Goal: Task Accomplishment & Management: Use online tool/utility

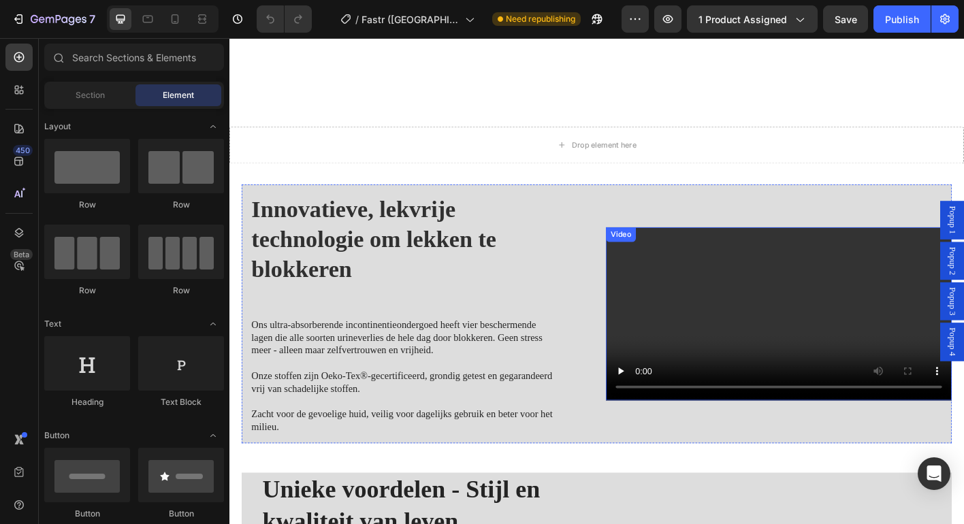
scroll to position [814, 0]
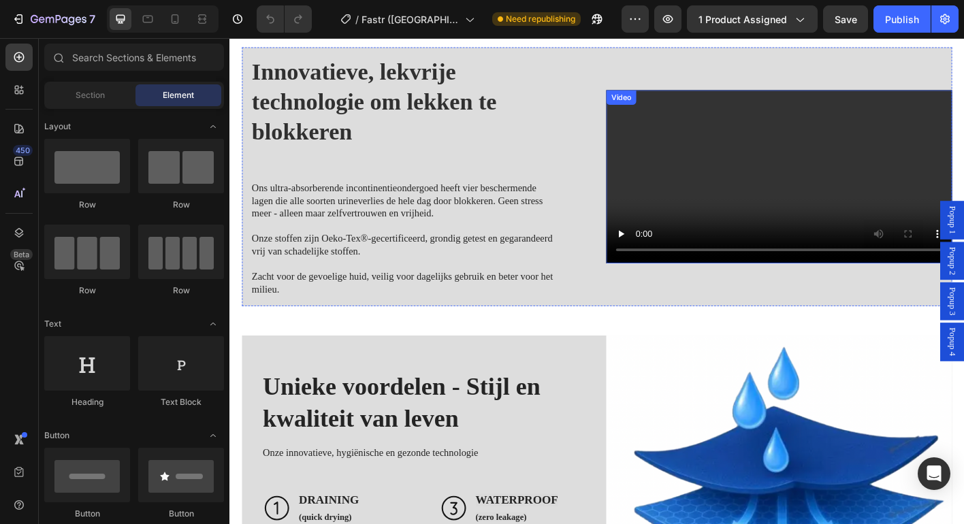
click at [899, 242] on video at bounding box center [840, 192] width 385 height 193
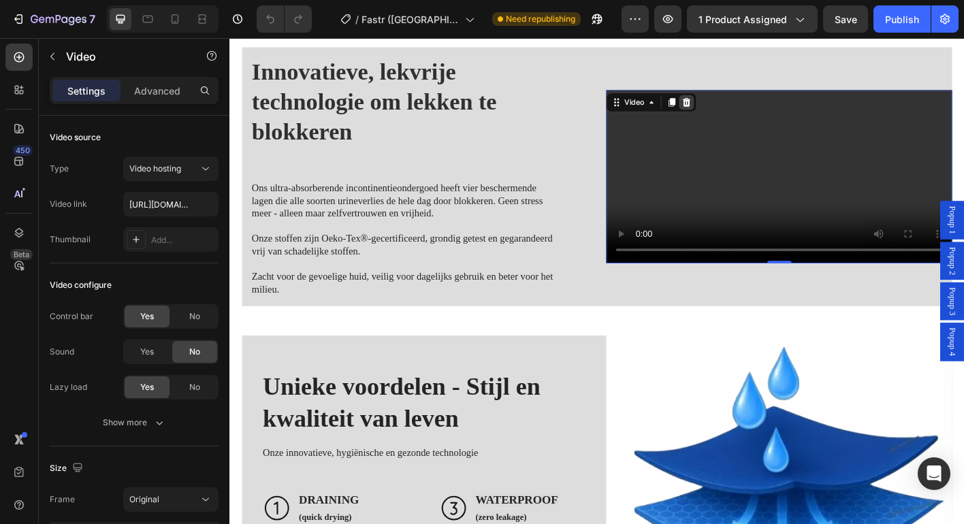
click at [734, 105] on icon at bounding box center [737, 110] width 9 height 10
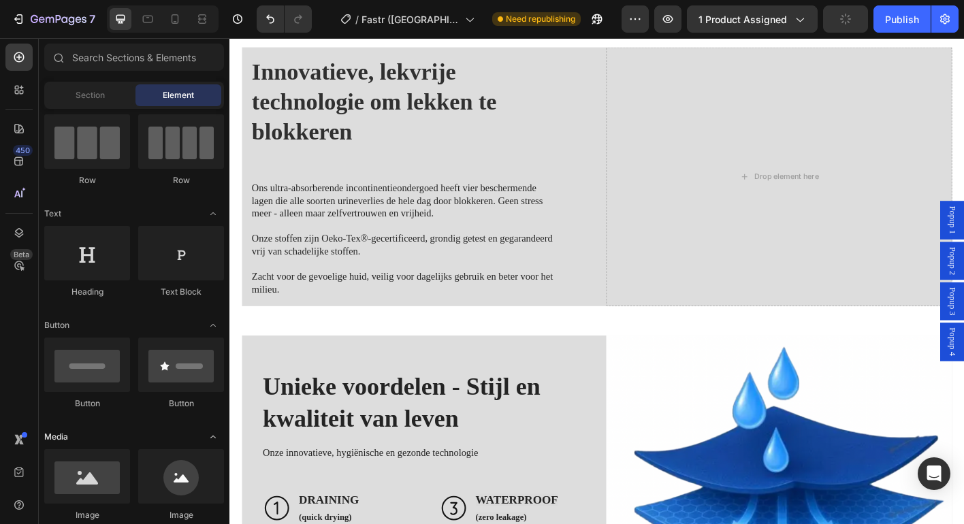
scroll to position [227, 0]
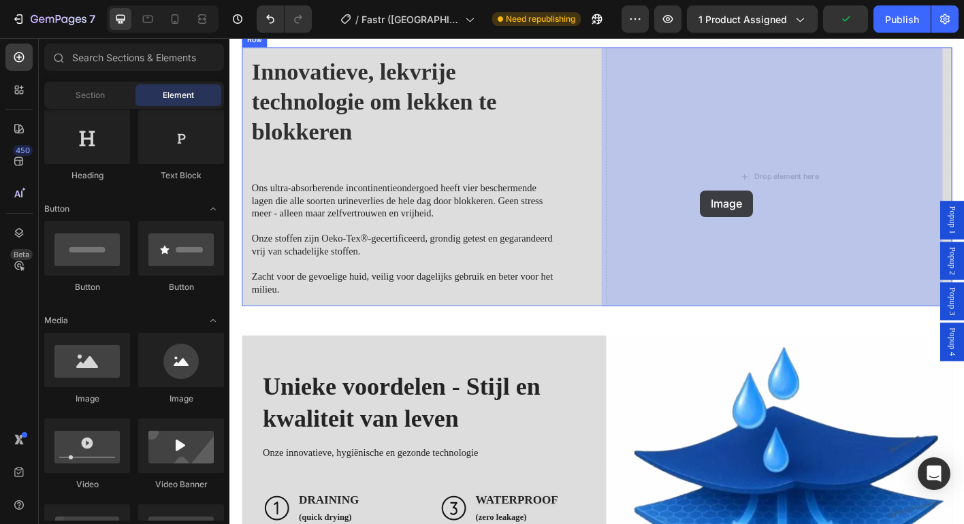
drag, startPoint x: 342, startPoint y: 413, endPoint x: 753, endPoint y: 208, distance: 459.4
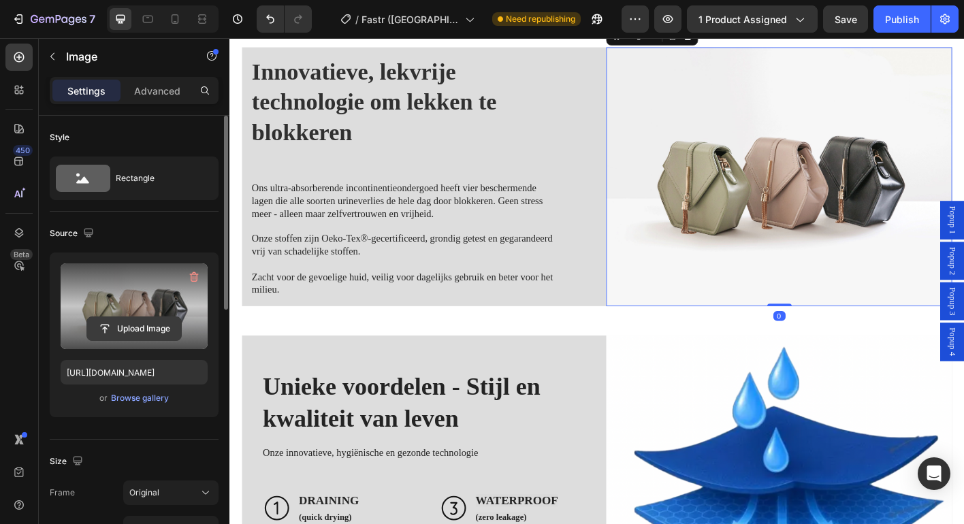
click at [131, 329] on input "file" at bounding box center [134, 328] width 94 height 23
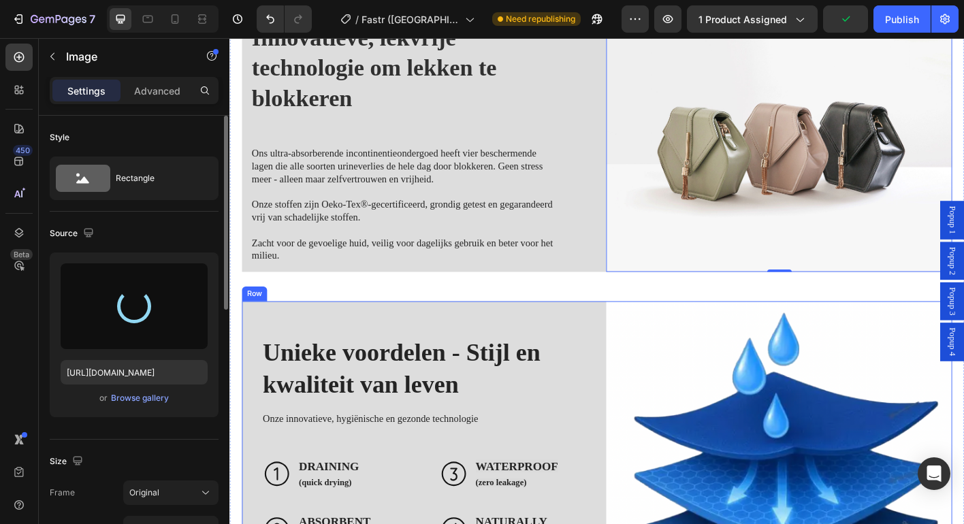
scroll to position [1049, 0]
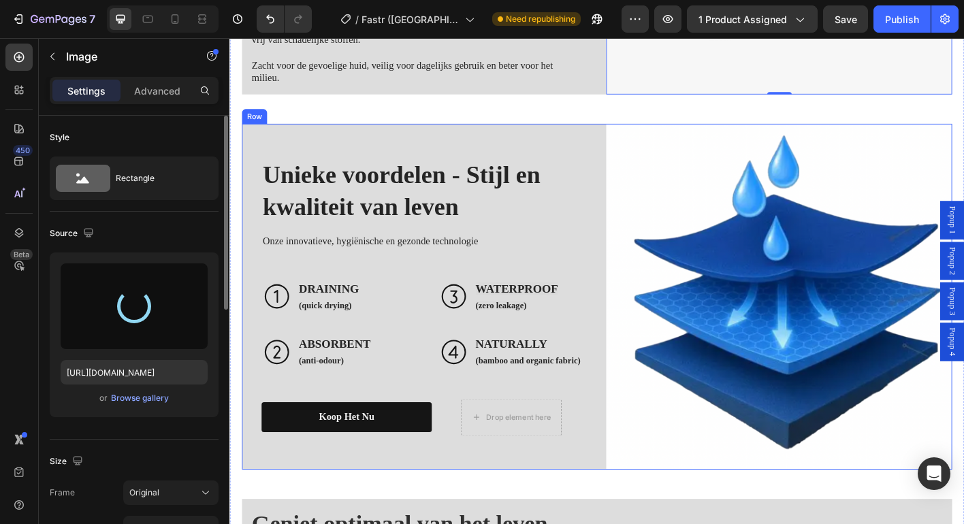
click at [594, 146] on div "Unieke voordelen - Stijl en kwaliteit van leven Heading Onze innovatieve, hygië…" at bounding box center [435, 325] width 385 height 385
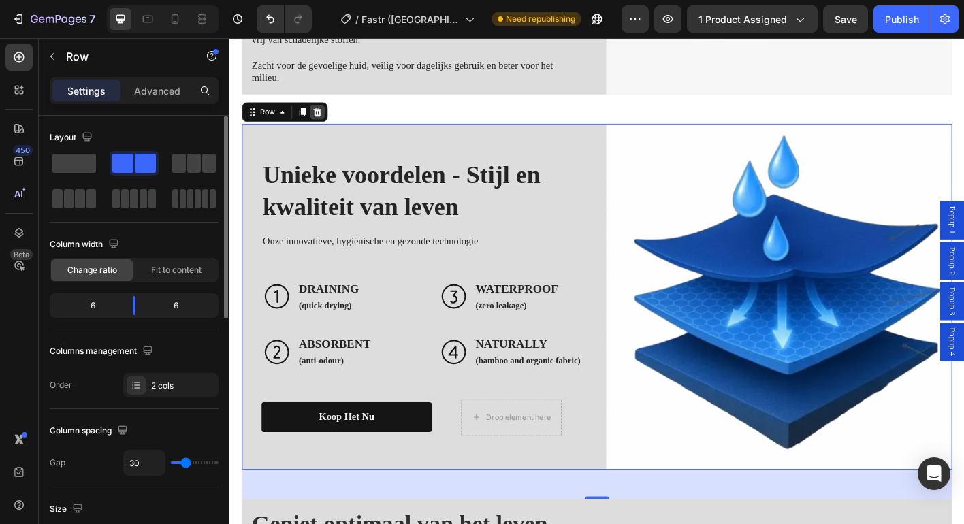
click at [325, 119] on icon at bounding box center [326, 120] width 11 height 11
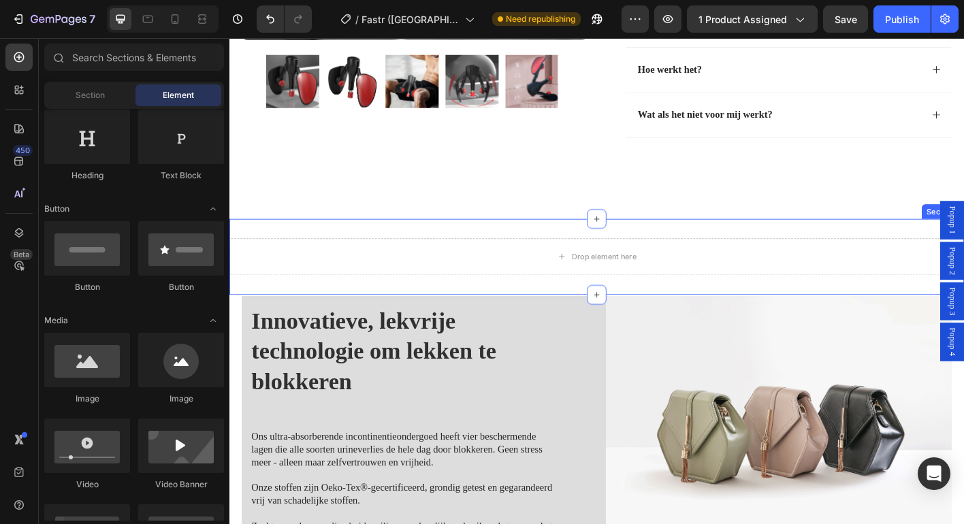
scroll to position [1077, 0]
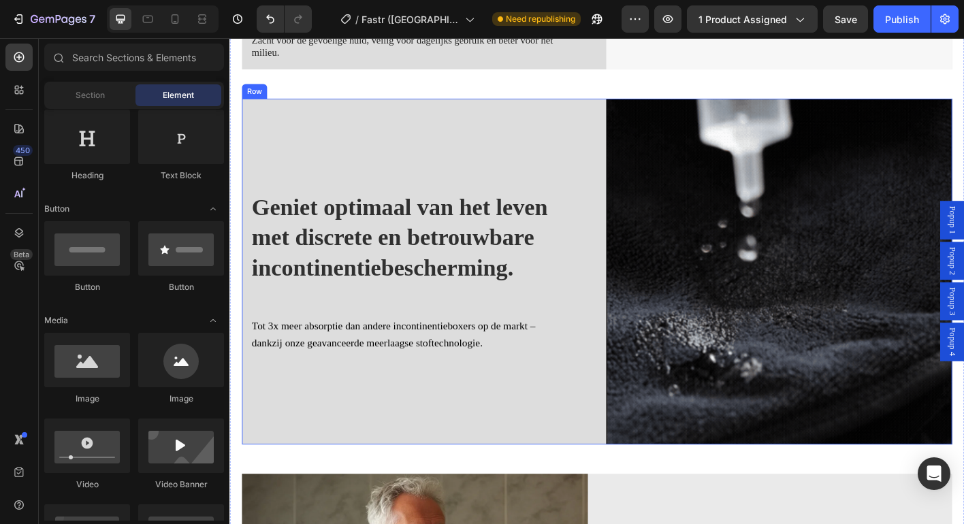
click at [518, 145] on div "Geniet optimaal van het leven met discrete en betrouwbare incontinentiebescherm…" at bounding box center [435, 298] width 385 height 385
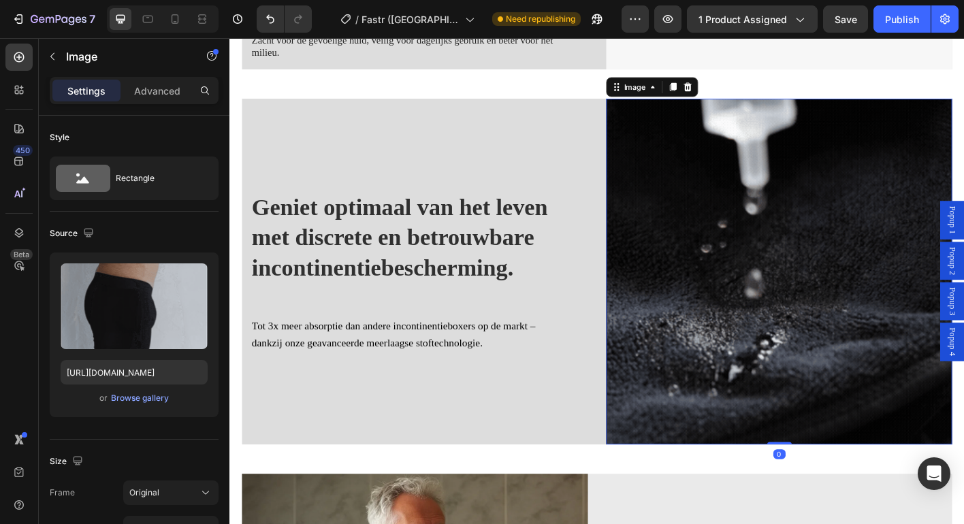
click at [914, 248] on img at bounding box center [840, 298] width 385 height 385
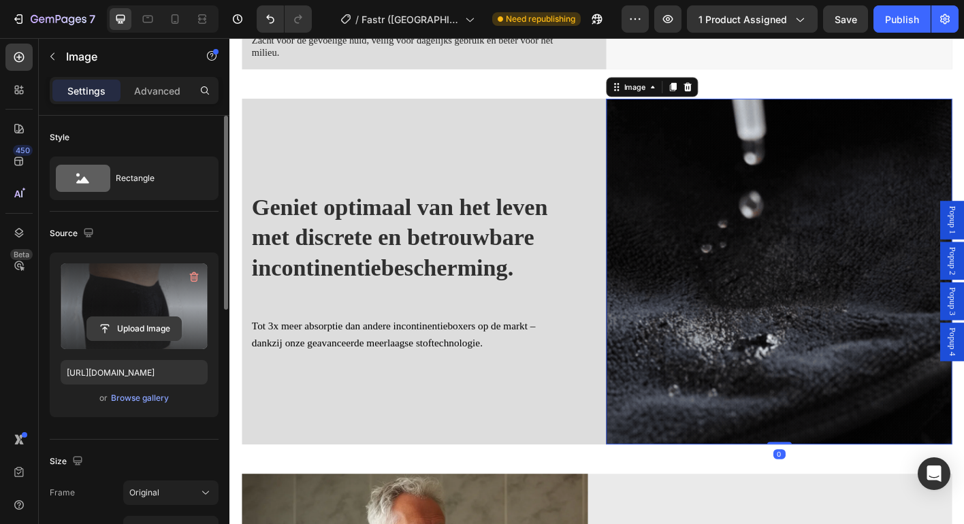
click at [156, 330] on input "file" at bounding box center [134, 328] width 94 height 23
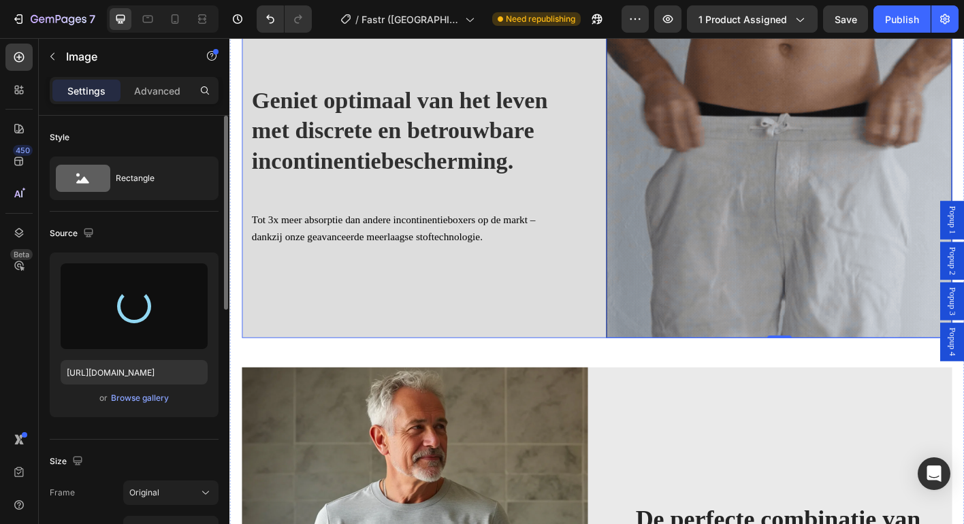
scroll to position [1196, 0]
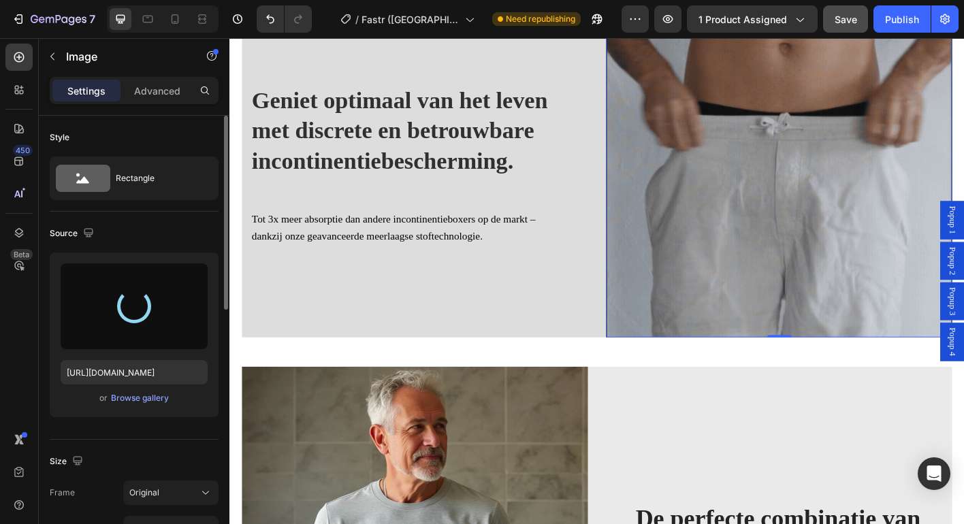
type input "[URL][DOMAIN_NAME]"
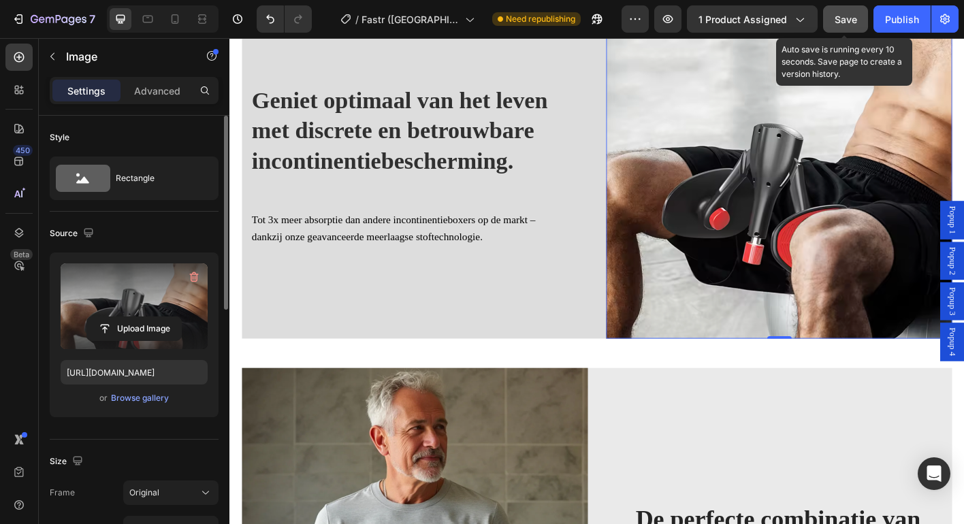
scroll to position [1197, 0]
click at [848, 20] on span "Save" at bounding box center [846, 20] width 22 height 12
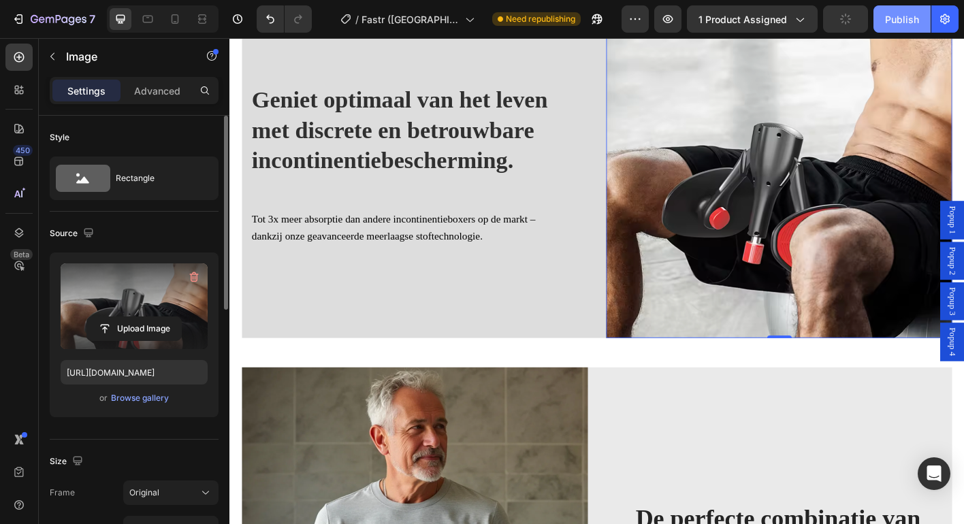
click at [906, 20] on div "Publish" at bounding box center [902, 19] width 34 height 14
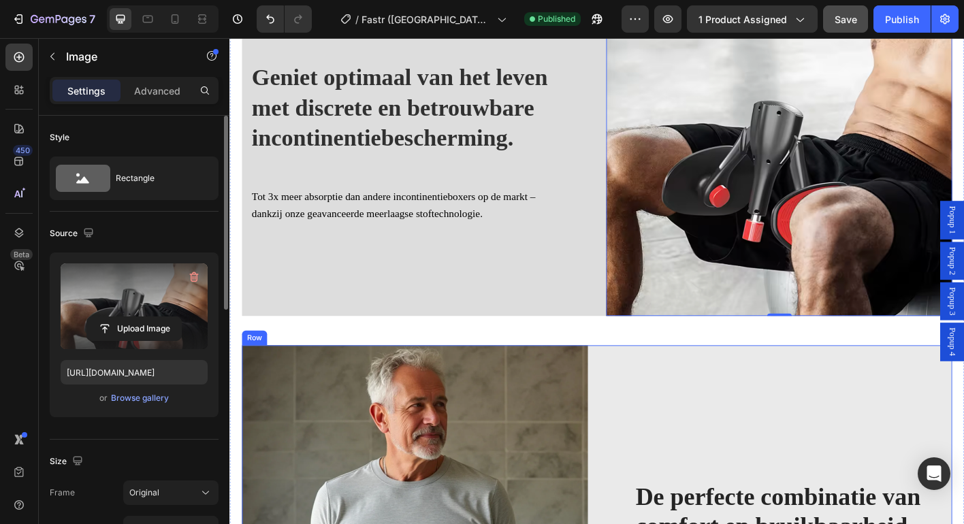
scroll to position [1405, 0]
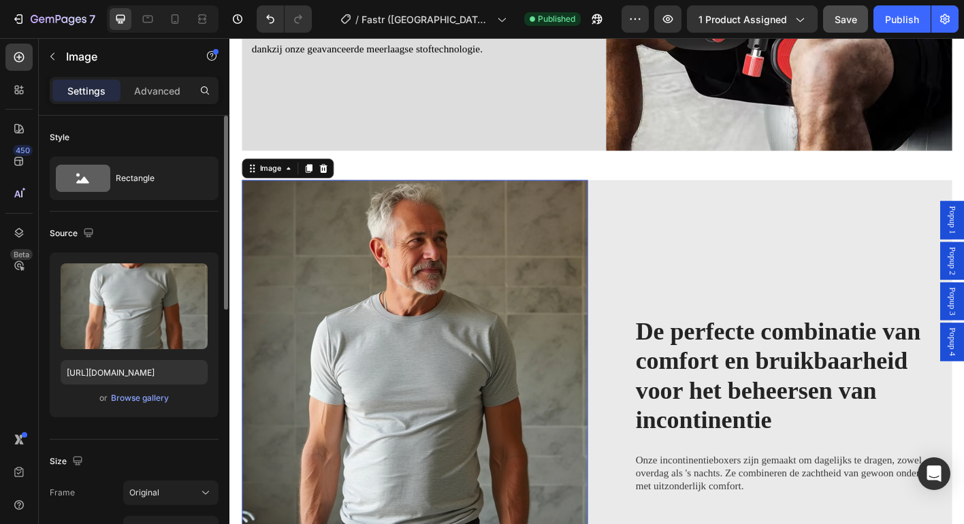
click at [440, 349] on img at bounding box center [435, 446] width 385 height 501
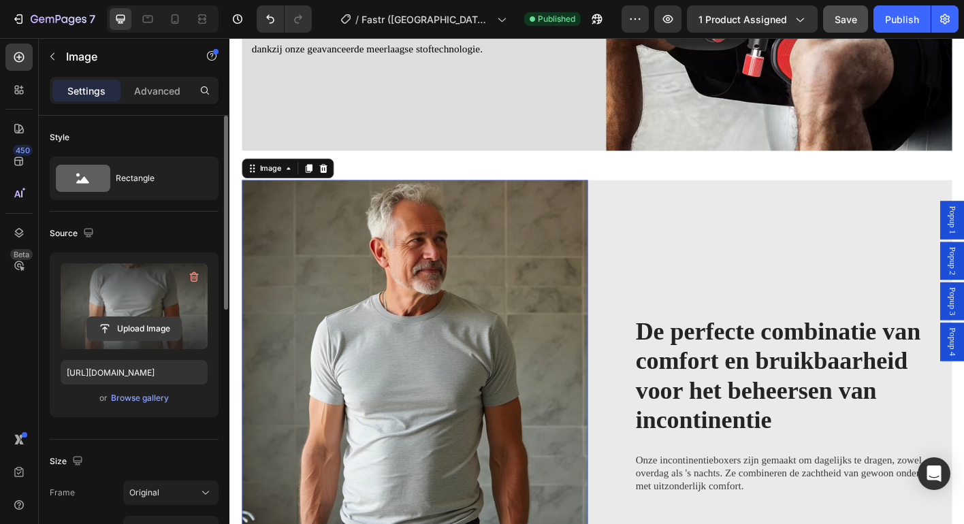
click at [147, 329] on input "file" at bounding box center [134, 328] width 94 height 23
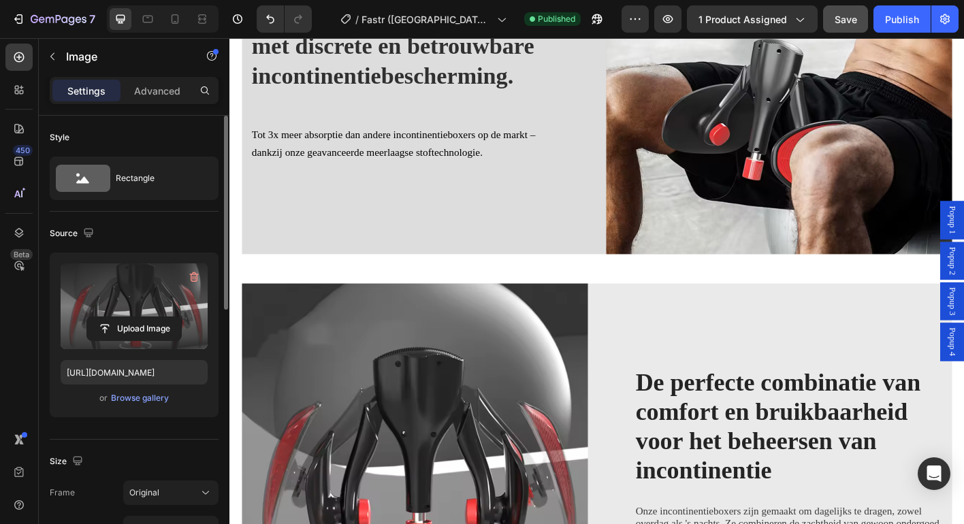
scroll to position [1448, 0]
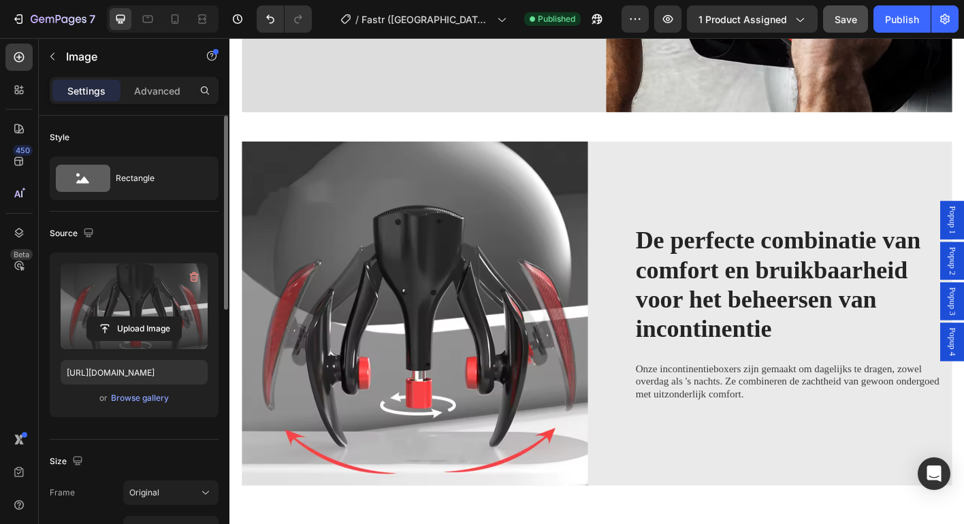
click at [434, 299] on img at bounding box center [435, 344] width 385 height 383
click at [150, 326] on input "file" at bounding box center [134, 328] width 94 height 23
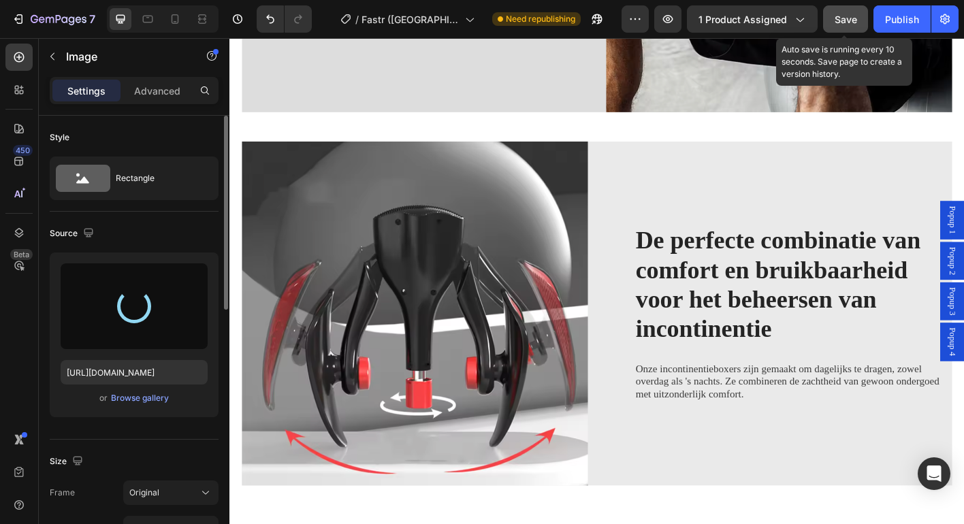
type input "[URL][DOMAIN_NAME]"
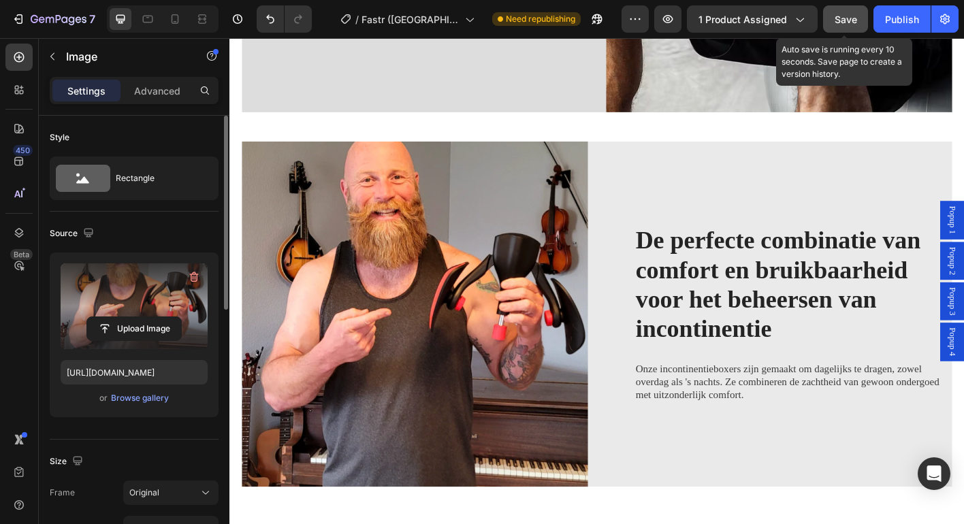
click at [837, 24] on span "Save" at bounding box center [846, 20] width 22 height 12
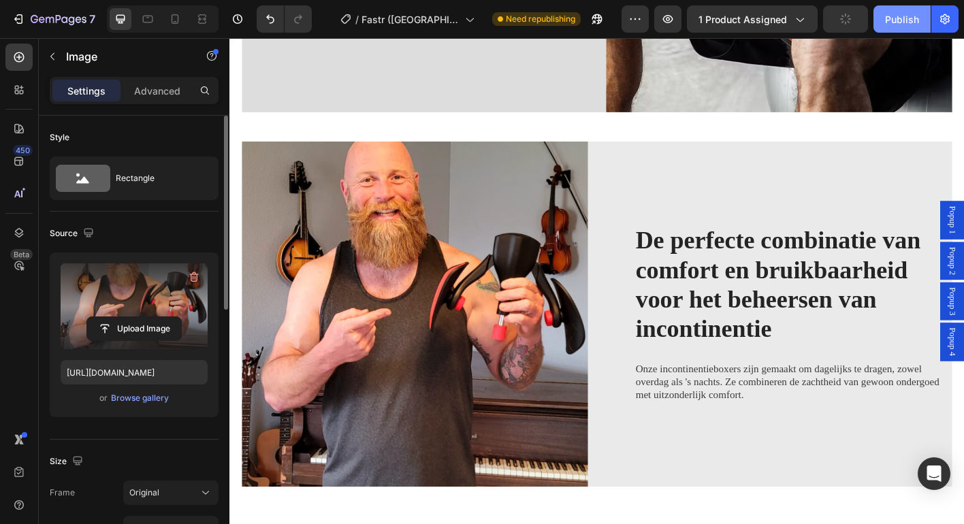
click at [910, 18] on div "Publish" at bounding box center [902, 19] width 34 height 14
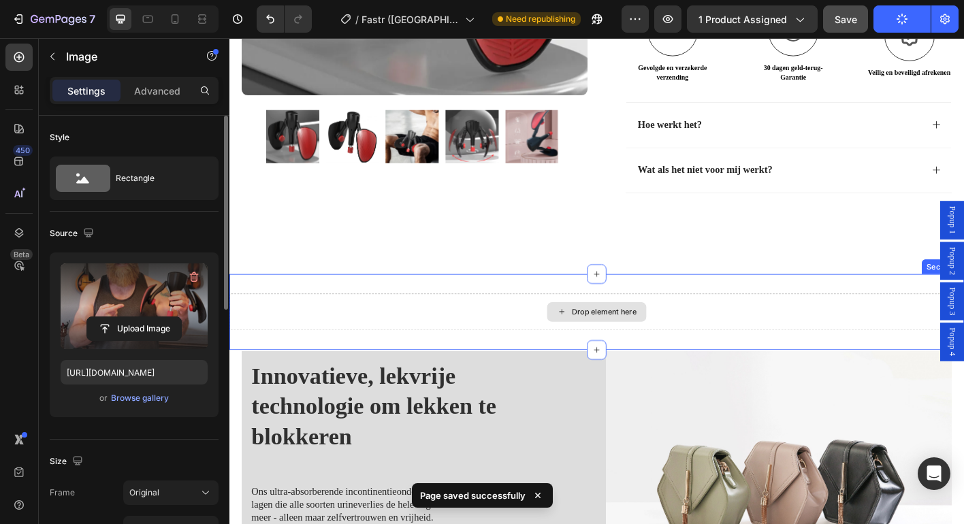
scroll to position [527, 0]
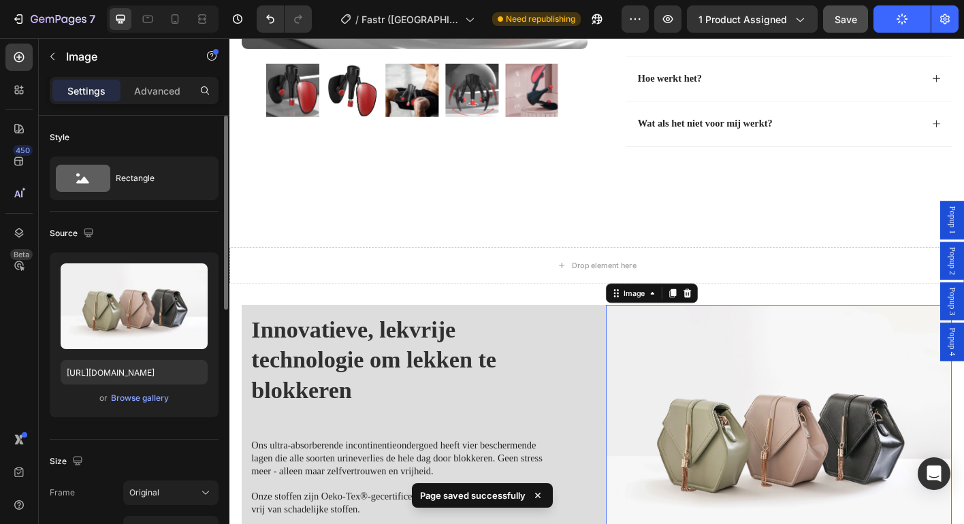
click at [812, 387] on img at bounding box center [840, 479] width 385 height 289
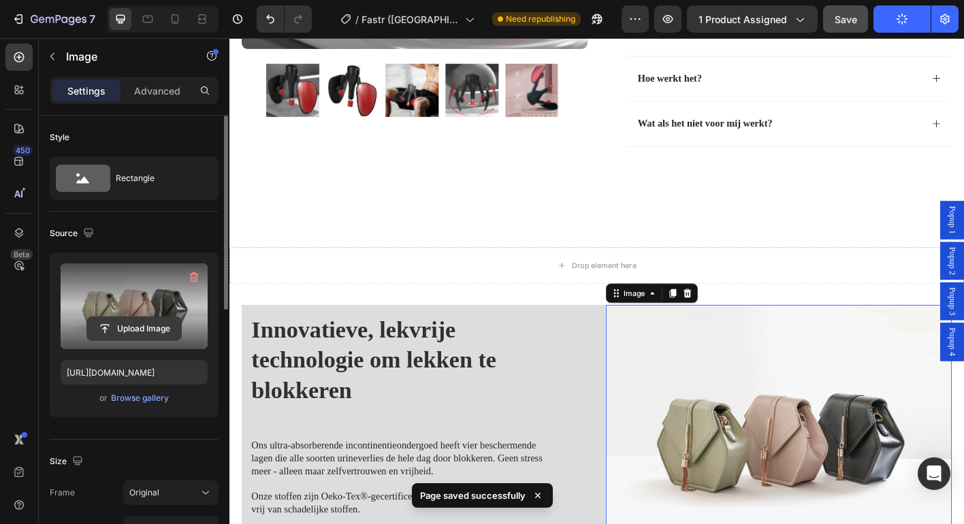
click at [146, 332] on input "file" at bounding box center [134, 328] width 94 height 23
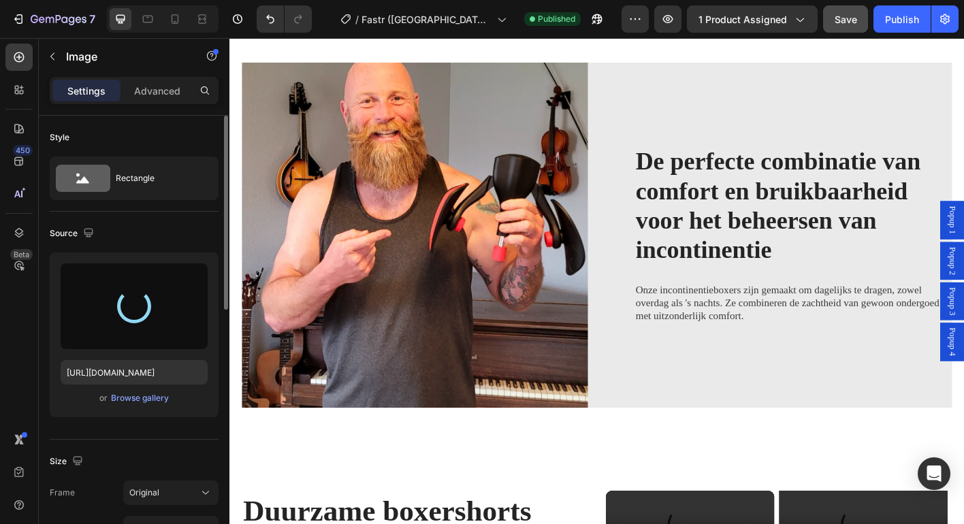
type input "[URL][DOMAIN_NAME]"
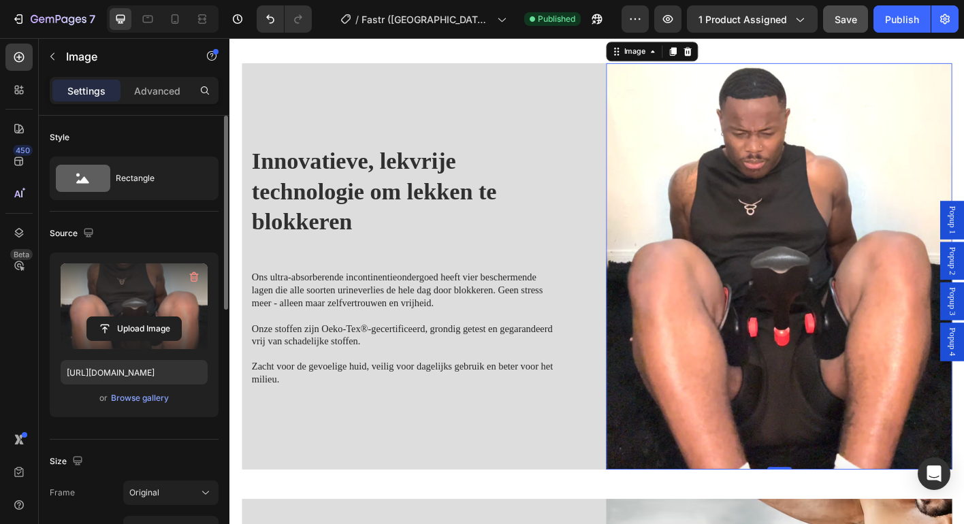
scroll to position [824, 0]
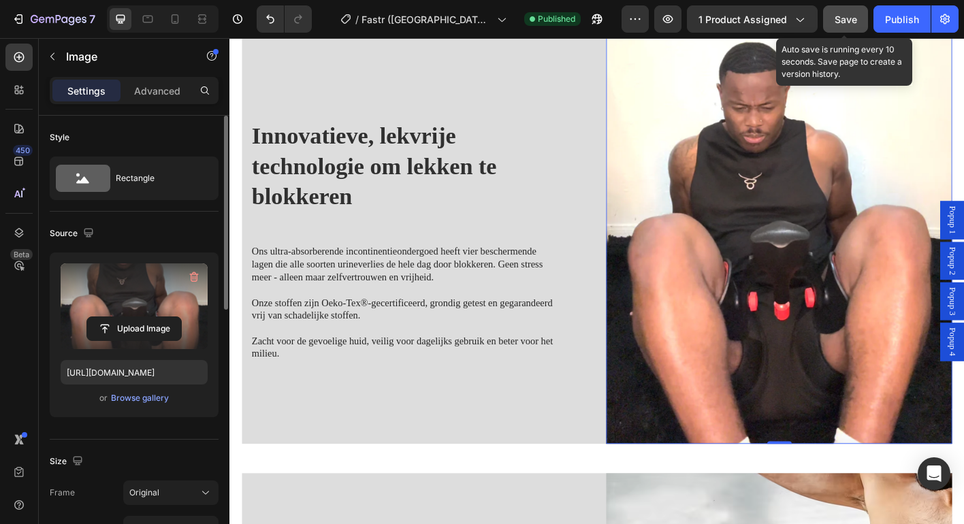
click at [841, 26] on button "Save" at bounding box center [845, 18] width 45 height 27
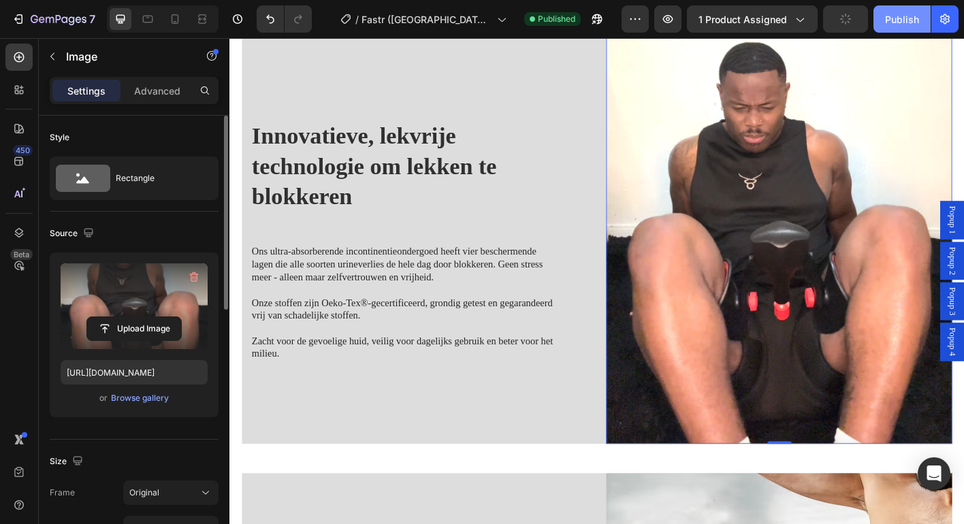
click at [890, 20] on div "Publish" at bounding box center [902, 19] width 34 height 14
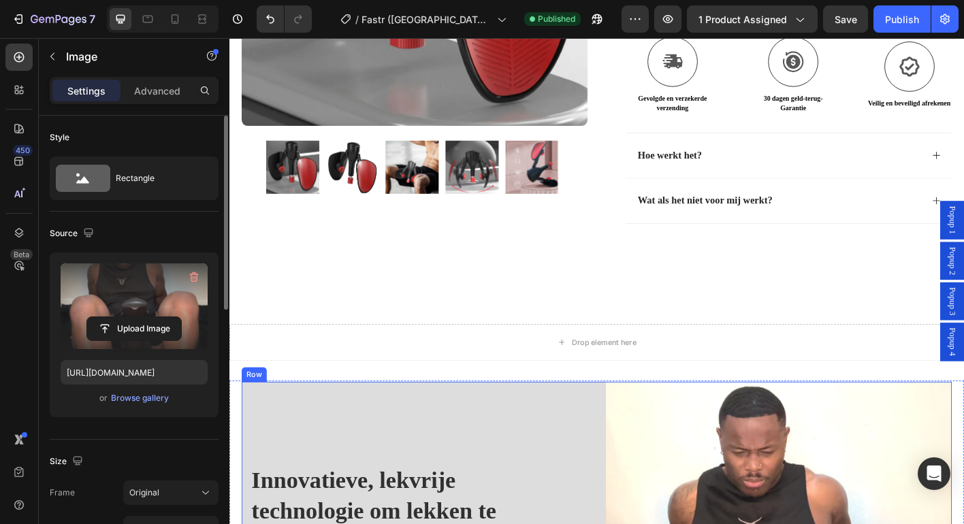
scroll to position [451, 0]
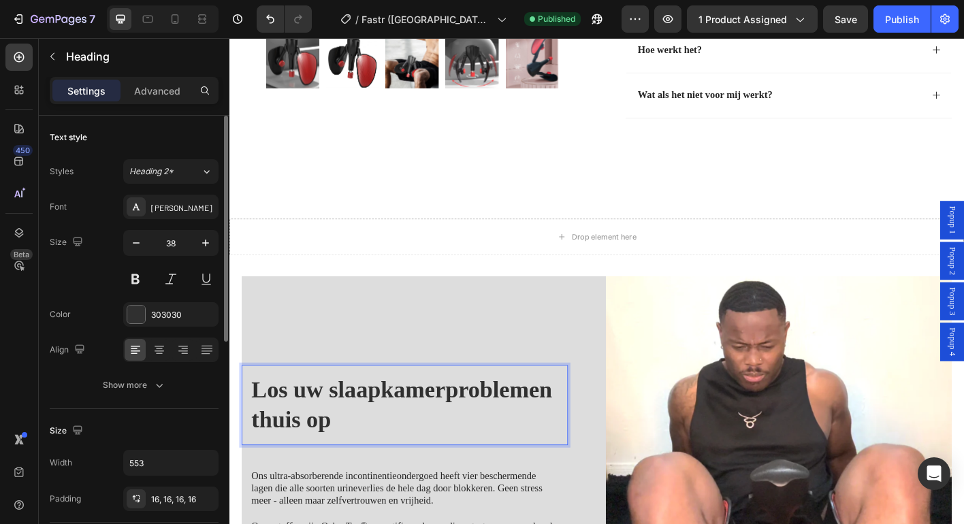
scroll to position [575, 0]
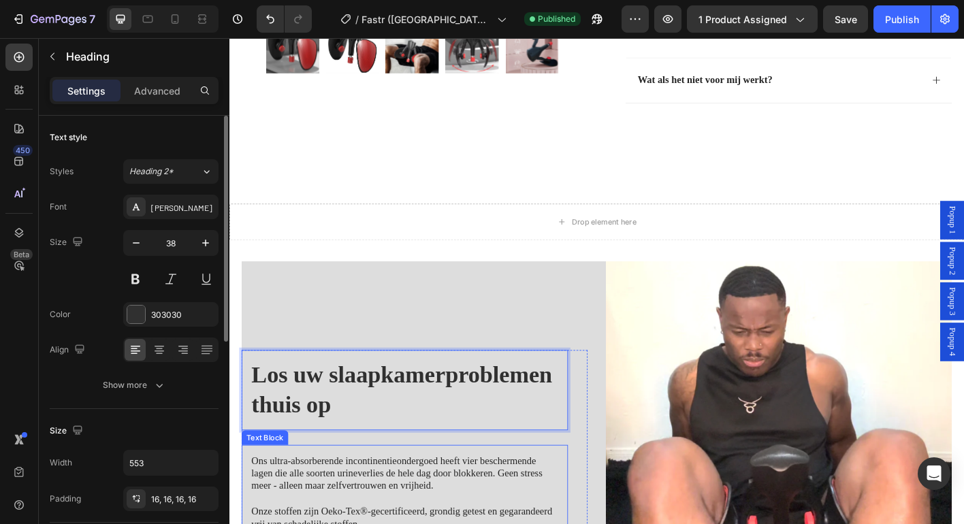
click at [411, 524] on p "Ons ultra-absorberende incontinentieondergoed heeft vier beschermende lagen die…" at bounding box center [424, 523] width 341 height 42
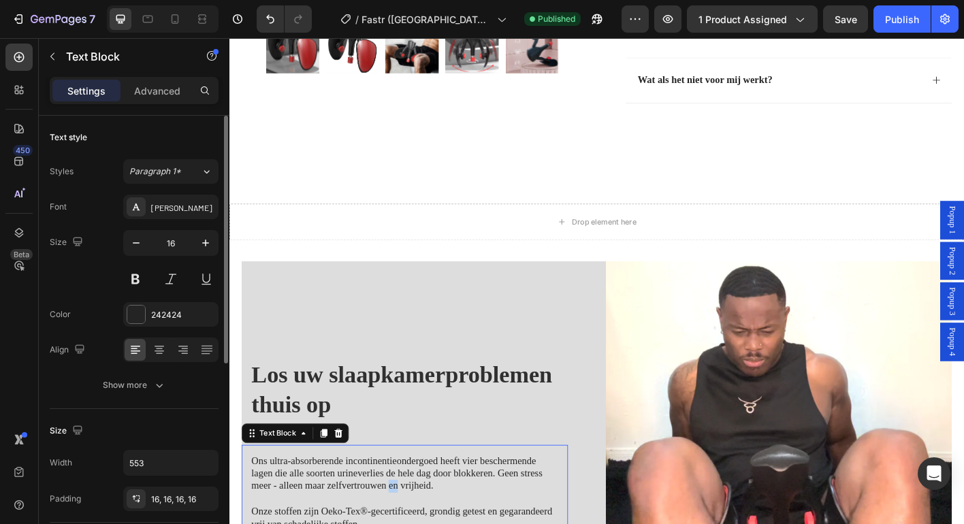
click at [411, 524] on p "Ons ultra-absorberende incontinentieondergoed heeft vier beschermende lagen die…" at bounding box center [424, 523] width 341 height 42
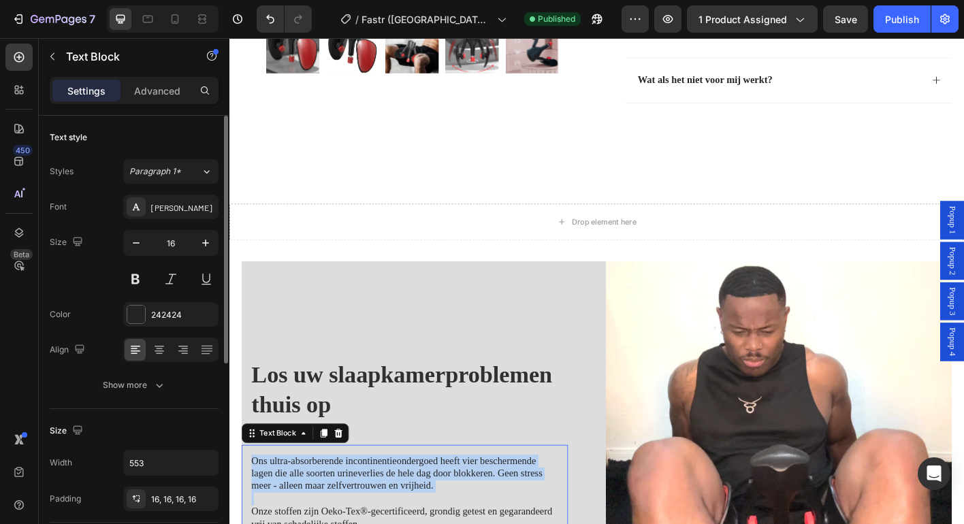
click at [411, 524] on p "Ons ultra-absorberende incontinentieondergoed heeft vier beschermende lagen die…" at bounding box center [424, 523] width 341 height 42
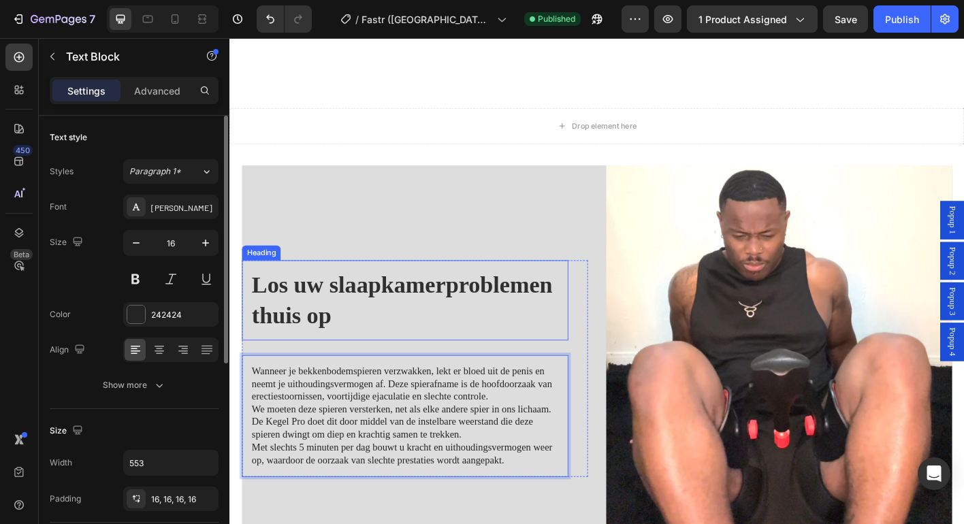
scroll to position [841, 0]
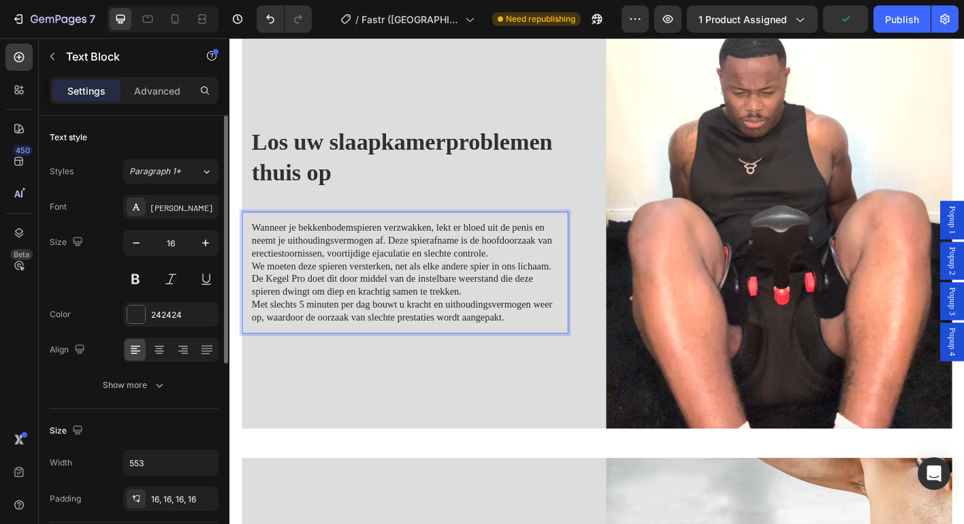
click at [538, 277] on p "Wanneer je bekkenbodemspieren verzwakken, lekt er bloed uit de penis en neemt j…" at bounding box center [424, 263] width 341 height 42
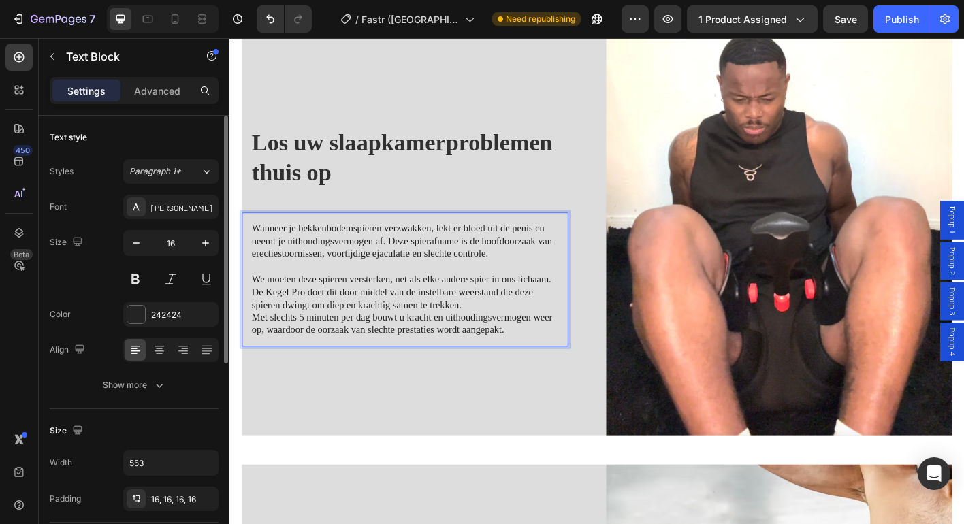
click at [499, 335] on p "We moeten deze spieren versterken, net als elke andere spier in ons lichaam. De…" at bounding box center [424, 321] width 341 height 42
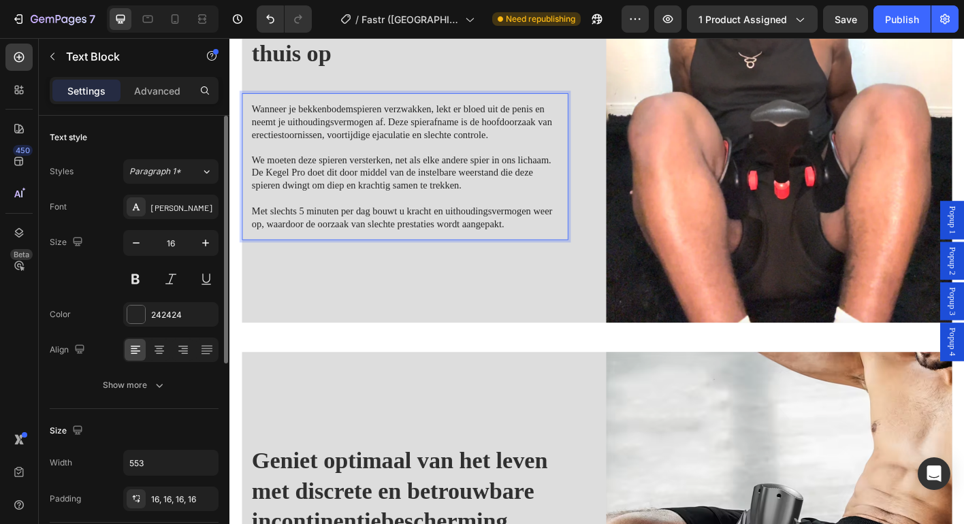
scroll to position [686, 0]
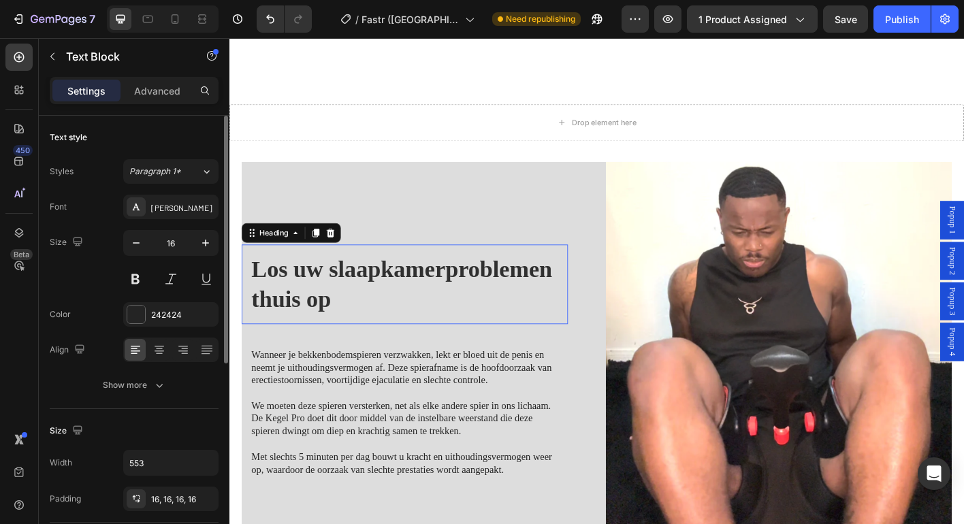
click at [370, 308] on p "⁠⁠⁠⁠⁠⁠⁠ Los uw slaapkamerproblemen thuis op" at bounding box center [424, 311] width 341 height 67
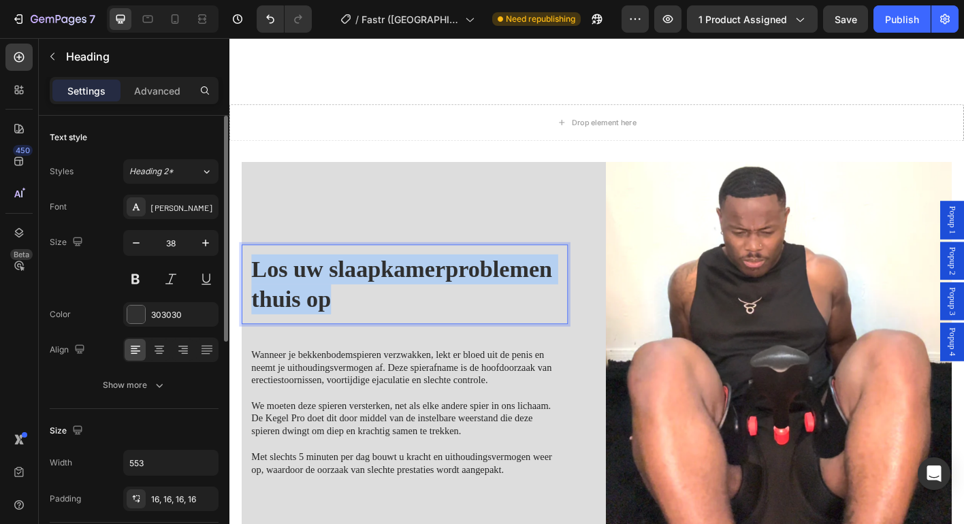
click at [370, 307] on p "Los uw slaapkamerproblemen thuis op" at bounding box center [424, 311] width 341 height 67
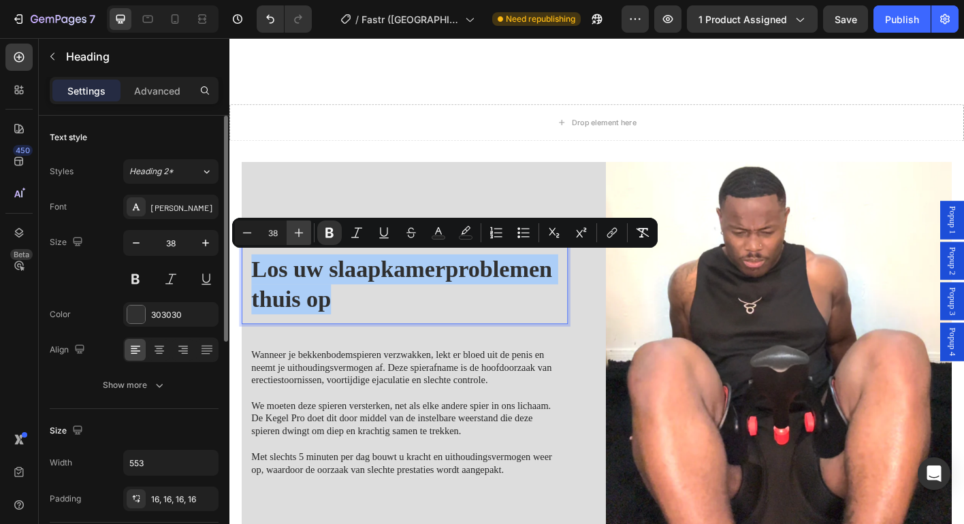
click at [297, 236] on icon "Editor contextual toolbar" at bounding box center [299, 233] width 14 height 14
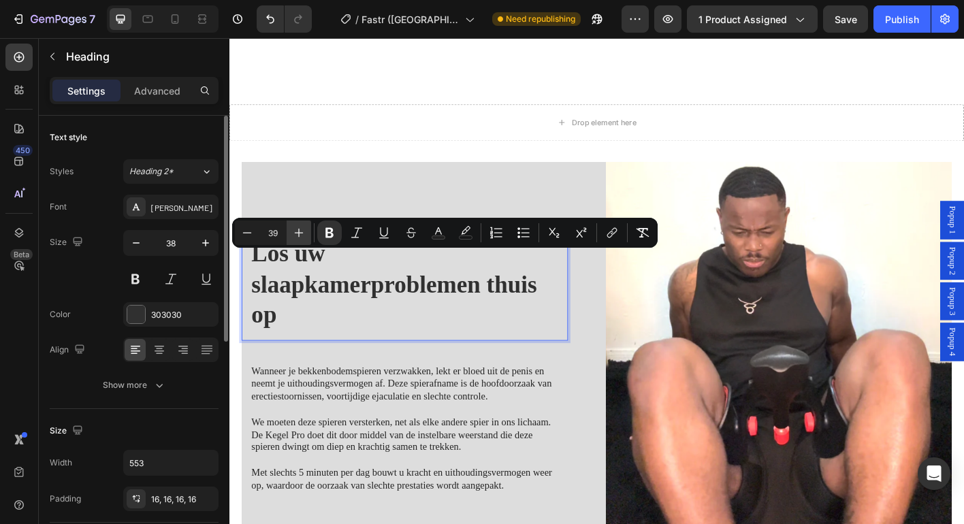
click at [297, 236] on icon "Editor contextual toolbar" at bounding box center [299, 233] width 14 height 14
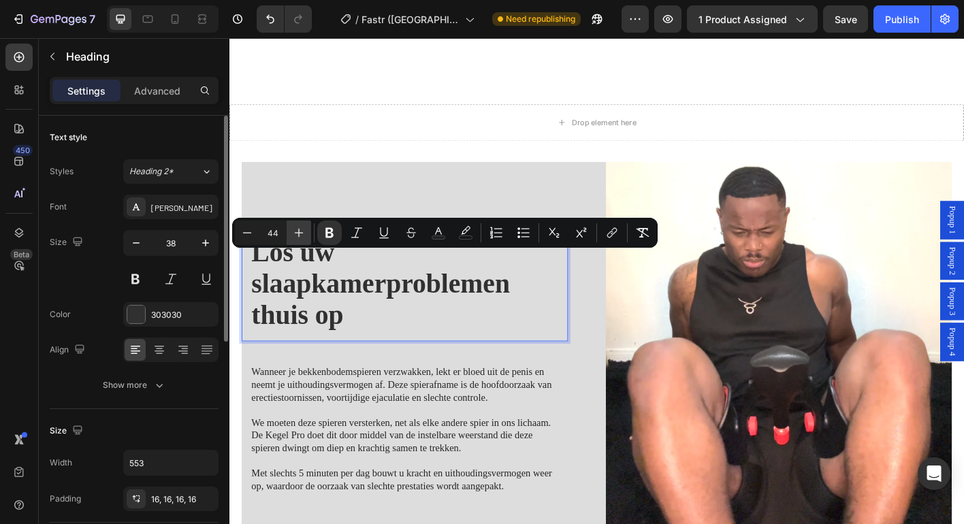
click at [297, 236] on icon "Editor contextual toolbar" at bounding box center [299, 233] width 14 height 14
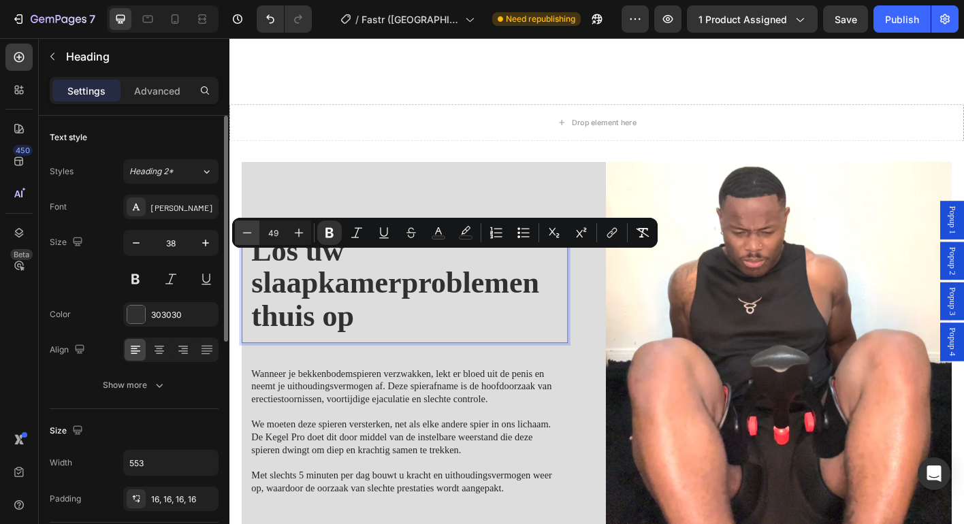
click at [247, 234] on icon "Editor contextual toolbar" at bounding box center [247, 233] width 14 height 14
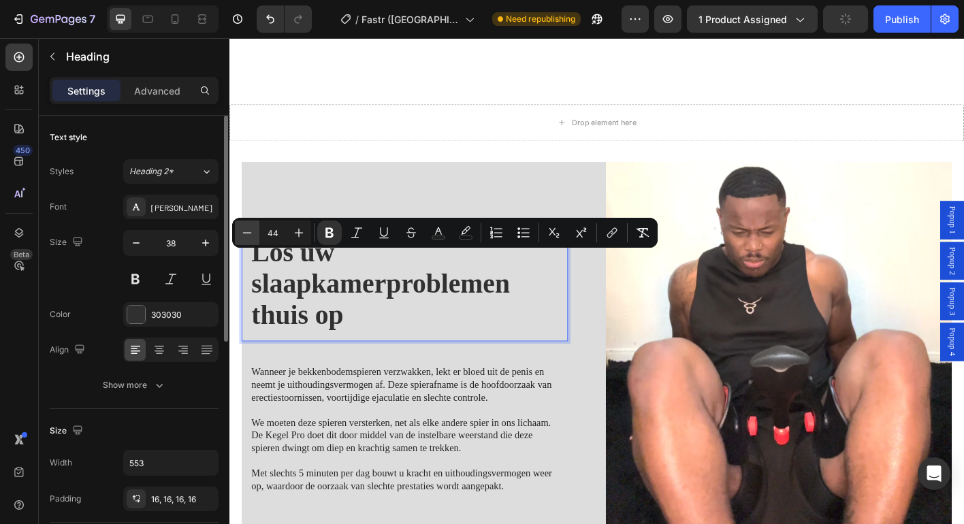
click at [247, 234] on icon "Editor contextual toolbar" at bounding box center [247, 233] width 14 height 14
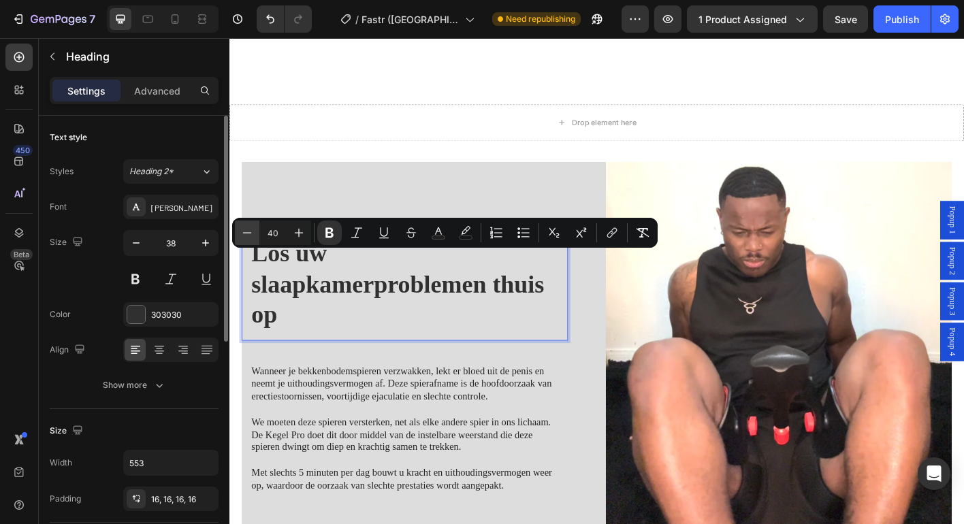
click at [247, 234] on icon "Editor contextual toolbar" at bounding box center [247, 233] width 14 height 14
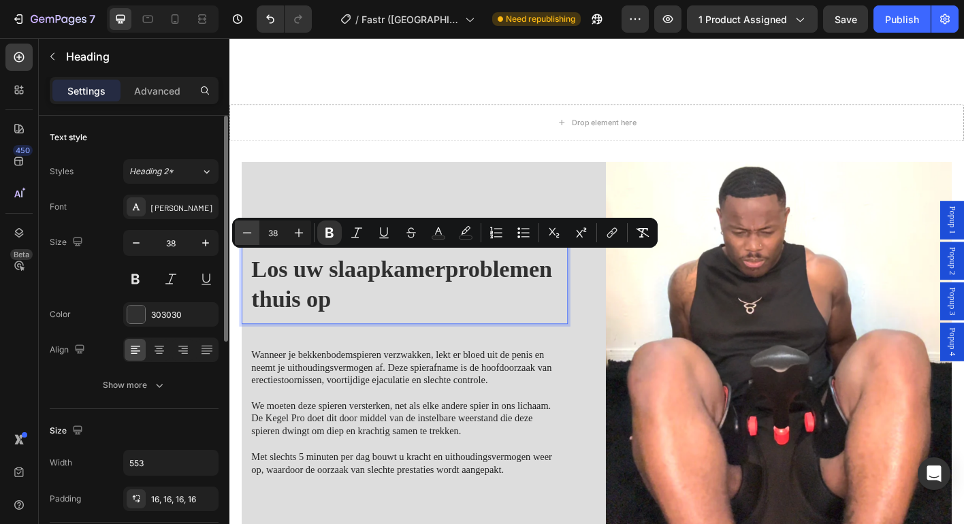
click at [247, 234] on icon "Editor contextual toolbar" at bounding box center [247, 233] width 14 height 14
click at [290, 234] on button "Plus" at bounding box center [299, 233] width 25 height 25
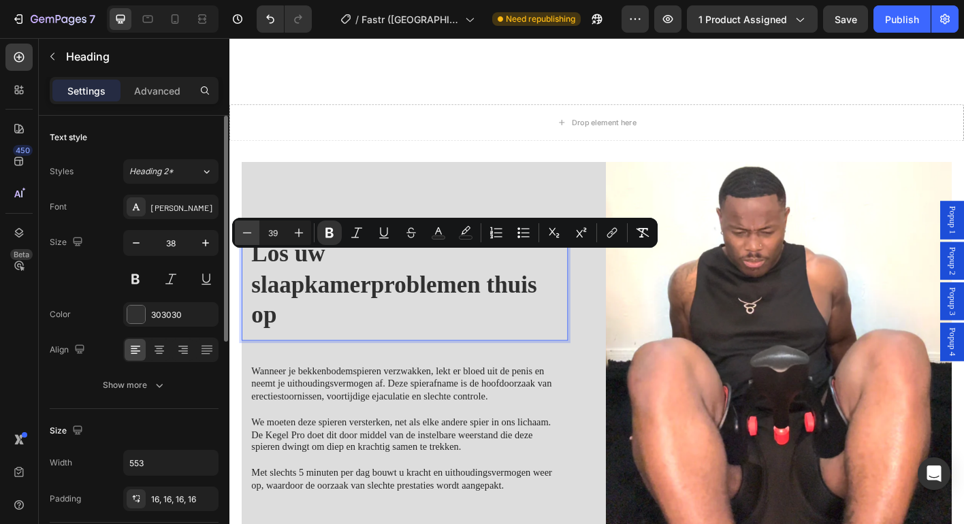
click at [257, 231] on button "Minus" at bounding box center [247, 233] width 25 height 25
type input "38"
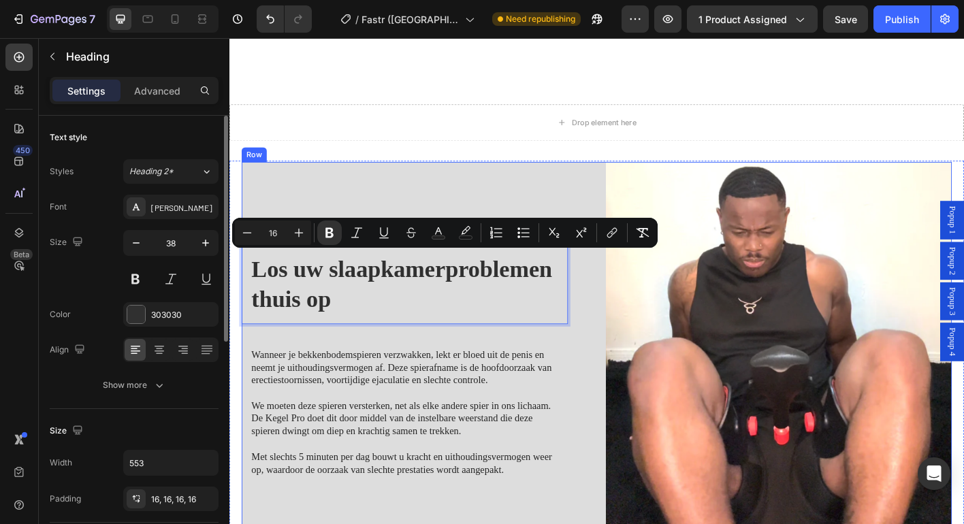
click at [387, 202] on div "Los uw slaapkamerproblemen thuis op Heading 24 Wanneer je bekkenbodemspieren ve…" at bounding box center [435, 402] width 385 height 453
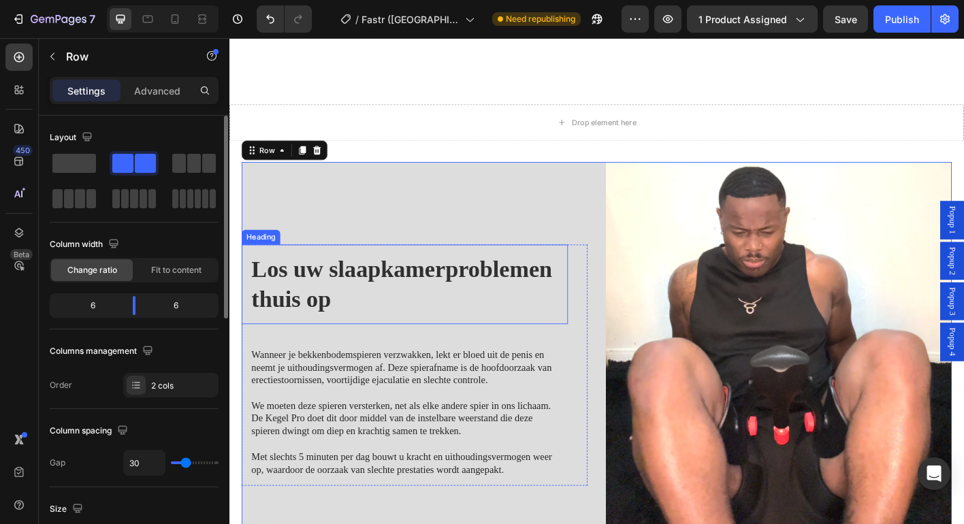
click at [379, 291] on strong "Los uw slaapkamerproblemen thuis op" at bounding box center [421, 311] width 334 height 62
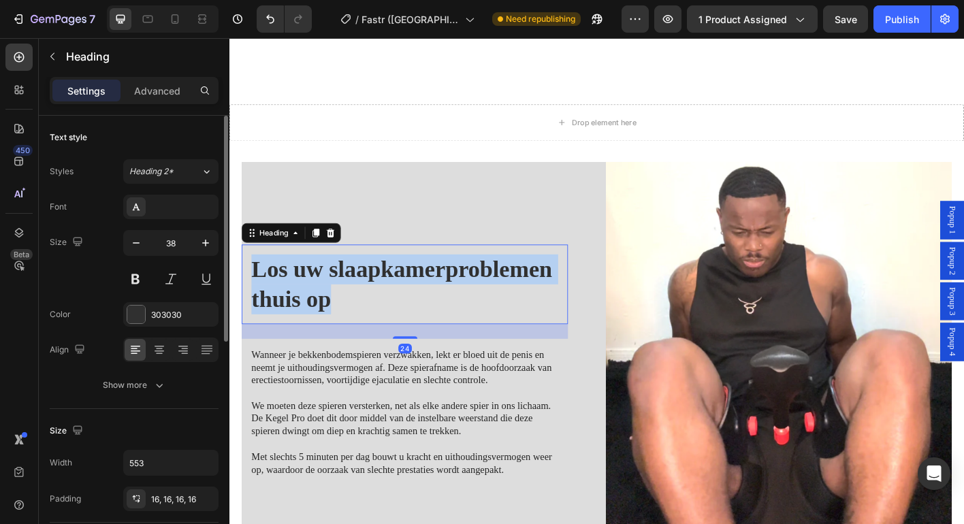
click at [379, 291] on strong "Los uw slaapkamerproblemen thuis op" at bounding box center [421, 311] width 334 height 62
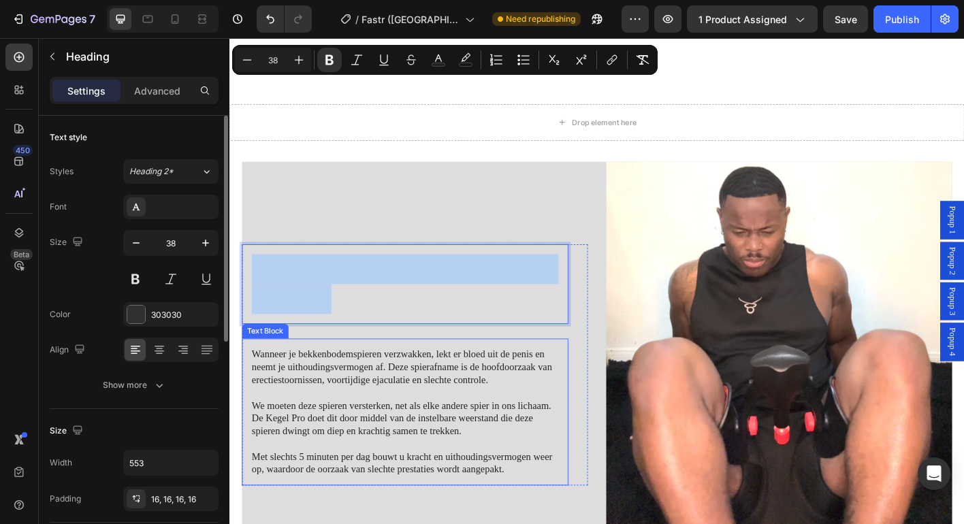
scroll to position [1061, 0]
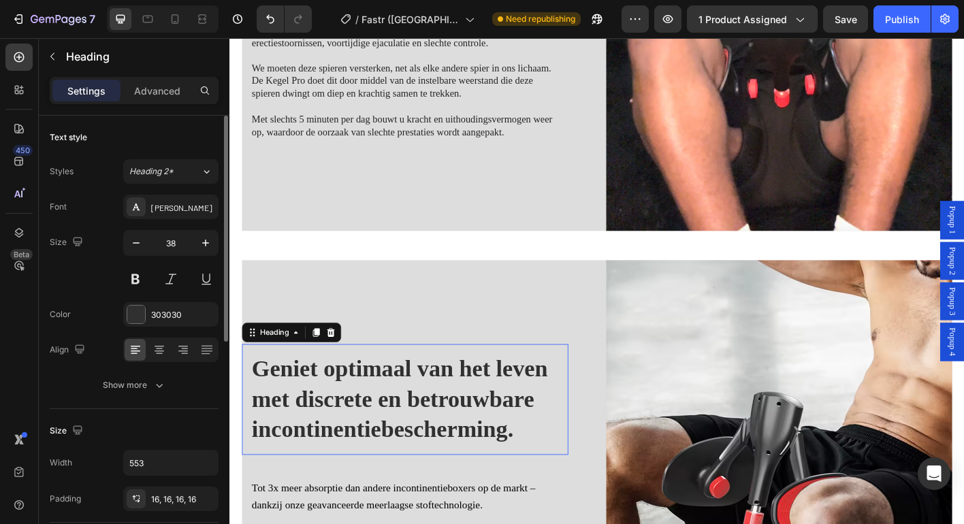
click at [461, 404] on strong "Geniet optimaal van het leven met discrete en betrouwbare incontinentiebescherm…" at bounding box center [418, 439] width 329 height 96
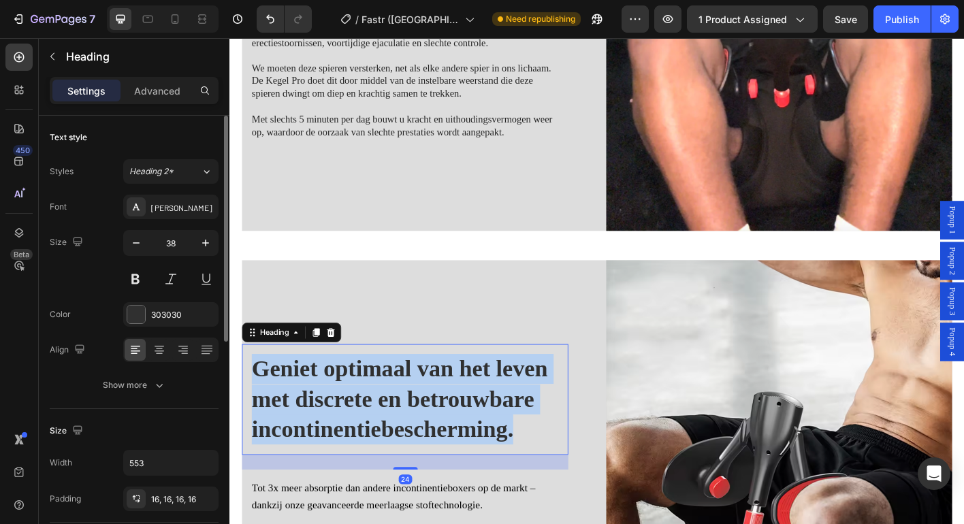
click at [461, 404] on strong "Geniet optimaal van het leven met discrete en betrouwbare incontinentiebescherm…" at bounding box center [418, 439] width 329 height 96
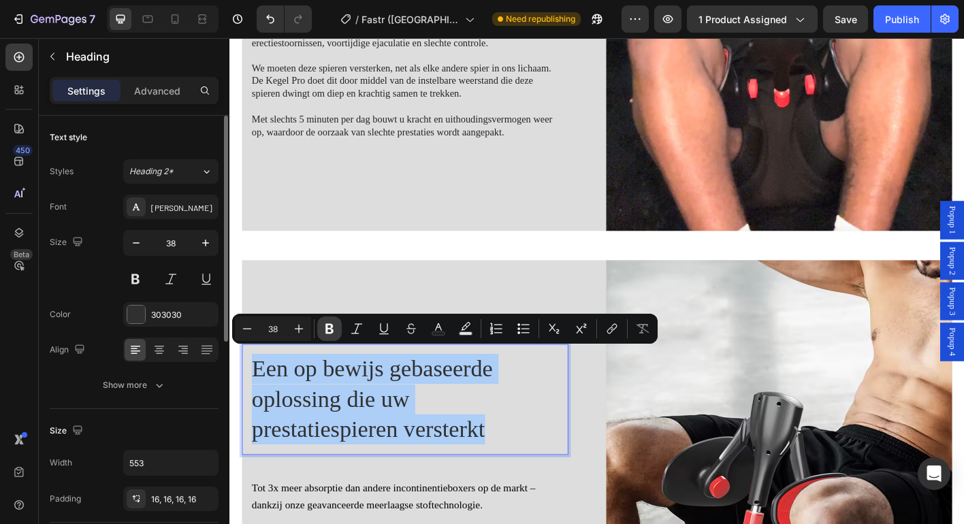
click at [336, 333] on button "Bold" at bounding box center [329, 329] width 25 height 25
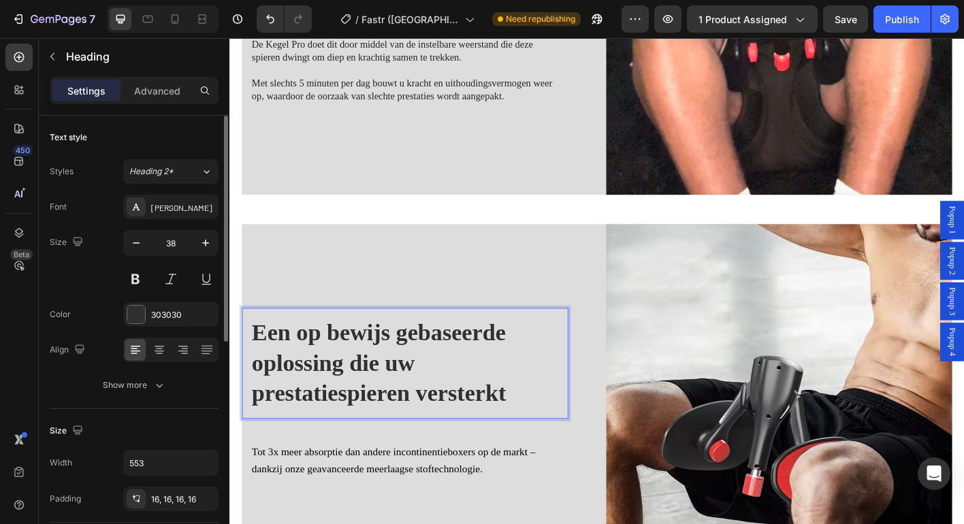
scroll to position [1153, 0]
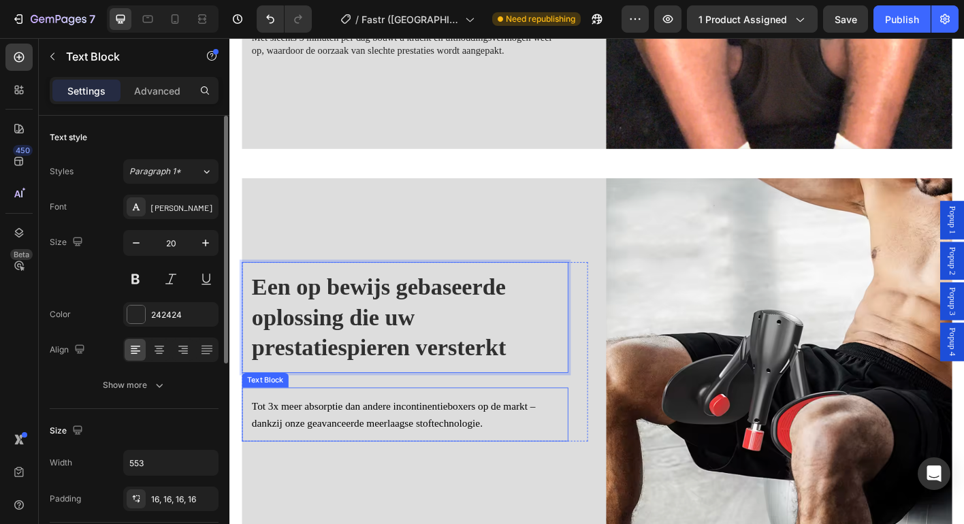
click at [496, 442] on span "Tot 3x meer absorptie dan andere incontinentieboxers op de markt – dankzij onze…" at bounding box center [411, 457] width 315 height 32
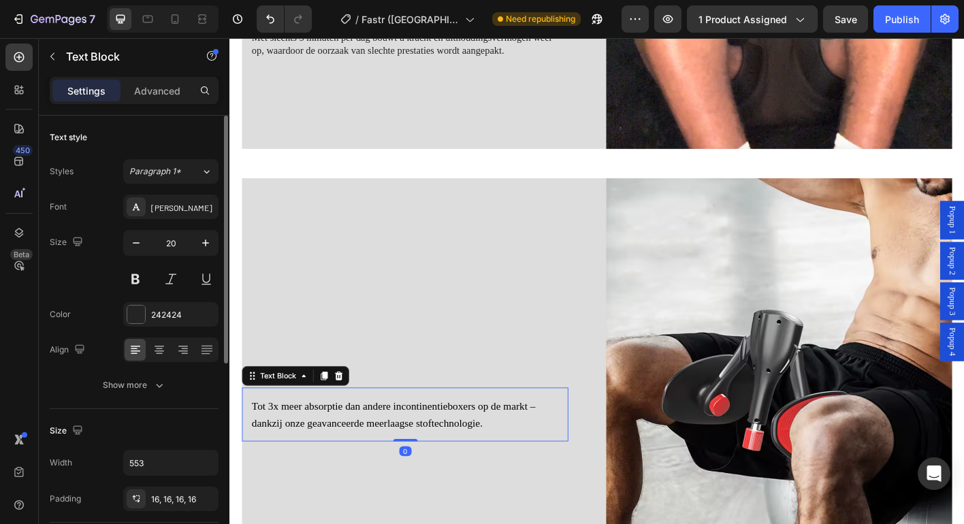
click at [496, 442] on span "Tot 3x meer absorptie dan andere incontinentieboxers op de markt – dankzij onze…" at bounding box center [411, 457] width 315 height 32
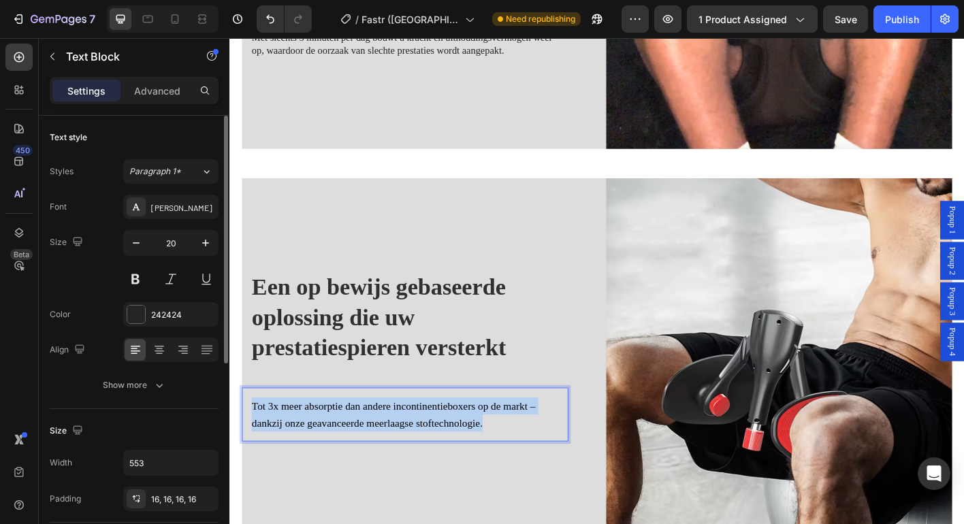
click at [496, 442] on span "Tot 3x meer absorptie dan andere incontinentieboxers op de markt – dankzij onze…" at bounding box center [411, 457] width 315 height 32
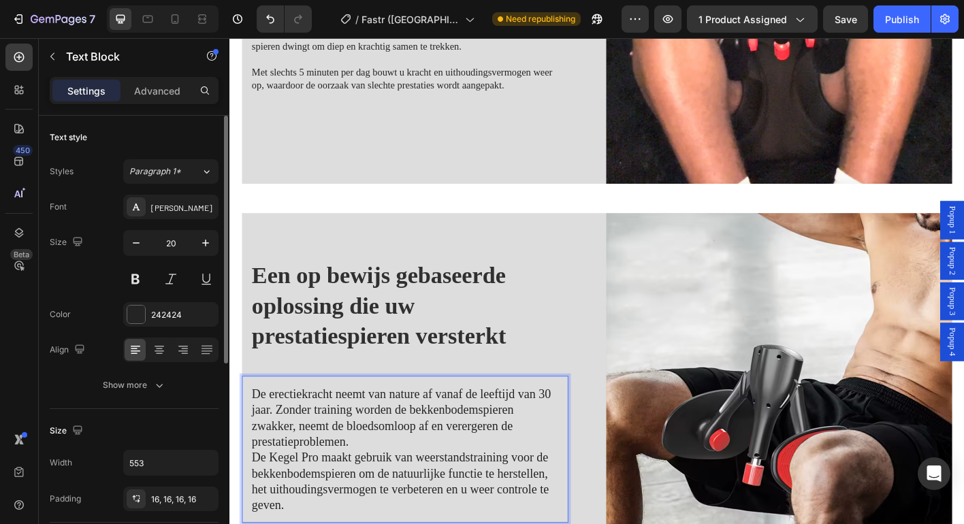
scroll to position [1126, 0]
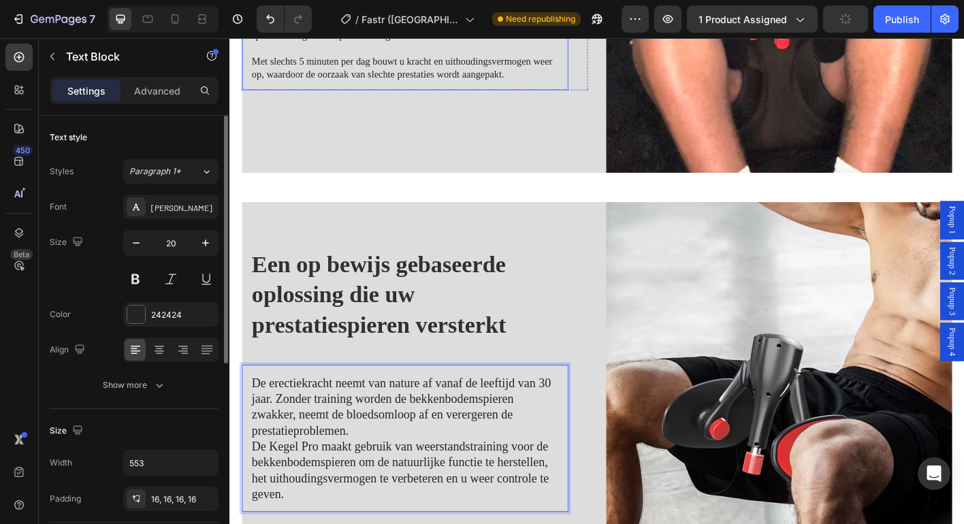
click at [357, 63] on p "Met slechts 5 minuten per dag bouwt u kracht en uithoudingsvermogen weer op, wa…" at bounding box center [424, 71] width 341 height 29
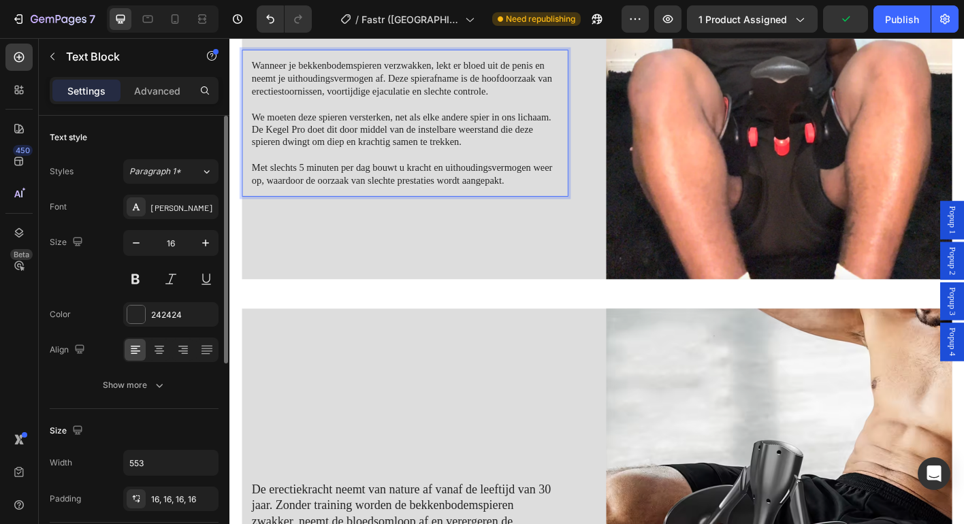
click at [360, 63] on div "Wanneer je bekkenbodemspieren verzwakken, lekt er bloed uit de penis en neemt j…" at bounding box center [424, 132] width 363 height 163
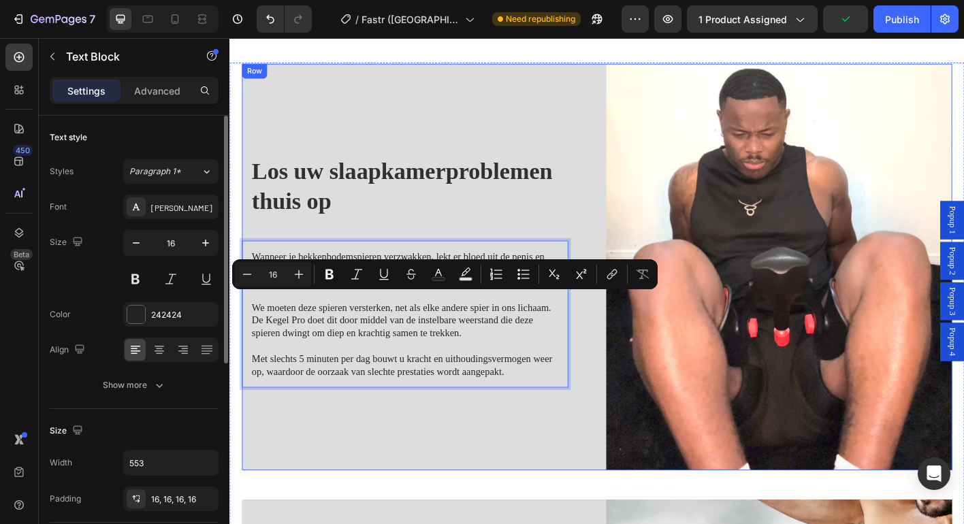
scroll to position [765, 0]
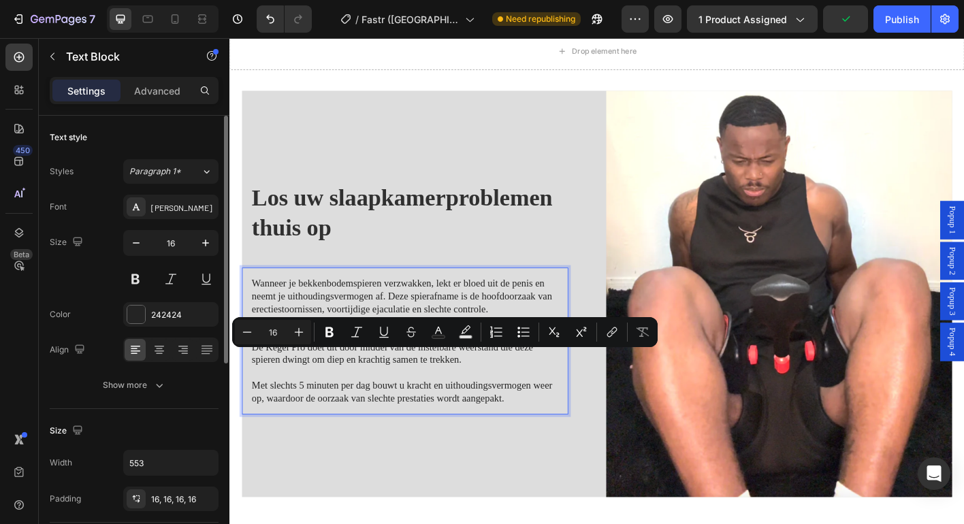
click at [389, 313] on p "Wanneer je bekkenbodemspieren verzwakken, lekt er bloed uit de penis en neemt j…" at bounding box center [424, 325] width 341 height 42
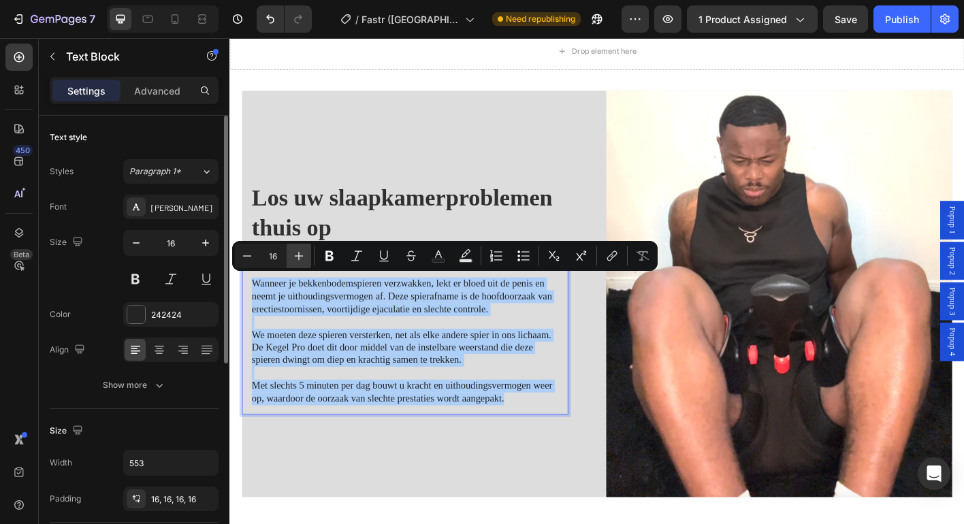
click at [300, 255] on icon "Editor contextual toolbar" at bounding box center [299, 256] width 14 height 14
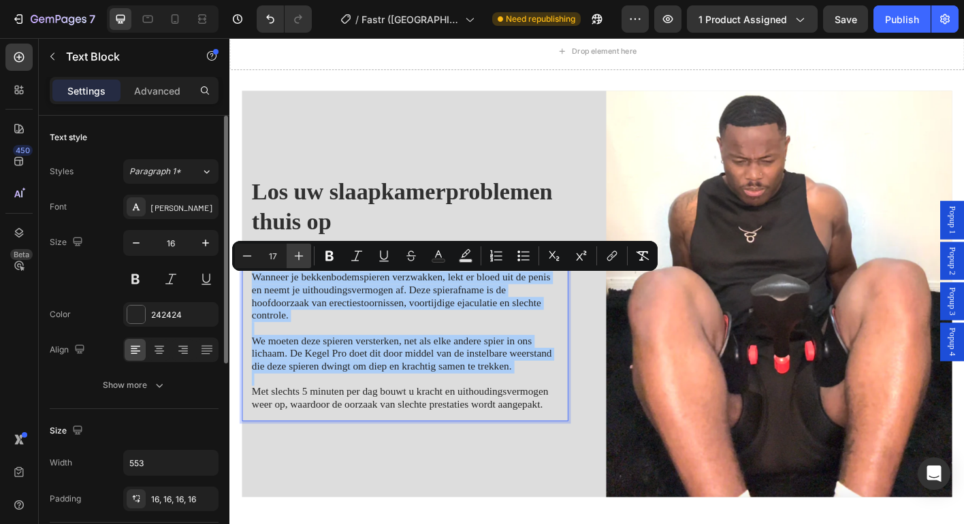
click at [301, 253] on icon "Editor contextual toolbar" at bounding box center [299, 256] width 14 height 14
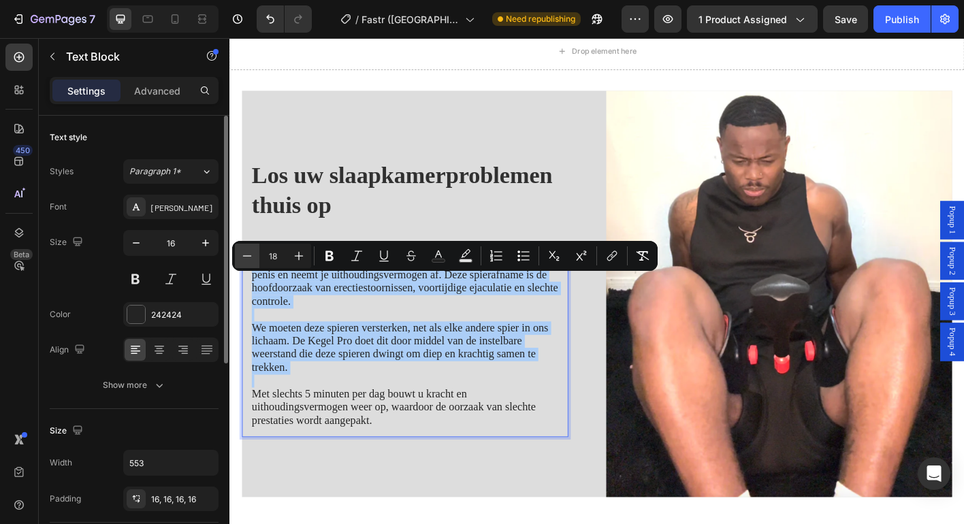
click at [241, 259] on icon "Editor contextual toolbar" at bounding box center [247, 256] width 14 height 14
type input "17"
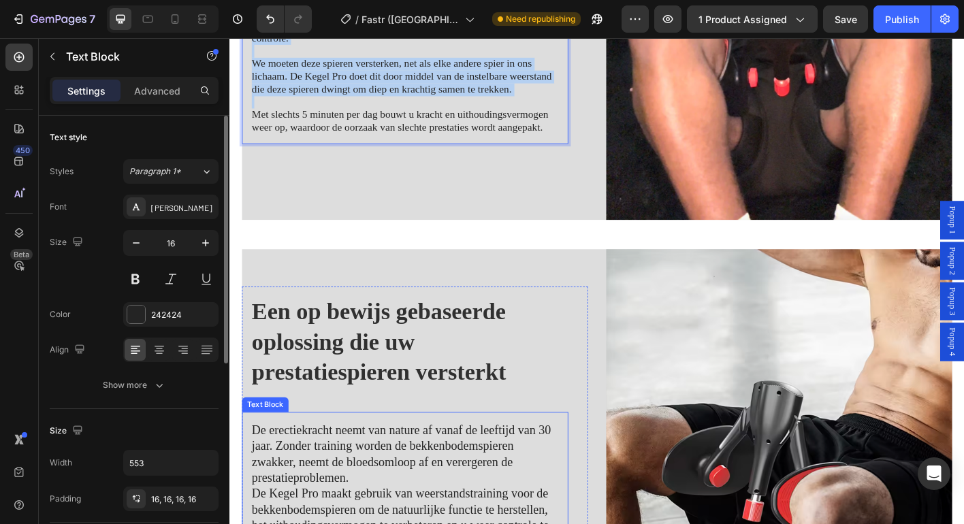
scroll to position [1283, 0]
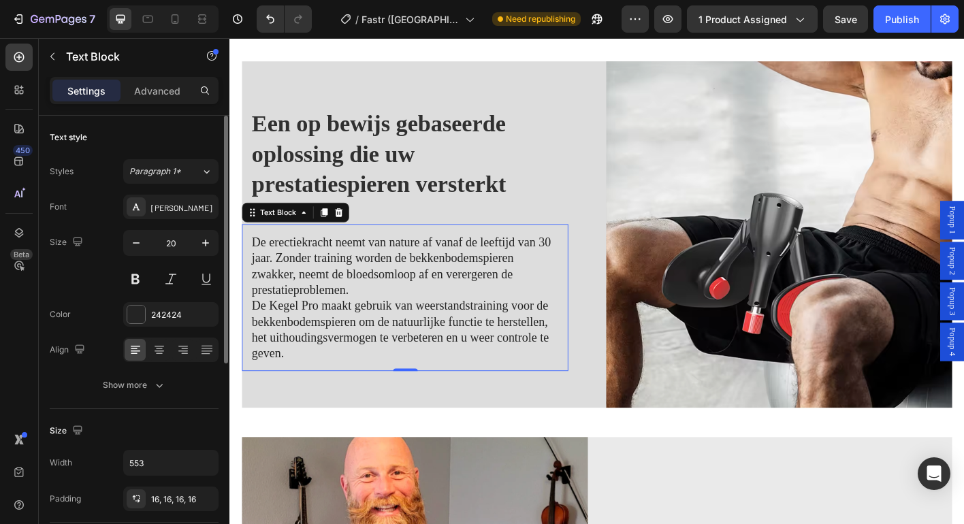
click at [372, 338] on p "De Kegel Pro maakt gebruik van weerstandstraining voor de bekkenbodemspieren om…" at bounding box center [424, 362] width 341 height 71
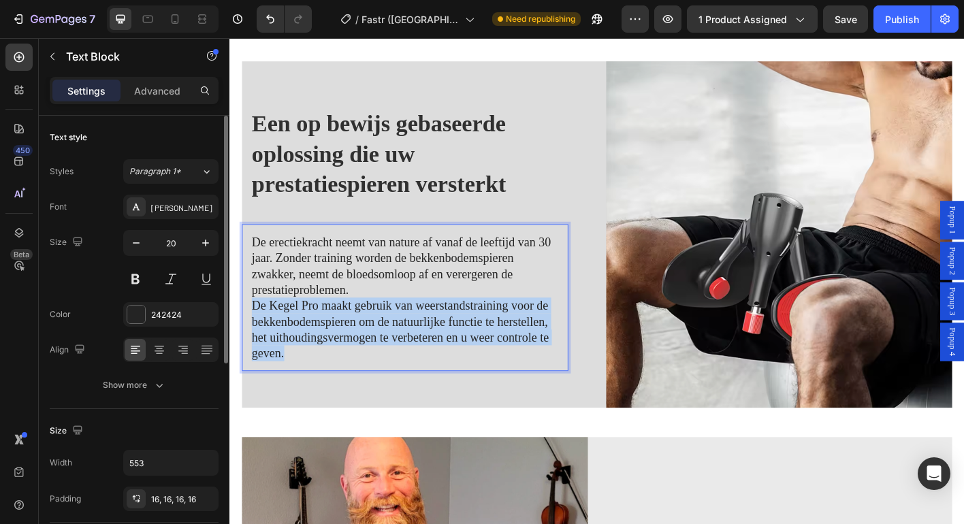
click at [372, 338] on p "De Kegel Pro maakt gebruik van weerstandstraining voor de bekkenbodemspieren om…" at bounding box center [424, 362] width 341 height 71
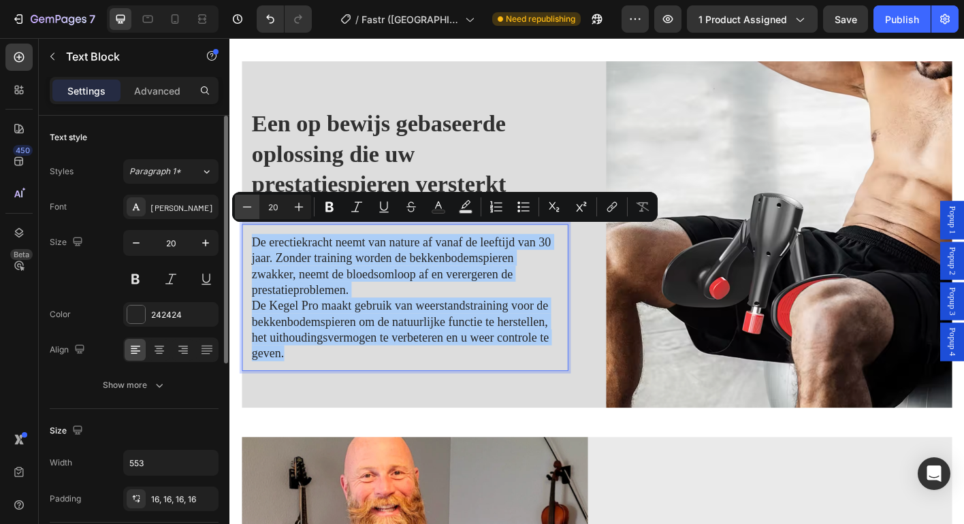
click at [243, 203] on icon "Editor contextual toolbar" at bounding box center [247, 207] width 14 height 14
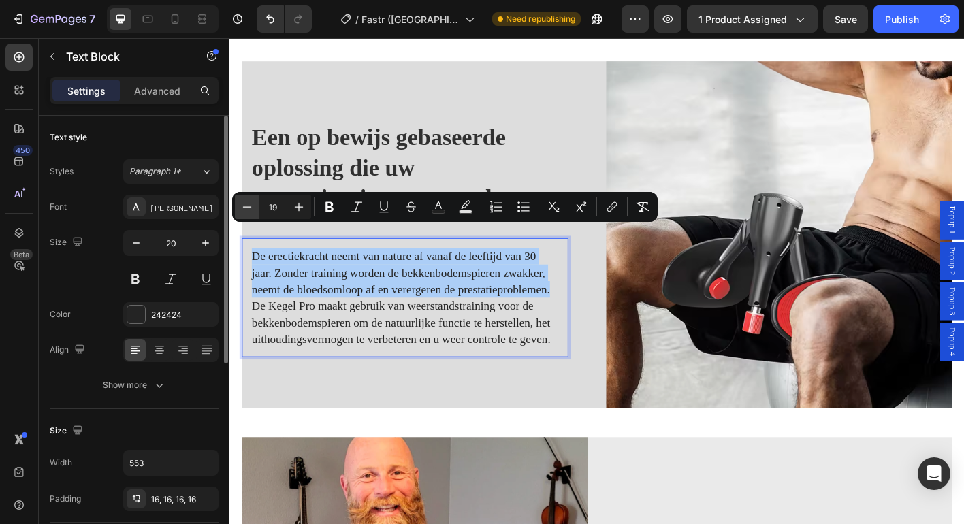
click at [243, 203] on icon "Editor contextual toolbar" at bounding box center [247, 207] width 14 height 14
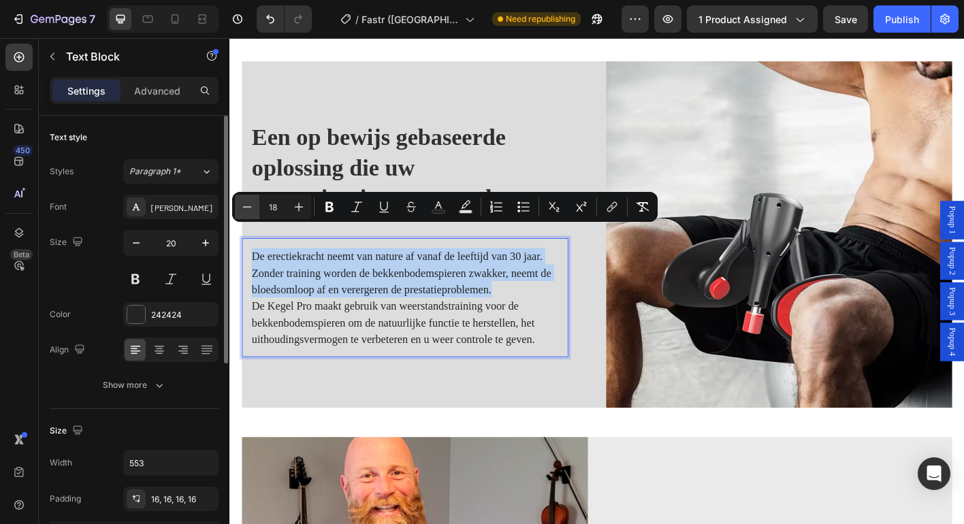
type input "17"
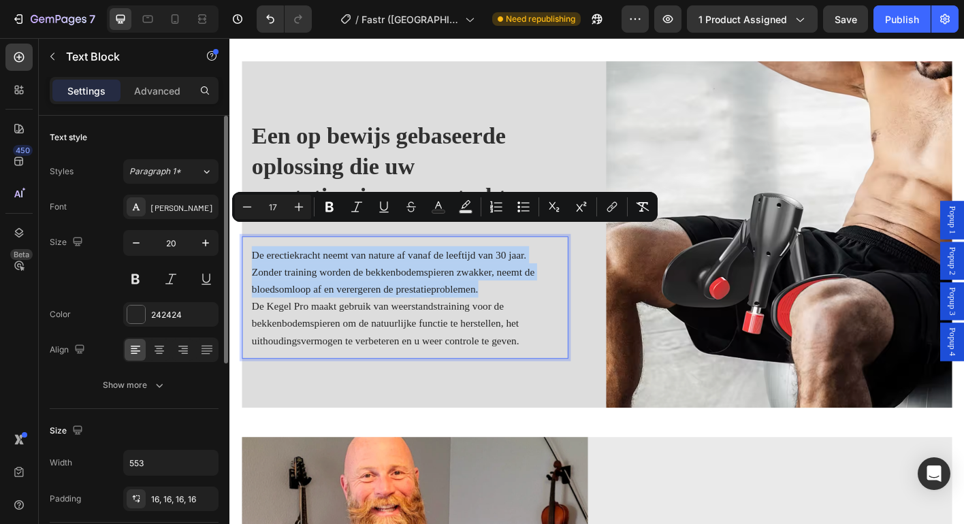
click at [532, 314] on p "De erectiekracht neemt van nature af vanaf de leeftijd van 30 jaar. Zonder trai…" at bounding box center [424, 298] width 341 height 57
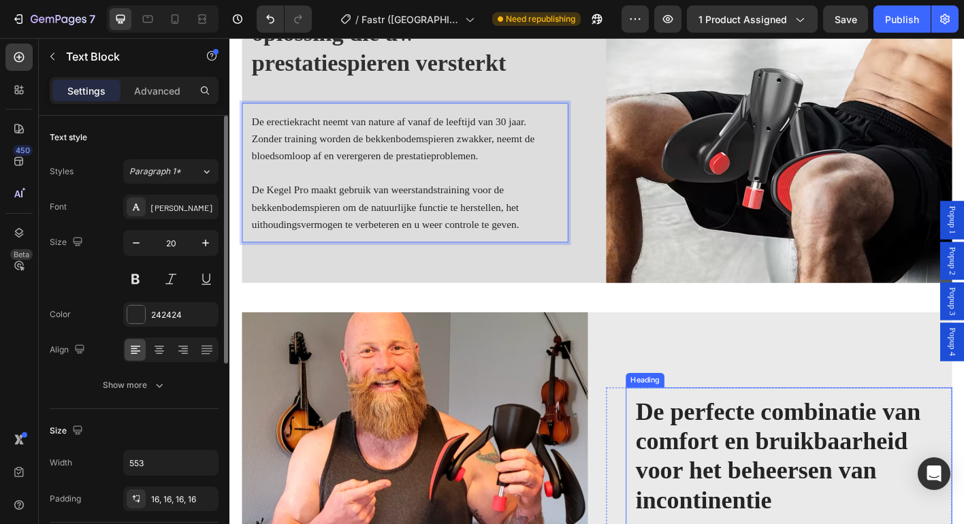
scroll to position [1423, 0]
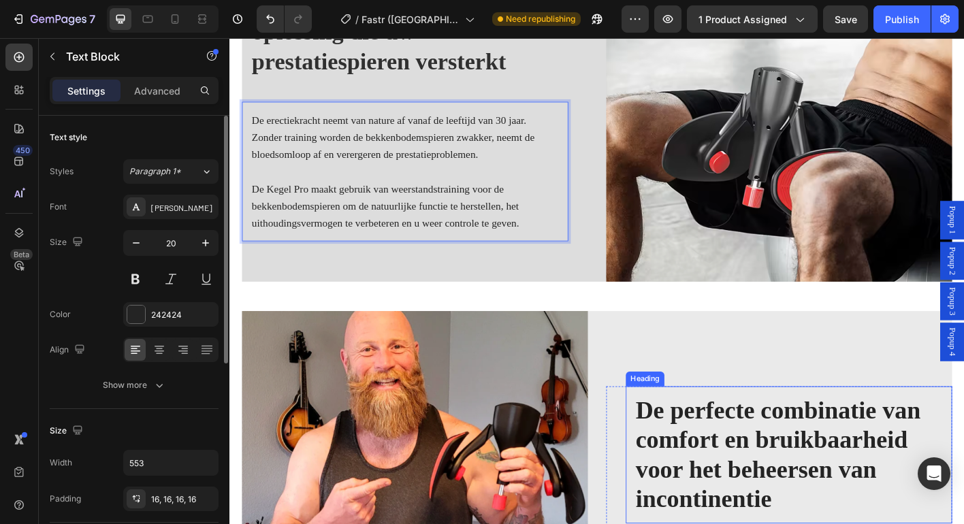
click at [806, 479] on strong "De perfecte combinatie van comfort en bruikbaarheid voor het beheersen van inco…" at bounding box center [839, 501] width 317 height 129
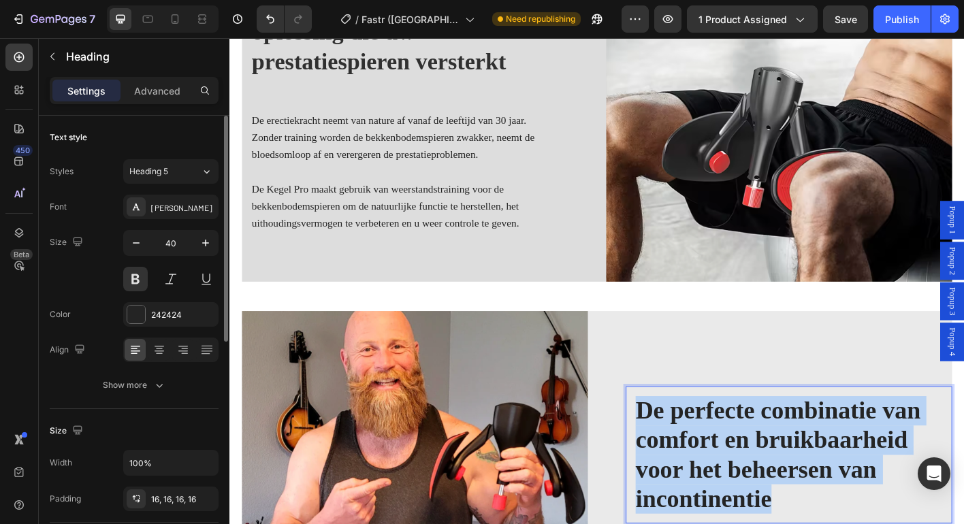
click at [806, 479] on strong "De perfecte combinatie van comfort en bruikbaarheid voor het beheersen van inco…" at bounding box center [839, 501] width 317 height 129
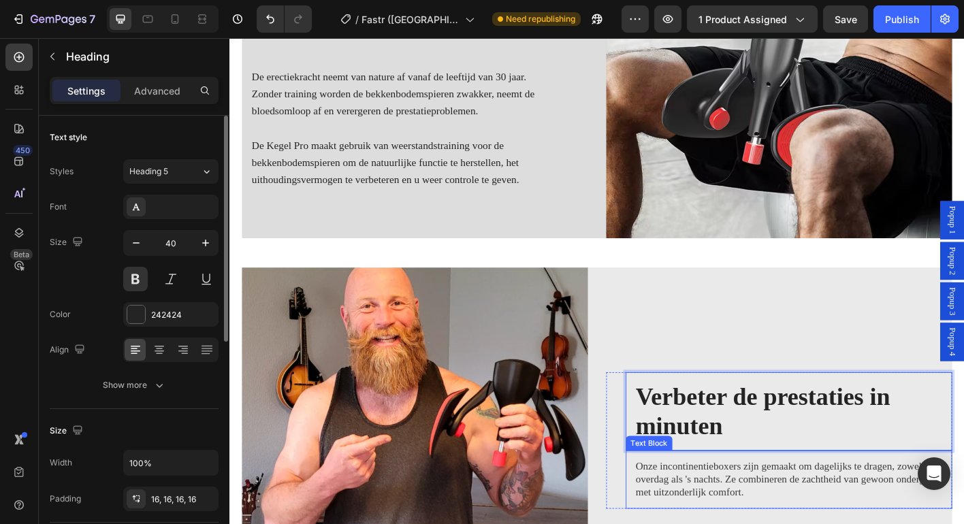
scroll to position [1477, 0]
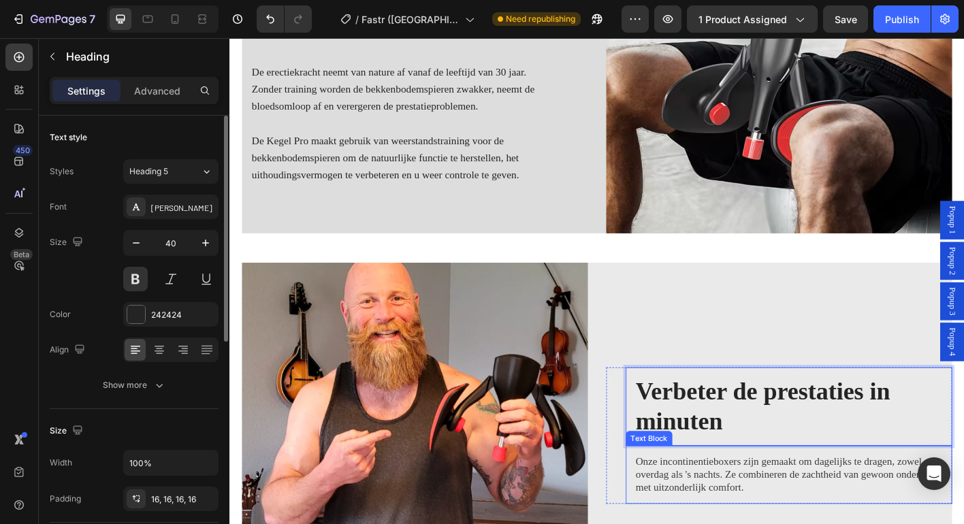
click at [800, 502] on span "Onze incontinentieboxers zijn gemaakt om dagelijks te dragen, zowel overdag als…" at bounding box center [850, 523] width 338 height 42
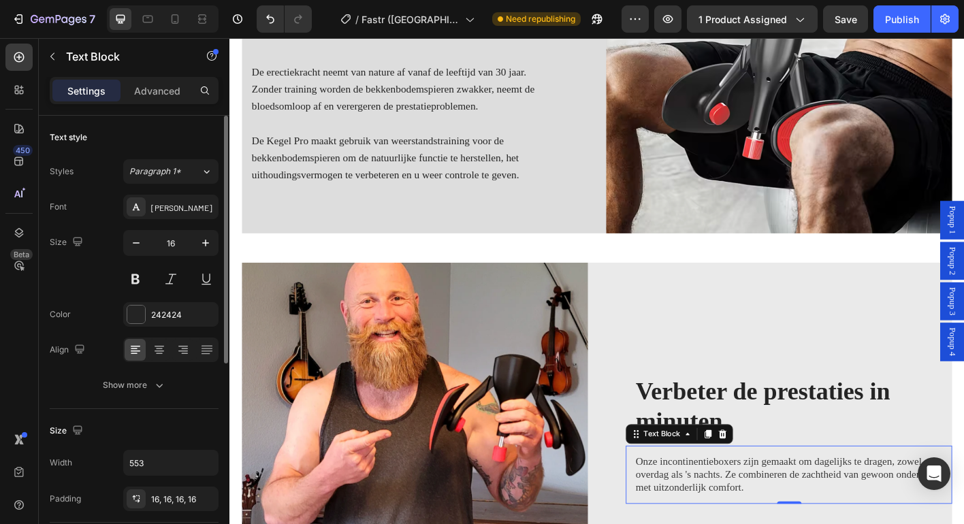
click at [800, 502] on span "Onze incontinentieboxers zijn gemaakt om dagelijks te dragen, zowel overdag als…" at bounding box center [850, 523] width 338 height 42
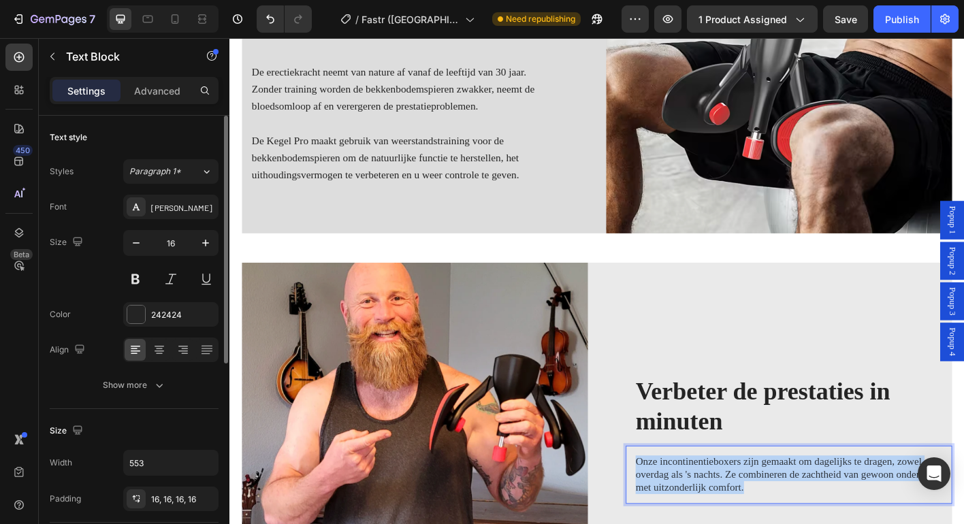
click at [800, 502] on span "Onze incontinentieboxers zijn gemaakt om dagelijks te dragen, zowel overdag als…" at bounding box center [850, 523] width 338 height 42
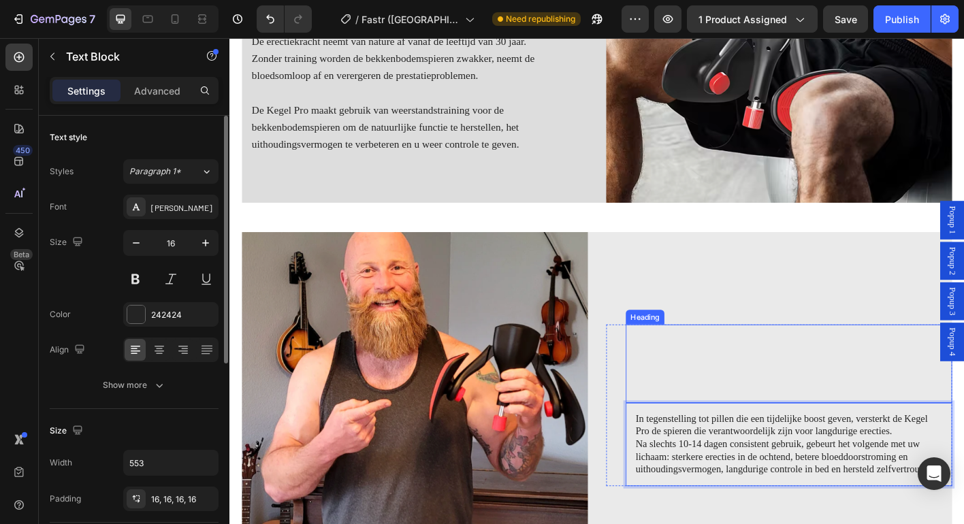
scroll to position [1659, 0]
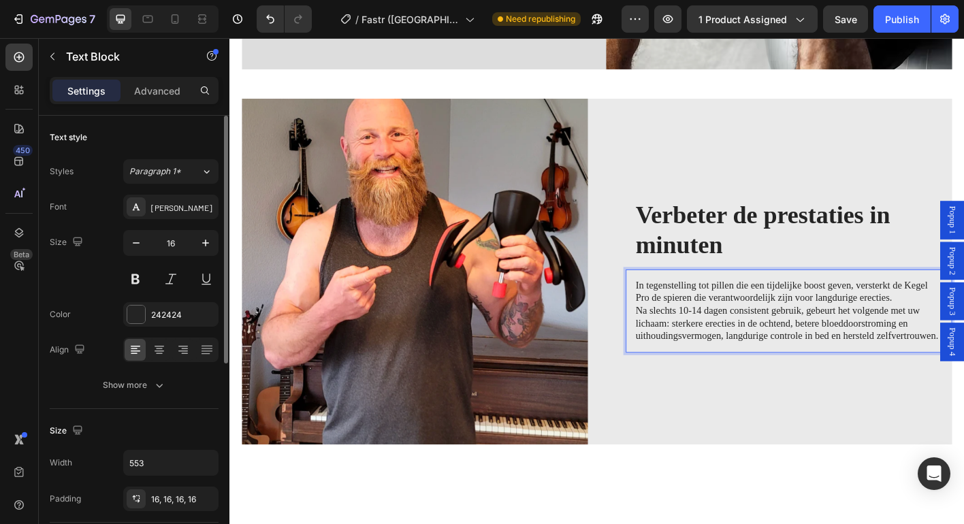
click at [963, 308] on p "In tegenstelling tot pillen die een tijdelijke boost geven, versterkt de Kegel …" at bounding box center [851, 320] width 341 height 29
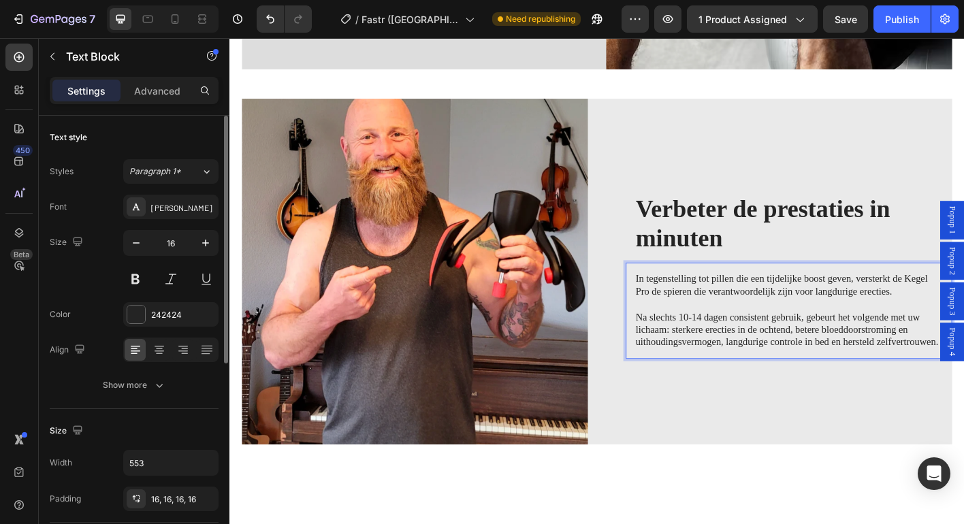
scroll to position [1652, 0]
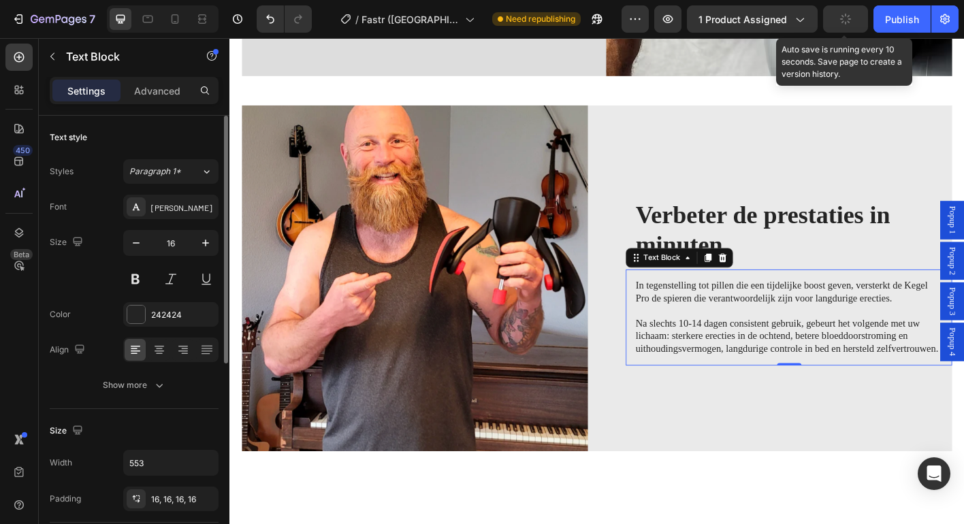
click at [846, 14] on icon "button" at bounding box center [845, 19] width 11 height 11
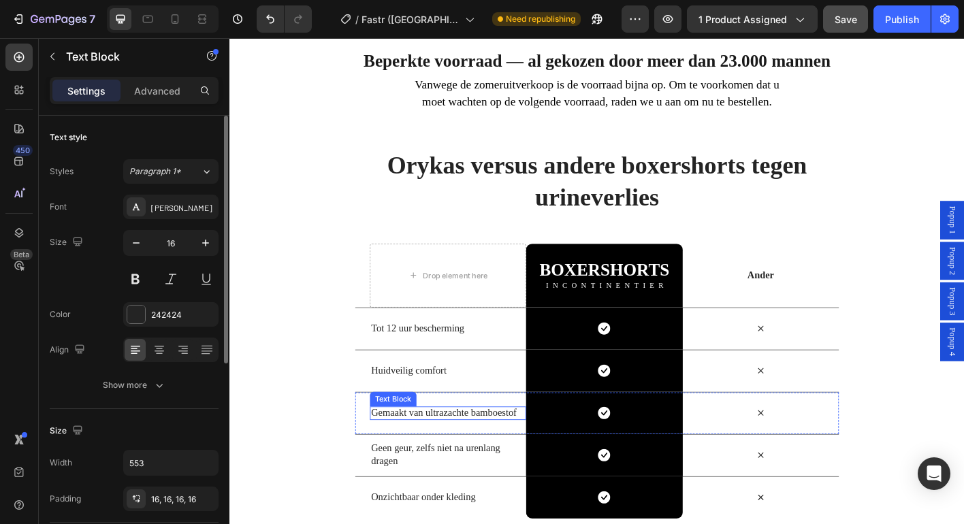
scroll to position [2703, 0]
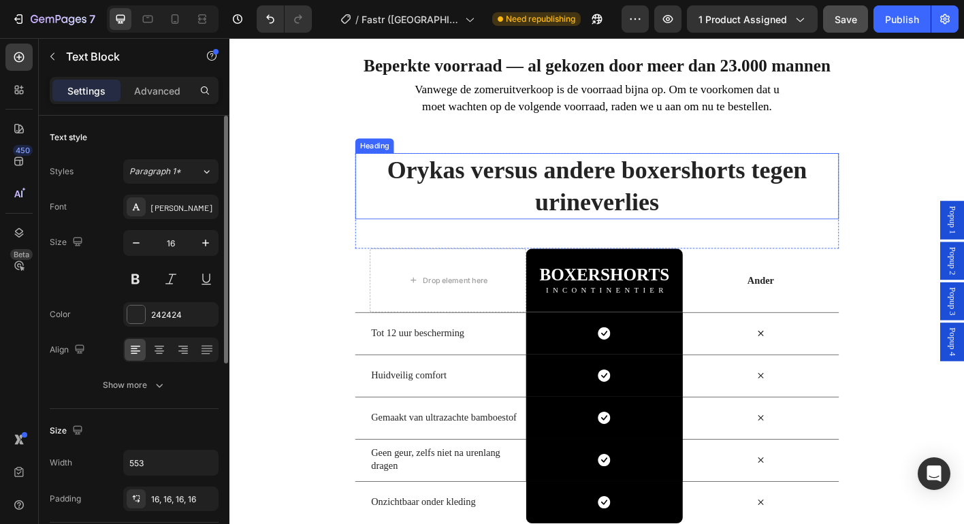
click at [530, 170] on strong "Orykas versus andere boxershorts tegen urineverlies" at bounding box center [637, 203] width 467 height 66
click at [532, 183] on strong "Orykas versus andere boxershorts tegen urineverlies" at bounding box center [637, 203] width 467 height 66
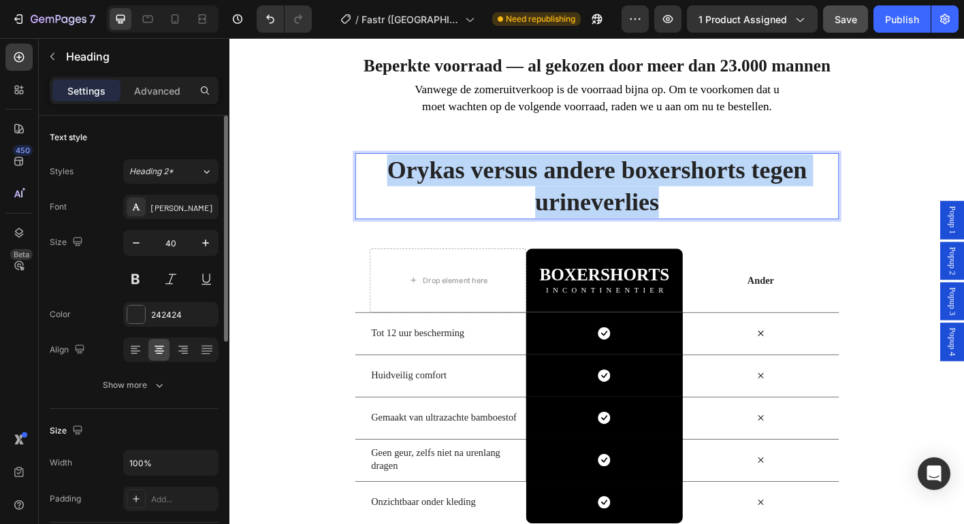
click at [532, 183] on strong "Orykas versus andere boxershorts tegen urineverlies" at bounding box center [637, 203] width 467 height 66
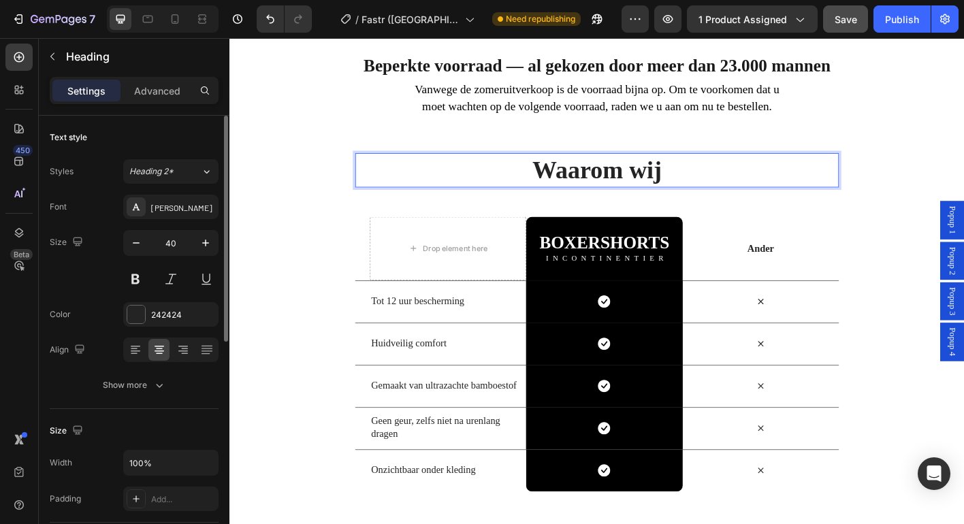
click at [739, 188] on p "Waarom wij" at bounding box center [637, 184] width 535 height 35
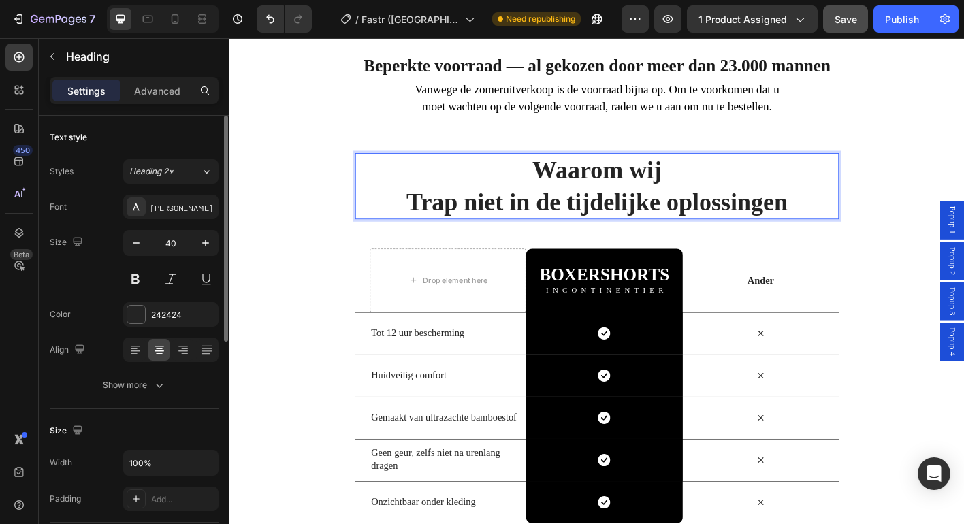
click at [728, 216] on strong "Trap niet in de tijdelijke oplossingen" at bounding box center [638, 220] width 424 height 31
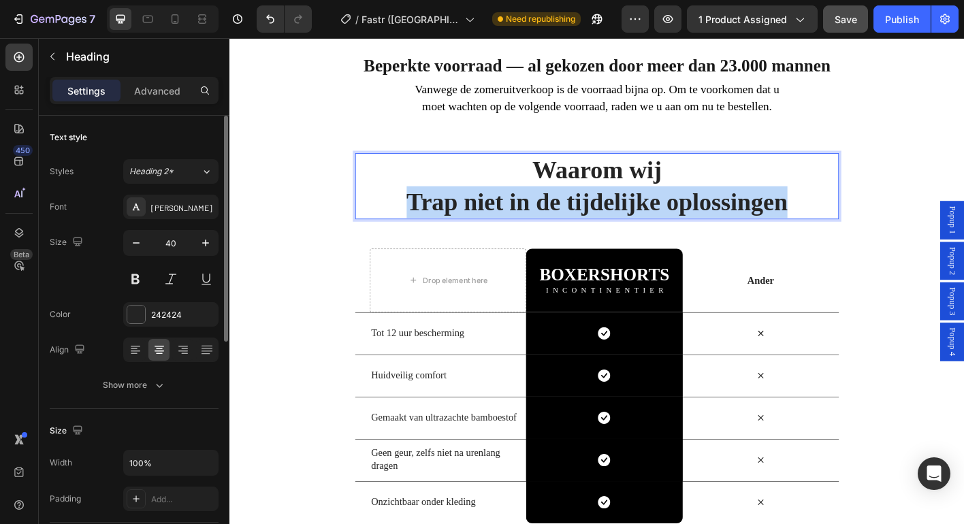
click at [728, 216] on strong "Trap niet in de tijdelijke oplossingen" at bounding box center [638, 220] width 424 height 31
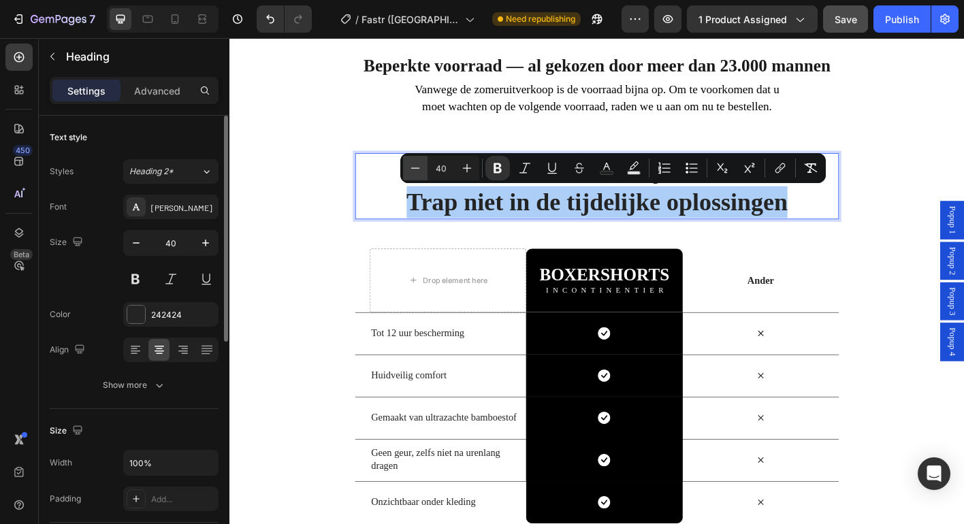
click at [413, 170] on icon "Editor contextual toolbar" at bounding box center [415, 168] width 14 height 14
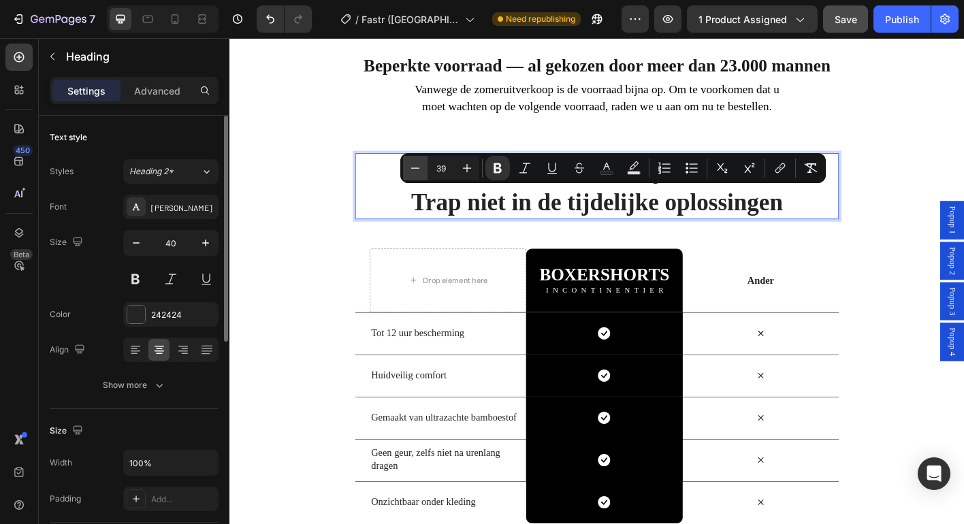
click at [413, 170] on icon "Editor contextual toolbar" at bounding box center [415, 168] width 14 height 14
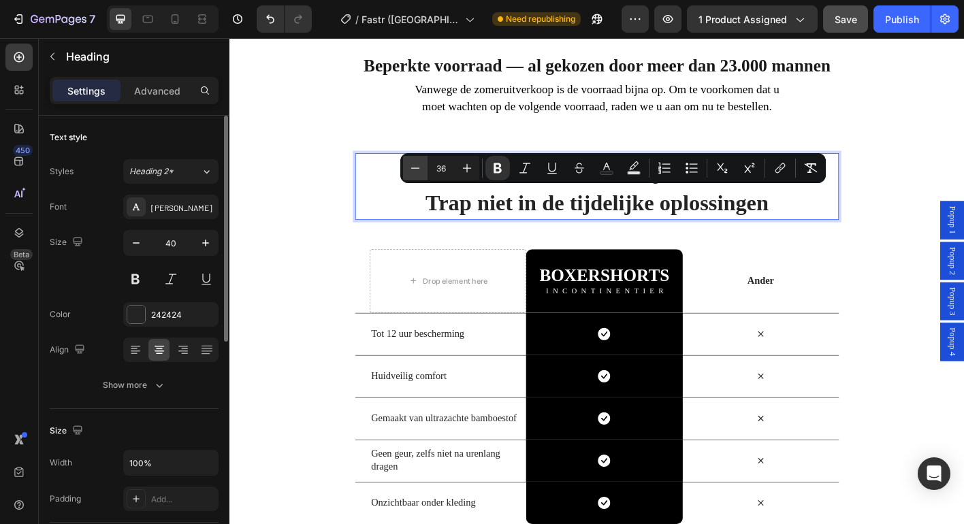
click at [413, 170] on icon "Editor contextual toolbar" at bounding box center [415, 168] width 14 height 14
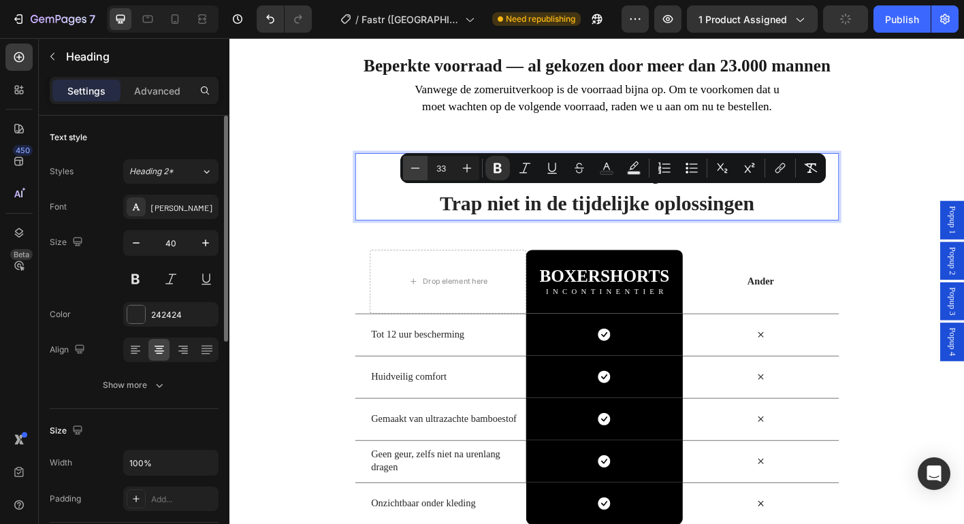
click at [413, 170] on icon "Editor contextual toolbar" at bounding box center [415, 168] width 14 height 14
type input "32"
click at [502, 169] on icon "Editor contextual toolbar" at bounding box center [498, 168] width 14 height 14
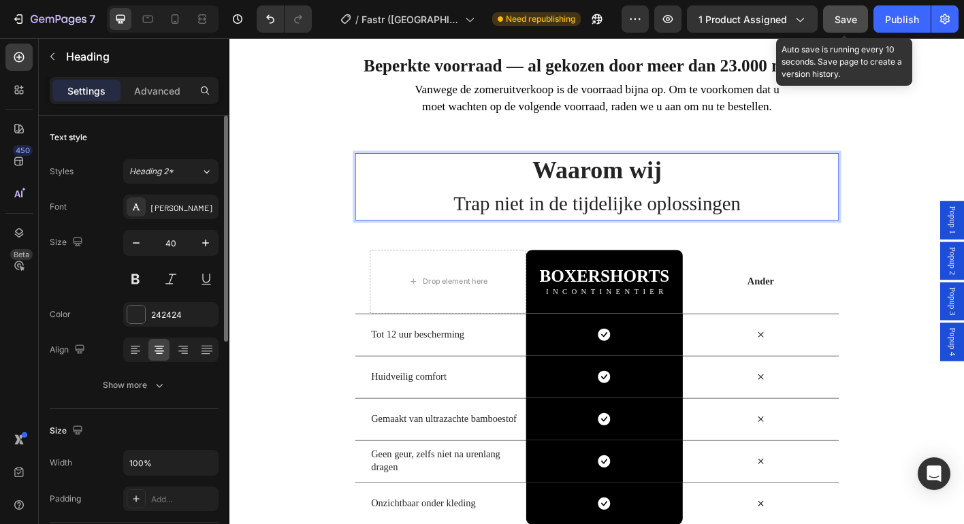
click at [852, 18] on span "Save" at bounding box center [846, 20] width 22 height 12
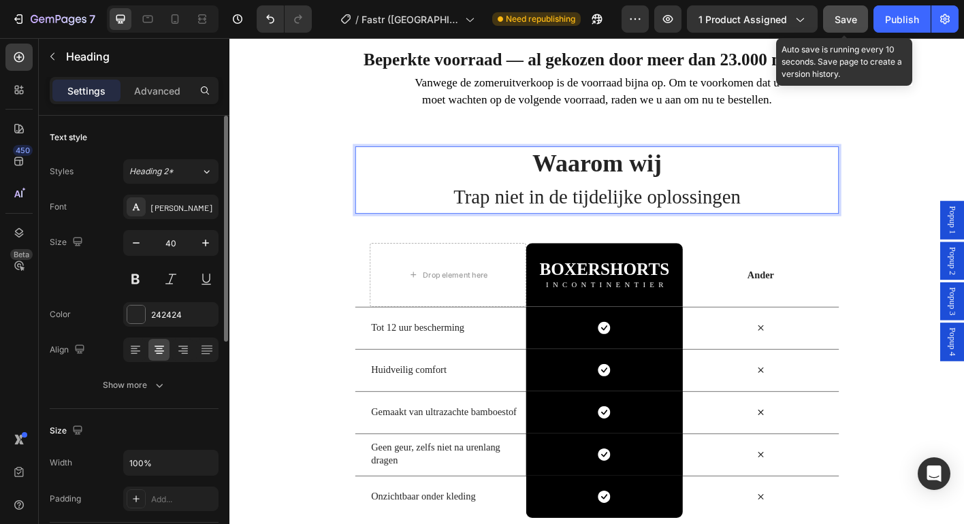
scroll to position [2712, 0]
click at [820, 300] on strong "Ander" at bounding box center [820, 301] width 30 height 12
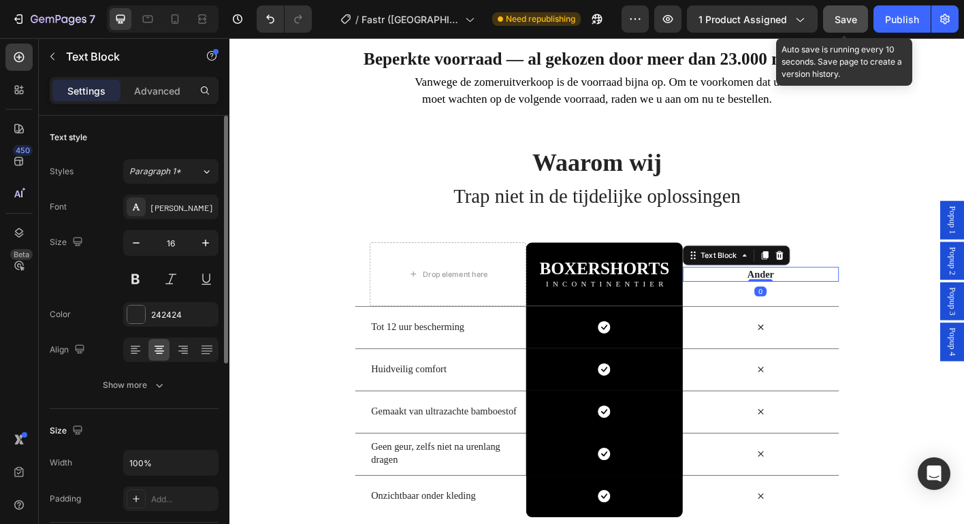
click at [820, 300] on strong "Ander" at bounding box center [820, 301] width 30 height 12
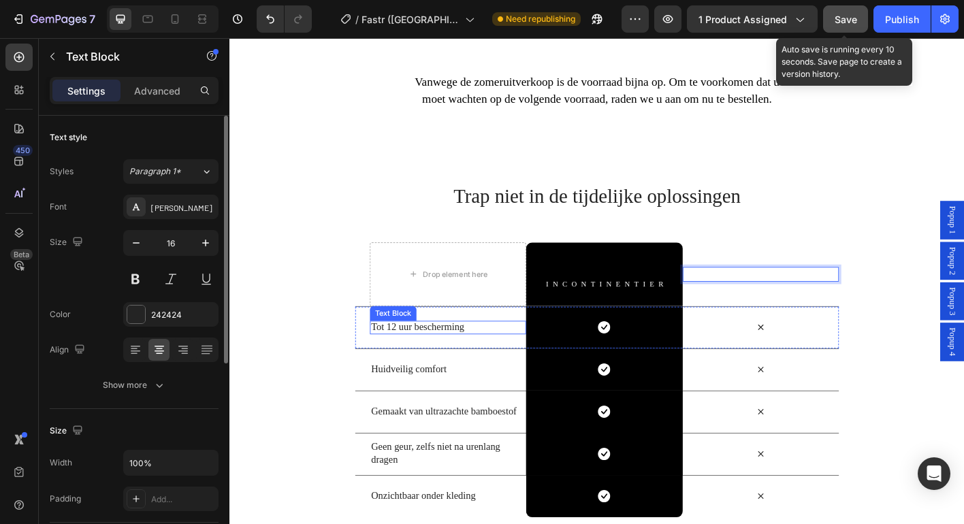
click at [440, 361] on span "Tot 12 uur bescherming" at bounding box center [438, 359] width 103 height 12
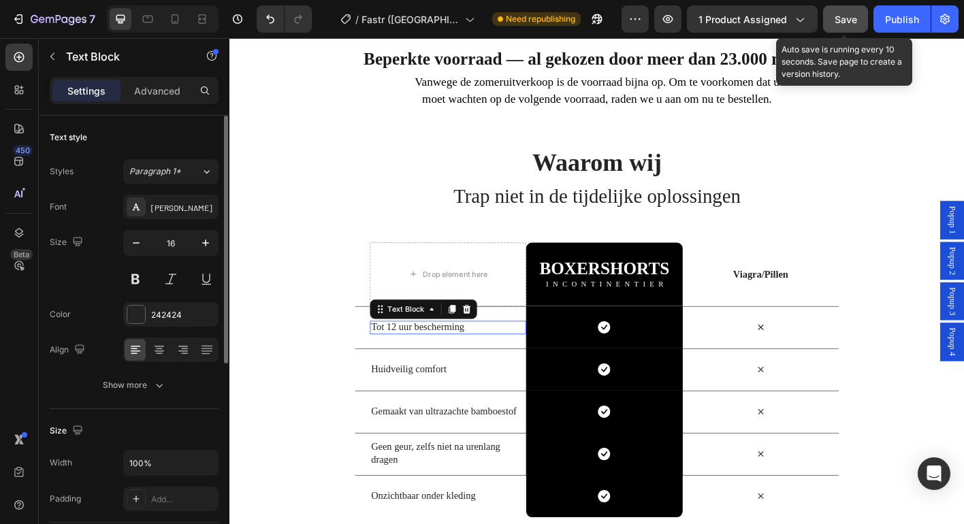
click at [440, 361] on span "Tot 12 uur bescherming" at bounding box center [438, 359] width 103 height 12
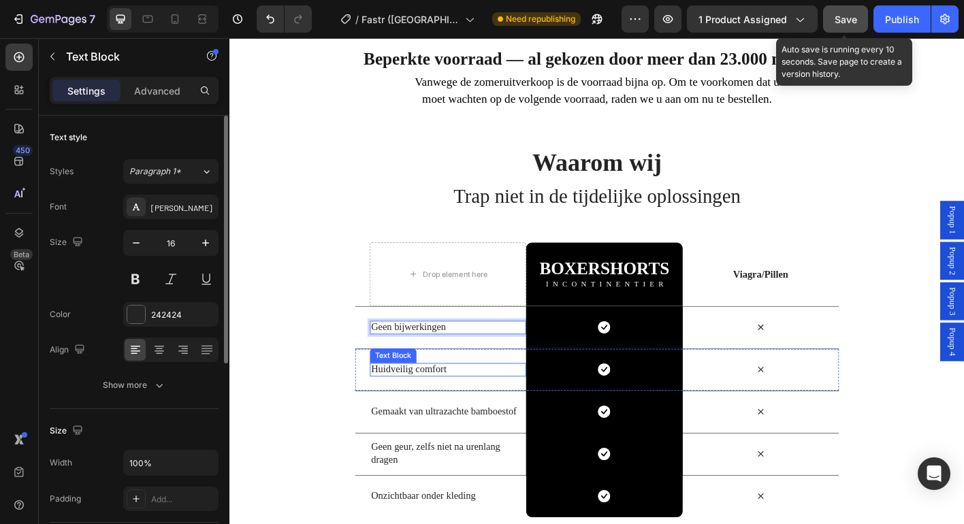
click at [428, 408] on span "Huidveilig comfort" at bounding box center [429, 406] width 84 height 12
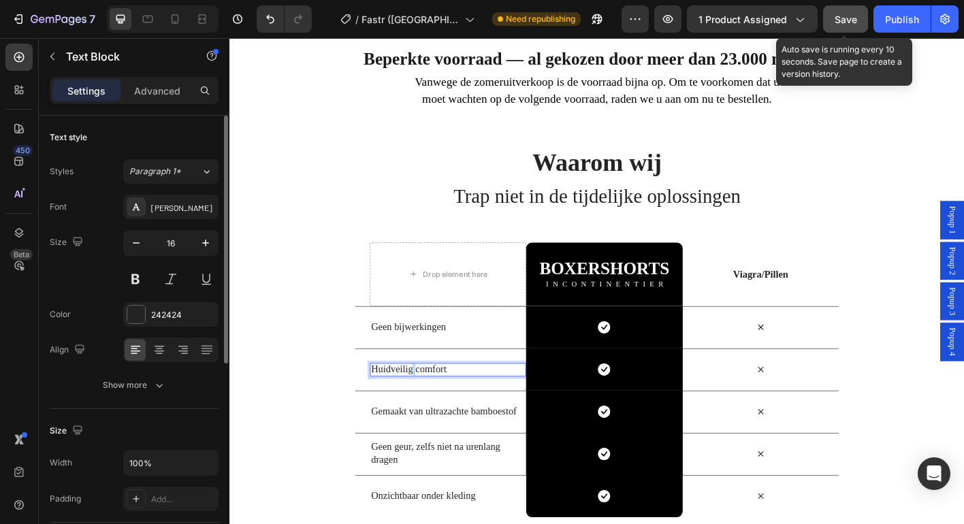
click at [428, 408] on span "Huidveilig comfort" at bounding box center [429, 406] width 84 height 12
click at [442, 454] on span "Gemaakt van ultrazachte bamboestof" at bounding box center [468, 453] width 162 height 12
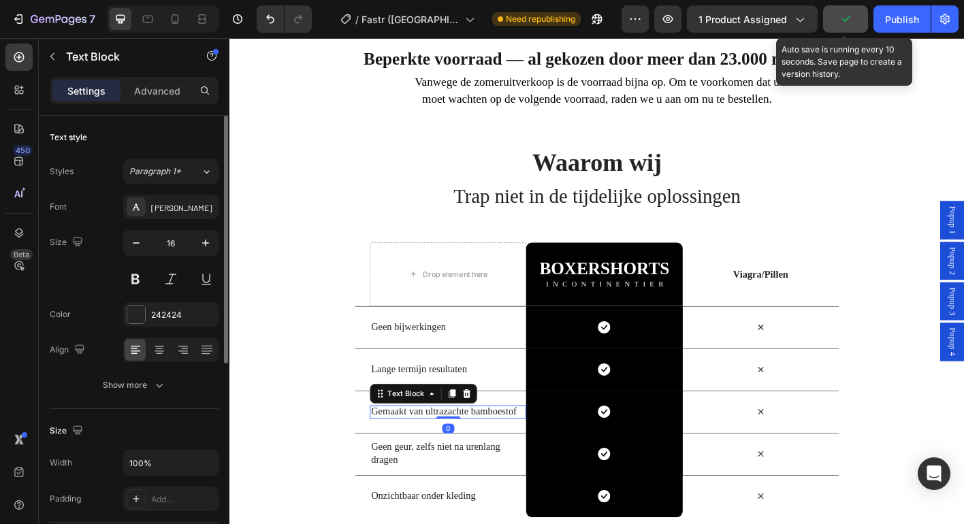
click at [442, 454] on span "Gemaakt van ultrazachte bamboestof" at bounding box center [468, 453] width 162 height 12
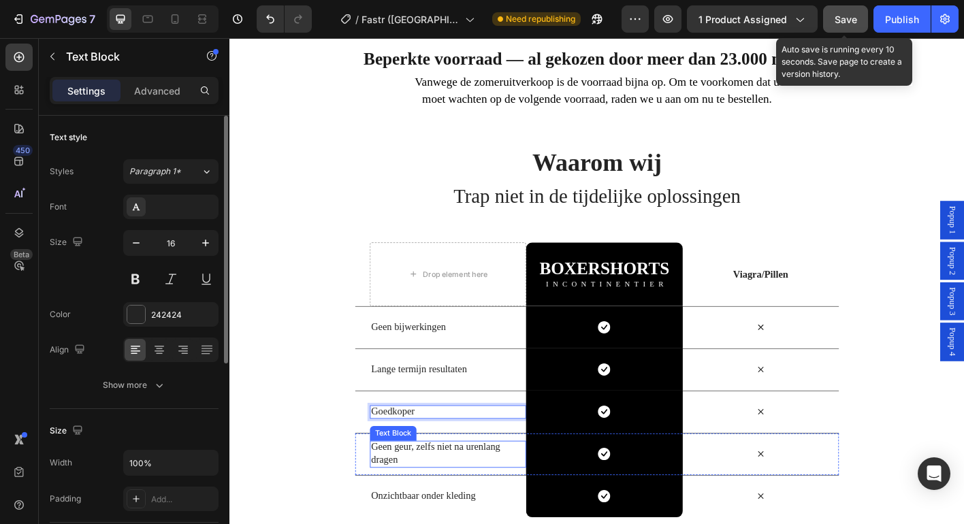
click at [430, 494] on span "Geen geur, zelfs niet na urenlang dragen" at bounding box center [459, 500] width 144 height 26
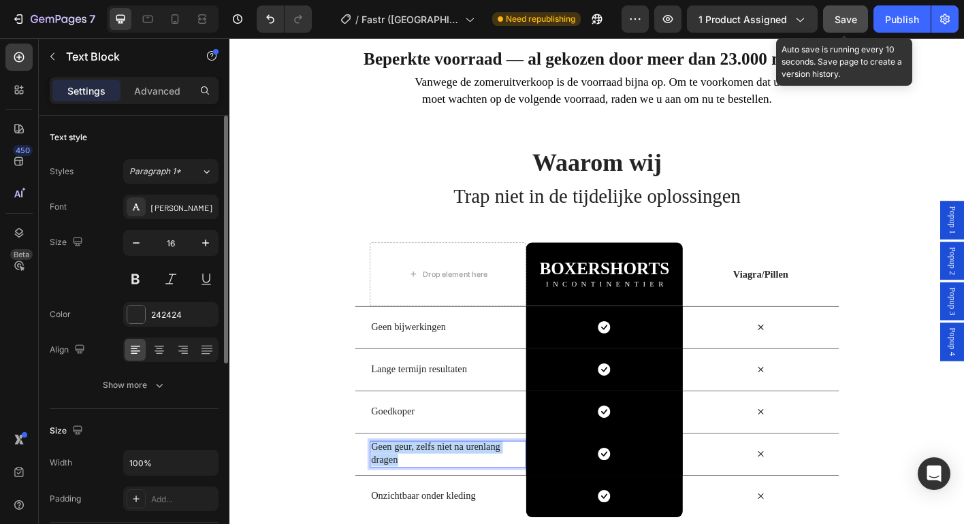
click at [430, 494] on span "Geen geur, zelfs niet na urenlang dragen" at bounding box center [459, 500] width 144 height 26
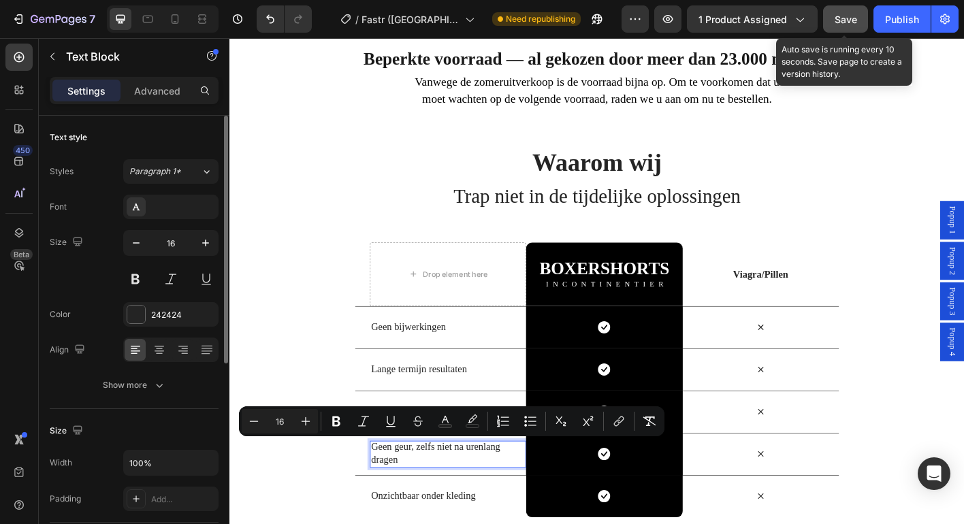
scroll to position [2718, 0]
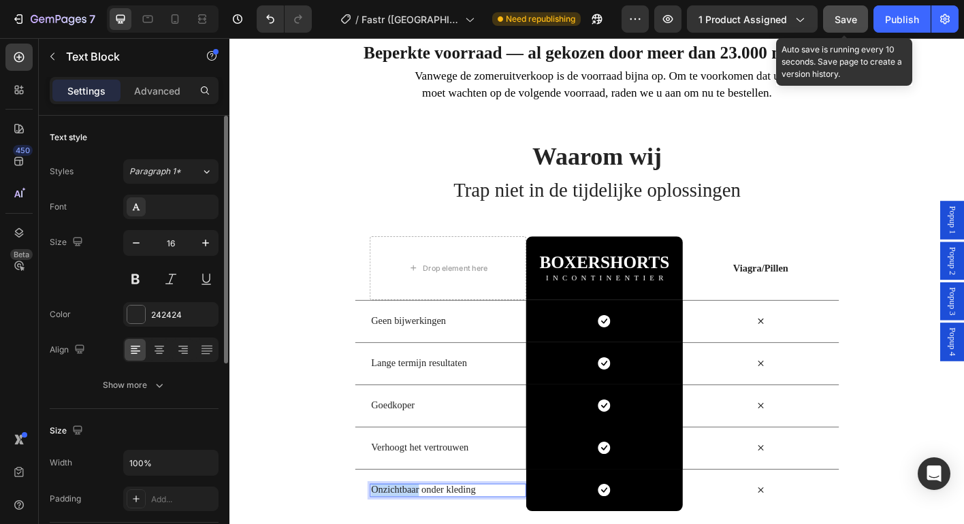
click at [641, 293] on strong "BOXERSHORTS" at bounding box center [646, 287] width 144 height 21
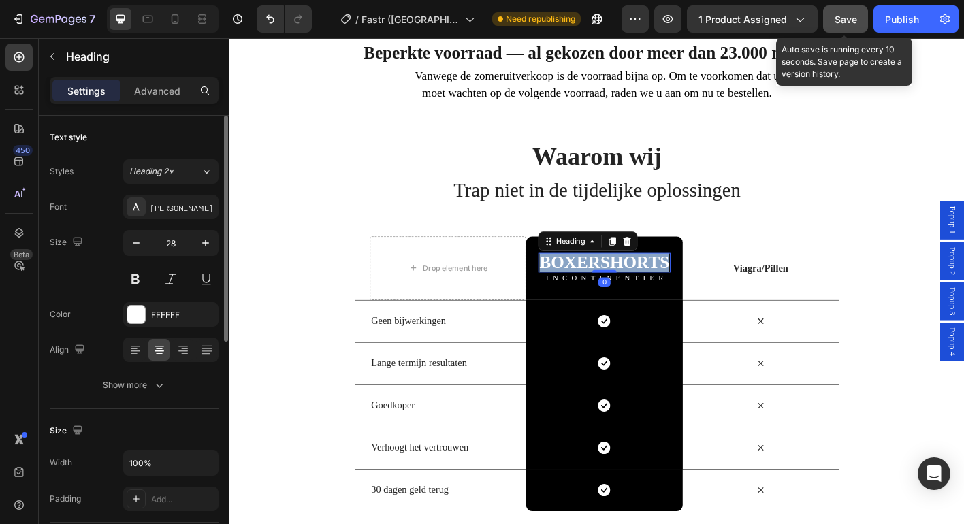
click at [641, 293] on strong "BOXERSHORTS" at bounding box center [646, 287] width 144 height 21
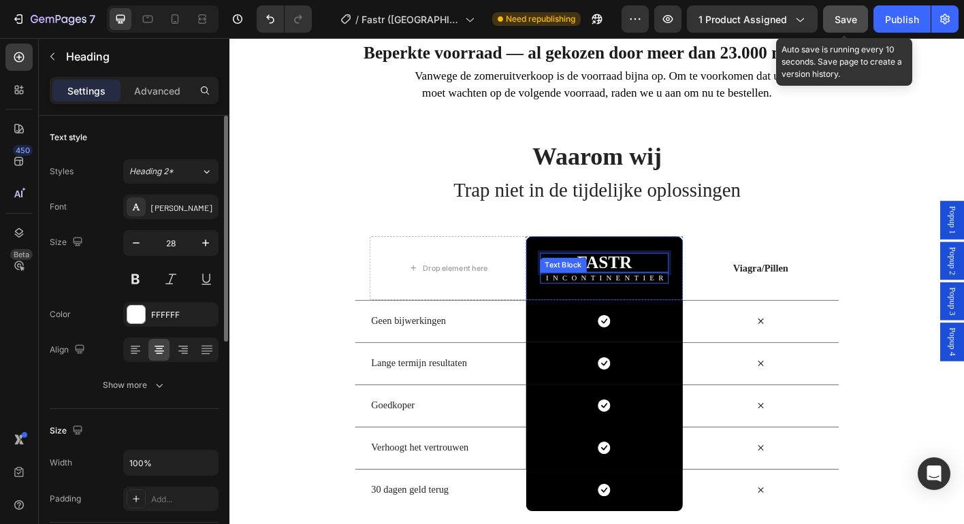
click at [662, 306] on span "INCONTINENTIER" at bounding box center [648, 305] width 135 height 10
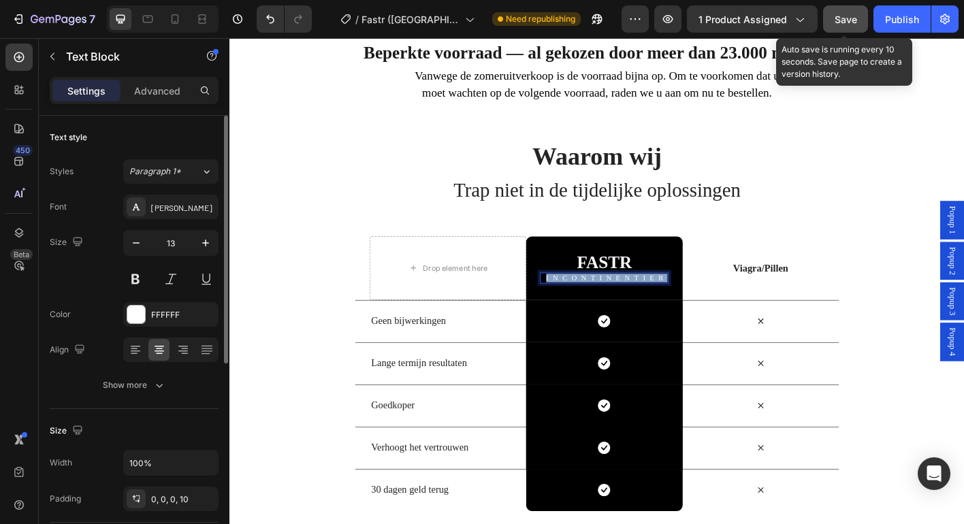
click at [662, 306] on span "INCONTINENTIER" at bounding box center [648, 305] width 135 height 10
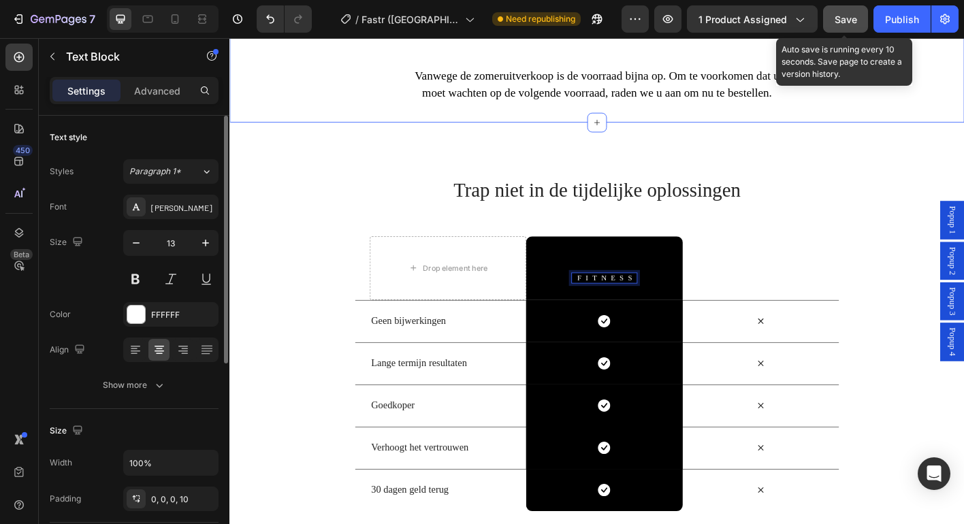
click at [295, 114] on div "Beperkte voorraad — al gekozen door meer dan 23.000 mannen Text Block Vanwege d…" at bounding box center [637, 75] width 817 height 114
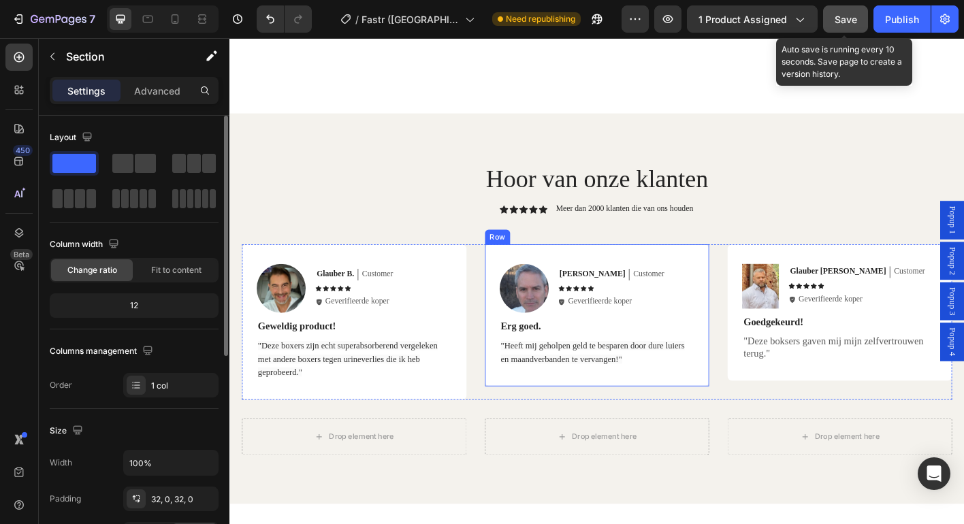
scroll to position [3402, 0]
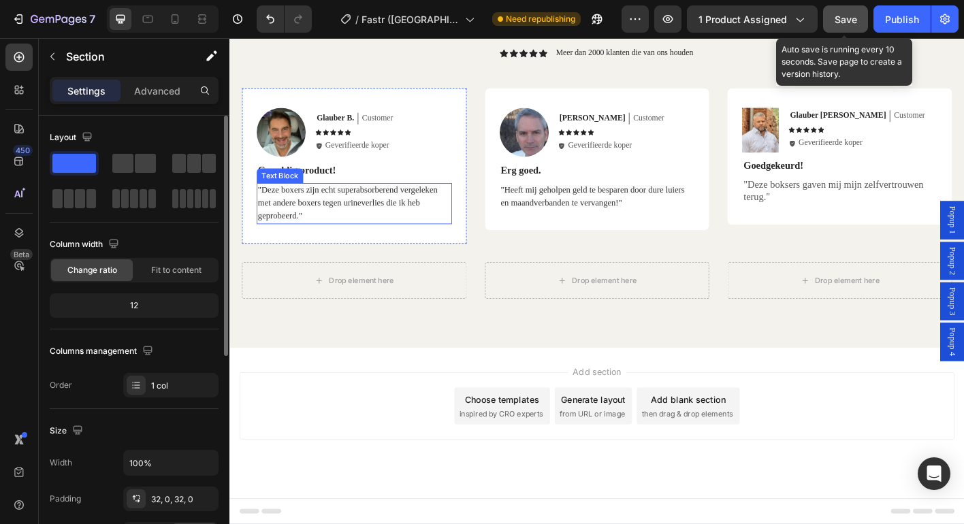
click at [338, 216] on span ""Deze boxers zijn echt superabsorberend vergeleken met andere boxers tegen urin…" at bounding box center [361, 222] width 200 height 40
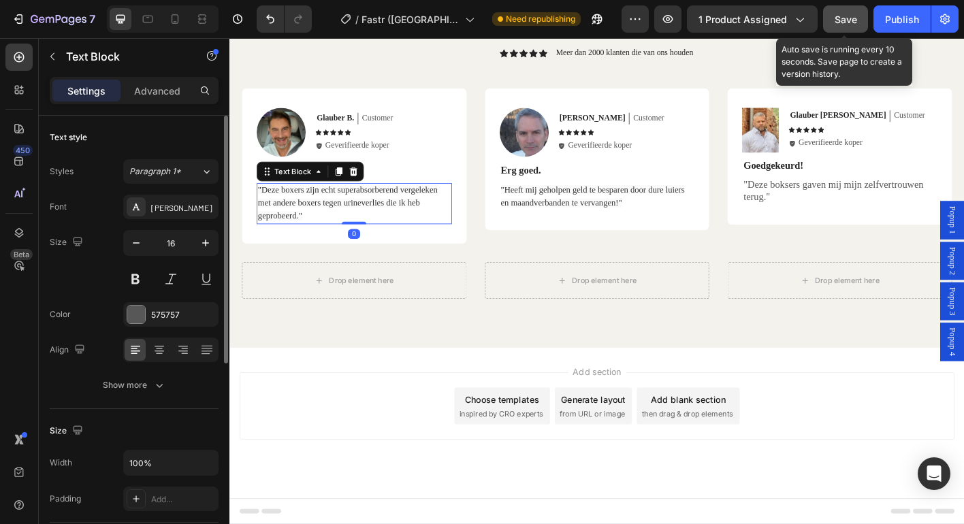
click at [338, 216] on span ""Deze boxers zijn echt superabsorberend vergeleken met andere boxers tegen urin…" at bounding box center [361, 222] width 200 height 40
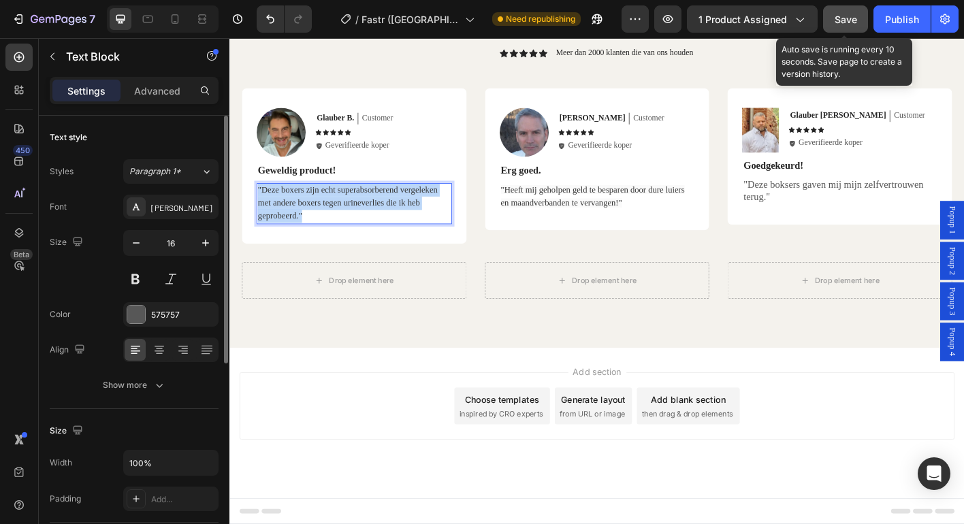
click at [338, 216] on span ""Deze boxers zijn echt superabsorberend vergeleken met andere boxers tegen urin…" at bounding box center [361, 222] width 200 height 40
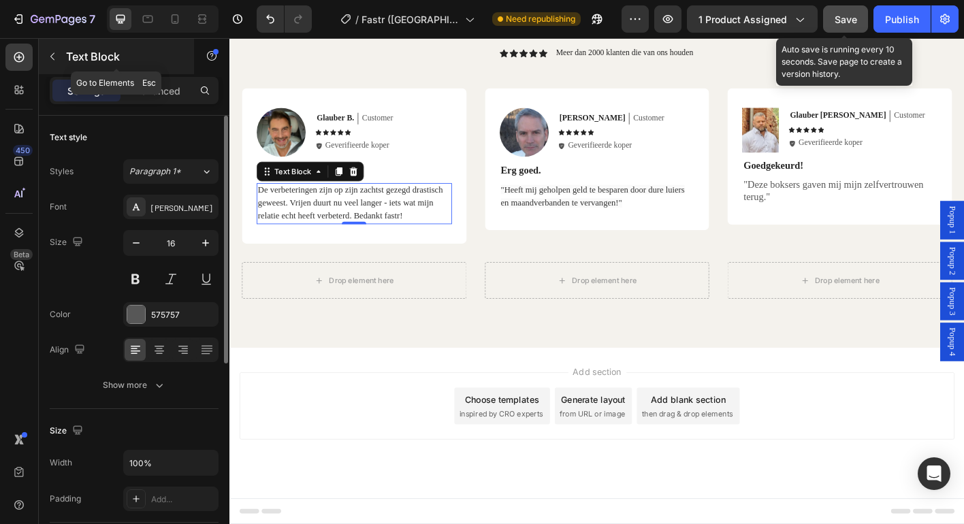
click at [54, 58] on icon "button" at bounding box center [52, 56] width 11 height 11
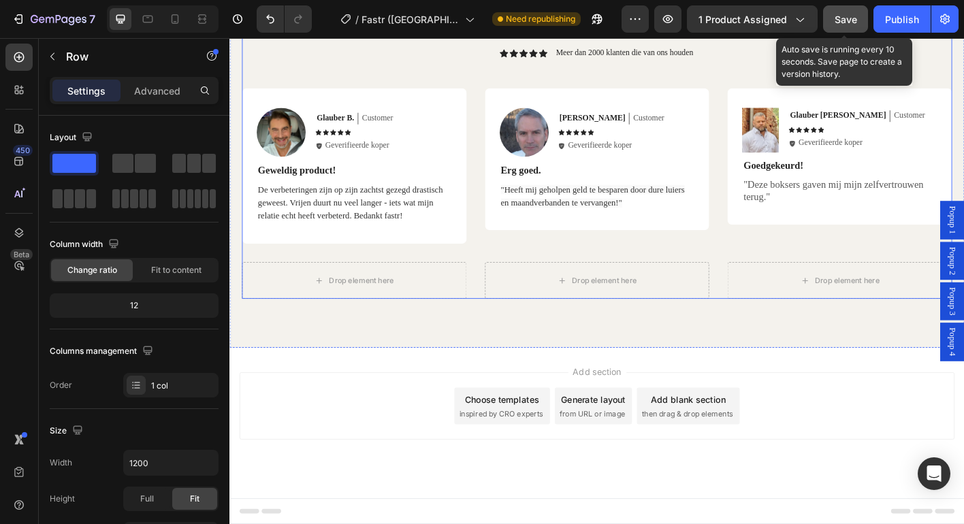
click at [255, 63] on div "Hoor van onze klanten Heading Icon Icon Icon Icon Icon Icon List Meer dan 2000 …" at bounding box center [638, 165] width 790 height 325
click at [84, 138] on icon "button" at bounding box center [86, 136] width 9 height 9
click at [92, 205] on icon "button" at bounding box center [89, 208] width 7 height 10
type input "100%"
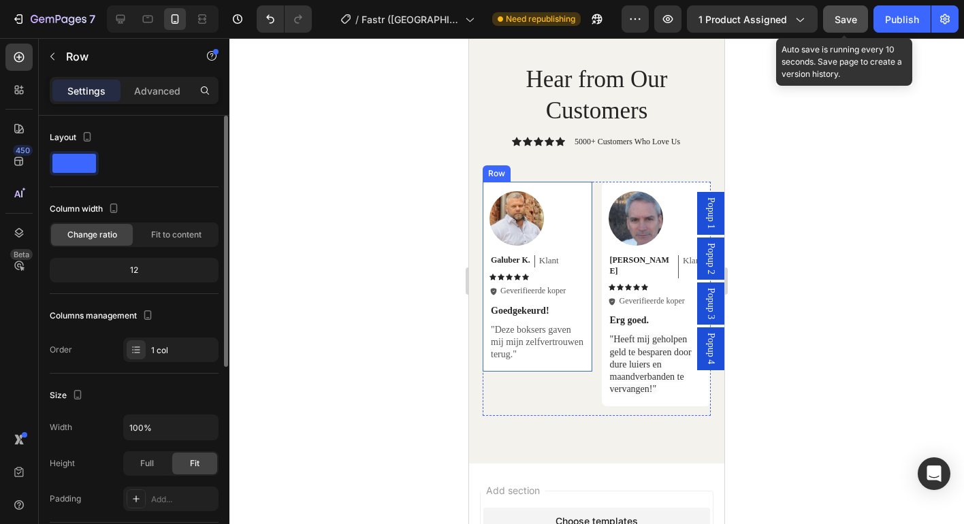
scroll to position [3276, 0]
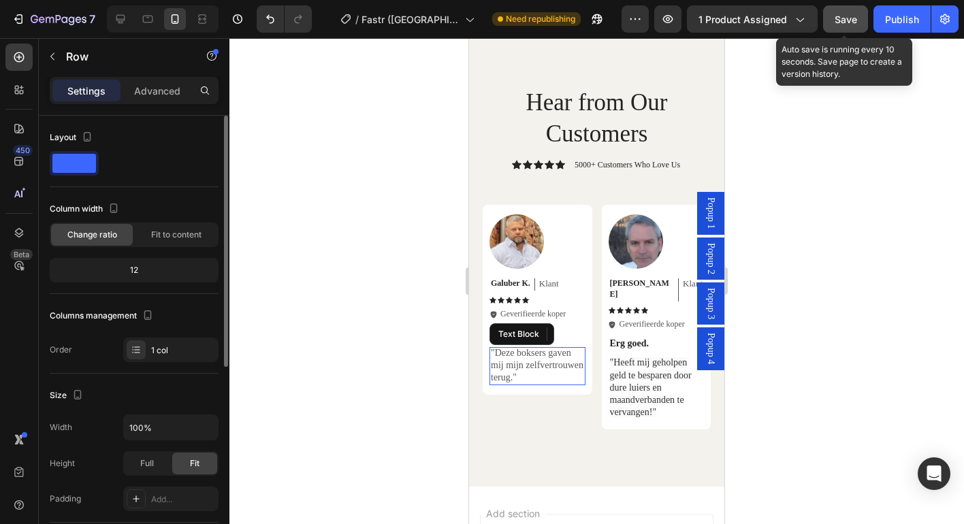
click at [521, 364] on p ""Deze boksers gaven mij mijn zelfvertrouwen terug."" at bounding box center [537, 365] width 93 height 37
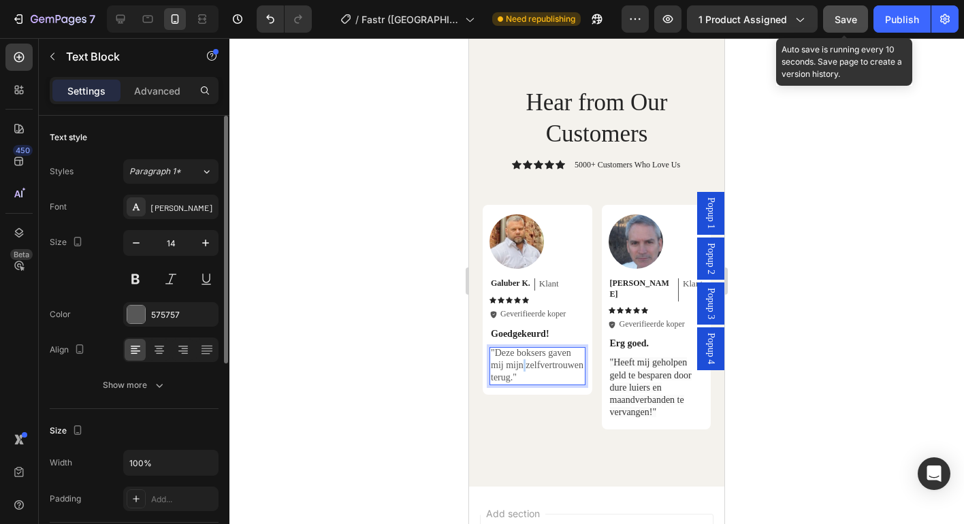
click at [521, 364] on p ""Deze boksers gaven mij mijn zelfvertrouwen terug."" at bounding box center [537, 365] width 93 height 37
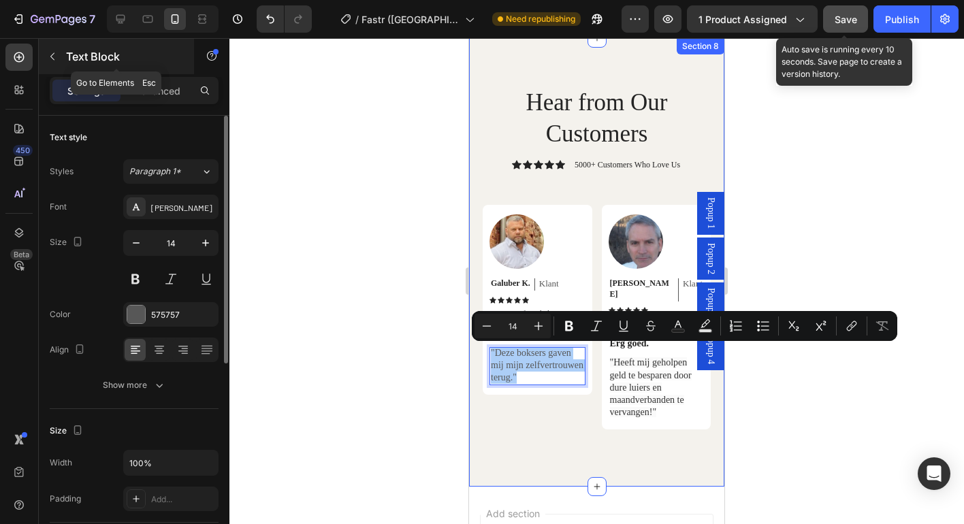
click at [50, 56] on icon "button" at bounding box center [52, 56] width 4 height 7
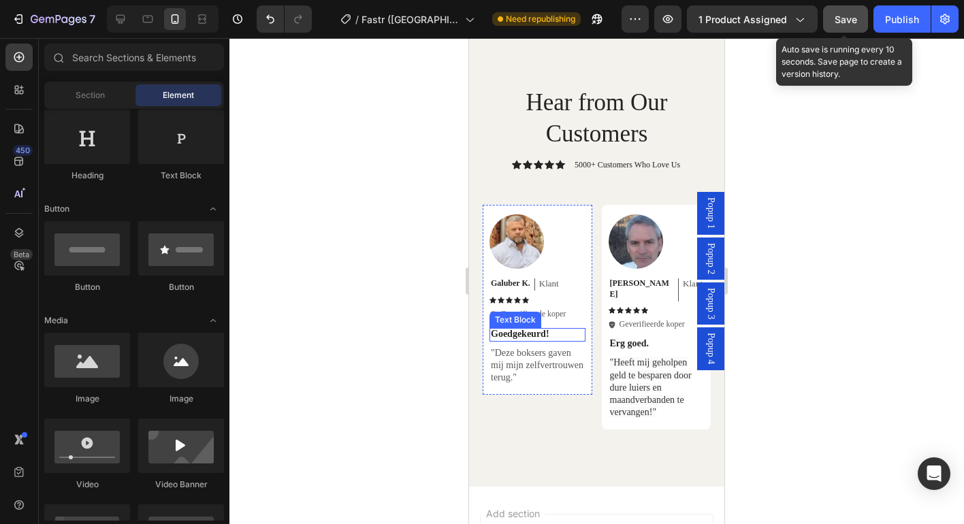
click at [511, 340] on div "Goedgekeurd!" at bounding box center [537, 335] width 96 height 14
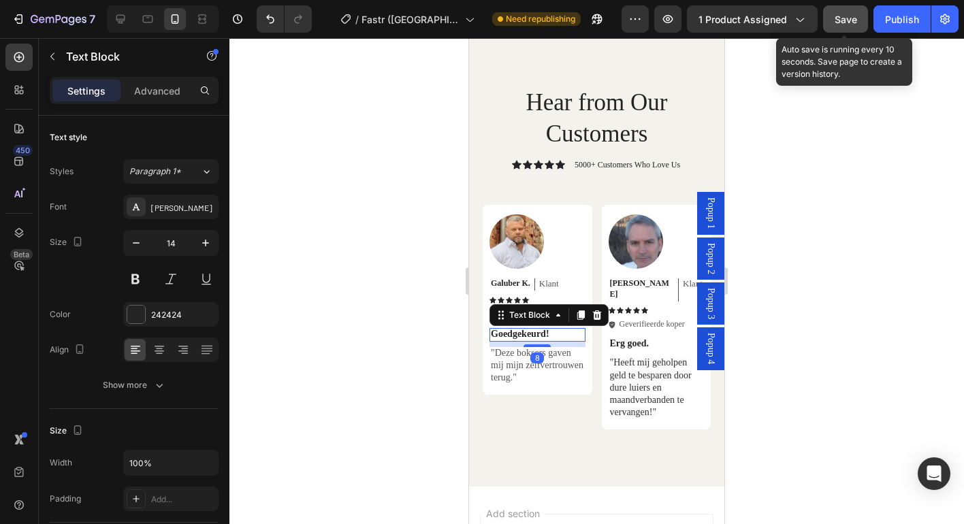
click at [511, 340] on div "Goedgekeurd!" at bounding box center [537, 335] width 96 height 14
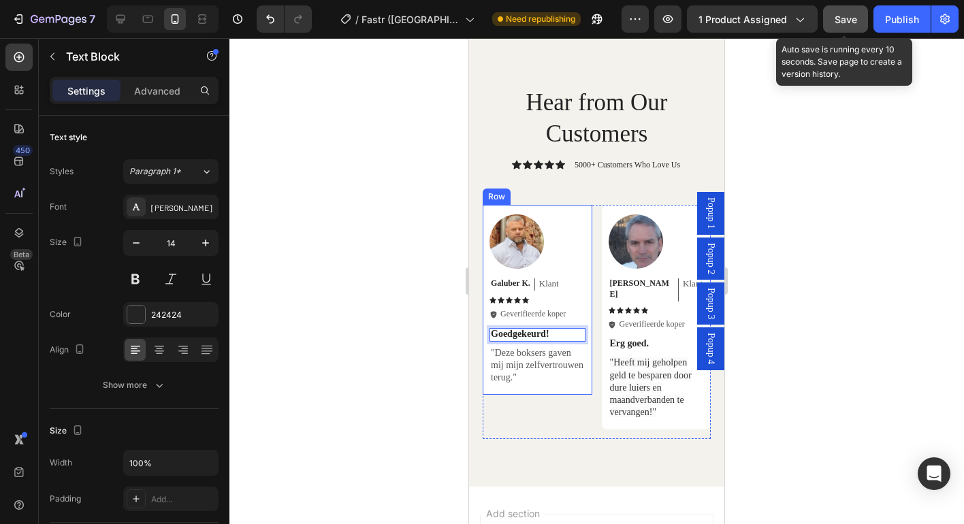
click at [512, 353] on p ""Deze boksers gaven mij mijn zelfvertrouwen terug."" at bounding box center [537, 365] width 93 height 37
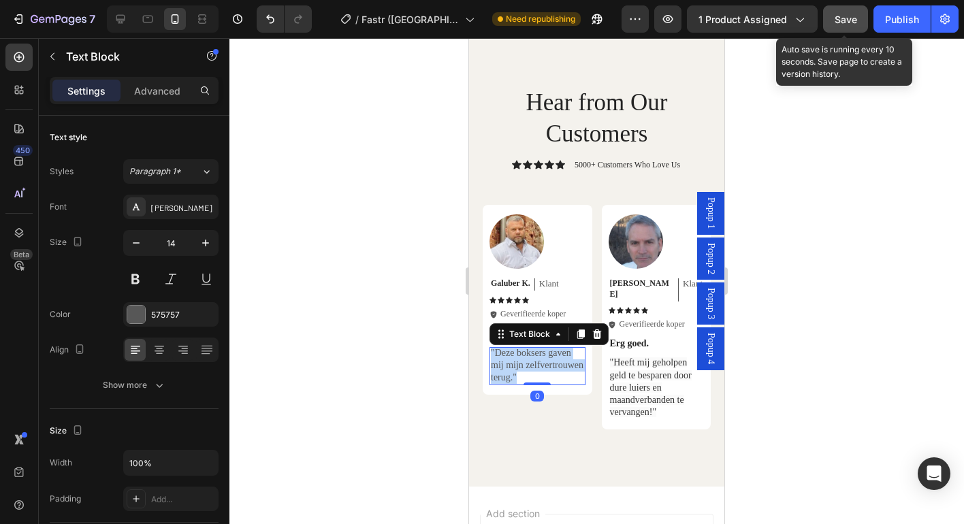
click at [512, 353] on p ""Deze boksers gaven mij mijn zelfvertrouwen terug."" at bounding box center [537, 365] width 93 height 37
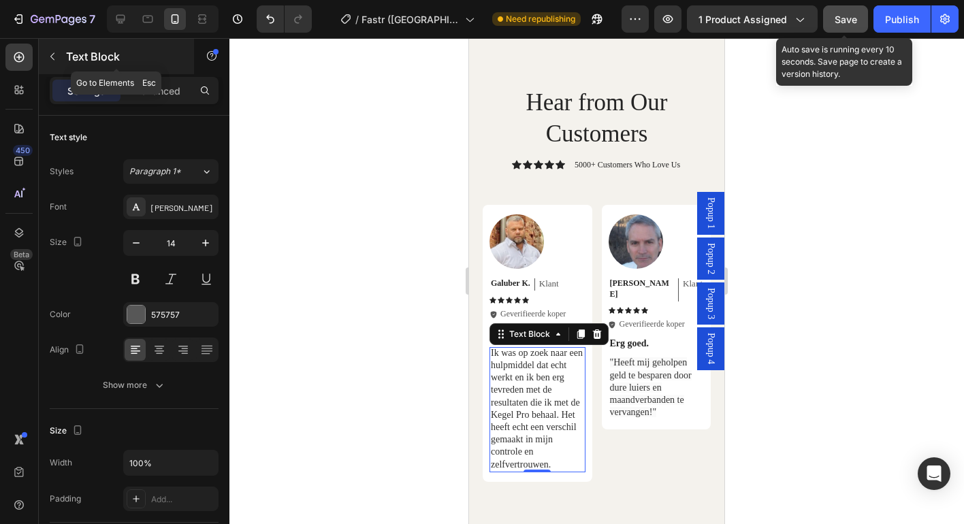
click at [61, 58] on button "button" at bounding box center [53, 57] width 22 height 22
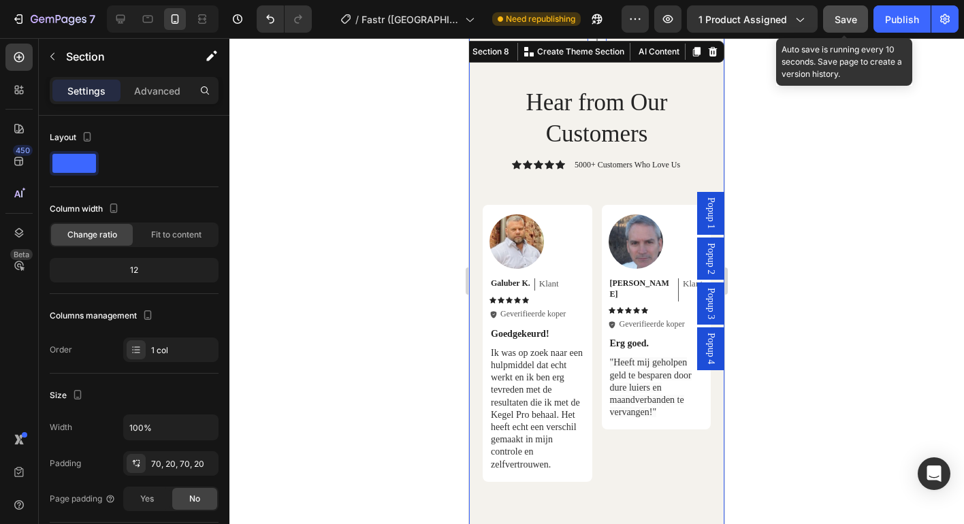
click at [475, 113] on div "Hear from Our Customers Heading Icon Icon Icon Icon Icon Icon List 5000+ Custom…" at bounding box center [596, 288] width 255 height 500
click at [84, 135] on icon "button" at bounding box center [87, 137] width 7 height 10
click at [87, 158] on icon "button" at bounding box center [90, 158] width 9 height 9
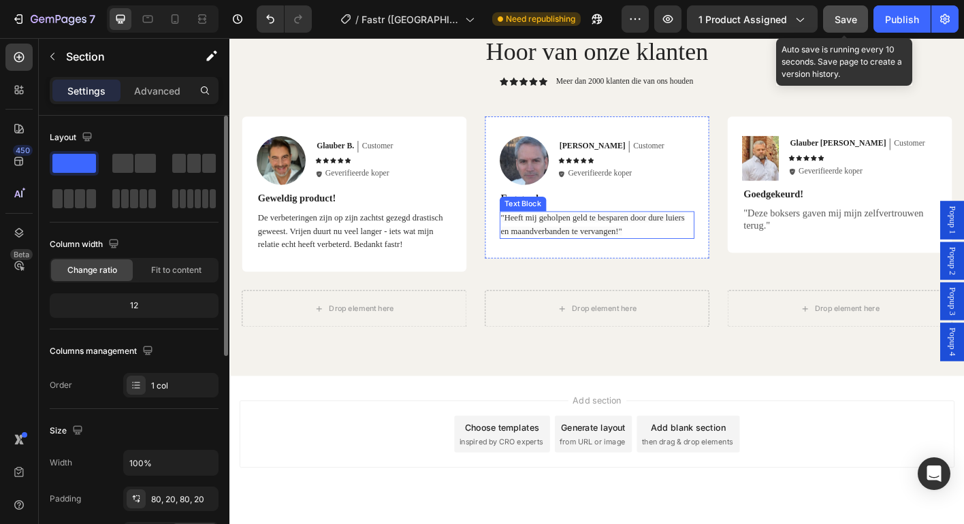
scroll to position [3347, 0]
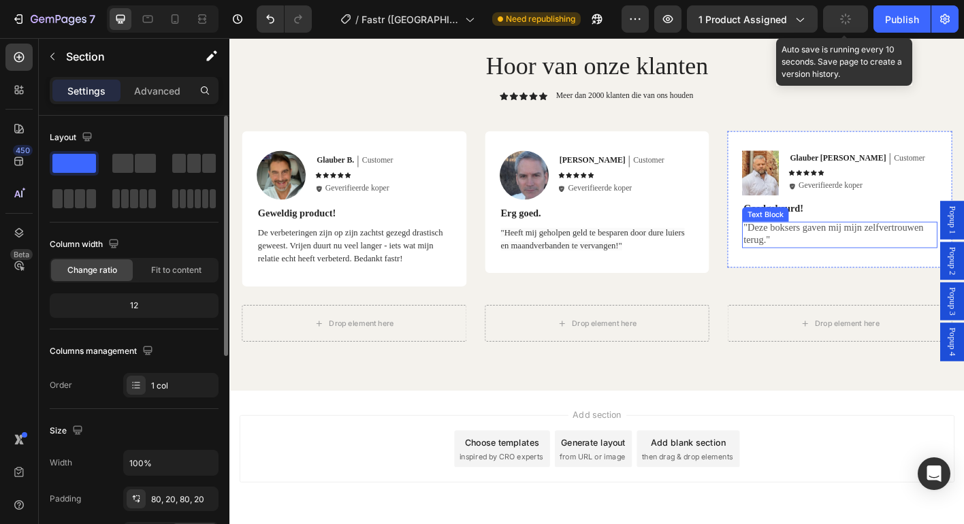
click at [834, 253] on p ""Deze boksers gaven mij mijn zelfvertrouwen terug."" at bounding box center [908, 256] width 214 height 29
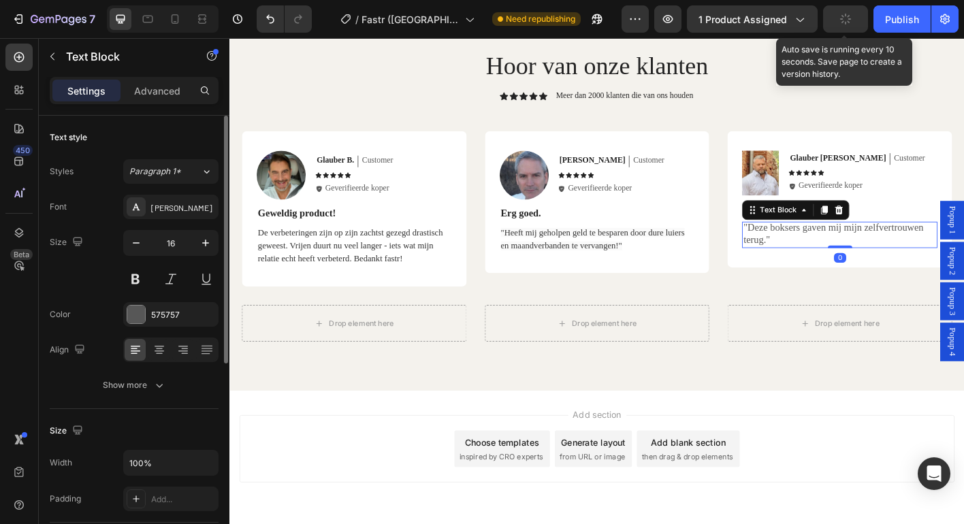
click at [834, 253] on p ""Deze boksers gaven mij mijn zelfvertrouwen terug."" at bounding box center [908, 256] width 214 height 29
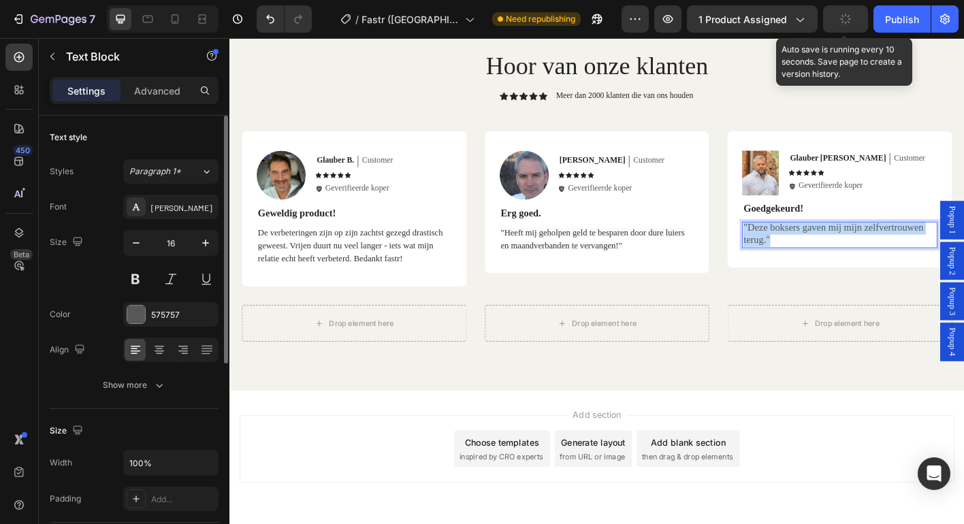
click at [834, 253] on p ""Deze boksers gaven mij mijn zelfvertrouwen terug."" at bounding box center [908, 256] width 214 height 29
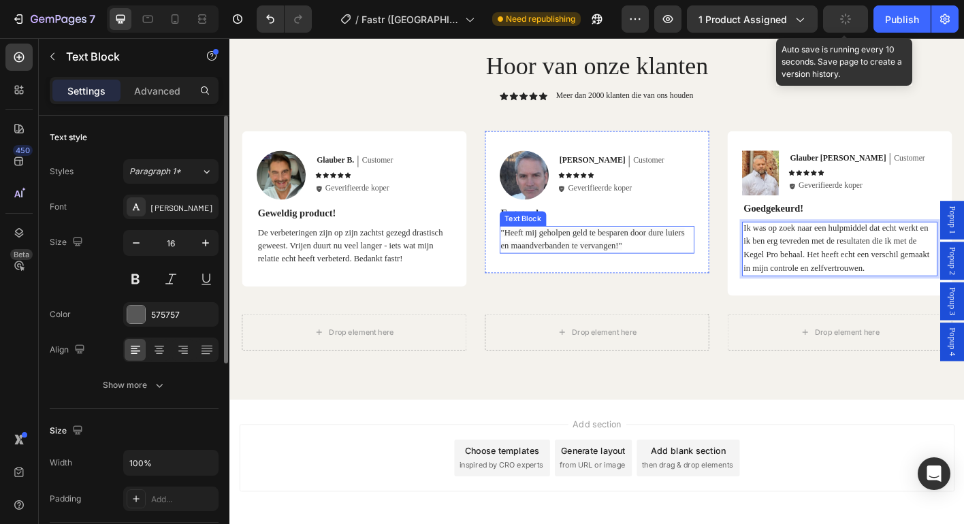
click at [562, 266] on span ""Heeft mij geholpen geld te besparen door dure luiers en maandverbanden te verv…" at bounding box center [633, 261] width 204 height 25
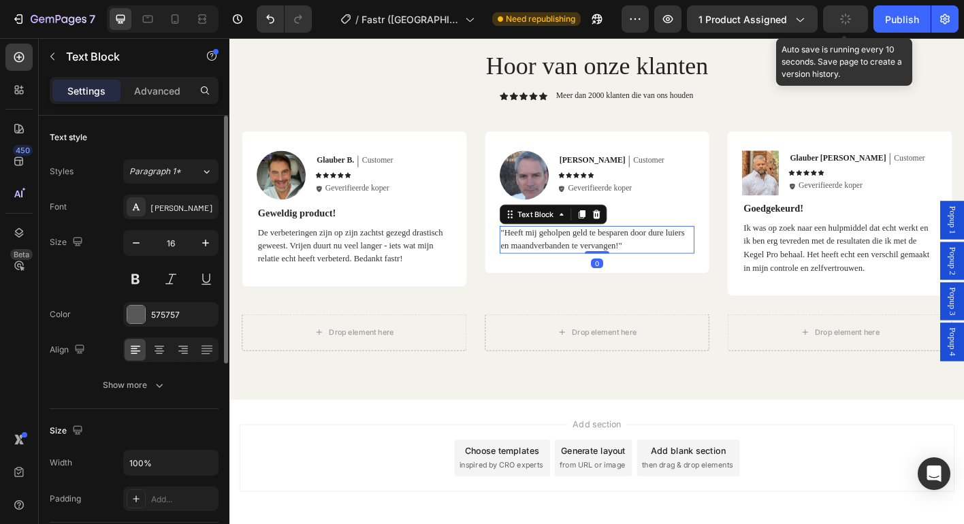
click at [562, 266] on span ""Heeft mij geholpen geld te besparen door dure luiers en maandverbanden te verv…" at bounding box center [633, 261] width 204 height 25
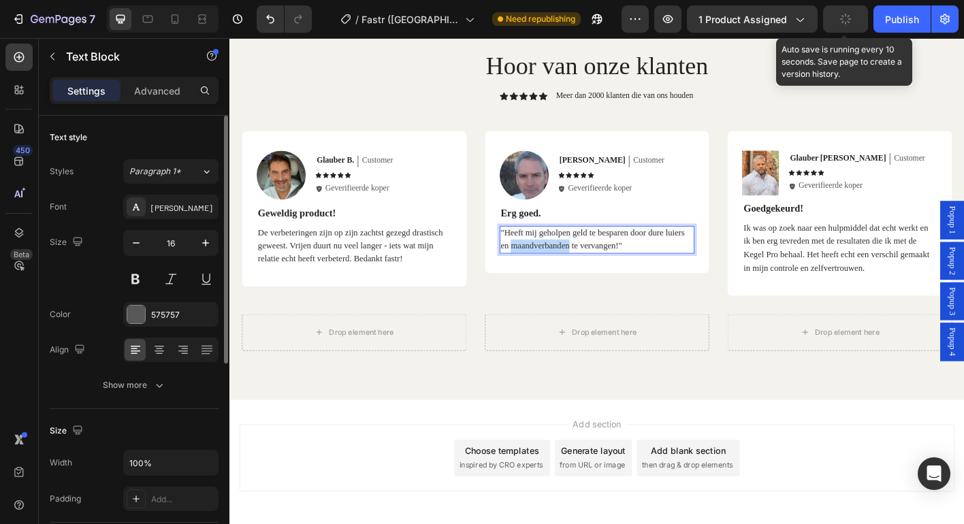
click at [562, 266] on span ""Heeft mij geholpen geld te besparen door dure luiers en maandverbanden te verv…" at bounding box center [633, 261] width 204 height 25
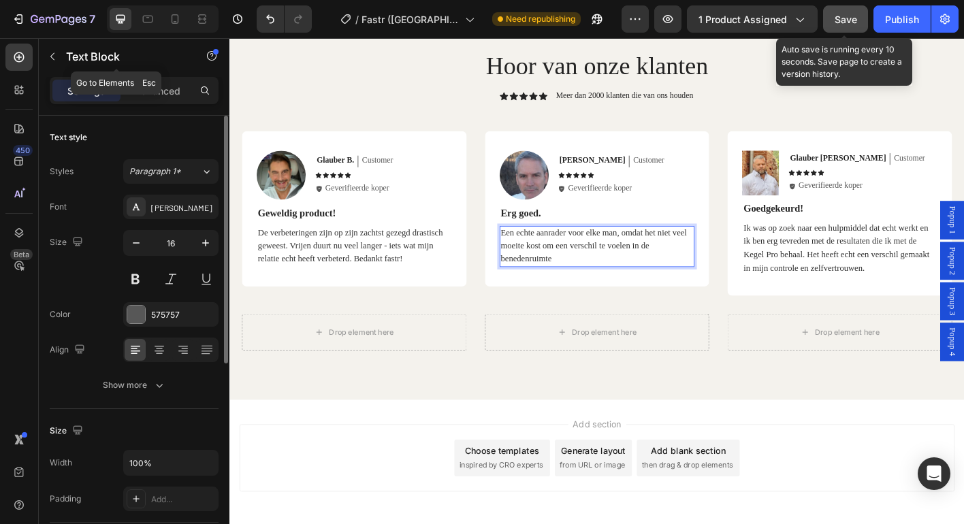
click at [59, 58] on button "button" at bounding box center [53, 57] width 22 height 22
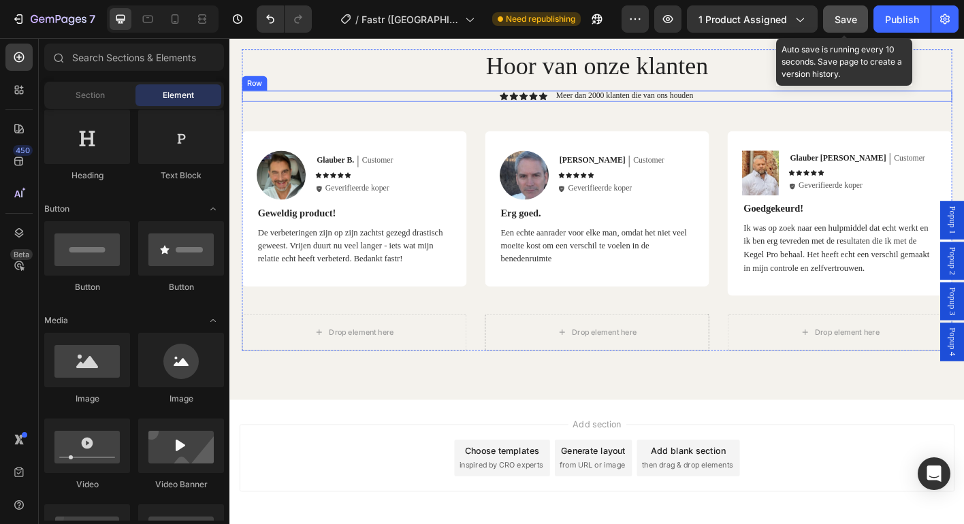
click at [422, 95] on div "Hoor van onze klanten Heading Icon Icon Icon Icon Icon Icon List Meer dan 2000 …" at bounding box center [638, 217] width 790 height 335
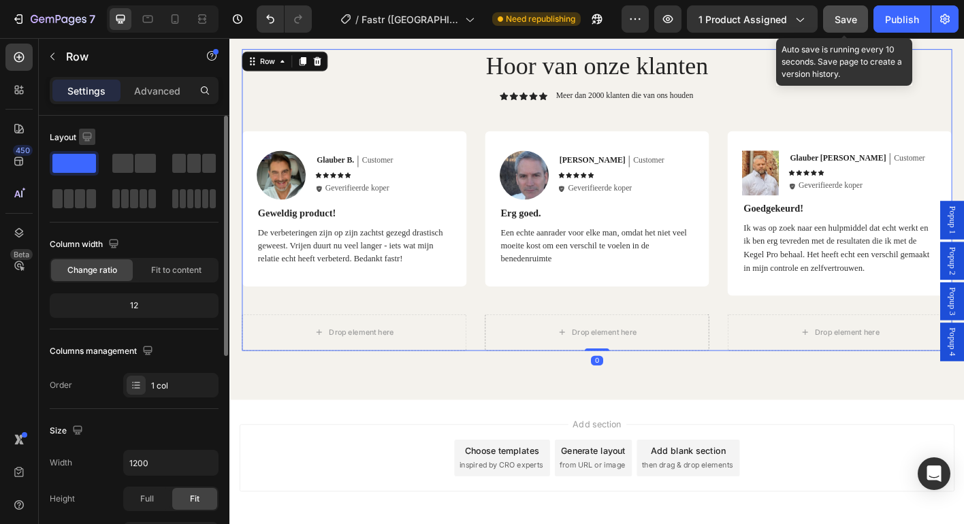
click at [79, 139] on button "button" at bounding box center [87, 137] width 16 height 16
click at [93, 204] on icon "button" at bounding box center [90, 208] width 14 height 14
type input "100%"
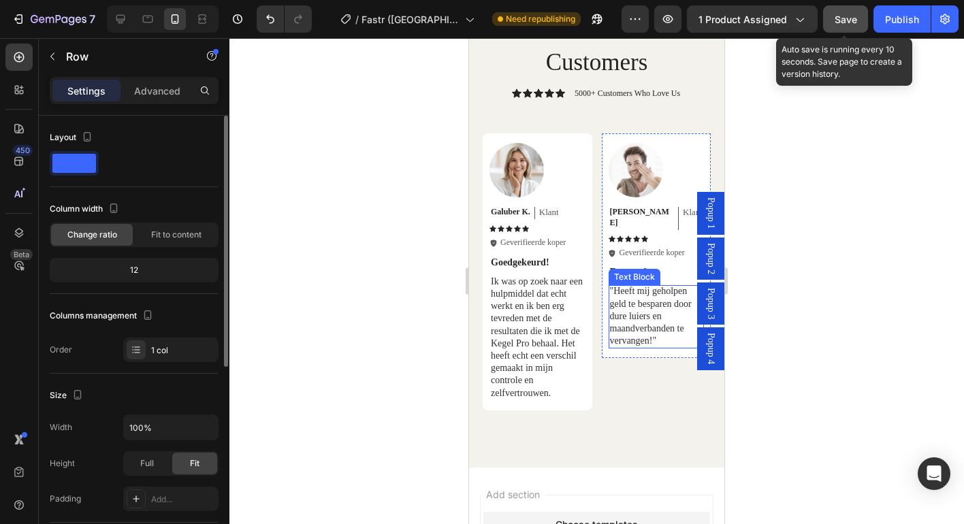
scroll to position [3300, 0]
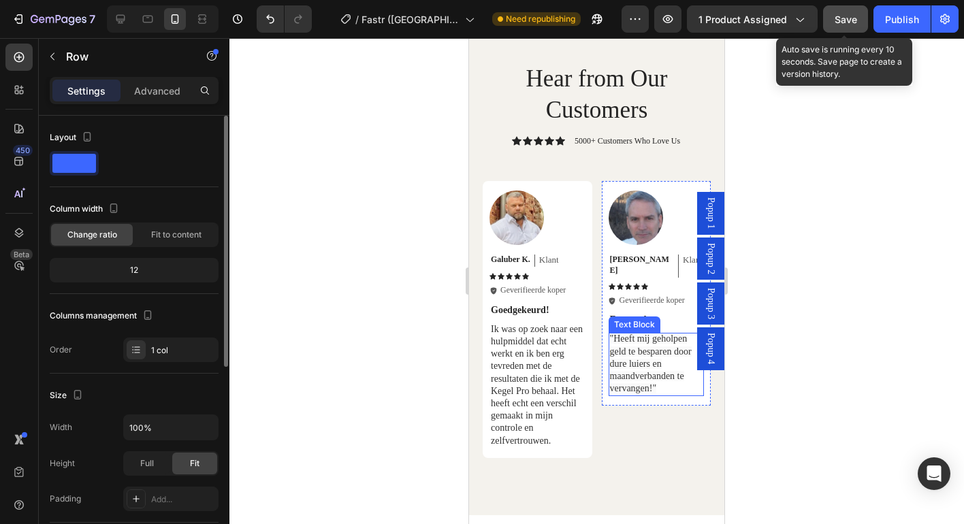
click at [636, 335] on span ""Heeft mij geholpen geld te besparen door dure luiers en maandverbanden te verv…" at bounding box center [651, 364] width 82 height 60
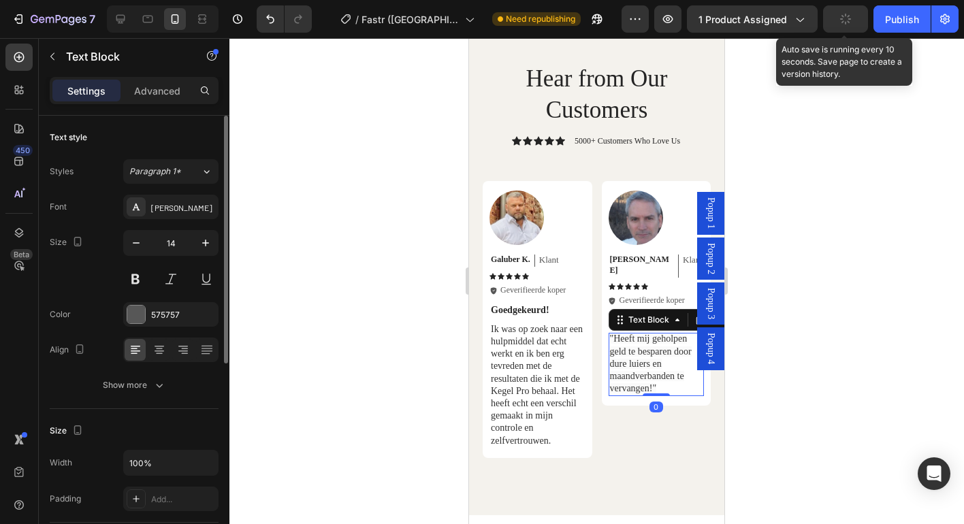
click at [636, 335] on span ""Heeft mij geholpen geld te besparen door dure luiers en maandverbanden te verv…" at bounding box center [651, 364] width 82 height 60
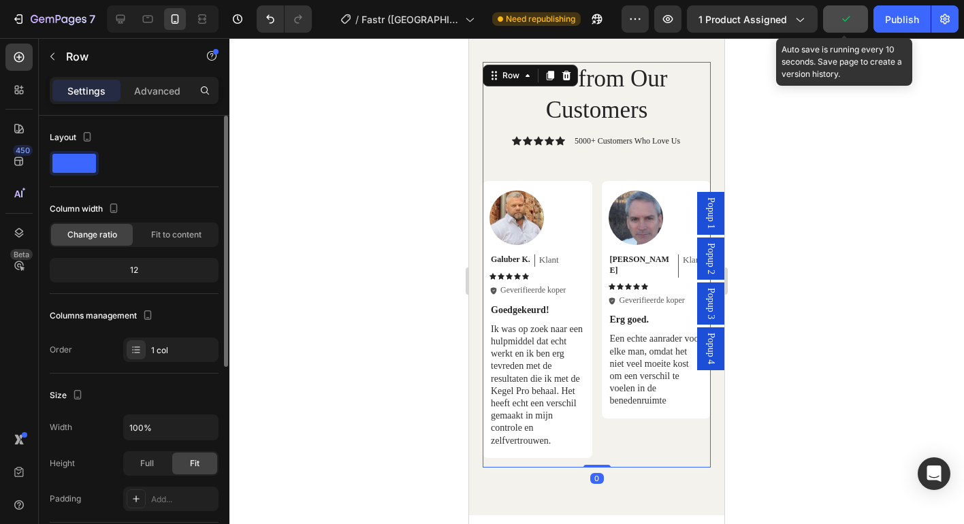
click at [515, 172] on div "Hear from Our Customers Heading Icon Icon Icon Icon Icon Icon List 5000+ Custom…" at bounding box center [597, 264] width 228 height 405
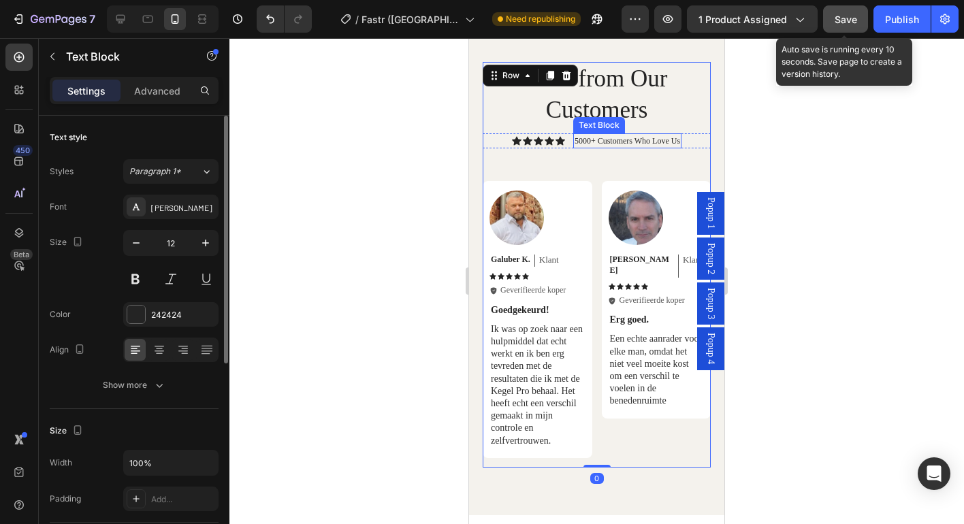
click at [631, 140] on p "5000+ Customers Who Love Us" at bounding box center [628, 141] width 106 height 12
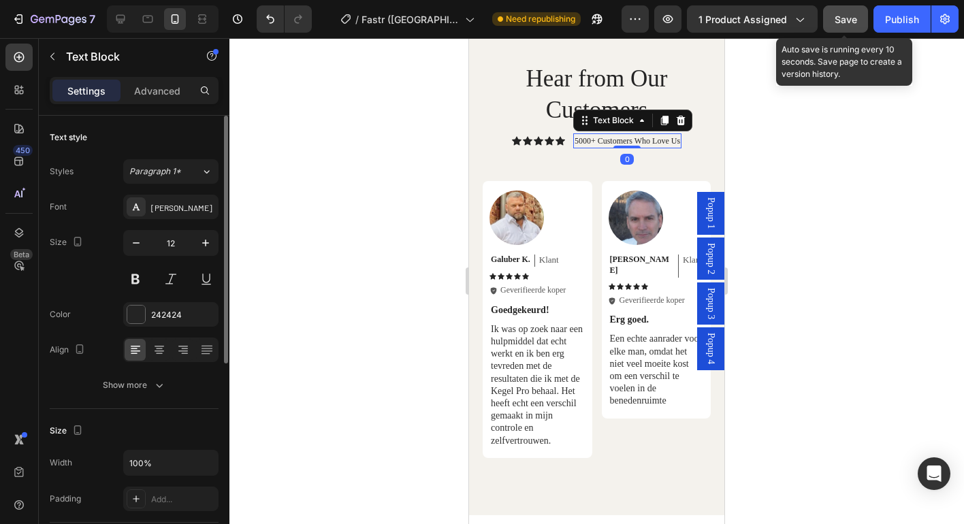
click at [631, 140] on p "5000+ Customers Who Love Us" at bounding box center [628, 141] width 106 height 12
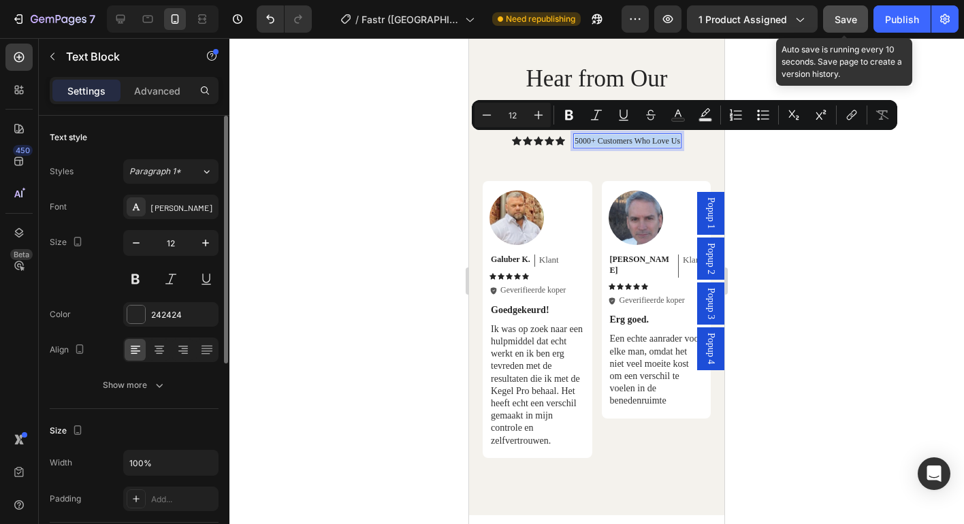
copy p "5000+ Customers Who Love Us"
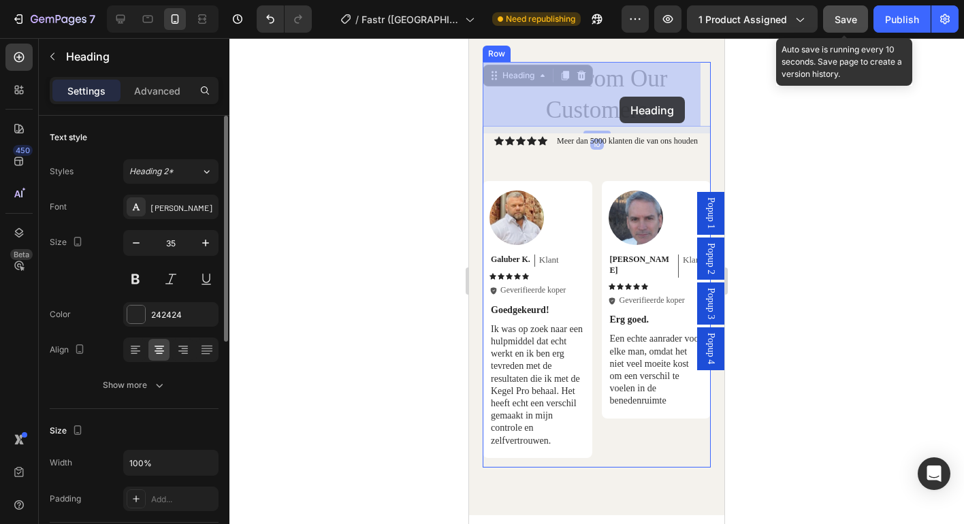
drag, startPoint x: 531, startPoint y: 80, endPoint x: 620, endPoint y: 97, distance: 90.1
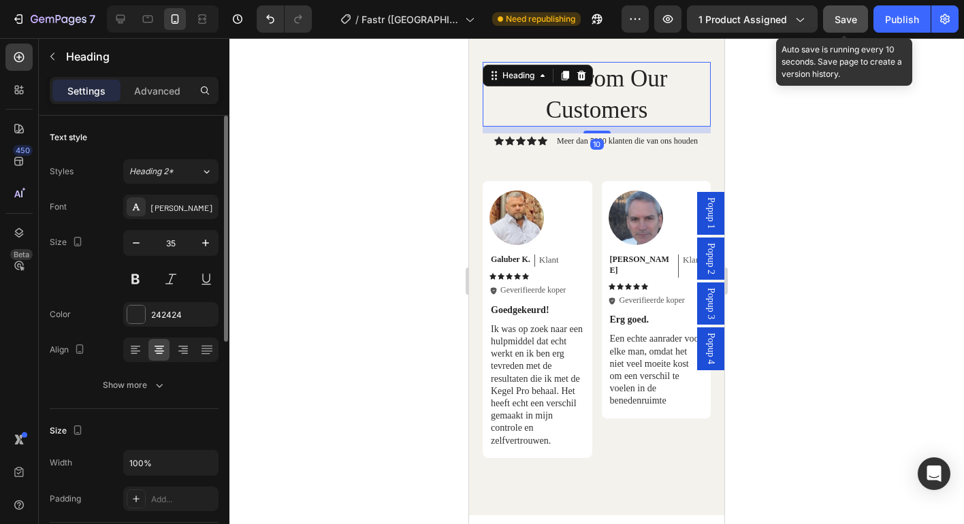
click at [628, 103] on h2 "Hear from Our Customers" at bounding box center [597, 94] width 228 height 65
click at [628, 103] on p "Hear from Our Customers" at bounding box center [596, 94] width 225 height 62
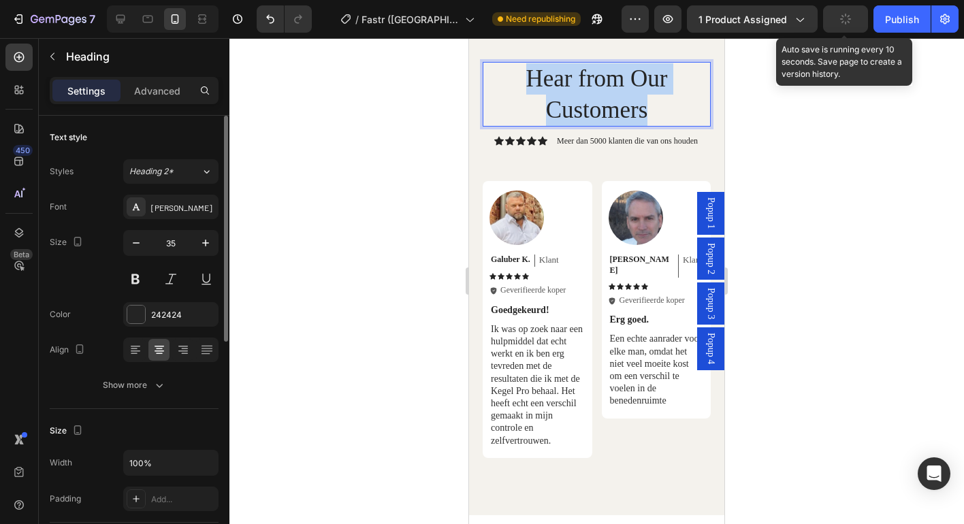
click at [628, 103] on p "Hear from Our Customers" at bounding box center [596, 94] width 225 height 62
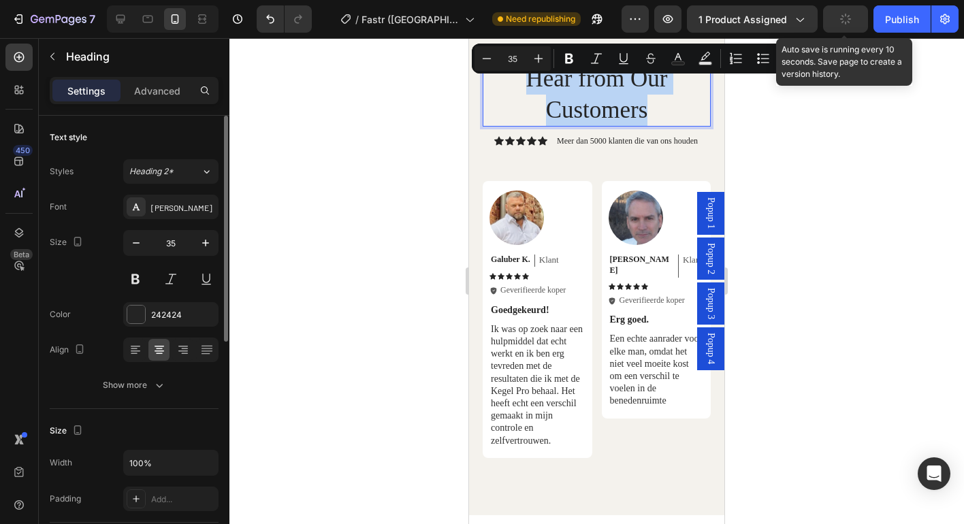
copy p "Hear from Our Customers"
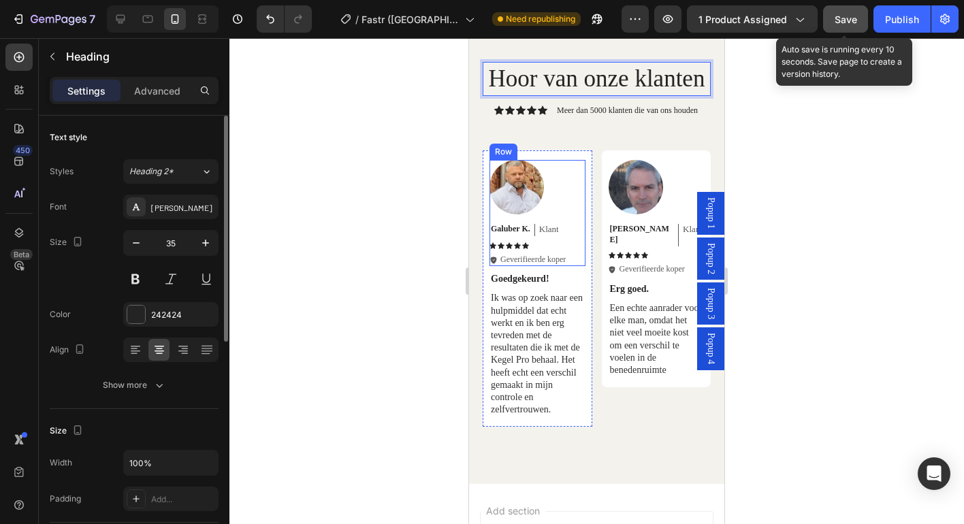
scroll to position [3208, 0]
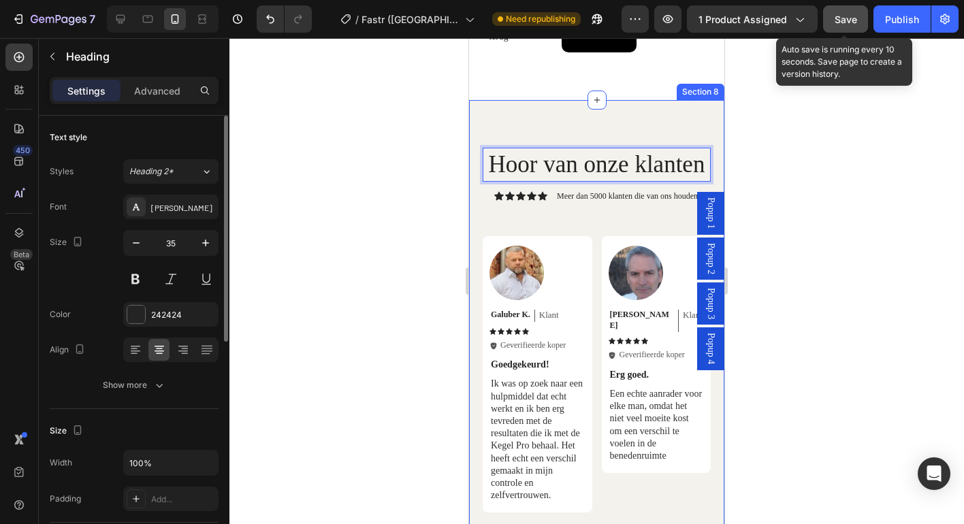
click at [490, 116] on div "Hoor van onze klanten Heading 10 Icon Icon Icon Icon Icon Icon List Meer dan 50…" at bounding box center [596, 335] width 255 height 470
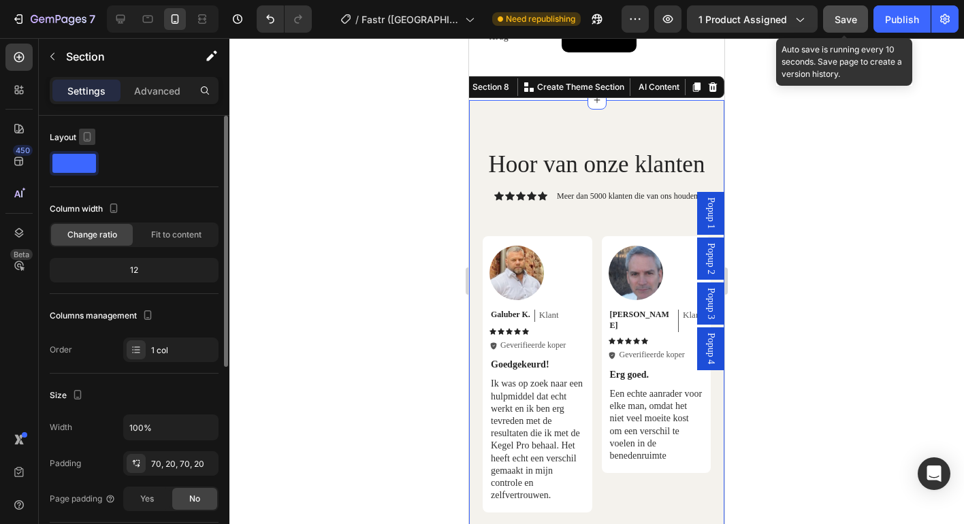
click at [86, 131] on icon "button" at bounding box center [87, 137] width 14 height 14
click at [95, 159] on icon "button" at bounding box center [90, 159] width 14 height 14
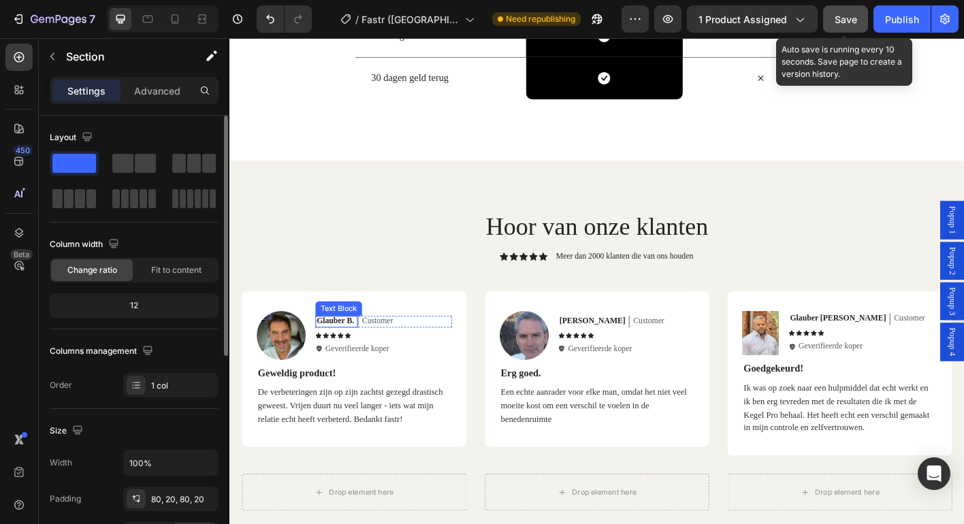
scroll to position [3160, 0]
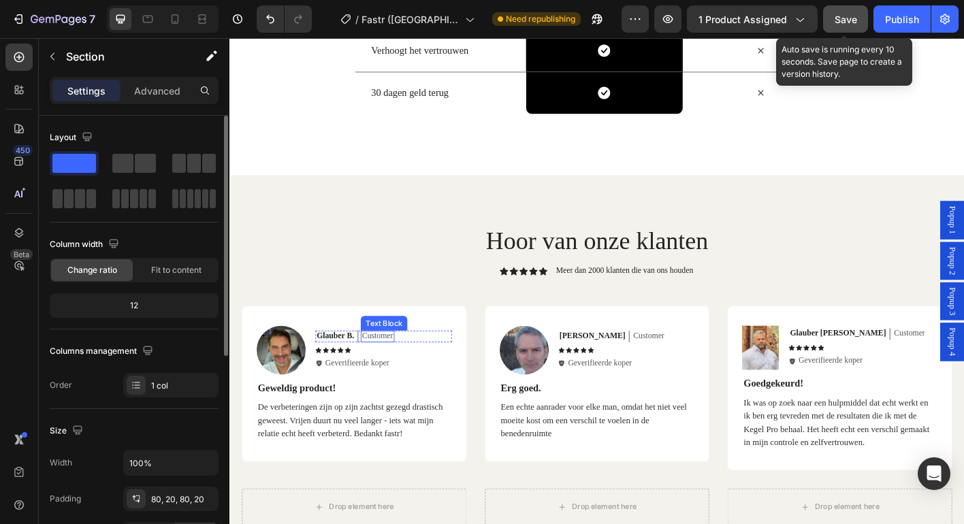
click at [383, 370] on p "Customer" at bounding box center [393, 370] width 35 height 12
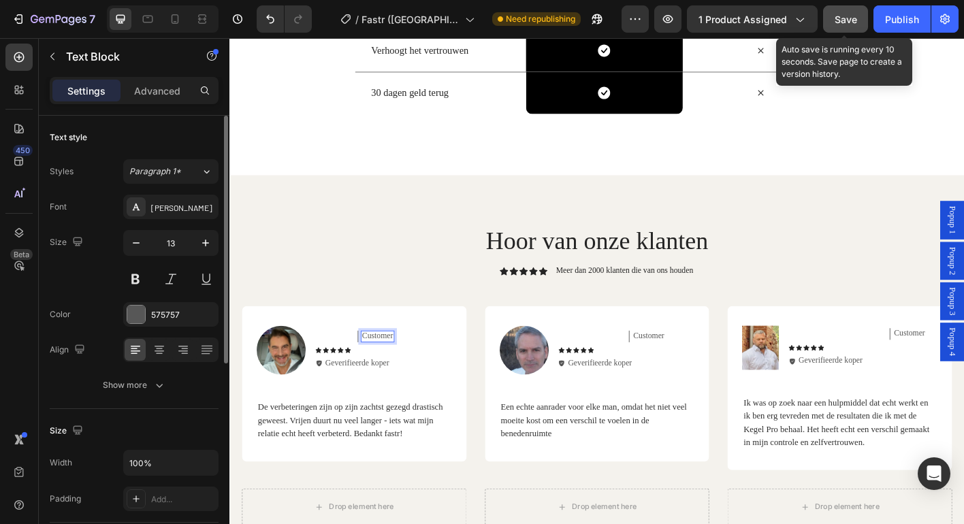
click at [383, 370] on p "Customer" at bounding box center [393, 370] width 35 height 12
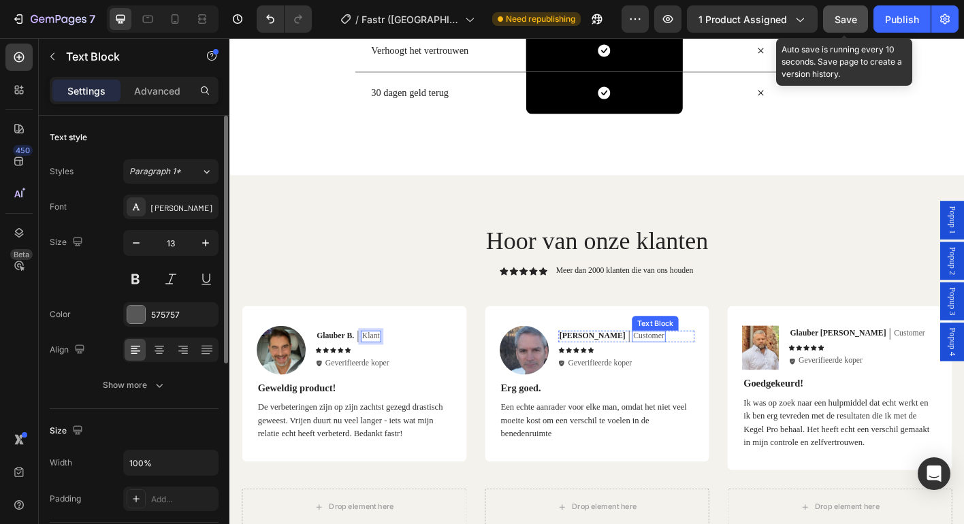
click at [678, 368] on p "Customer" at bounding box center [695, 370] width 35 height 12
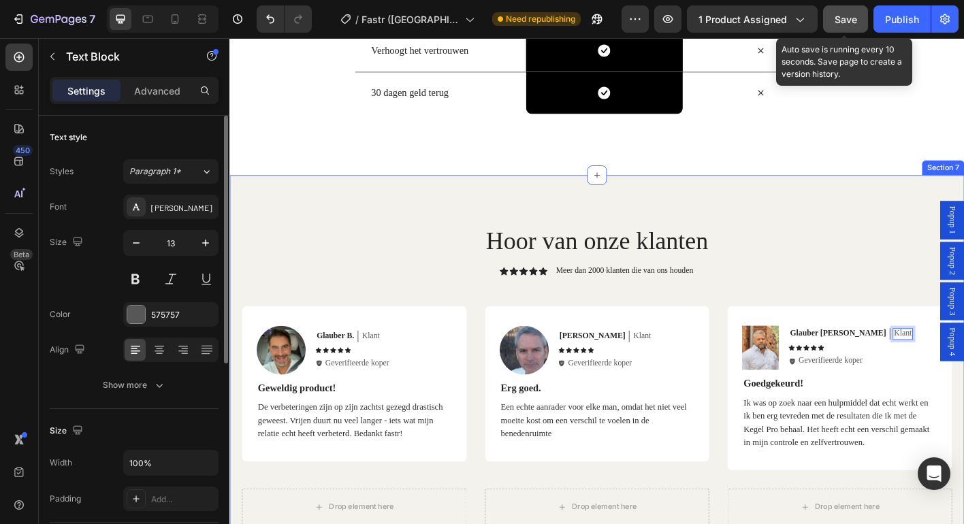
click at [780, 216] on div "Hoor van onze klanten Heading Icon Icon Icon Icon Icon Icon List Meer dan 2000 …" at bounding box center [637, 413] width 817 height 444
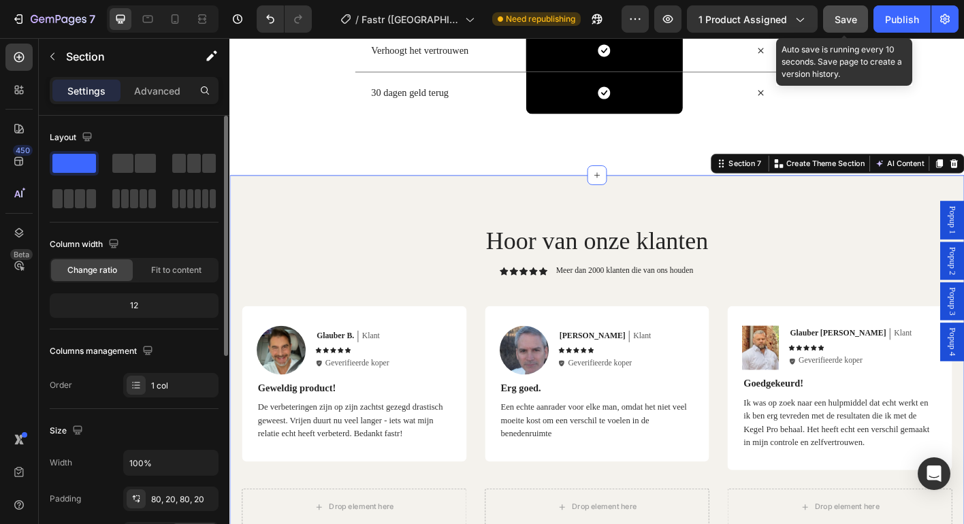
click at [850, 14] on span "Save" at bounding box center [846, 20] width 22 height 12
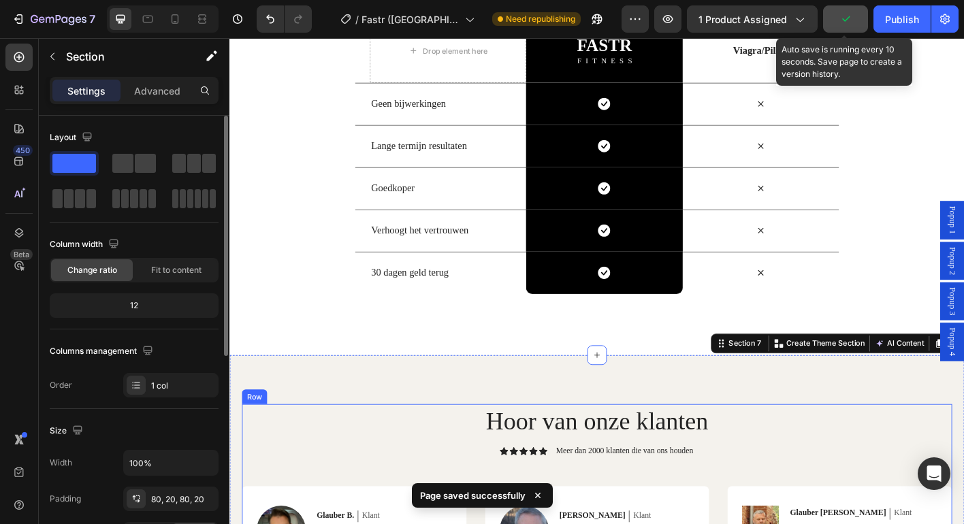
scroll to position [2825, 0]
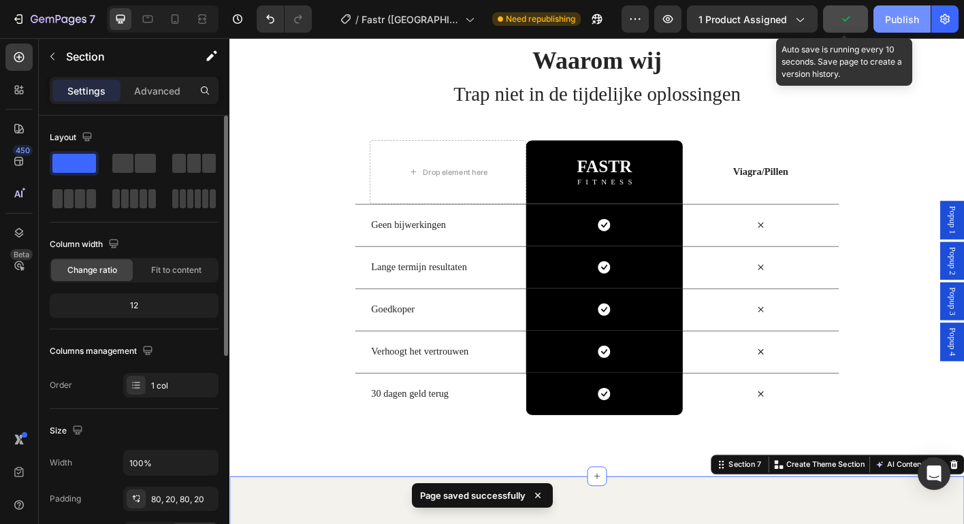
click at [906, 21] on div "Publish" at bounding box center [902, 19] width 34 height 14
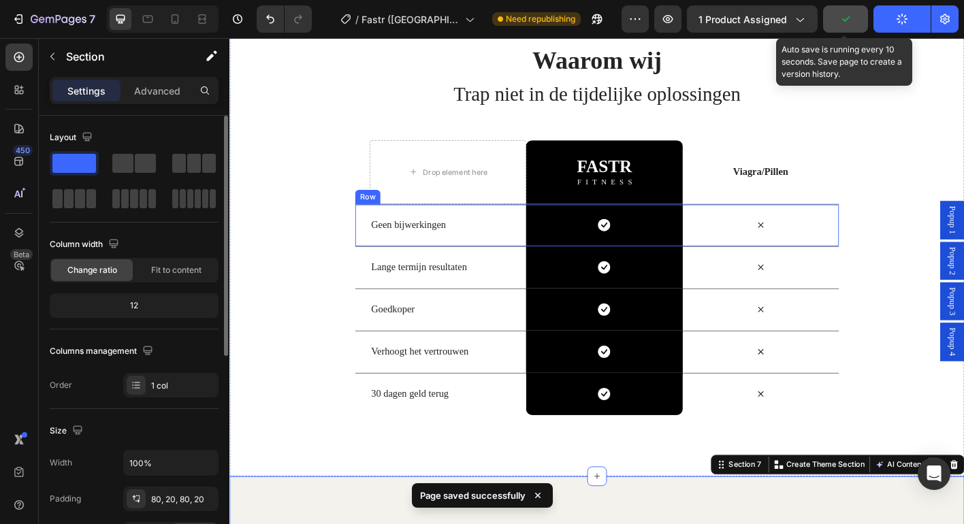
scroll to position [2705, 0]
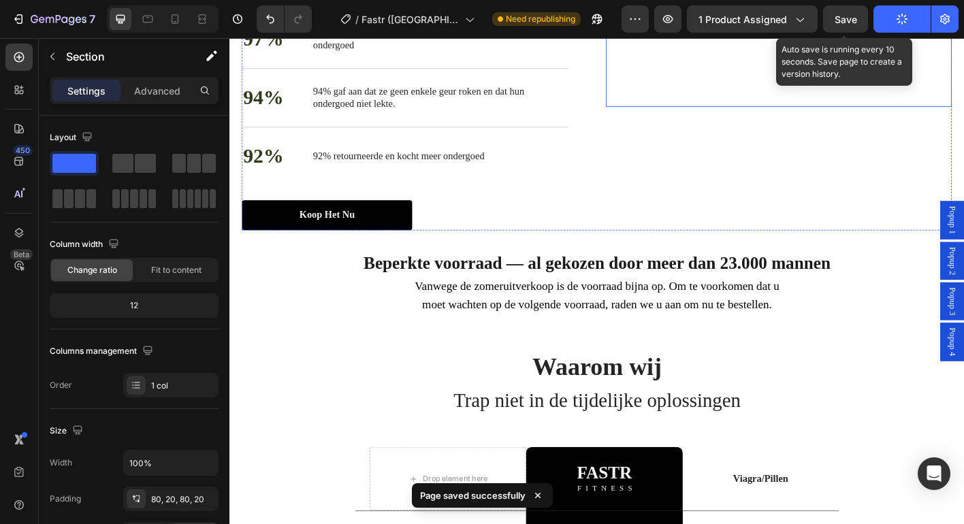
scroll to position [2370, 0]
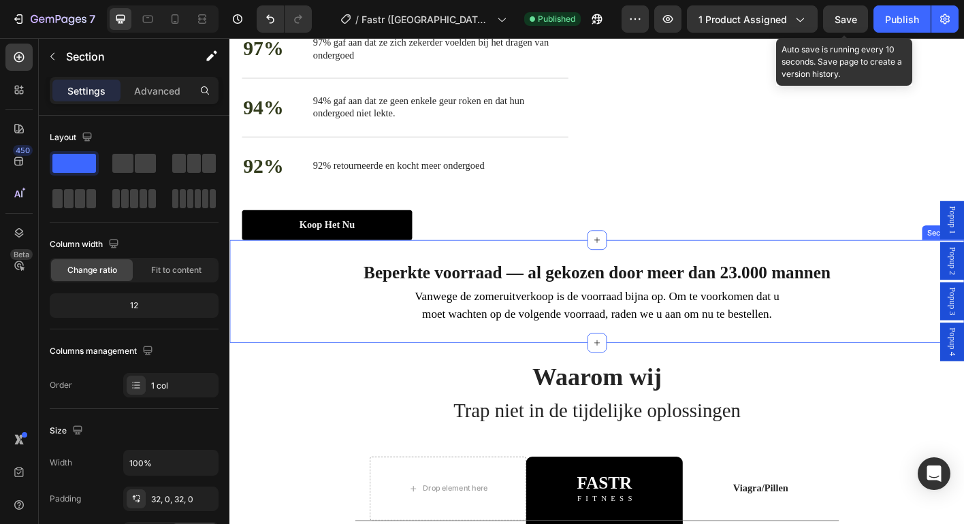
click at [605, 374] on div "Beperkte voorraad — al gekozen door meer dan 23.000 mannen Text Block Vanwege d…" at bounding box center [637, 320] width 817 height 114
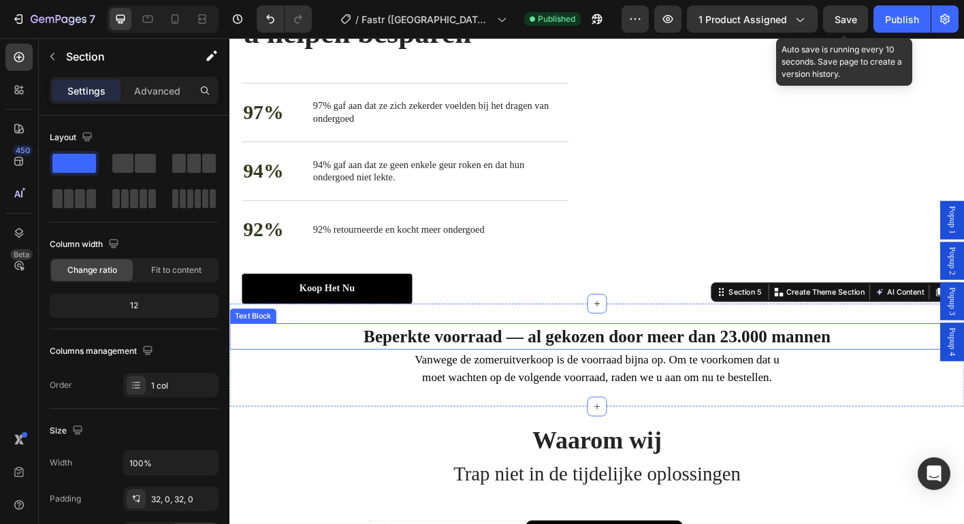
scroll to position [2298, 0]
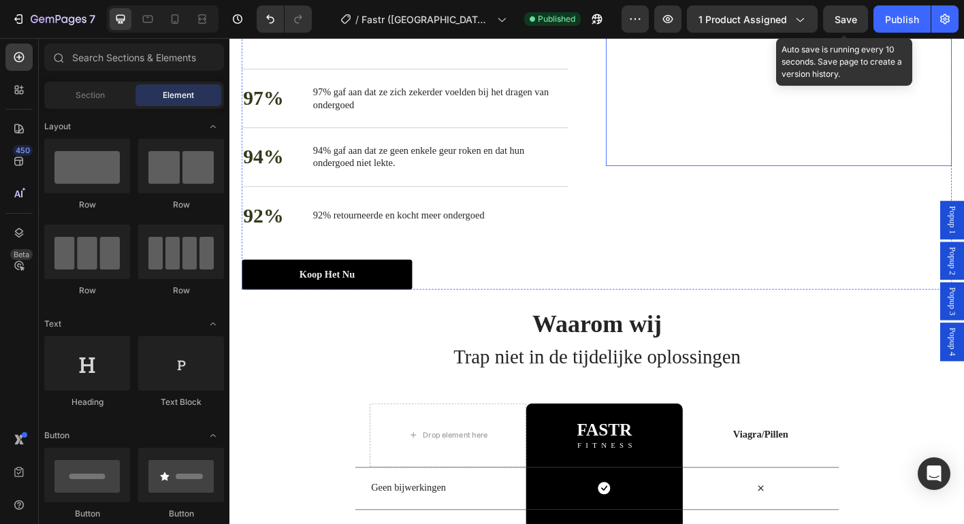
scroll to position [2316, 0]
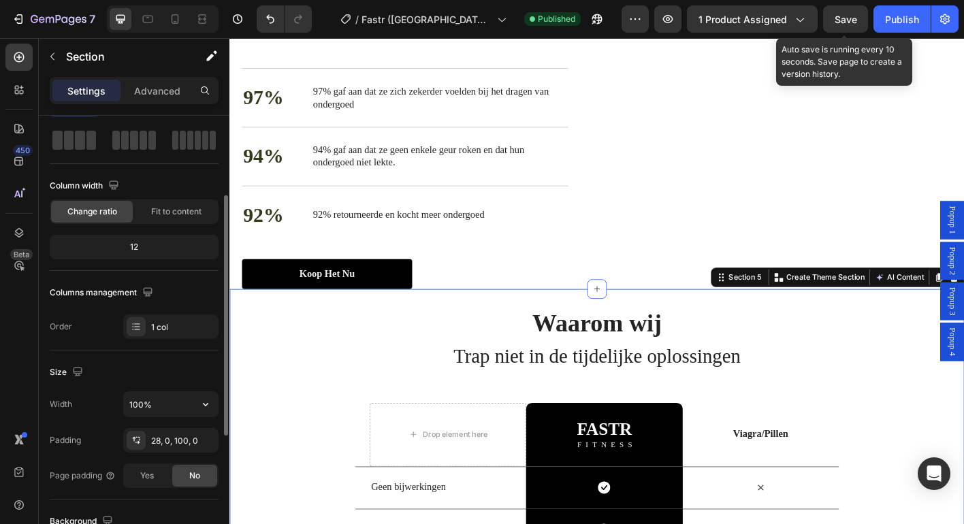
scroll to position [90, 0]
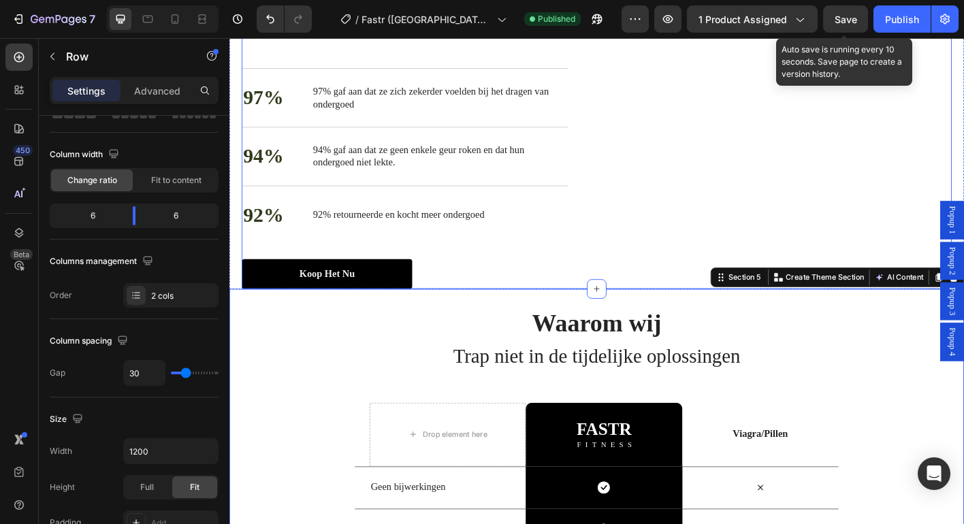
click at [400, 317] on div "Duurzame boxershorts die jarenlang meegaan en u helpen besparen Heading 97% Tex…" at bounding box center [435, 113] width 385 height 408
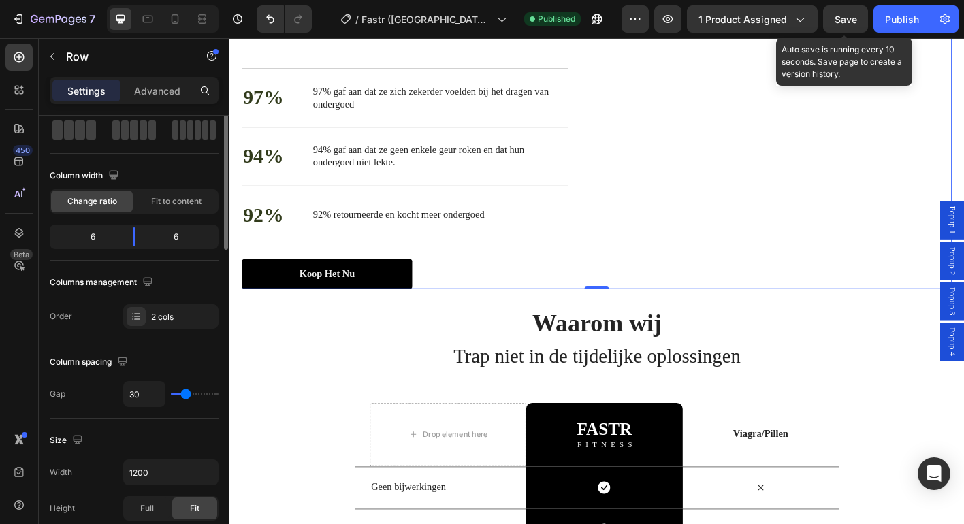
scroll to position [0, 0]
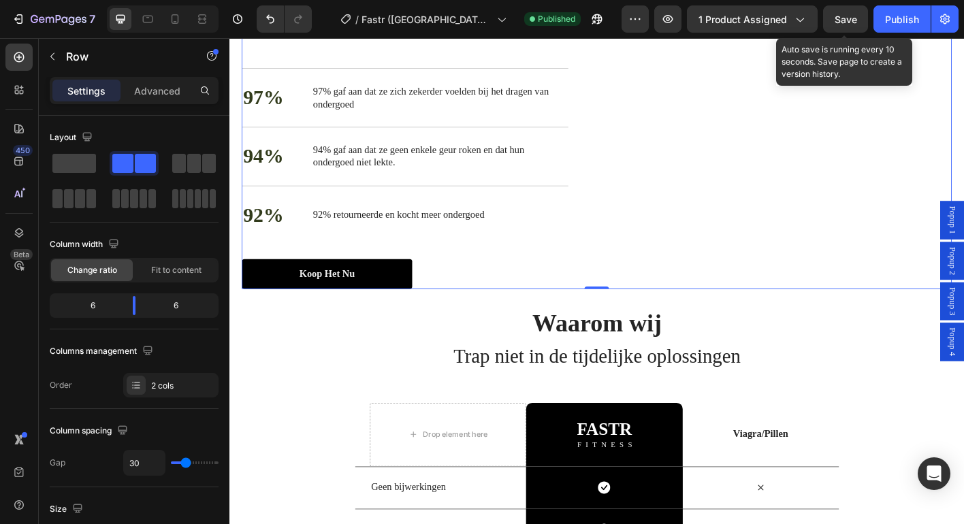
click at [462, 317] on div "Duurzame boxershorts die jarenlang meegaan en u helpen besparen Heading 97% Tex…" at bounding box center [435, 113] width 385 height 408
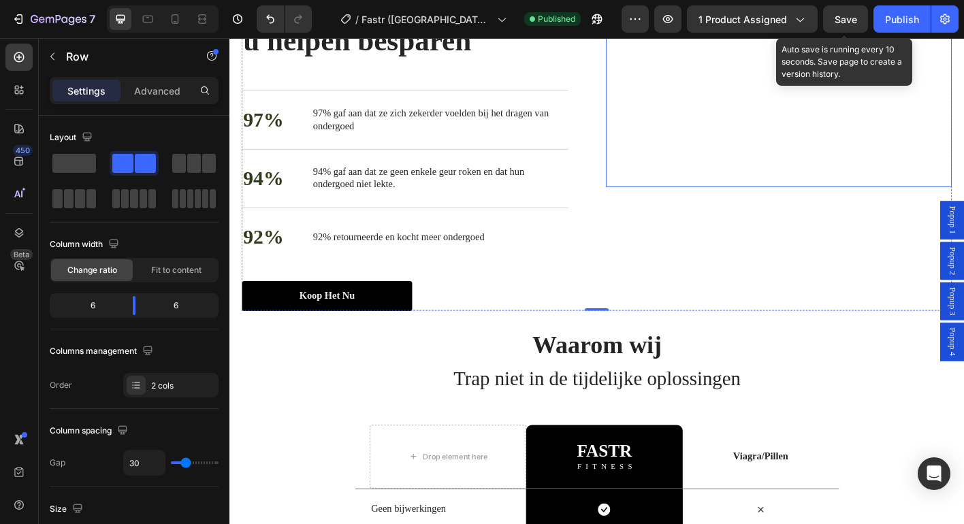
scroll to position [2170, 0]
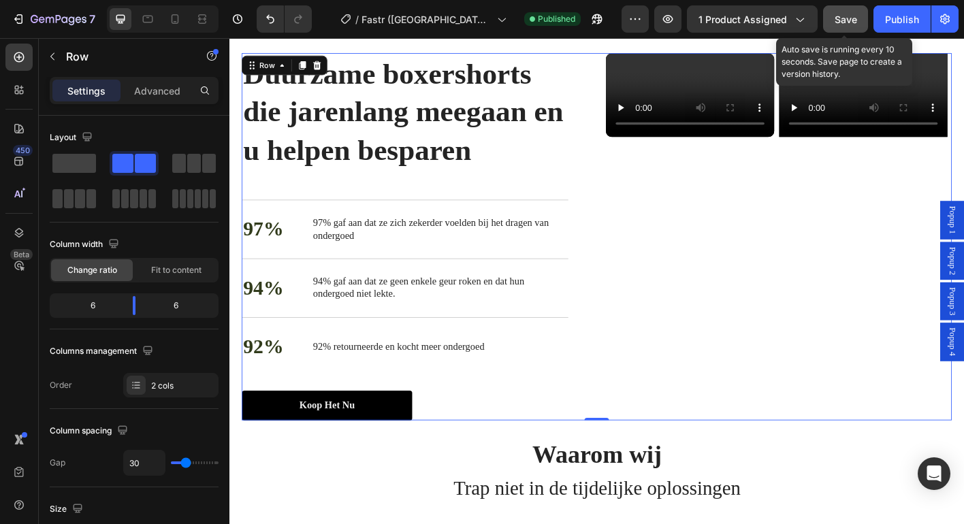
click at [858, 16] on button "Save" at bounding box center [845, 18] width 45 height 27
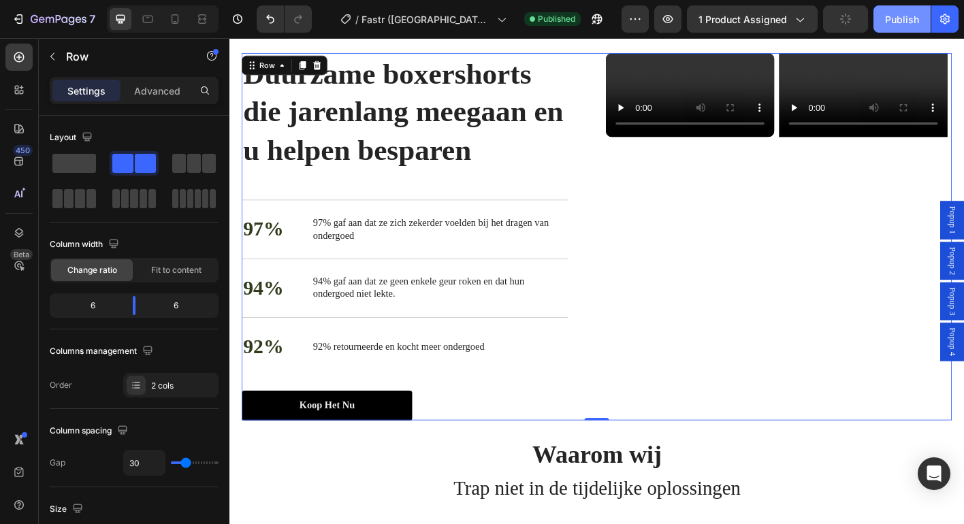
click at [897, 16] on div "Publish" at bounding box center [902, 19] width 34 height 14
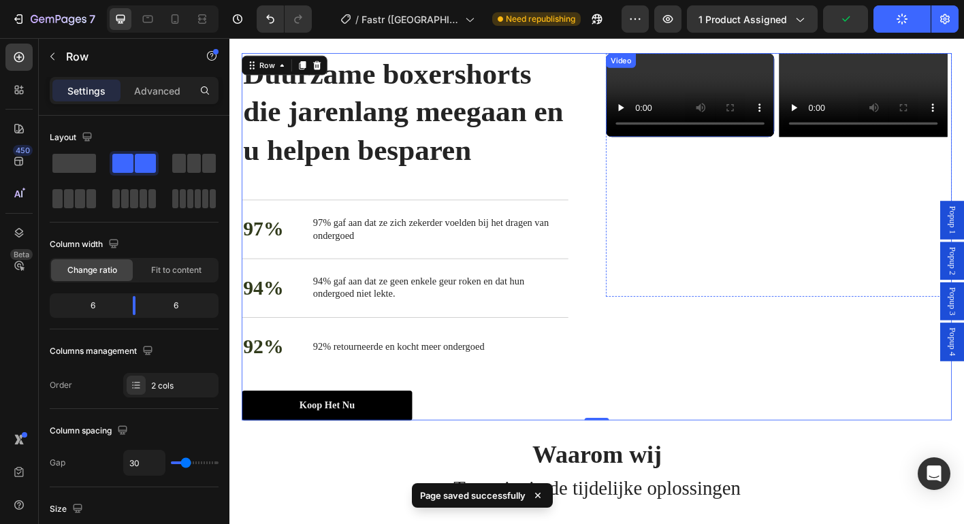
click at [766, 148] on video at bounding box center [741, 101] width 187 height 93
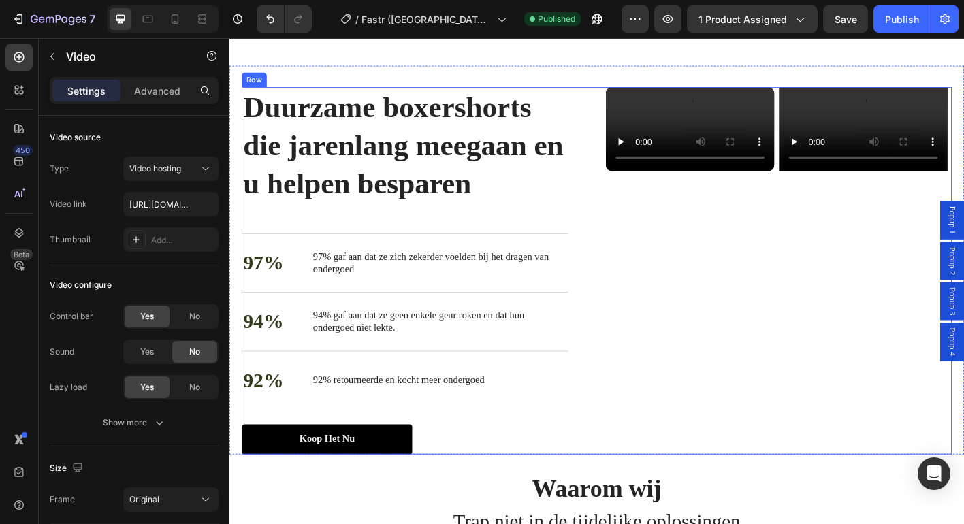
scroll to position [2383, 0]
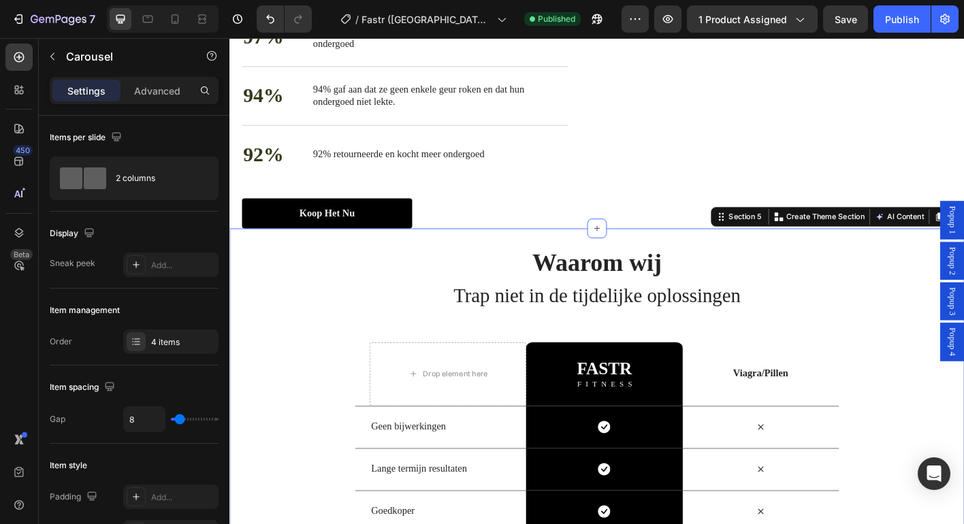
click at [639, 368] on div "Waarom wij Trap niet in de tijdelijke oplossingen Heading Row Drop element here…" at bounding box center [637, 500] width 817 height 500
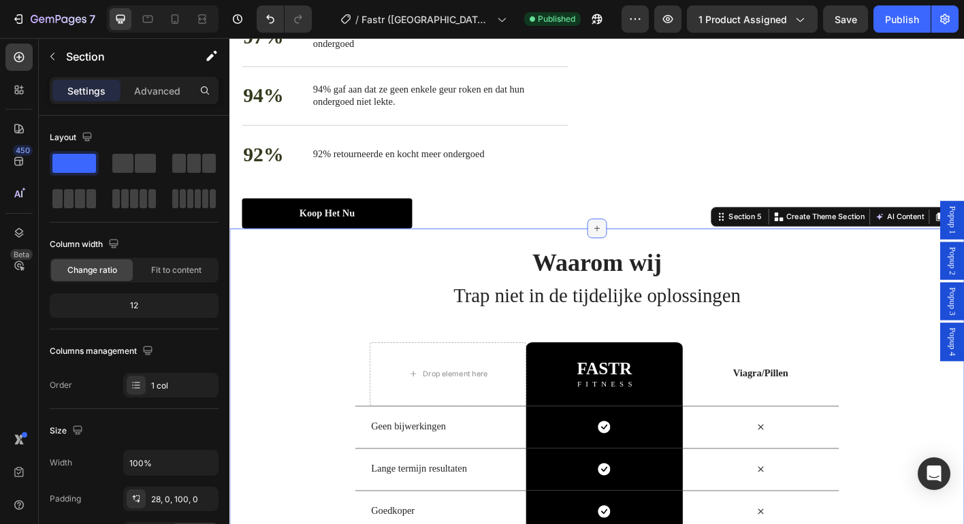
click at [635, 255] on icon at bounding box center [637, 249] width 11 height 11
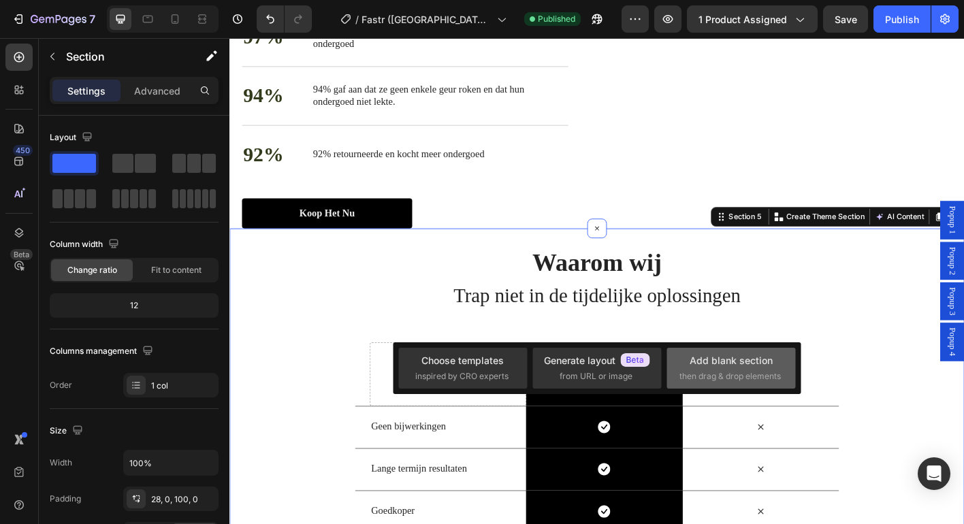
click at [724, 361] on div "Add blank section" at bounding box center [731, 360] width 83 height 14
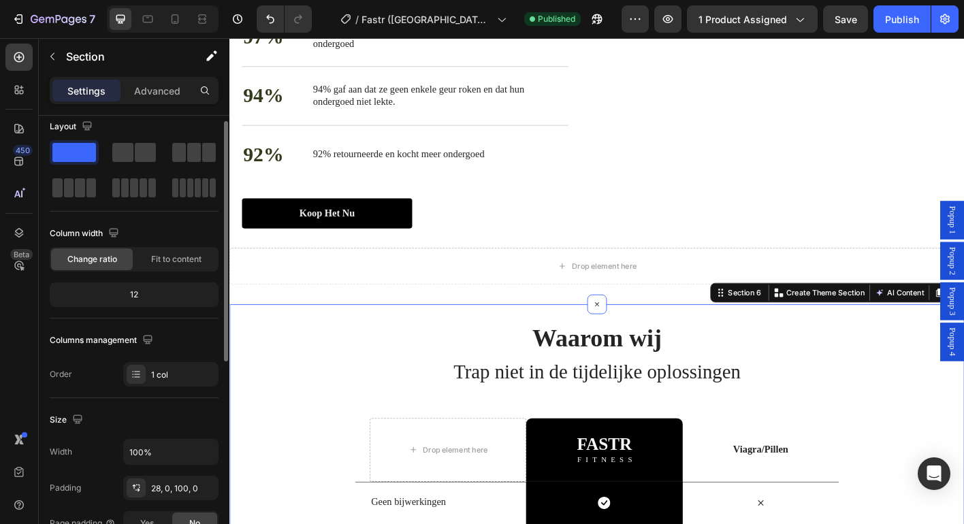
scroll to position [33, 0]
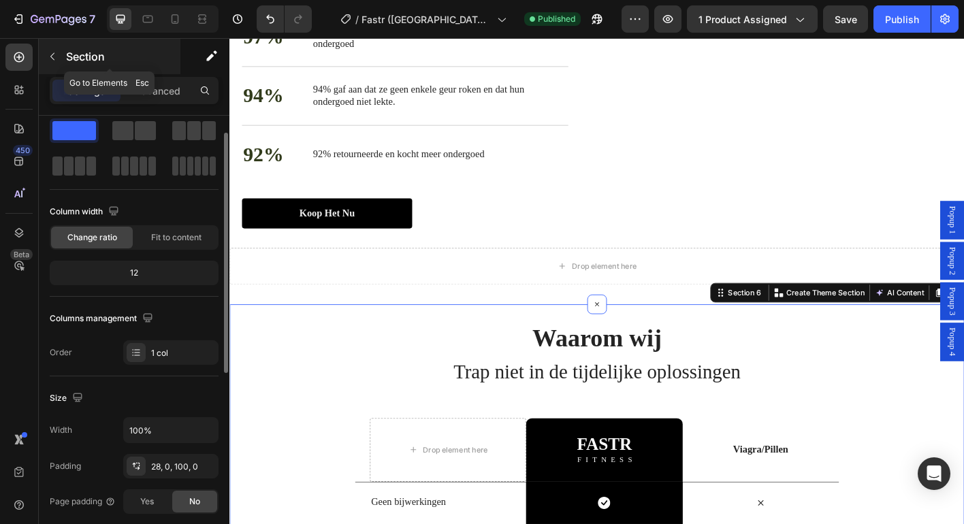
click at [67, 63] on p "Section" at bounding box center [122, 56] width 112 height 16
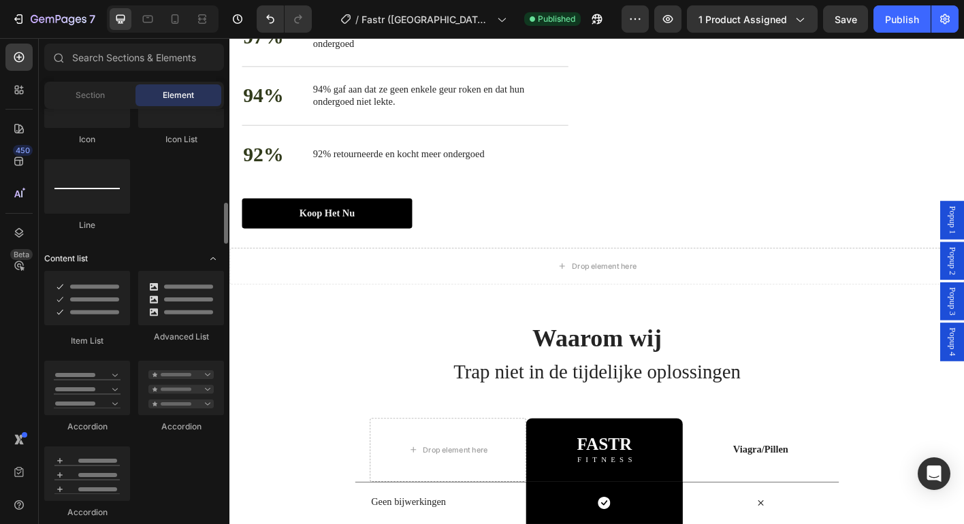
scroll to position [979, 0]
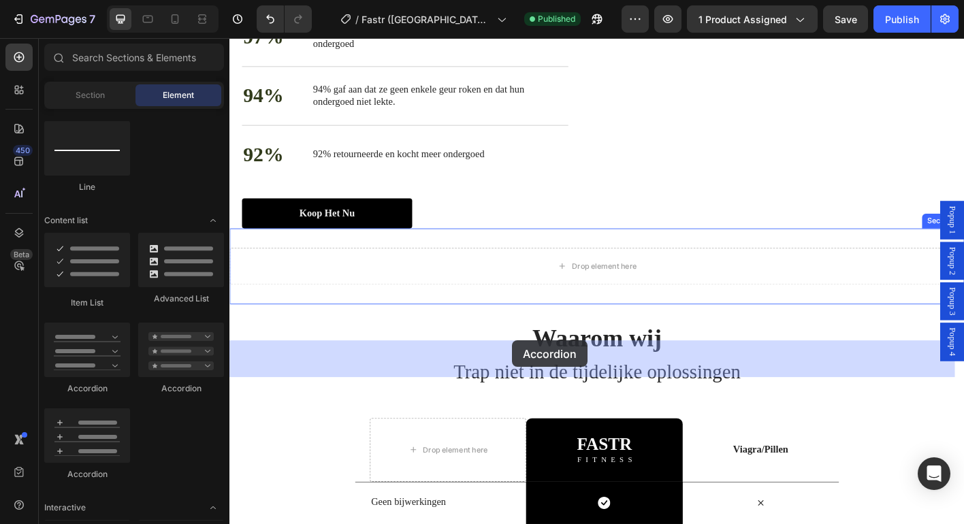
drag, startPoint x: 327, startPoint y: 396, endPoint x: 549, endPoint y: 374, distance: 223.6
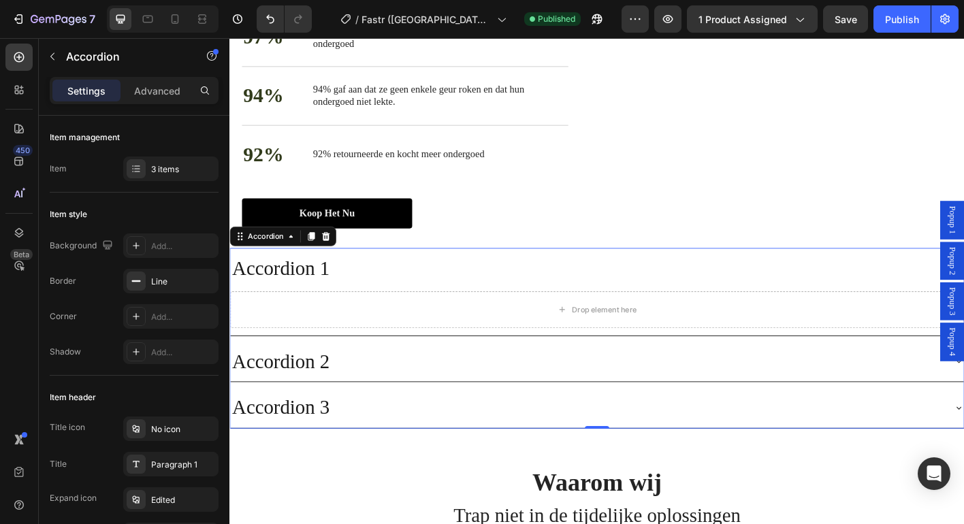
click at [584, 312] on div "Accordion 1" at bounding box center [627, 294] width 794 height 35
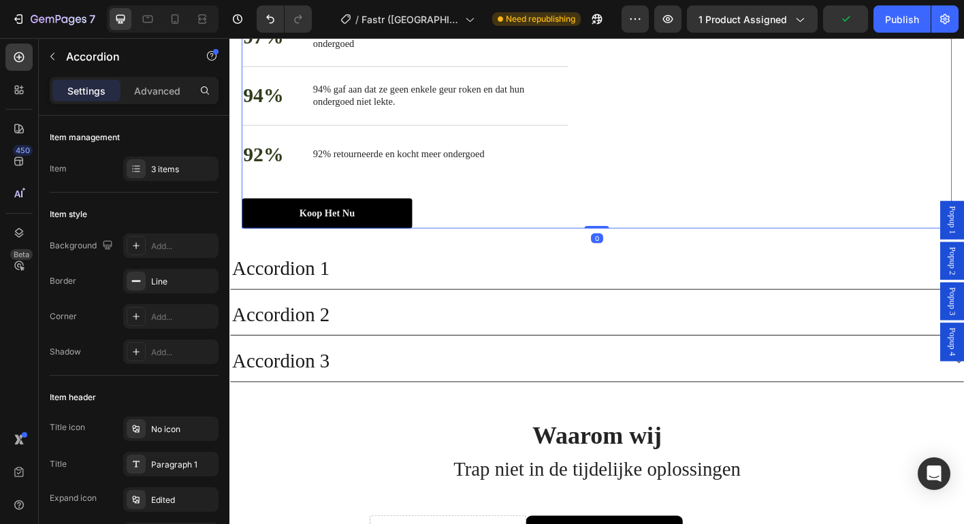
click at [373, 250] on div "Duurzame boxershorts die jarenlang meegaan en u helpen besparen Heading 97% Tex…" at bounding box center [435, 45] width 385 height 408
click at [400, 312] on div "Accordion 1" at bounding box center [627, 294] width 794 height 35
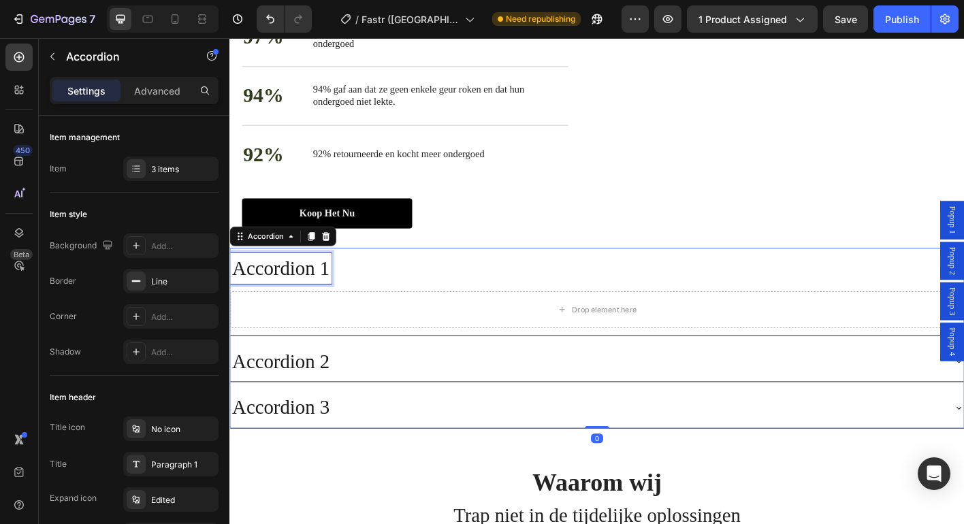
click at [311, 312] on div "Accordion 1" at bounding box center [286, 294] width 112 height 35
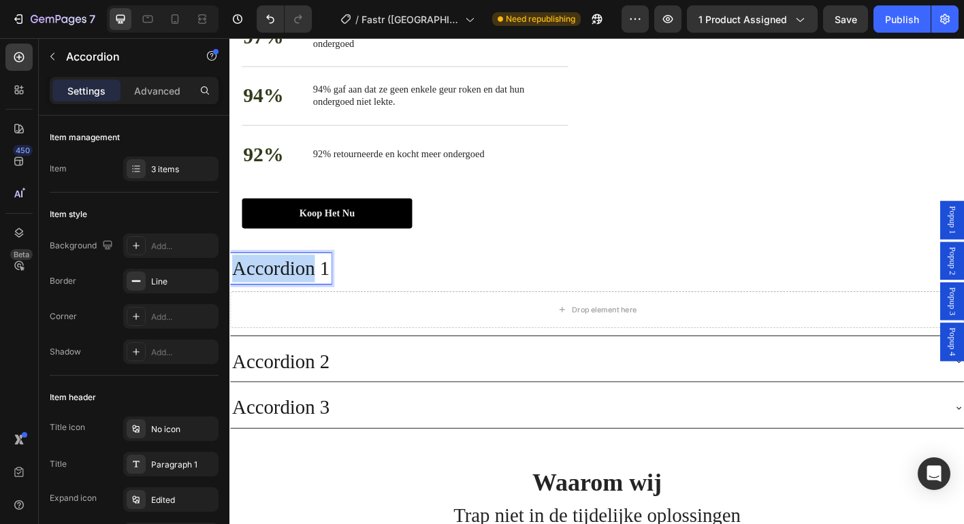
click at [311, 310] on p "Accordion 1" at bounding box center [286, 294] width 108 height 31
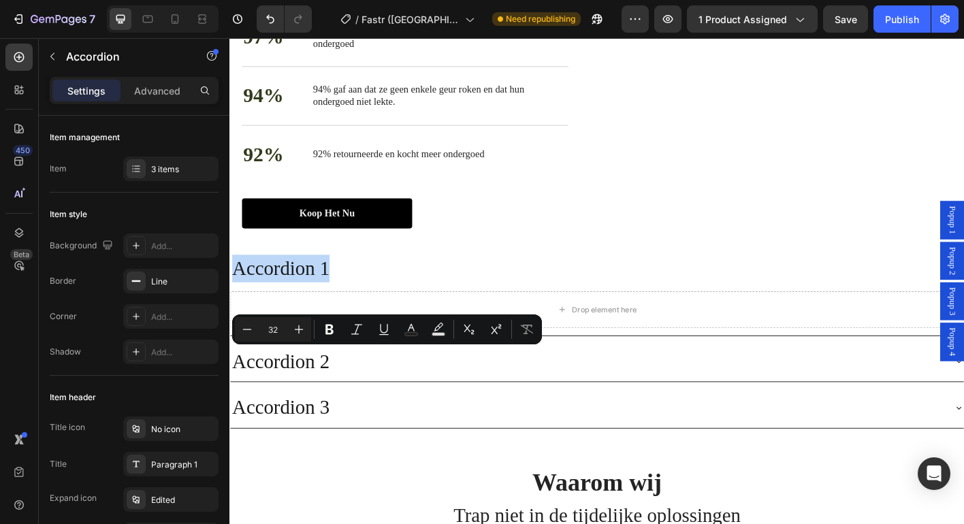
click at [442, 312] on div "Accordion 1" at bounding box center [627, 294] width 794 height 35
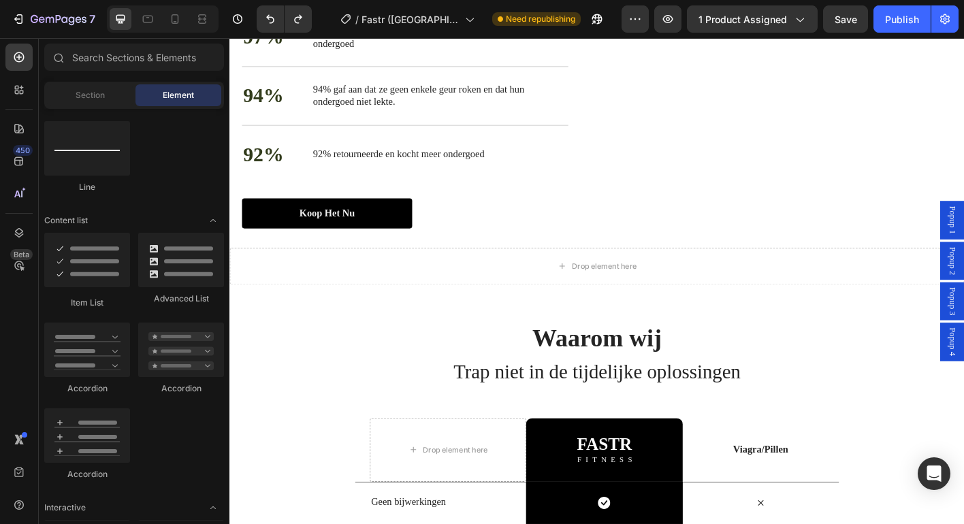
scroll to position [985, 0]
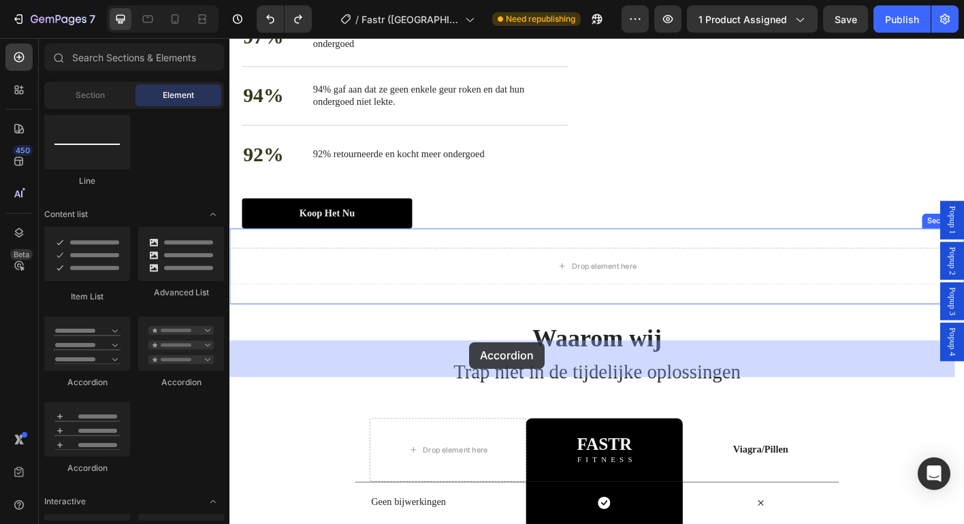
drag, startPoint x: 408, startPoint y: 379, endPoint x: 502, endPoint y: 379, distance: 93.9
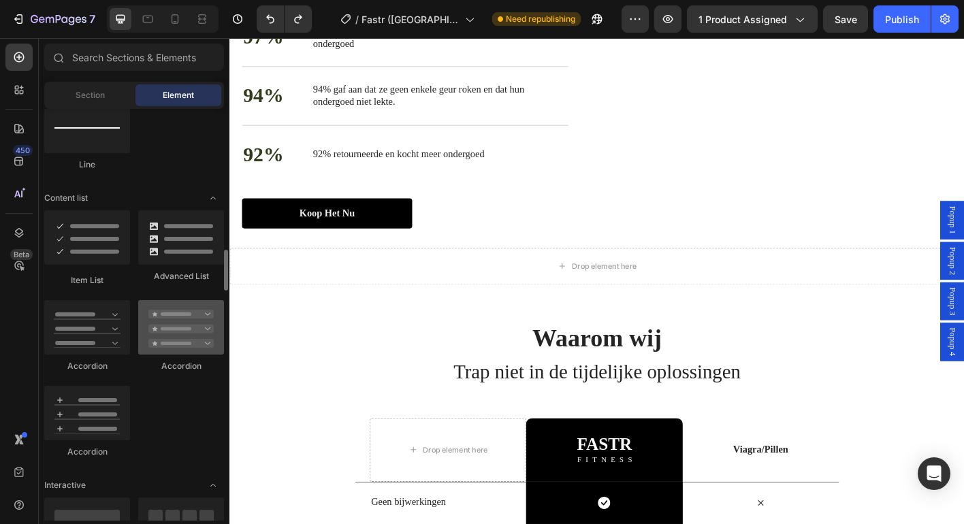
scroll to position [1039, 0]
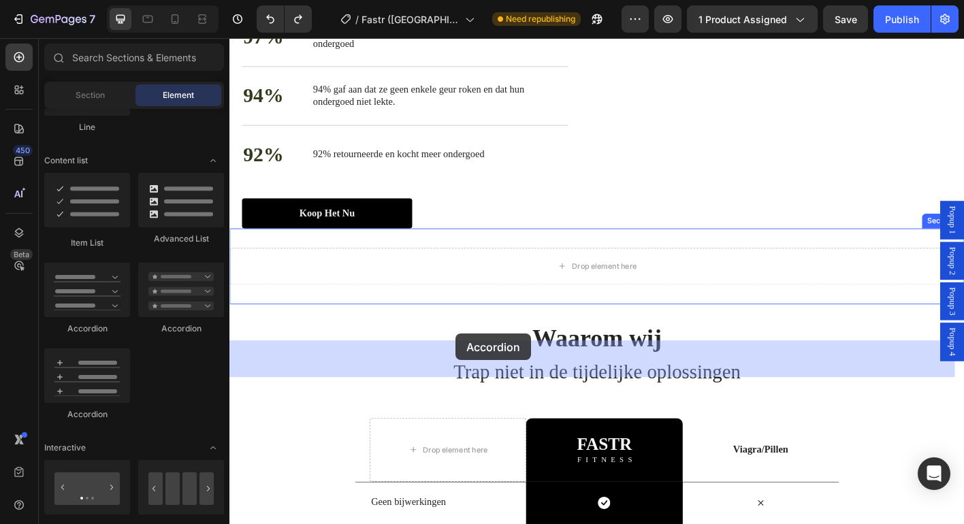
drag, startPoint x: 237, startPoint y: 387, endPoint x: 481, endPoint y: 367, distance: 244.5
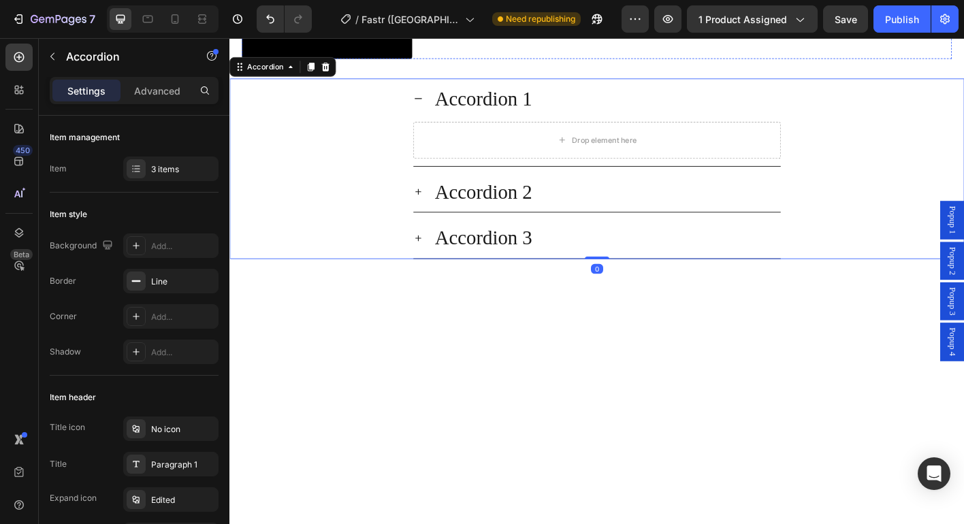
scroll to position [2624, 0]
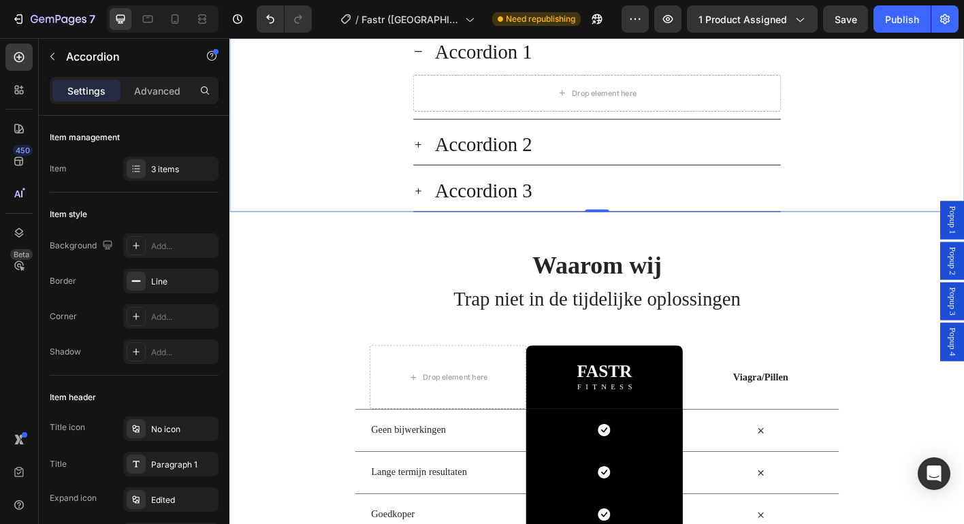
click at [426, 129] on div "Accordion 1 Drop element here" at bounding box center [638, 80] width 816 height 98
click at [434, 59] on icon at bounding box center [439, 53] width 11 height 11
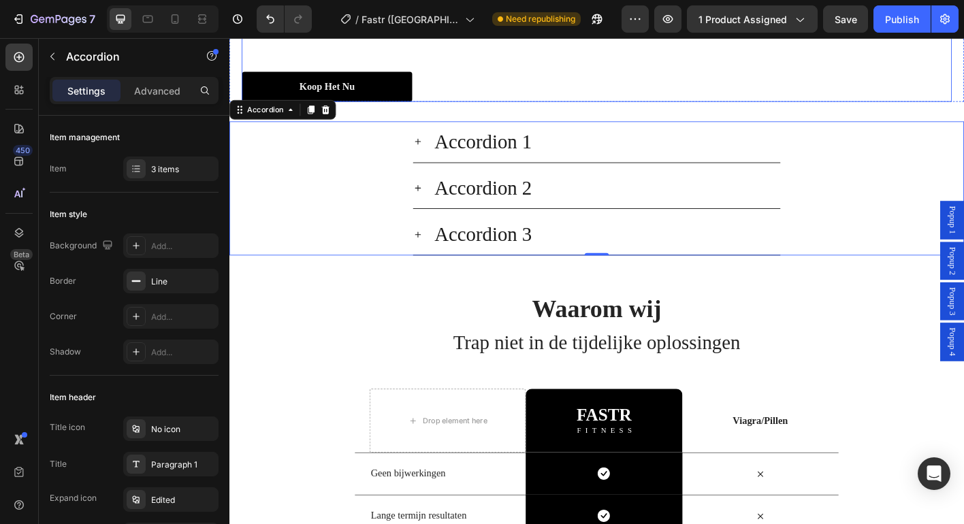
scroll to position [2503, 0]
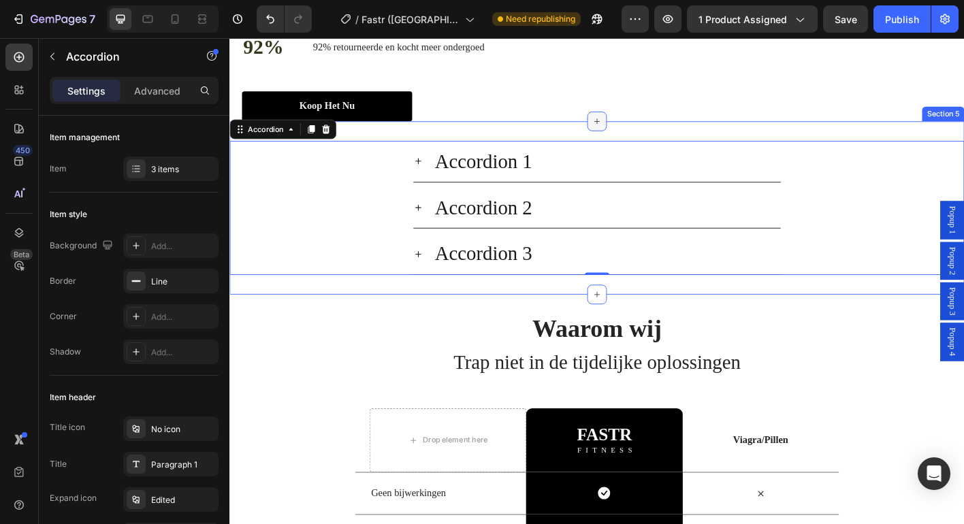
click at [627, 142] on div at bounding box center [638, 131] width 22 height 22
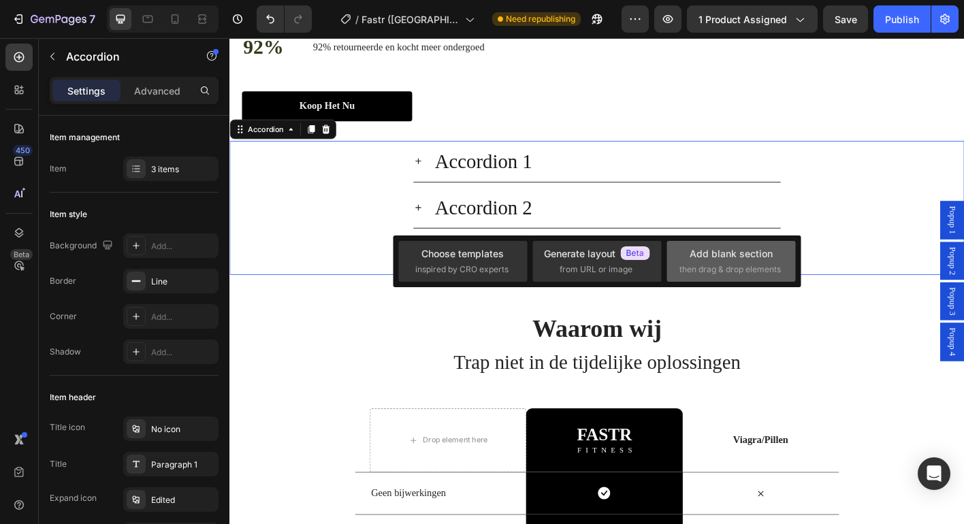
click at [689, 255] on div "Add blank section then drag & drop elements" at bounding box center [730, 260] width 103 height 29
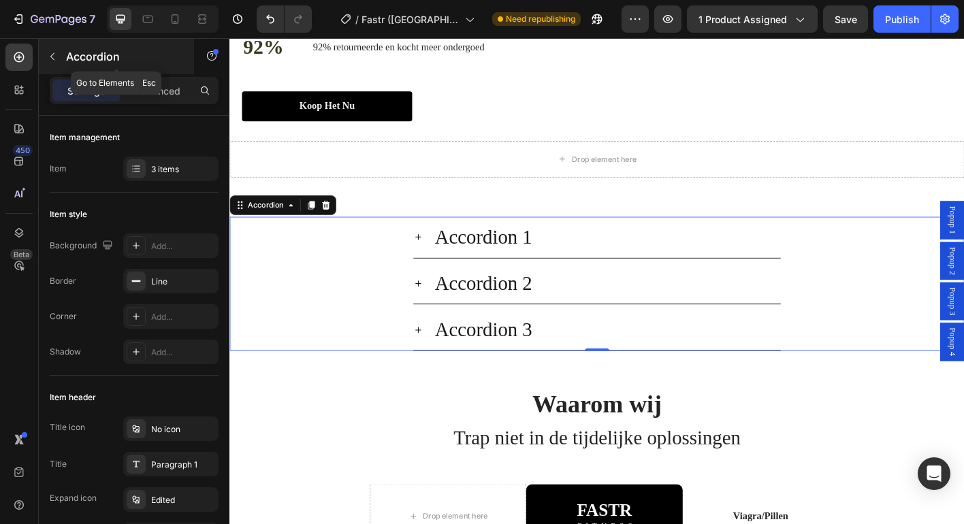
click at [61, 56] on button "button" at bounding box center [53, 57] width 22 height 22
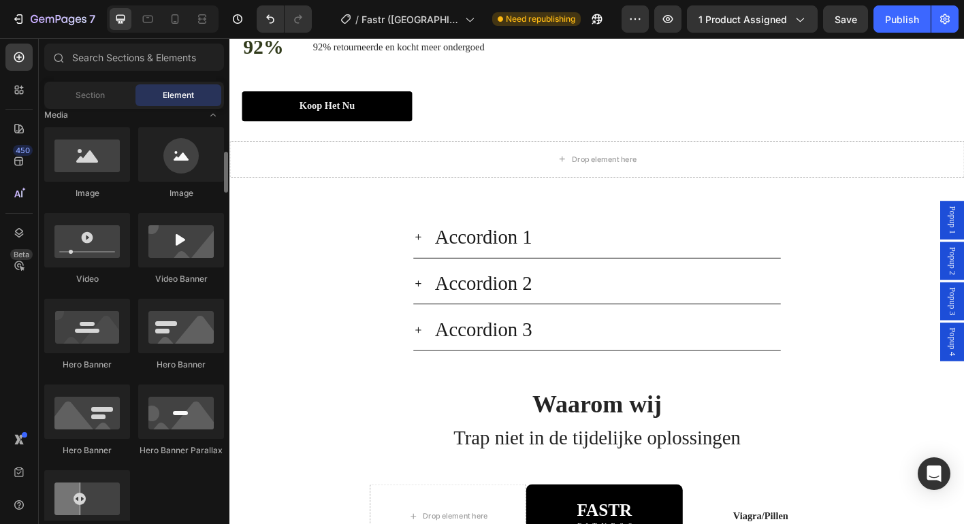
scroll to position [0, 0]
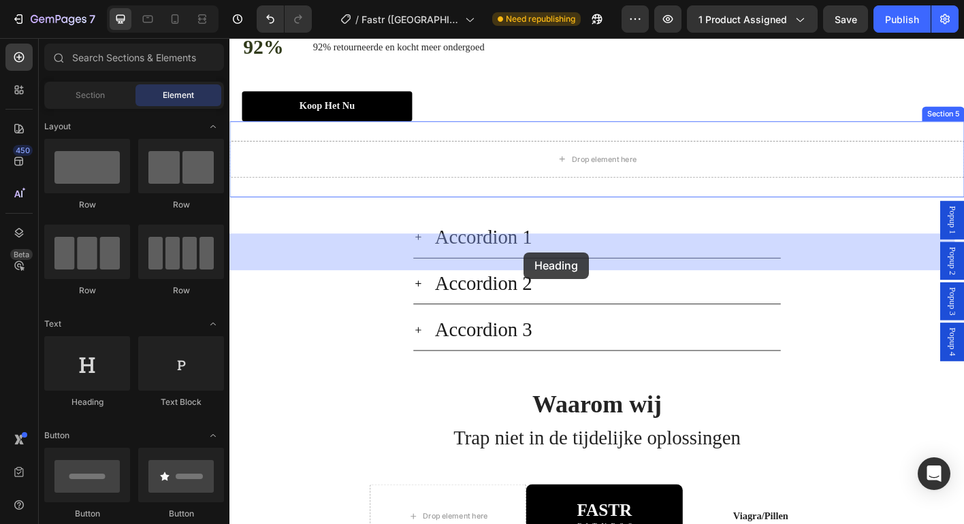
drag, startPoint x: 268, startPoint y: 349, endPoint x: 557, endPoint y: 276, distance: 297.7
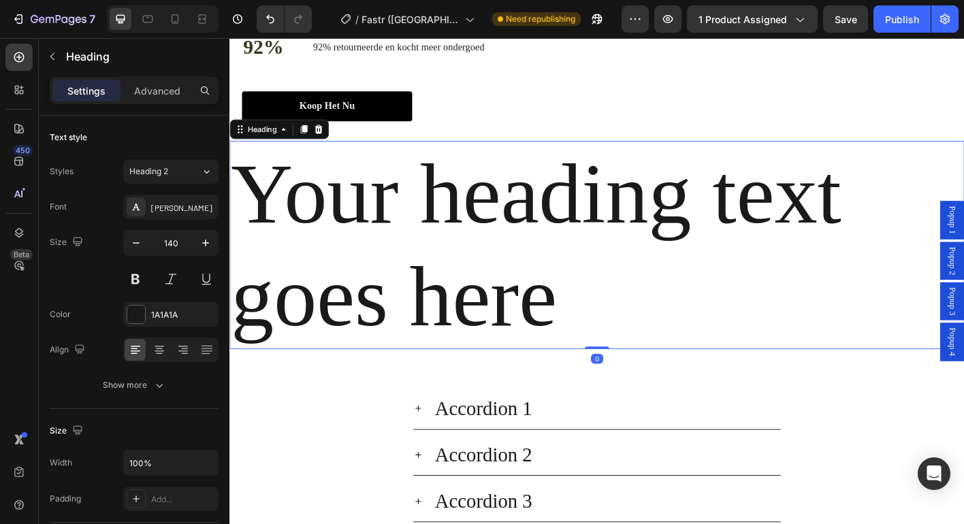
click at [549, 340] on h2 "Your heading text goes here" at bounding box center [637, 267] width 817 height 231
click at [549, 340] on p "Your heading text goes here" at bounding box center [638, 268] width 814 height 229
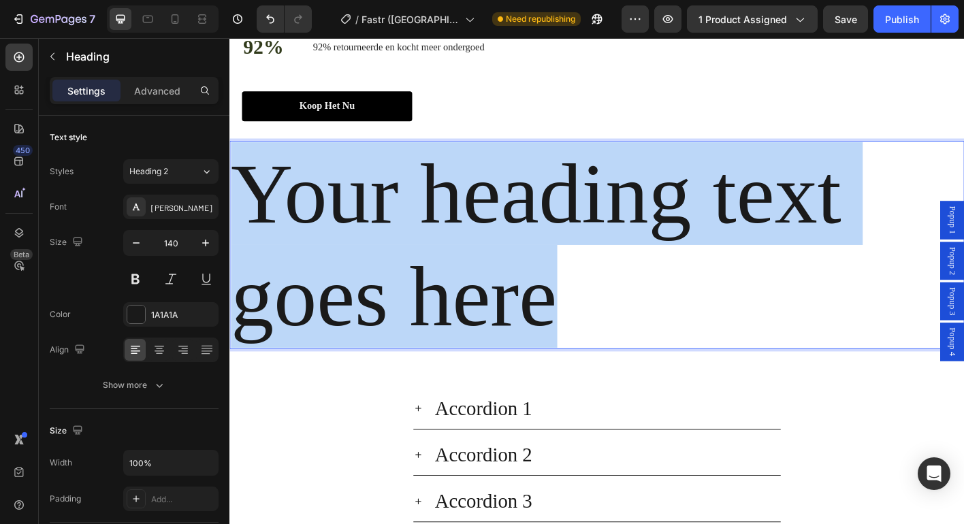
click at [549, 340] on p "Your heading text goes here" at bounding box center [638, 268] width 814 height 229
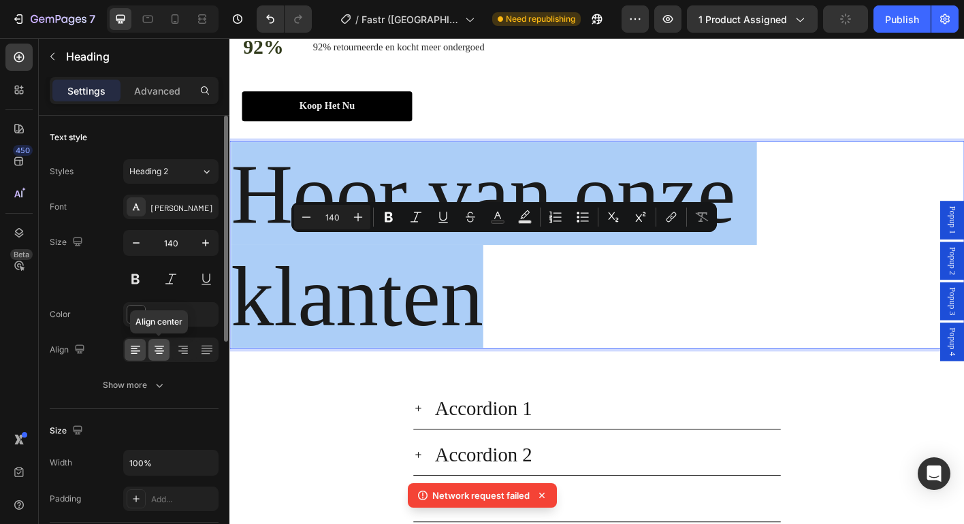
click at [152, 351] on icon at bounding box center [159, 350] width 14 height 14
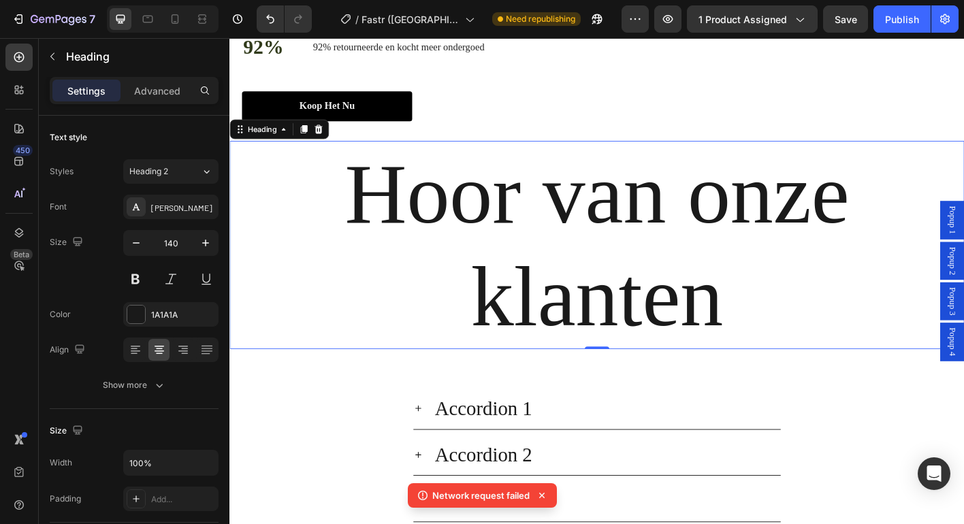
click at [494, 343] on p "Hoor van onze klanten" at bounding box center [638, 268] width 814 height 229
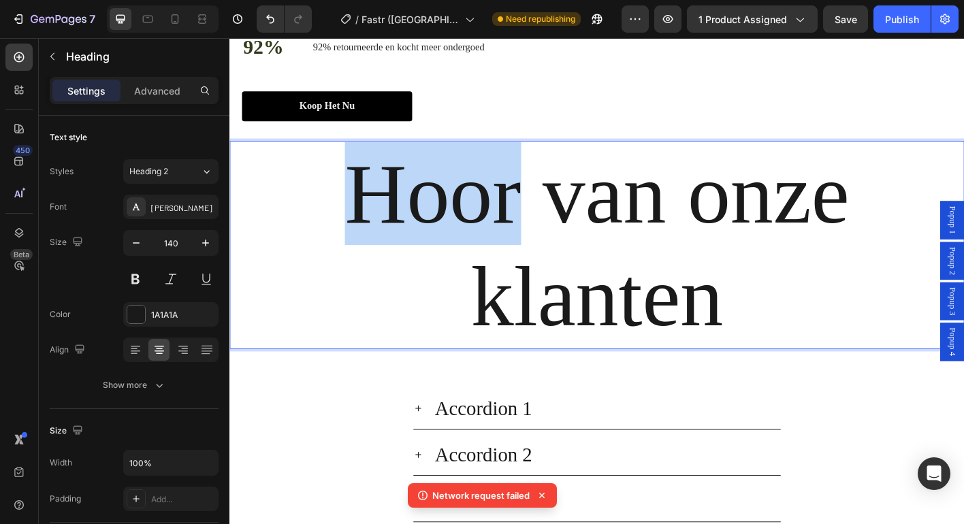
click at [494, 343] on p "Hoor van onze klanten" at bounding box center [638, 268] width 814 height 229
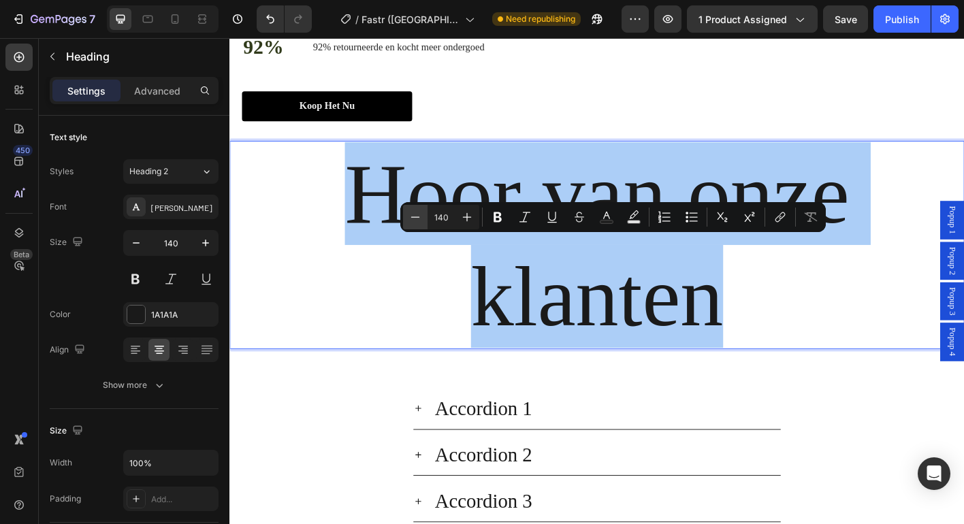
click at [419, 219] on icon "Editor contextual toolbar" at bounding box center [415, 217] width 14 height 14
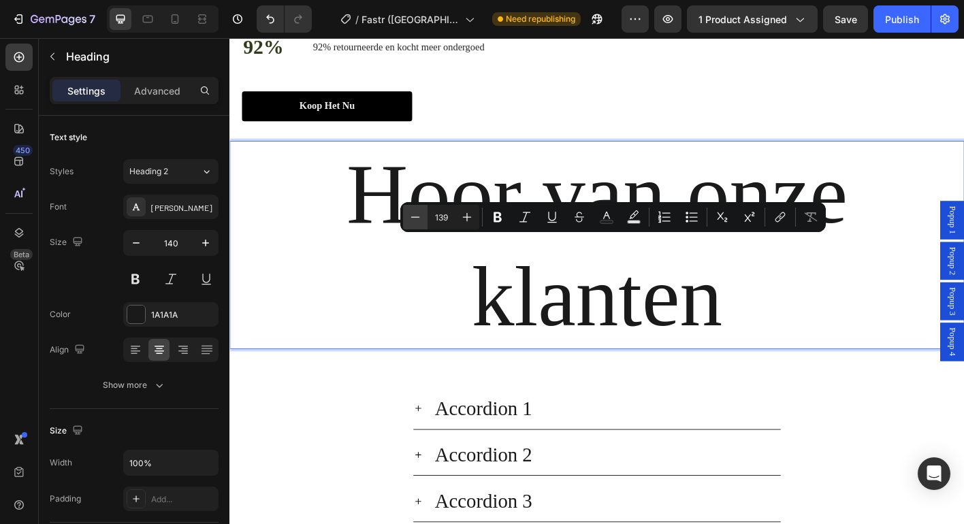
click at [419, 219] on icon "Editor contextual toolbar" at bounding box center [415, 217] width 14 height 14
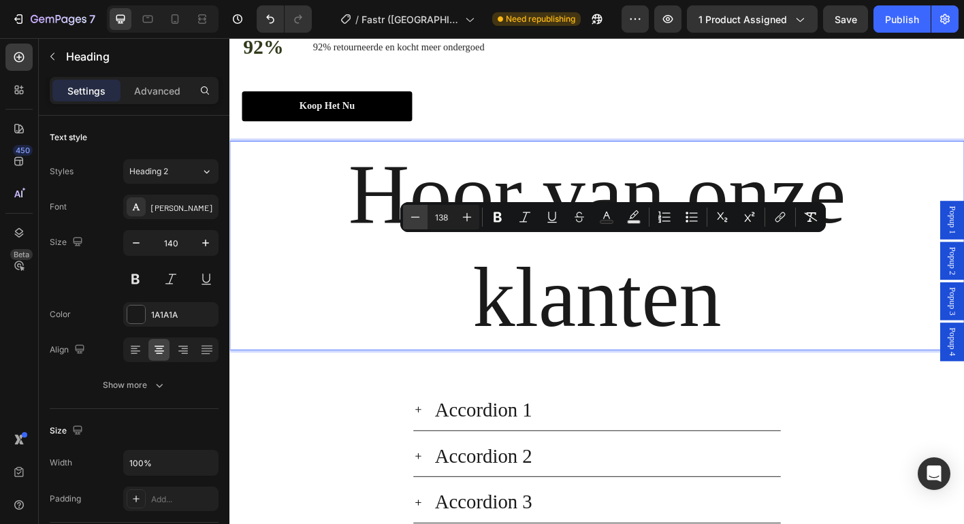
click at [419, 219] on icon "Editor contextual toolbar" at bounding box center [415, 217] width 14 height 14
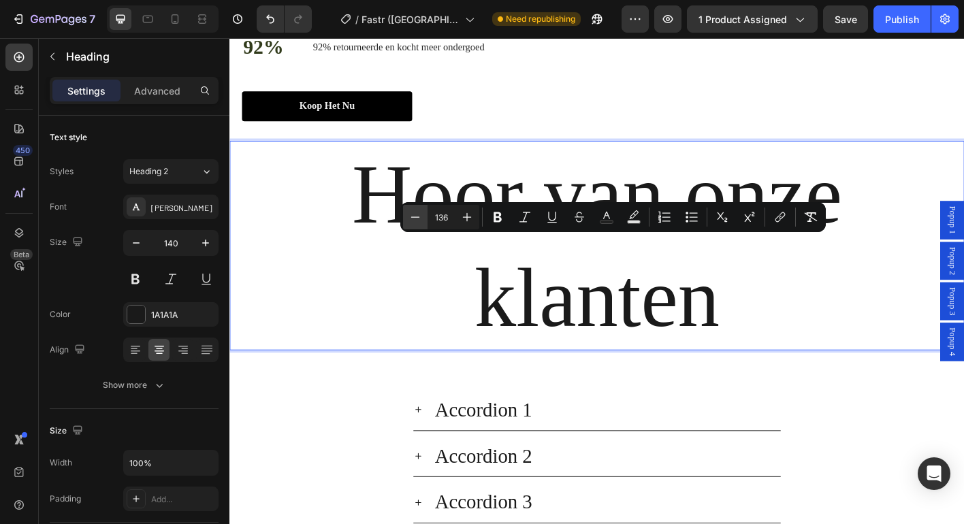
click at [419, 219] on icon "Editor contextual toolbar" at bounding box center [415, 217] width 14 height 14
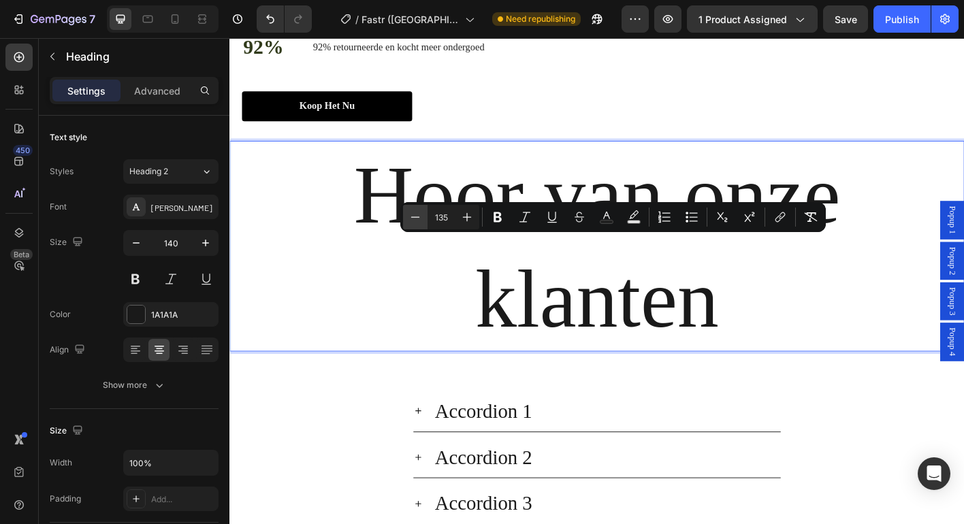
click at [419, 219] on icon "Editor contextual toolbar" at bounding box center [415, 217] width 14 height 14
type input "133"
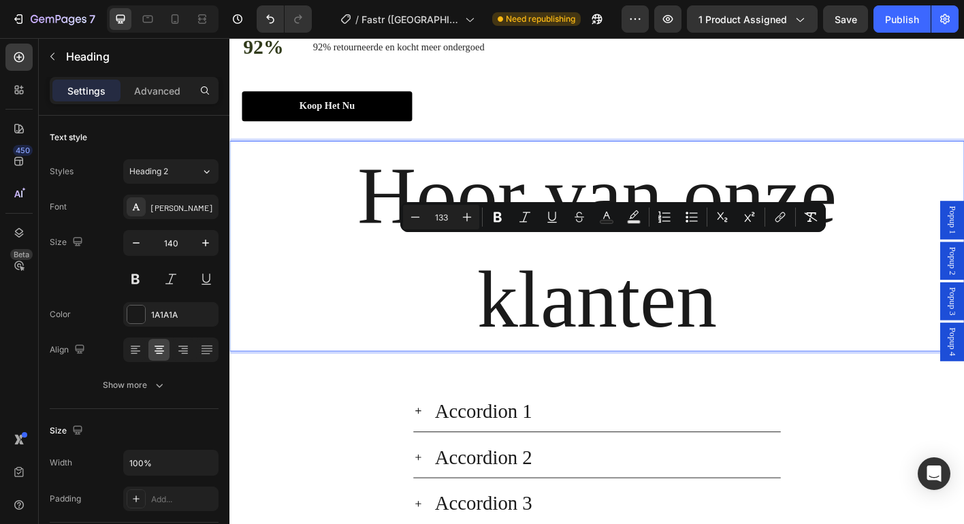
drag, startPoint x: 449, startPoint y: 216, endPoint x: 431, endPoint y: 219, distance: 17.9
click at [431, 219] on input "133" at bounding box center [441, 217] width 27 height 16
drag, startPoint x: 448, startPoint y: 213, endPoint x: 435, endPoint y: 216, distance: 13.4
click at [435, 216] on input "133" at bounding box center [441, 217] width 27 height 16
click at [439, 217] on input "133" at bounding box center [441, 217] width 27 height 16
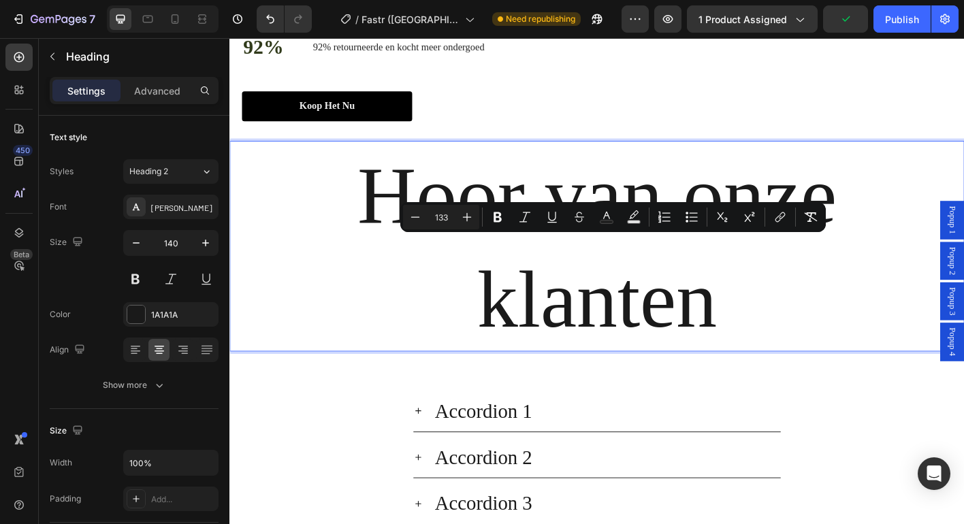
click at [439, 217] on input "133" at bounding box center [441, 217] width 27 height 16
type input "50"
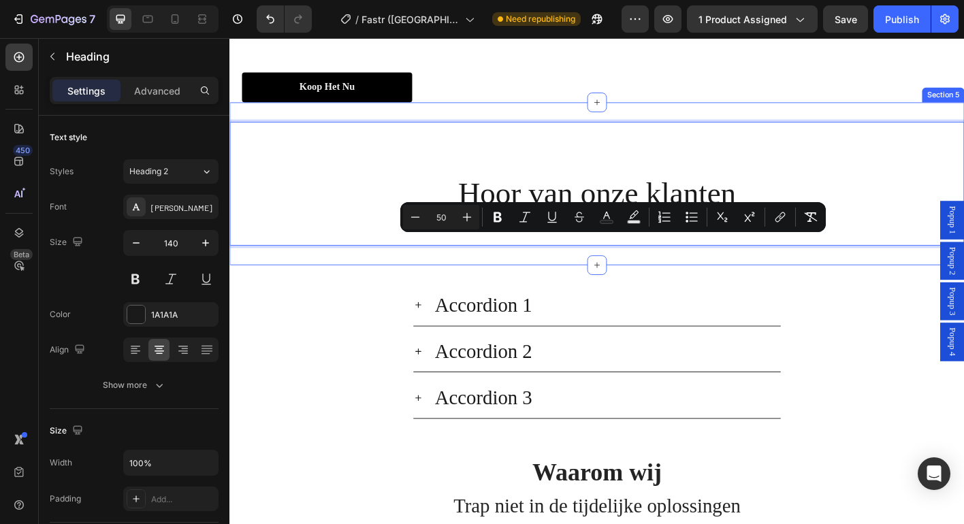
scroll to position [2541, 0]
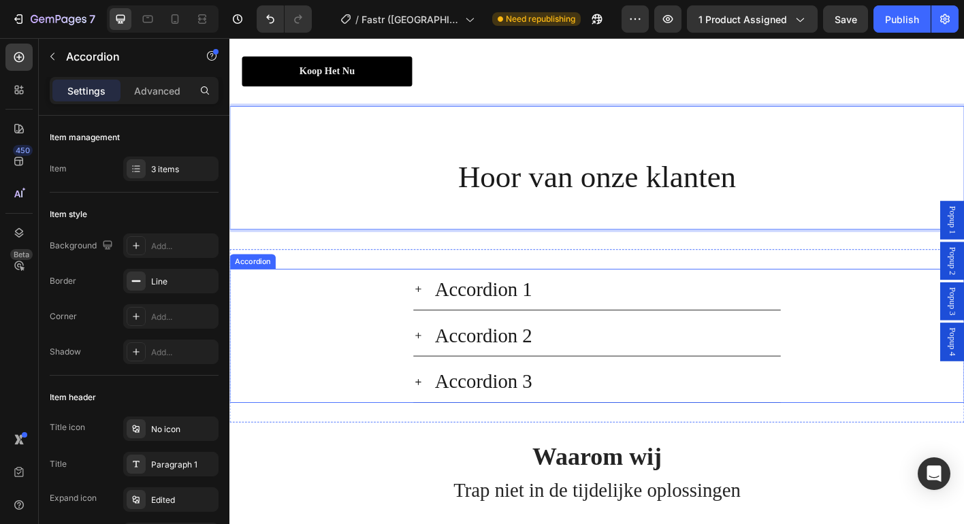
click at [505, 340] on div "Accordion 1" at bounding box center [638, 318] width 408 height 46
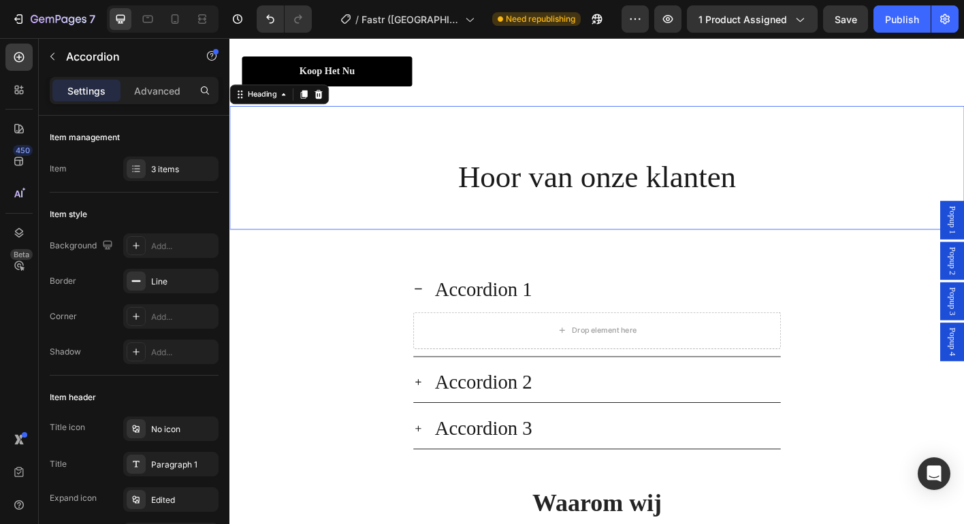
click at [504, 250] on p "⁠⁠⁠⁠⁠⁠⁠ Hoor van onze klanten" at bounding box center [638, 182] width 814 height 135
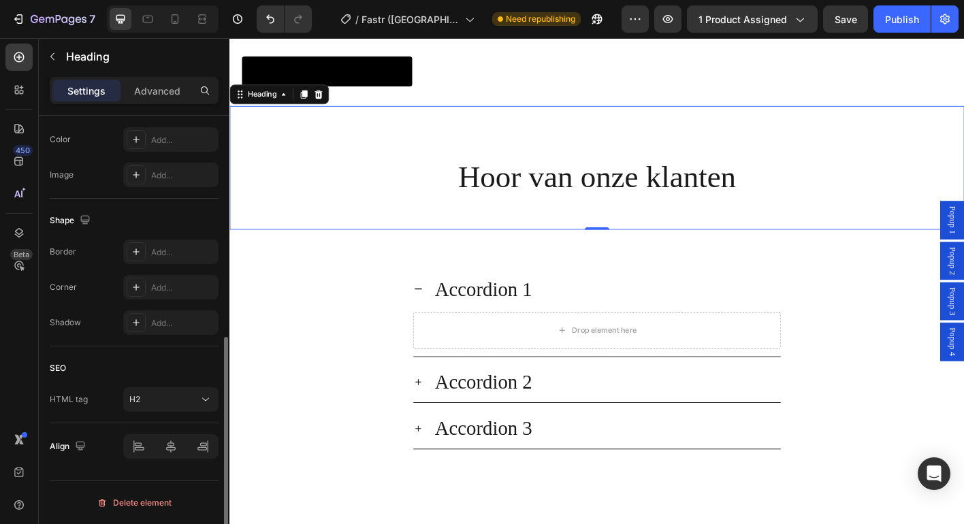
scroll to position [0, 0]
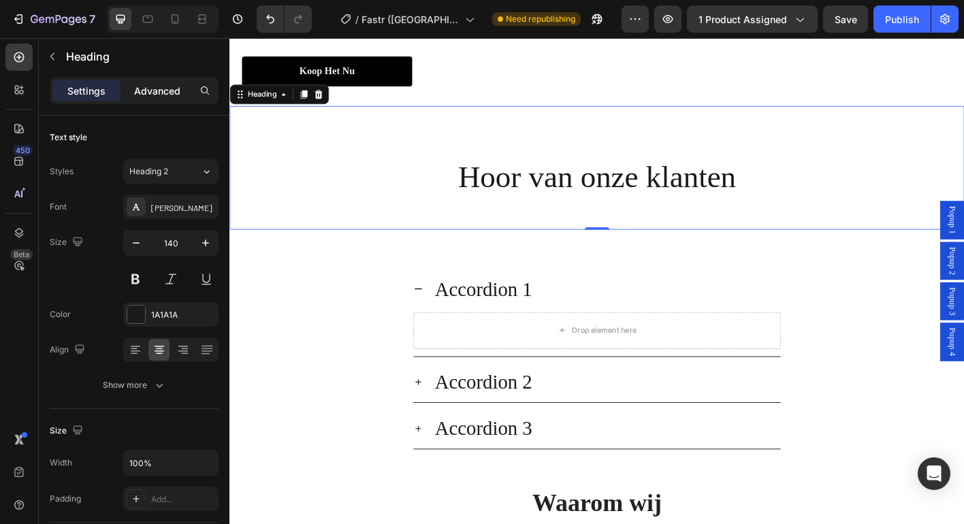
click at [154, 93] on p "Advanced" at bounding box center [157, 91] width 46 height 14
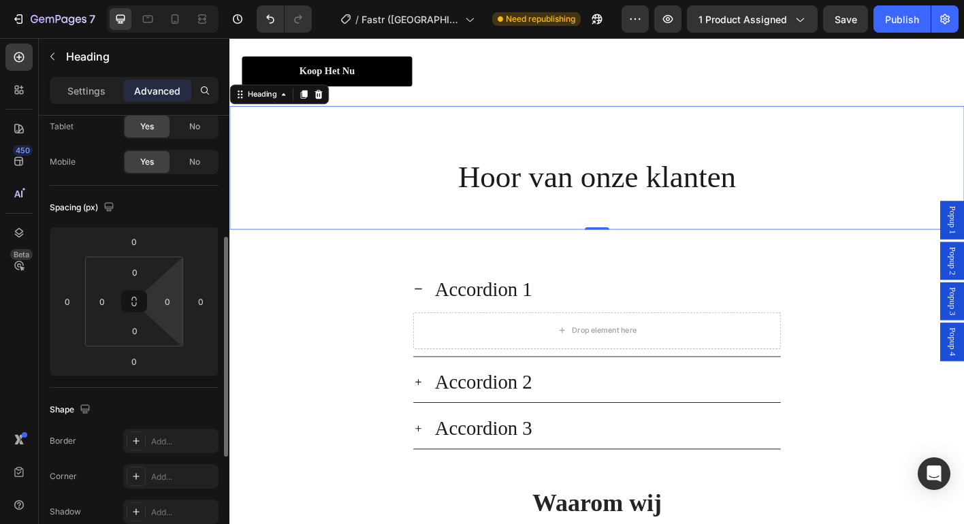
scroll to position [133, 0]
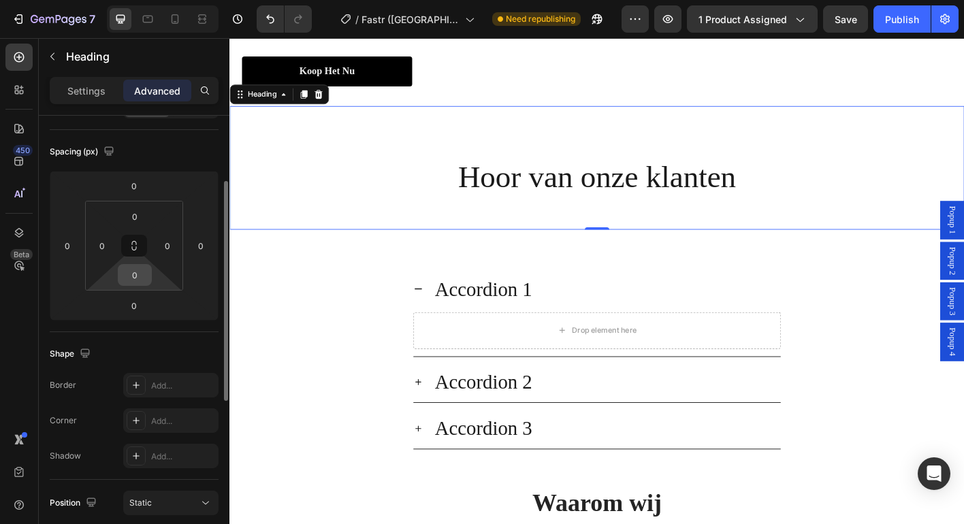
click at [139, 281] on input "0" at bounding box center [134, 275] width 27 height 20
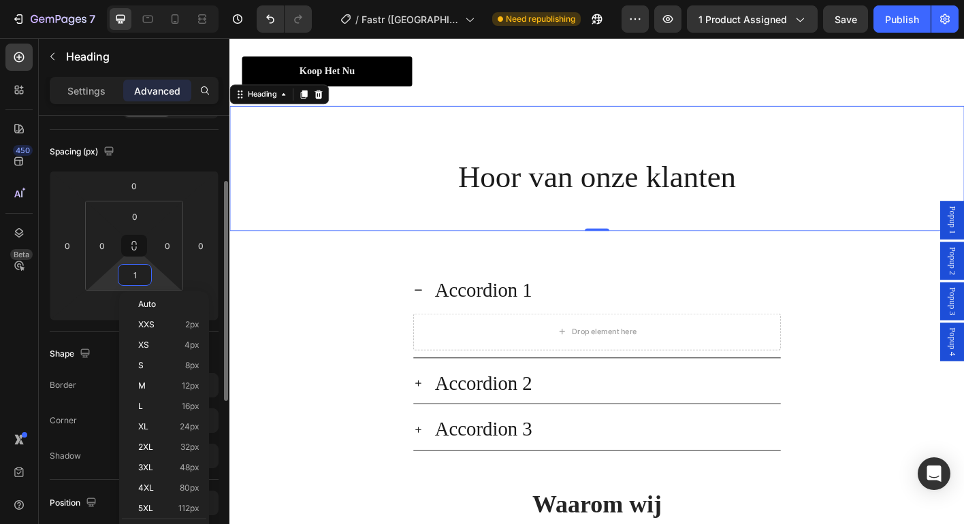
type input "0"
click at [631, 251] on div at bounding box center [637, 249] width 27 height 4
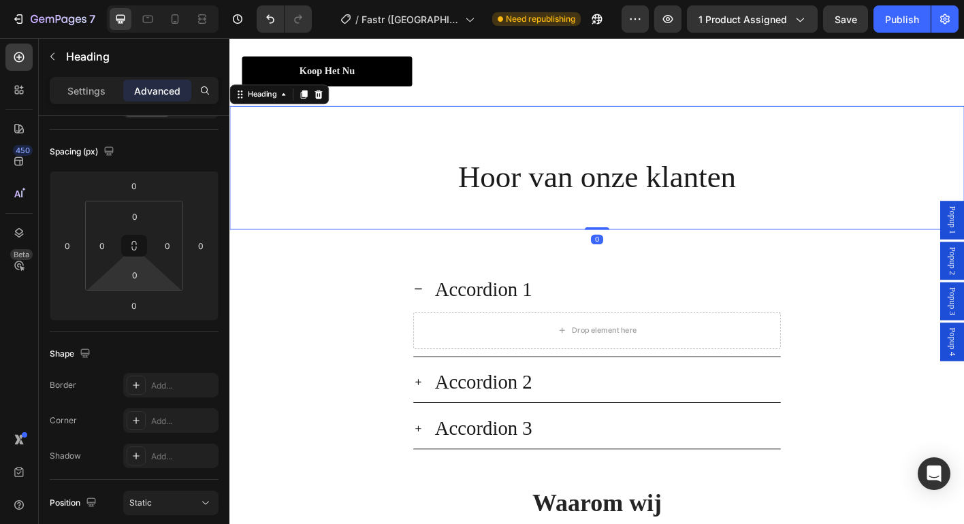
drag, startPoint x: 631, startPoint y: 350, endPoint x: 627, endPoint y: 302, distance: 47.8
click at [628, 251] on div "⁠⁠⁠⁠⁠⁠⁠ Hoor van onze klanten Heading 0" at bounding box center [637, 183] width 817 height 138
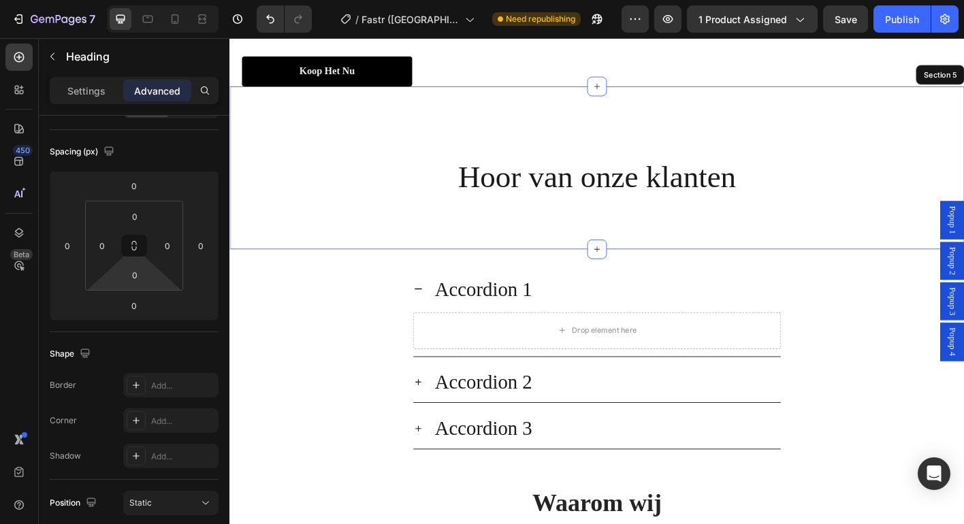
click at [504, 212] on div "⁠⁠⁠⁠⁠⁠⁠ Hoor van onze klanten Heading 0 Section 5" at bounding box center [637, 182] width 817 height 181
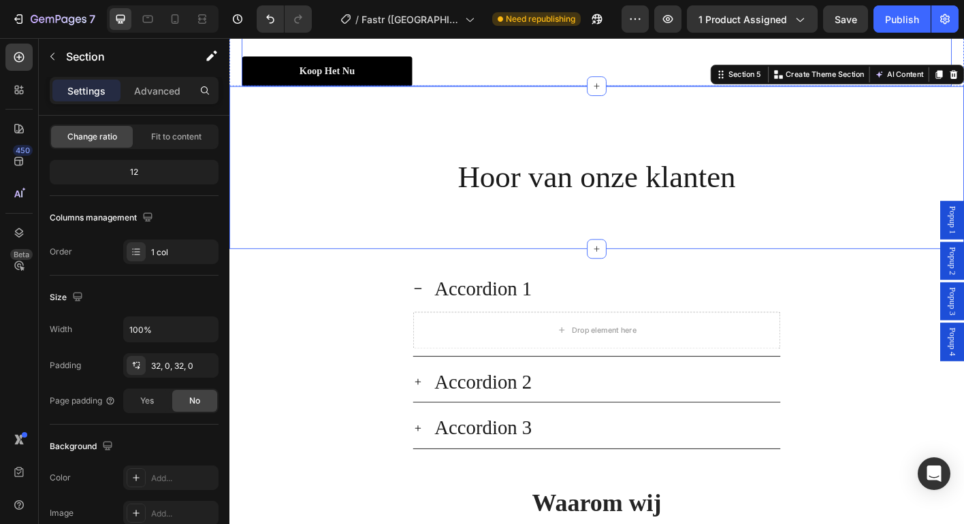
scroll to position [0, 0]
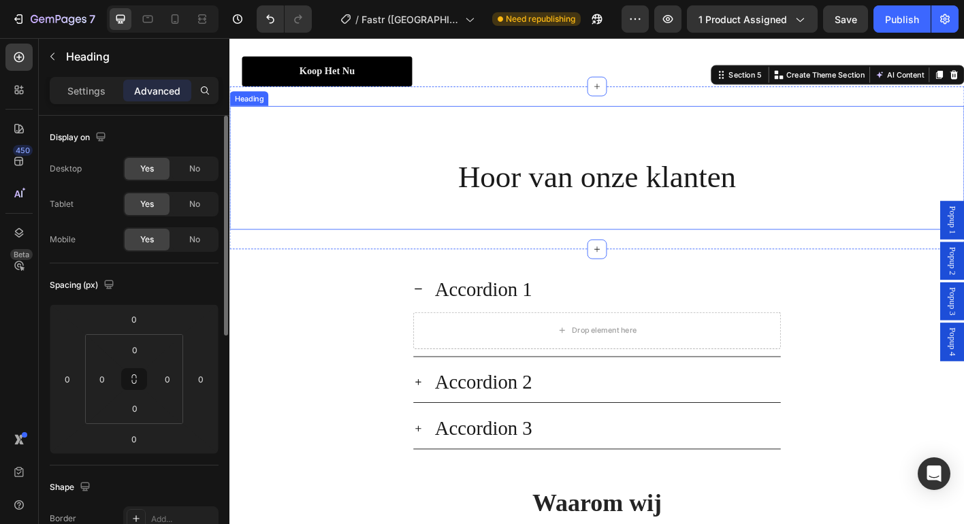
click at [512, 250] on p "⁠⁠⁠⁠⁠⁠⁠ Hoor van onze klanten" at bounding box center [638, 182] width 814 height 135
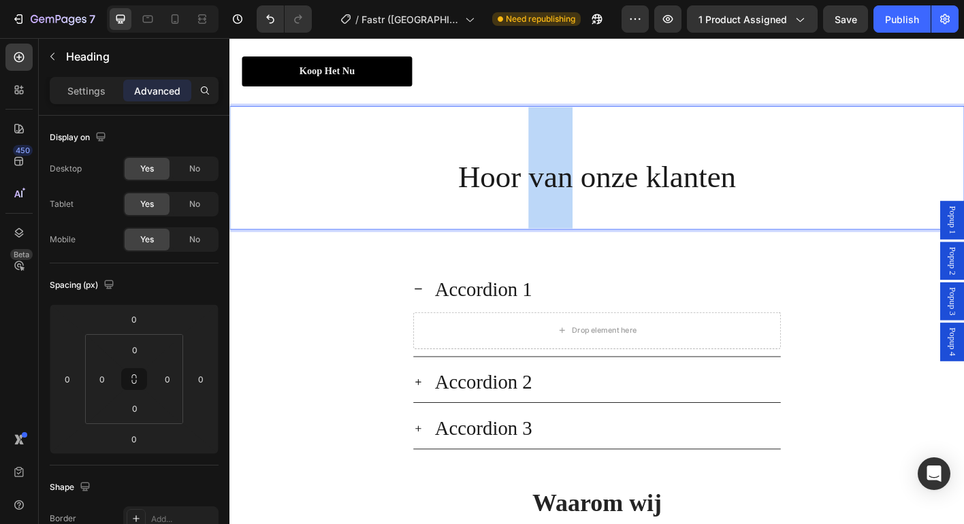
click at [570, 212] on span "Hoor van onze klanten" at bounding box center [637, 193] width 309 height 38
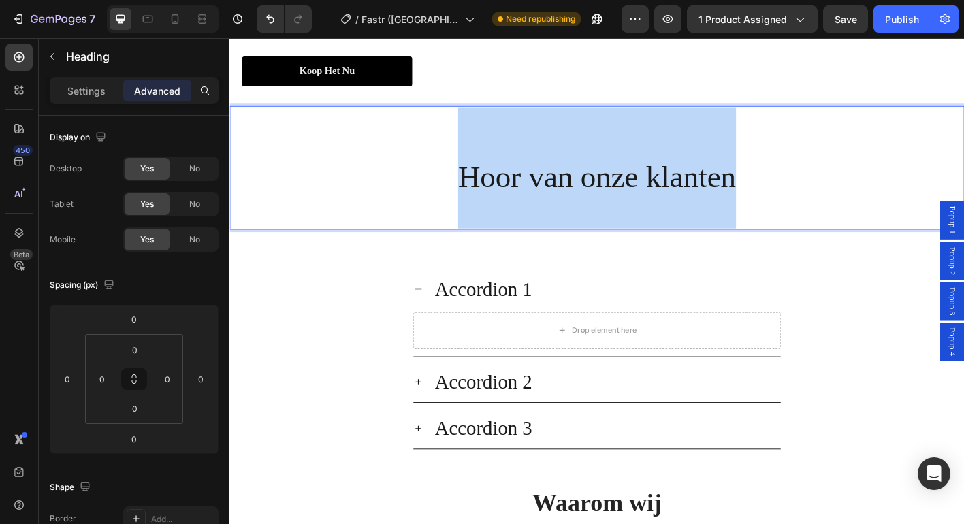
click at [570, 212] on span "Hoor van onze klanten" at bounding box center [637, 193] width 309 height 38
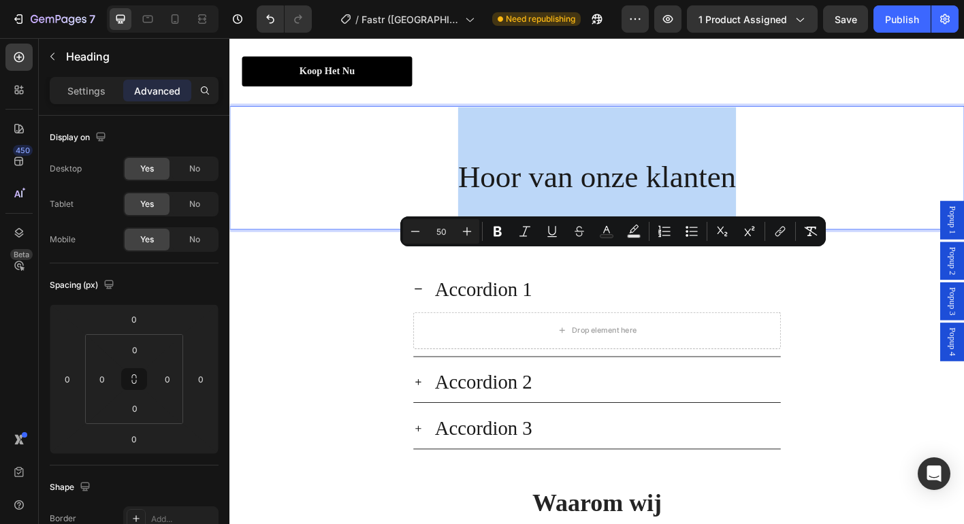
copy span "Hoor van onze klanten"
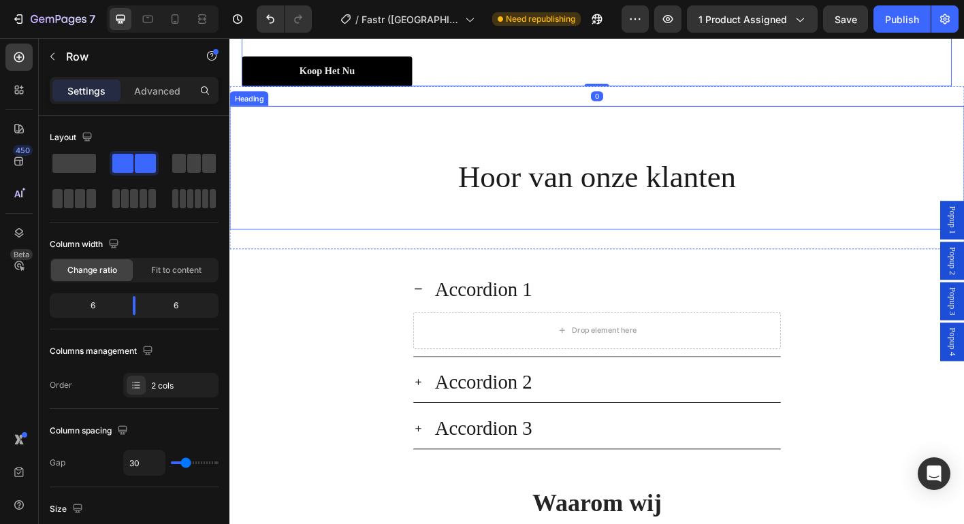
click at [400, 250] on p "⁠⁠⁠⁠⁠⁠⁠ Hoor van onze klanten" at bounding box center [638, 182] width 814 height 135
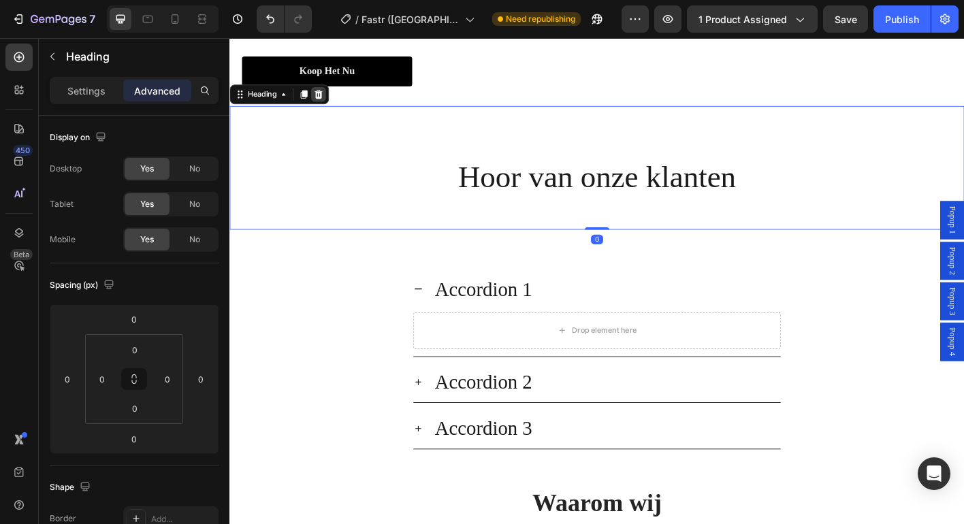
click at [331, 106] on icon at bounding box center [328, 101] width 9 height 10
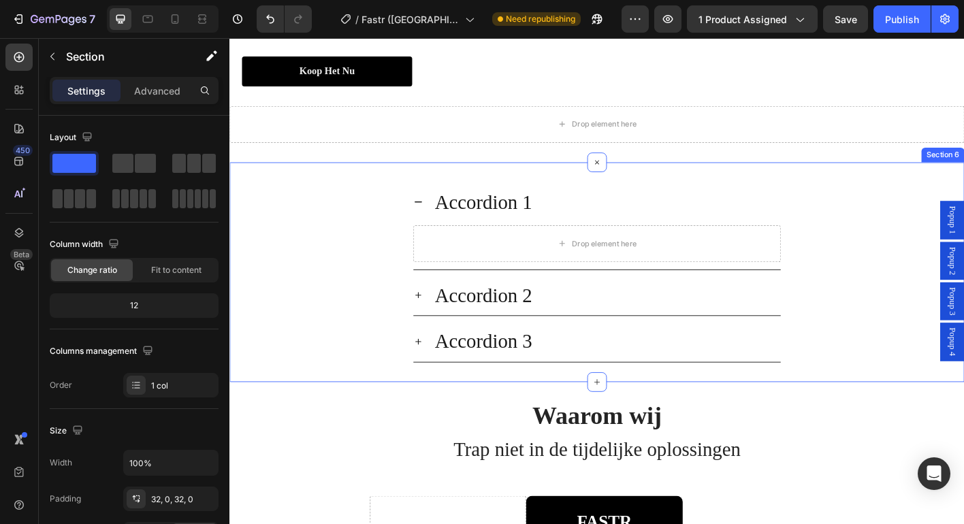
click at [652, 299] on div "Accordion 1 Drop element here Accordion 2 Accordion 3 Accordion Section 6" at bounding box center [637, 298] width 817 height 244
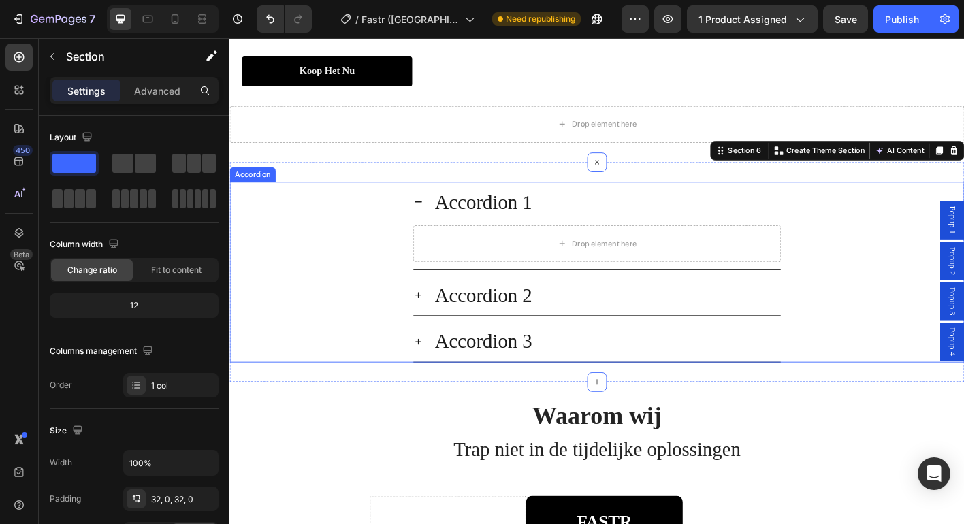
click at [434, 226] on icon at bounding box center [439, 220] width 11 height 11
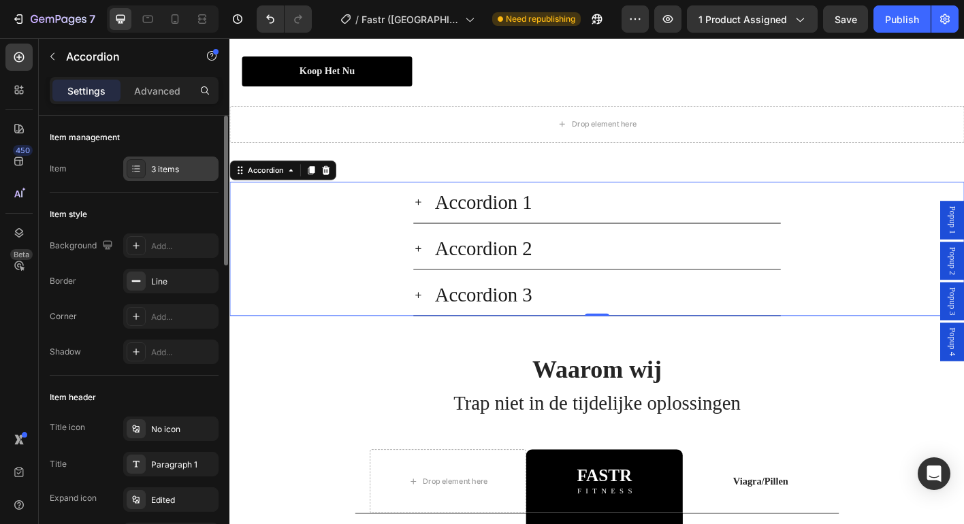
click at [167, 164] on div "3 items" at bounding box center [183, 169] width 64 height 12
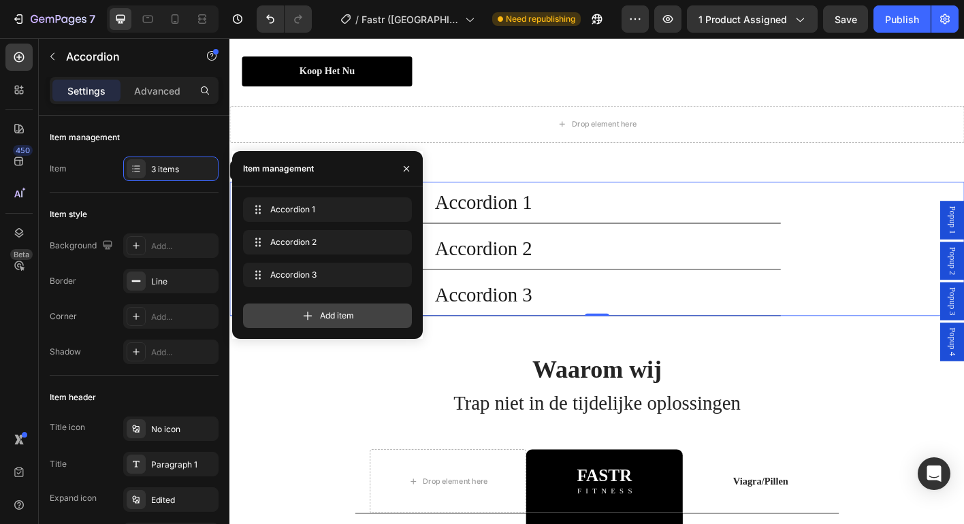
click at [373, 321] on div "Add item" at bounding box center [327, 316] width 169 height 25
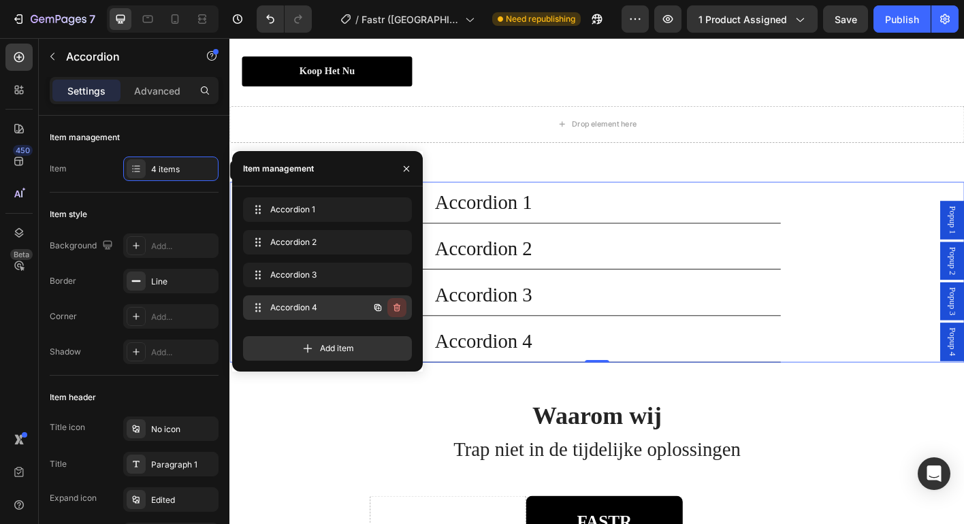
click at [401, 305] on icon "button" at bounding box center [396, 307] width 11 height 11
click at [392, 307] on div "Delete" at bounding box center [387, 308] width 25 height 12
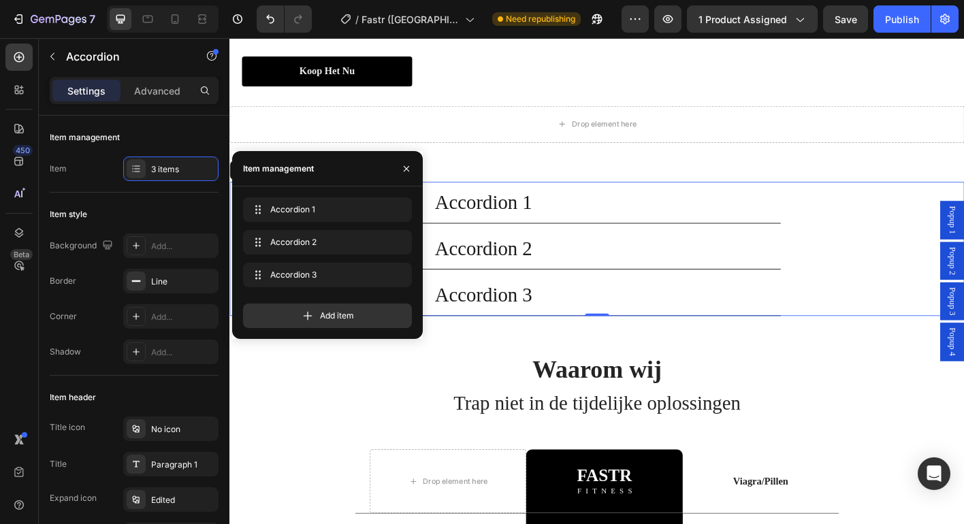
click at [524, 238] on div "Accordion 1" at bounding box center [511, 221] width 112 height 35
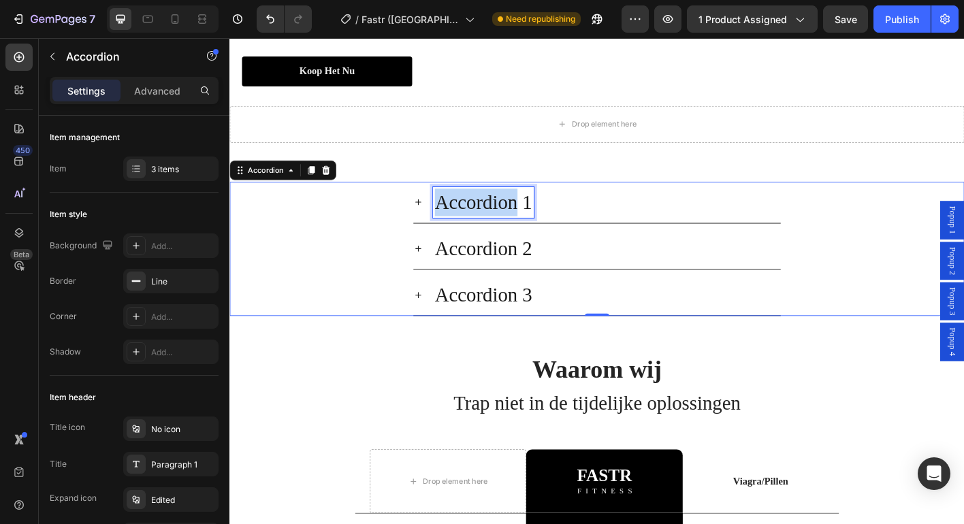
click at [524, 236] on p "Accordion 1" at bounding box center [511, 221] width 108 height 31
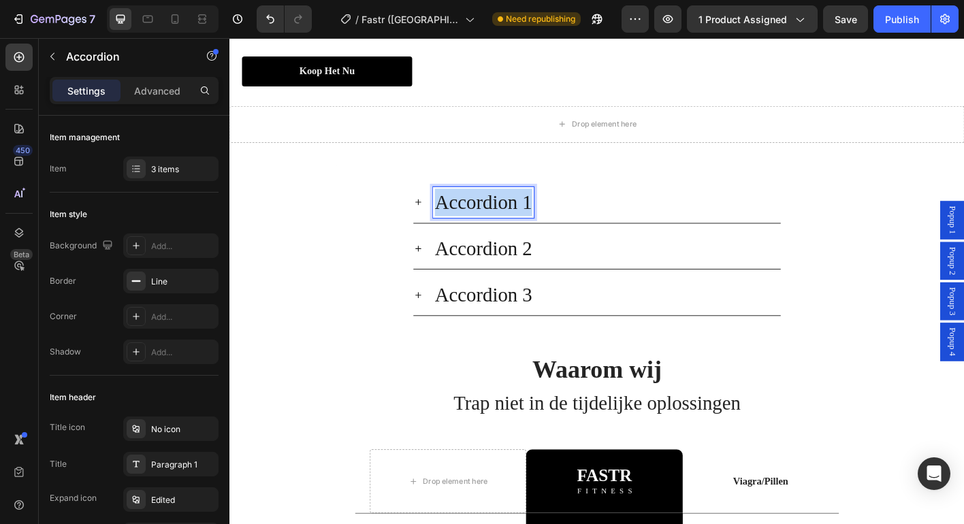
click at [524, 236] on p "Accordion 1" at bounding box center [511, 221] width 108 height 31
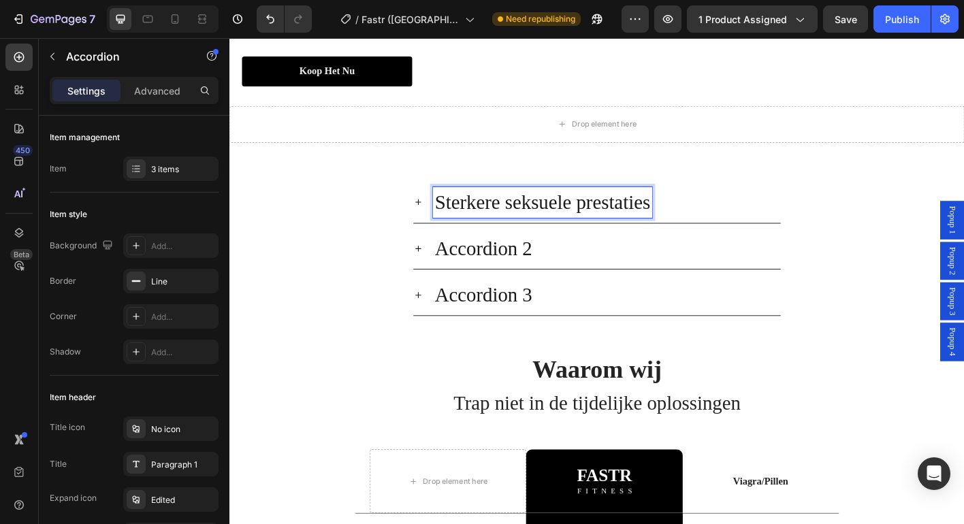
click at [549, 236] on p "Sterkere seksuele prestaties" at bounding box center [577, 221] width 240 height 31
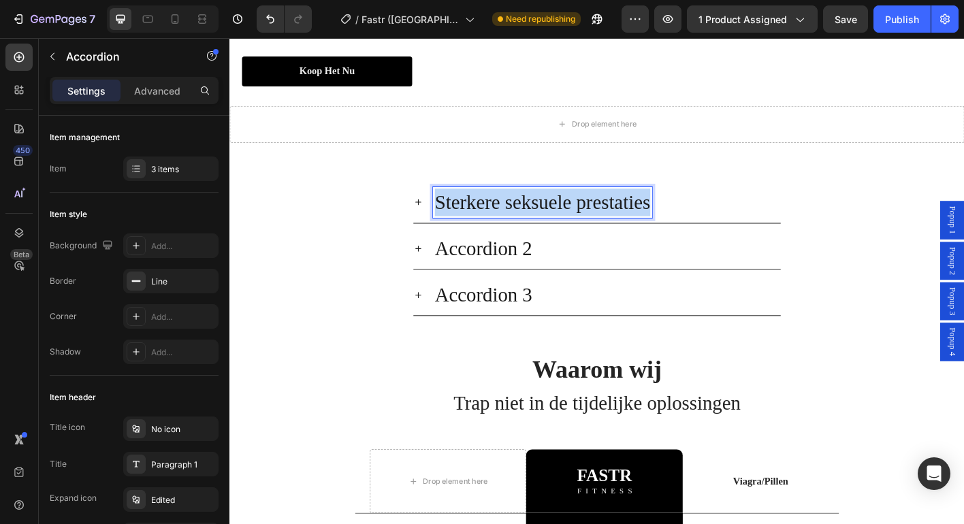
click at [549, 236] on p "Sterkere seksuele prestaties" at bounding box center [577, 221] width 240 height 31
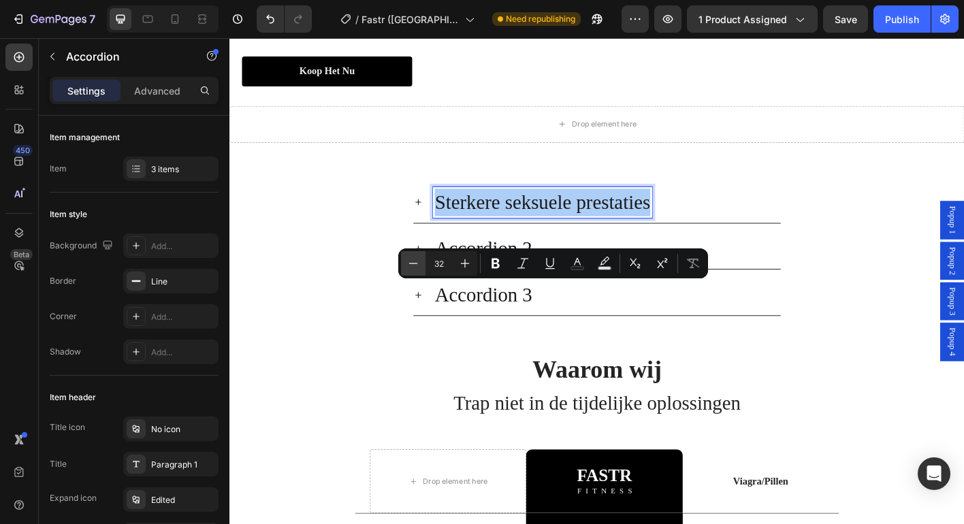
click at [417, 263] on icon "Editor contextual toolbar" at bounding box center [413, 264] width 14 height 14
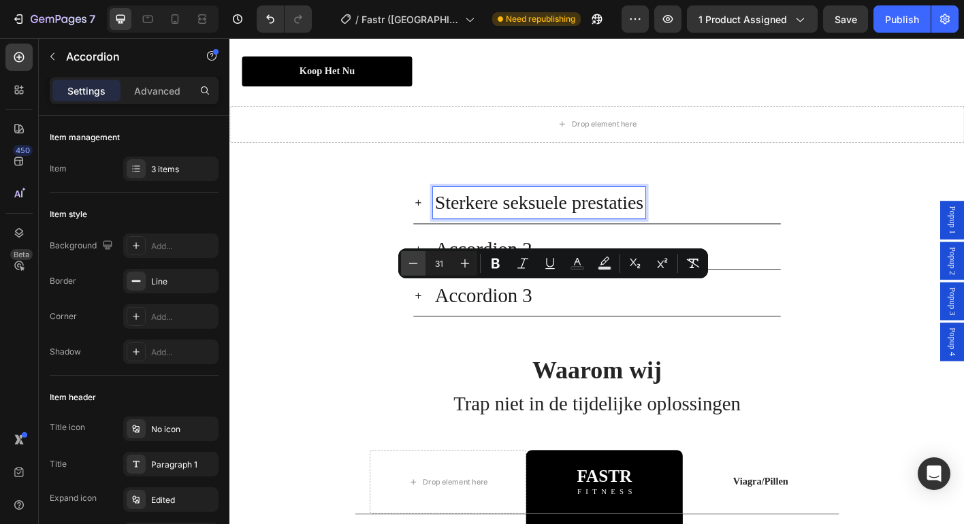
click at [417, 263] on icon "Editor contextual toolbar" at bounding box center [413, 264] width 14 height 14
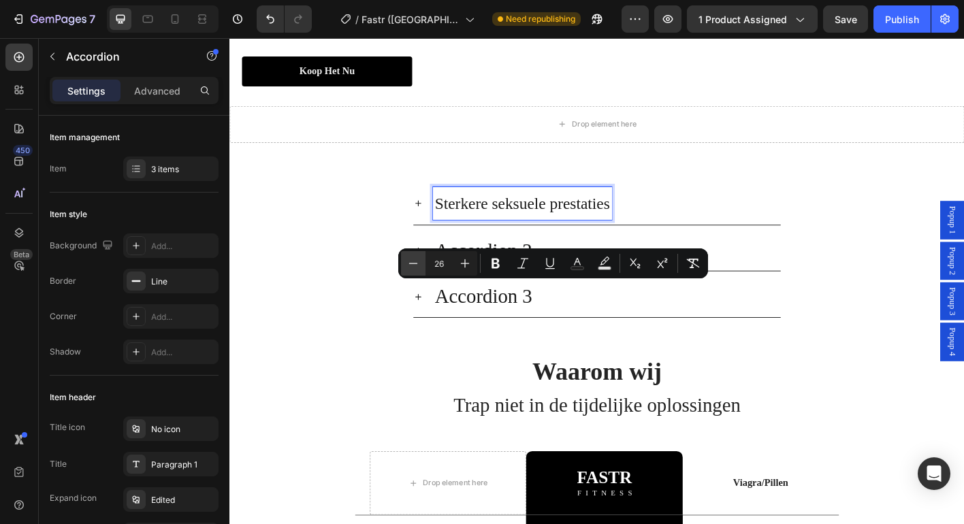
click at [417, 263] on icon "Editor contextual toolbar" at bounding box center [413, 264] width 14 height 14
type input "25"
click at [733, 240] on div "Sterkere seksuele prestaties" at bounding box center [648, 222] width 387 height 37
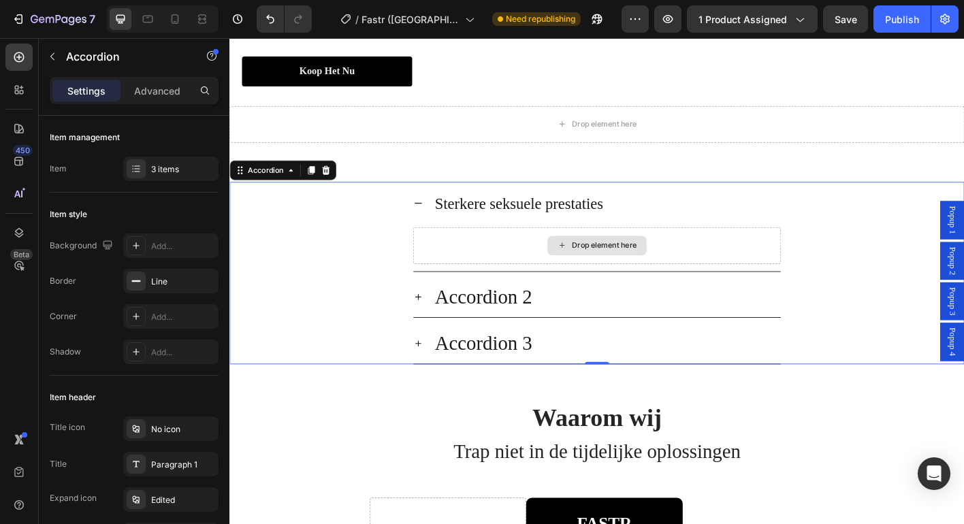
click at [559, 289] on div "Drop element here" at bounding box center [638, 268] width 408 height 41
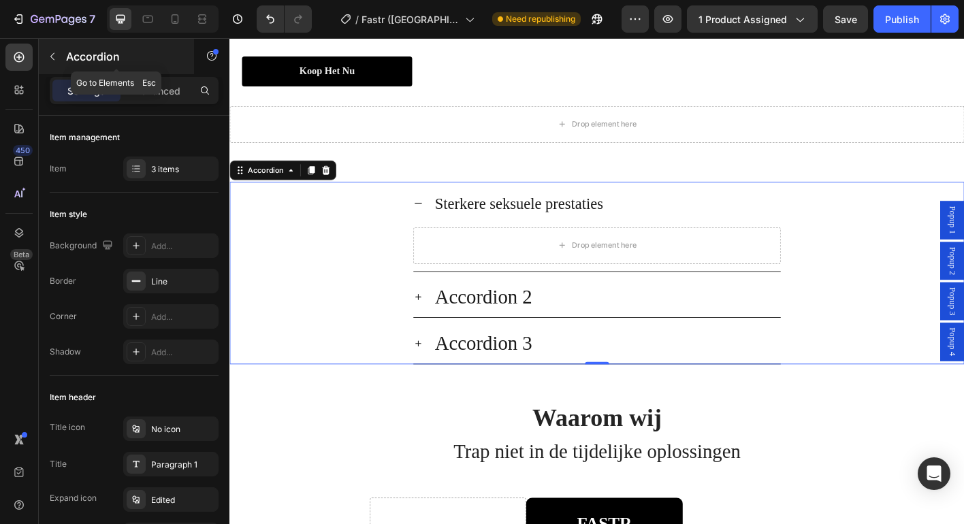
click at [63, 53] on button "button" at bounding box center [53, 57] width 22 height 22
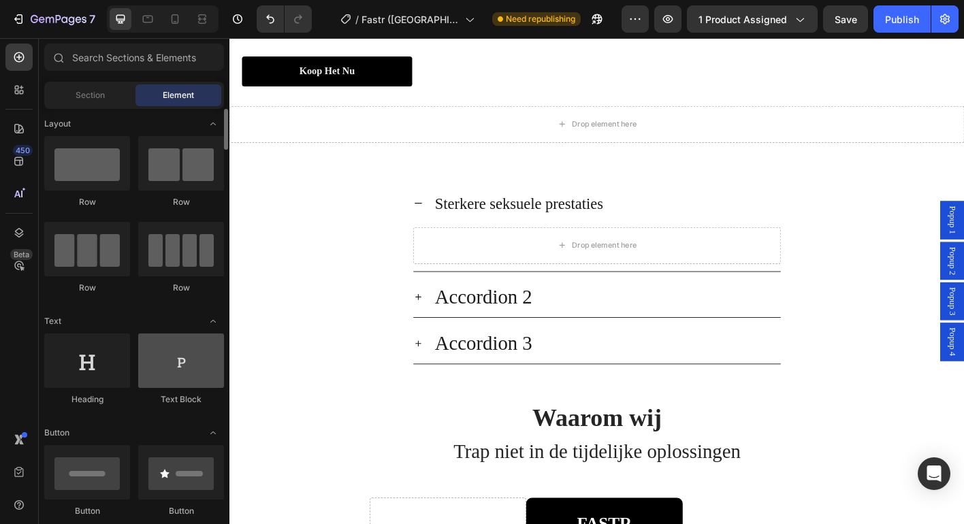
scroll to position [5, 0]
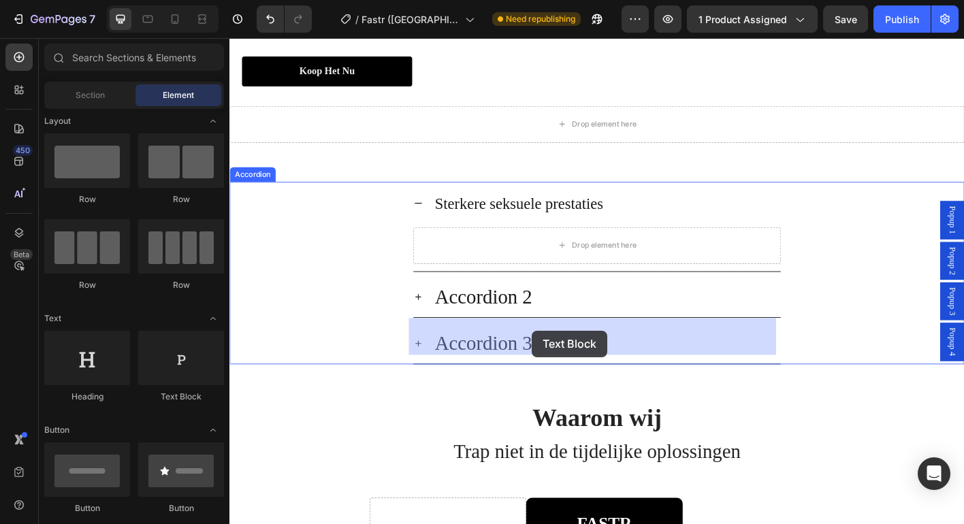
drag, startPoint x: 253, startPoint y: 406, endPoint x: 566, endPoint y: 364, distance: 315.4
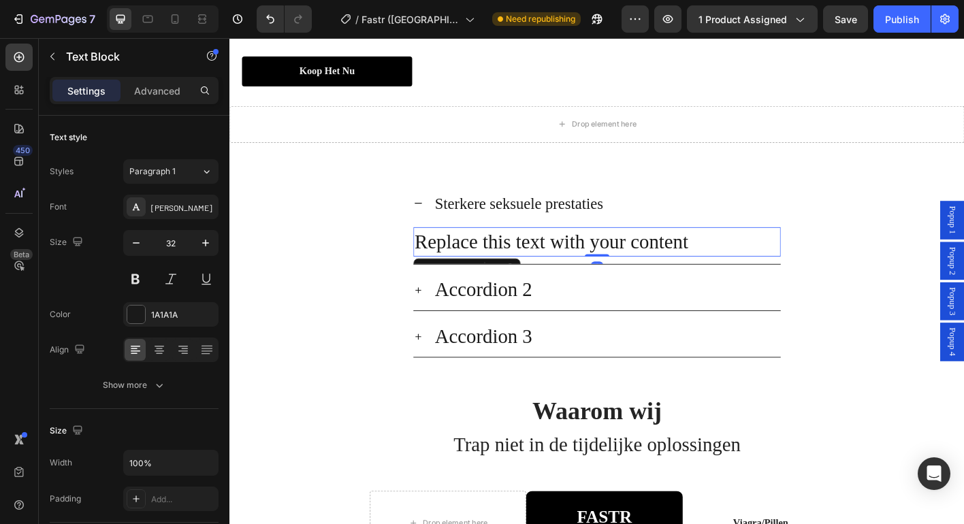
click at [564, 282] on div "Replace this text with your content" at bounding box center [638, 264] width 408 height 33
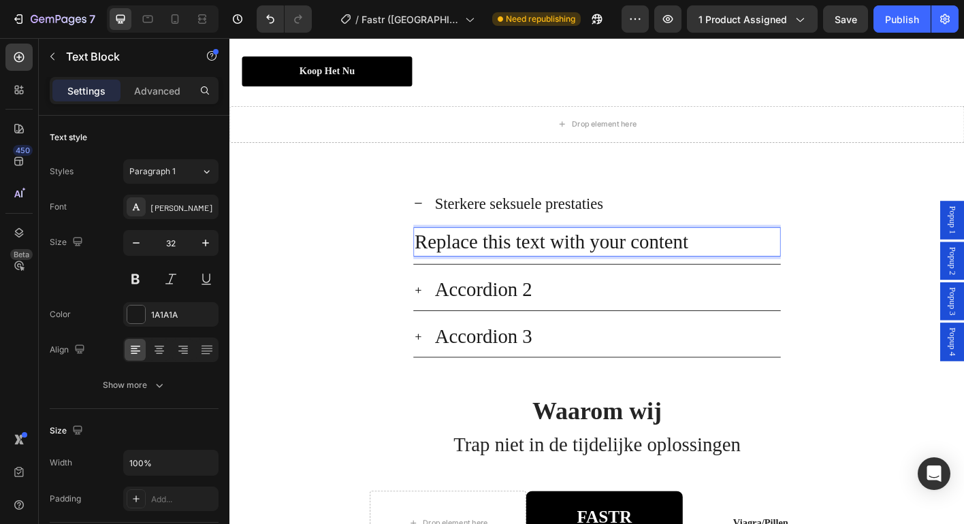
click at [564, 280] on p "Replace this text with your content" at bounding box center [638, 265] width 406 height 31
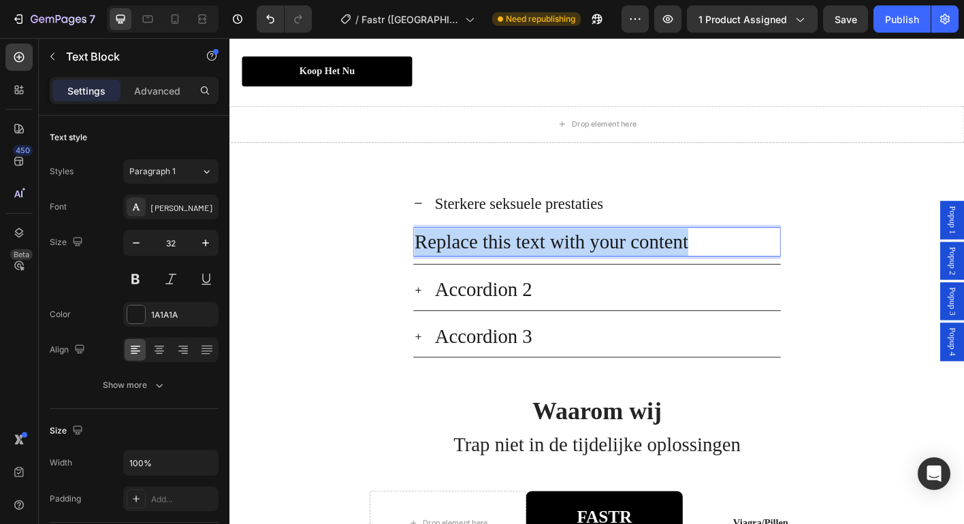
click at [564, 280] on p "Replace this text with your content" at bounding box center [638, 265] width 406 height 31
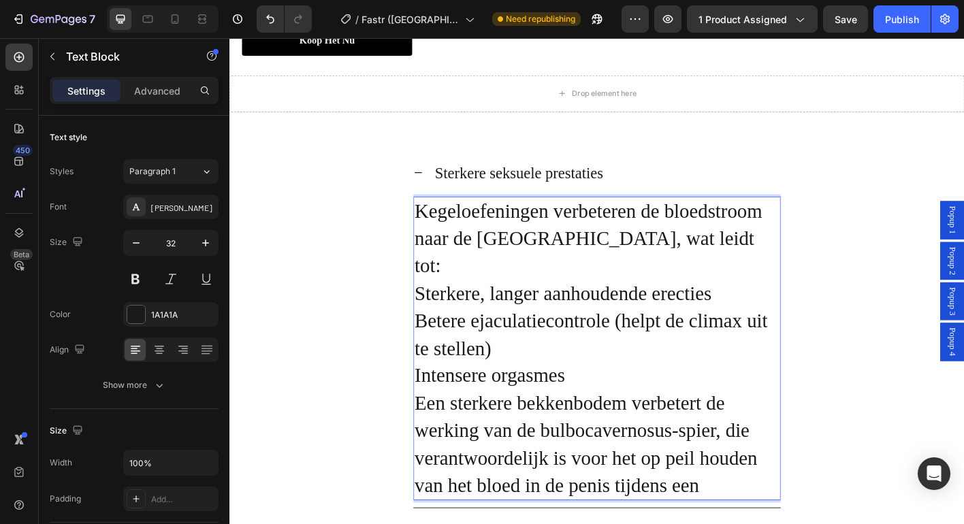
scroll to position [2630, 0]
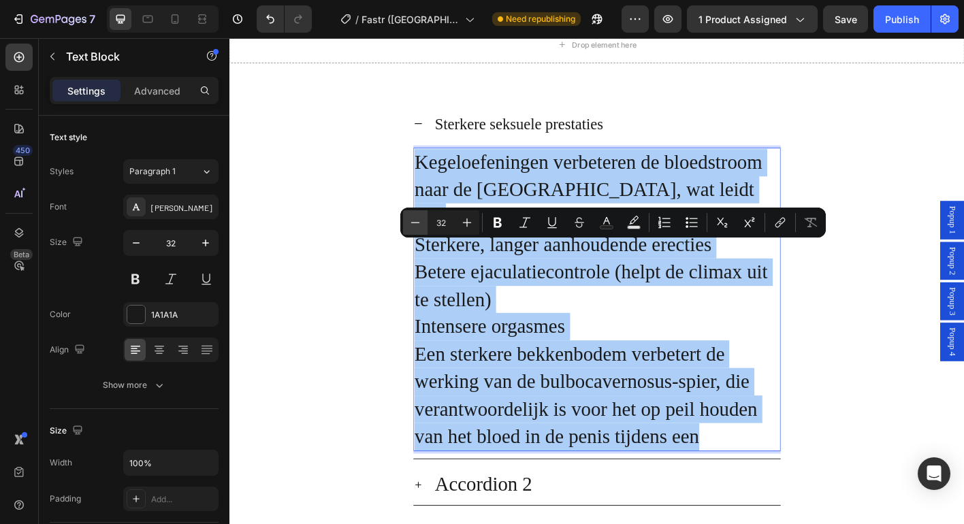
click at [417, 222] on icon "Editor contextual toolbar" at bounding box center [415, 223] width 14 height 14
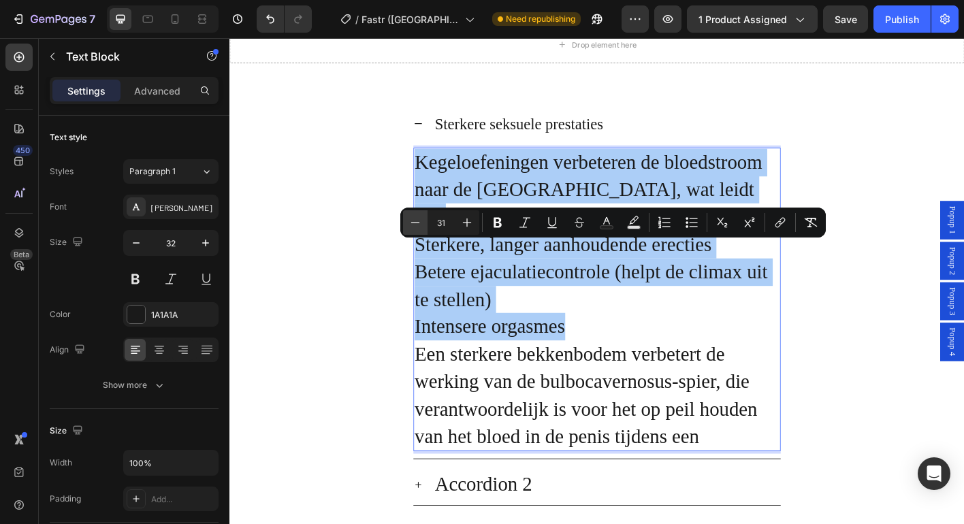
click at [417, 222] on icon "Editor contextual toolbar" at bounding box center [415, 223] width 14 height 14
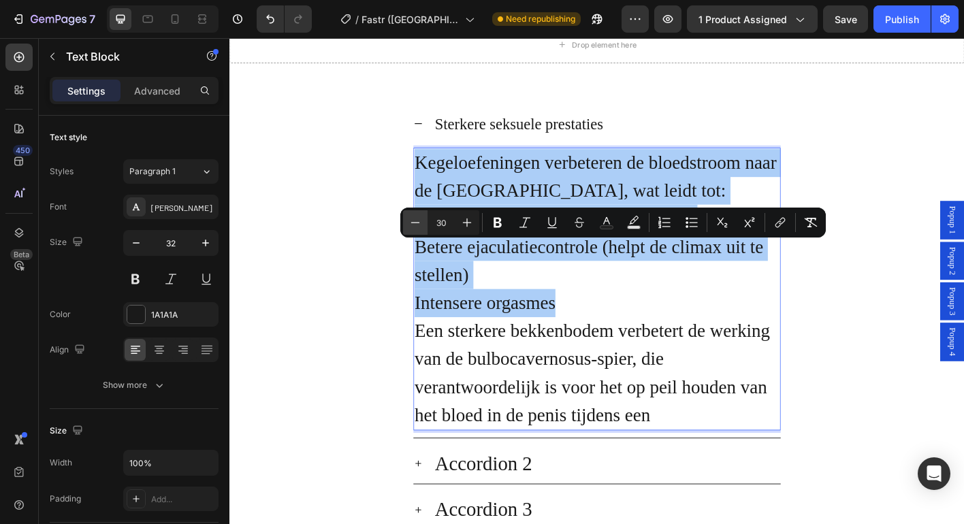
click at [417, 222] on icon "Editor contextual toolbar" at bounding box center [415, 223] width 14 height 14
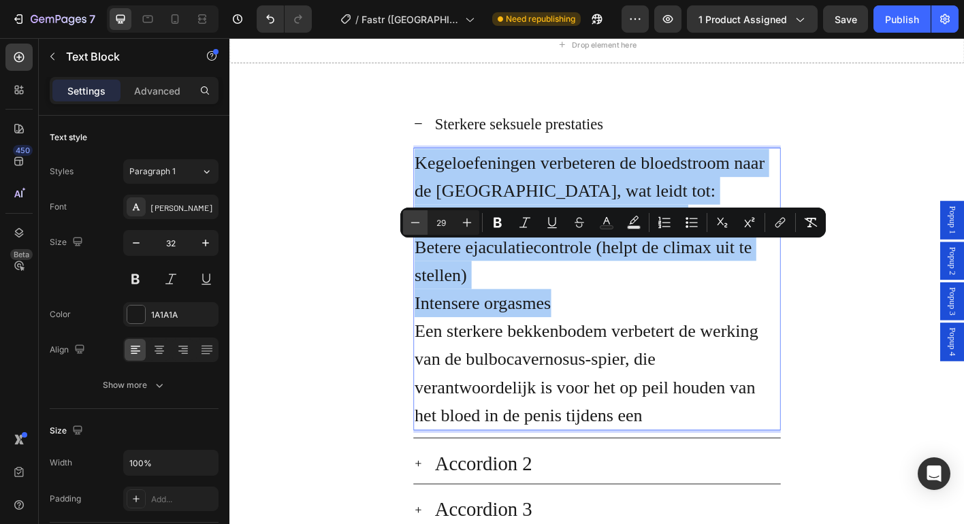
click at [417, 222] on icon "Editor contextual toolbar" at bounding box center [415, 223] width 14 height 14
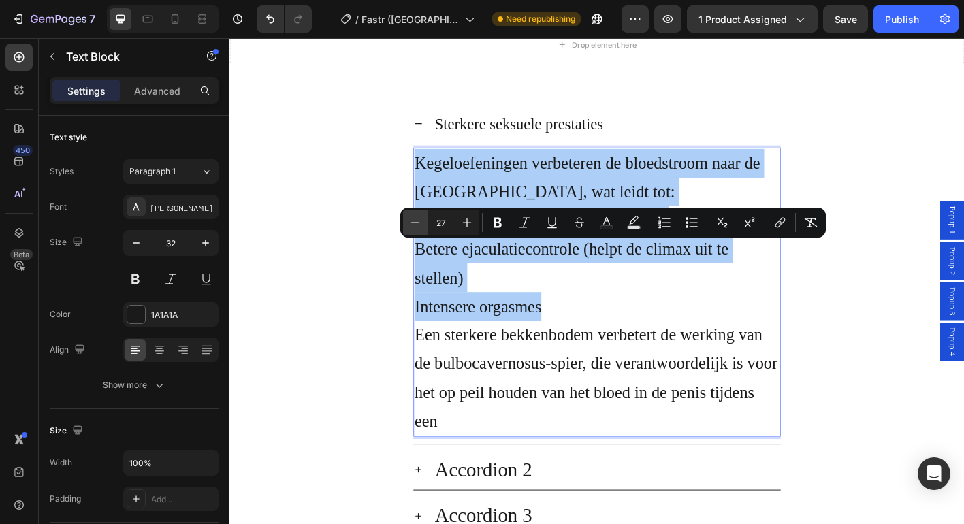
click at [417, 222] on icon "Editor contextual toolbar" at bounding box center [415, 223] width 14 height 14
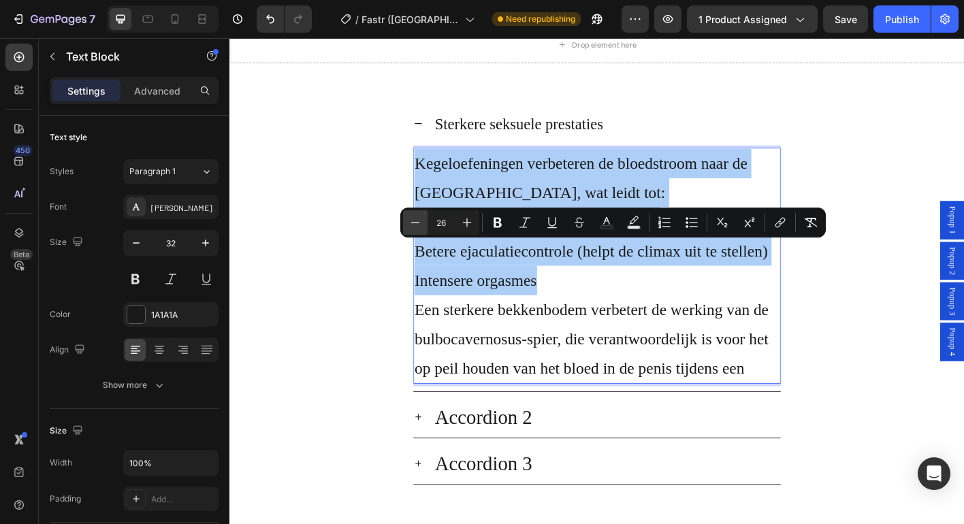
click at [417, 222] on icon "Editor contextual toolbar" at bounding box center [415, 223] width 14 height 14
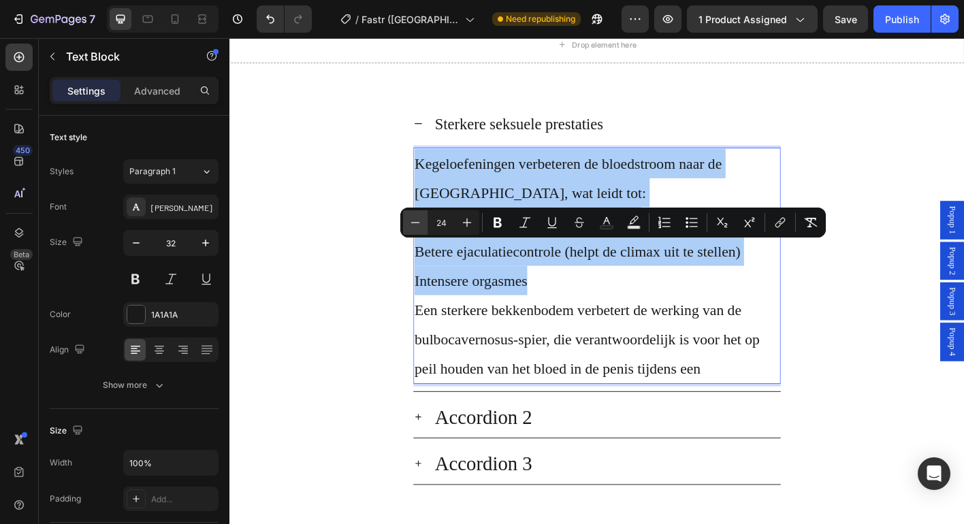
click at [417, 222] on icon "Editor contextual toolbar" at bounding box center [415, 223] width 14 height 14
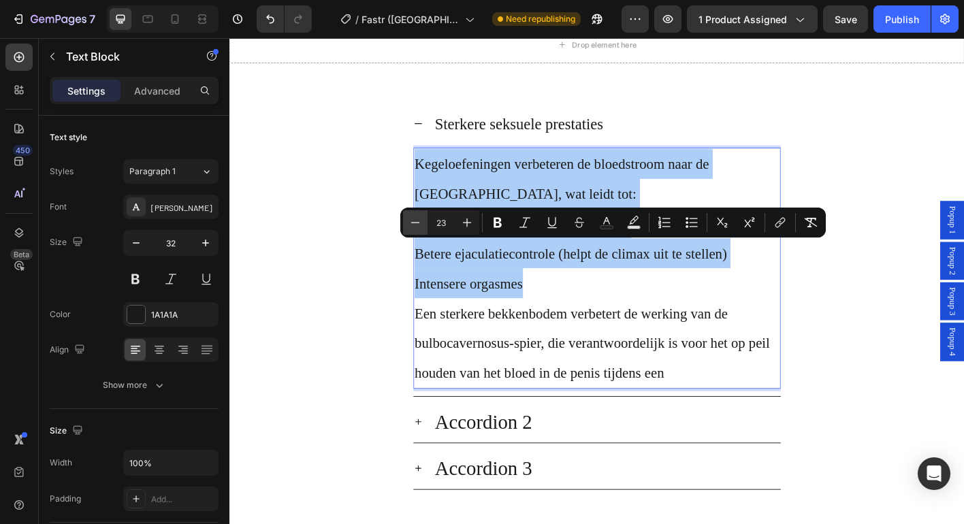
click at [417, 222] on icon "Editor contextual toolbar" at bounding box center [415, 223] width 14 height 14
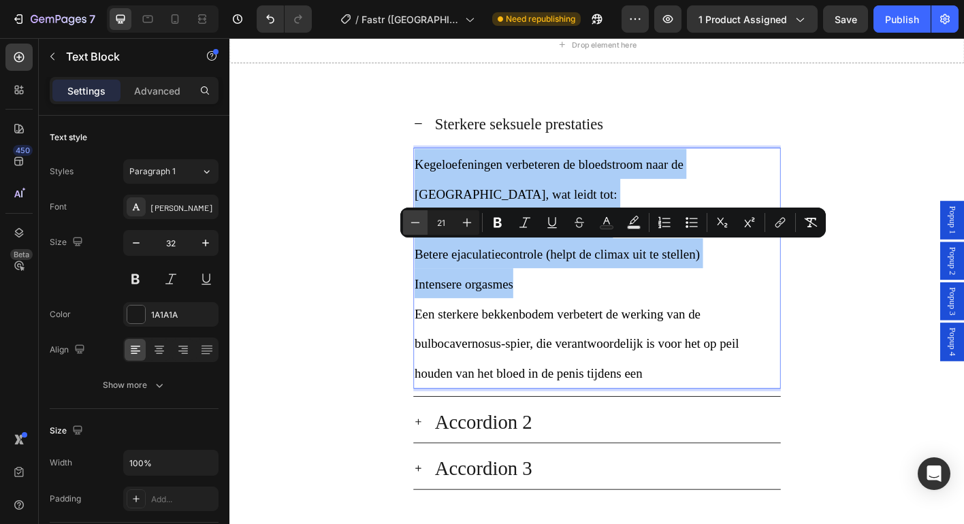
click at [417, 222] on icon "Editor contextual toolbar" at bounding box center [415, 223] width 14 height 14
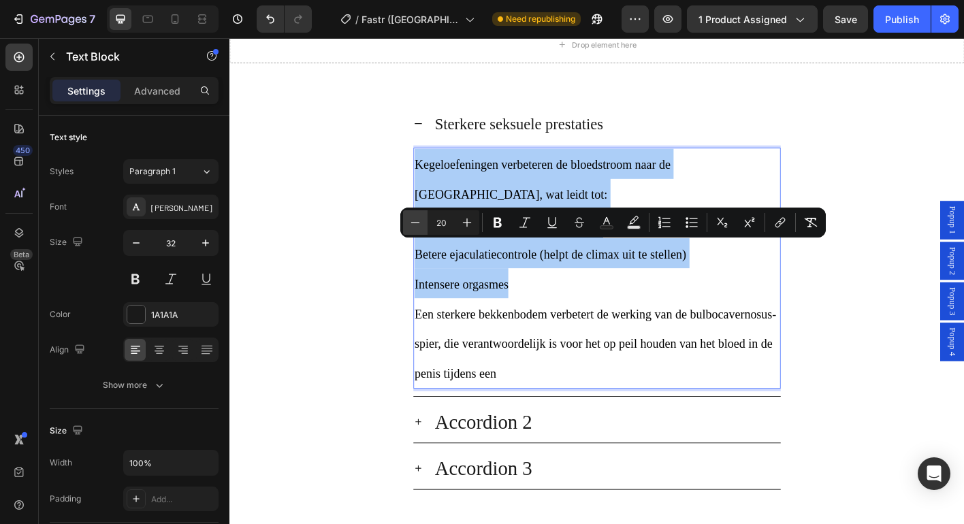
click at [417, 221] on icon "Editor contextual toolbar" at bounding box center [415, 223] width 14 height 14
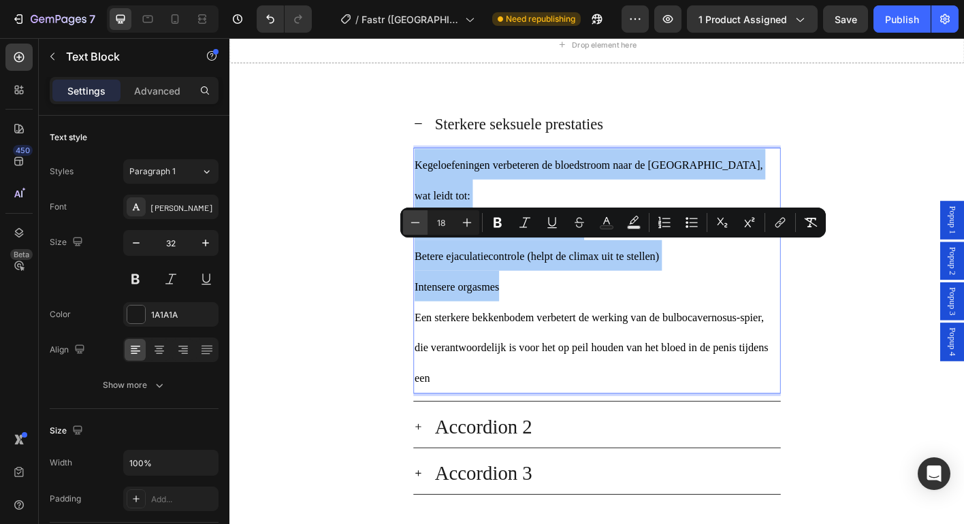
click at [417, 221] on icon "Editor contextual toolbar" at bounding box center [415, 223] width 14 height 14
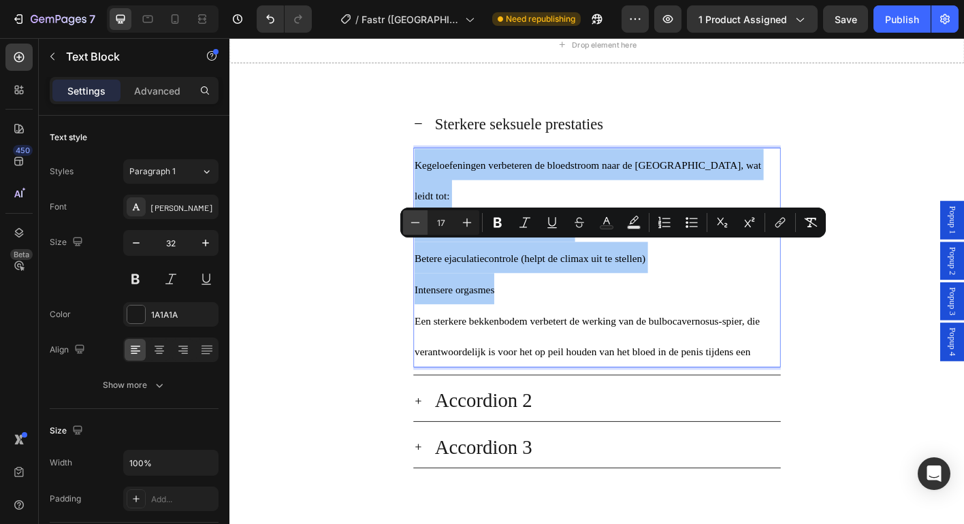
click at [417, 221] on icon "Editor contextual toolbar" at bounding box center [415, 223] width 14 height 14
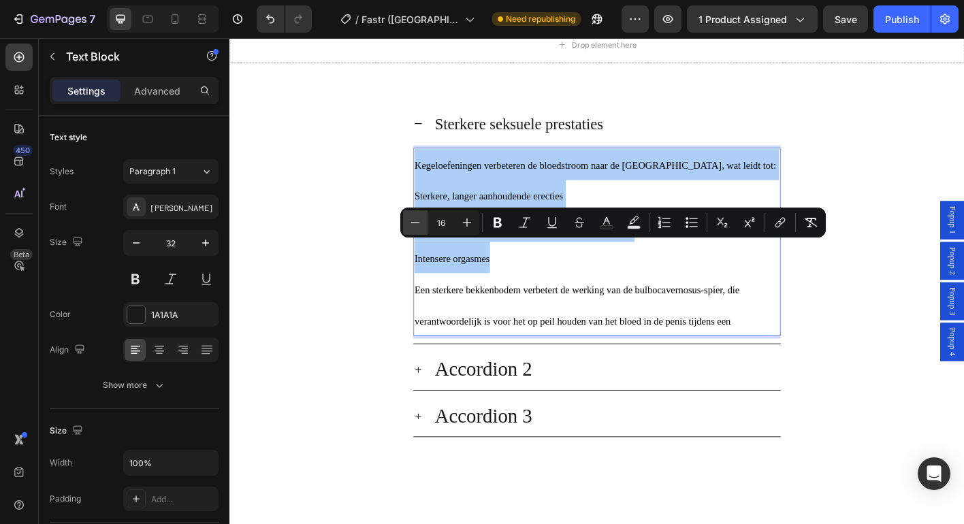
click at [417, 221] on icon "Editor contextual toolbar" at bounding box center [415, 223] width 14 height 14
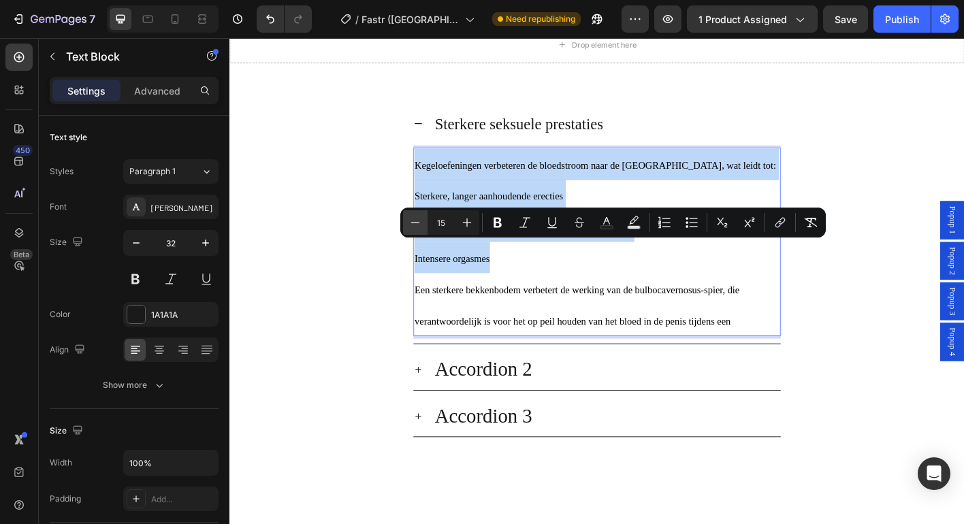
type input "14"
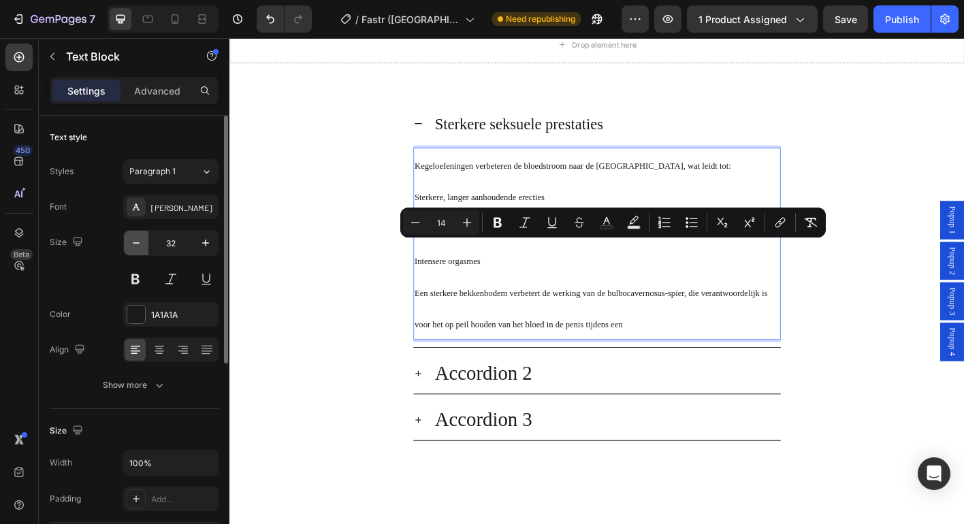
click at [133, 240] on icon "button" at bounding box center [136, 243] width 14 height 14
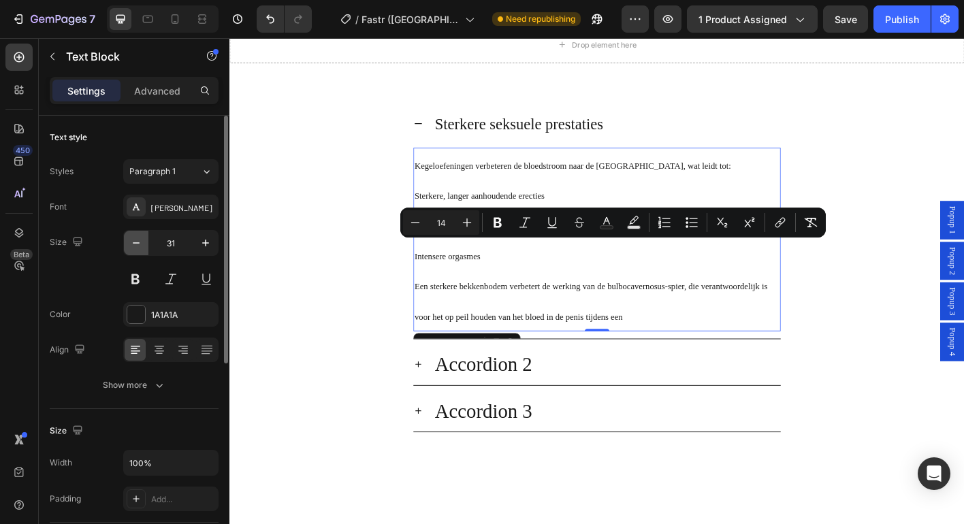
click at [133, 240] on icon "button" at bounding box center [136, 243] width 14 height 14
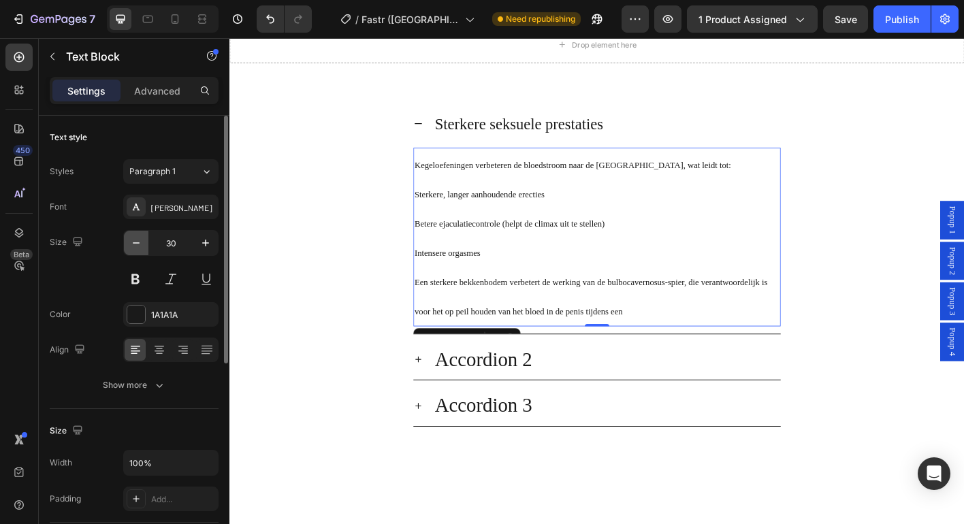
click at [133, 240] on icon "button" at bounding box center [136, 243] width 14 height 14
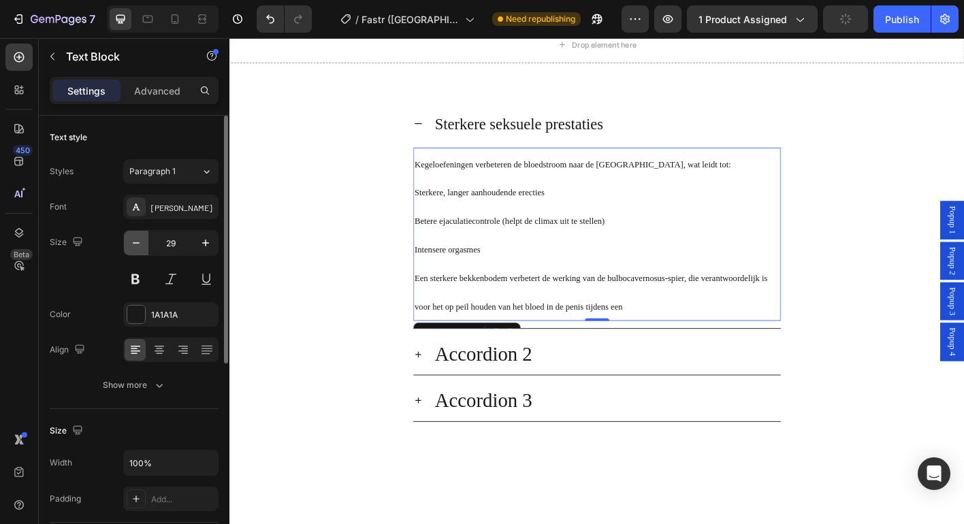
click at [133, 240] on icon "button" at bounding box center [136, 243] width 14 height 14
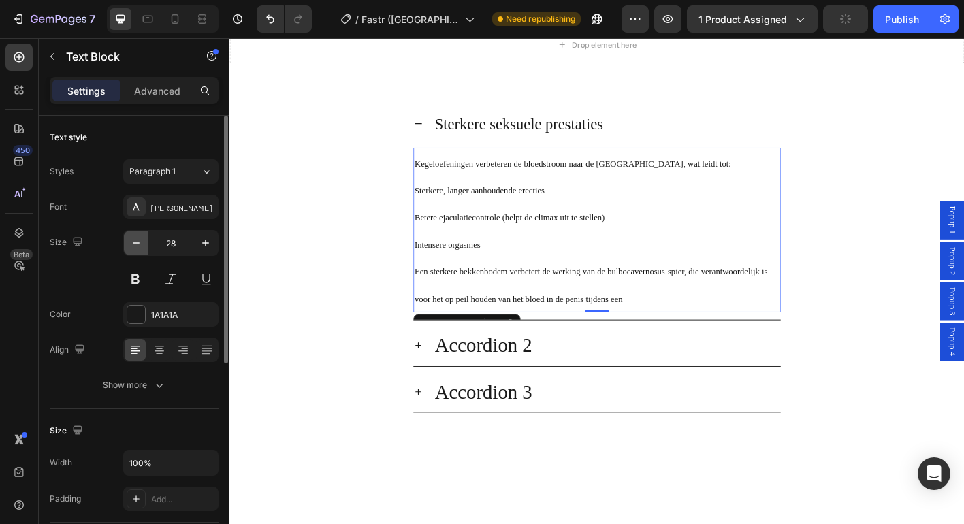
click at [133, 240] on icon "button" at bounding box center [136, 243] width 14 height 14
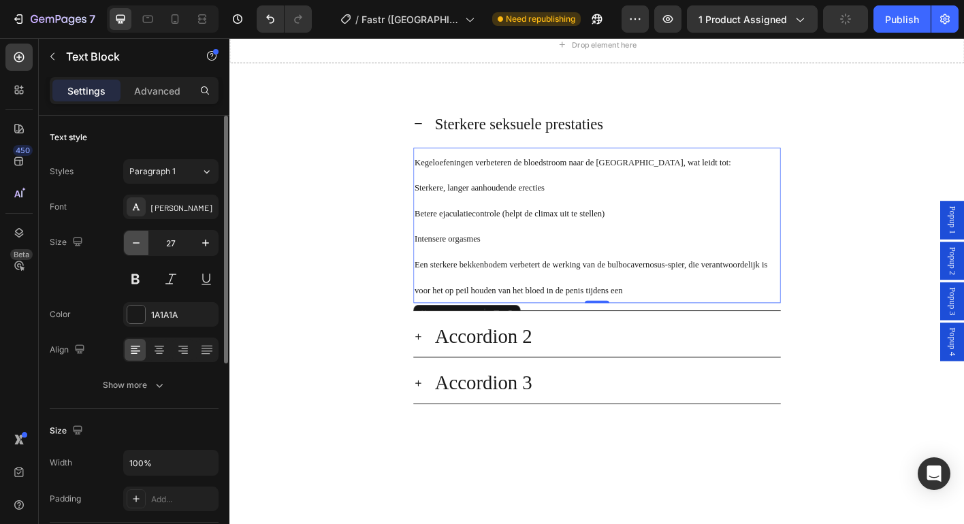
click at [133, 240] on icon "button" at bounding box center [136, 243] width 14 height 14
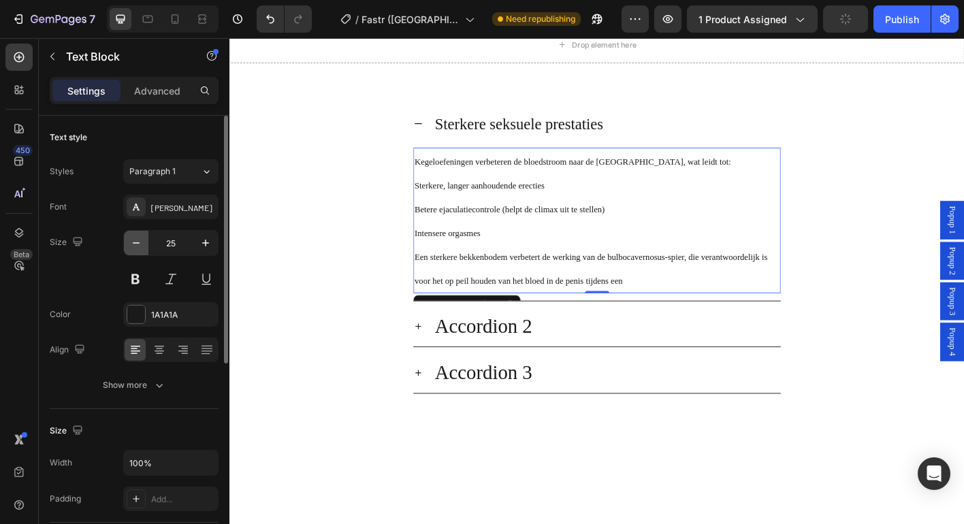
click at [133, 240] on icon "button" at bounding box center [136, 243] width 14 height 14
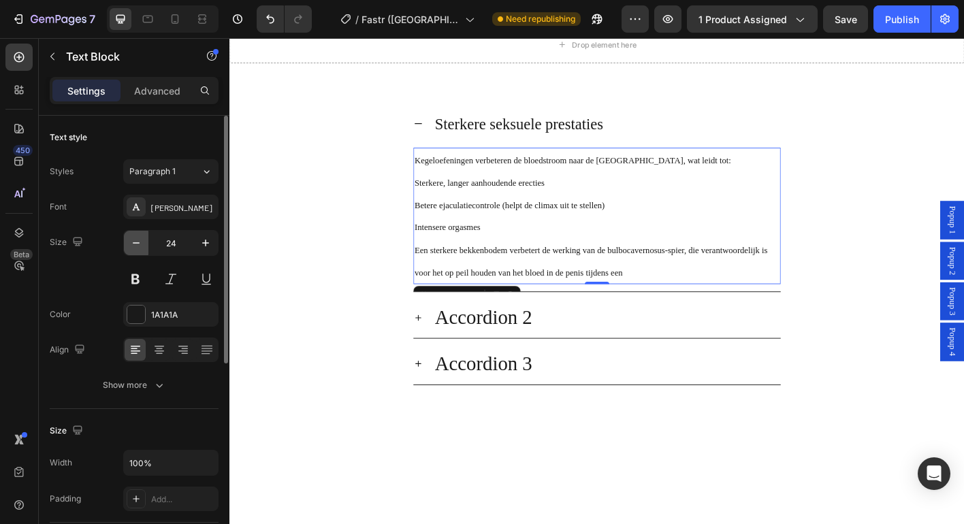
click at [133, 240] on icon "button" at bounding box center [136, 243] width 14 height 14
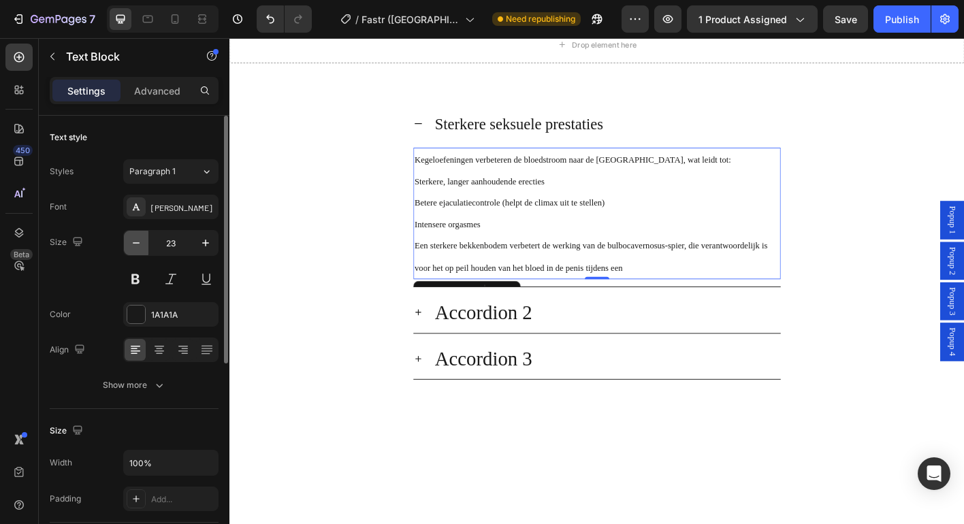
click at [133, 240] on icon "button" at bounding box center [136, 243] width 14 height 14
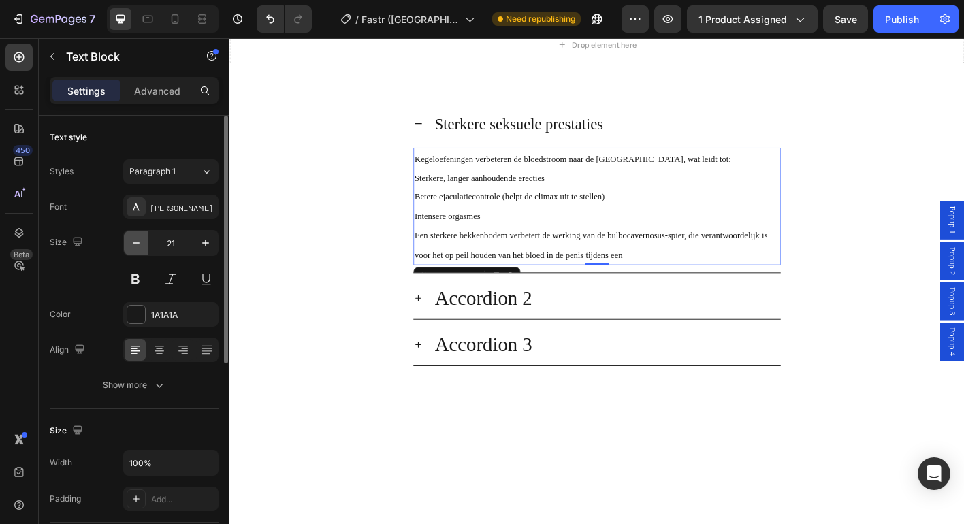
click at [133, 240] on icon "button" at bounding box center [136, 243] width 14 height 14
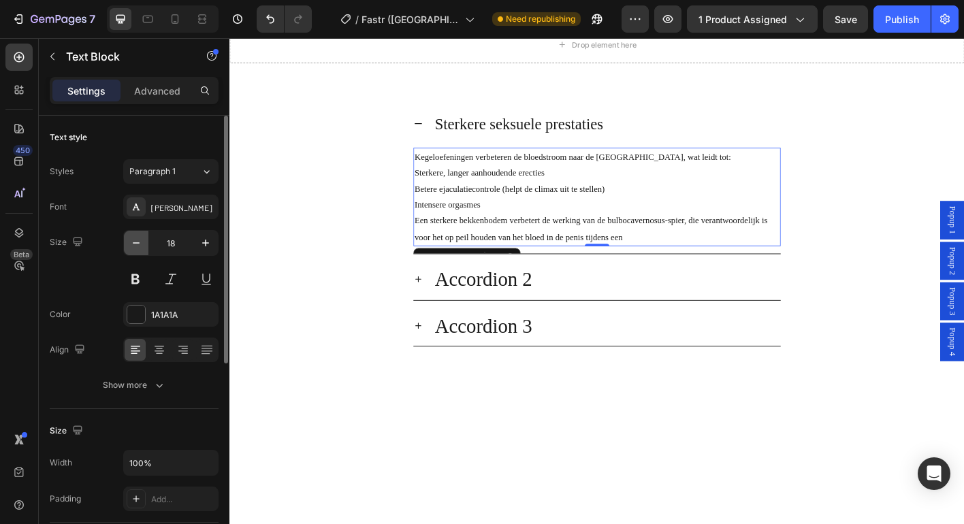
click at [133, 240] on icon "button" at bounding box center [136, 243] width 14 height 14
type input "17"
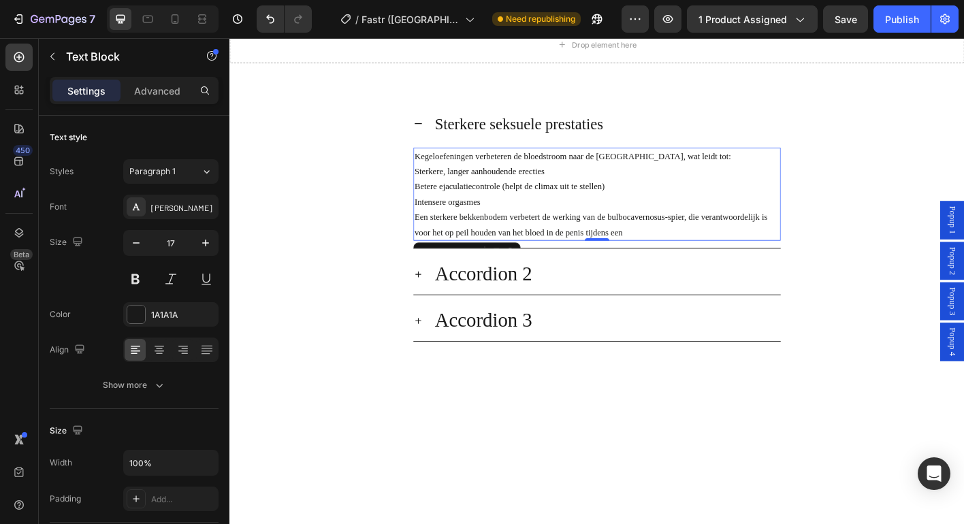
click at [441, 191] on span "Sterkere, langer aanhoudende erecties" at bounding box center [507, 186] width 144 height 10
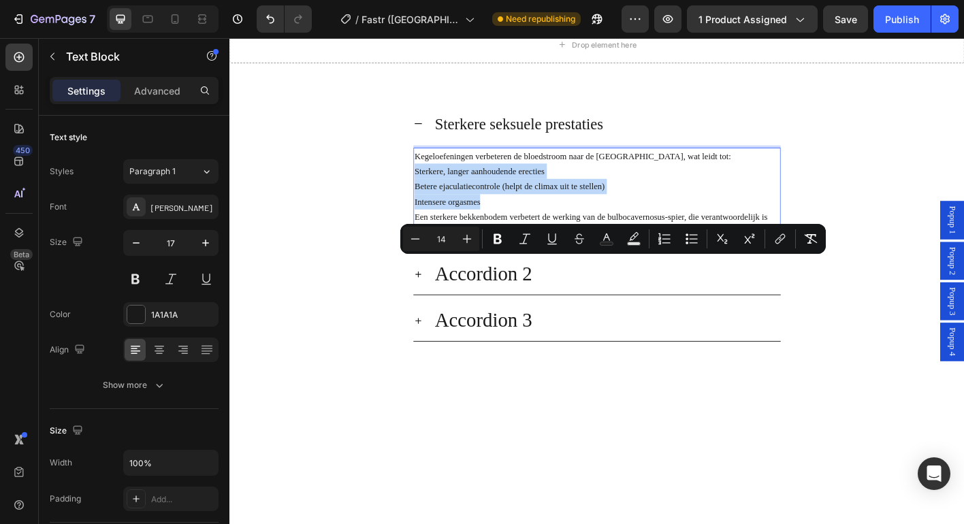
drag, startPoint x: 432, startPoint y: 287, endPoint x: 512, endPoint y: 328, distance: 90.1
click at [666, 240] on icon "Editor contextual toolbar" at bounding box center [665, 239] width 14 height 14
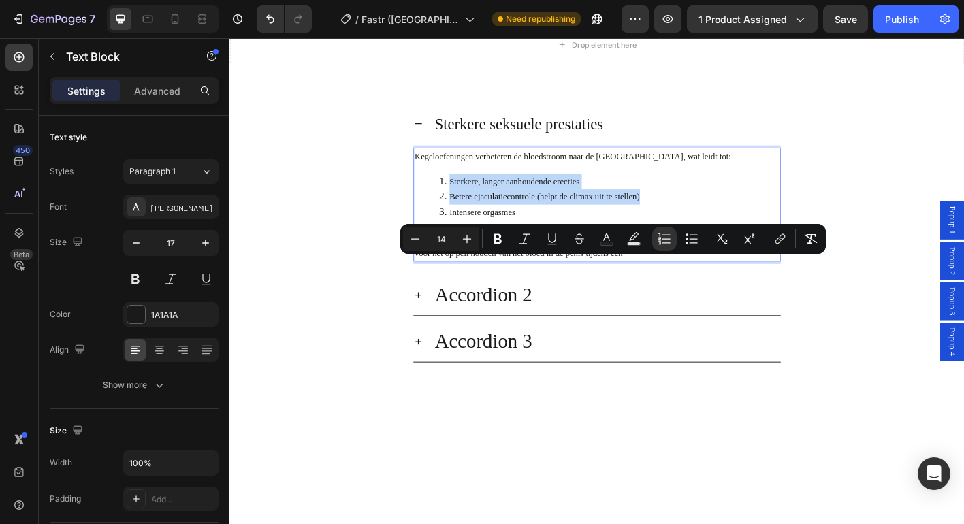
click at [641, 223] on li "Betere ejaculatiecontrole (helpt de climax uit te stellen)" at bounding box center [651, 214] width 379 height 17
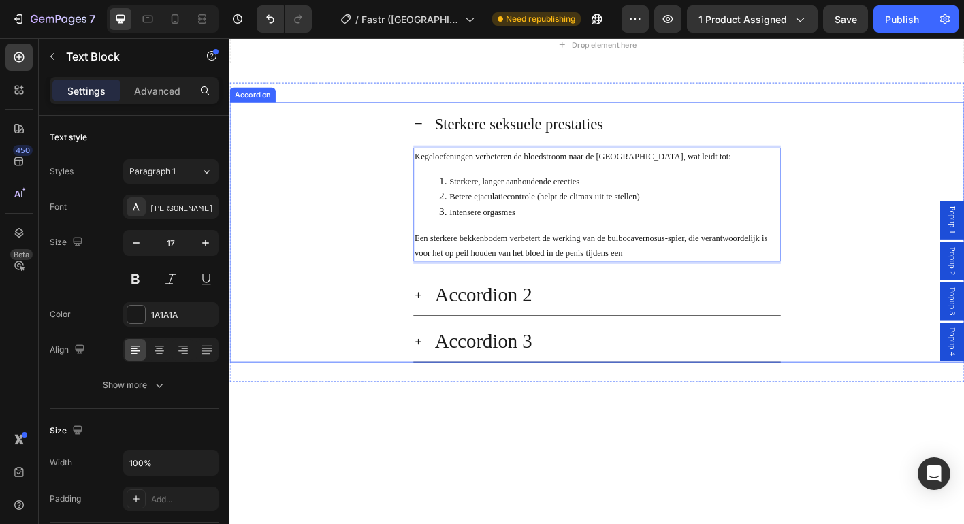
click at [710, 152] on div "Sterkere seksuele prestaties" at bounding box center [648, 133] width 387 height 37
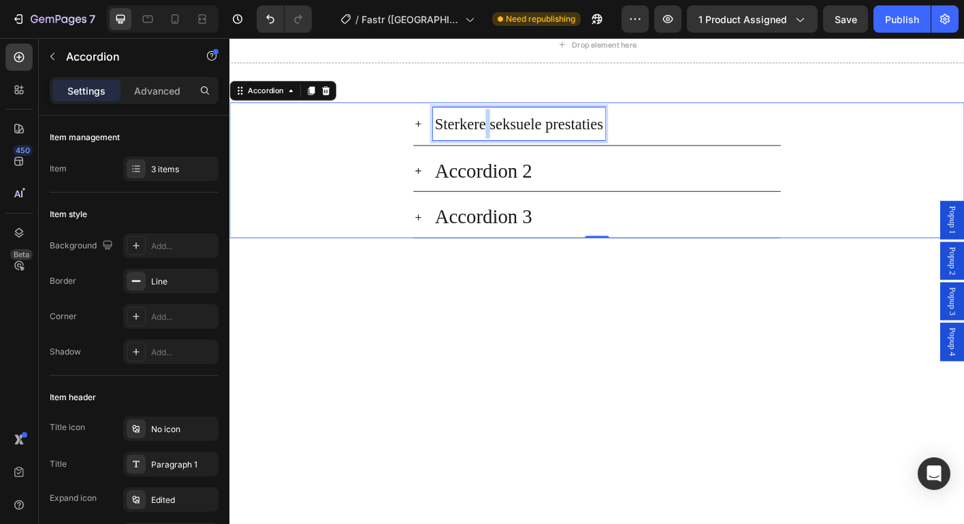
click at [505, 143] on span "Sterkere seksuele prestaties" at bounding box center [550, 134] width 187 height 18
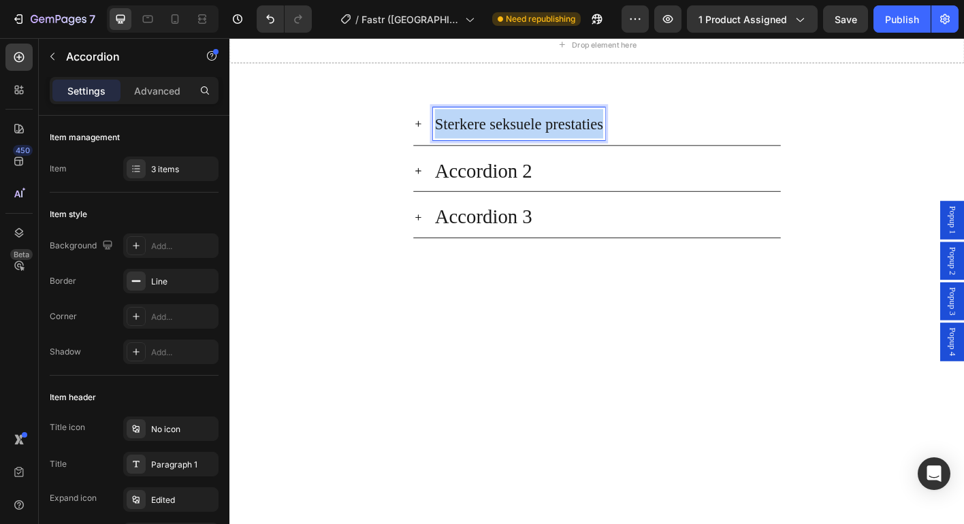
click at [505, 143] on span "Sterkere seksuele prestaties" at bounding box center [550, 134] width 187 height 18
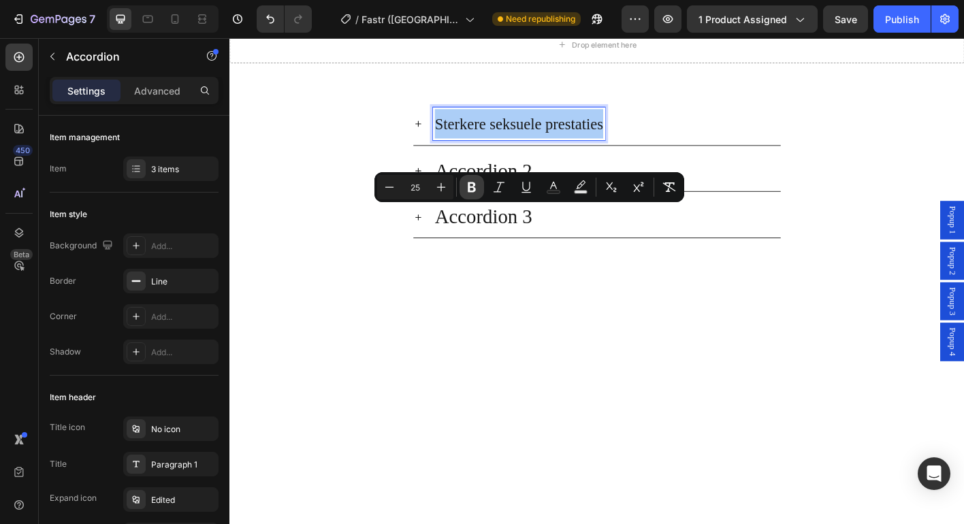
click at [470, 191] on icon "Editor contextual toolbar" at bounding box center [472, 187] width 8 height 10
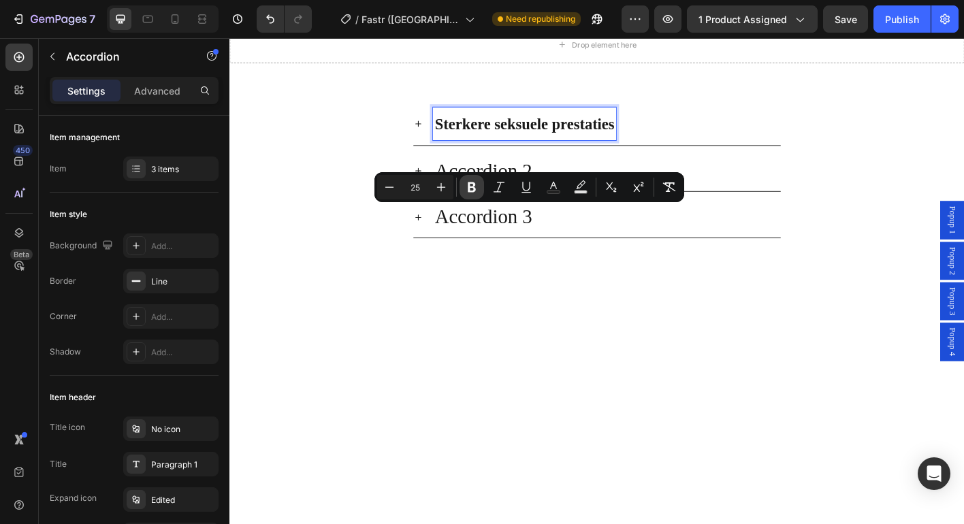
click at [469, 193] on icon "Editor contextual toolbar" at bounding box center [472, 187] width 14 height 14
click at [526, 202] on p "Accordion 2" at bounding box center [511, 186] width 108 height 31
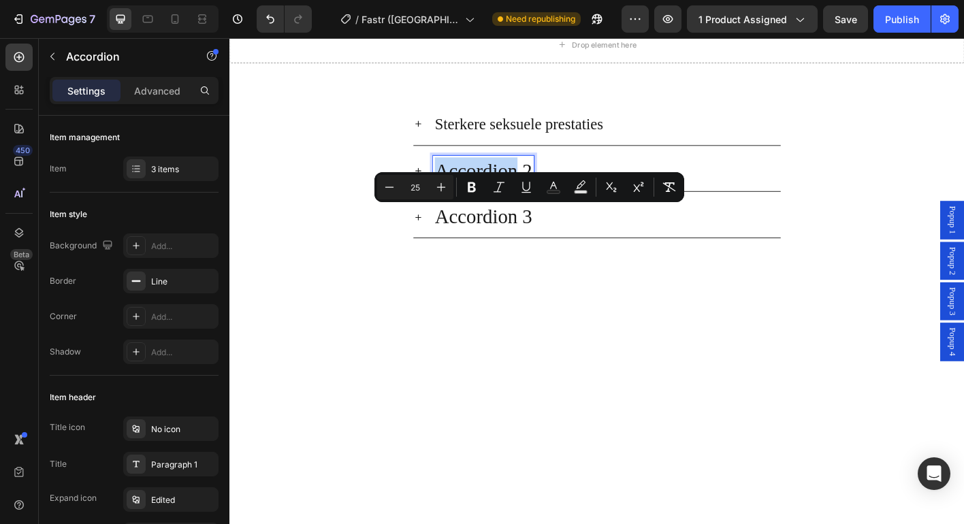
click at [526, 202] on p "Accordion 2" at bounding box center [511, 186] width 108 height 31
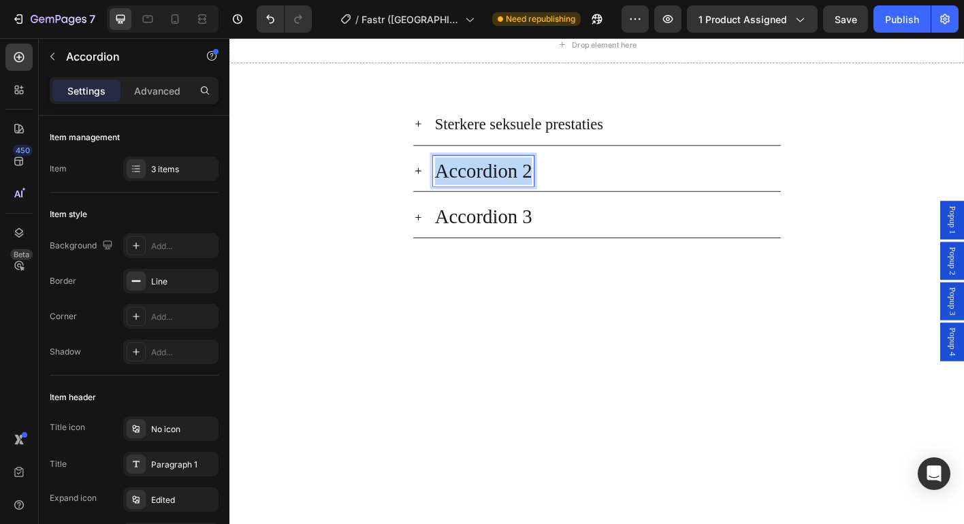
click at [526, 202] on p "Accordion 2" at bounding box center [511, 186] width 108 height 31
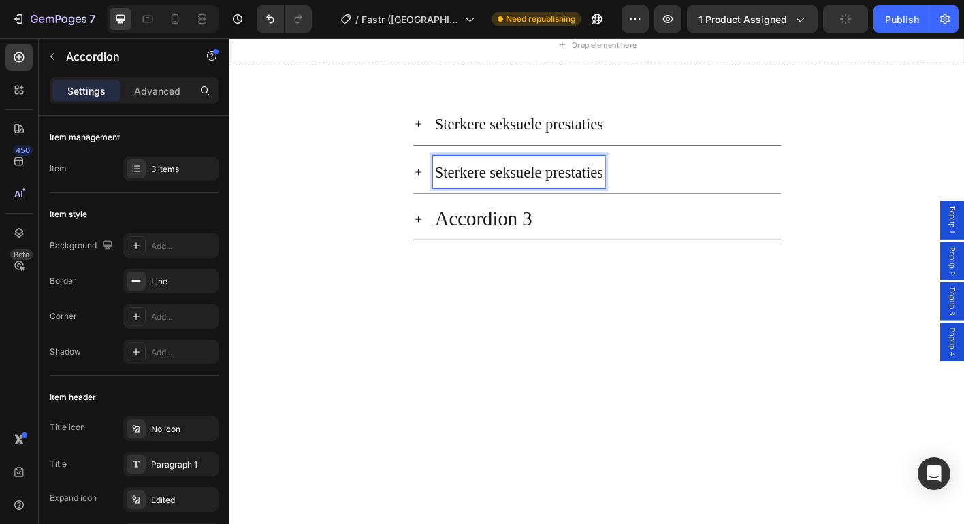
click at [564, 197] on span "Sterkere seksuele prestaties" at bounding box center [550, 187] width 187 height 18
click at [677, 206] on div "Betere blaascontrole" at bounding box center [648, 187] width 387 height 37
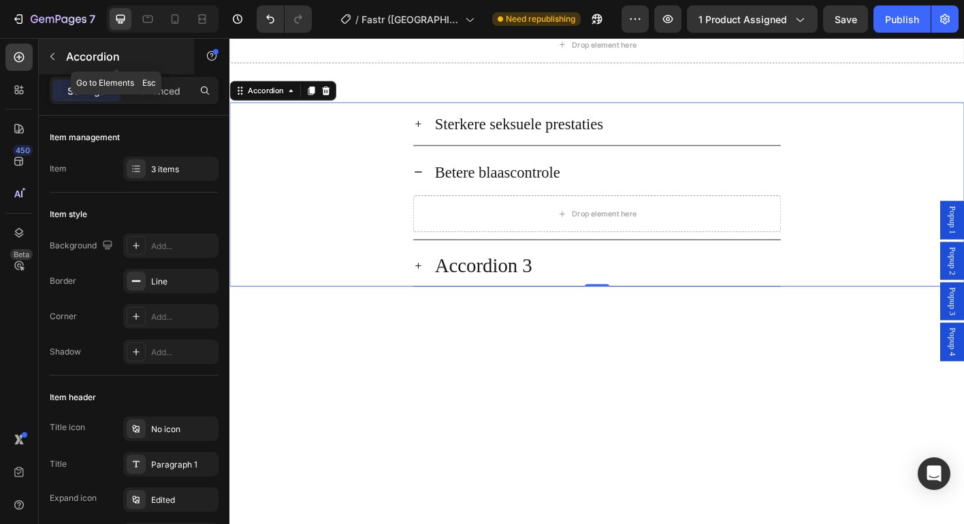
click at [71, 61] on p "Accordion" at bounding box center [124, 56] width 116 height 16
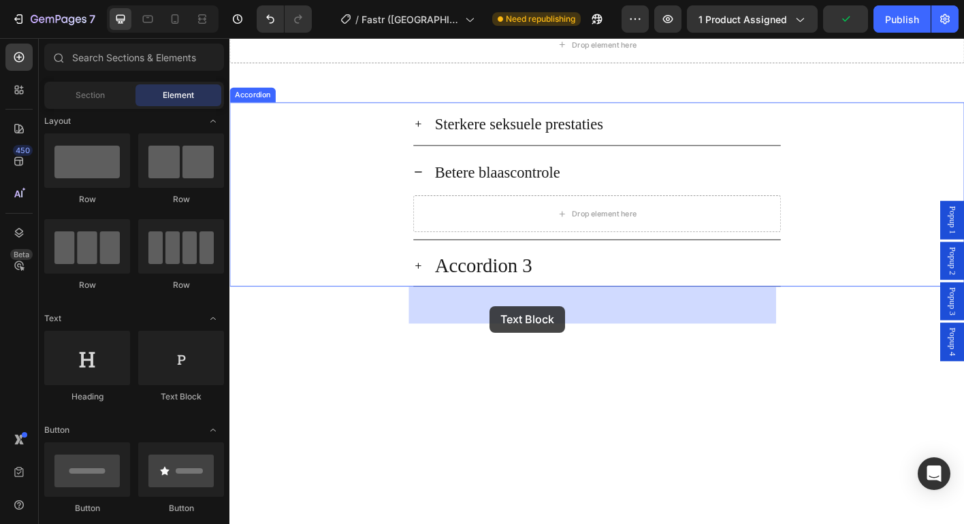
drag, startPoint x: 423, startPoint y: 402, endPoint x: 519, endPoint y: 336, distance: 116.1
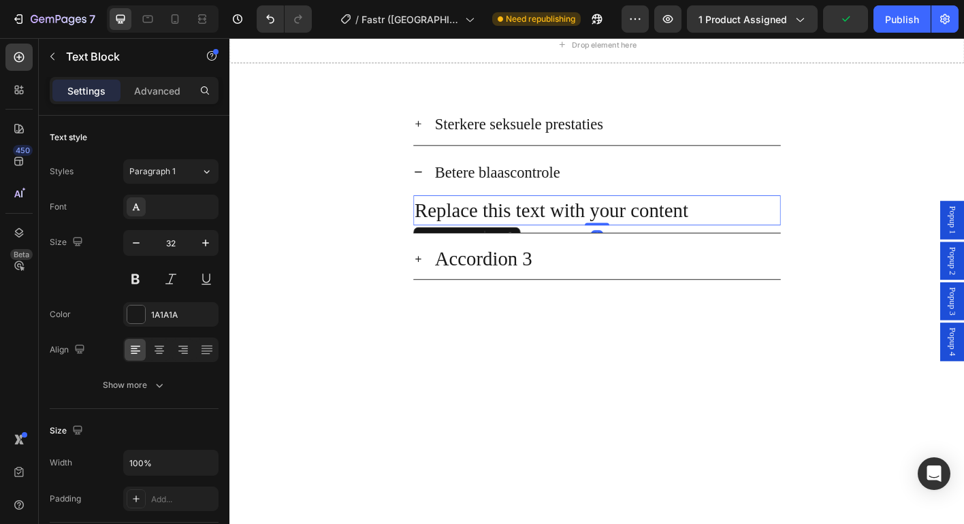
click at [576, 246] on div "Replace this text with your content" at bounding box center [638, 229] width 408 height 33
click at [576, 245] on p "Replace this text with your content" at bounding box center [638, 229] width 406 height 31
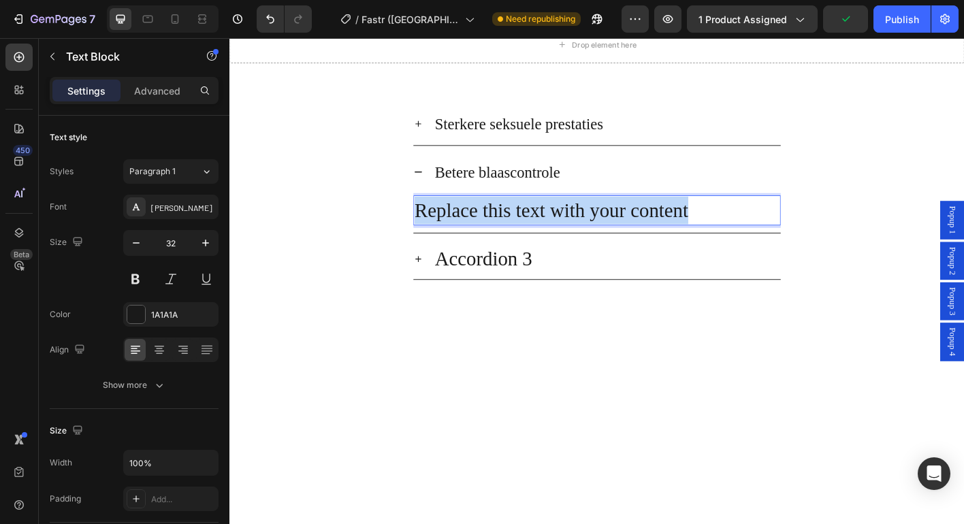
click at [576, 245] on p "Replace this text with your content" at bounding box center [638, 229] width 406 height 31
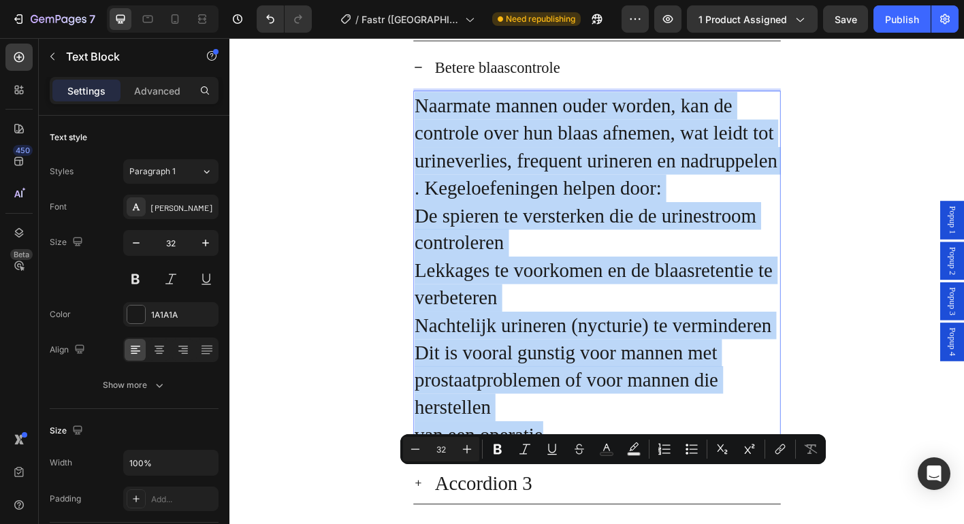
scroll to position [2413, 0]
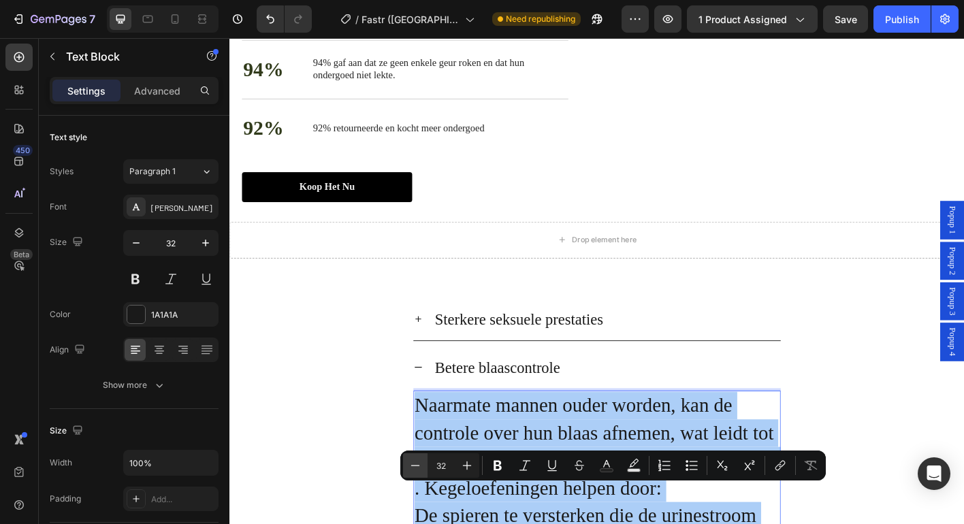
click at [415, 468] on icon "Editor contextual toolbar" at bounding box center [415, 466] width 14 height 14
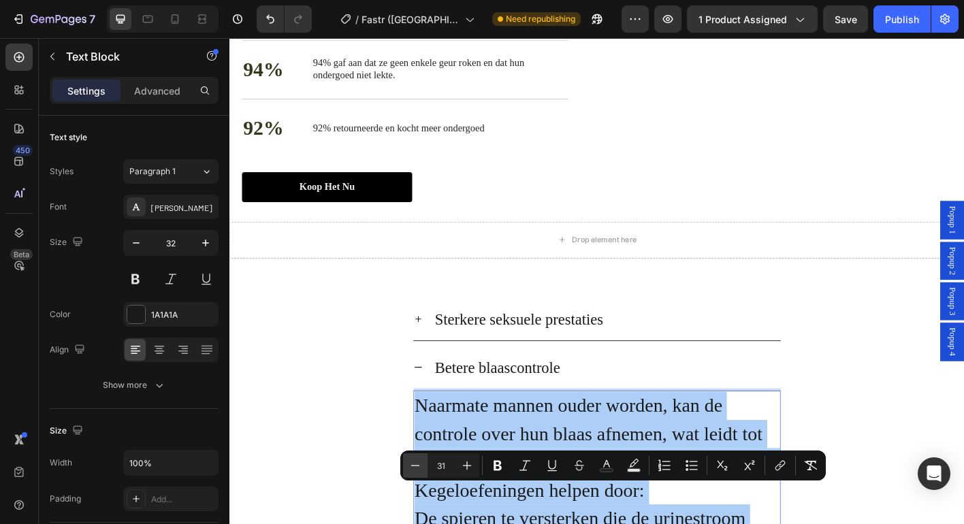
click at [415, 468] on icon "Editor contextual toolbar" at bounding box center [415, 466] width 14 height 14
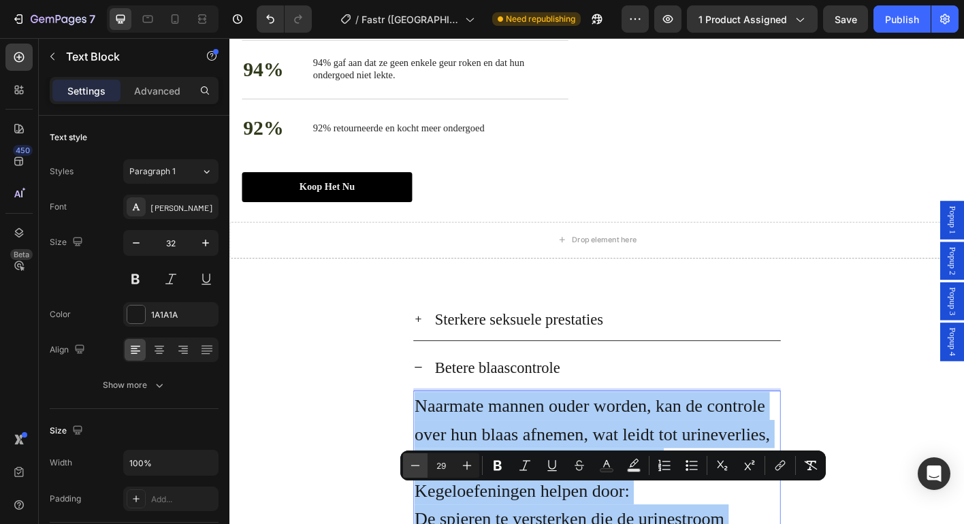
click at [415, 468] on icon "Editor contextual toolbar" at bounding box center [415, 466] width 14 height 14
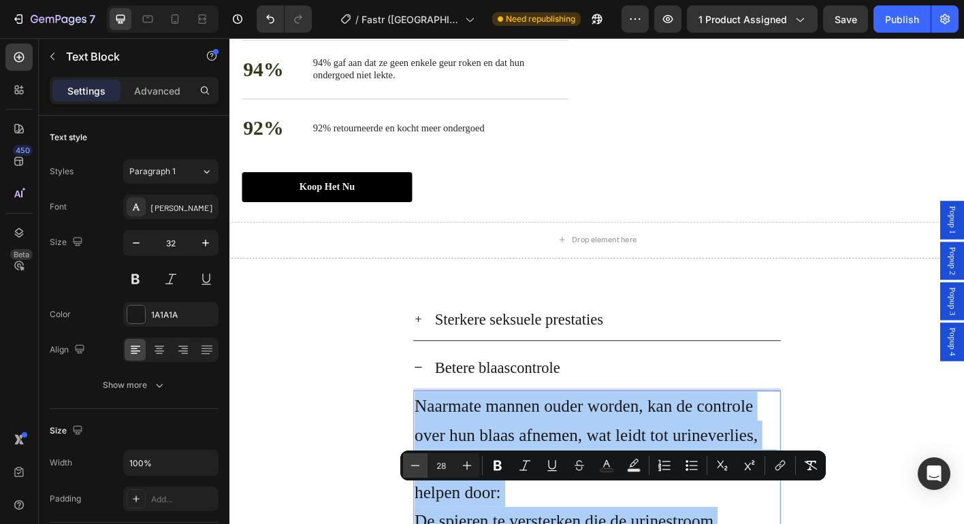
click at [415, 468] on icon "Editor contextual toolbar" at bounding box center [415, 466] width 14 height 14
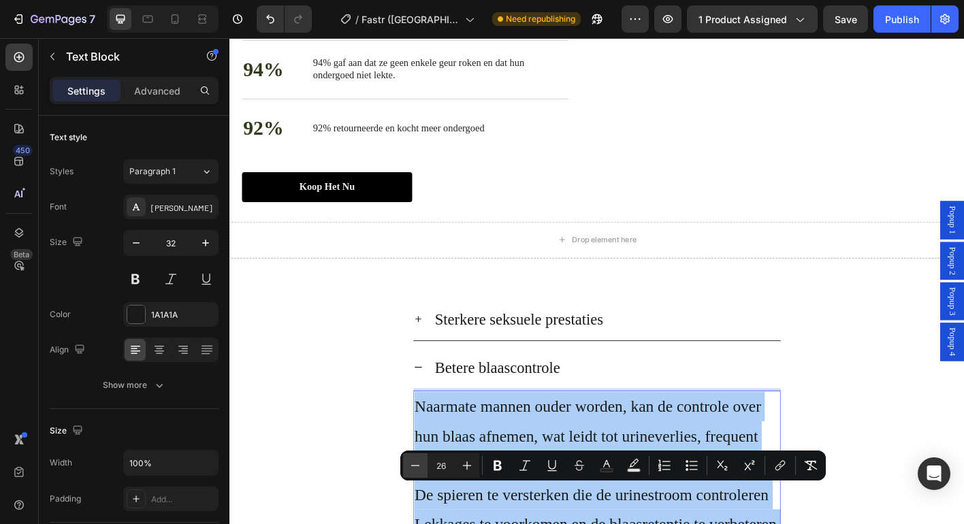
click at [415, 468] on icon "Editor contextual toolbar" at bounding box center [415, 466] width 14 height 14
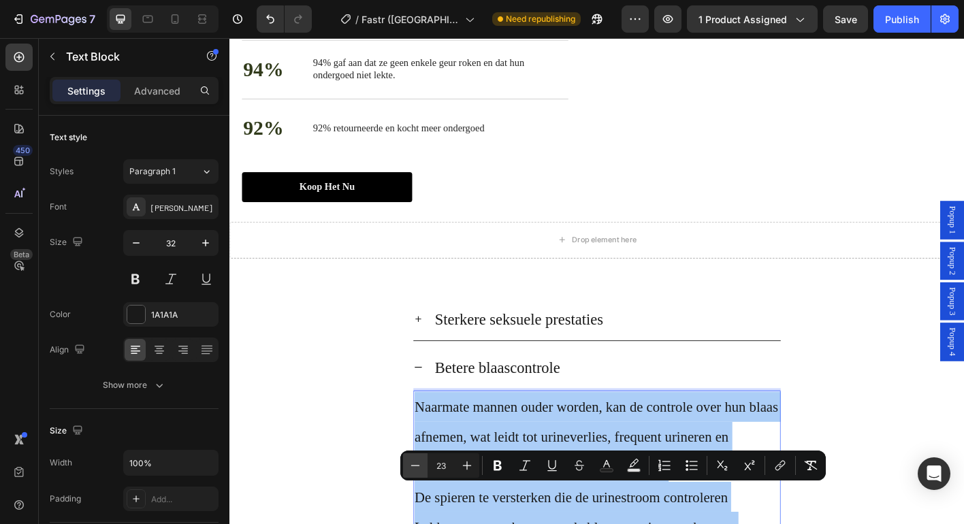
click at [415, 468] on icon "Editor contextual toolbar" at bounding box center [415, 466] width 14 height 14
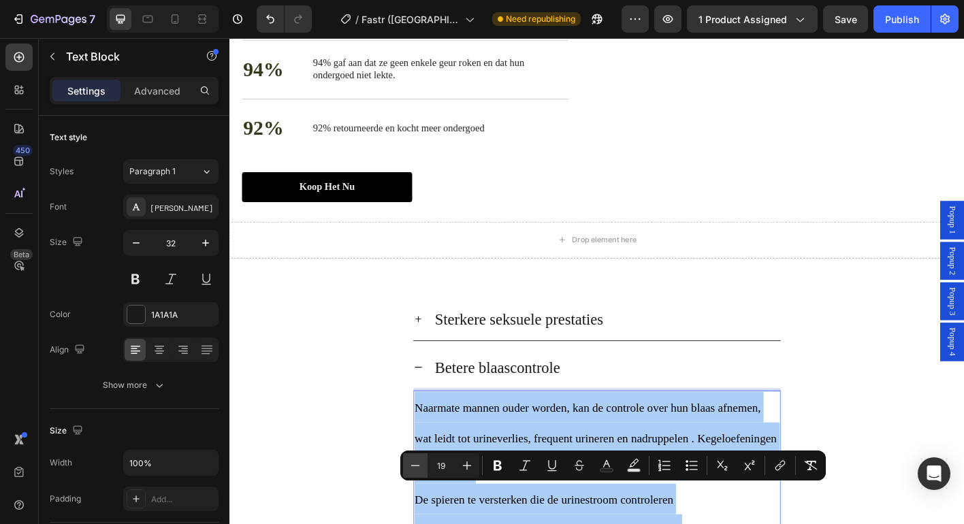
click at [415, 468] on icon "Editor contextual toolbar" at bounding box center [415, 466] width 14 height 14
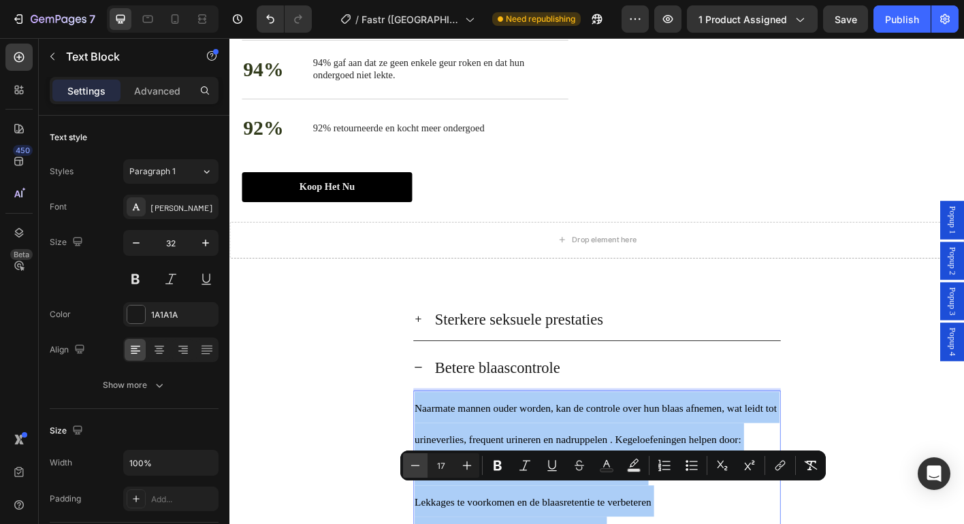
click at [415, 468] on icon "Editor contextual toolbar" at bounding box center [415, 466] width 14 height 14
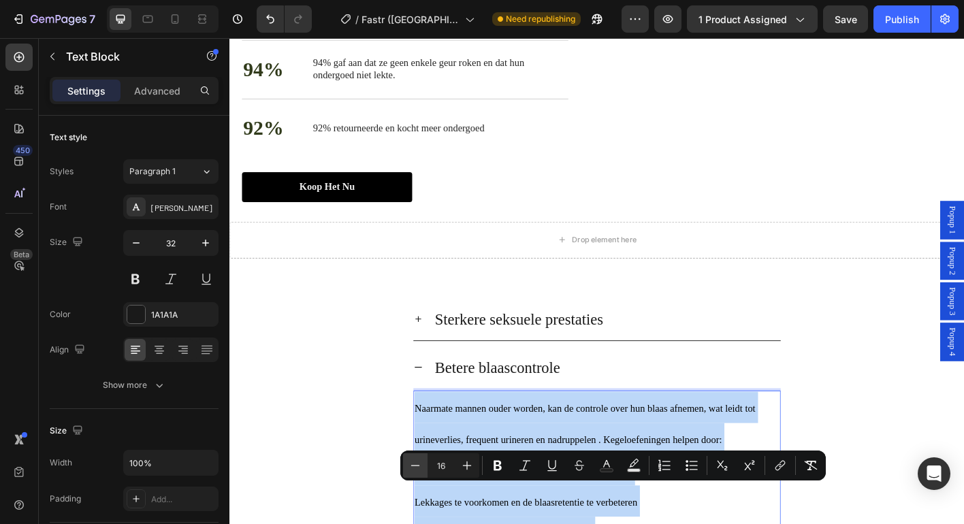
type input "15"
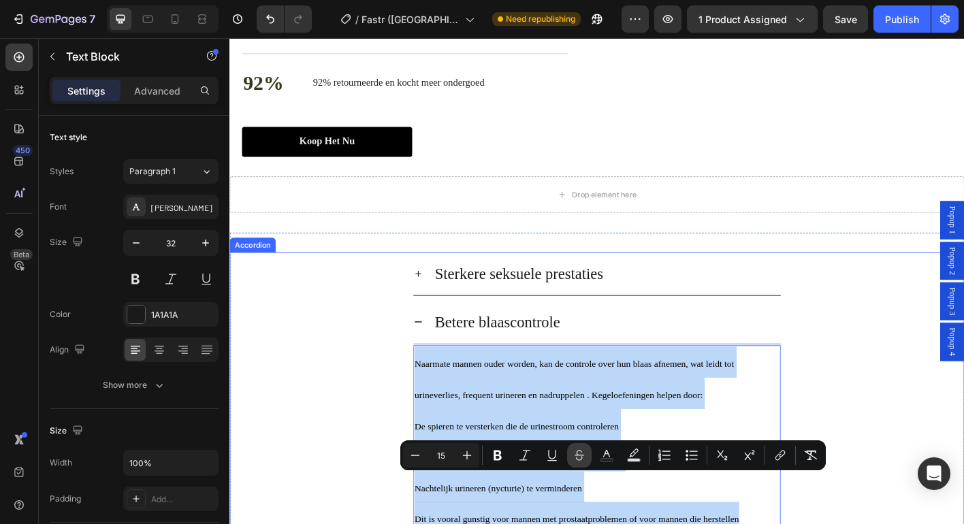
scroll to position [2560, 0]
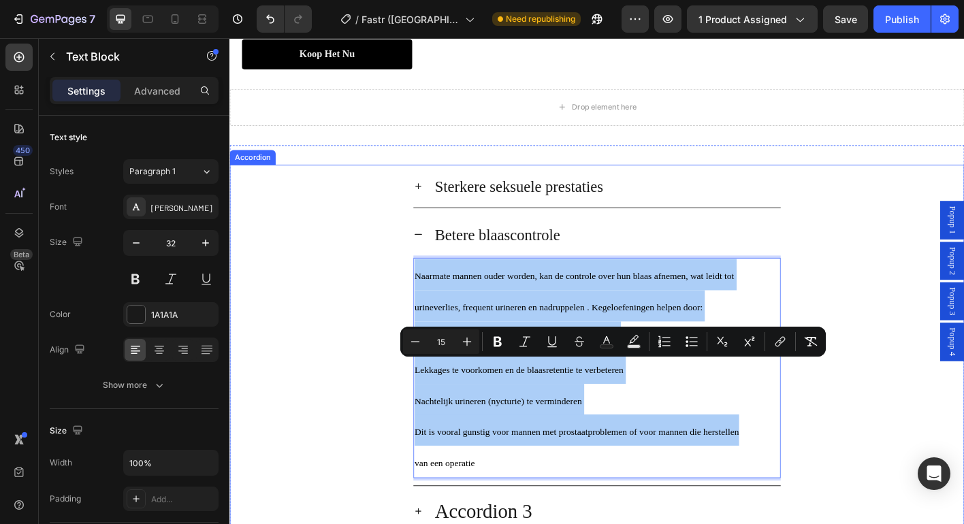
click at [711, 221] on div "Sterkere seksuele prestaties" at bounding box center [648, 202] width 387 height 37
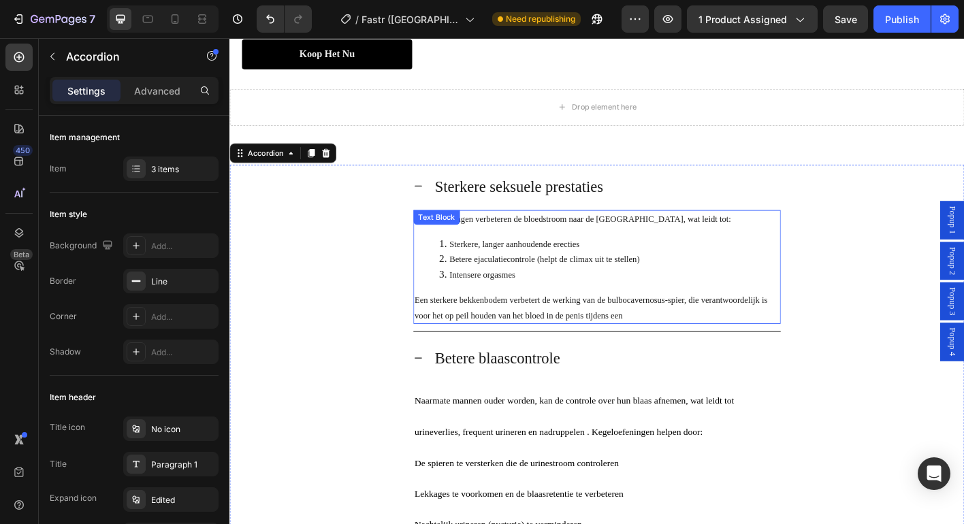
click at [510, 289] on span "Betere ejaculatiecontrole (helpt de climax uit te stellen)" at bounding box center [580, 284] width 212 height 10
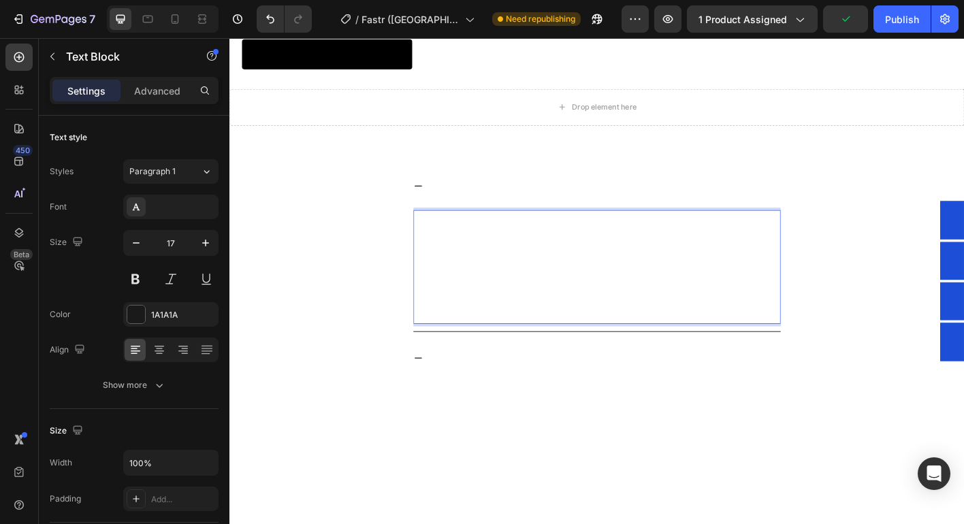
click at [510, 289] on span "Betere ejaculatiecontrole (helpt de climax uit te stellen)" at bounding box center [580, 284] width 212 height 10
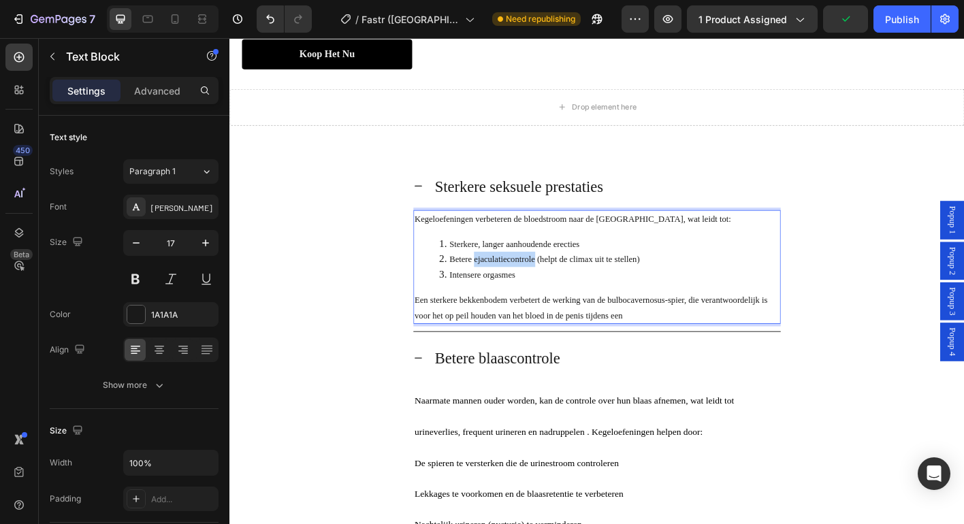
click at [510, 289] on span "Betere ejaculatiecontrole (helpt de climax uit te stellen)" at bounding box center [580, 284] width 212 height 10
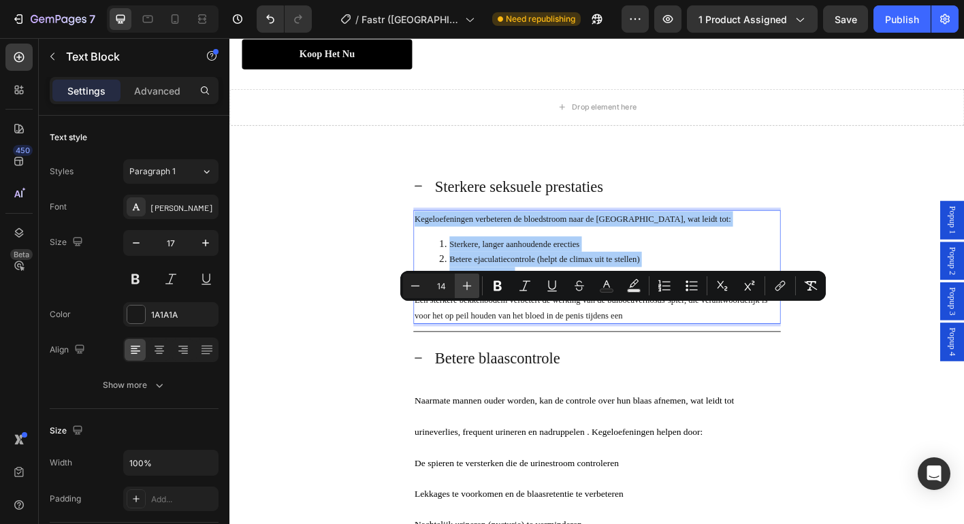
click at [461, 291] on icon "Editor contextual toolbar" at bounding box center [467, 286] width 14 height 14
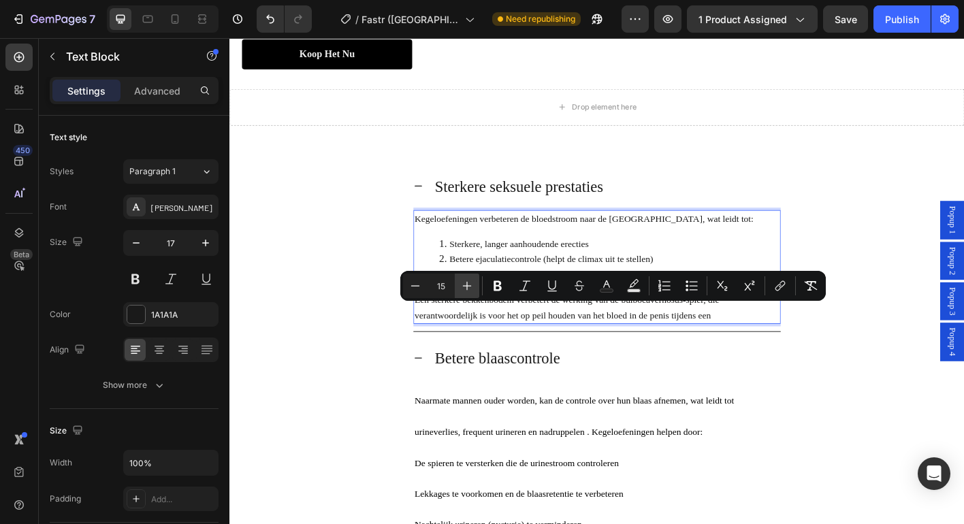
click at [461, 291] on icon "Editor contextual toolbar" at bounding box center [467, 286] width 14 height 14
type input "16"
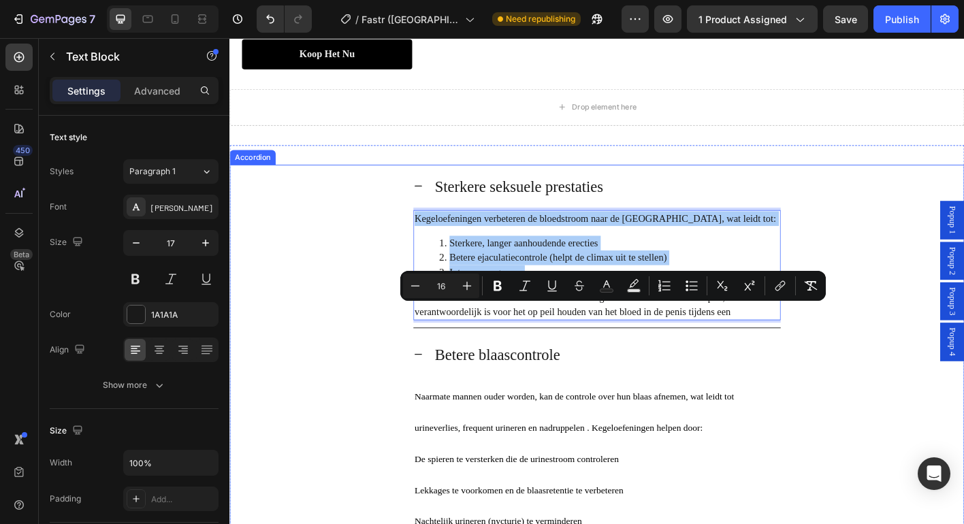
click at [354, 361] on div "Sterkere seksuele prestaties Kegeloefeningen verbeteren de bloedstroom naar de …" at bounding box center [638, 270] width 816 height 182
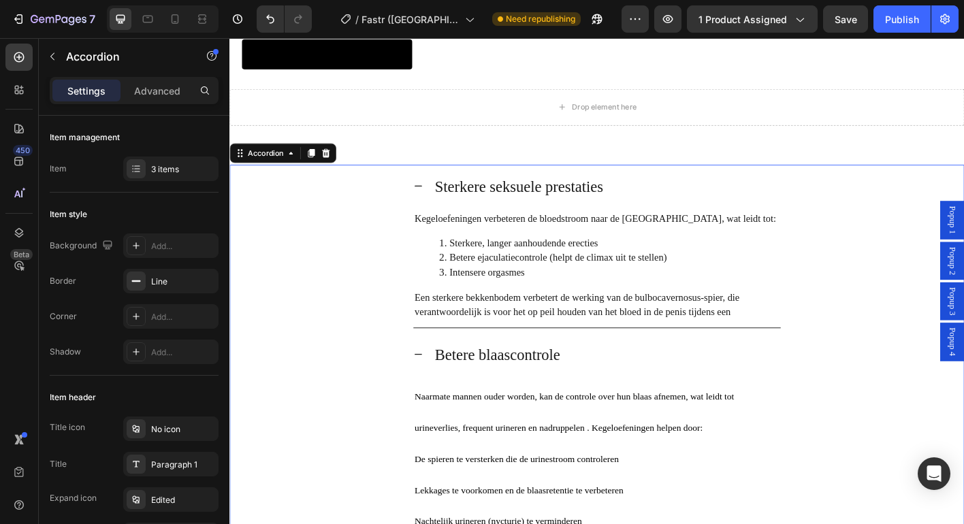
click at [440, 227] on div "Sterkere seksuele prestaties" at bounding box center [638, 203] width 408 height 48
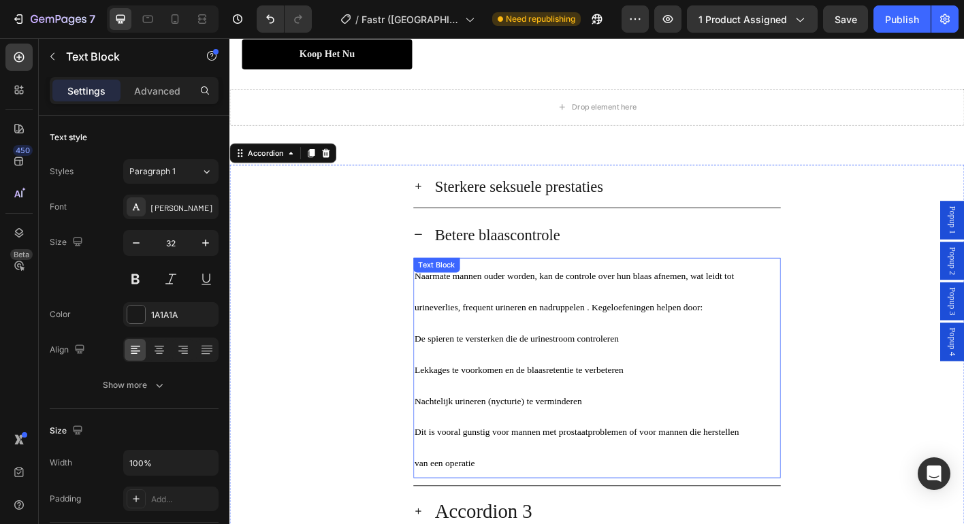
click at [489, 353] on p "Naarmate mannen ouder worden, kan de controle over hun blaas afnemen, wat leidt…" at bounding box center [638, 318] width 406 height 69
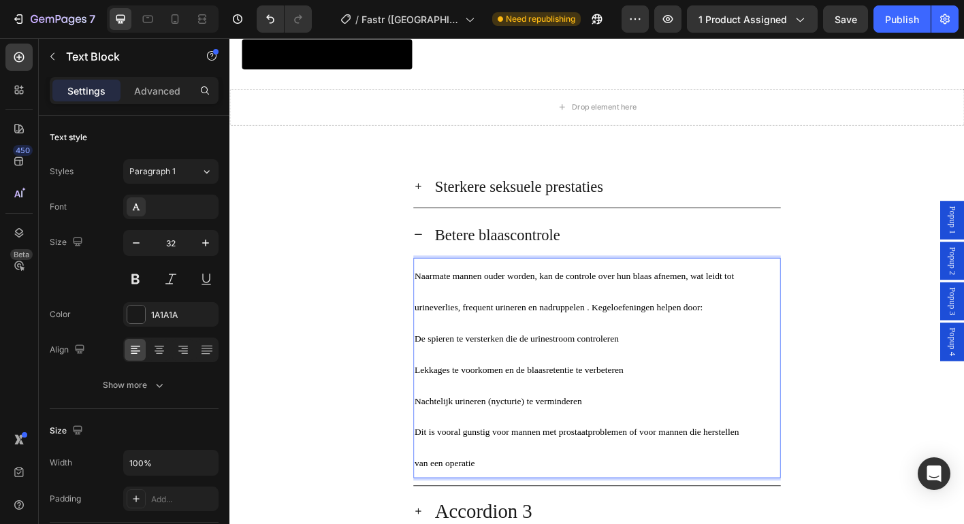
click at [528, 343] on span "Naarmate mannen ouder worden, kan de controle over hun blaas afnemen, wat leidt…" at bounding box center [612, 320] width 355 height 46
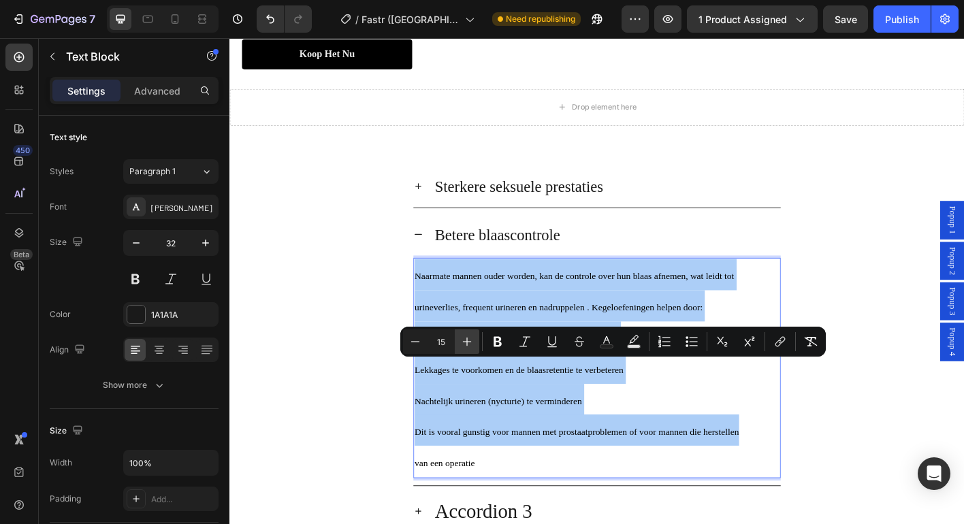
click at [468, 342] on icon "Editor contextual toolbar" at bounding box center [467, 342] width 14 height 14
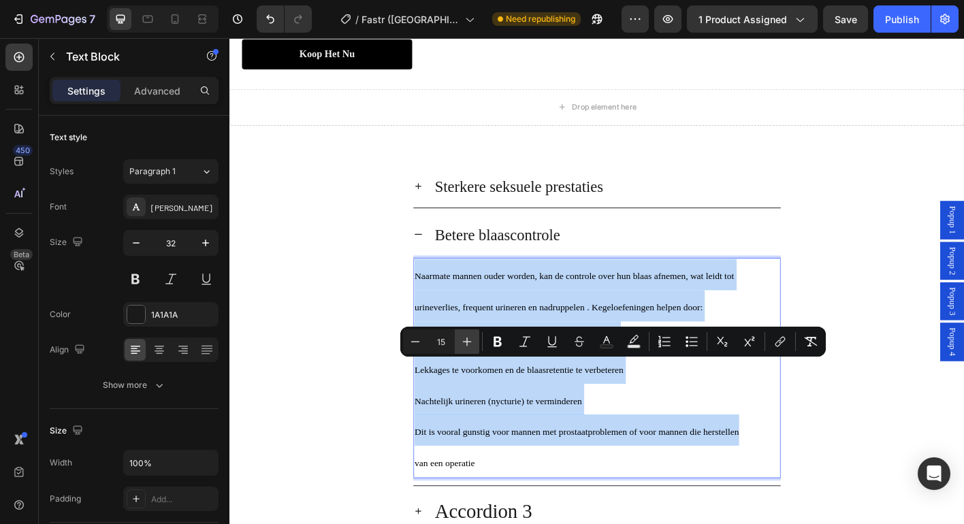
type input "16"
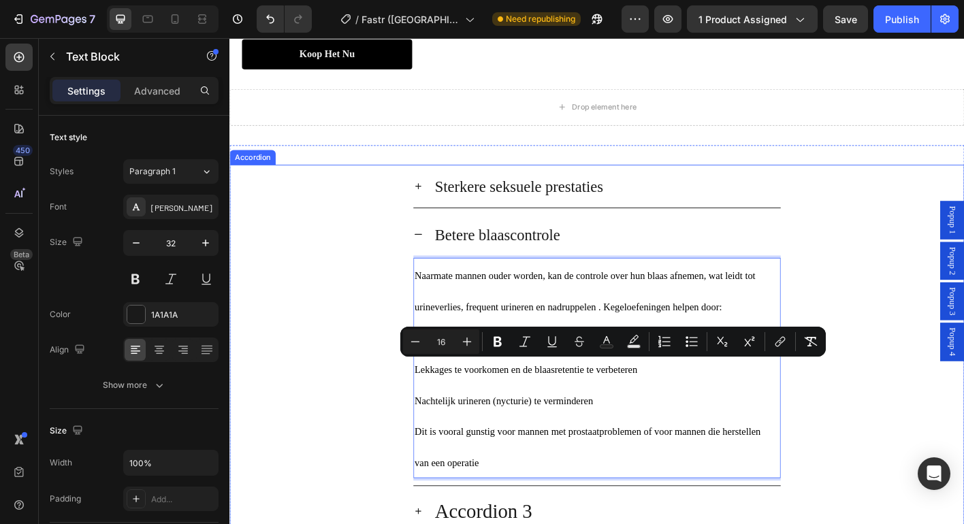
click at [435, 208] on icon at bounding box center [439, 202] width 11 height 11
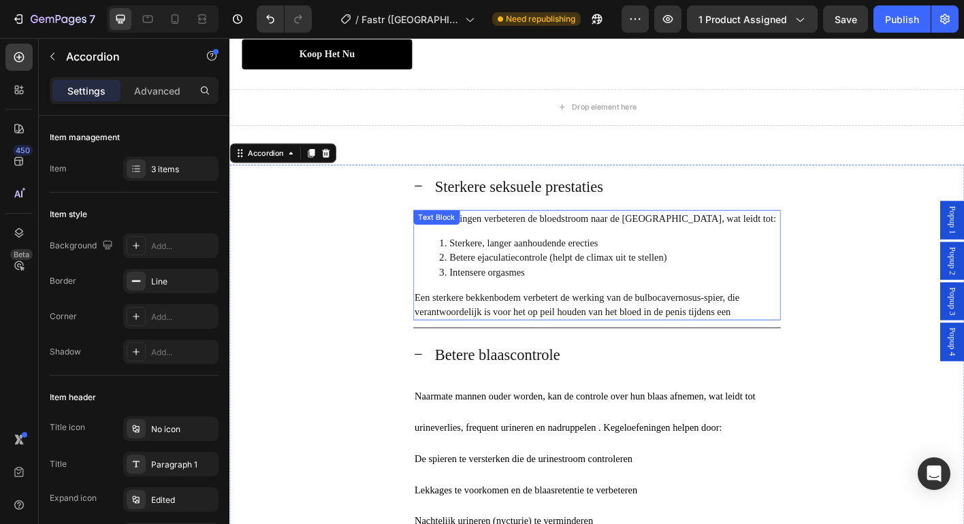
click at [508, 304] on span "Intensere orgasmes" at bounding box center [516, 299] width 84 height 12
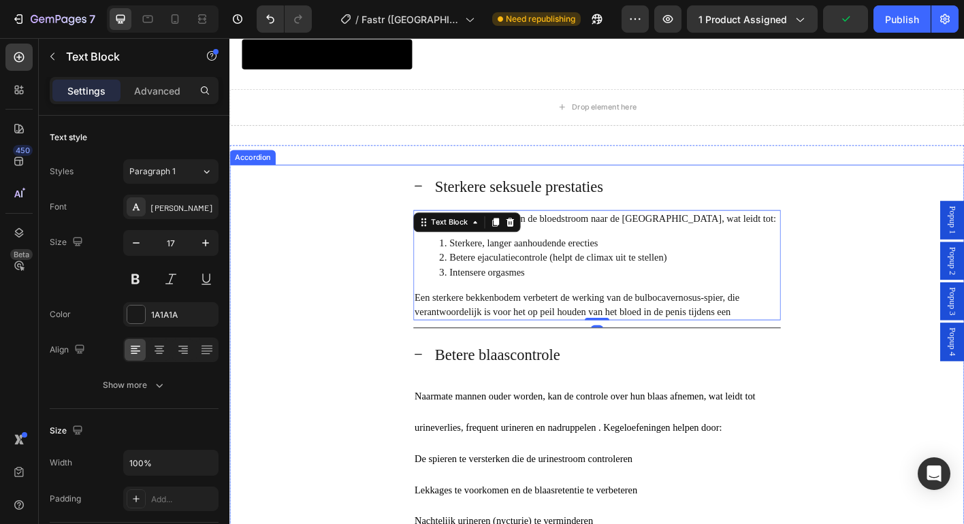
click at [441, 227] on div "Sterkere seksuele prestaties" at bounding box center [638, 203] width 408 height 48
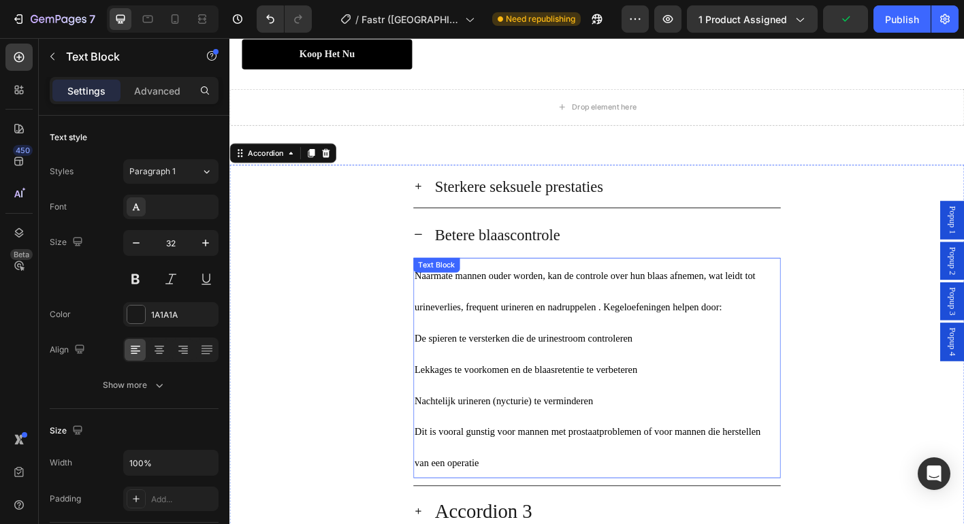
click at [502, 353] on p "Naarmate mannen ouder worden, kan de controle over hun blaas afnemen, wat leidt…" at bounding box center [638, 318] width 406 height 69
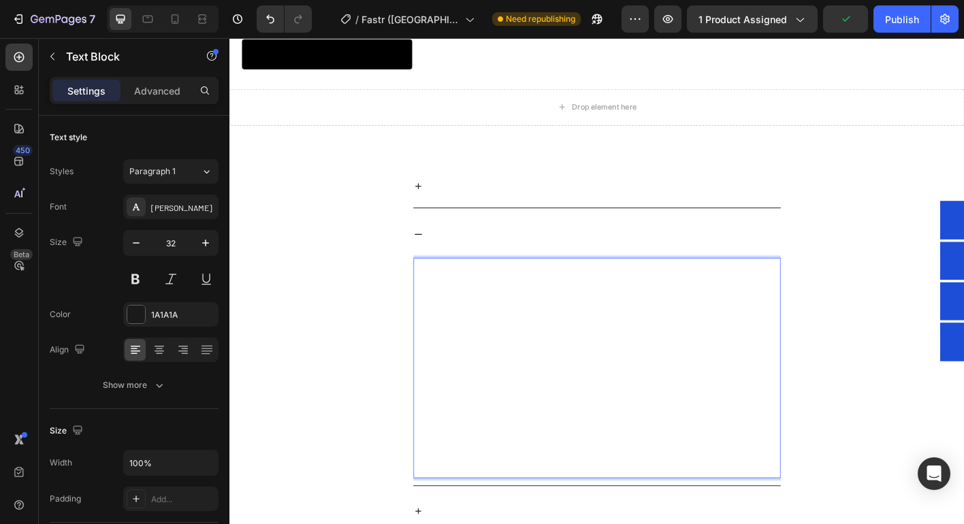
click at [504, 353] on p "Naarmate mannen ouder worden, kan de controle over hun blaas afnemen, wat leidt…" at bounding box center [638, 318] width 406 height 69
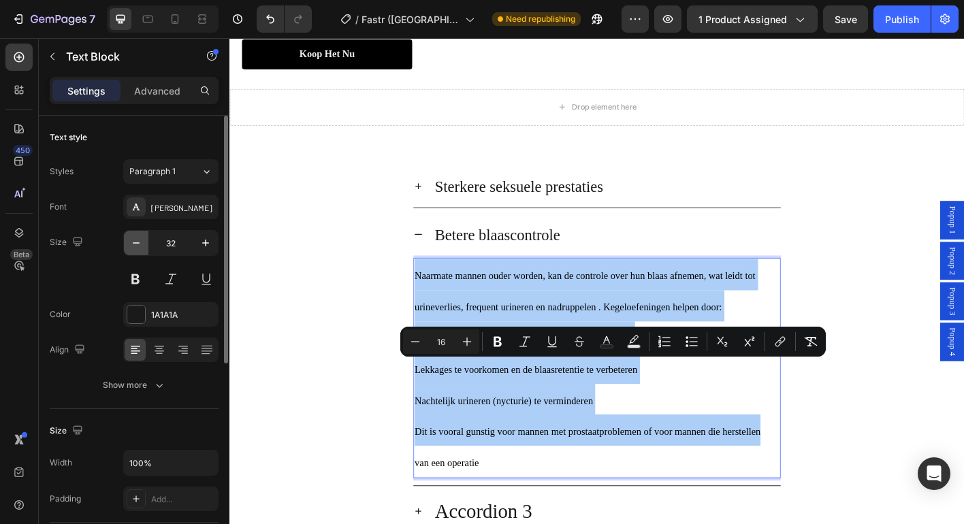
click at [140, 242] on icon "button" at bounding box center [136, 243] width 14 height 14
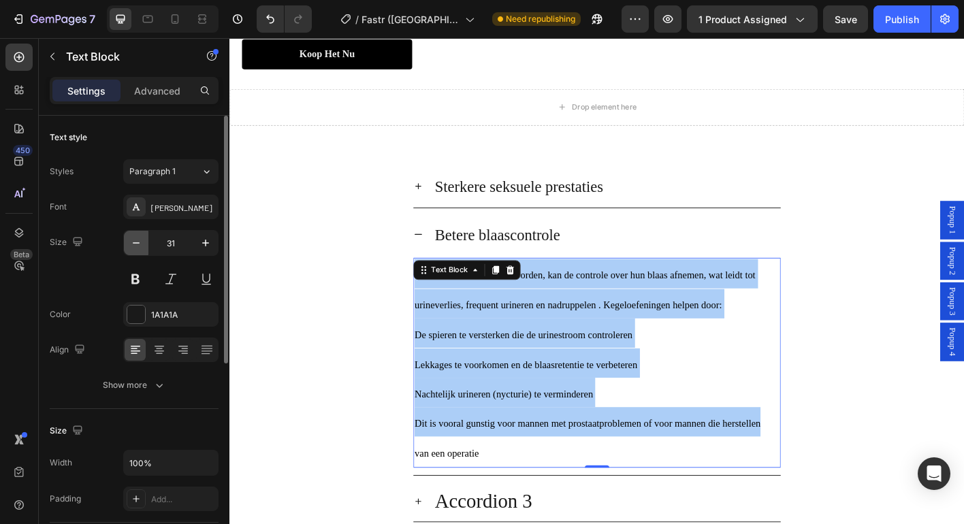
click at [140, 241] on icon "button" at bounding box center [136, 243] width 14 height 14
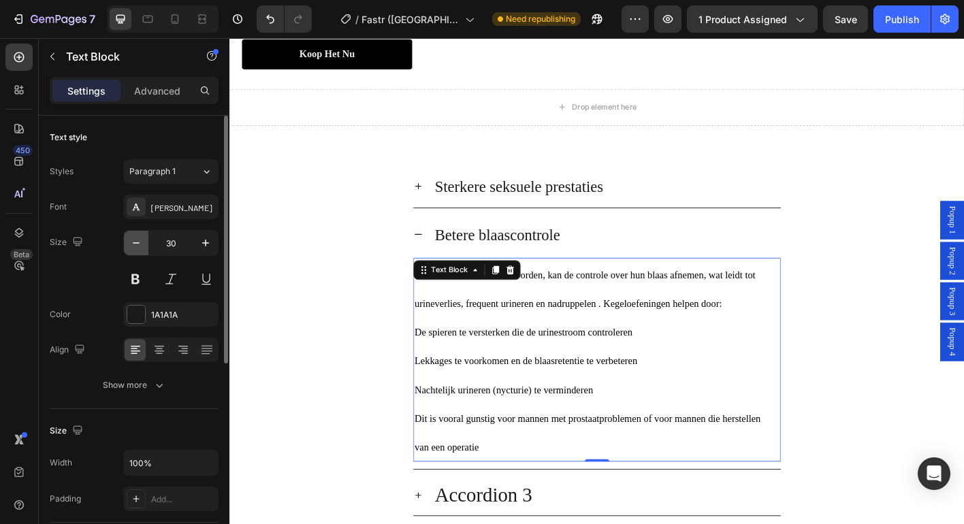
click at [139, 241] on icon "button" at bounding box center [136, 243] width 14 height 14
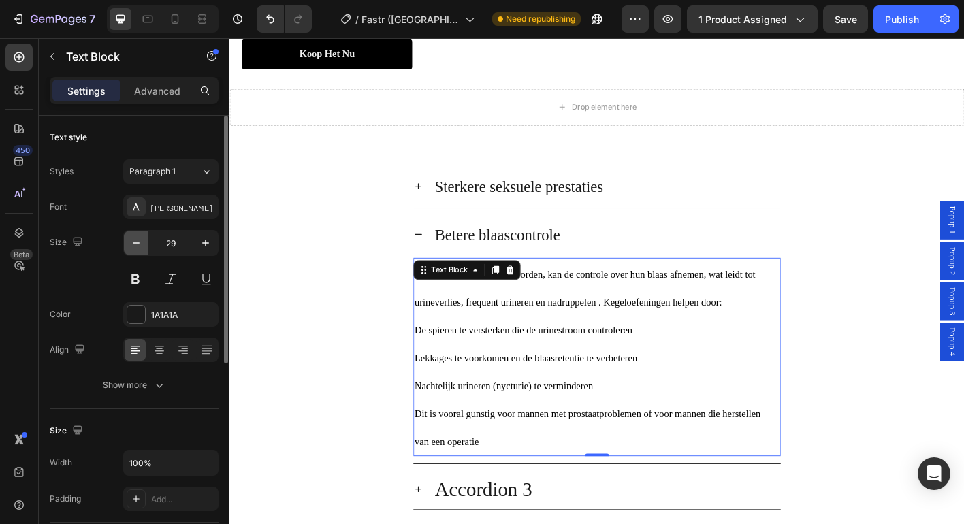
click at [138, 241] on icon "button" at bounding box center [136, 243] width 14 height 14
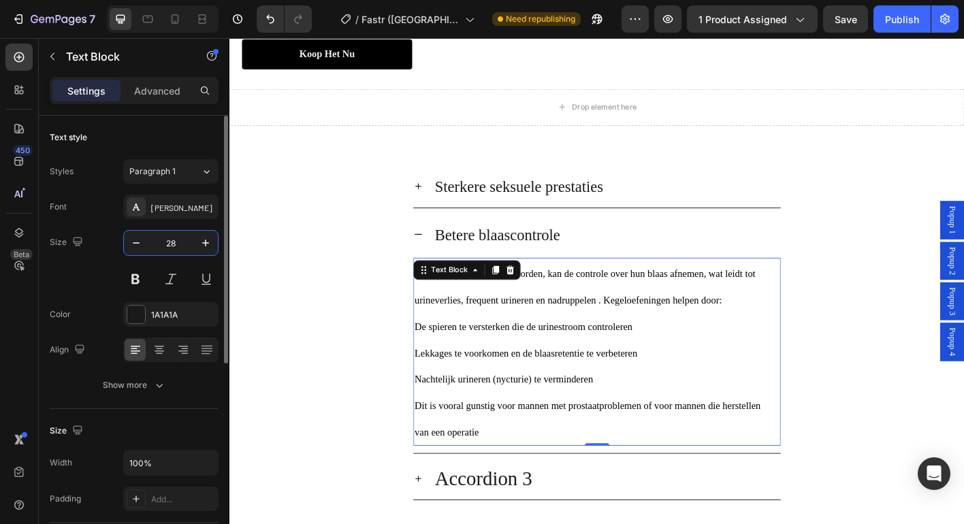
click at [181, 241] on input "28" at bounding box center [170, 243] width 45 height 25
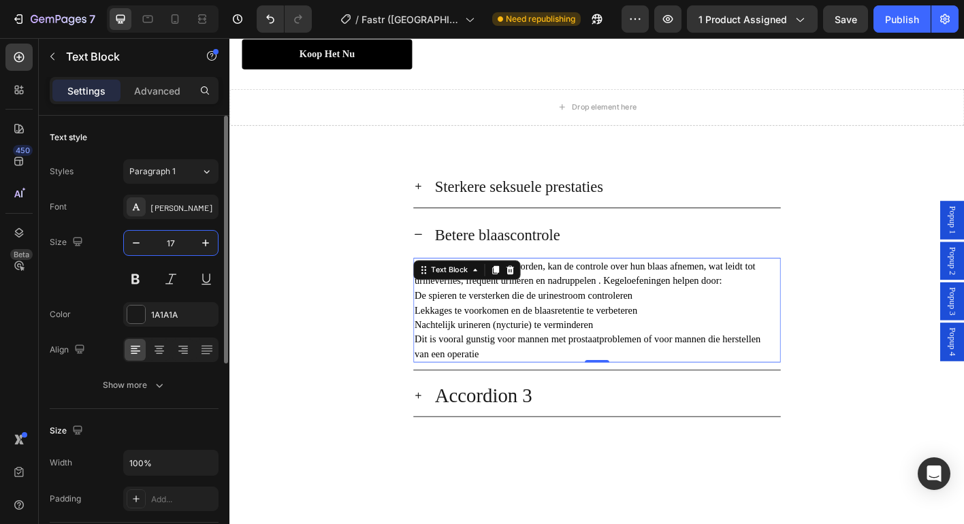
type input "17"
click at [506, 347] on span "Lekkages te voorkomen en de blaasretentie te verbeteren" at bounding box center [559, 341] width 248 height 12
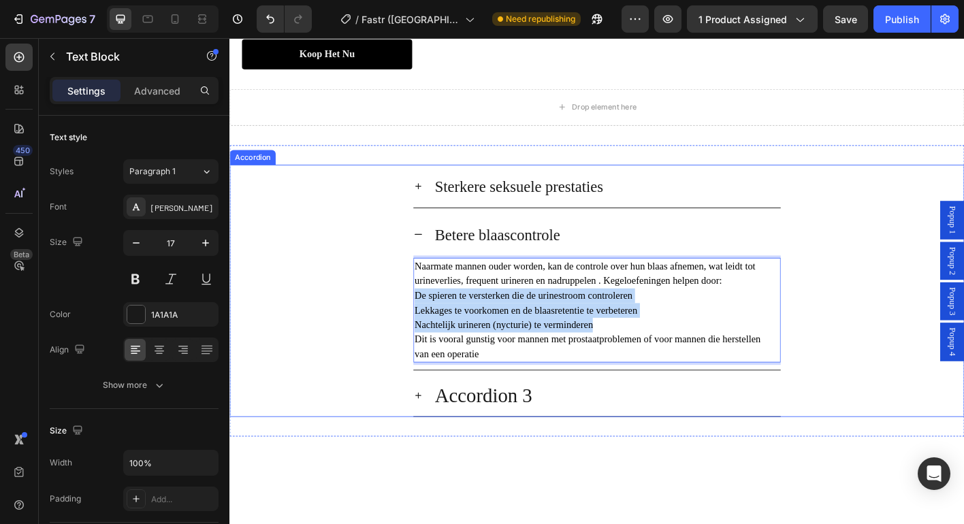
drag, startPoint x: 602, startPoint y: 451, endPoint x: 423, endPoint y: 421, distance: 180.9
click at [423, 408] on div "Betere blaascontrole Naarmate mannen ouder worden, kan de controle over hun bla…" at bounding box center [638, 320] width 816 height 175
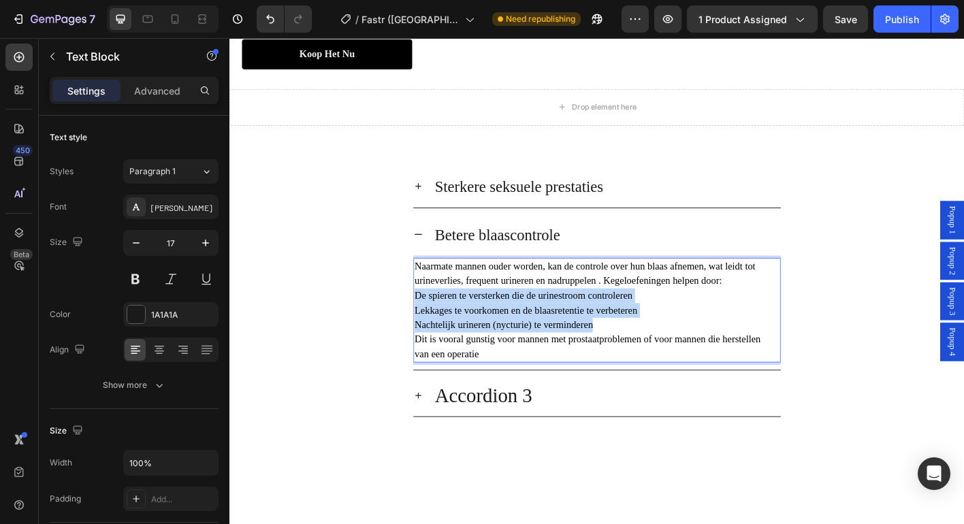
click at [583, 347] on span "Lekkages te voorkomen en de blaasretentie te verbeteren" at bounding box center [559, 341] width 248 height 12
drag, startPoint x: 624, startPoint y: 460, endPoint x: 432, endPoint y: 423, distance: 196.1
click at [434, 399] on div "Naarmate mannen ouder worden, kan de controle over hun blaas afnemen, wat leidt…" at bounding box center [638, 341] width 408 height 116
click at [588, 363] on span "Nachtelijk urineren (nycturie) te verminderen" at bounding box center [534, 357] width 198 height 12
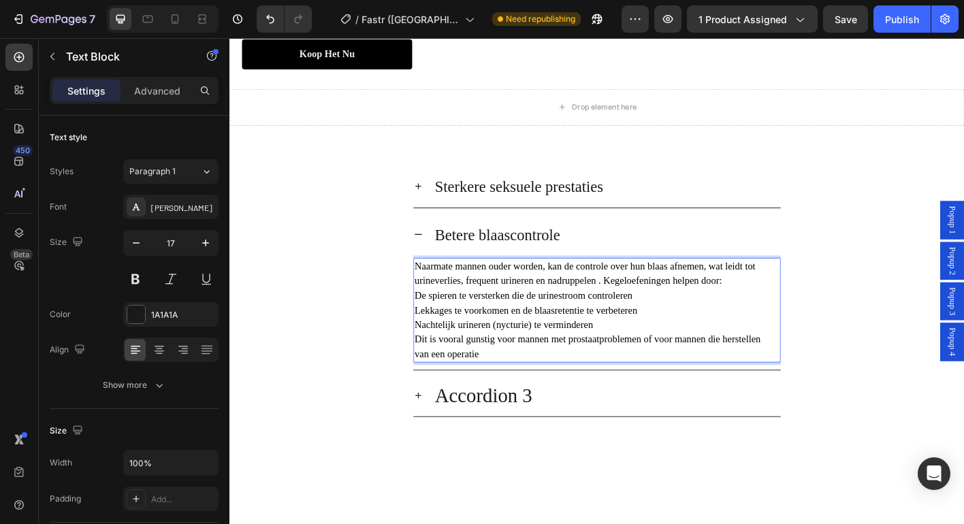
click at [628, 366] on p "Nachtelijk urineren (nycturie) te verminderen" at bounding box center [638, 357] width 406 height 16
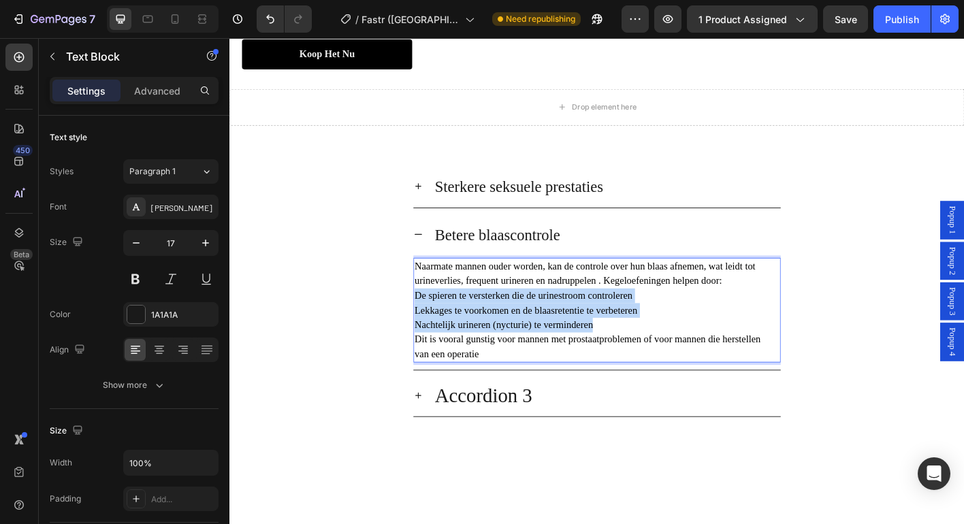
drag, startPoint x: 625, startPoint y: 458, endPoint x: 430, endPoint y: 421, distance: 198.9
click at [434, 399] on div "Naarmate mannen ouder worden, kan de controle over hun blaas afnemen, wat leidt…" at bounding box center [638, 341] width 408 height 116
click at [519, 363] on span "Nachtelijk urineren (nycturie) te verminderen" at bounding box center [534, 357] width 198 height 12
drag, startPoint x: 433, startPoint y: 423, endPoint x: 627, endPoint y: 453, distance: 196.3
click at [627, 399] on div "Naarmate mannen ouder worden, kan de controle over hun blaas afnemen, wat leidt…" at bounding box center [638, 341] width 408 height 116
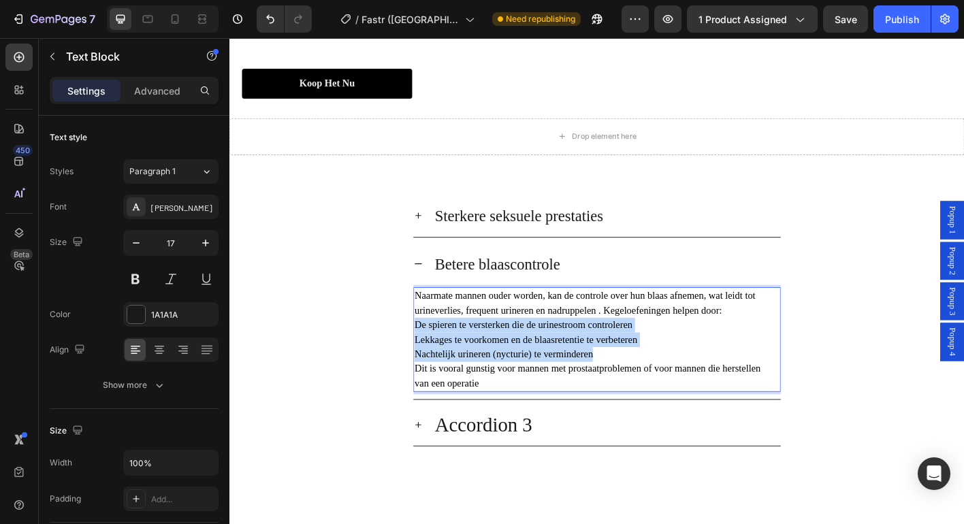
scroll to position [2528, 0]
click at [584, 362] on span "De spieren te versterken die de urinestroom controleren" at bounding box center [556, 357] width 242 height 12
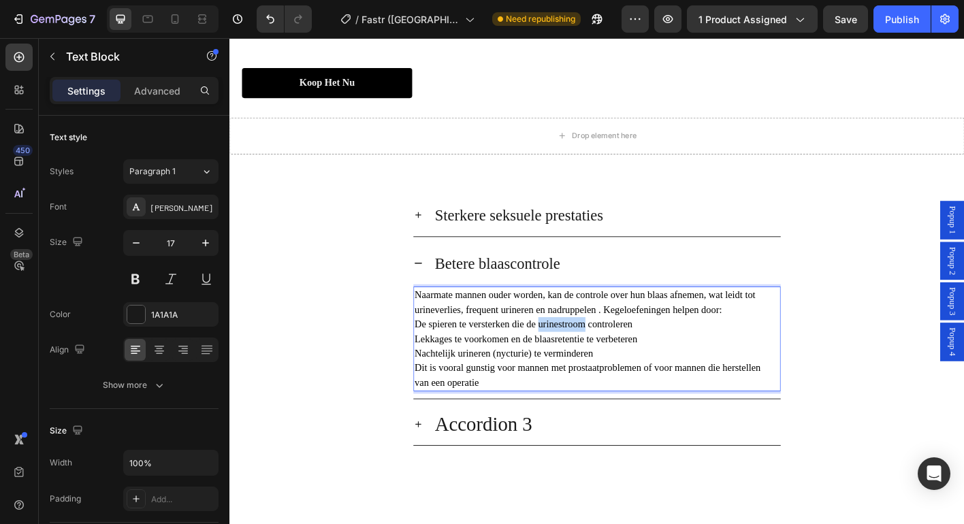
click at [584, 362] on span "De spieren te versterken die de urinestroom controleren" at bounding box center [556, 357] width 242 height 12
click at [605, 379] on span "Lekkages te voorkomen en de blaasretentie te verbeteren" at bounding box center [559, 373] width 248 height 12
click at [612, 381] on p "Lekkages te voorkomen en de blaasretentie te verbeteren" at bounding box center [638, 373] width 406 height 16
click at [630, 398] on p "Nachtelijk urineren (nycturie) te verminderen" at bounding box center [638, 389] width 406 height 16
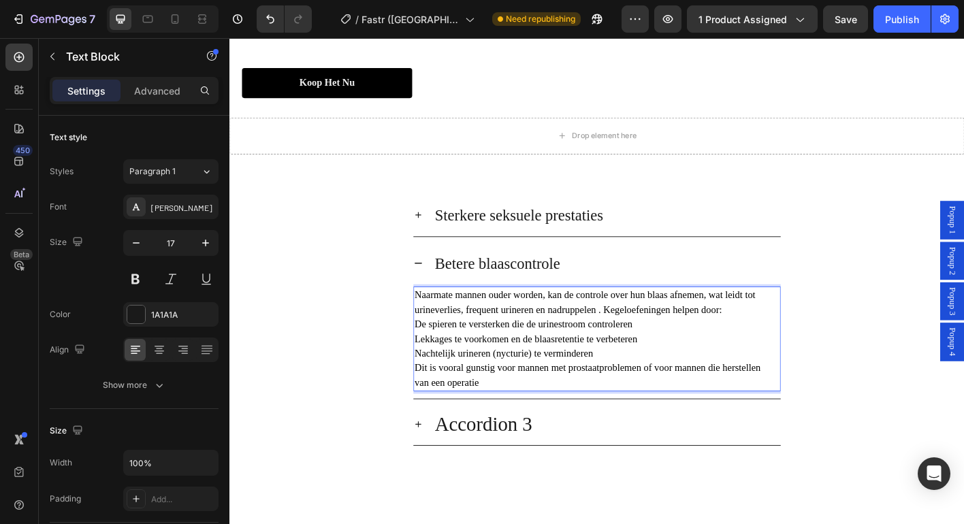
drag, startPoint x: 633, startPoint y: 491, endPoint x: 639, endPoint y: 525, distance: 34.5
click at [633, 398] on p "Nachtelijk urineren (nycturie) te verminderen" at bounding box center [638, 389] width 406 height 16
click at [607, 379] on span "Lekkages te voorkomen en de blaasretentie te verbeteren" at bounding box center [559, 373] width 248 height 12
click at [622, 379] on span "Lekkages te voorkomen en de blaasretentie te verbeteren" at bounding box center [559, 373] width 248 height 12
click at [623, 379] on span "Lekkages te voorkomen en de blaasretentie te verbeteren" at bounding box center [559, 373] width 248 height 12
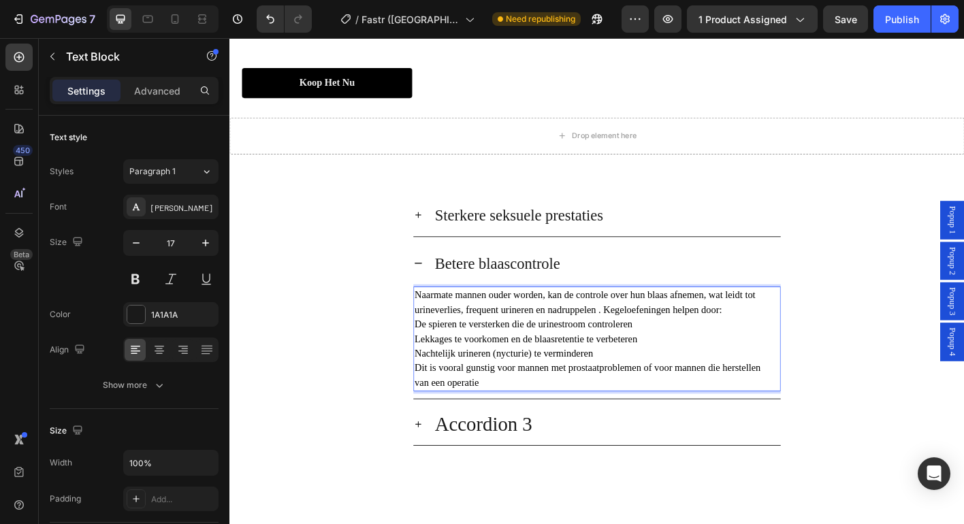
click at [657, 379] on span "Lekkages te voorkomen en de blaasretentie te verbeteren" at bounding box center [559, 373] width 248 height 12
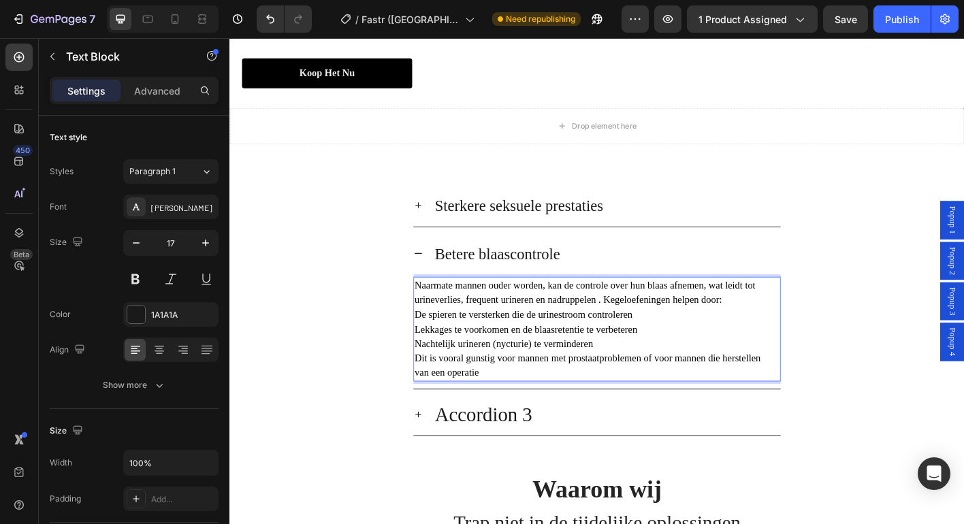
scroll to position [2594, 0]
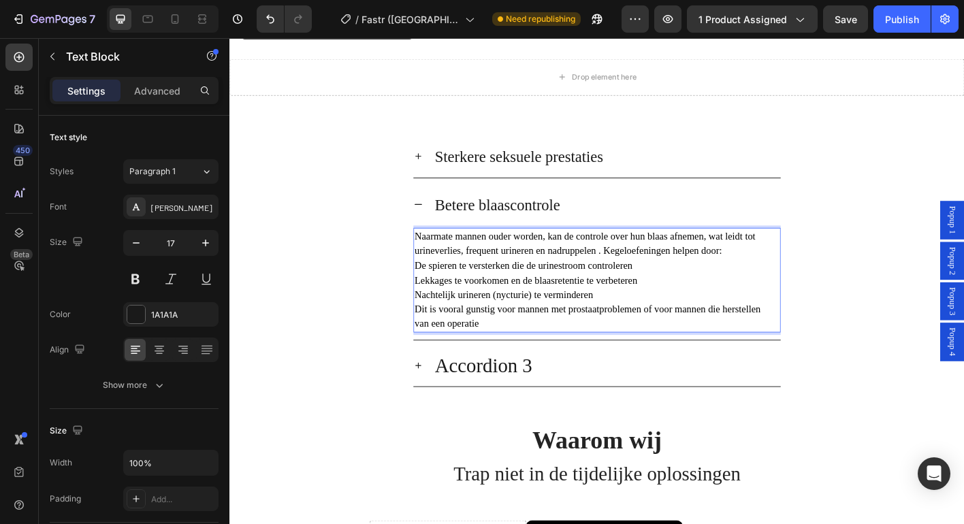
click at [576, 364] on p "van een operatie" at bounding box center [638, 356] width 406 height 16
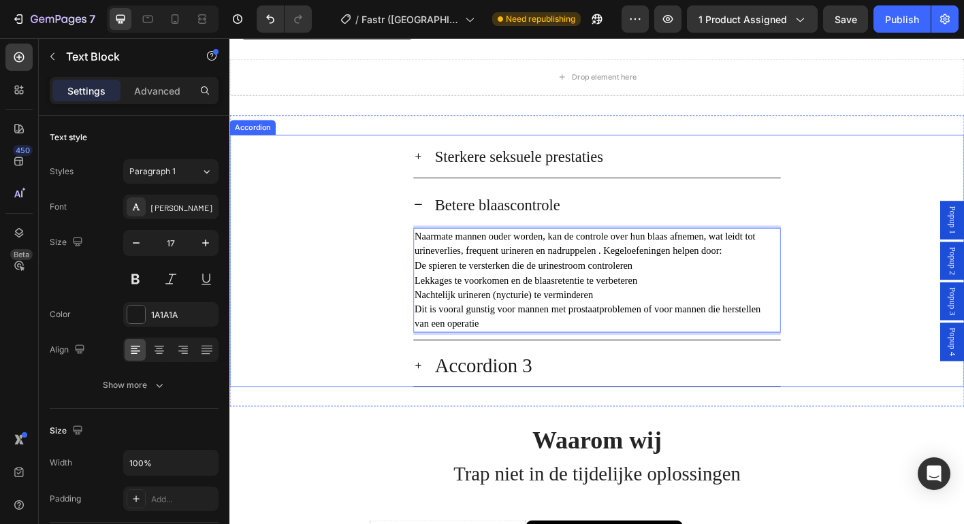
click at [538, 418] on p "Accordion 3" at bounding box center [511, 402] width 108 height 31
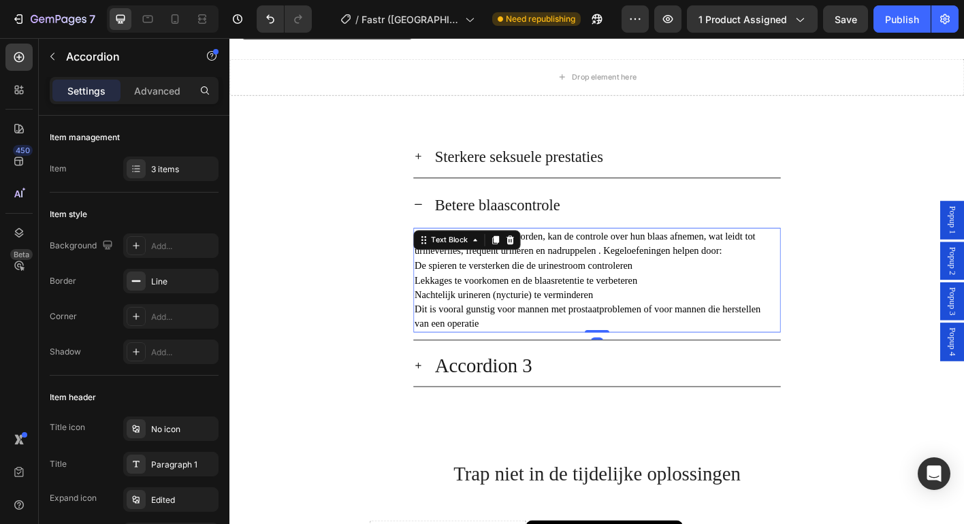
click at [543, 313] on span "Lekkages te voorkomen en de blaasretentie te verbeteren" at bounding box center [559, 308] width 248 height 12
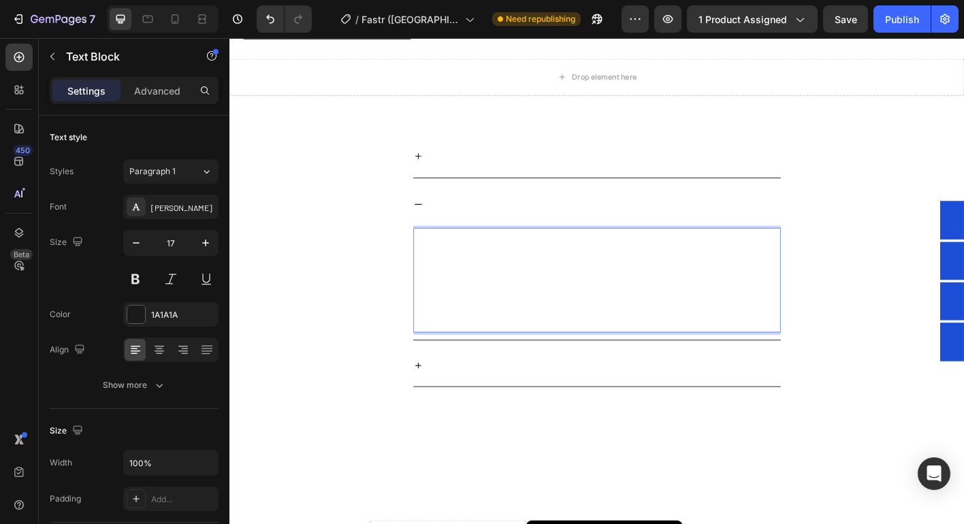
drag, startPoint x: 628, startPoint y: 427, endPoint x: 436, endPoint y: 397, distance: 193.6
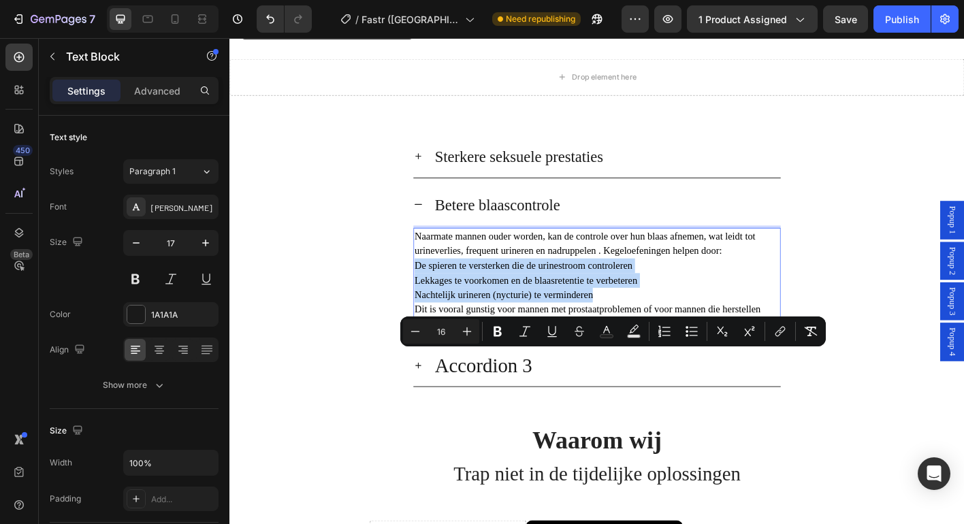
drag, startPoint x: 465, startPoint y: 415, endPoint x: 626, endPoint y: 430, distance: 162.0
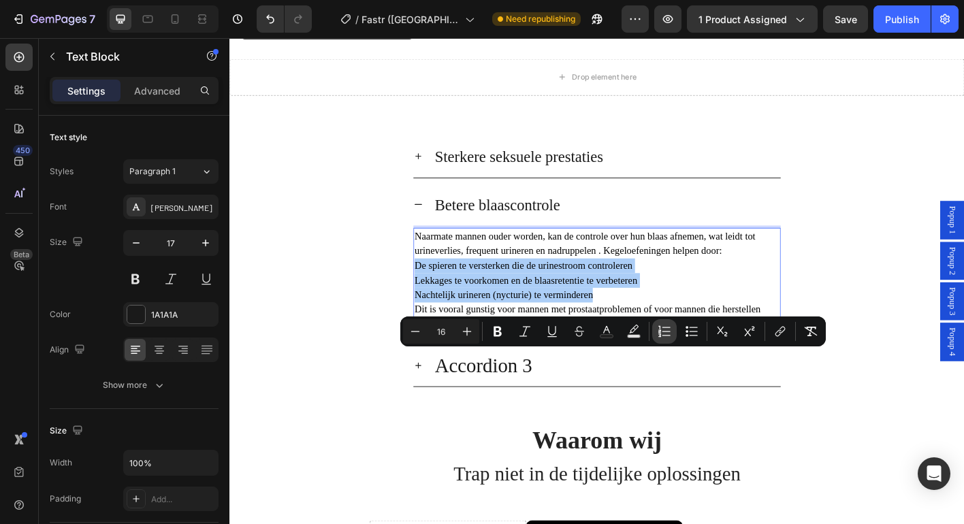
click at [660, 330] on icon "Editor contextual toolbar" at bounding box center [659, 330] width 3 height 3
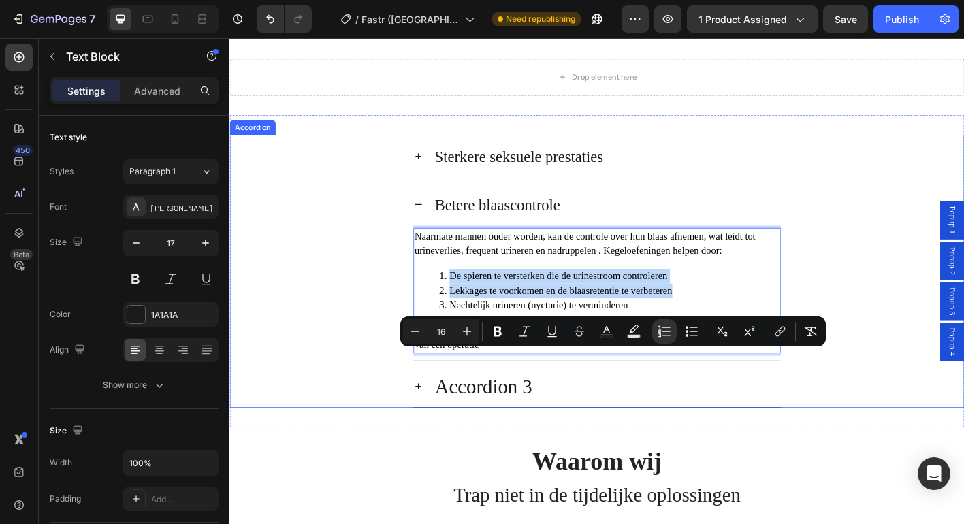
click at [413, 398] on div "Betere blaascontrole Naarmate mannen ouder worden, kan de controle over hun bla…" at bounding box center [638, 298] width 816 height 198
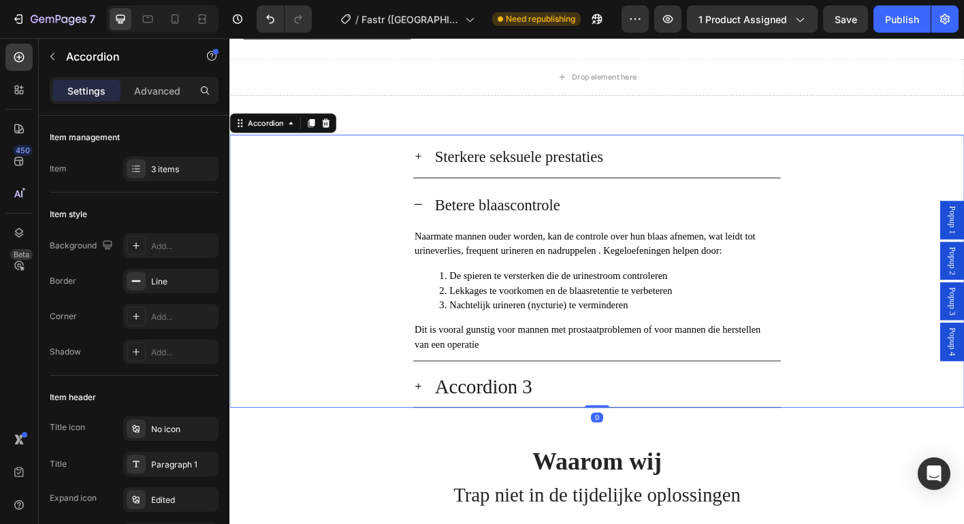
click at [435, 247] on div "Betere blaascontrole" at bounding box center [638, 223] width 408 height 48
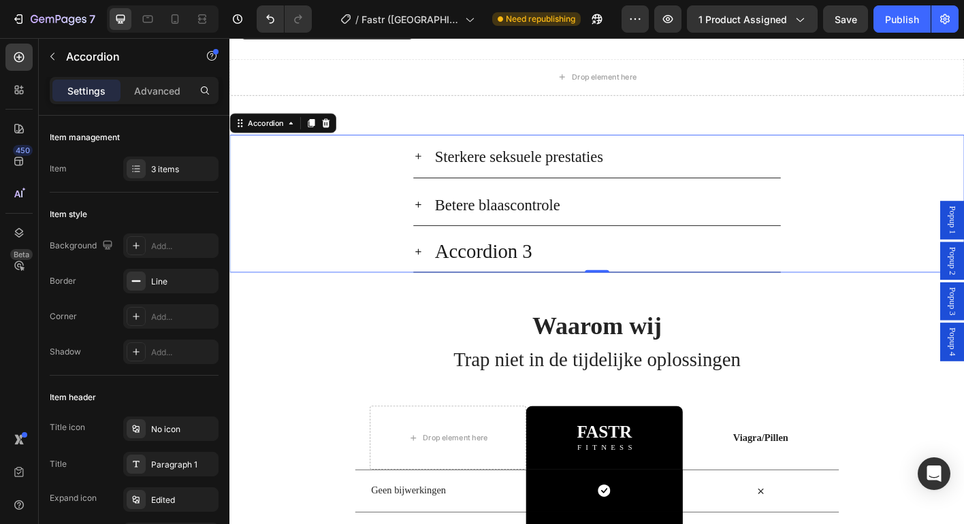
click at [592, 293] on div "Accordion 3" at bounding box center [648, 275] width 387 height 35
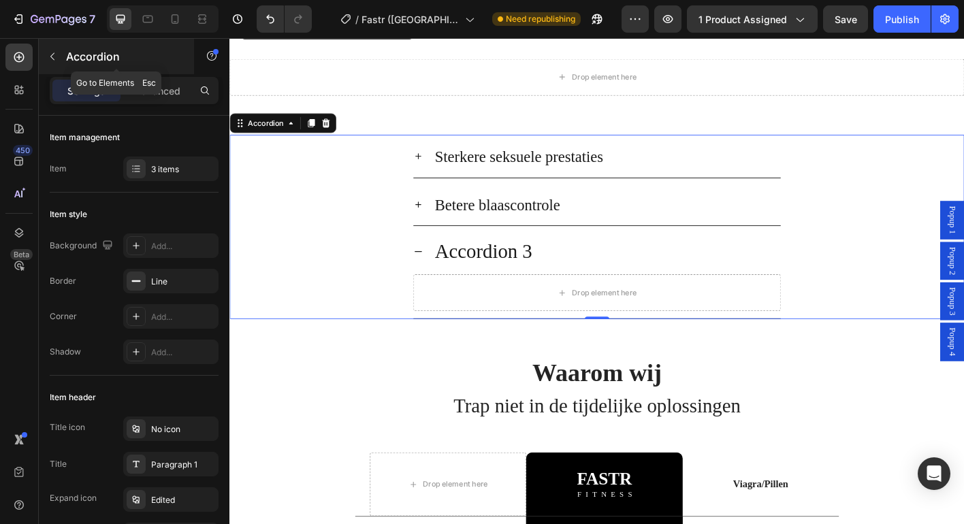
click at [72, 52] on p "Accordion" at bounding box center [124, 56] width 116 height 16
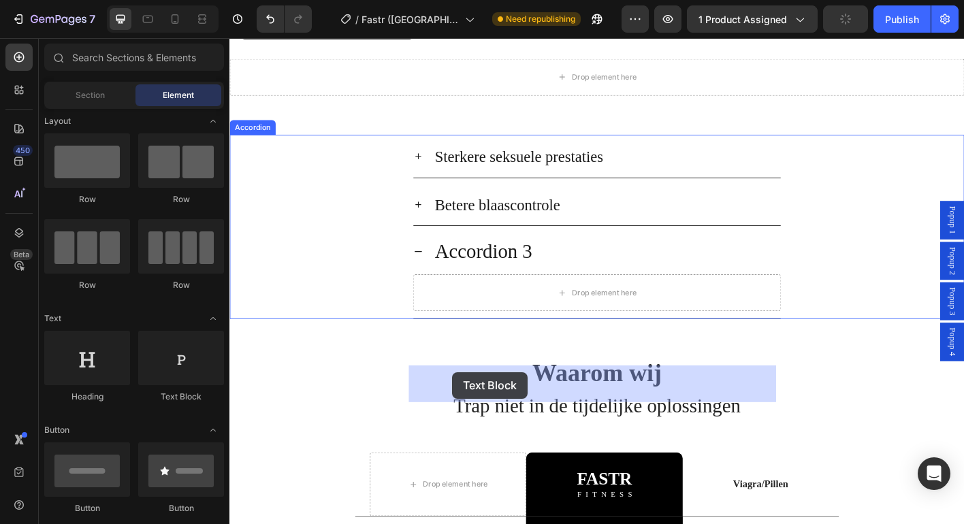
drag, startPoint x: 411, startPoint y: 417, endPoint x: 477, endPoint y: 410, distance: 66.4
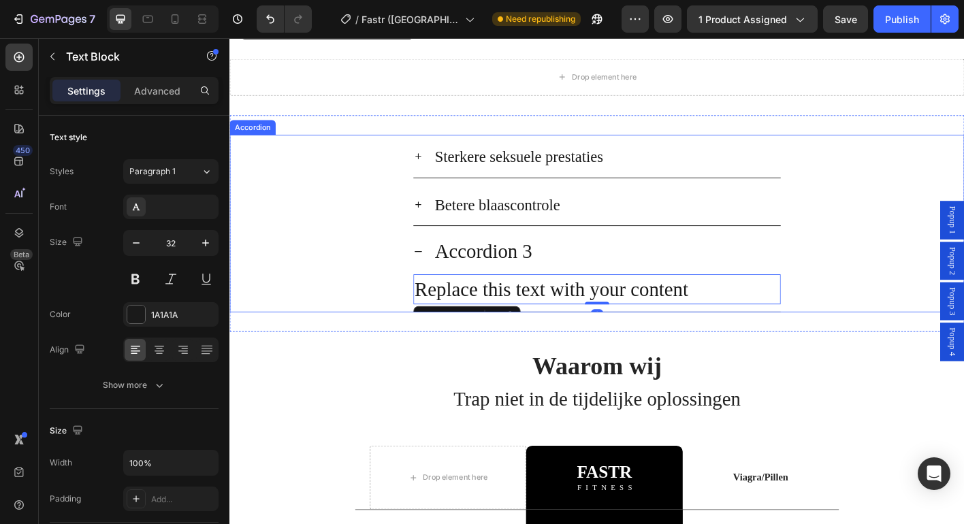
click at [439, 247] on div "Betere blaascontrole" at bounding box center [638, 223] width 408 height 48
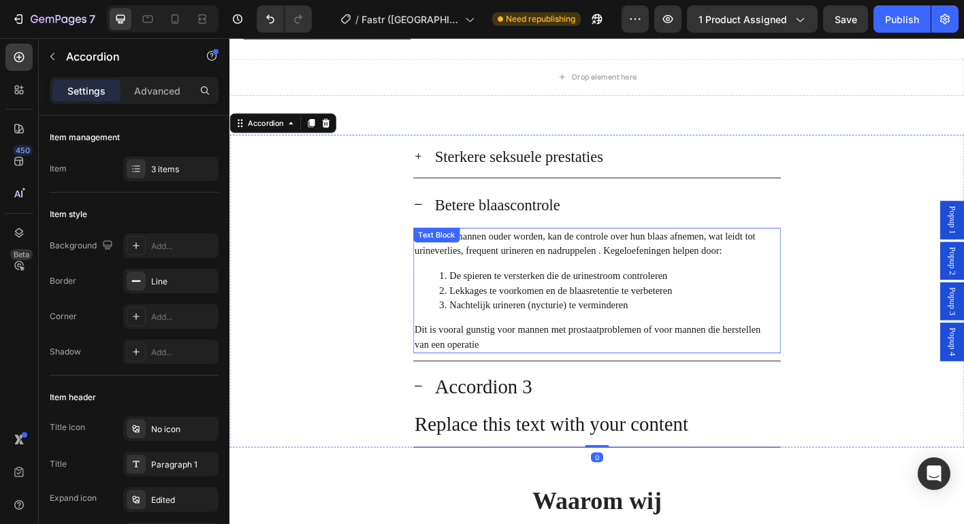
click at [519, 280] on span "Naarmate mannen ouder worden, kan de controle over hun blaas afnemen, wat leidt…" at bounding box center [624, 267] width 379 height 28
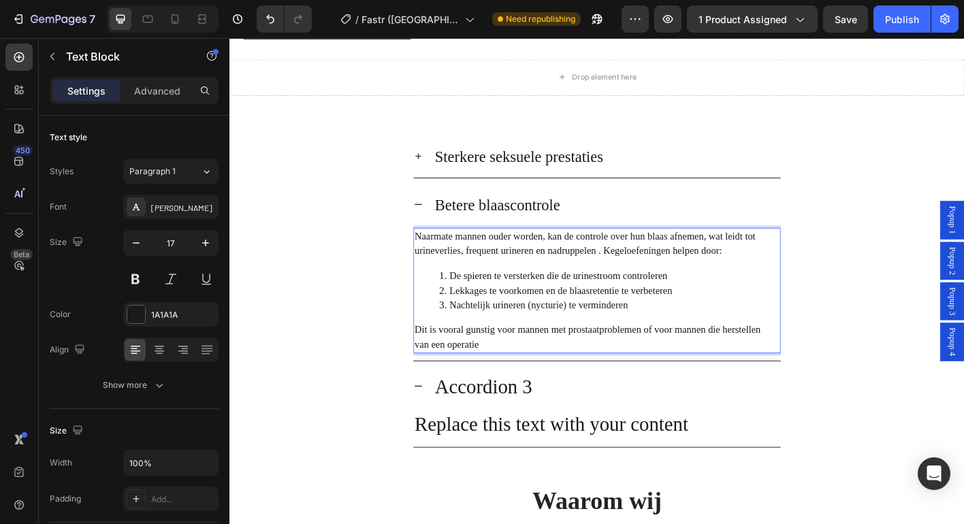
click at [527, 308] on span "De spieren te versterken die de urinestroom controleren" at bounding box center [595, 303] width 242 height 12
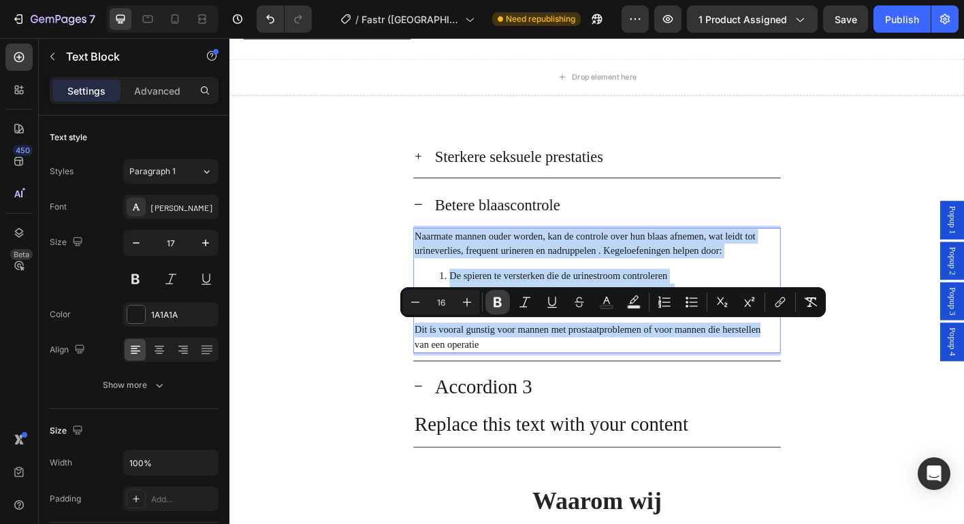
copy div "Naarmate mannen ouder worden, kan de controle over hun blaas afnemen, wat leidt…"
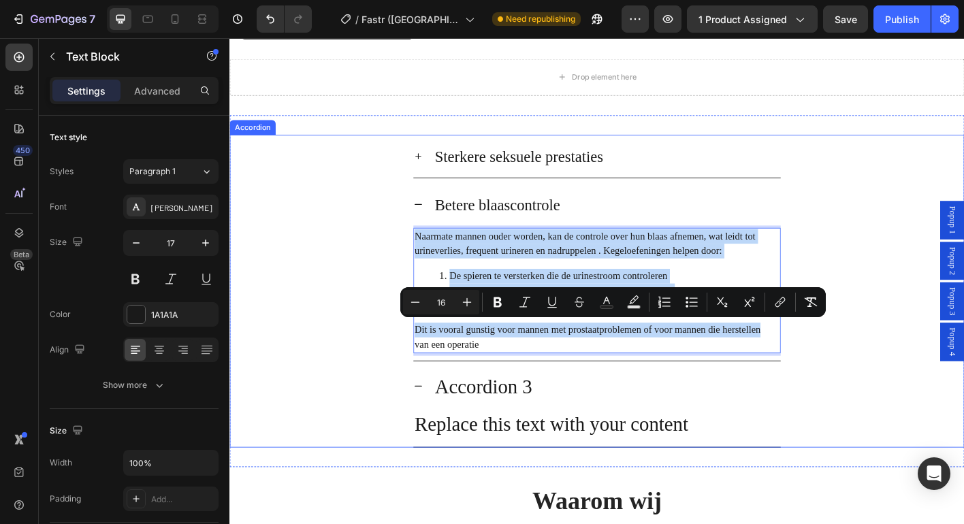
click at [449, 193] on div "Sterkere seksuele prestaties" at bounding box center [638, 170] width 408 height 48
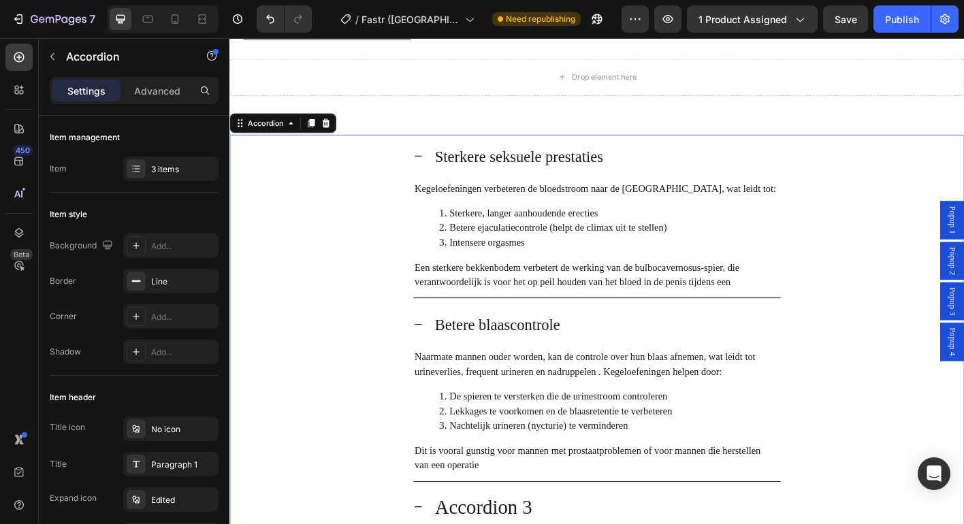
click at [436, 175] on icon at bounding box center [439, 169] width 11 height 11
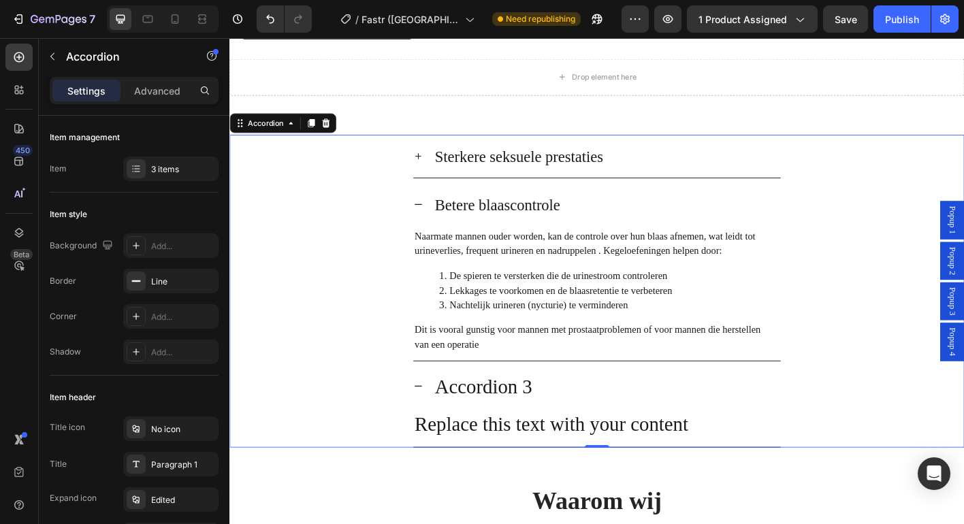
click at [435, 247] on div "Betere blaascontrole" at bounding box center [638, 223] width 408 height 48
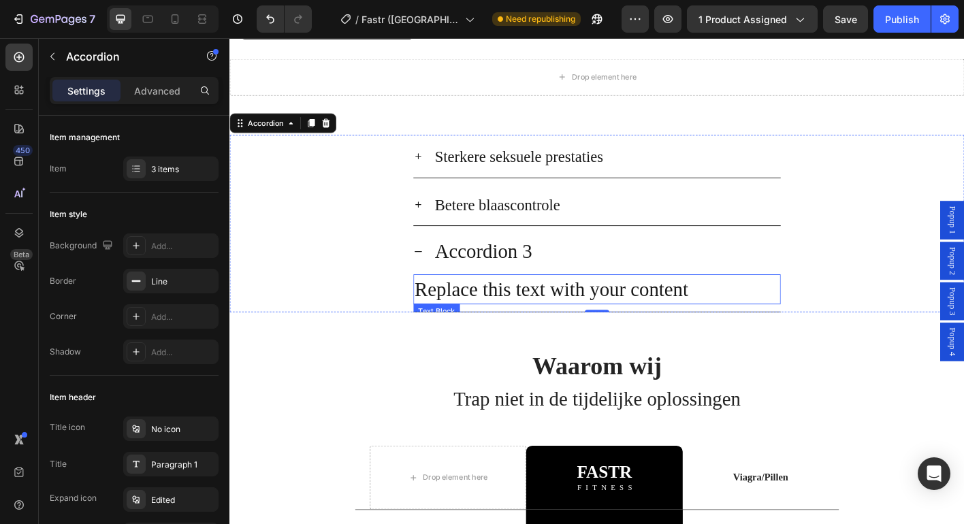
click at [495, 334] on div "Replace this text with your content" at bounding box center [638, 317] width 408 height 33
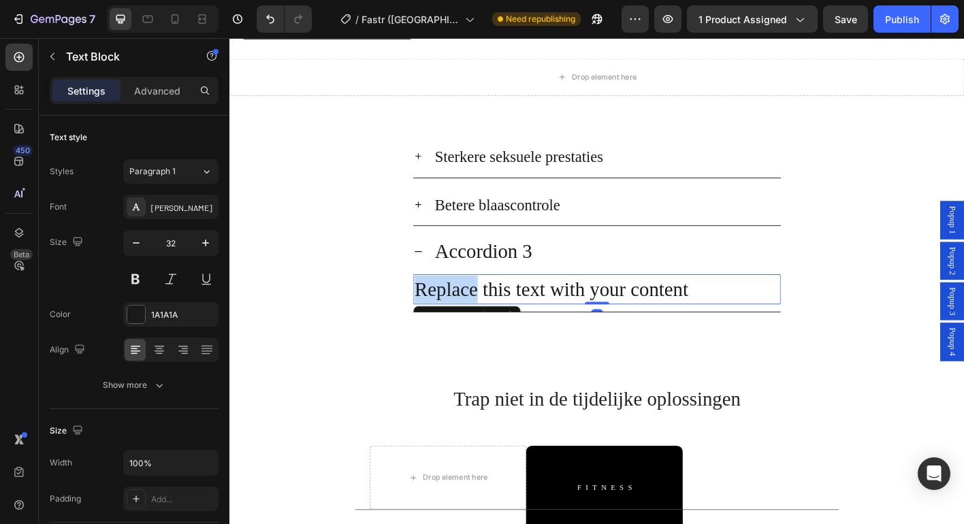
click at [495, 334] on div "Replace this text with your content" at bounding box center [638, 317] width 408 height 33
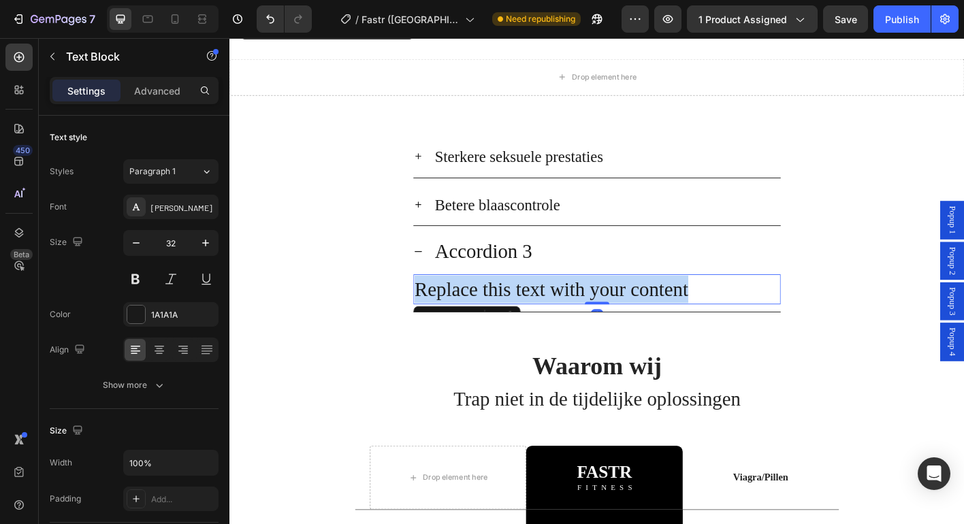
click at [495, 333] on p "Replace this text with your content" at bounding box center [638, 317] width 406 height 31
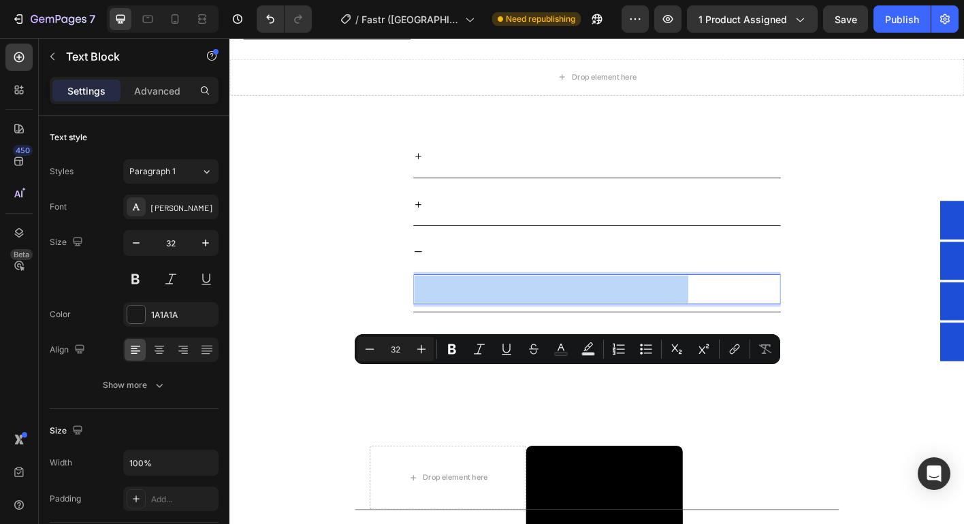
type input "16"
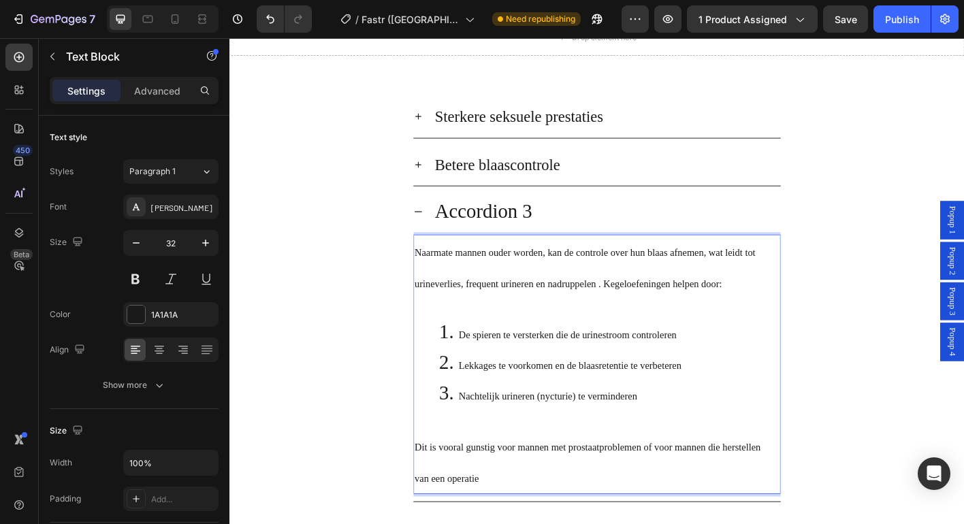
scroll to position [2704, 0]
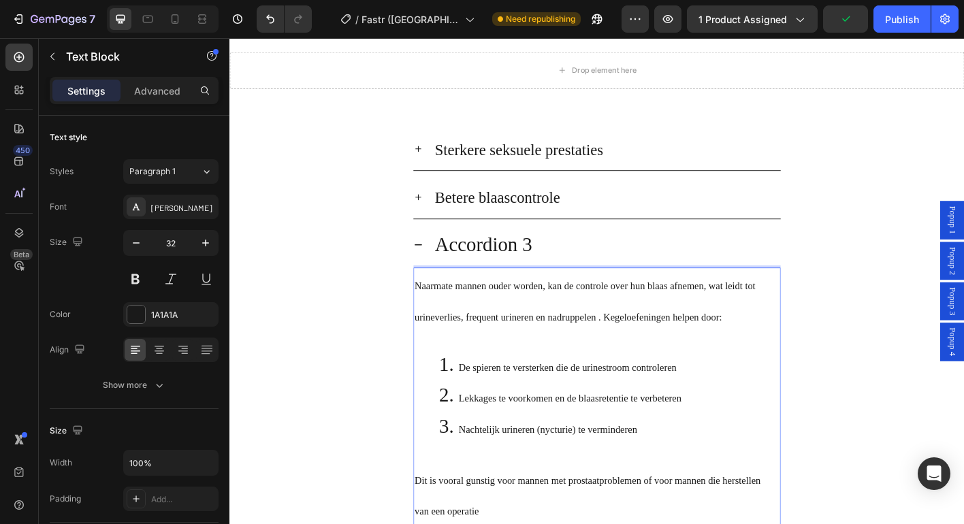
click at [590, 470] on span "Nachtelijk urineren (nycturie) te verminderen" at bounding box center [583, 474] width 198 height 12
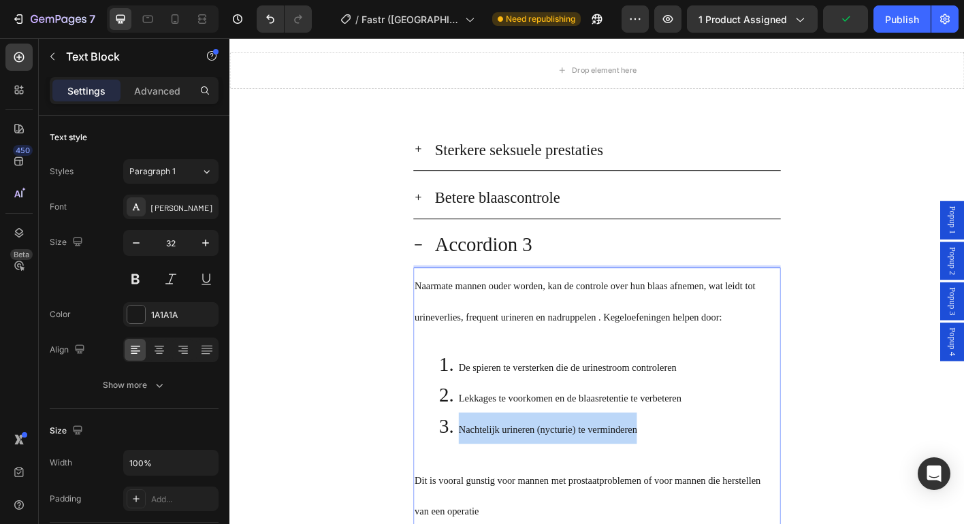
click at [590, 470] on span "Nachtelijk urineren (nycturie) te verminderen" at bounding box center [583, 474] width 198 height 12
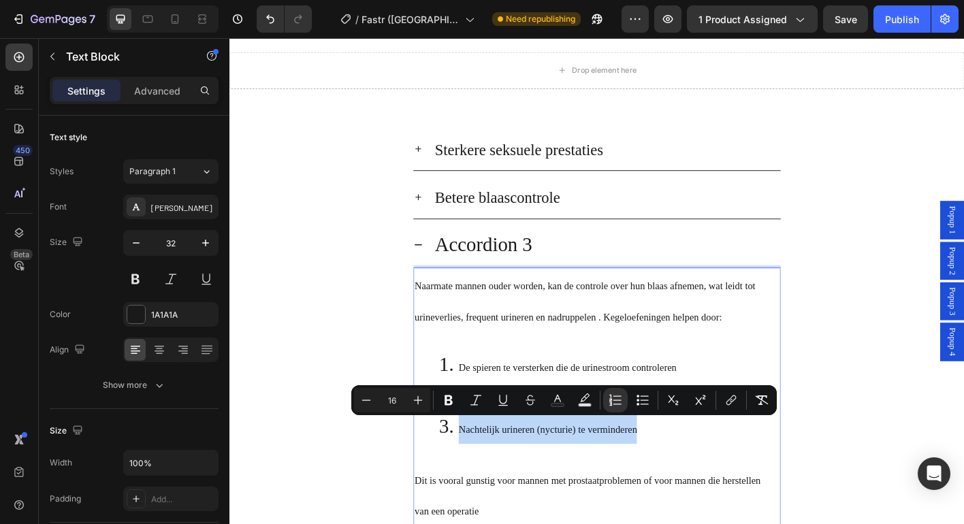
click at [681, 479] on li "Nachtelijk urineren (nycturie) te verminderen" at bounding box center [651, 472] width 379 height 35
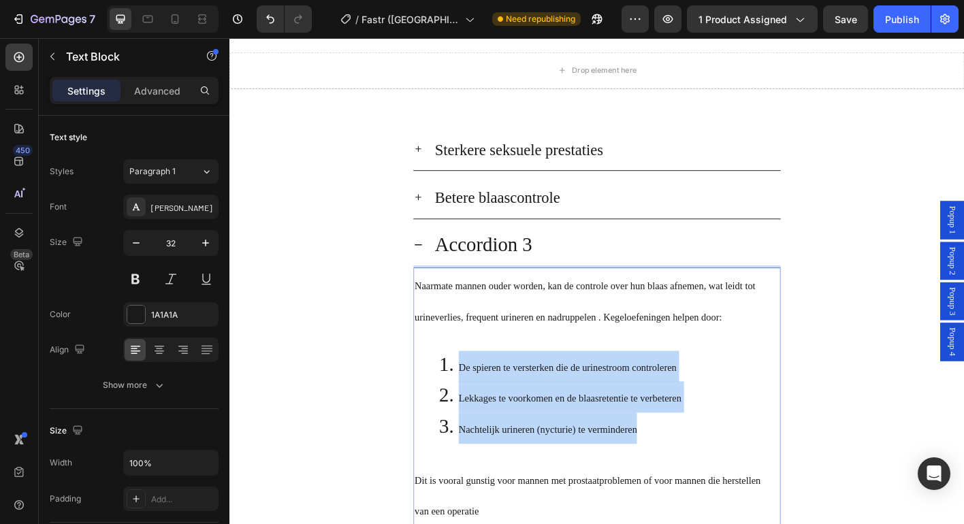
drag, startPoint x: 627, startPoint y: 445, endPoint x: 453, endPoint y: 390, distance: 182.8
click at [453, 390] on ol "De spieren te versterken die de urinestroom controleren Lekkages te voorkomen e…" at bounding box center [638, 437] width 406 height 103
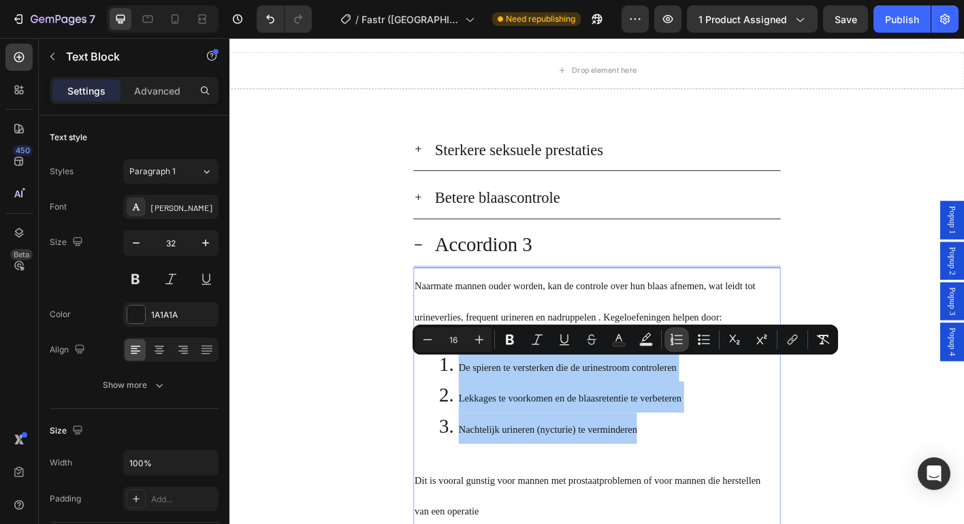
click at [664, 338] on button "Numbered List" at bounding box center [676, 339] width 25 height 25
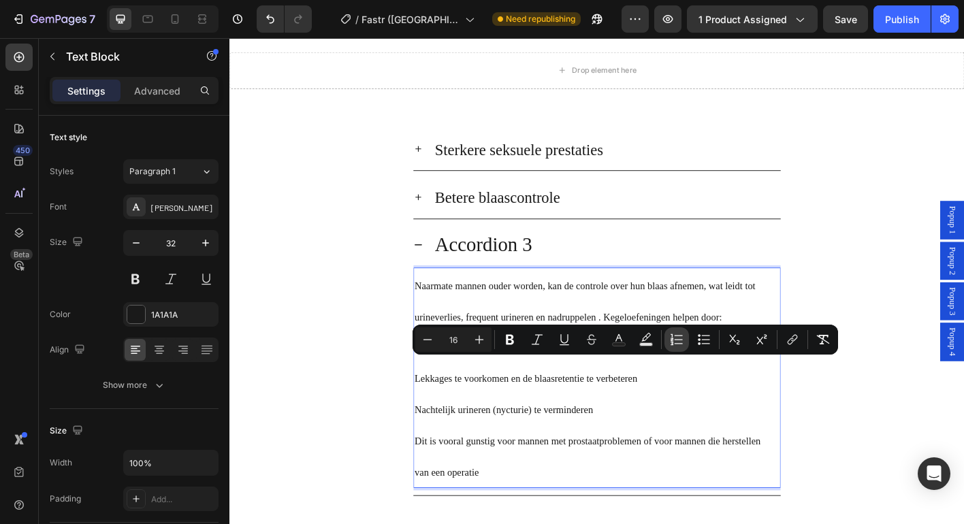
click at [666, 338] on button "Numbered List" at bounding box center [676, 339] width 25 height 25
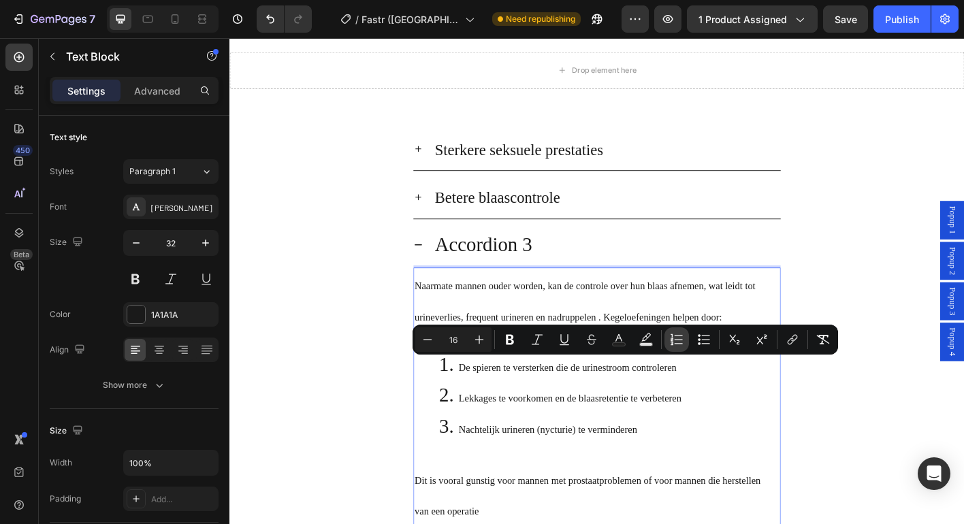
click at [666, 338] on button "Numbered List" at bounding box center [676, 339] width 25 height 25
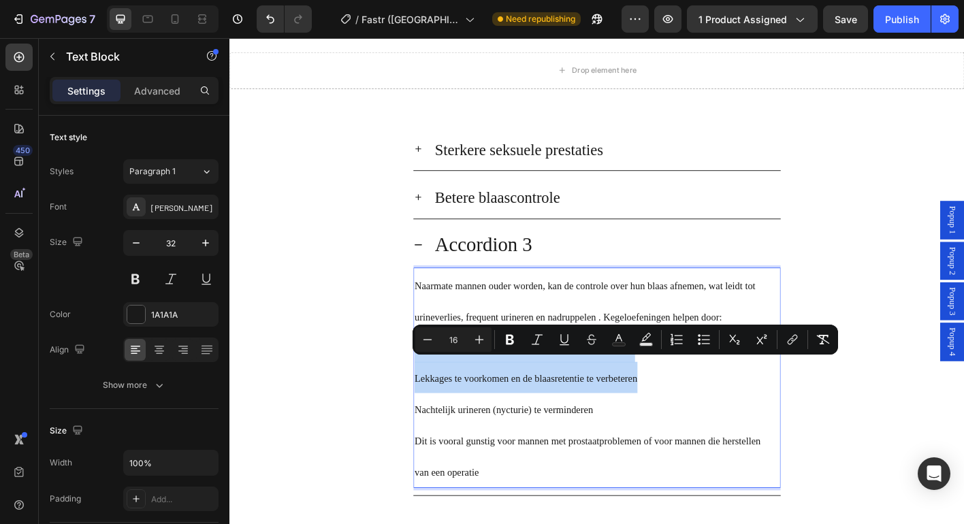
click at [624, 440] on p "Nachtelijk urineren (nycturie) te verminderen" at bounding box center [638, 450] width 406 height 35
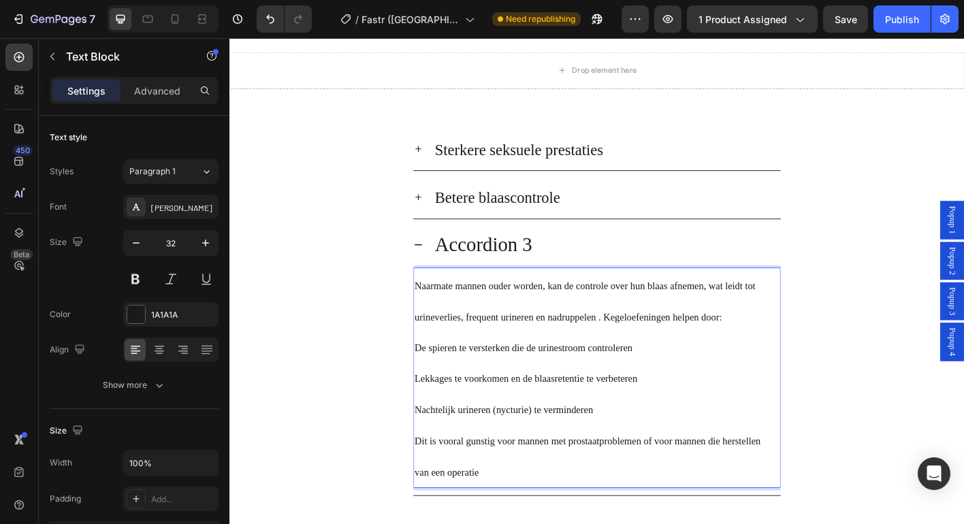
click at [626, 454] on p "Nachtelijk urineren (nycturie) te verminderen" at bounding box center [638, 450] width 406 height 35
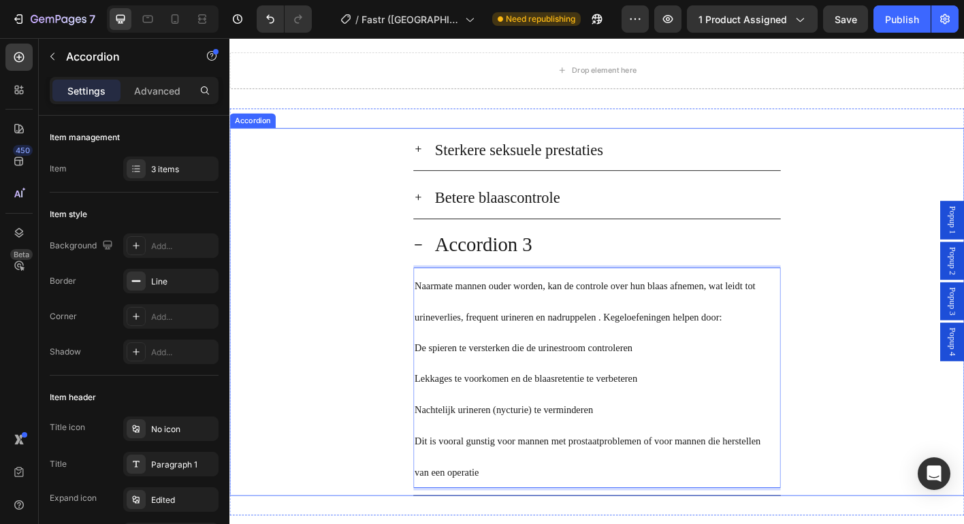
click at [532, 223] on span "Betere blaascontrole" at bounding box center [527, 215] width 140 height 18
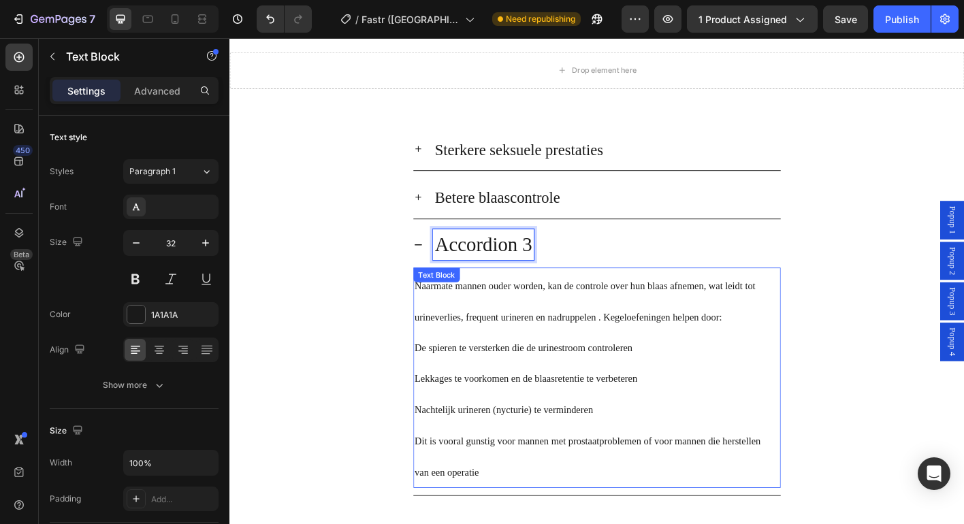
click at [451, 341] on span "Naarmate mannen ouder worden, kan de controle over hun blaas afnemen, wat leidt…" at bounding box center [624, 331] width 379 height 46
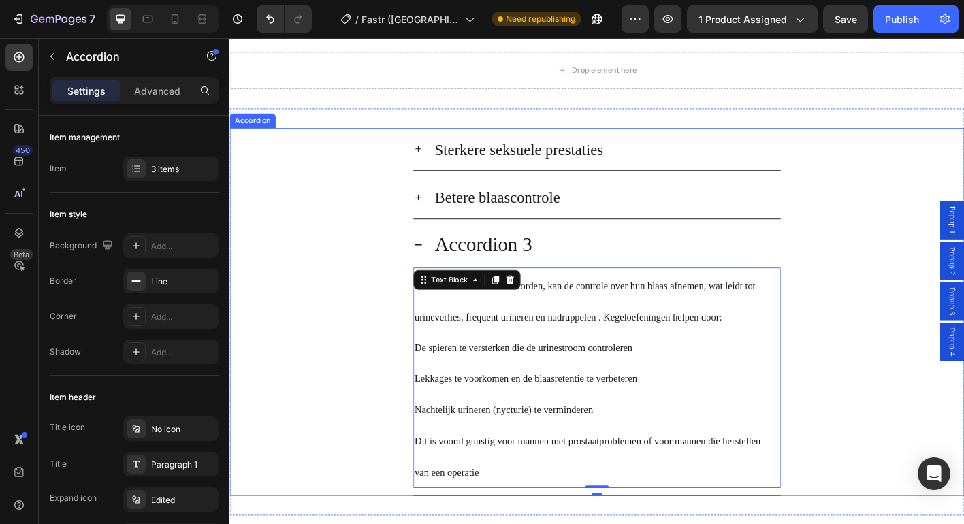
click at [509, 215] on span "Betere blaascontrole" at bounding box center [527, 215] width 140 height 18
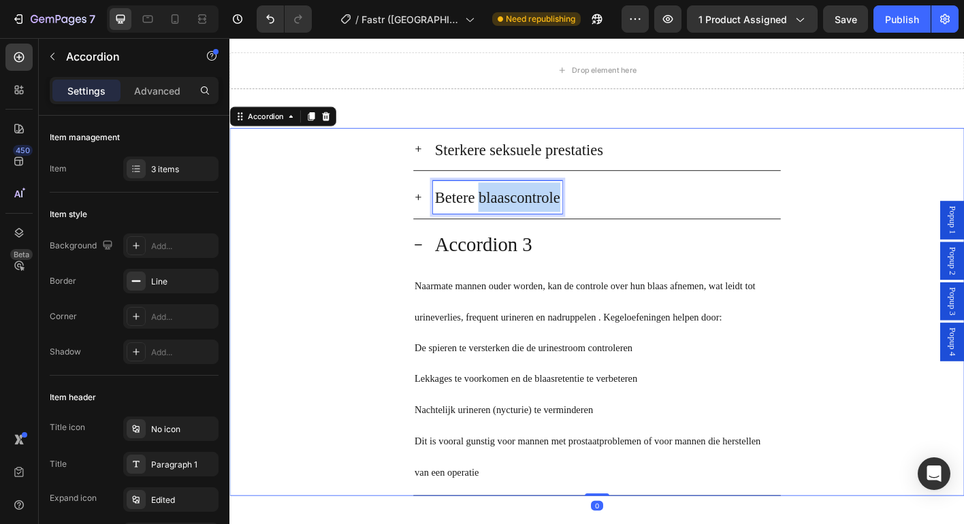
click at [509, 215] on span "Betere blaascontrole" at bounding box center [527, 215] width 140 height 18
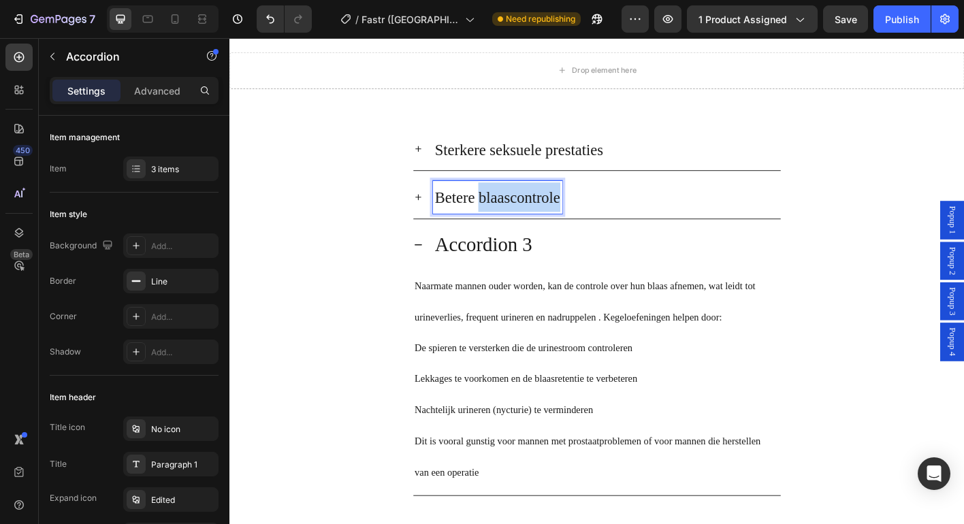
click at [509, 215] on span "Betere blaascontrole" at bounding box center [527, 215] width 140 height 18
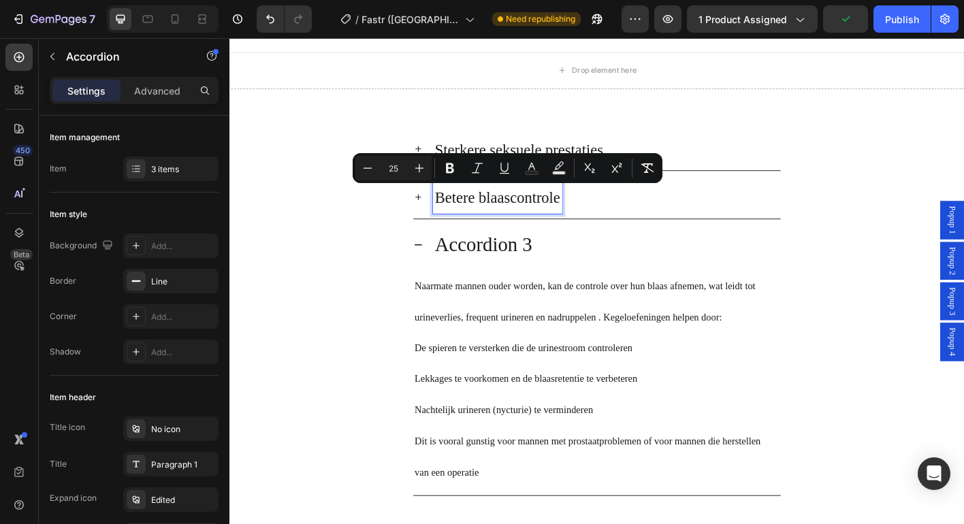
click at [504, 269] on p "Accordion 3" at bounding box center [511, 268] width 108 height 31
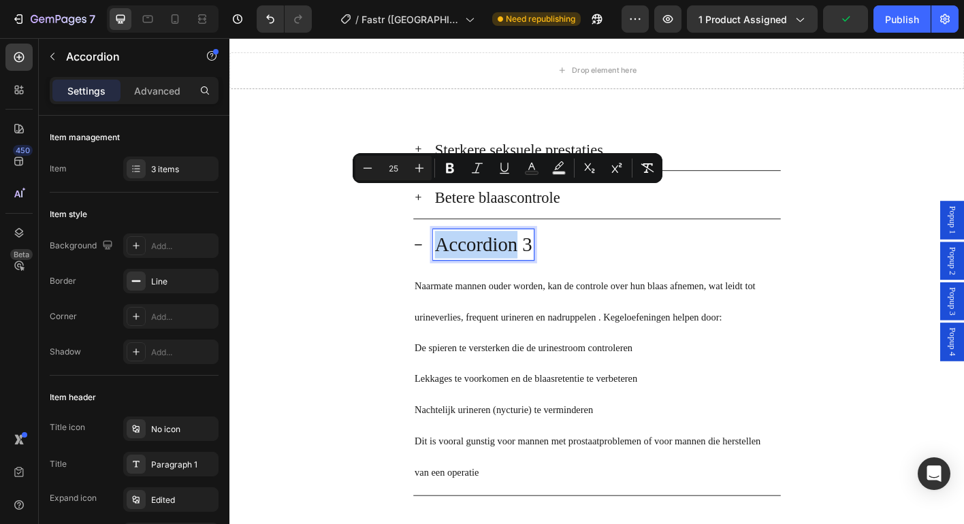
click at [504, 269] on p "Accordion 3" at bounding box center [511, 268] width 108 height 31
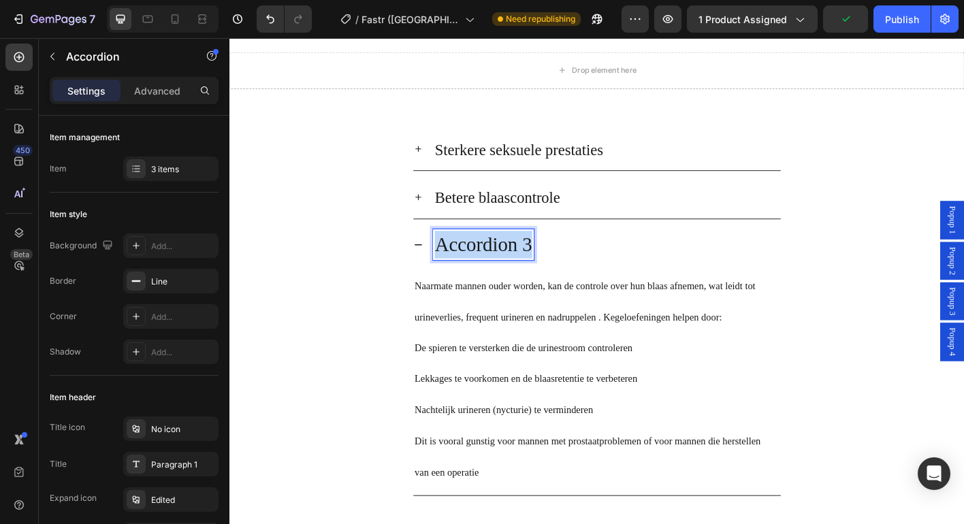
click at [504, 269] on p "Accordion 3" at bounding box center [511, 268] width 108 height 31
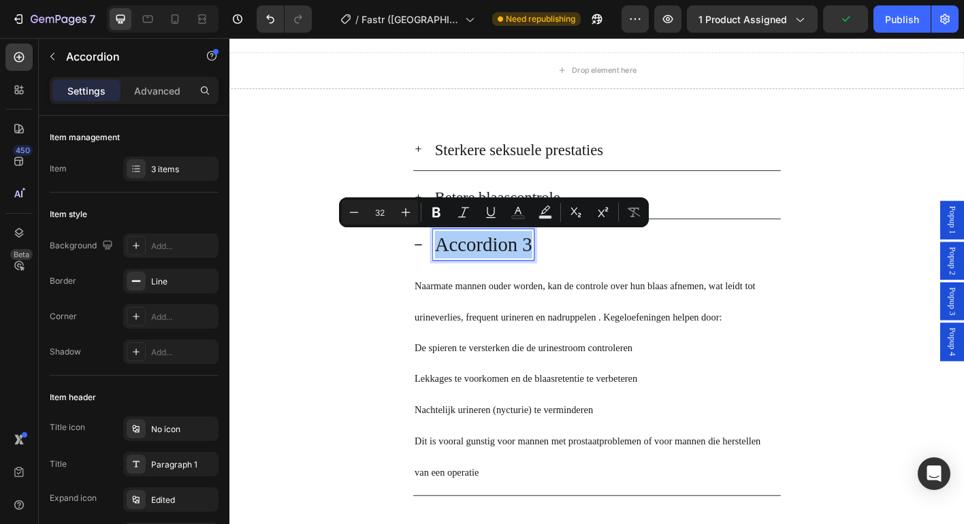
click at [389, 213] on input "32" at bounding box center [379, 212] width 27 height 16
type input "25"
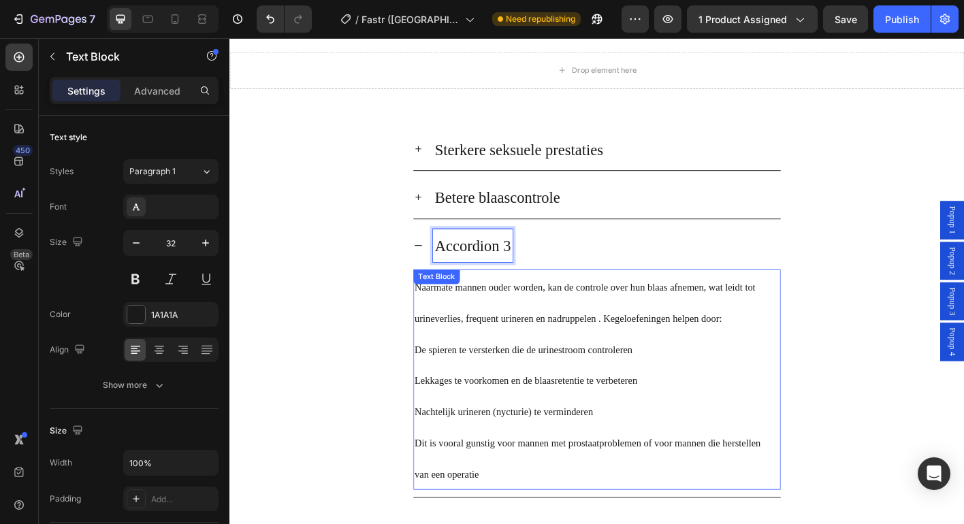
click at [499, 366] on p "De spieren te versterken die de urinestroom controleren" at bounding box center [638, 383] width 406 height 35
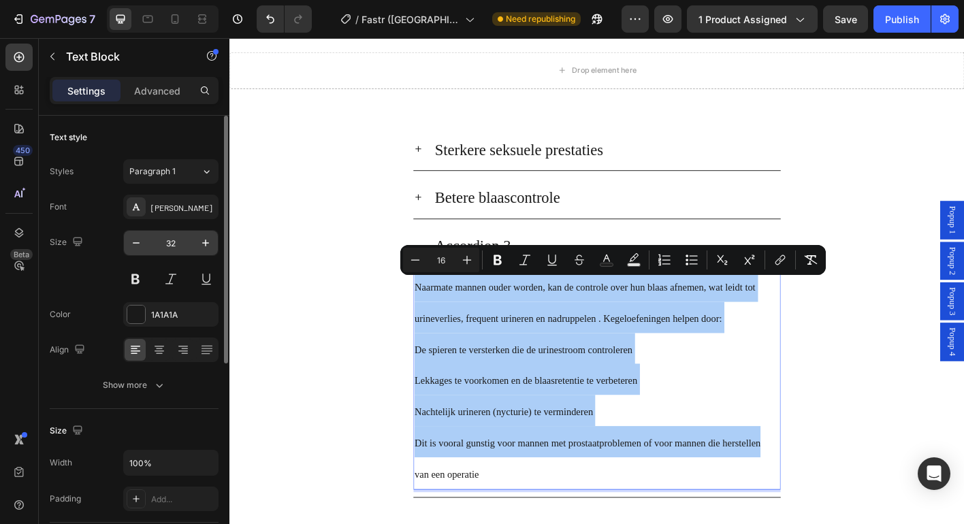
click at [173, 238] on input "32" at bounding box center [170, 243] width 45 height 25
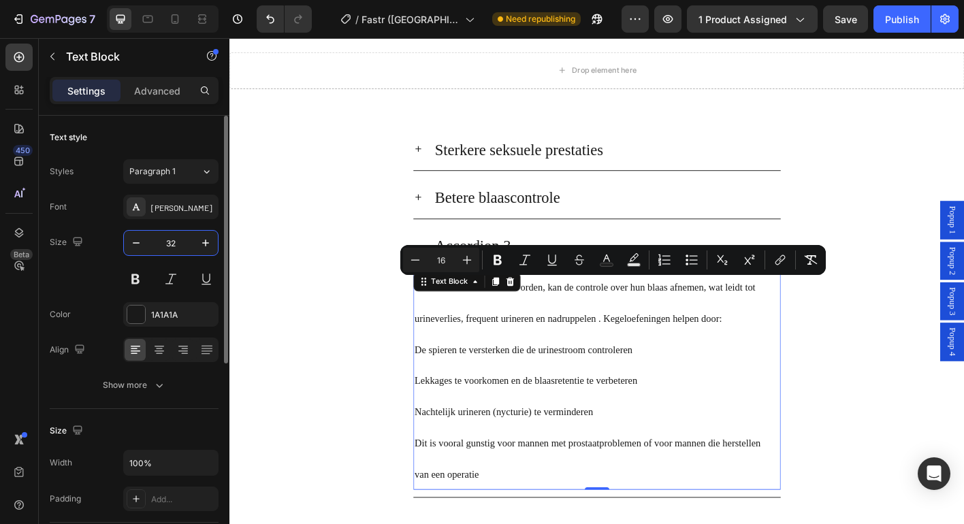
click at [173, 238] on input "32" at bounding box center [170, 243] width 45 height 25
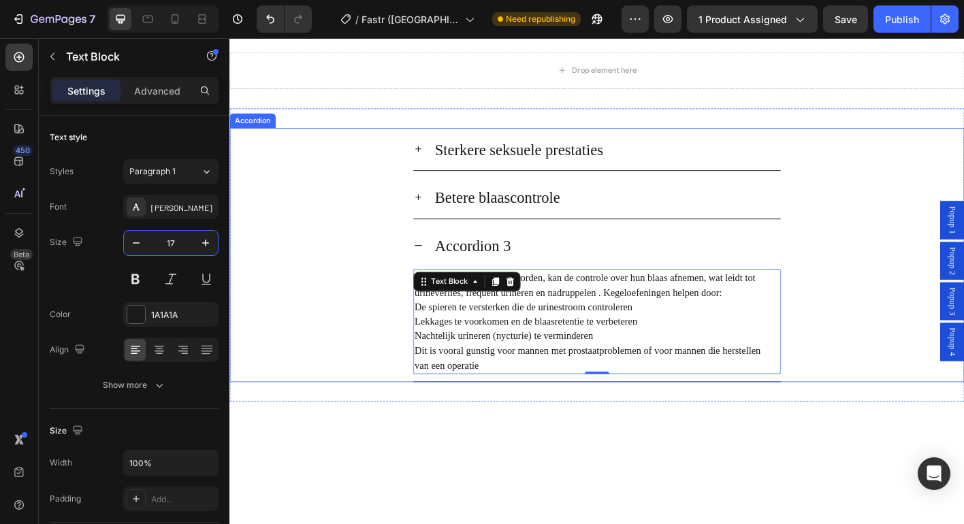
type input "17"
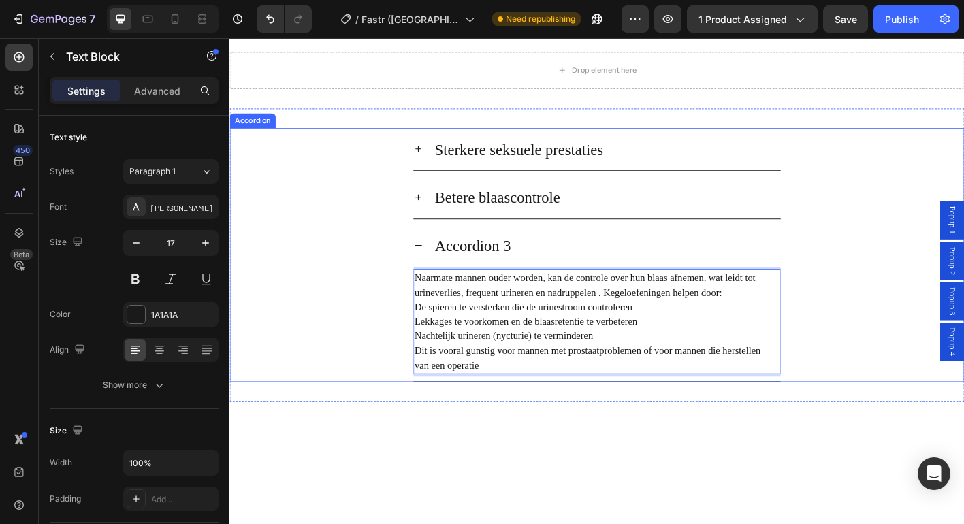
click at [518, 267] on span "Accordion 3" at bounding box center [499, 269] width 84 height 18
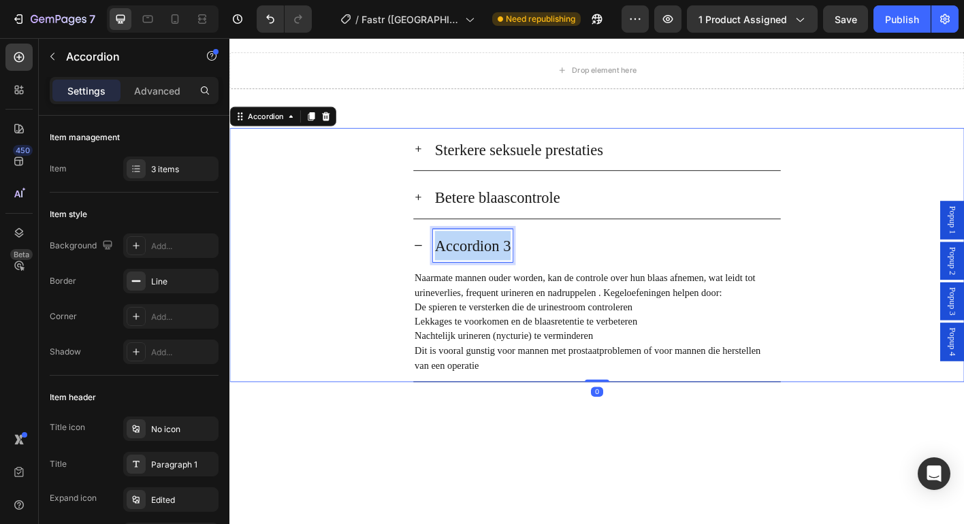
click at [518, 267] on span "Accordion 3" at bounding box center [499, 269] width 84 height 18
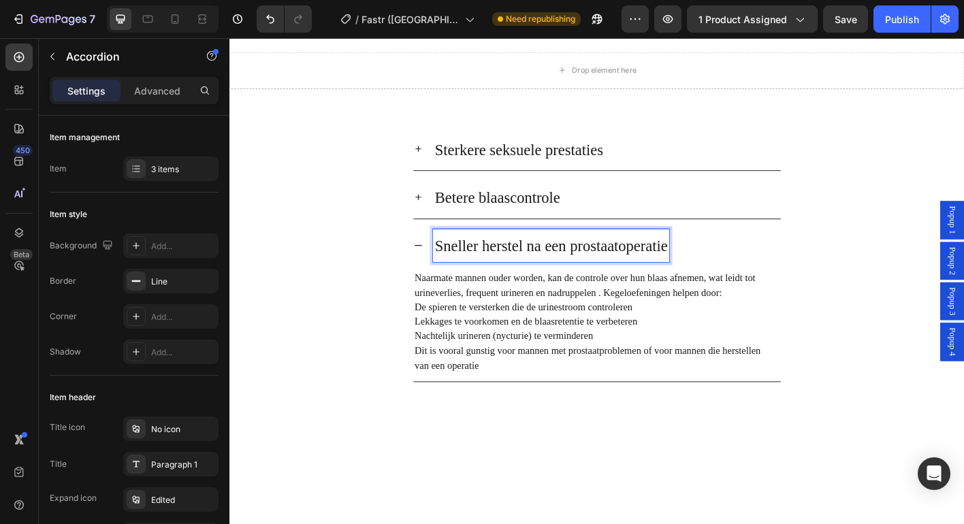
click at [494, 219] on span "Betere blaascontrole" at bounding box center [527, 215] width 140 height 18
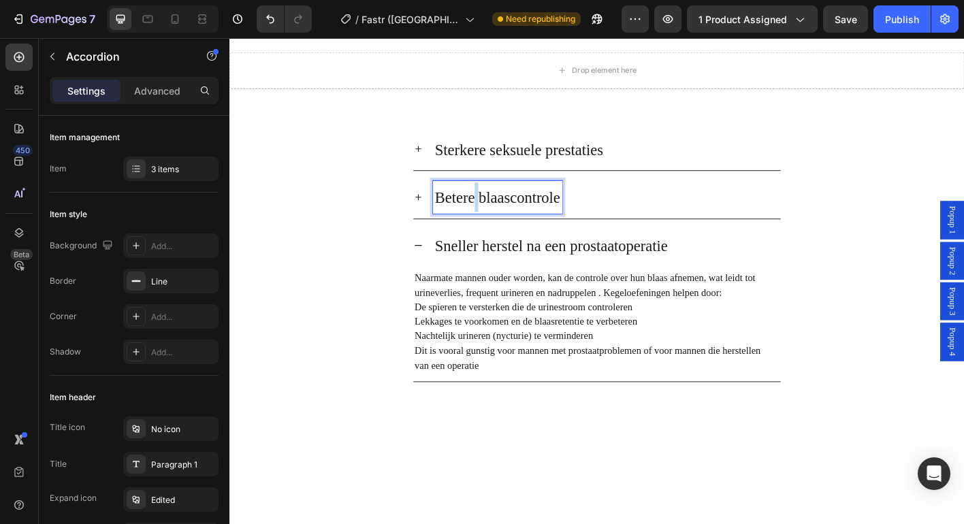
click at [494, 219] on span "Betere blaascontrole" at bounding box center [527, 215] width 140 height 18
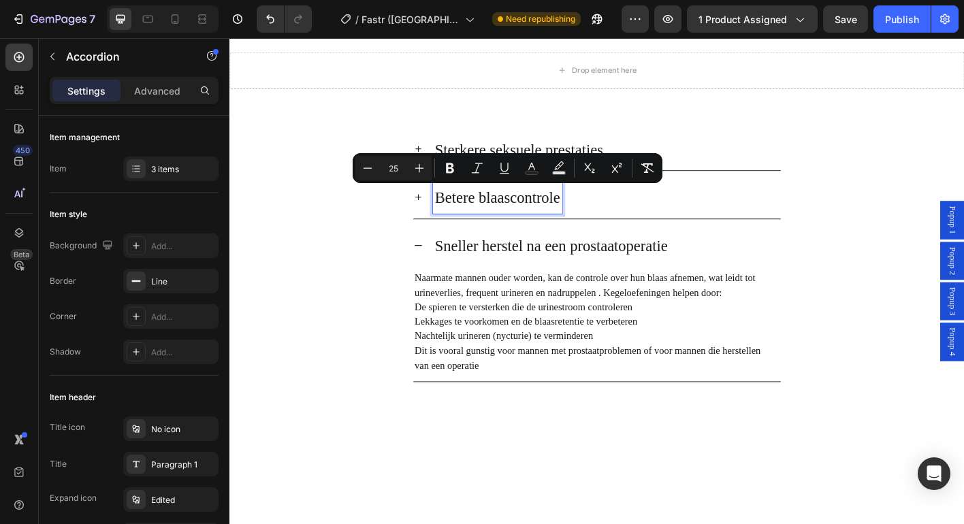
click at [500, 269] on span "Sneller herstel na een prostaatoperatie" at bounding box center [586, 269] width 259 height 18
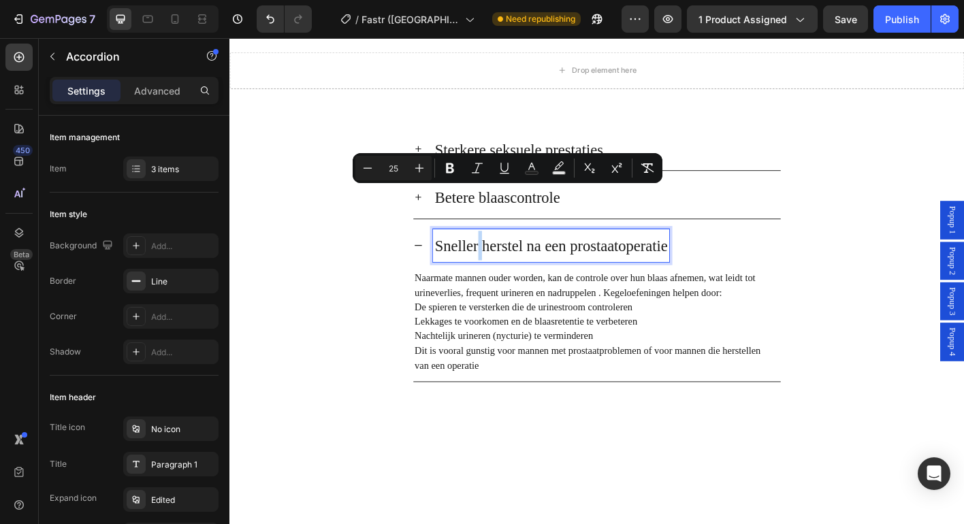
click at [500, 268] on span "Sneller herstel na een prostaatoperatie" at bounding box center [586, 269] width 259 height 18
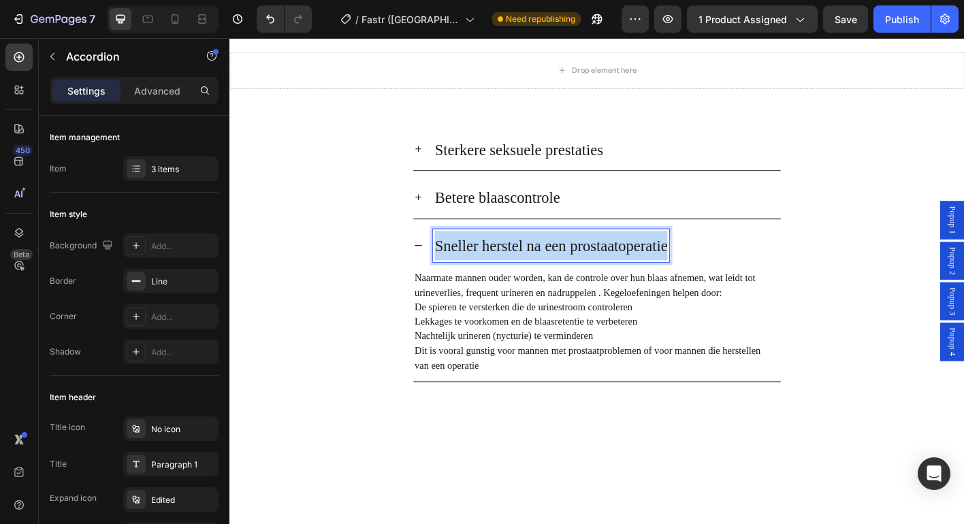
click at [500, 269] on span "Sneller herstel na een prostaatoperatie" at bounding box center [586, 269] width 259 height 18
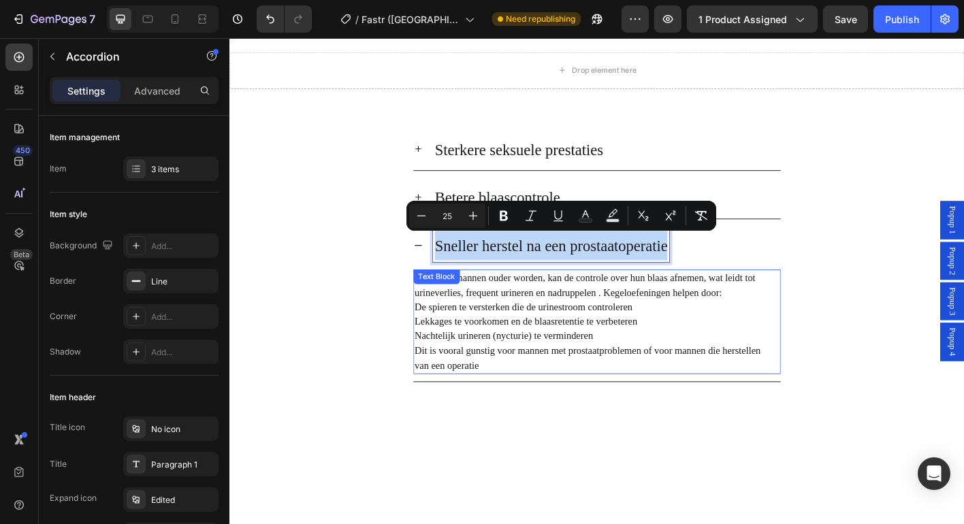
click at [570, 383] on span "Dit is vooral gunstig voor mannen met prostaatproblemen of voor mannen die hers…" at bounding box center [627, 386] width 385 height 12
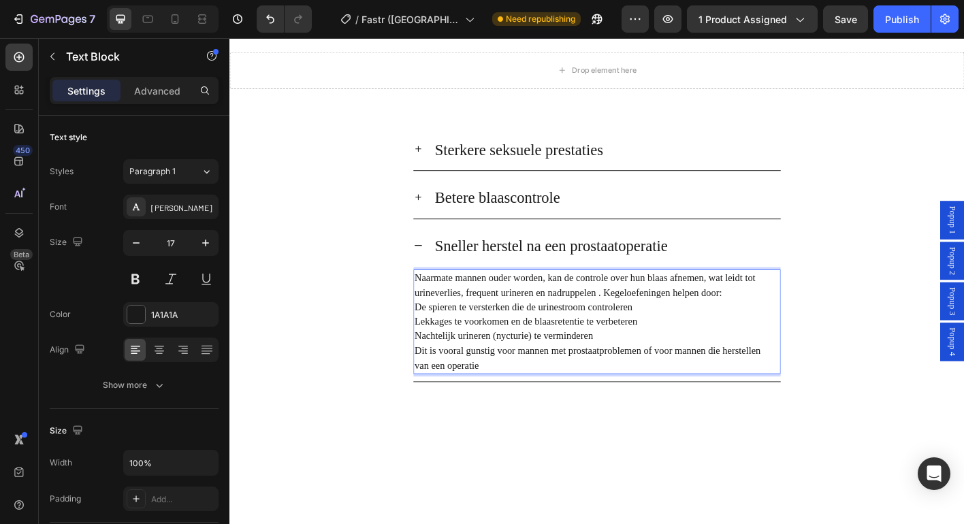
click at [570, 383] on span "Dit is vooral gunstig voor mannen met prostaatproblemen of voor mannen die hers…" at bounding box center [627, 386] width 385 height 12
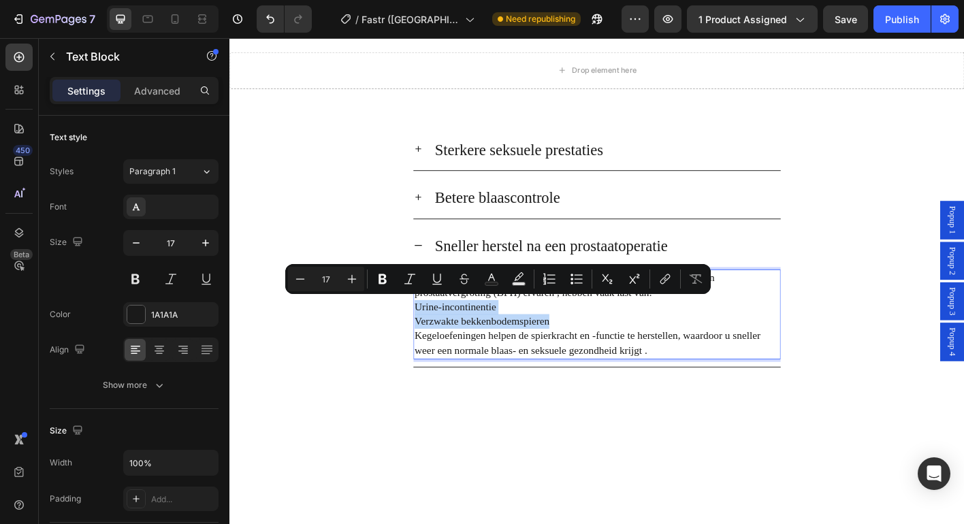
drag, startPoint x: 579, startPoint y: 351, endPoint x: 431, endPoint y: 336, distance: 149.2
click at [434, 336] on div "Mannen die een prostatectomie (prostaatverwijdering) ondergaan of een prostaatv…" at bounding box center [638, 345] width 408 height 100
click at [550, 276] on icon "Editor contextual toolbar" at bounding box center [550, 279] width 14 height 14
type input "17"
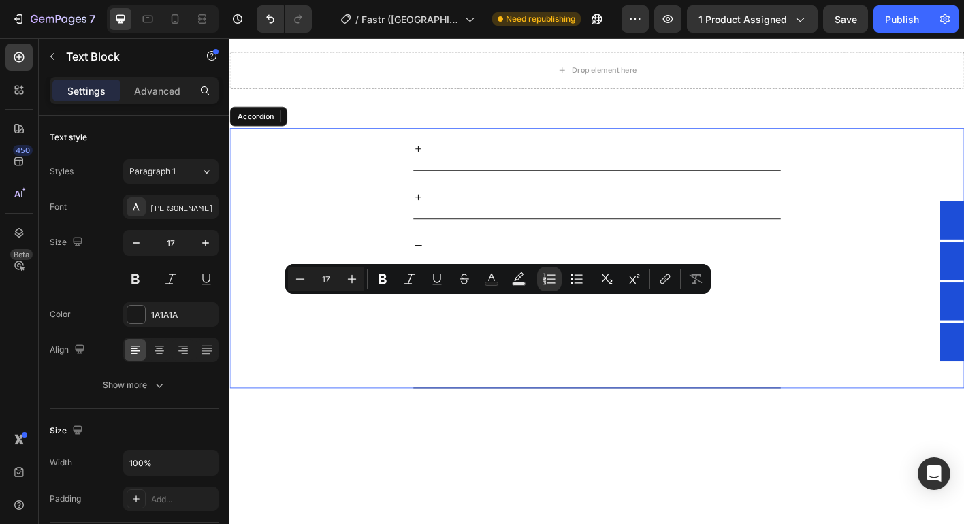
click at [440, 270] on div "Sneller herstel na een prostaatoperatie" at bounding box center [638, 269] width 408 height 48
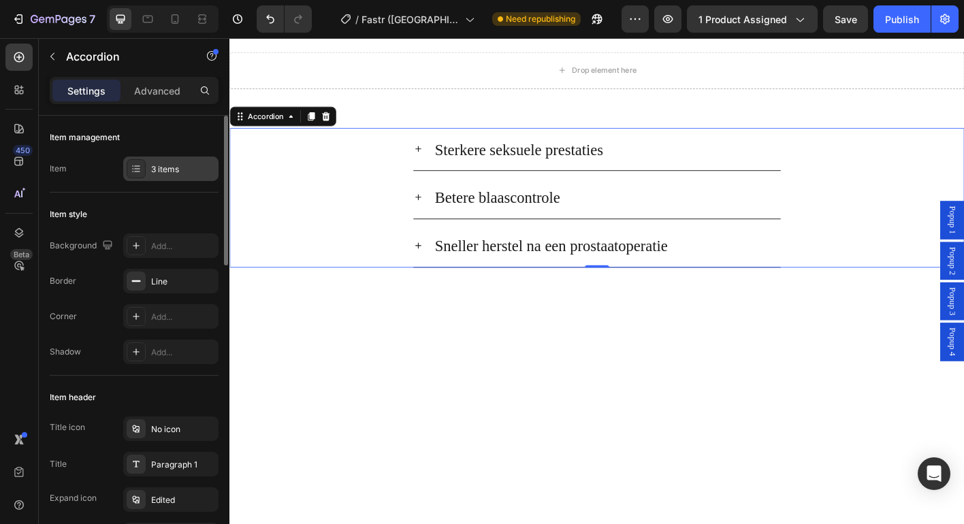
click at [178, 171] on div "3 items" at bounding box center [183, 169] width 64 height 12
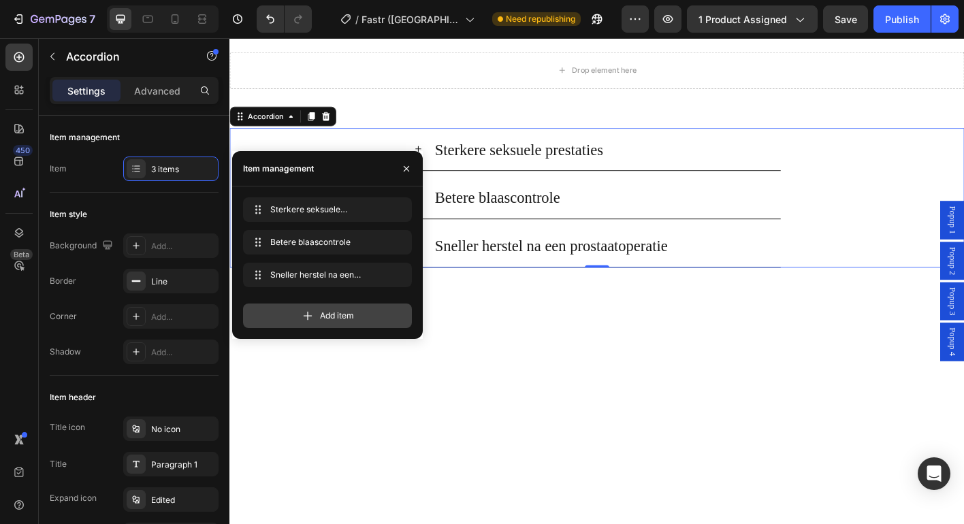
click at [351, 319] on span "Add item" at bounding box center [337, 316] width 34 height 12
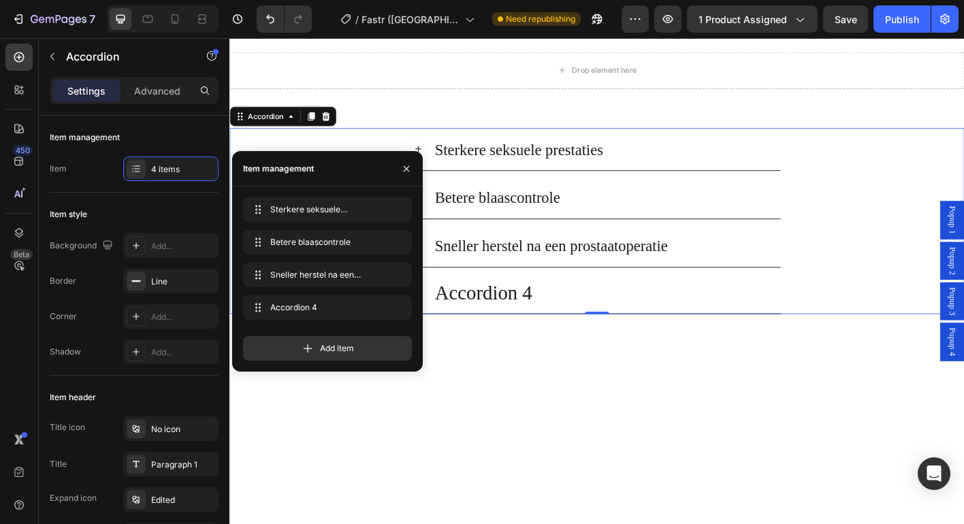
click at [506, 327] on div "Accordion 4" at bounding box center [511, 321] width 112 height 35
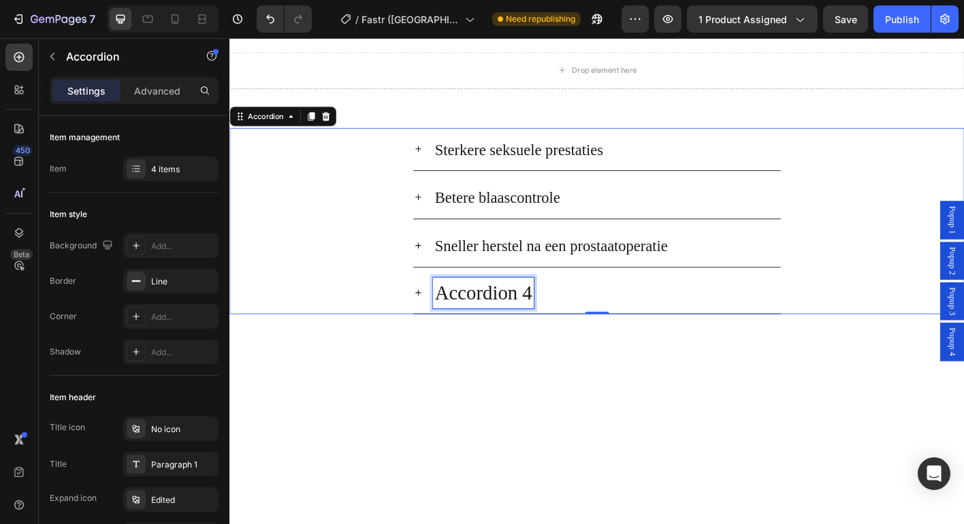
click at [506, 327] on p "Accordion 4" at bounding box center [511, 321] width 108 height 31
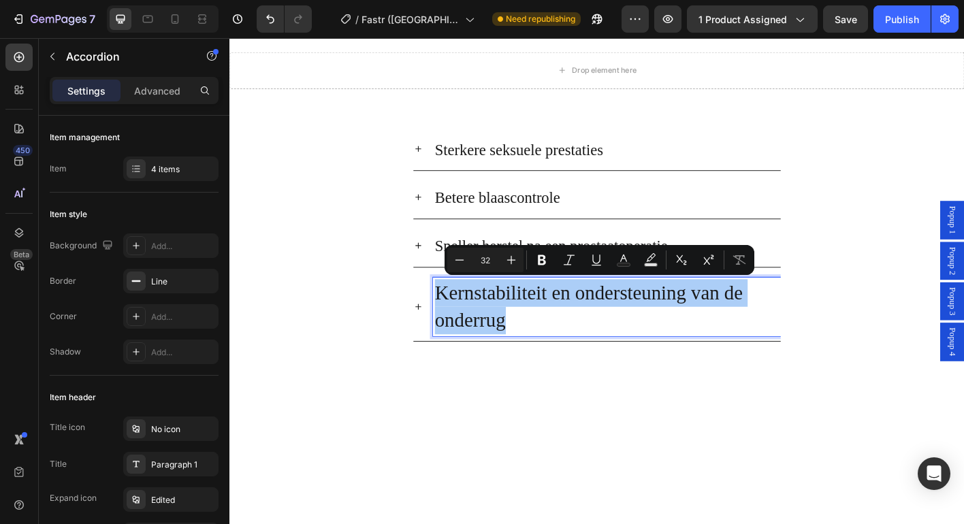
click at [479, 256] on input "32" at bounding box center [485, 260] width 27 height 16
click at [485, 257] on input "32" at bounding box center [485, 260] width 27 height 16
type input "25"
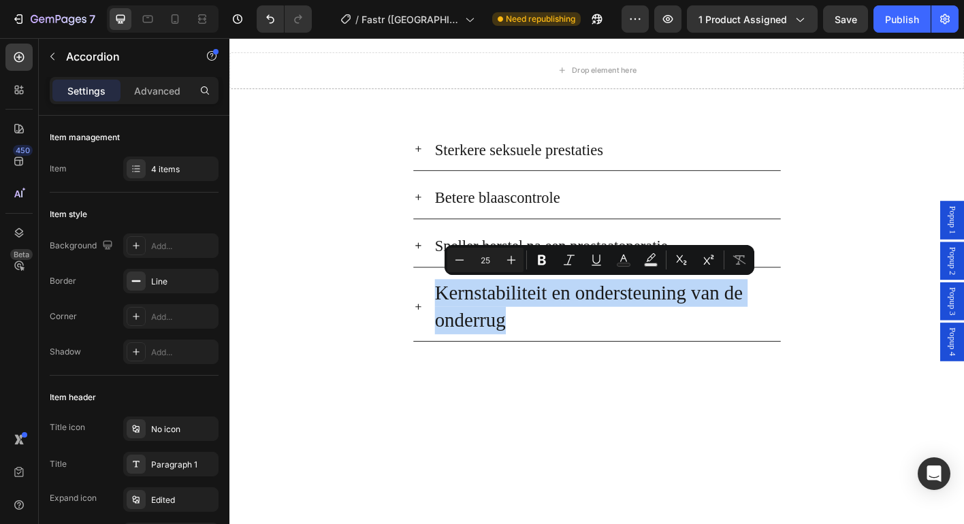
click at [599, 200] on div "Betere blaascontrole" at bounding box center [648, 215] width 387 height 37
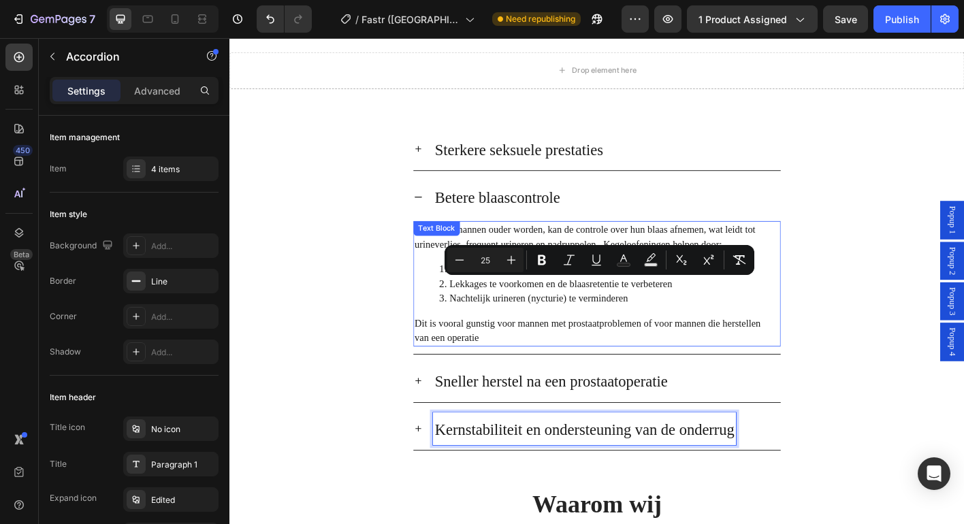
scroll to position [2748, 0]
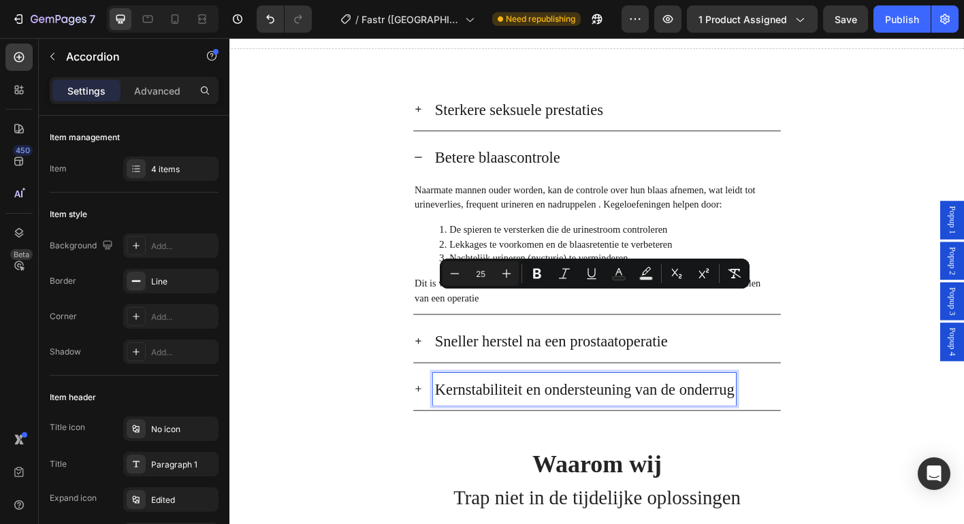
click at [440, 171] on div "Betere blaascontrole" at bounding box center [638, 171] width 408 height 48
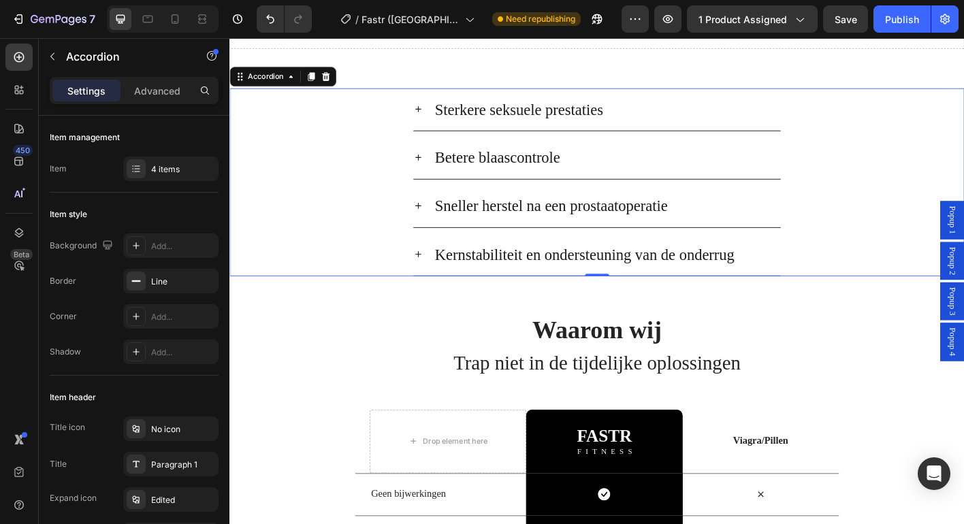
click at [438, 273] on icon at bounding box center [439, 278] width 11 height 11
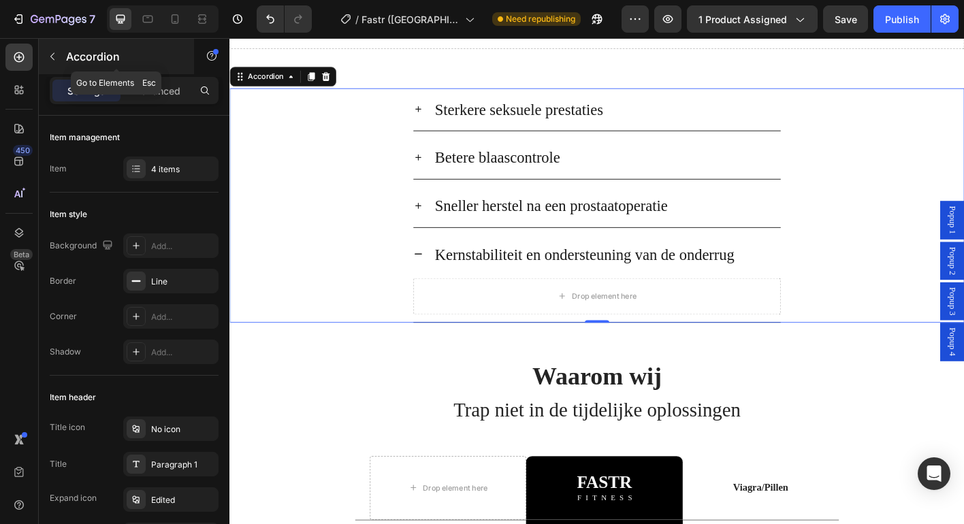
click at [75, 61] on p "Accordion" at bounding box center [124, 56] width 116 height 16
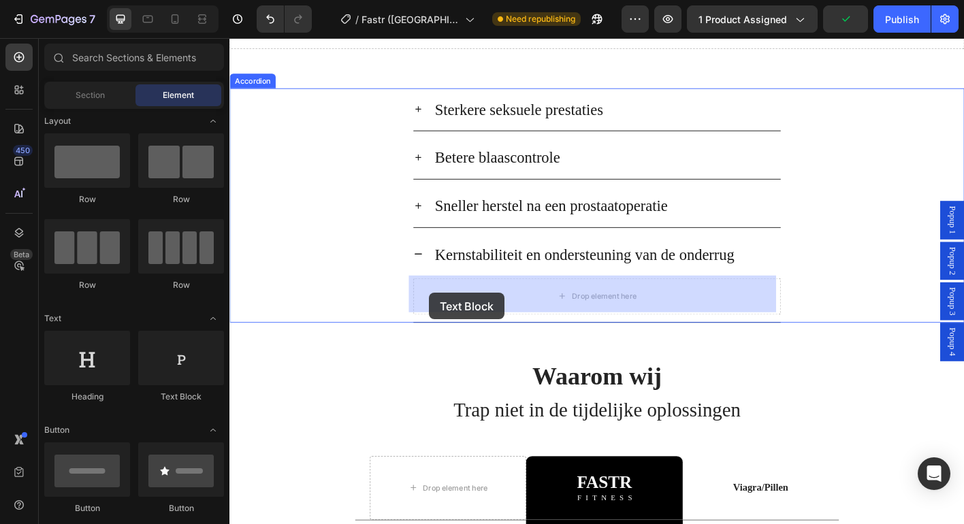
drag, startPoint x: 398, startPoint y: 394, endPoint x: 451, endPoint y: 321, distance: 90.5
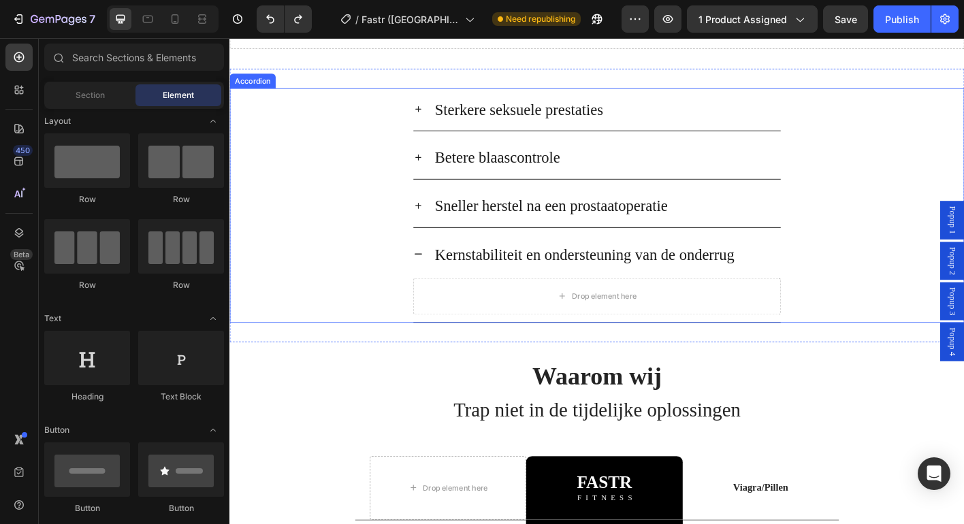
click at [434, 225] on icon at bounding box center [439, 224] width 11 height 11
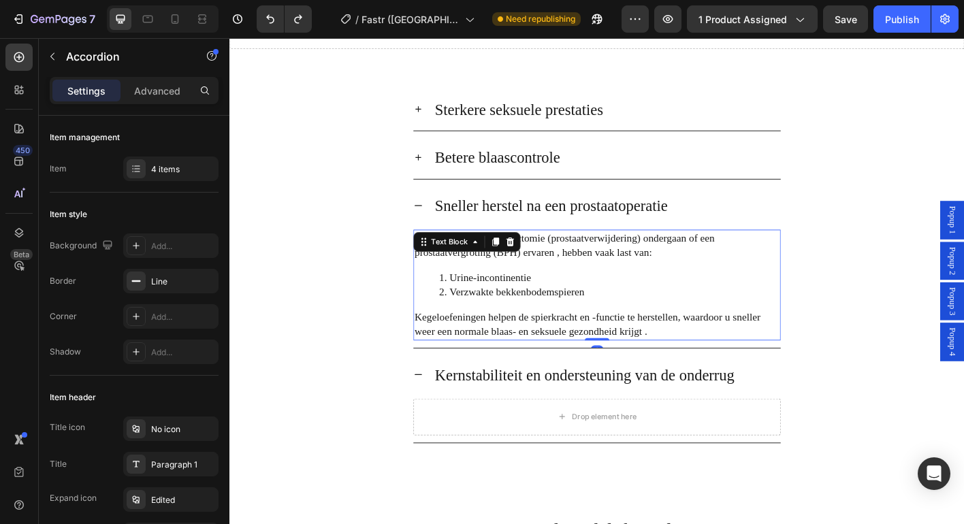
click at [517, 271] on div "Mannen die een prostatectomie (prostaatverwijdering) ondergaan of een prostaatv…" at bounding box center [638, 312] width 408 height 123
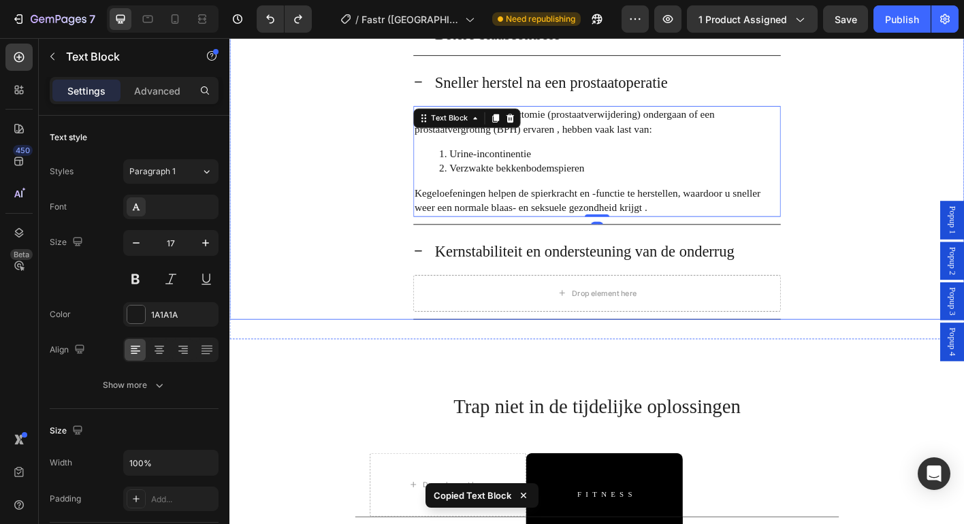
scroll to position [2905, 0]
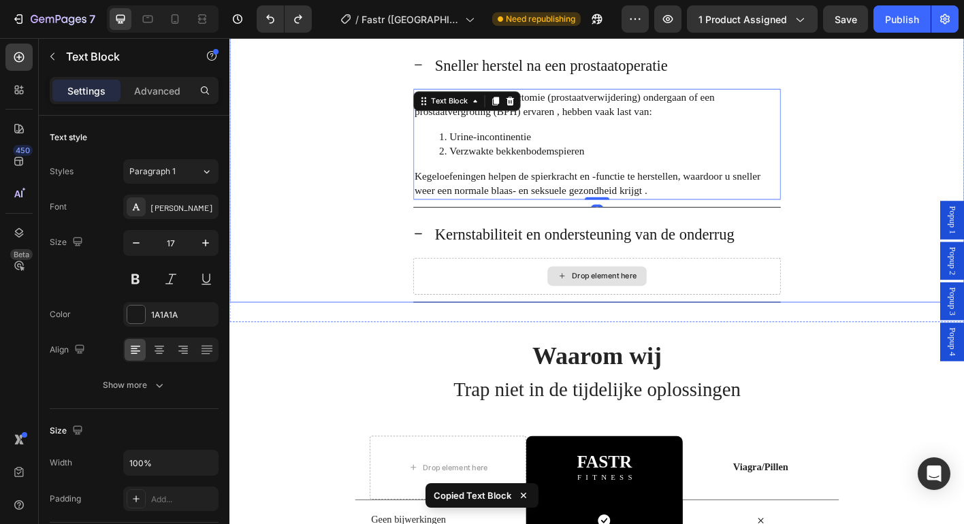
click at [508, 292] on div "Drop element here" at bounding box center [638, 303] width 408 height 41
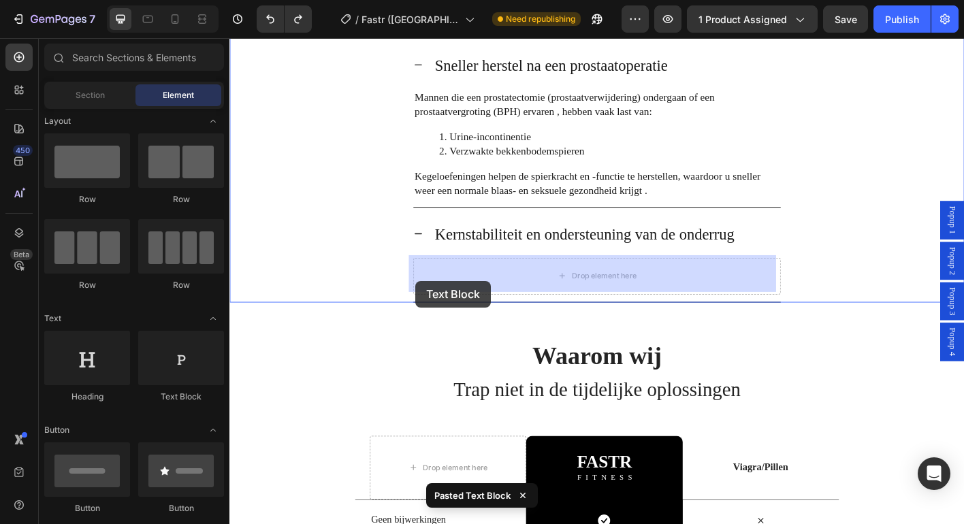
drag, startPoint x: 398, startPoint y: 389, endPoint x: 440, endPoint y: 304, distance: 95.3
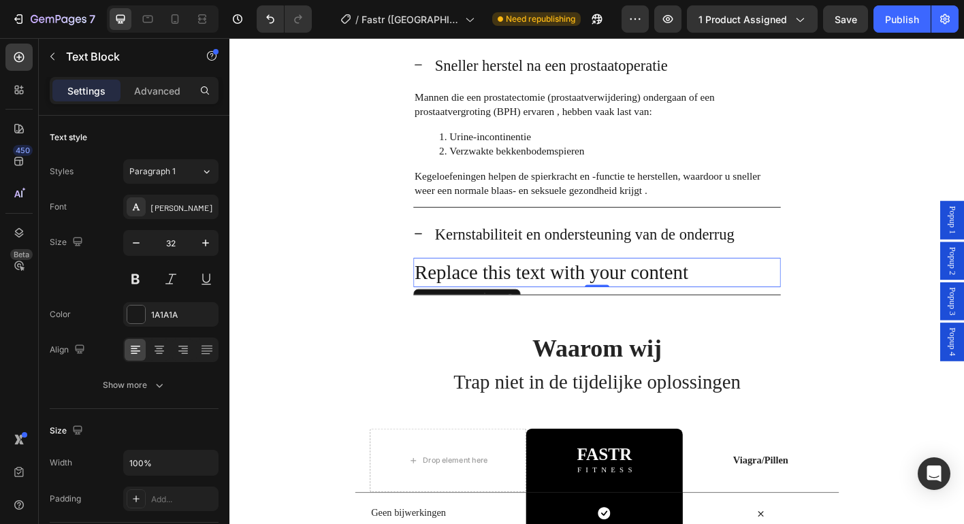
click at [494, 294] on div "Replace this text with your content" at bounding box center [638, 299] width 408 height 33
click at [494, 294] on p "Replace this text with your content" at bounding box center [638, 299] width 406 height 31
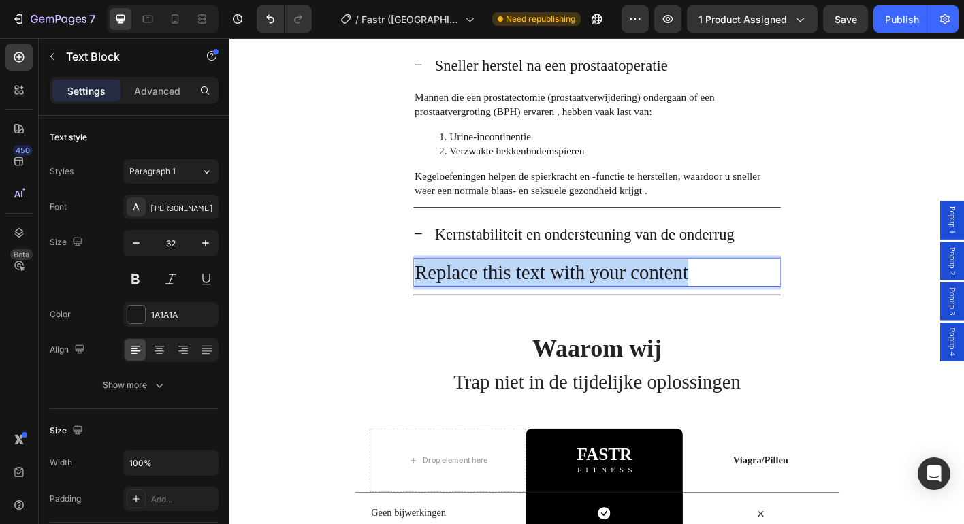
click at [494, 293] on p "Replace this text with your content" at bounding box center [638, 299] width 406 height 31
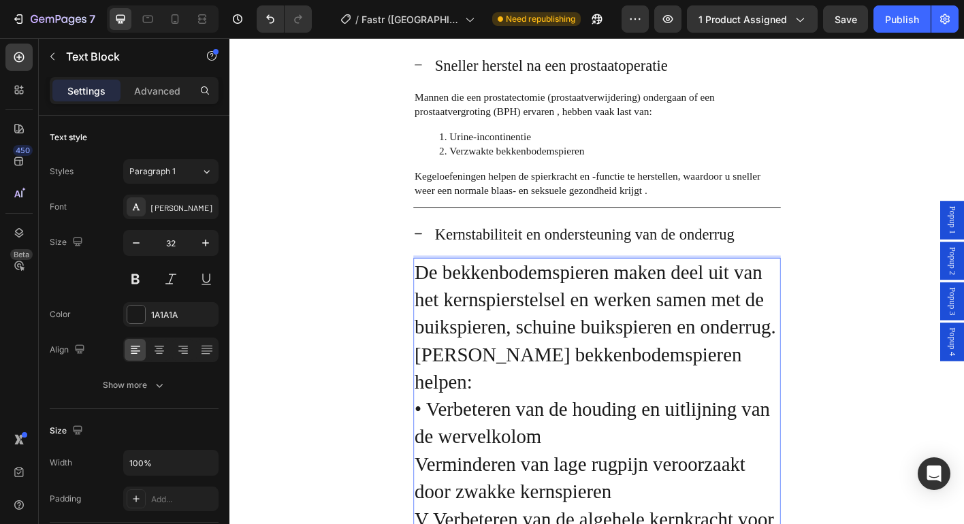
scroll to position [2923, 0]
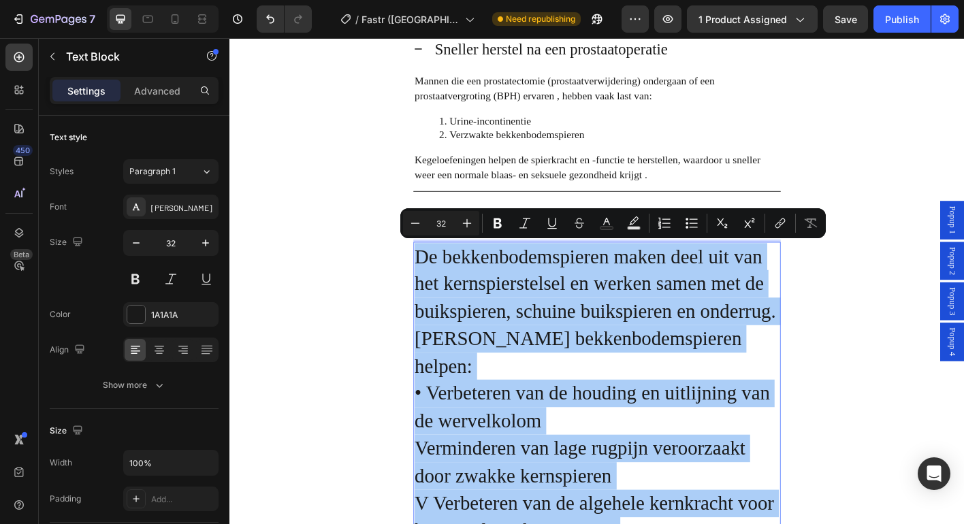
drag, startPoint x: 446, startPoint y: 224, endPoint x: 436, endPoint y: 225, distance: 9.6
click at [436, 225] on input "32" at bounding box center [441, 223] width 27 height 16
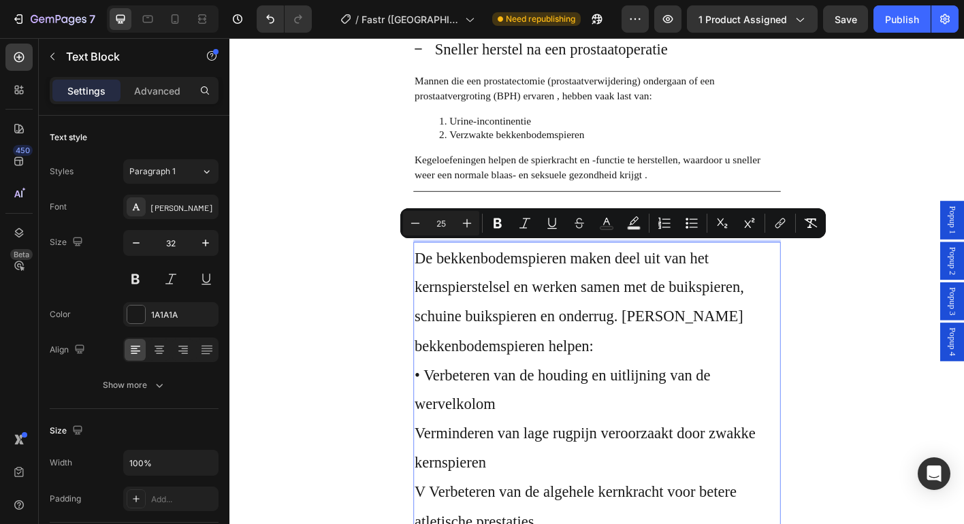
click at [436, 224] on input "25" at bounding box center [441, 223] width 27 height 16
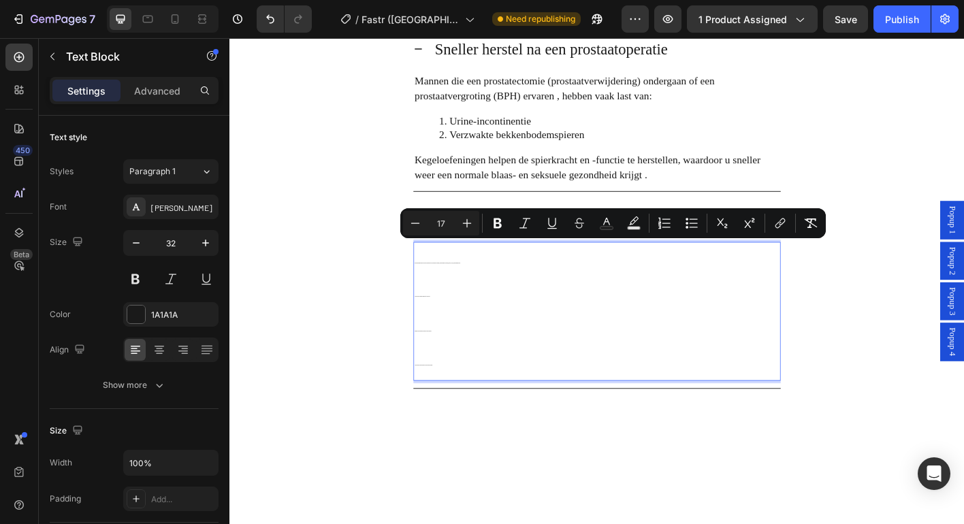
type input "17"
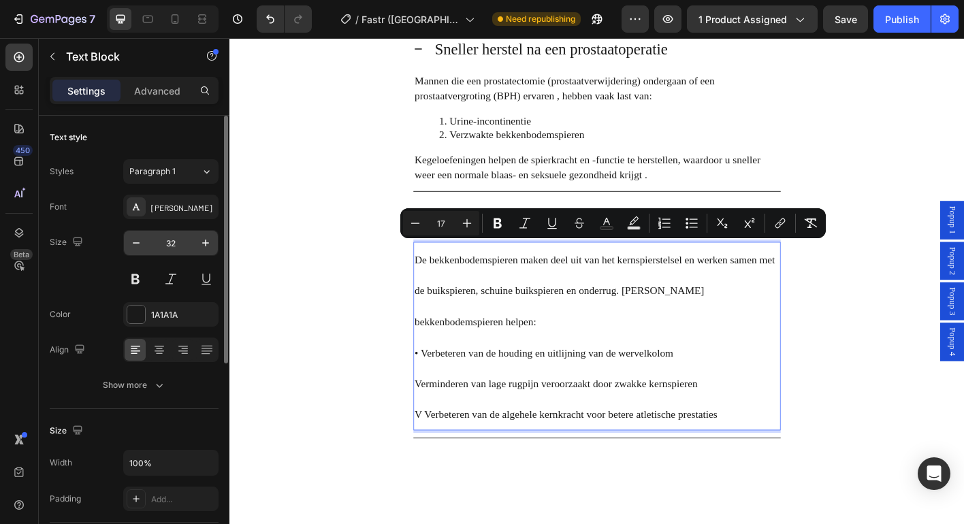
click at [172, 248] on input "32" at bounding box center [170, 243] width 45 height 25
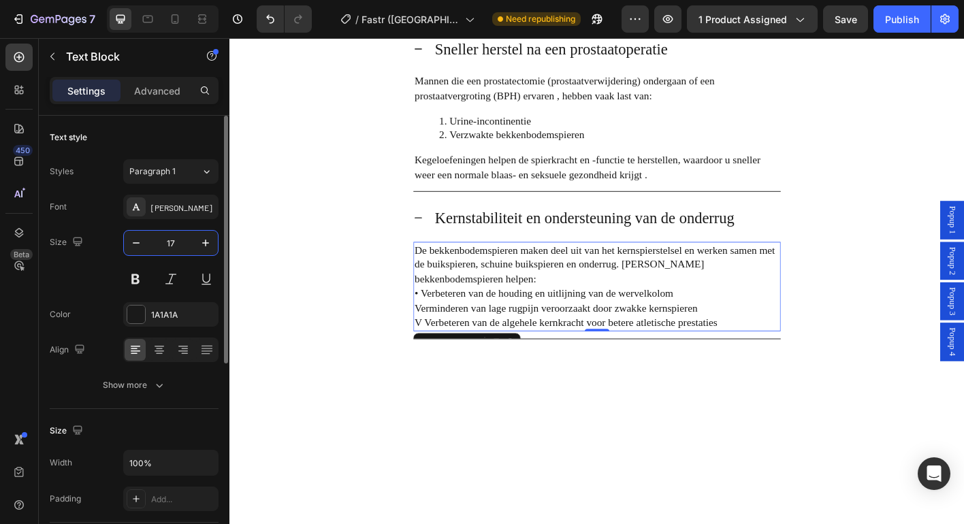
type input "17"
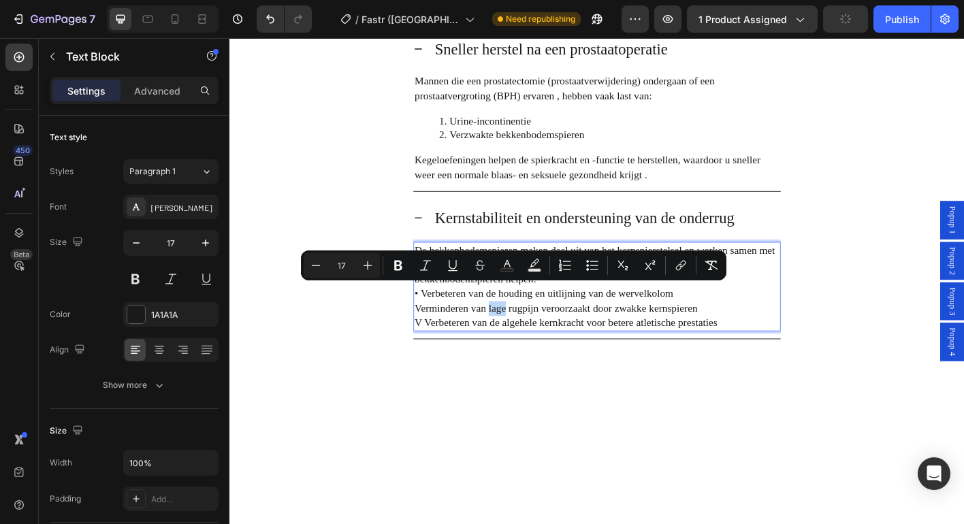
drag, startPoint x: 290, startPoint y: 274, endPoint x: 239, endPoint y: 268, distance: 51.4
click at [444, 278] on div "Minus 17 Plus Bold Italic Underline Strikethrough Text Color Text Background Co…" at bounding box center [513, 266] width 425 height 30
click at [703, 346] on div "De bekkenbodemspieren maken deel uit van het kernspierstelsel en werken samen m…" at bounding box center [638, 317] width 408 height 111
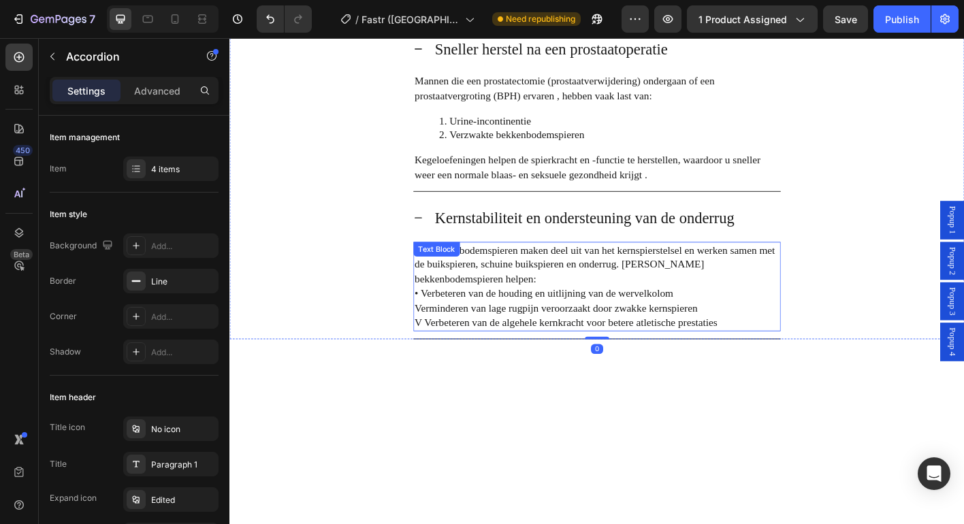
click at [768, 347] on p "V Verbeteren van de algehele kernkracht voor betere atletische prestaties" at bounding box center [638, 355] width 406 height 16
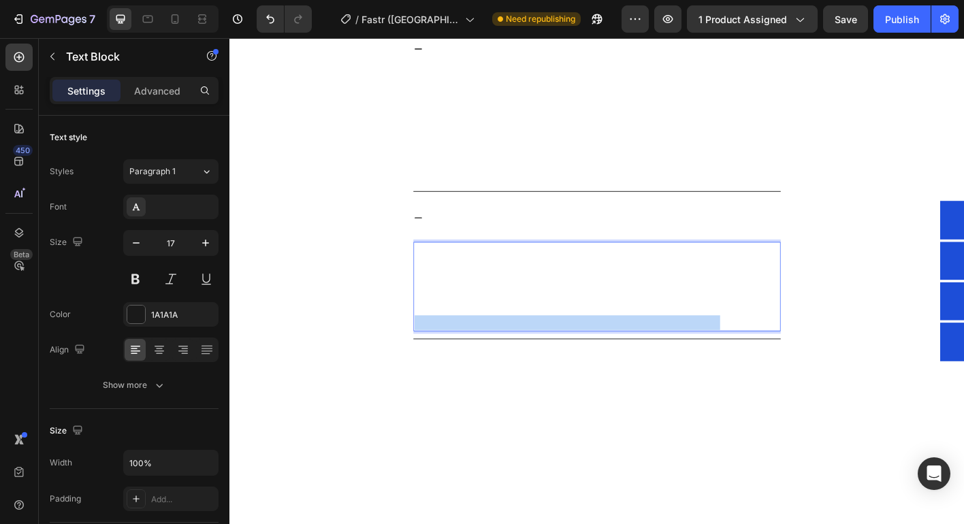
drag, startPoint x: 768, startPoint y: 336, endPoint x: 421, endPoint y: 301, distance: 348.9
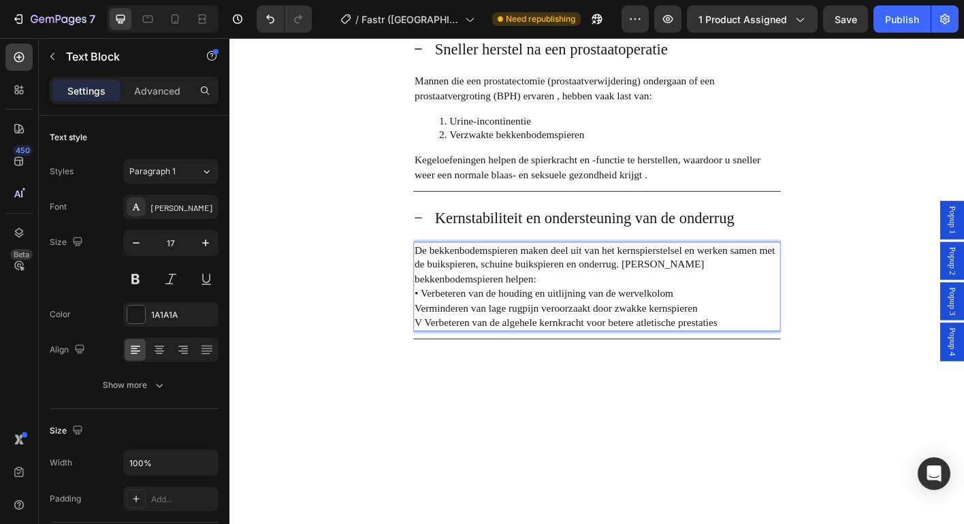
click at [436, 316] on span "• Verbeteren van de houding en uitlijning van de wervelkolom" at bounding box center [579, 322] width 288 height 13
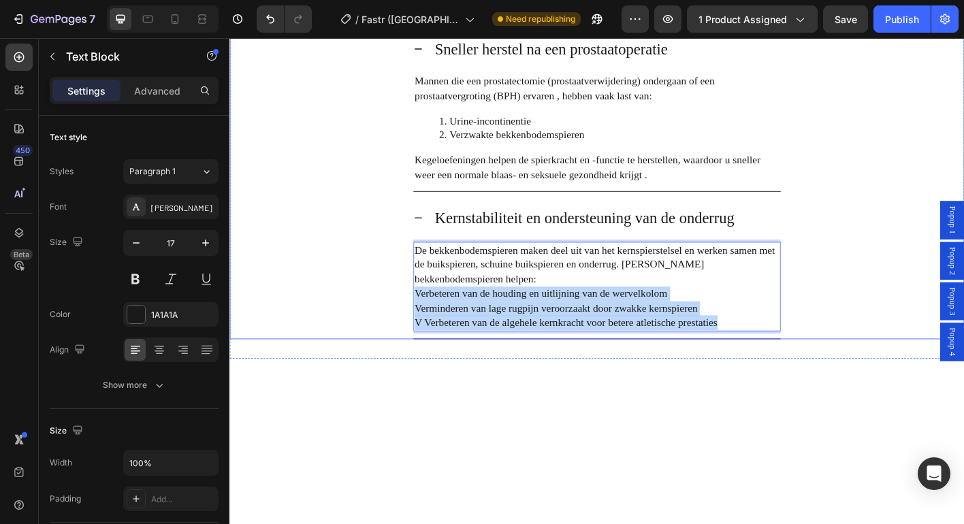
drag, startPoint x: 765, startPoint y: 336, endPoint x: 426, endPoint y: 306, distance: 340.3
click at [426, 306] on div "Kernstabiliteit en ondersteuning van de onderrug De bekkenbodemspieren maken de…" at bounding box center [638, 293] width 816 height 159
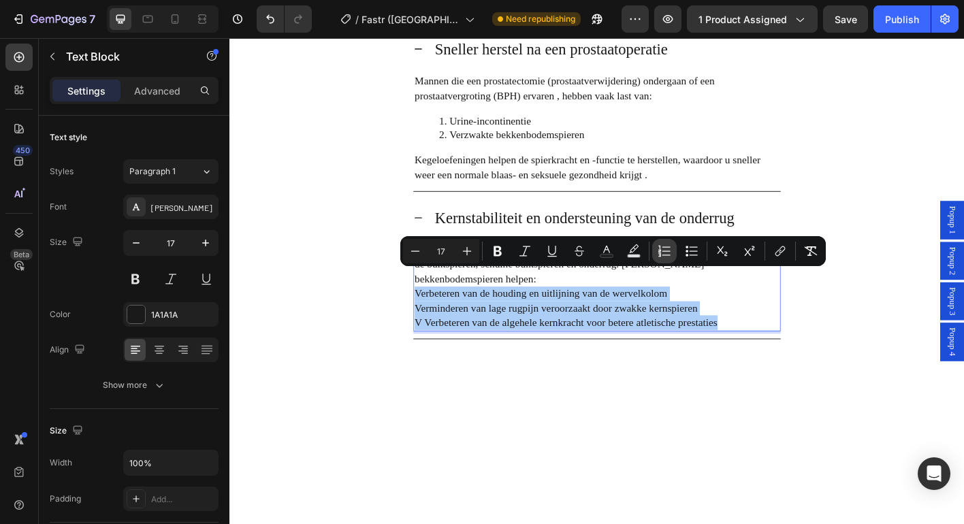
click at [662, 251] on icon "Editor contextual toolbar" at bounding box center [665, 251] width 14 height 14
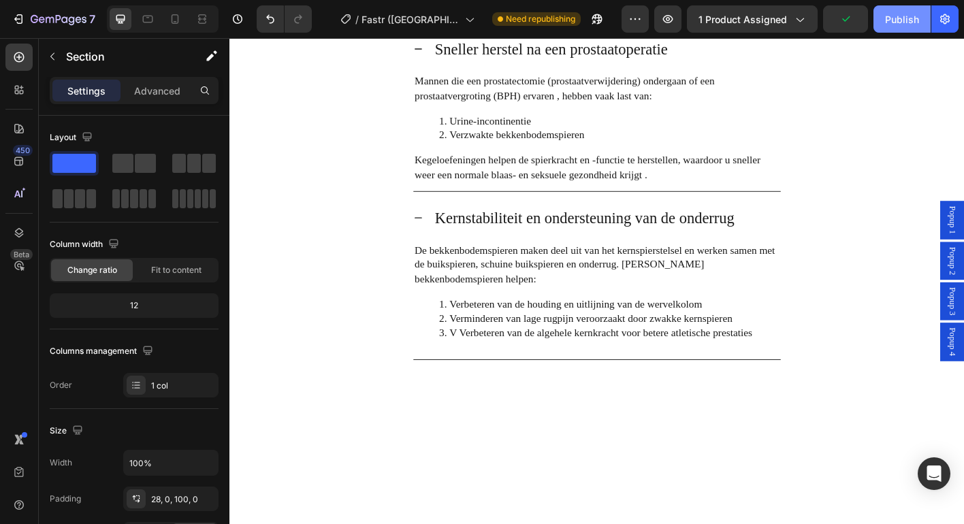
click at [892, 22] on div "Publish" at bounding box center [902, 19] width 34 height 14
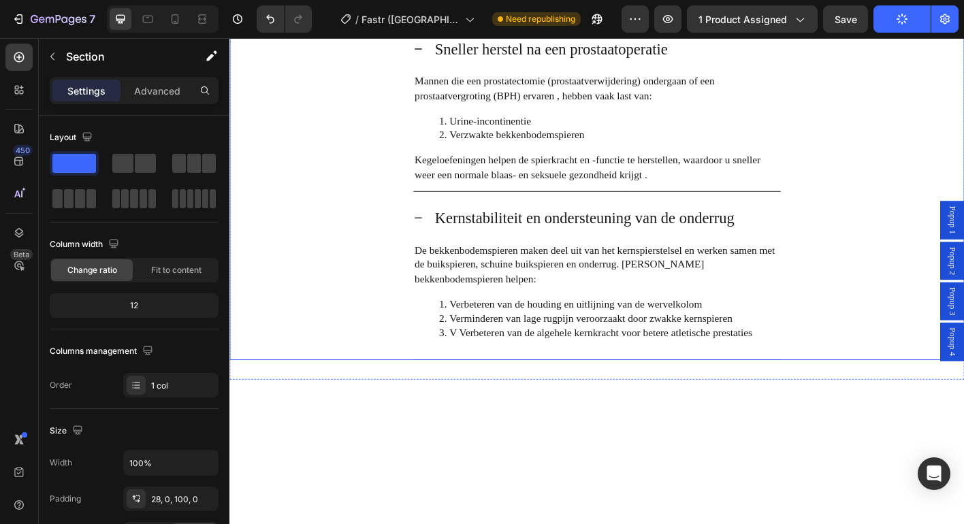
click at [434, 233] on icon at bounding box center [439, 238] width 11 height 11
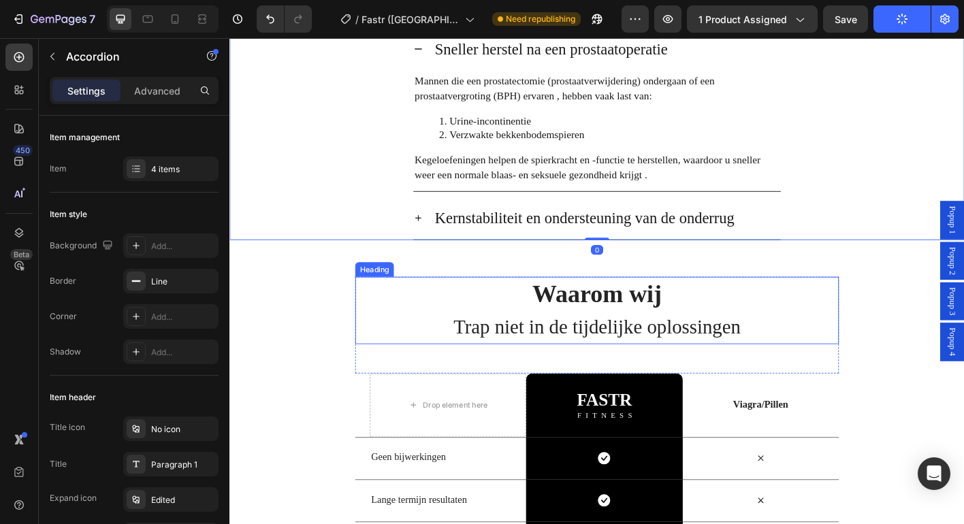
scroll to position [2903, 0]
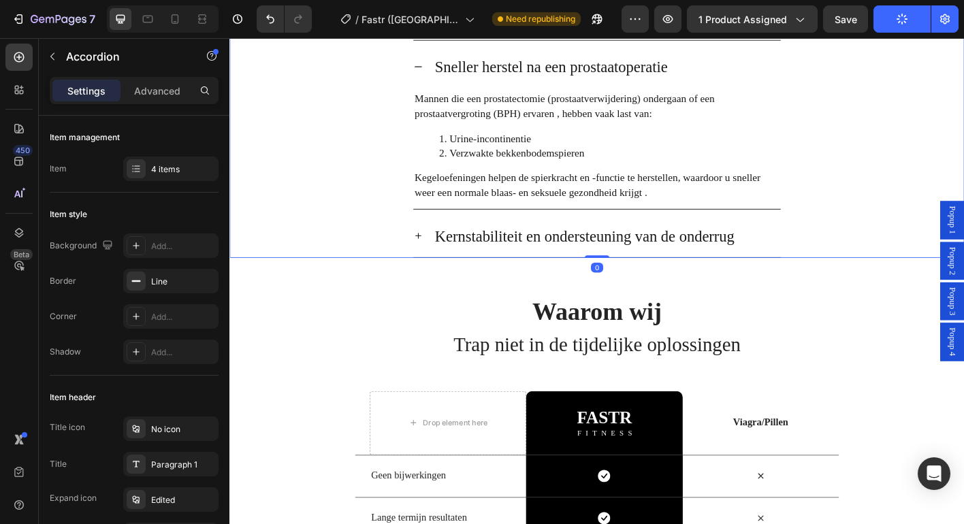
click at [439, 67] on div "Sneller herstel na een prostaatoperatie" at bounding box center [638, 70] width 408 height 48
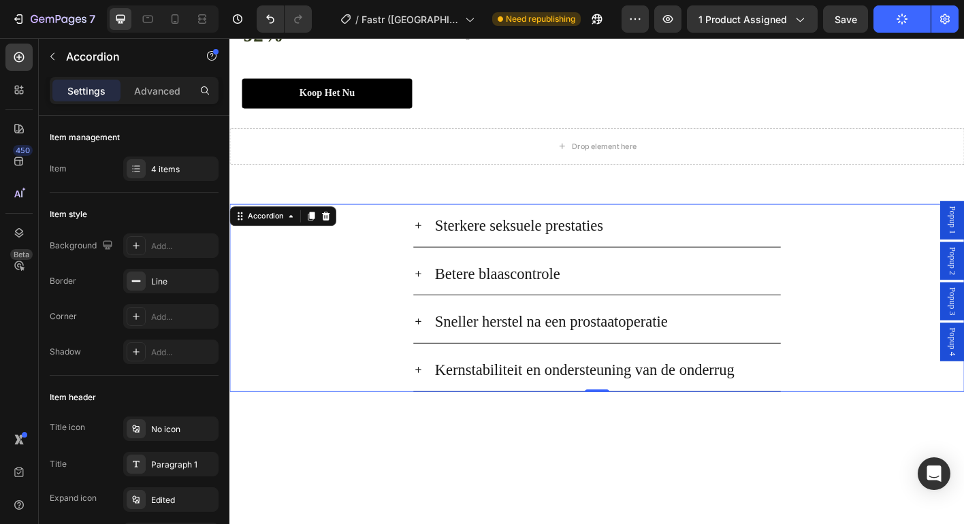
scroll to position [2471, 0]
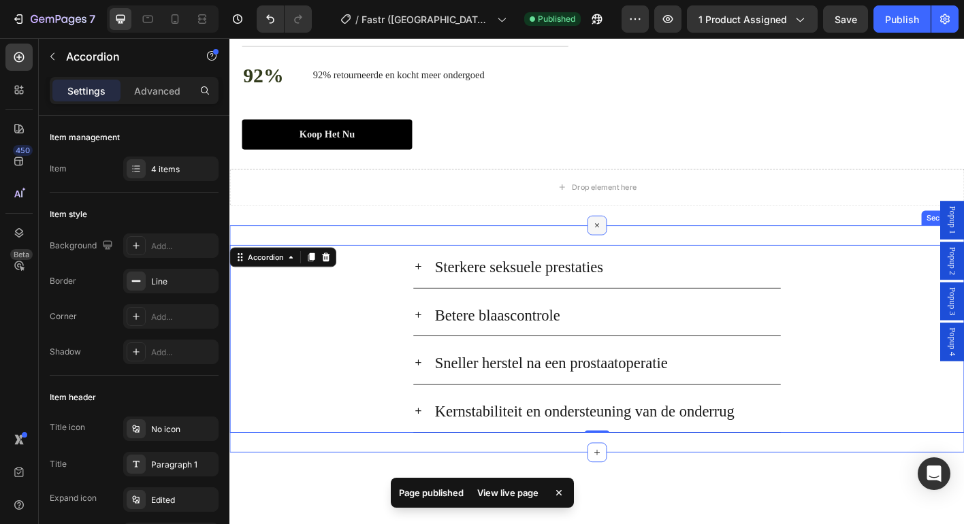
click at [631, 255] on icon at bounding box center [638, 247] width 16 height 16
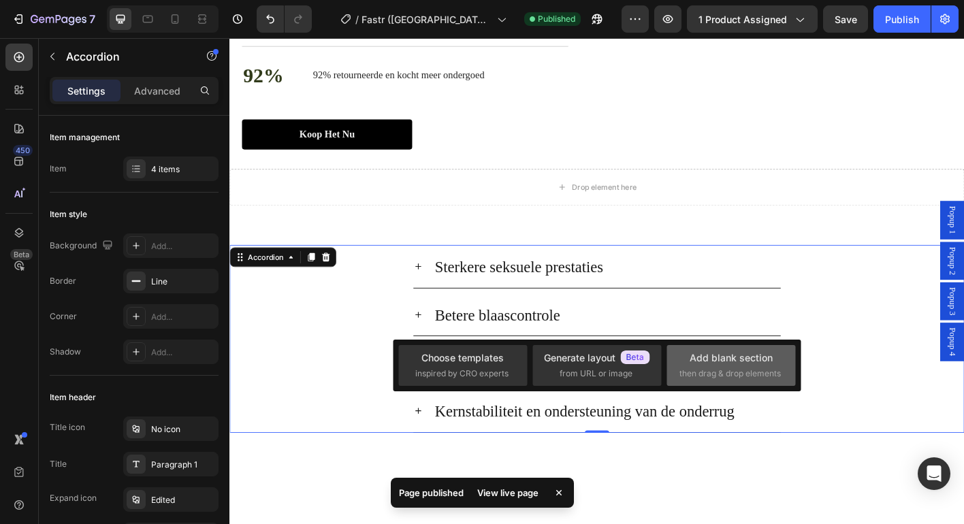
click at [730, 359] on div "Add blank section" at bounding box center [731, 358] width 83 height 14
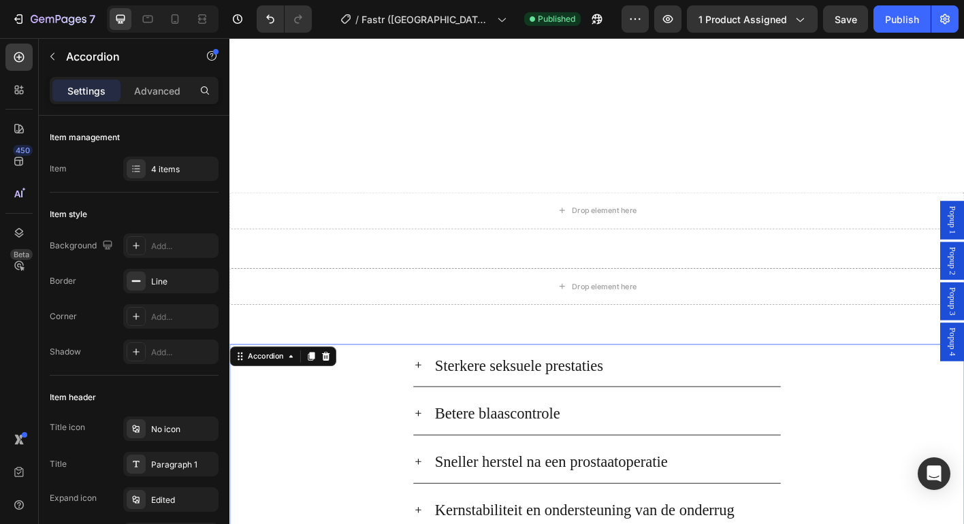
scroll to position [2742, 0]
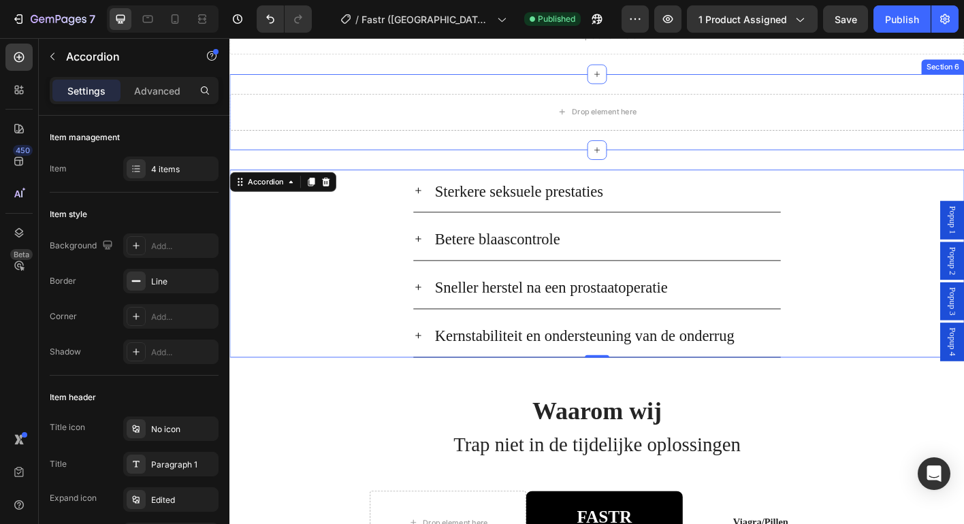
click at [824, 84] on div "Drop element here Section 6" at bounding box center [637, 120] width 817 height 84
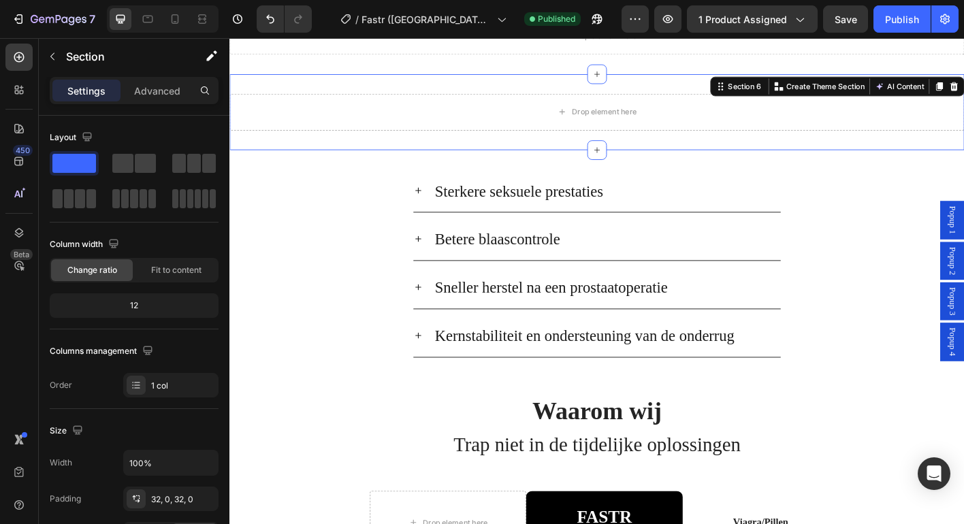
drag, startPoint x: 1027, startPoint y: 86, endPoint x: 963, endPoint y: 114, distance: 69.5
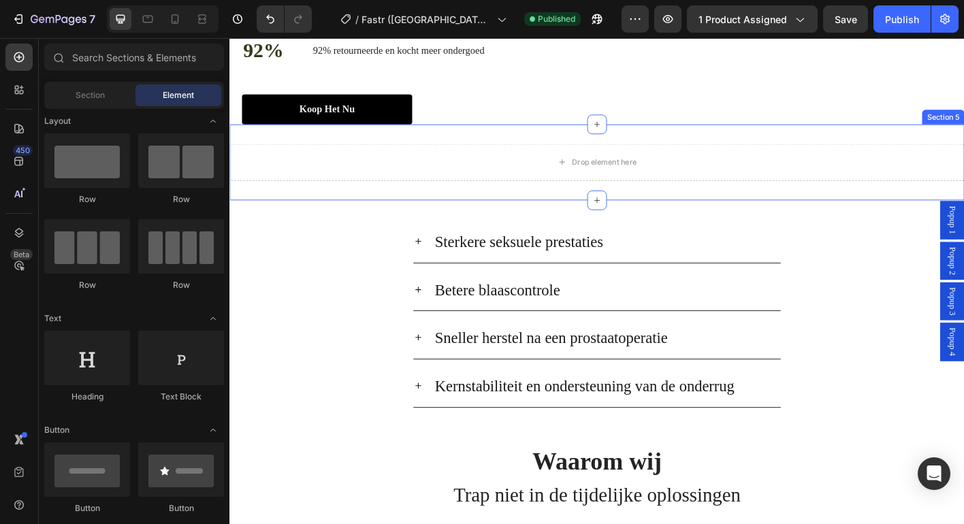
scroll to position [2404, 0]
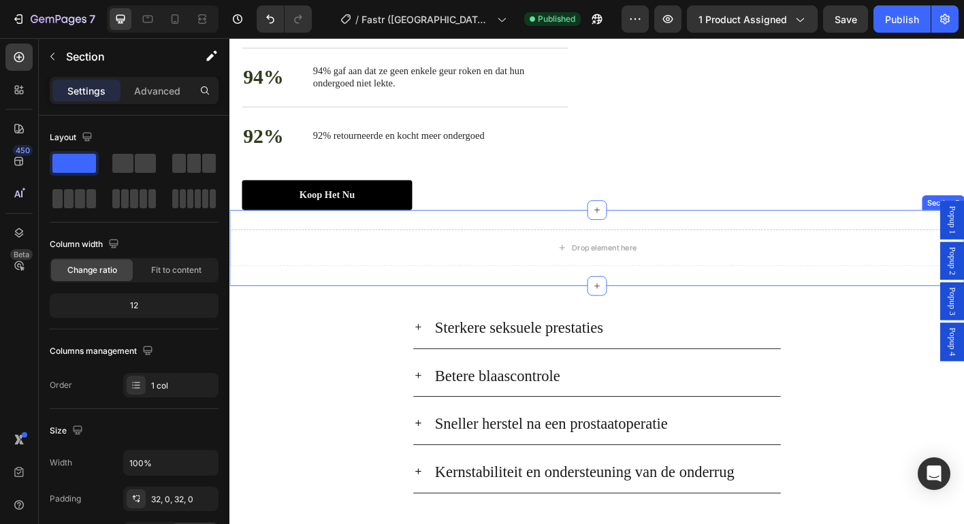
click at [799, 314] on div "Drop element here Section 5" at bounding box center [637, 271] width 817 height 84
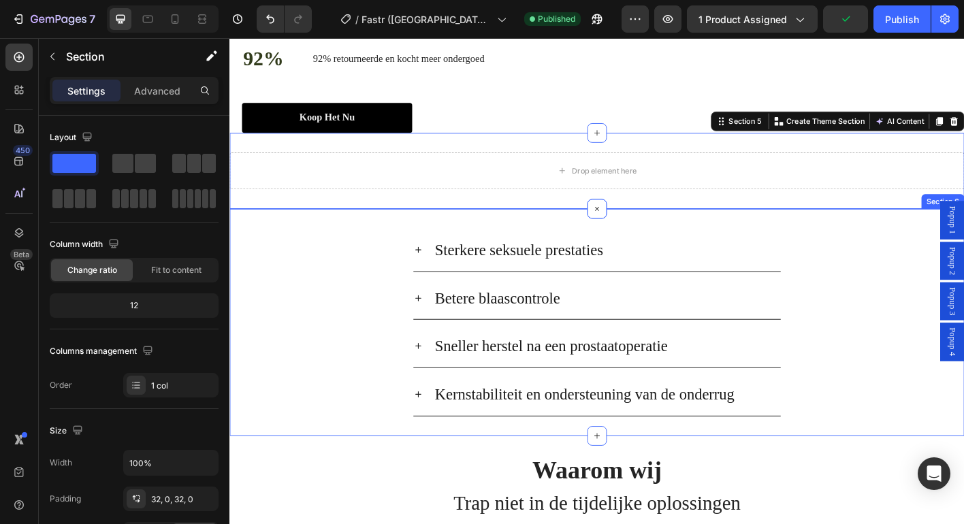
scroll to position [2524, 0]
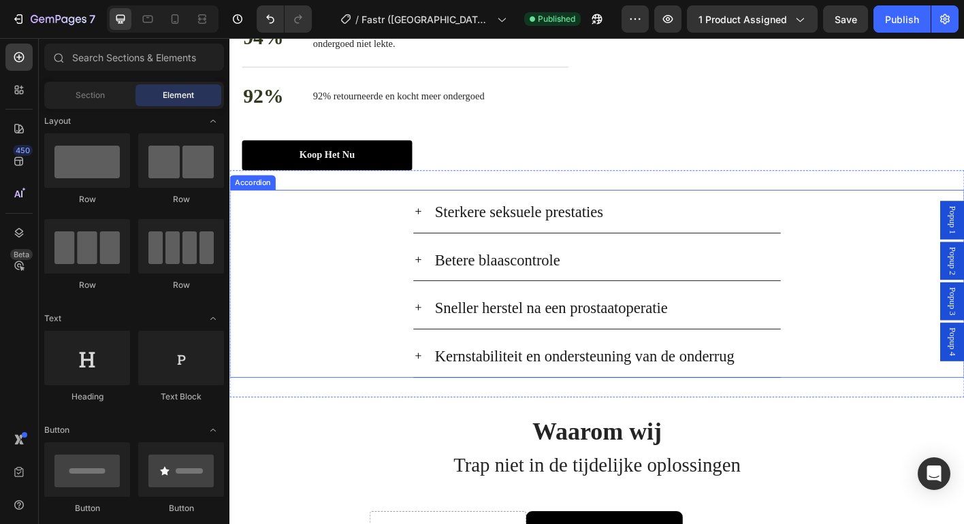
scroll to position [2375, 0]
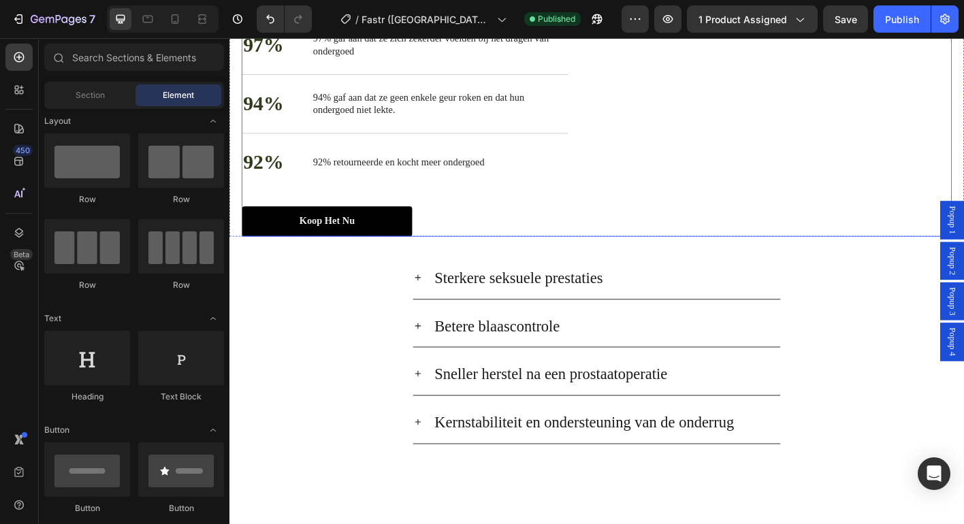
click at [579, 259] on div "Duurzame boxershorts die jarenlang meegaan en u helpen besparen Heading 97% Tex…" at bounding box center [435, 54] width 385 height 408
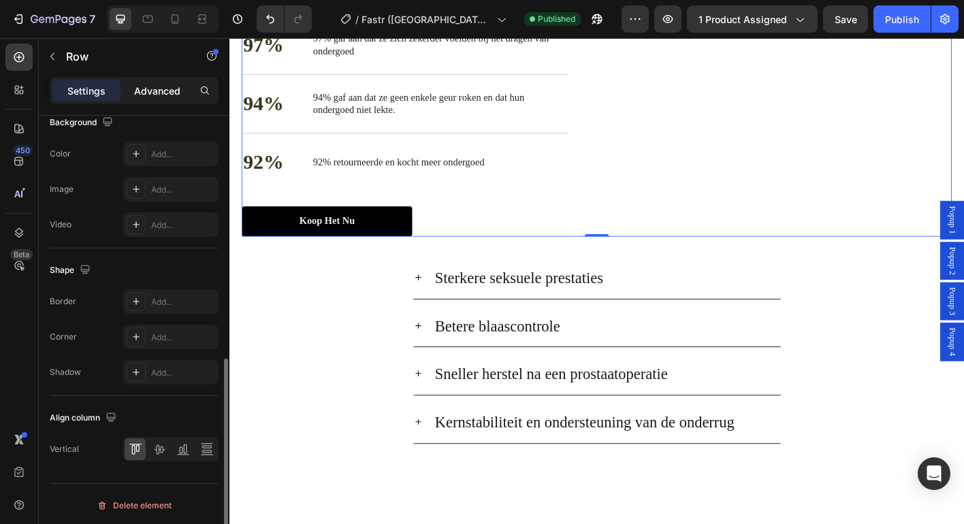
click at [147, 97] on p "Advanced" at bounding box center [157, 91] width 46 height 14
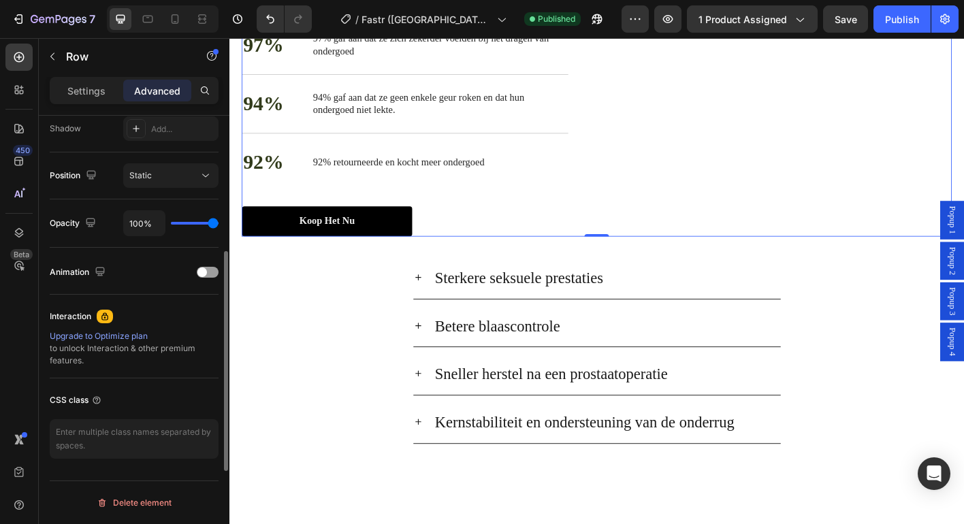
scroll to position [0, 0]
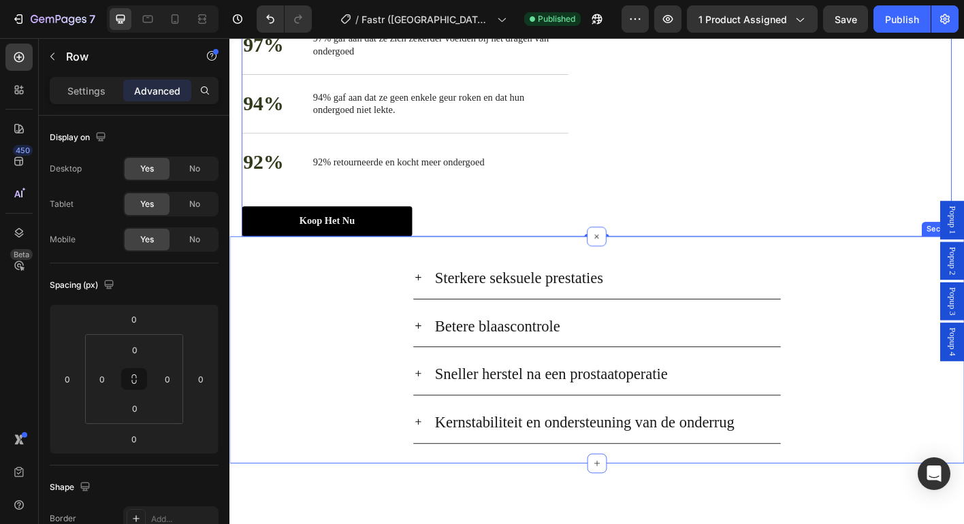
click at [703, 323] on div "Sterkere seksuele prestaties" at bounding box center [648, 304] width 387 height 37
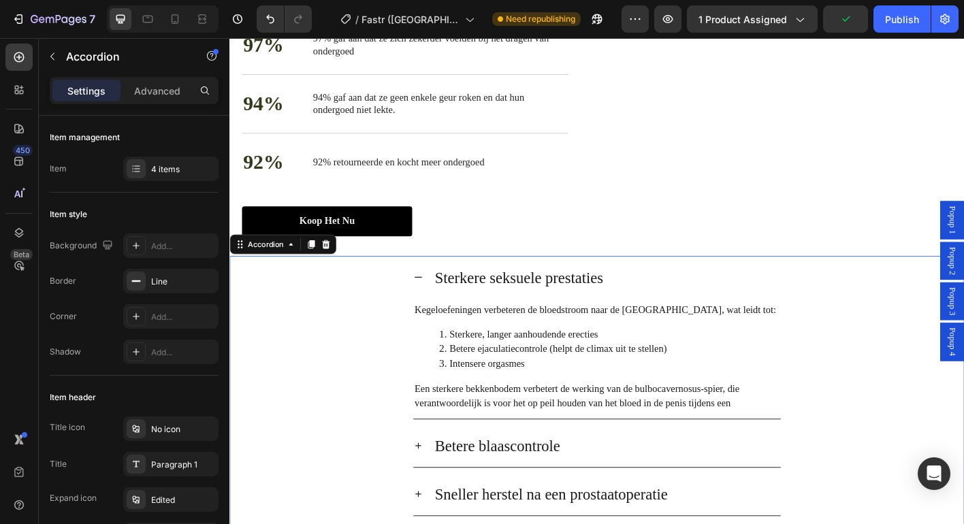
click at [438, 310] on icon at bounding box center [439, 304] width 11 height 11
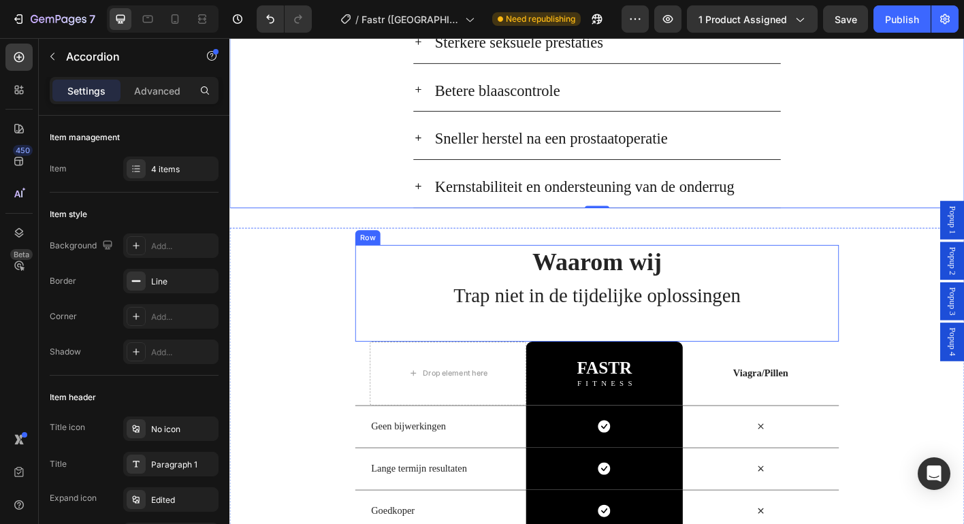
scroll to position [2532, 0]
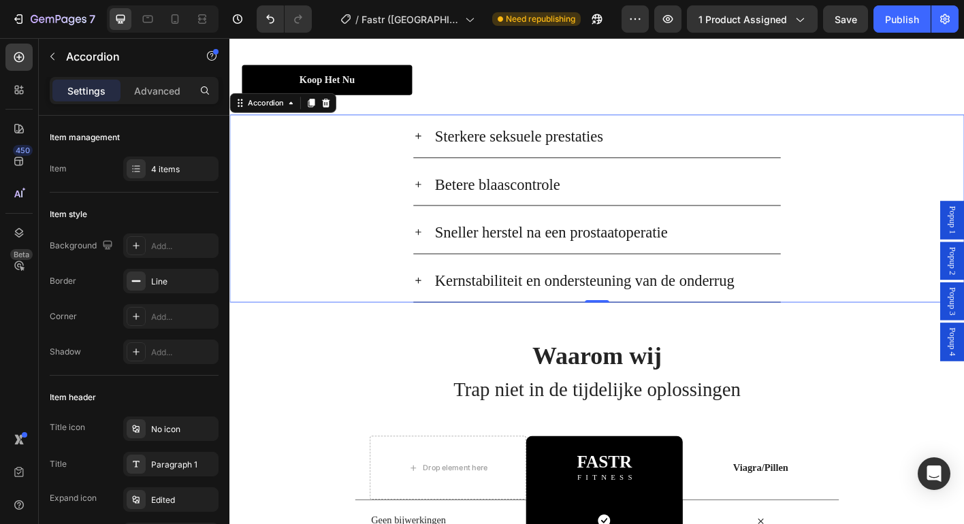
click at [914, 172] on div "Sterkere seksuele prestaties" at bounding box center [638, 147] width 816 height 48
click at [151, 92] on p "Advanced" at bounding box center [157, 91] width 46 height 14
type input "100%"
type input "100"
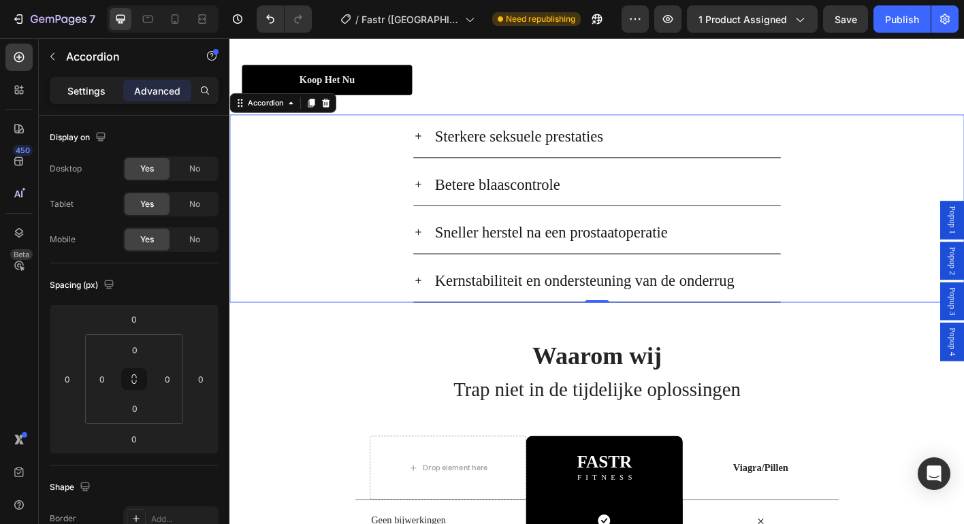
click at [103, 90] on p "Settings" at bounding box center [86, 91] width 38 height 14
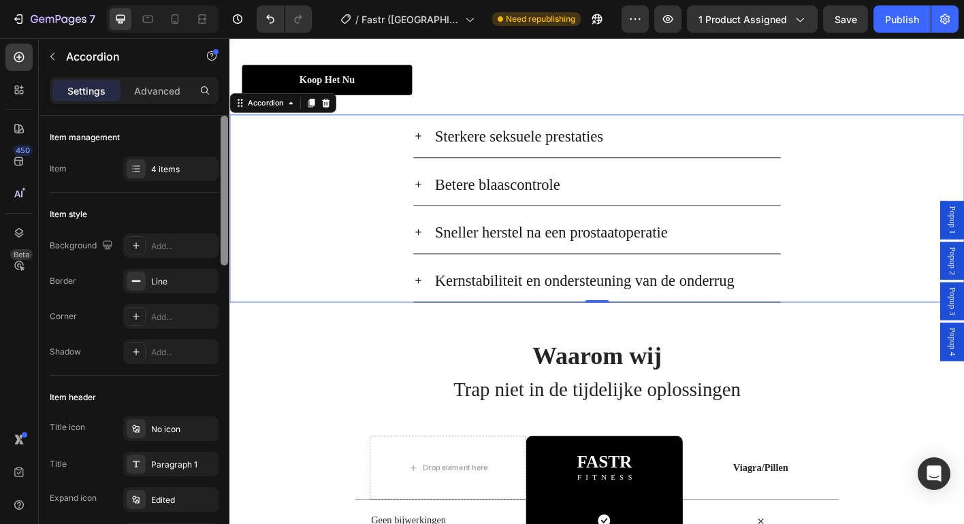
type input "8"
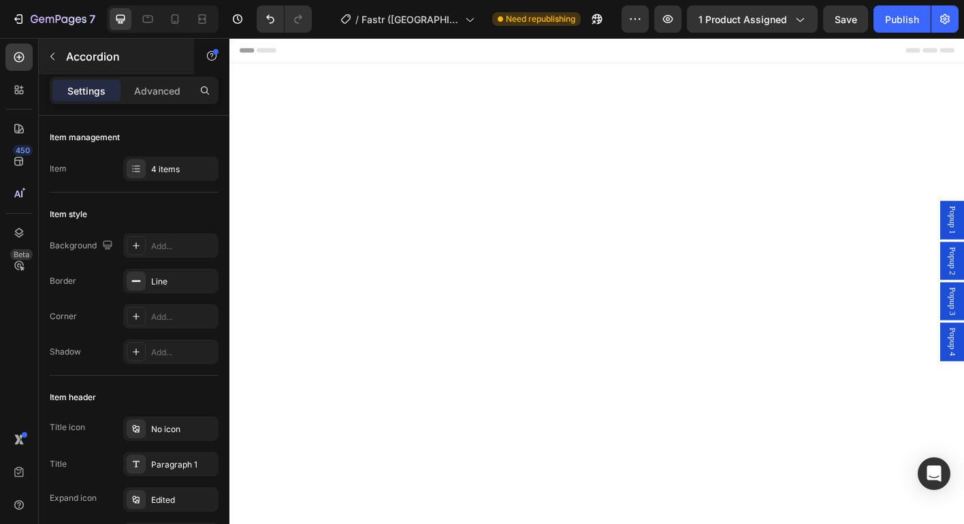
scroll to position [2532, 0]
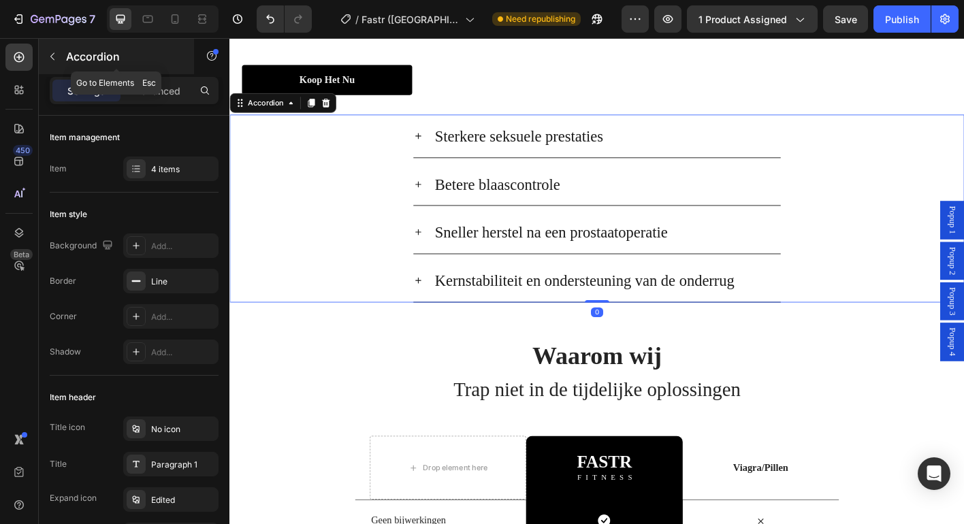
click at [87, 62] on p "Accordion" at bounding box center [124, 56] width 116 height 16
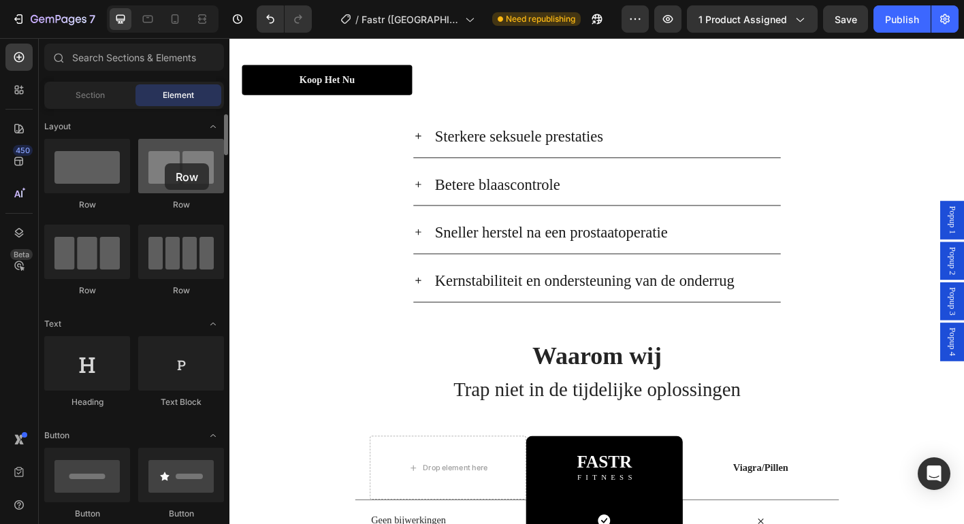
click at [165, 163] on div at bounding box center [181, 166] width 86 height 54
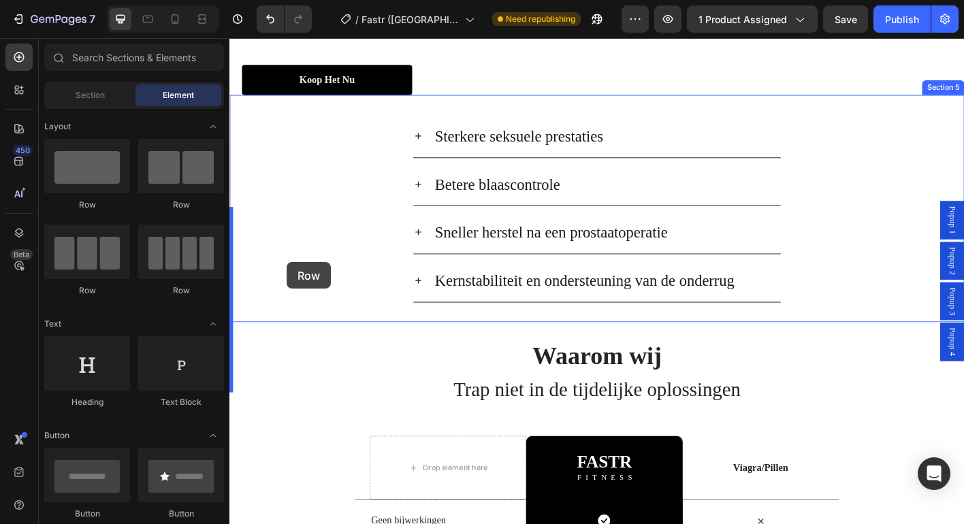
drag, startPoint x: 394, startPoint y: 202, endPoint x: 317, endPoint y: 304, distance: 128.3
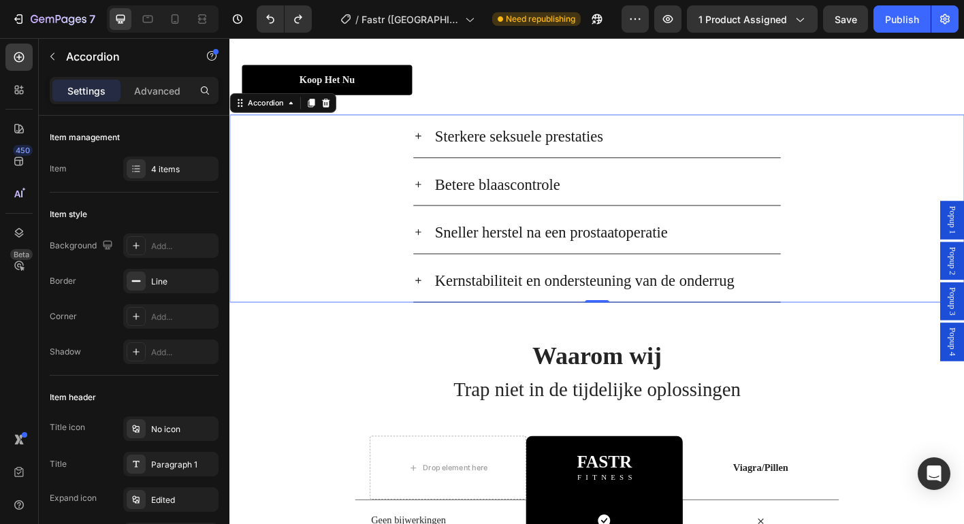
click at [320, 225] on div "Betere blaascontrole" at bounding box center [638, 201] width 816 height 48
click at [299, 225] on div "Betere blaascontrole" at bounding box center [638, 201] width 816 height 48
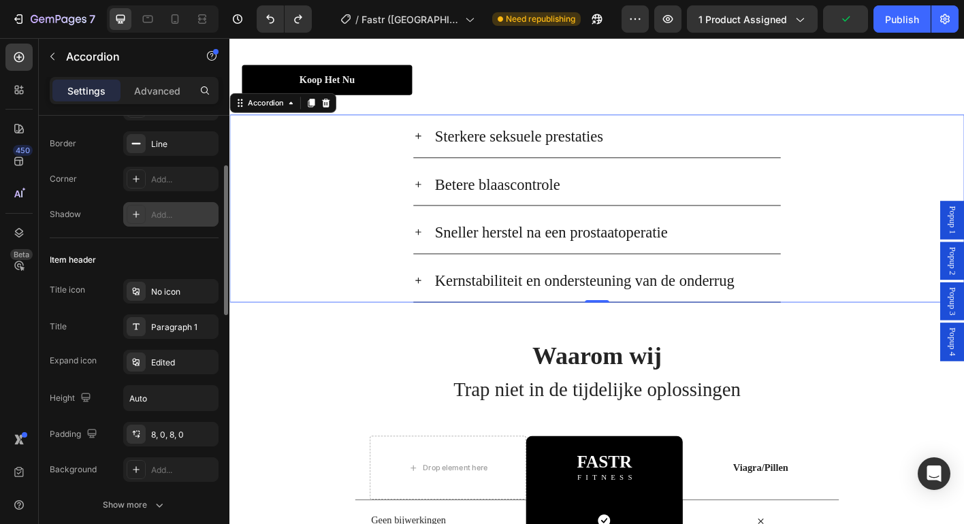
scroll to position [306, 0]
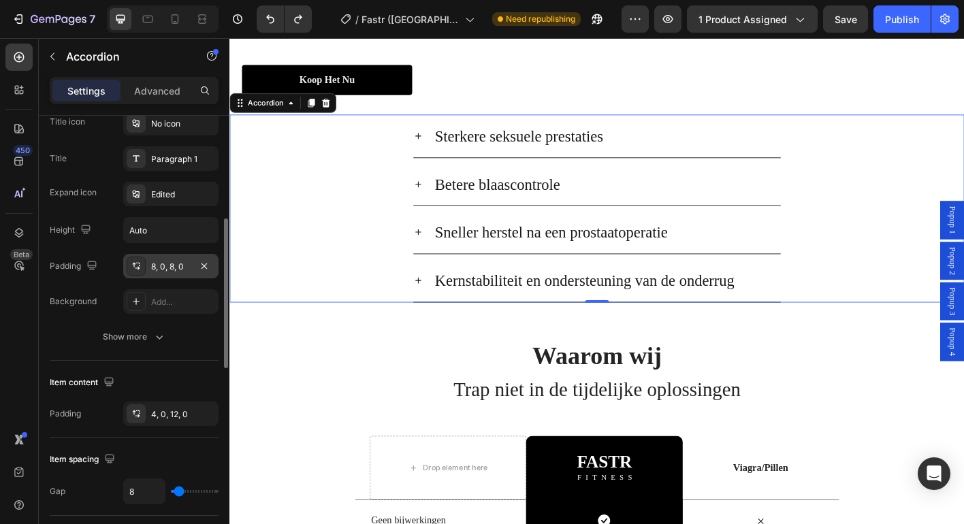
click at [173, 270] on div "8, 0, 8, 0" at bounding box center [170, 267] width 39 height 12
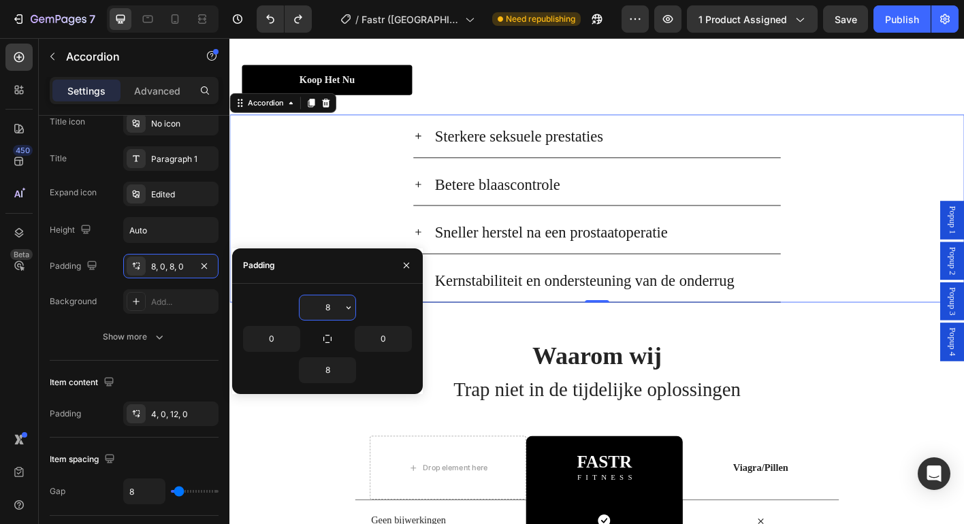
click at [306, 312] on input "8" at bounding box center [328, 307] width 56 height 25
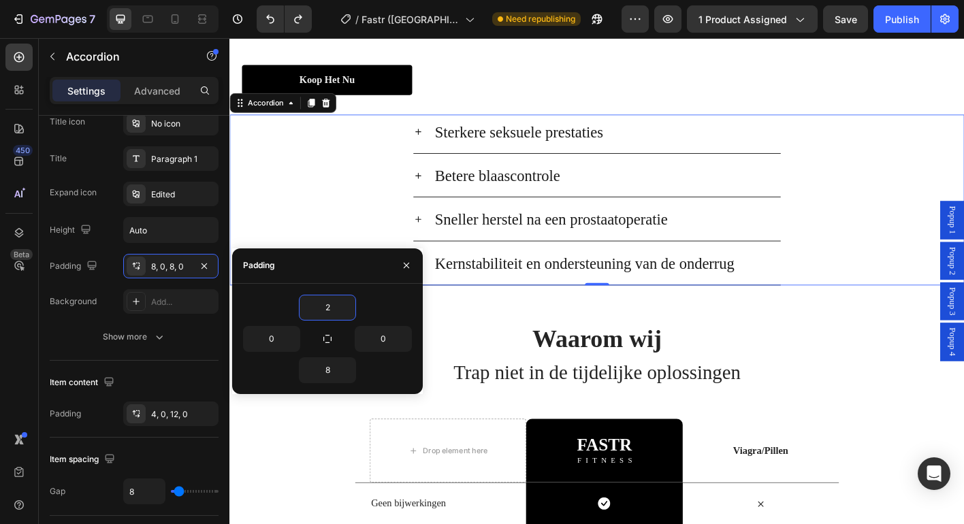
type input "3"
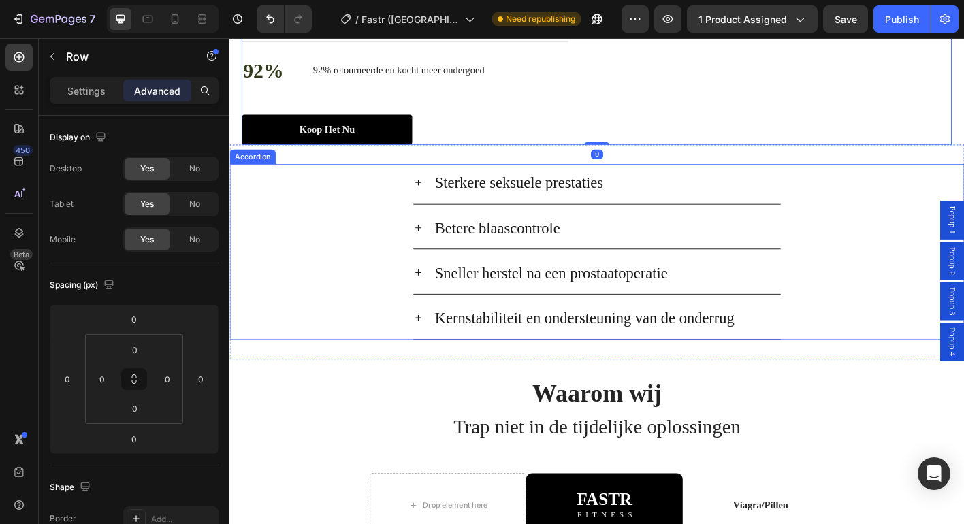
scroll to position [2442, 0]
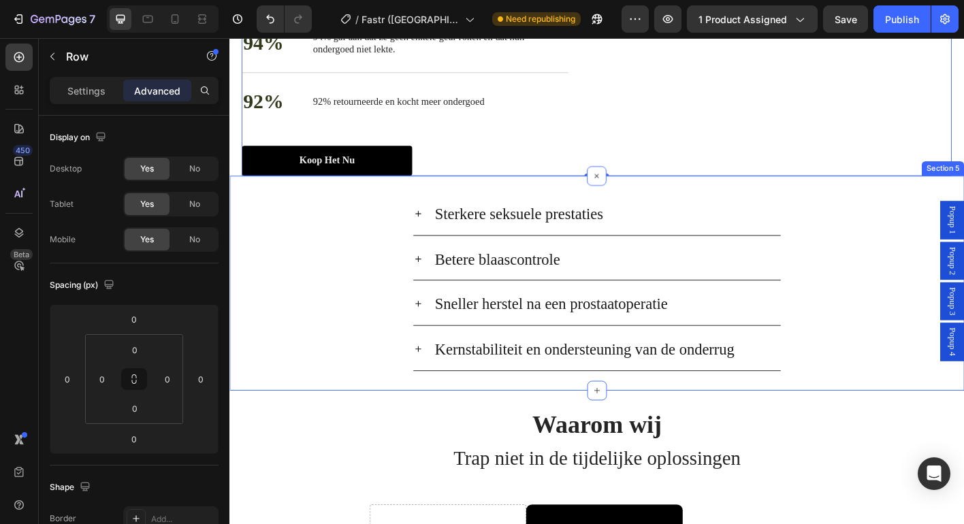
click at [539, 312] on div "Sterkere seksuele prestaties Betere blaascontrole Sneller herstel na een prosta…" at bounding box center [637, 310] width 817 height 239
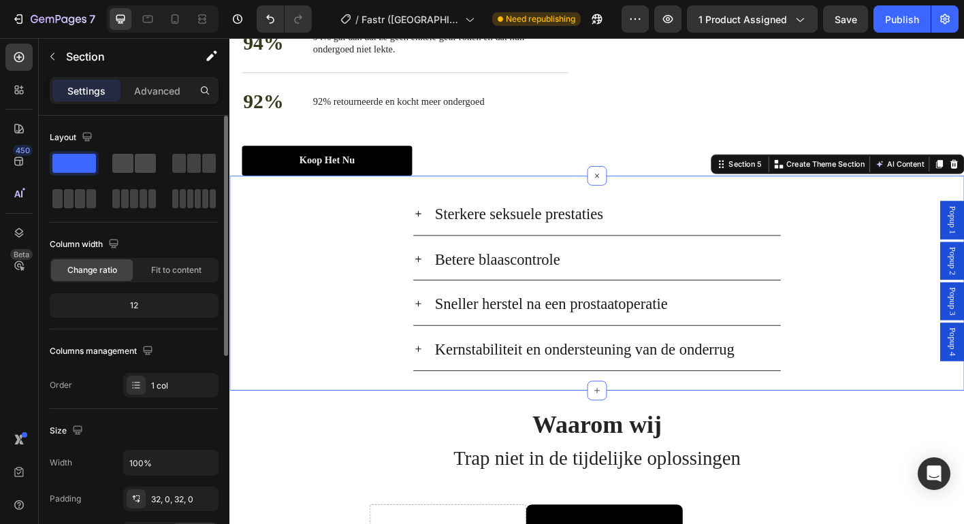
click at [129, 168] on span at bounding box center [122, 163] width 21 height 19
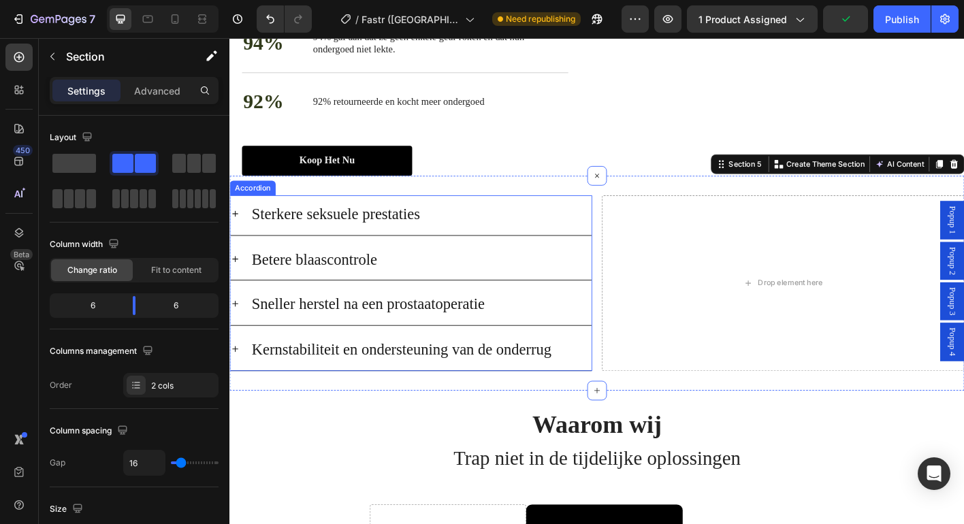
click at [536, 252] on div "Sterkere seksuele prestaties" at bounding box center [442, 233] width 380 height 37
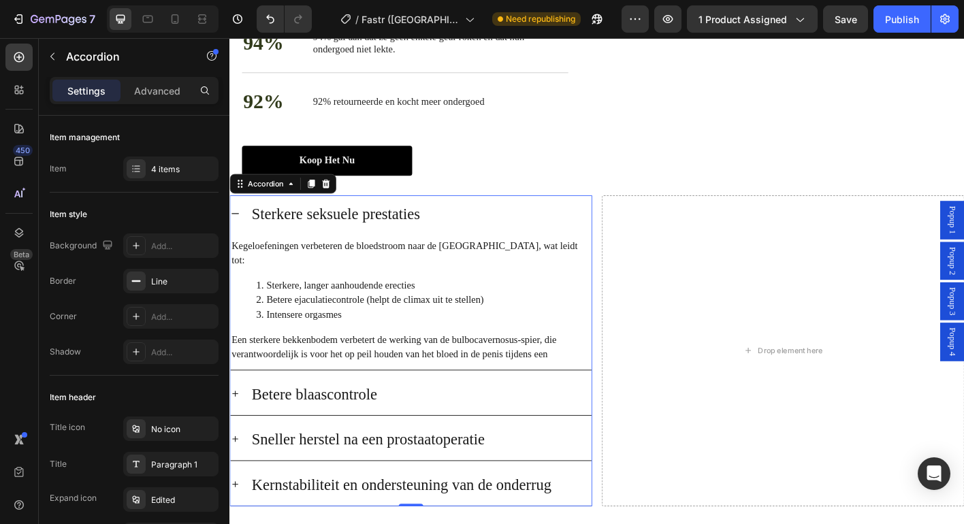
click at [241, 257] on div "Sterkere seksuele prestaties" at bounding box center [431, 235] width 402 height 44
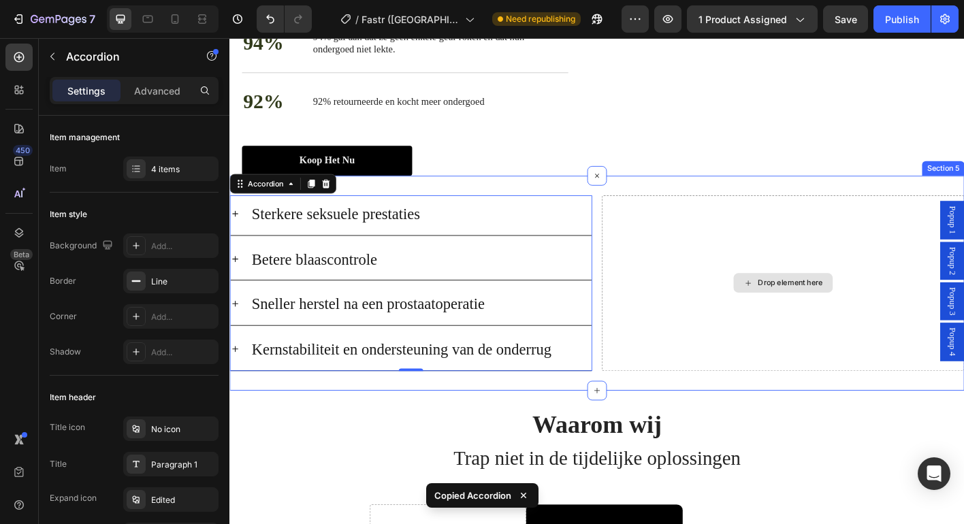
click at [707, 346] on div "Drop element here" at bounding box center [844, 310] width 403 height 195
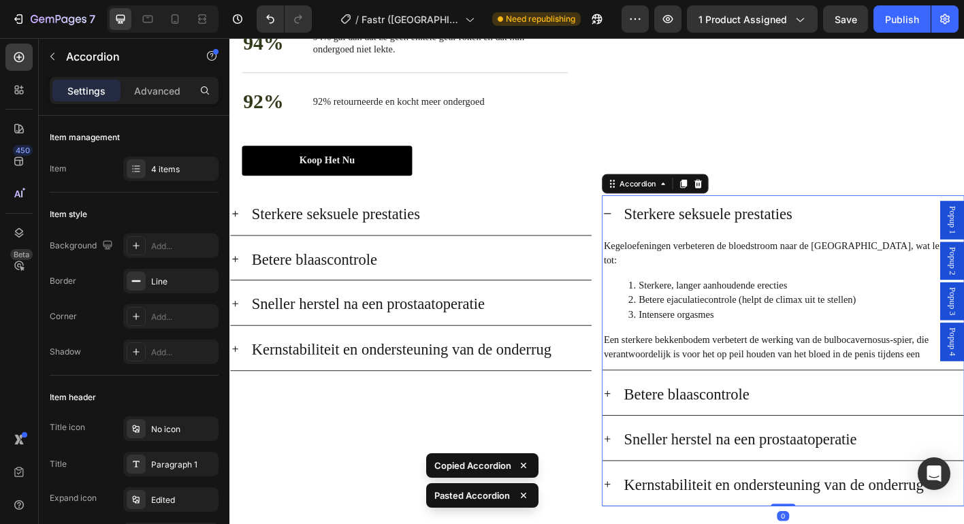
click at [645, 234] on icon at bounding box center [649, 233] width 8 height 1
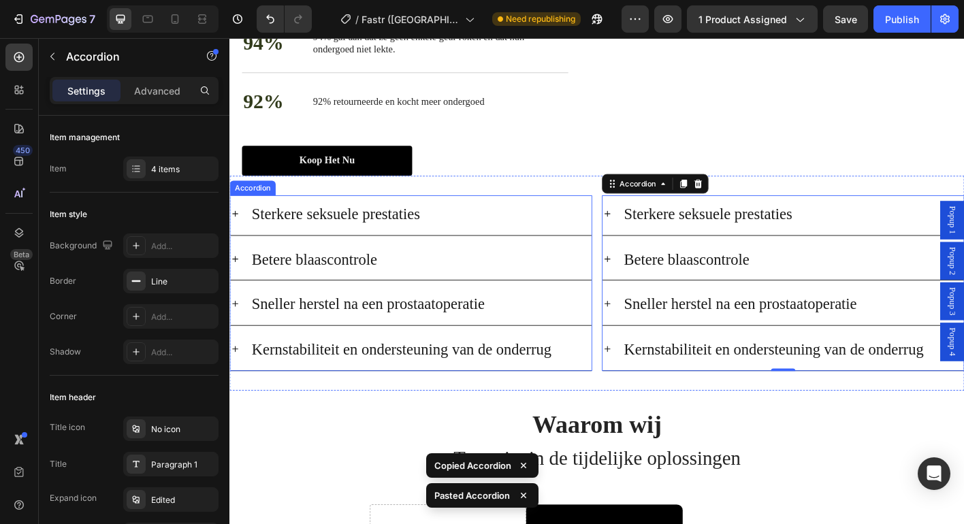
click at [472, 252] on div "Sterkere seksuele prestaties" at bounding box center [442, 233] width 380 height 37
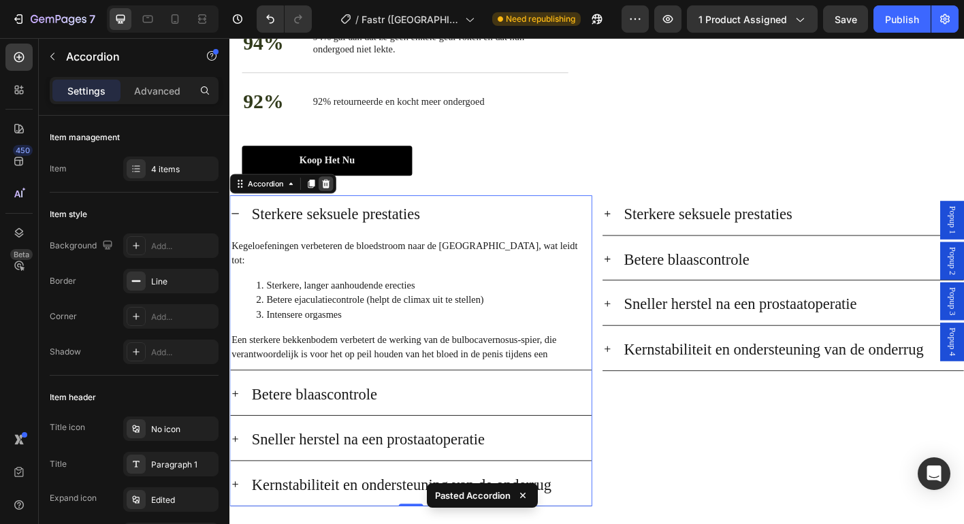
click at [336, 205] on icon at bounding box center [336, 200] width 9 height 10
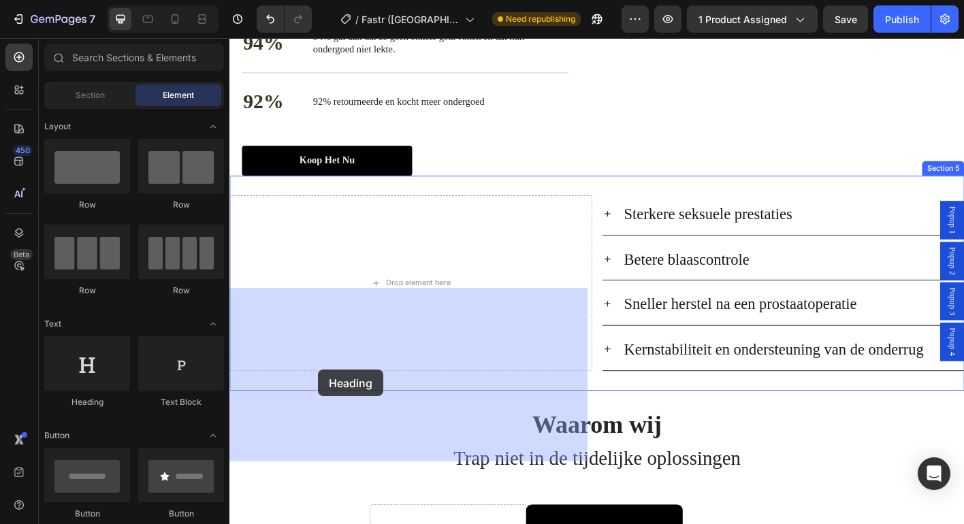
drag, startPoint x: 326, startPoint y: 402, endPoint x: 449, endPoint y: 404, distance: 122.6
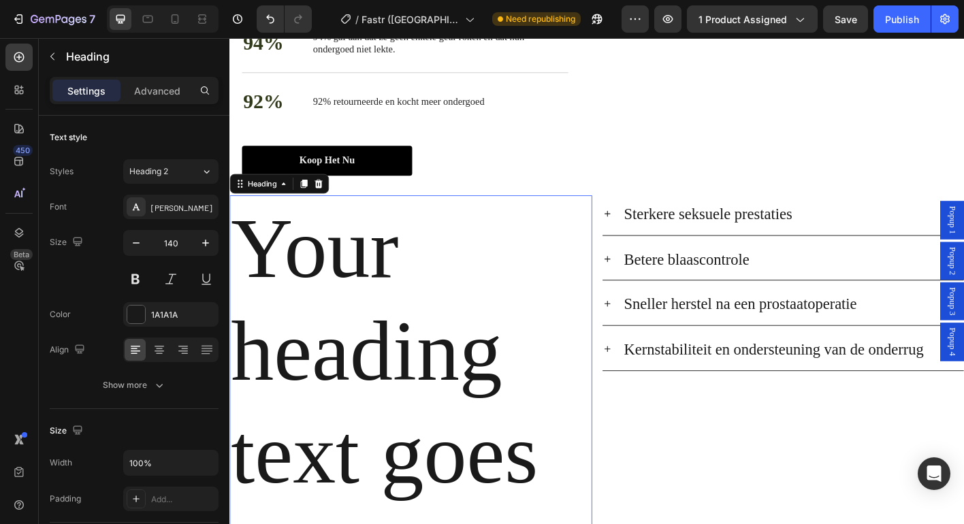
click at [371, 355] on h2 "Your heading text goes here" at bounding box center [430, 443] width 403 height 460
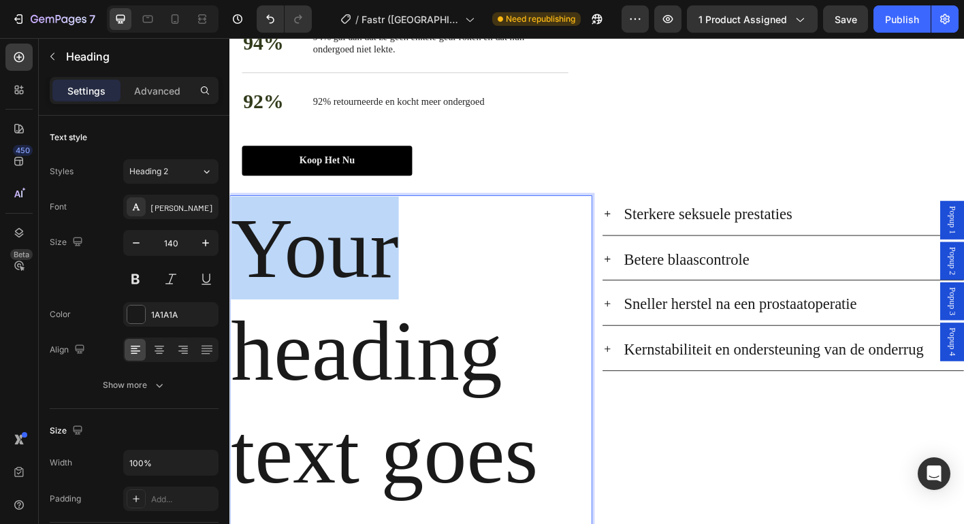
click at [371, 355] on p "Your heading text goes here" at bounding box center [431, 442] width 400 height 457
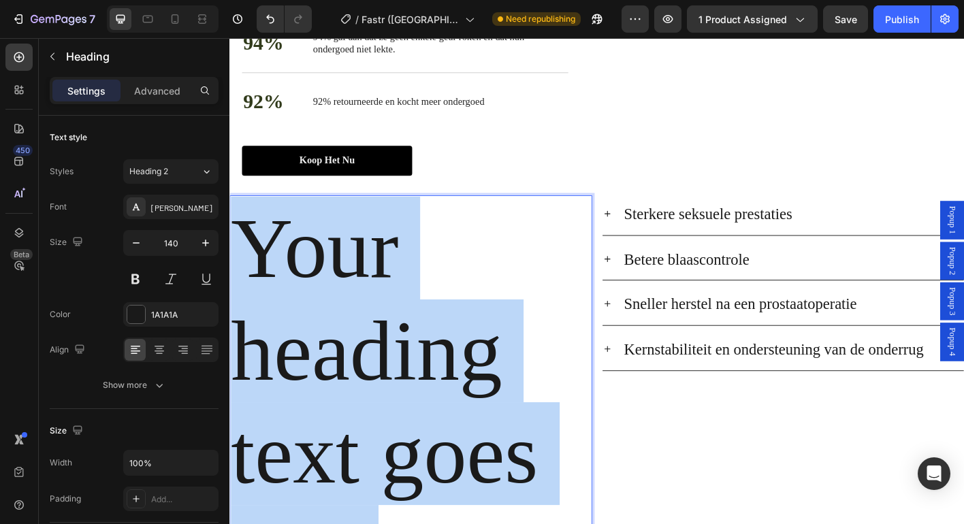
click at [371, 355] on p "Your heading text goes here" at bounding box center [431, 442] width 400 height 457
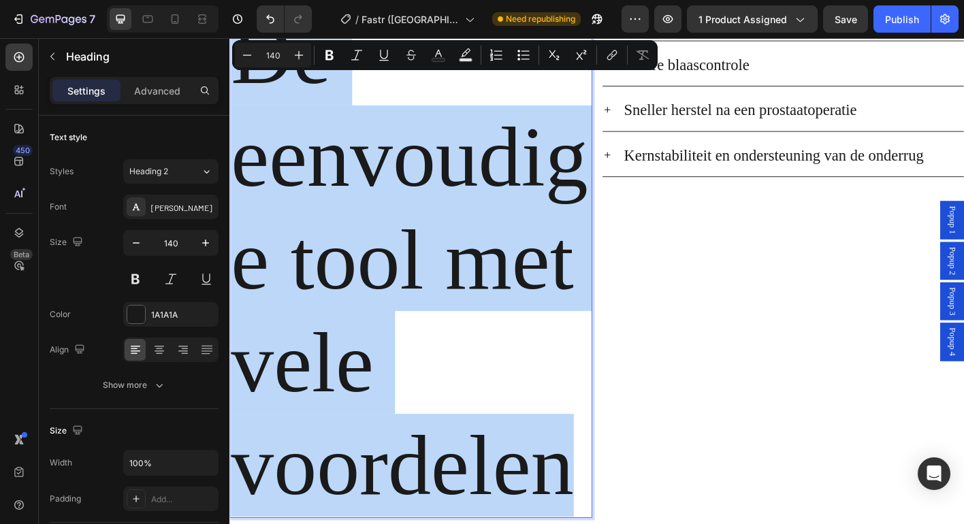
scroll to position [2737, 0]
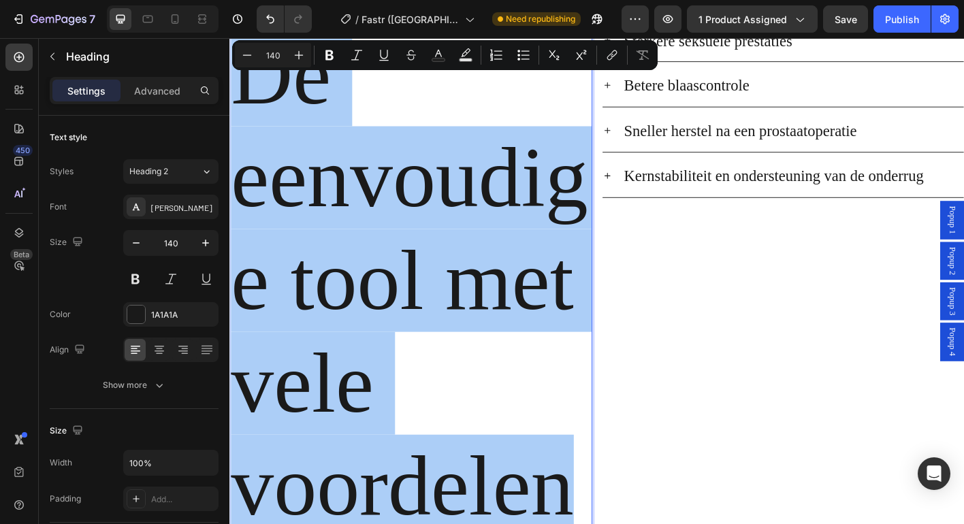
click at [272, 59] on input "140" at bounding box center [272, 55] width 27 height 16
type input "30"
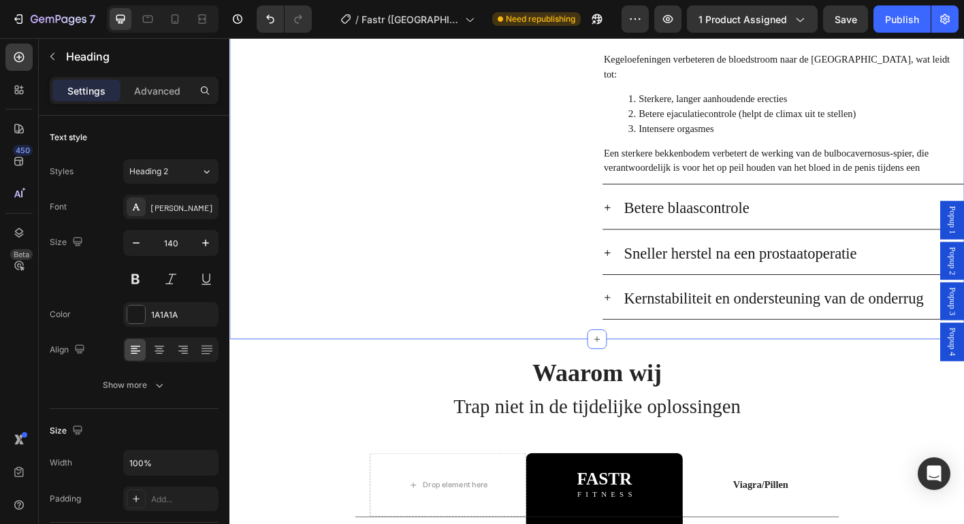
click at [376, 255] on div "Heading" at bounding box center [430, 179] width 403 height 346
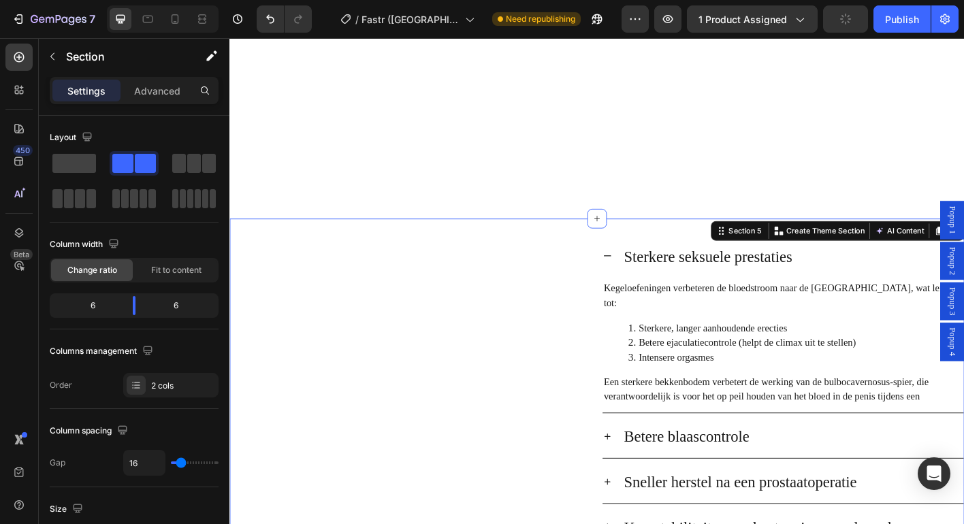
scroll to position [2727, 0]
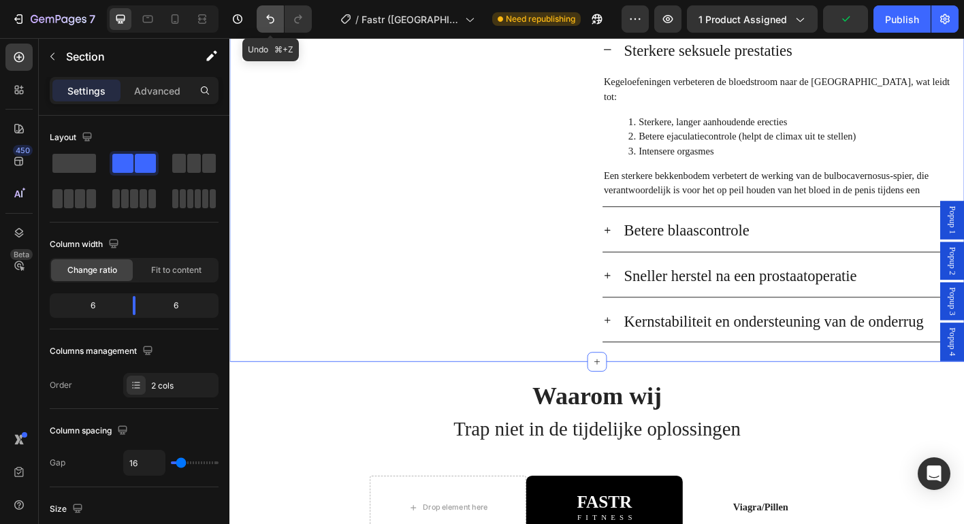
click at [265, 14] on icon "Undo/Redo" at bounding box center [270, 19] width 14 height 14
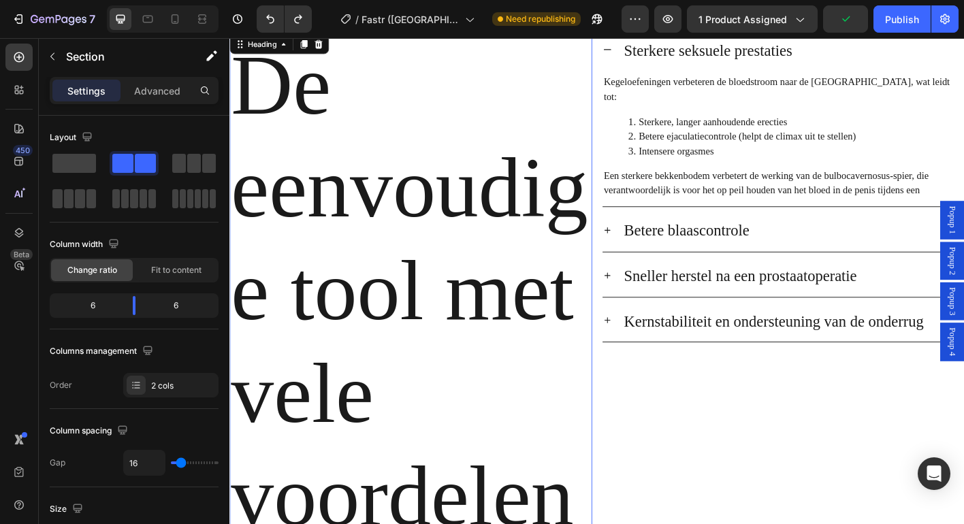
click at [330, 163] on h2 "De eenvoudige tool met vele voordelen" at bounding box center [430, 318] width 403 height 575
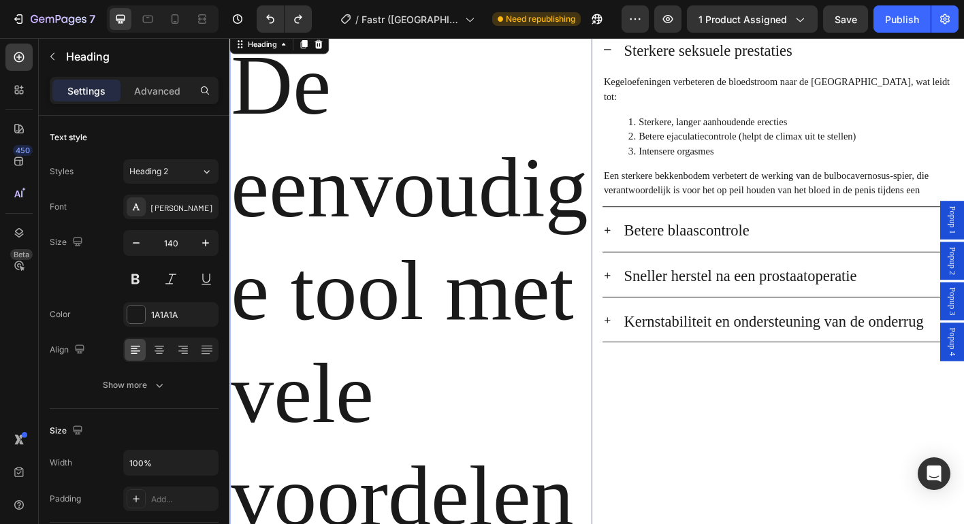
click at [353, 235] on h2 "De eenvoudige tool met vele voordelen" at bounding box center [430, 318] width 403 height 575
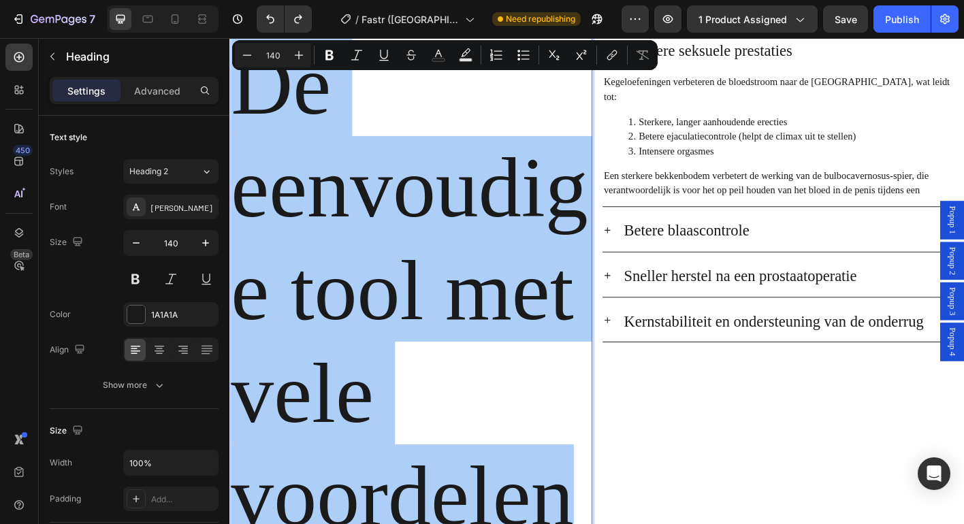
click at [274, 57] on input "140" at bounding box center [272, 55] width 27 height 16
click at [274, 55] on input "140" at bounding box center [272, 55] width 27 height 16
type input "30"
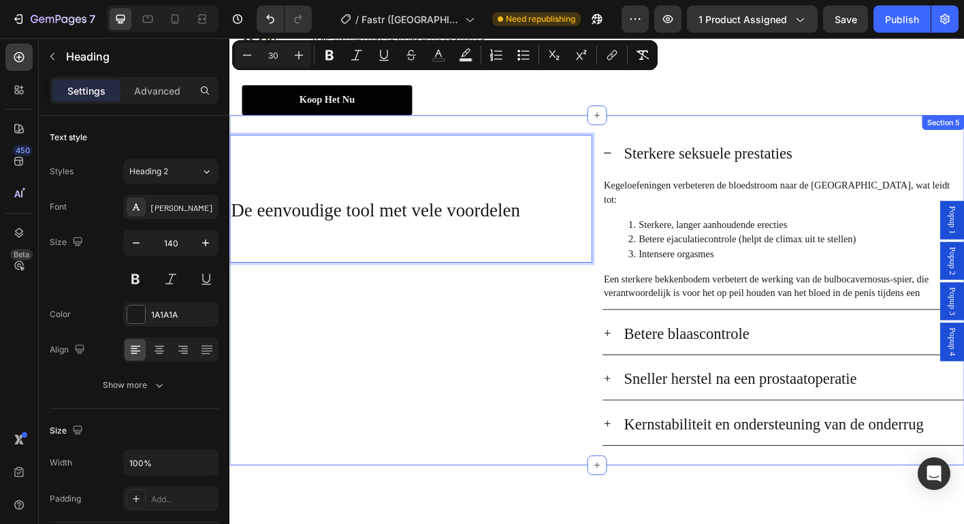
scroll to position [2476, 0]
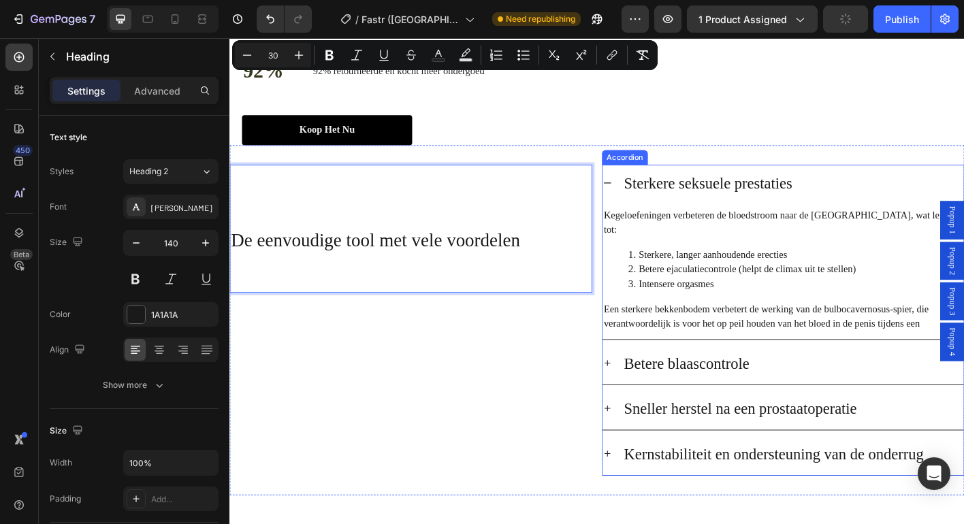
click at [649, 223] on div "Sterkere seksuele prestaties" at bounding box center [845, 201] width 402 height 44
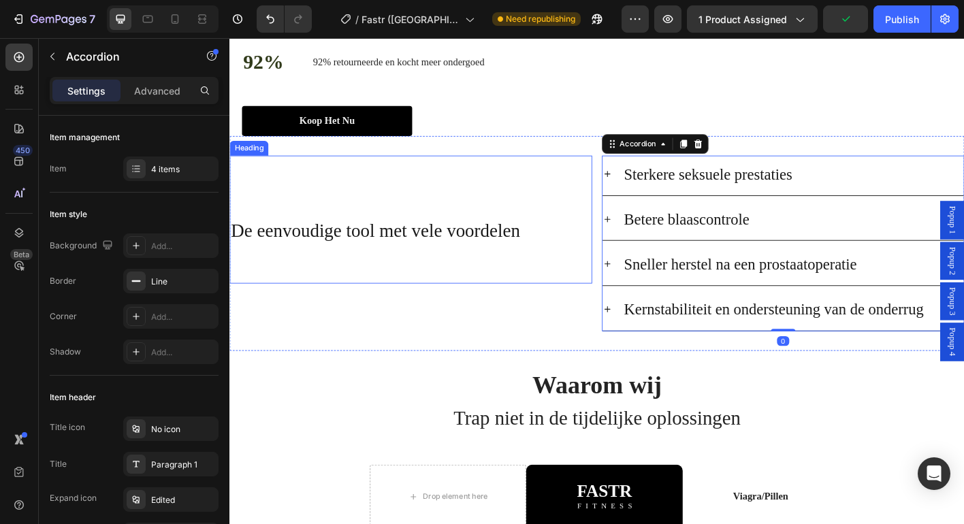
scroll to position [2487, 0]
click at [464, 263] on span "De eenvoudige tool met vele voordelen" at bounding box center [391, 251] width 321 height 22
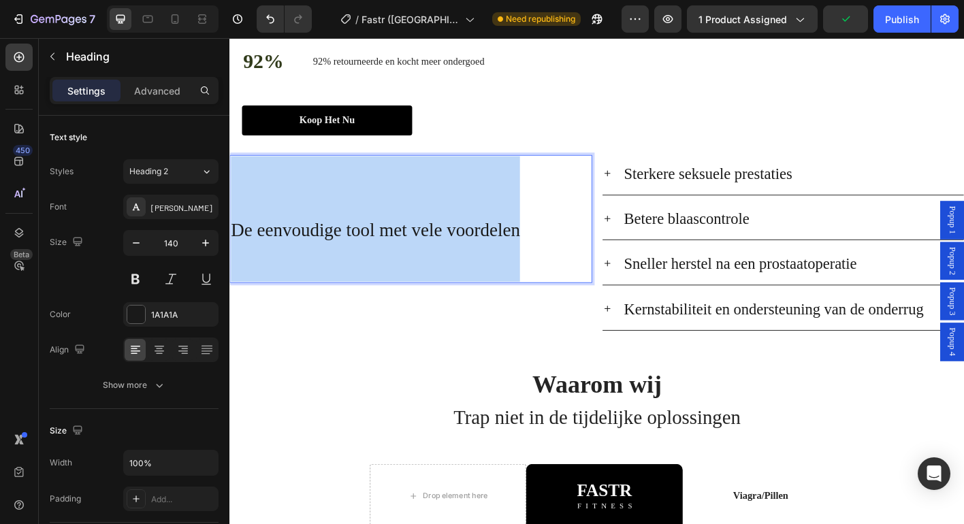
click at [464, 263] on span "De eenvoudige tool met vele voordelen" at bounding box center [391, 251] width 321 height 22
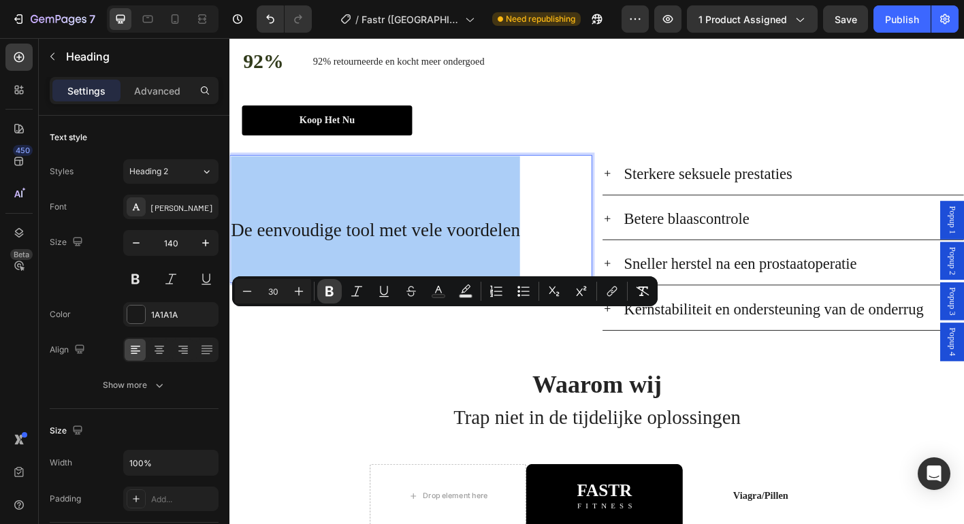
click at [329, 295] on icon "Editor contextual toolbar" at bounding box center [329, 292] width 8 height 10
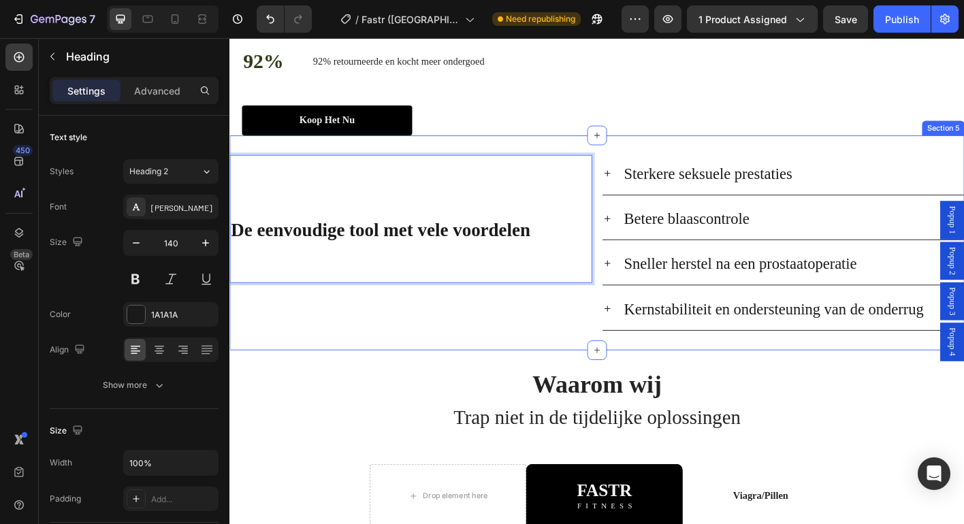
click at [472, 364] on div "De eenvoudige tool met vele voordelen Heading 0" at bounding box center [430, 265] width 403 height 195
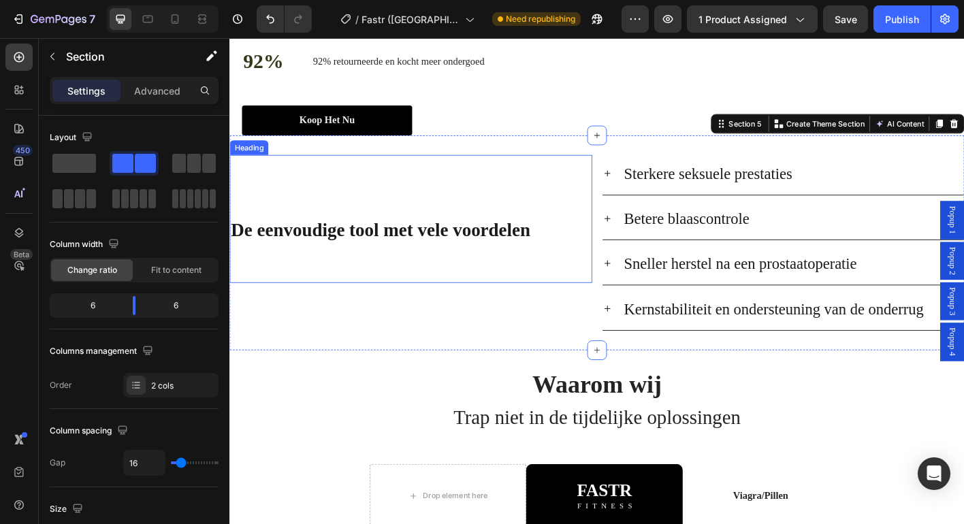
click at [470, 309] on p "⁠⁠⁠⁠⁠⁠⁠ De eenvoudige tool met vele voordelen" at bounding box center [431, 240] width 400 height 140
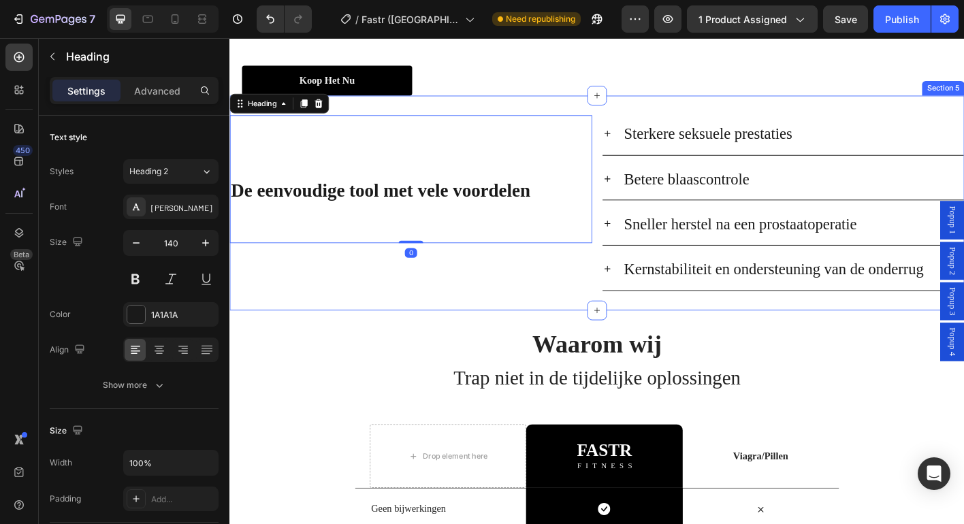
scroll to position [2539, 0]
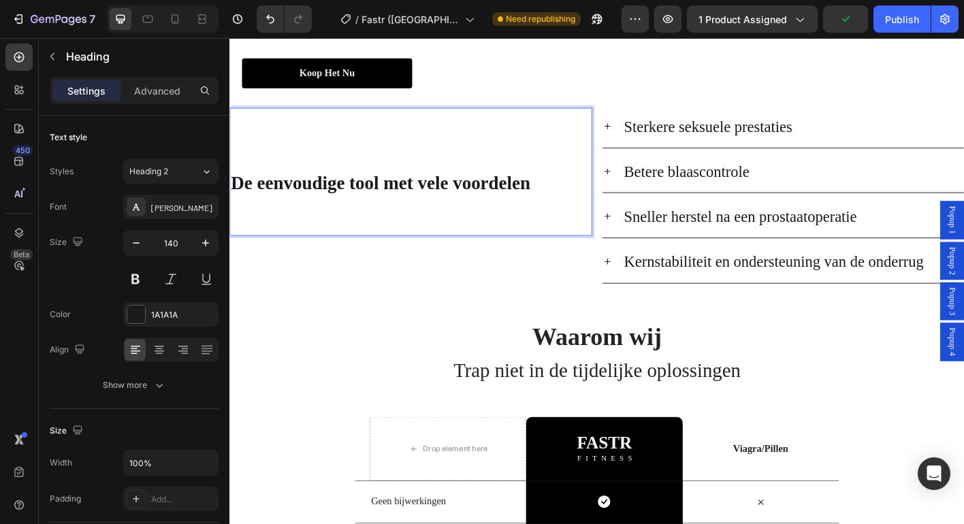
click at [481, 210] on strong "De eenvoudige tool met vele voordelen" at bounding box center [397, 199] width 333 height 22
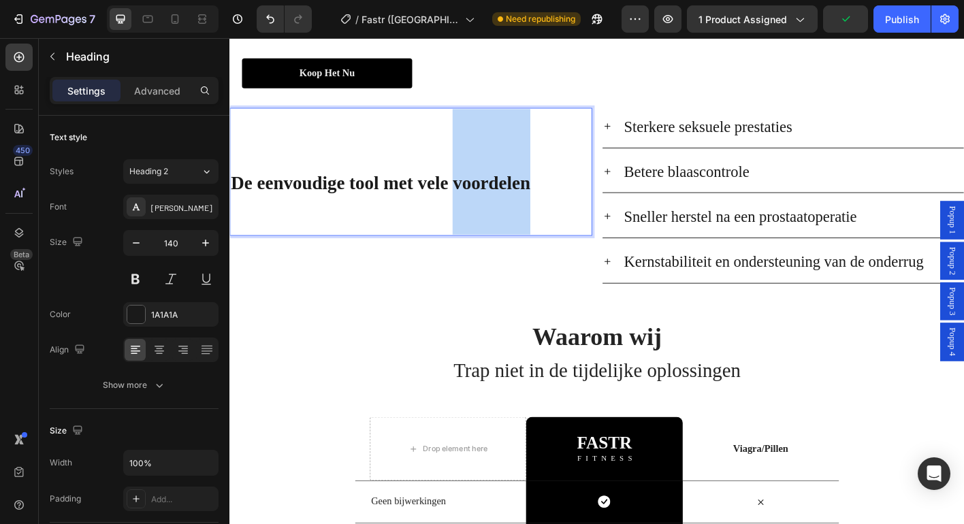
click at [481, 210] on strong "De eenvoudige tool met vele voordelen" at bounding box center [397, 199] width 333 height 22
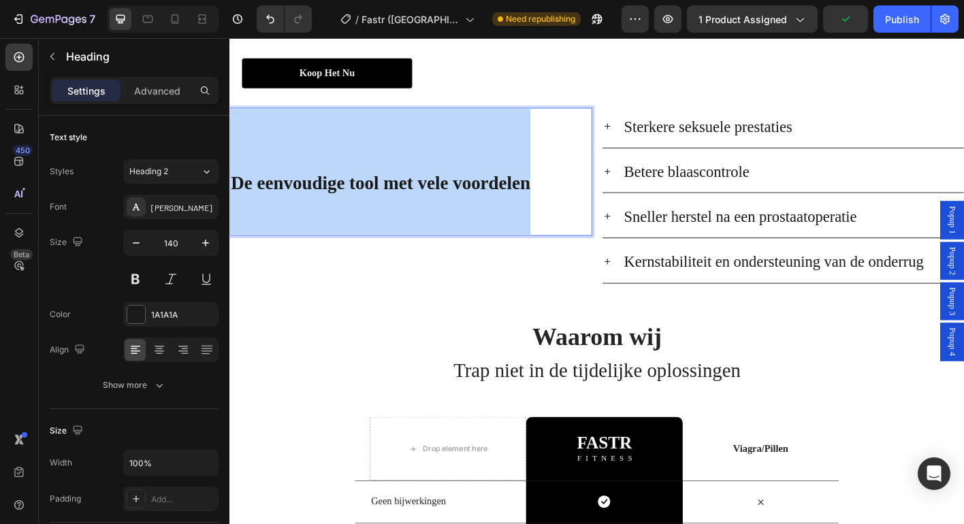
click at [481, 210] on strong "De eenvoudige tool met vele voordelen" at bounding box center [397, 199] width 333 height 22
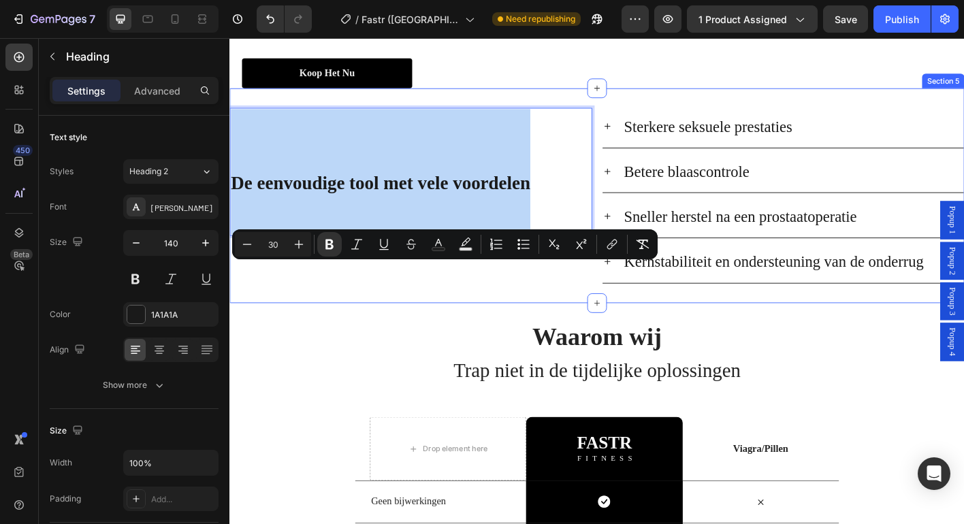
click at [520, 311] on div "De eenvoudige tool met vele voordelen Heading 0" at bounding box center [430, 213] width 403 height 195
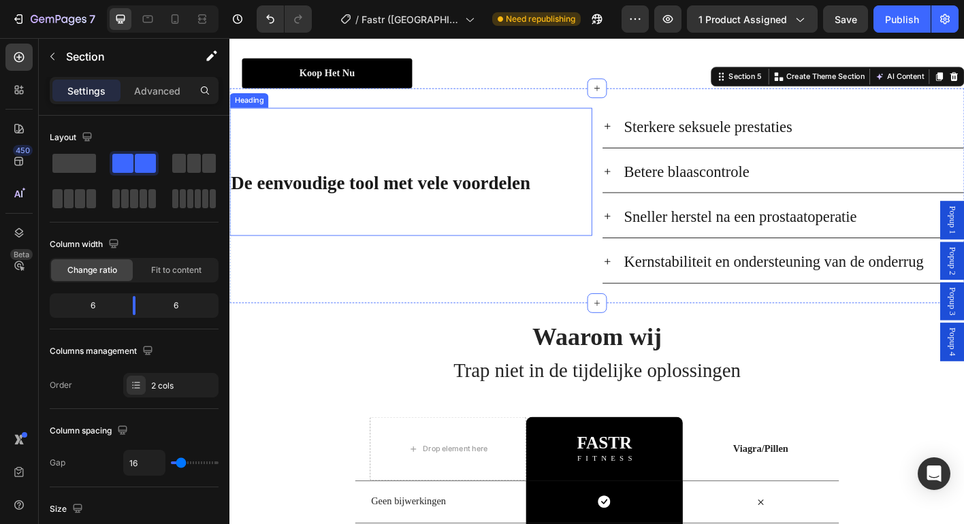
click at [542, 253] on p "⁠⁠⁠⁠⁠⁠⁠ De eenvoudige tool met vele voordelen" at bounding box center [431, 187] width 400 height 140
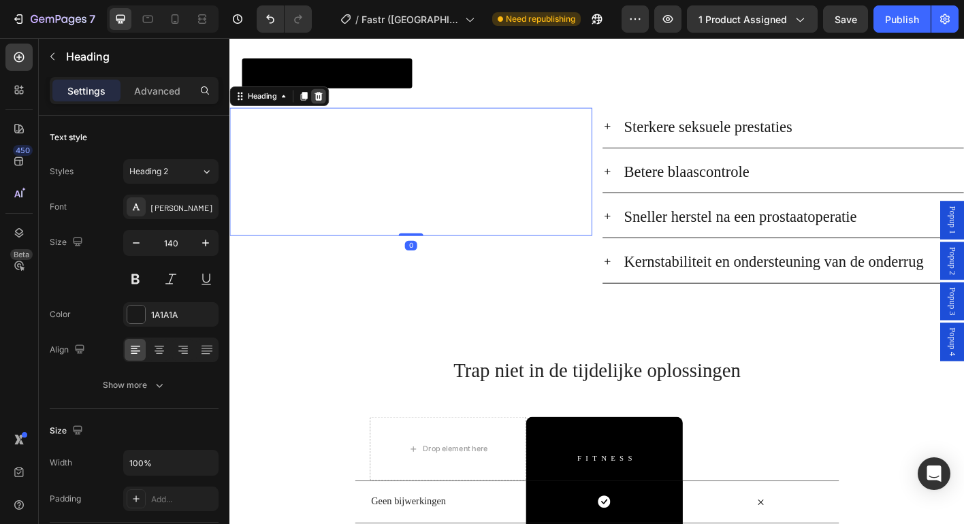
click at [336, 111] on div at bounding box center [328, 103] width 16 height 16
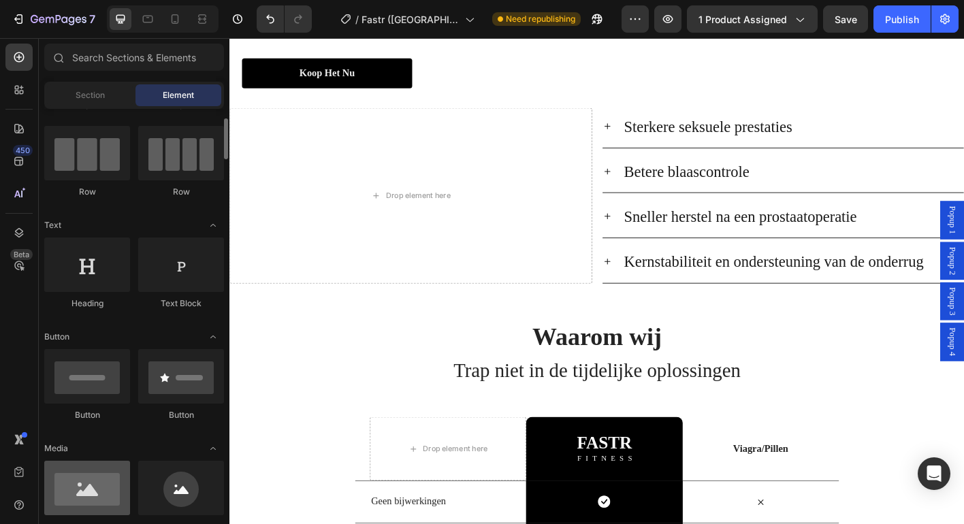
scroll to position [182, 0]
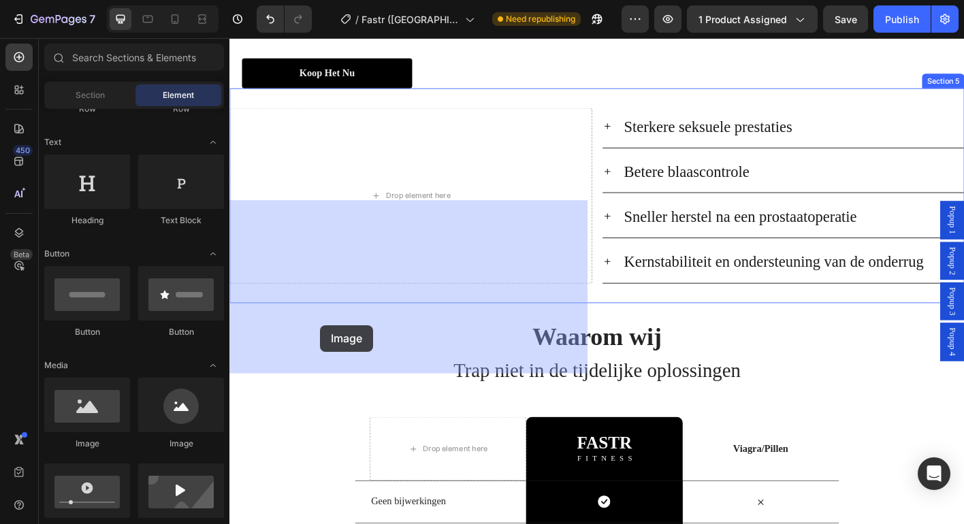
drag, startPoint x: 329, startPoint y: 443, endPoint x: 334, endPoint y: 356, distance: 86.6
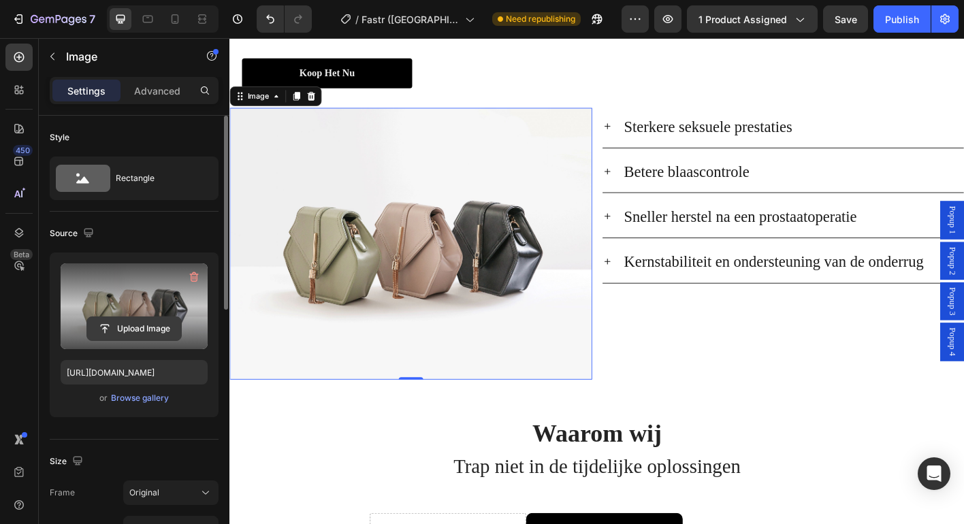
click at [130, 323] on input "file" at bounding box center [134, 328] width 94 height 23
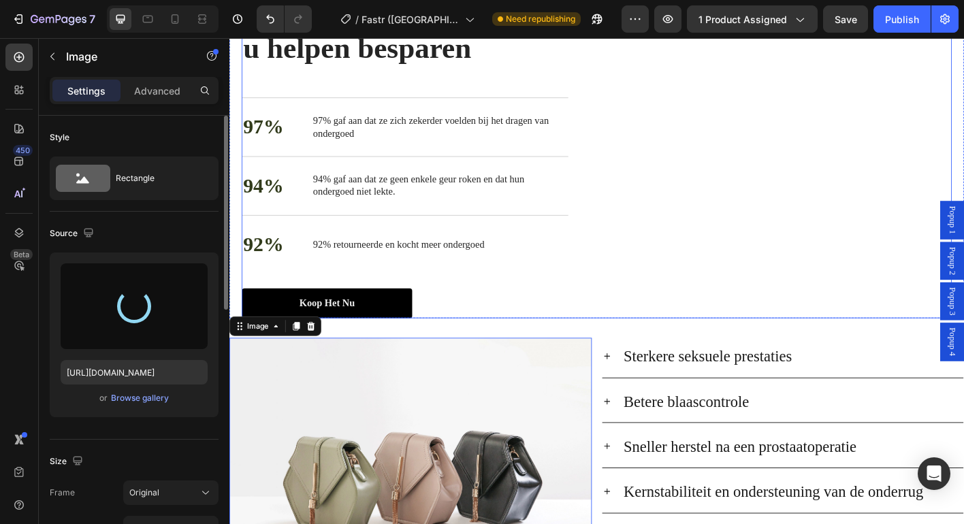
type input "[URL][DOMAIN_NAME]"
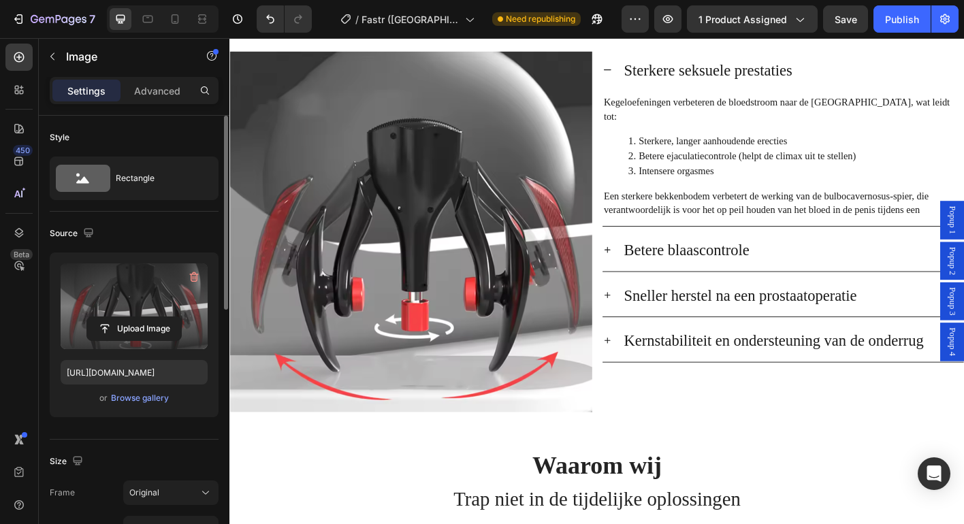
scroll to position [2620, 0]
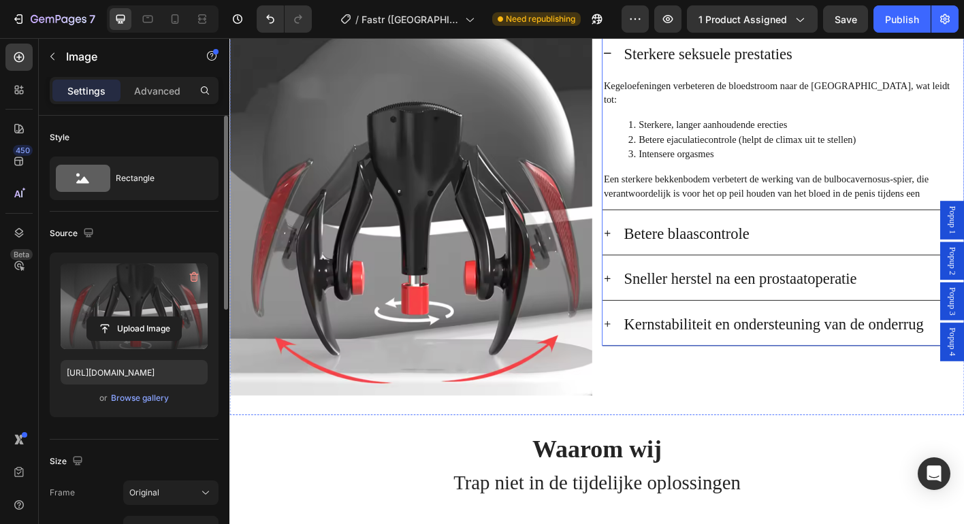
click at [647, 61] on icon at bounding box center [649, 55] width 11 height 11
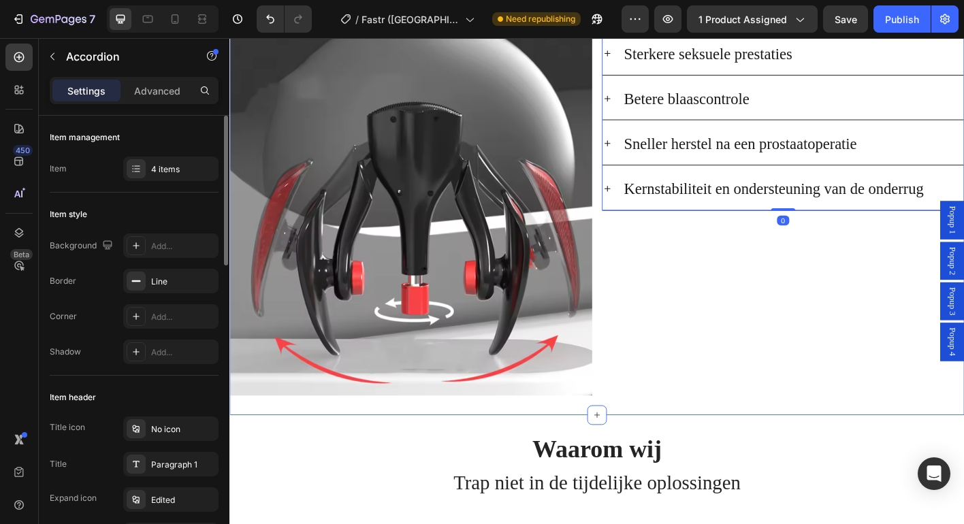
click at [767, 436] on div "Sterkere seksuele prestaties Betere blaascontrole Sneller herstel na een prosta…" at bounding box center [844, 236] width 403 height 402
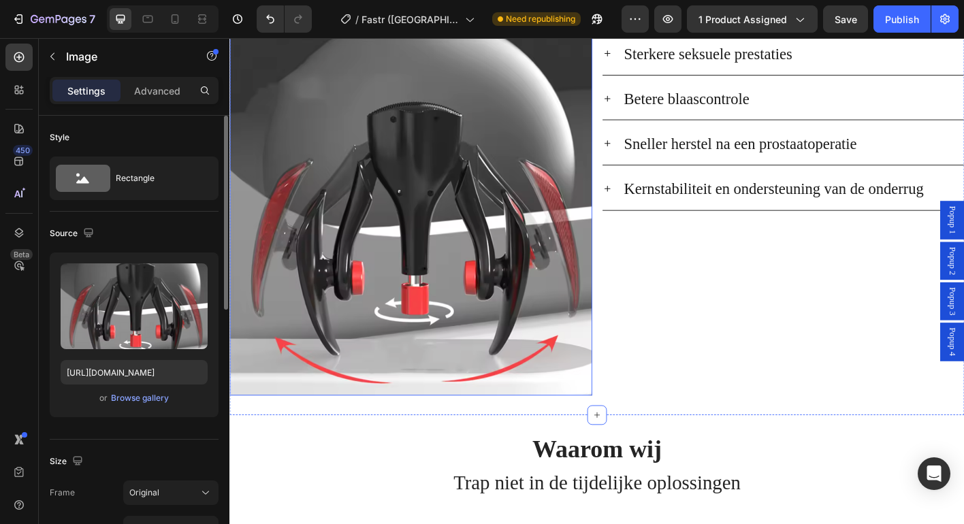
click at [473, 382] on img at bounding box center [430, 236] width 403 height 402
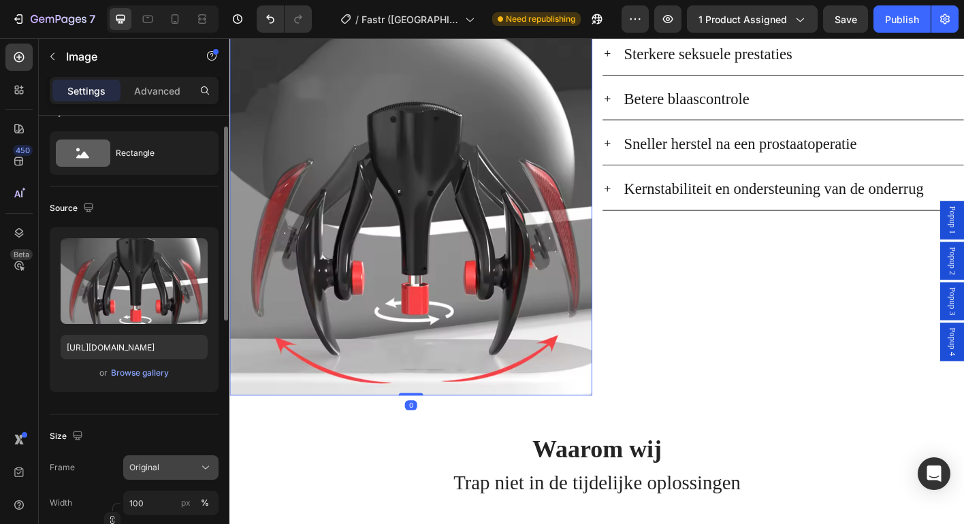
scroll to position [86, 0]
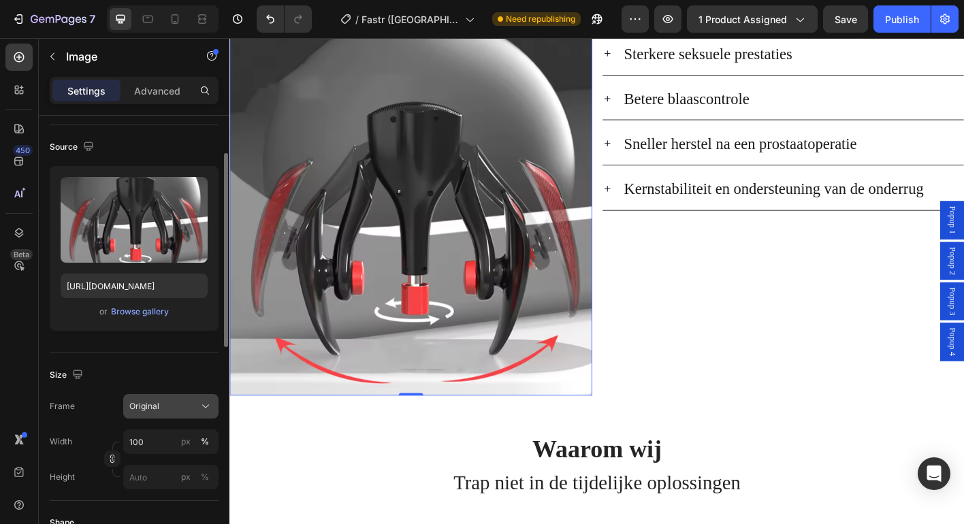
click at [157, 408] on span "Original" at bounding box center [144, 406] width 30 height 12
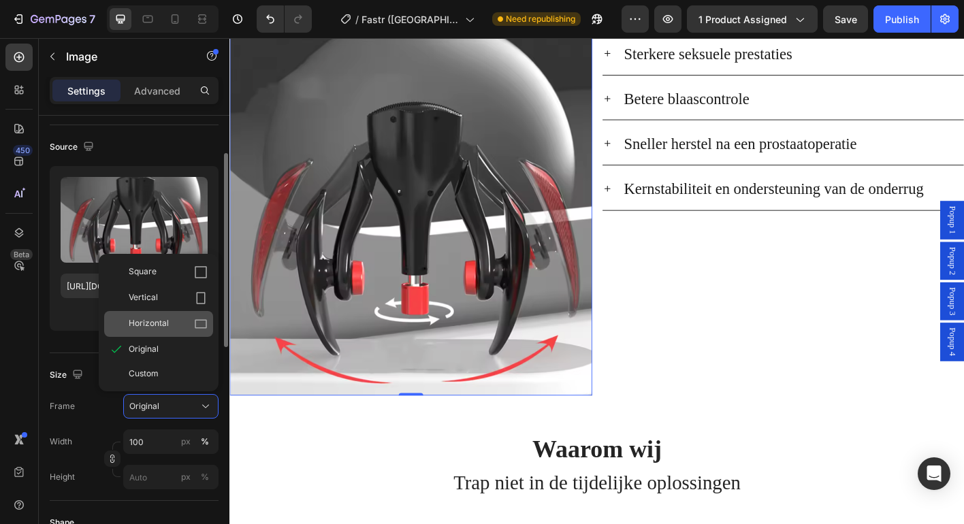
click at [166, 321] on span "Horizontal" at bounding box center [149, 324] width 40 height 14
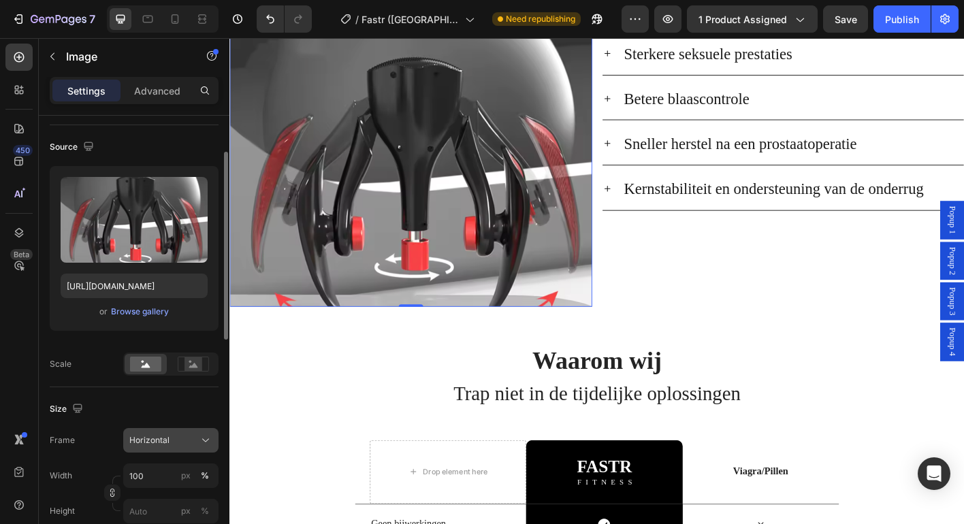
click at [185, 434] on div "Horizontal" at bounding box center [162, 440] width 67 height 12
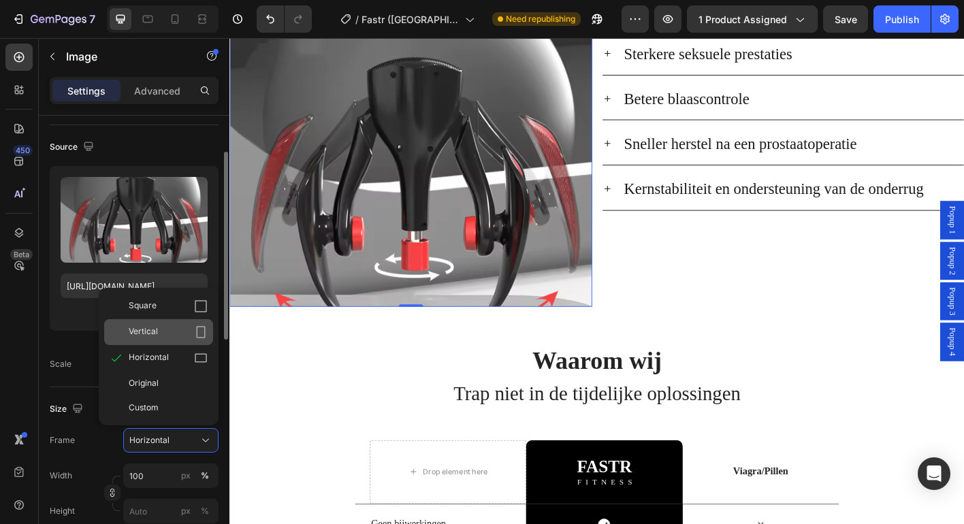
scroll to position [74, 0]
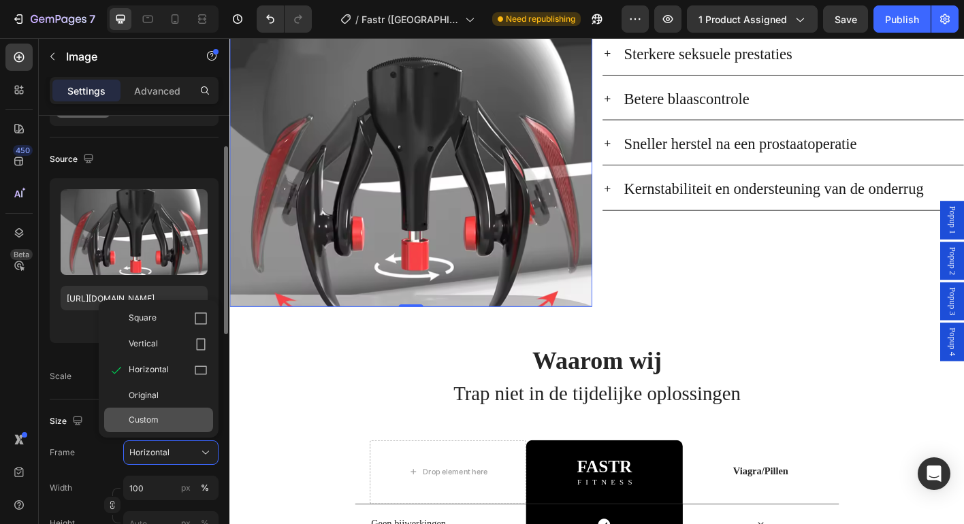
click at [176, 416] on div "Custom" at bounding box center [168, 420] width 79 height 12
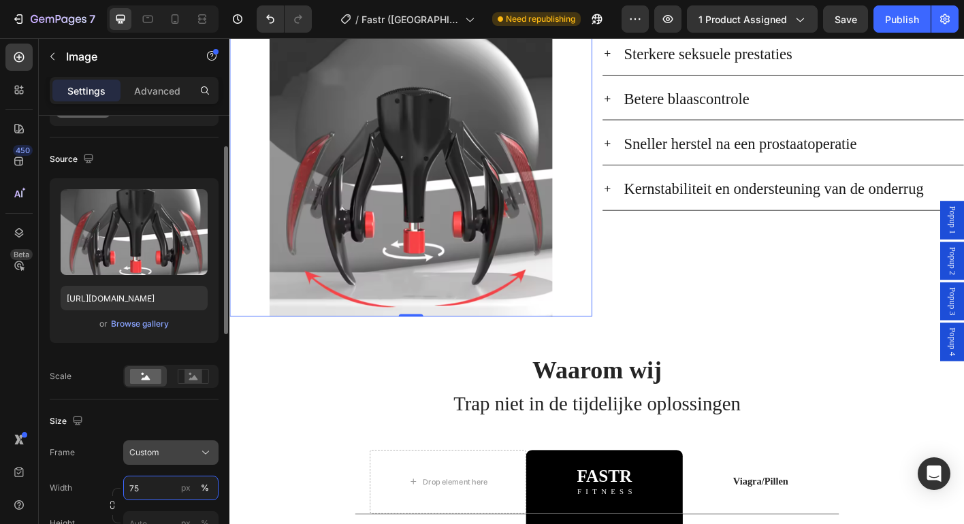
type input "74"
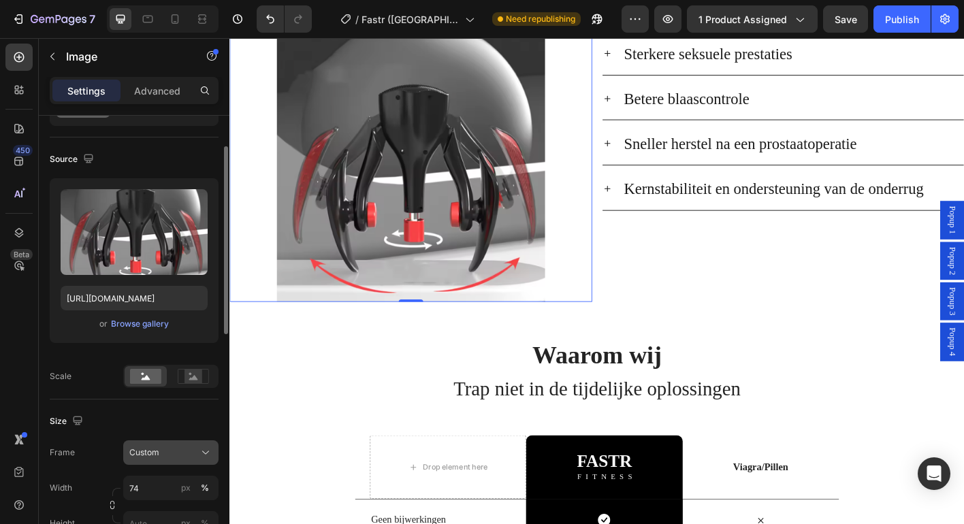
click at [169, 460] on button "Custom" at bounding box center [170, 452] width 95 height 25
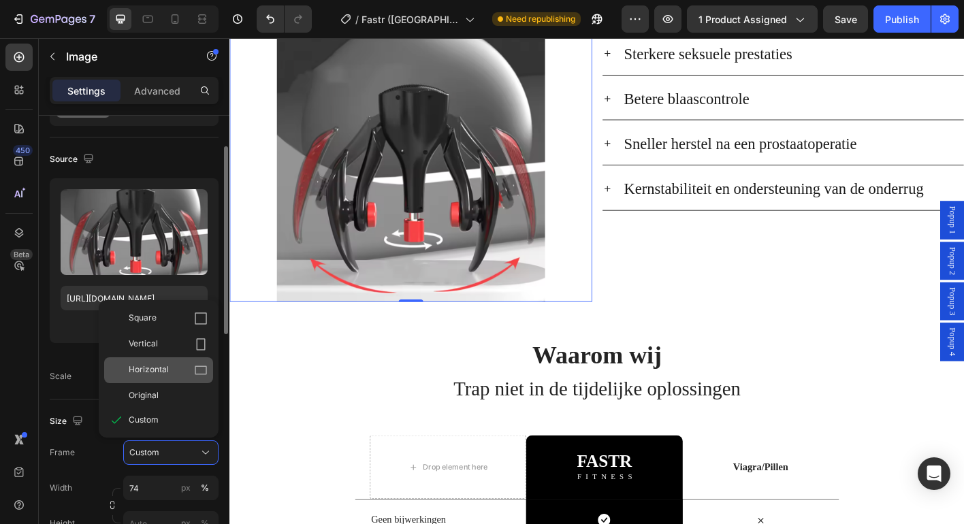
click at [170, 366] on div "Horizontal" at bounding box center [168, 371] width 79 height 14
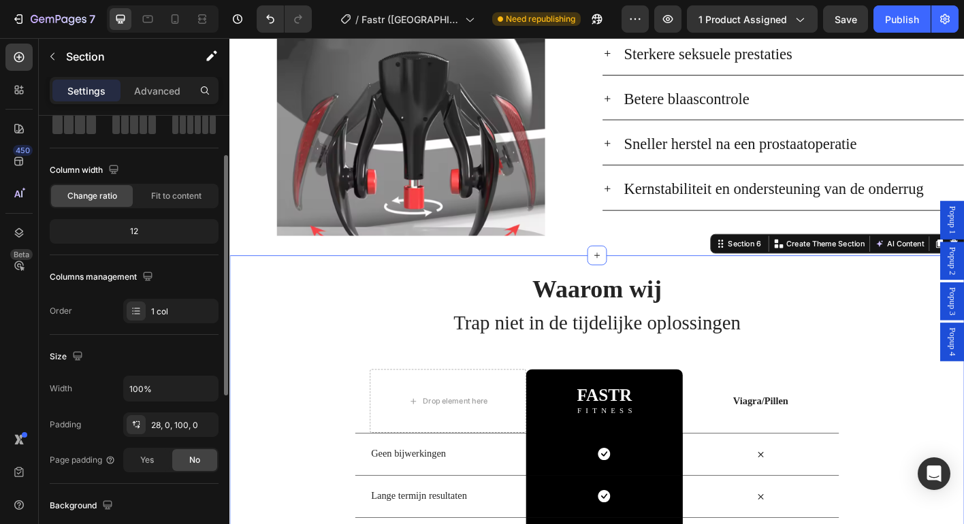
click at [304, 432] on div "Waarom wij Trap niet in de tijdelijke oplossingen Heading Row Drop element here…" at bounding box center [637, 505] width 817 height 413
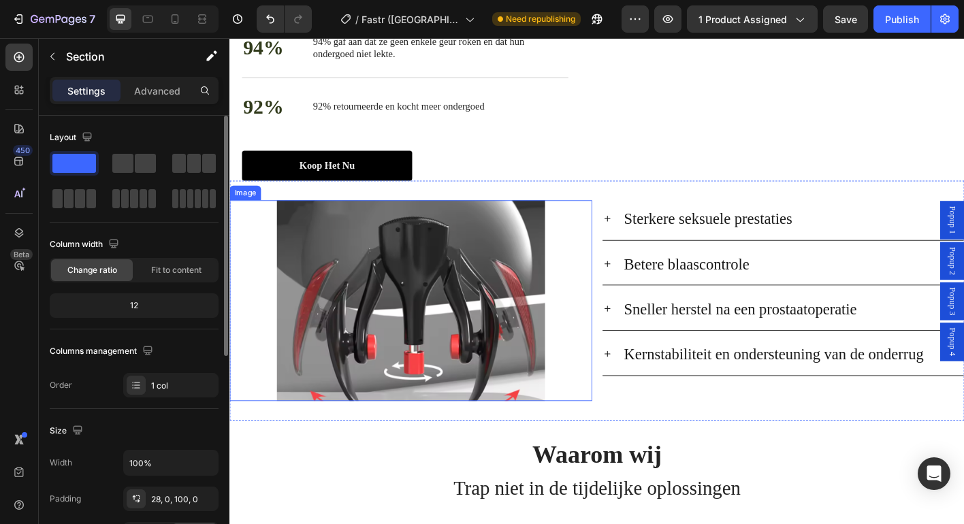
scroll to position [2442, 0]
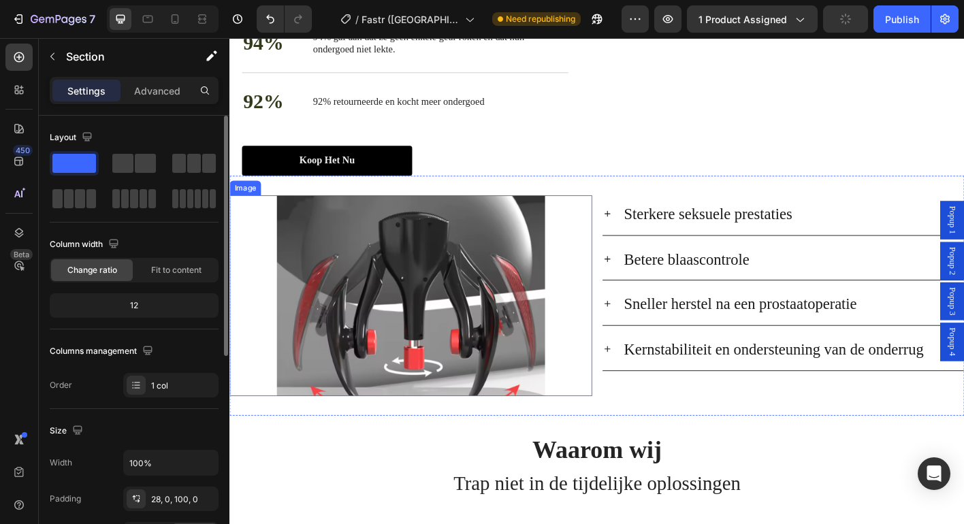
click at [438, 382] on img at bounding box center [431, 325] width 298 height 224
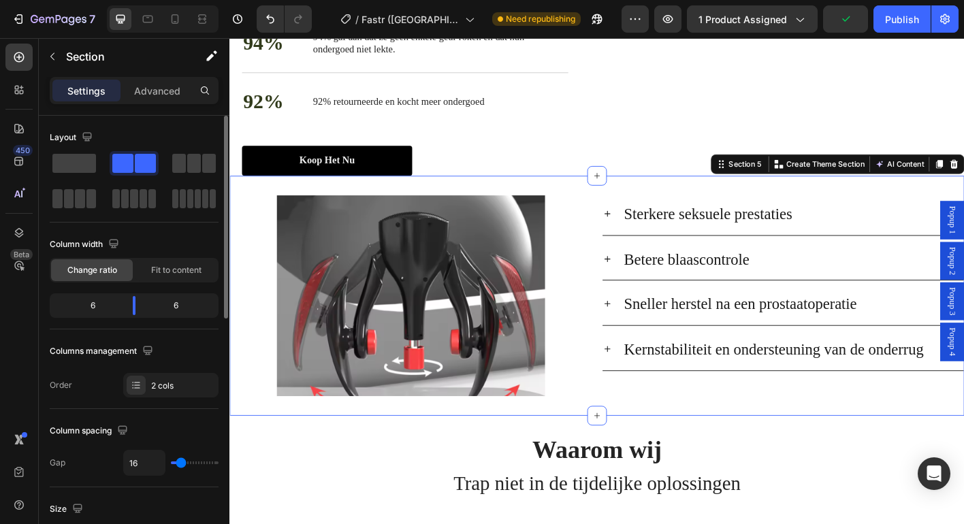
click at [703, 309] on div "Image Sterkere seksuele prestaties Betere blaascontrole Sneller herstel na een …" at bounding box center [637, 325] width 817 height 268
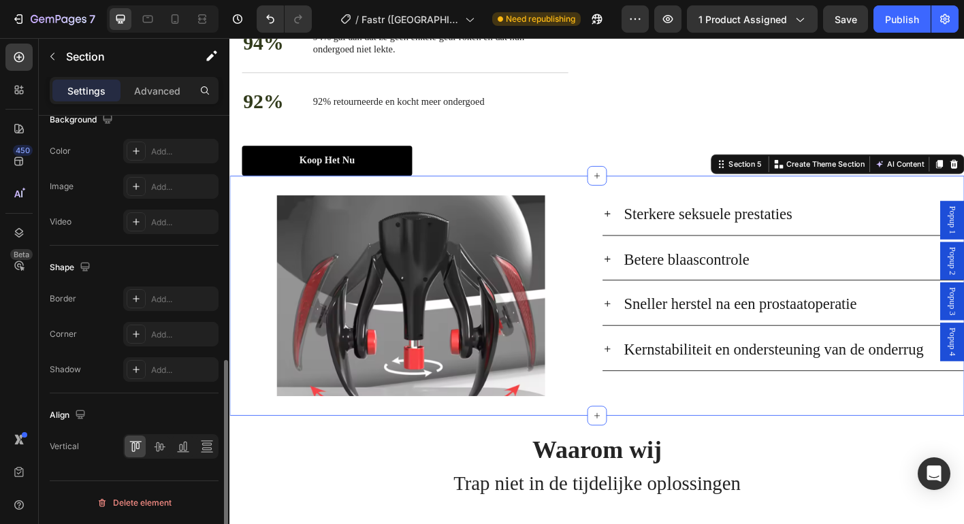
scroll to position [0, 0]
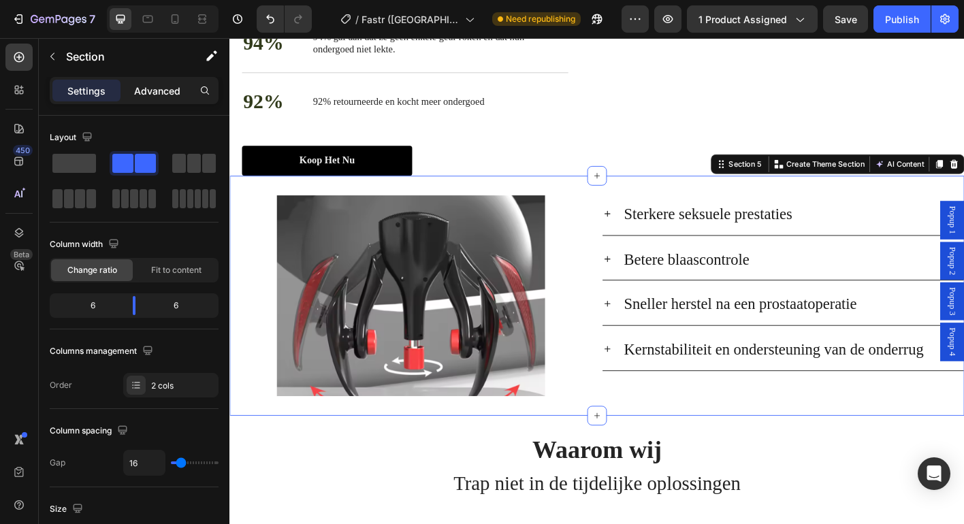
click at [152, 86] on p "Advanced" at bounding box center [157, 91] width 46 height 14
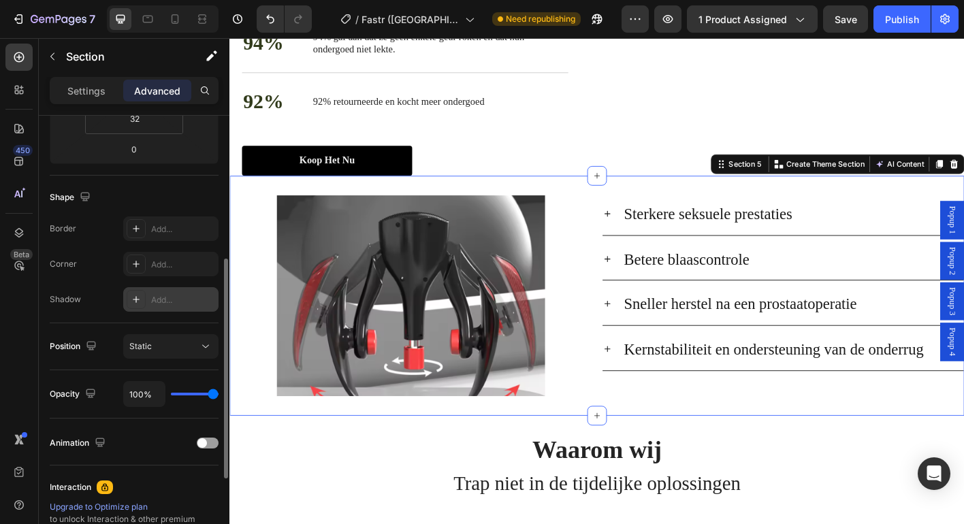
scroll to position [178, 0]
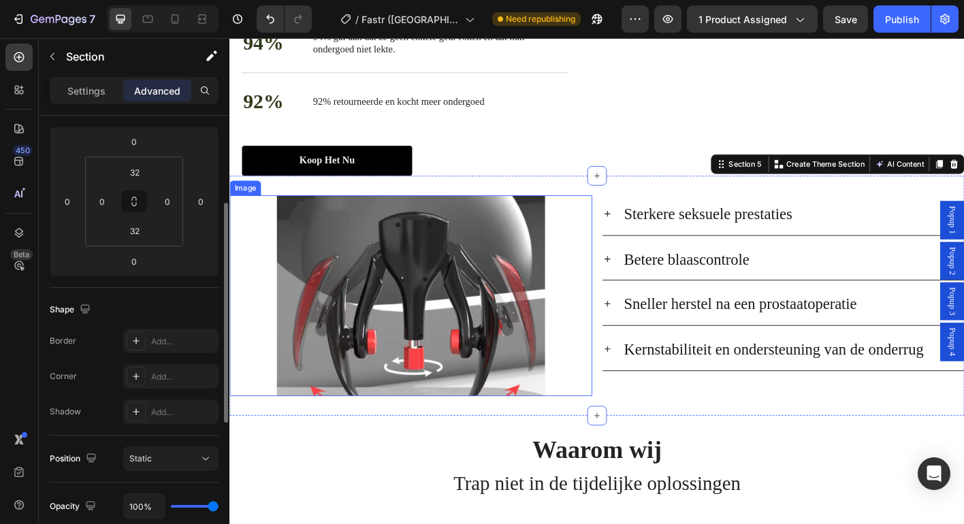
click at [436, 368] on img at bounding box center [431, 325] width 298 height 224
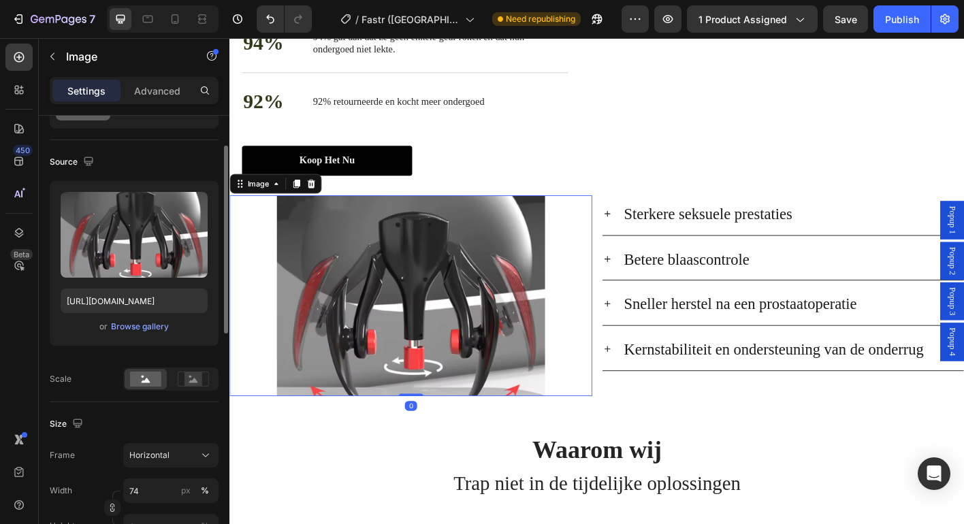
scroll to position [138, 0]
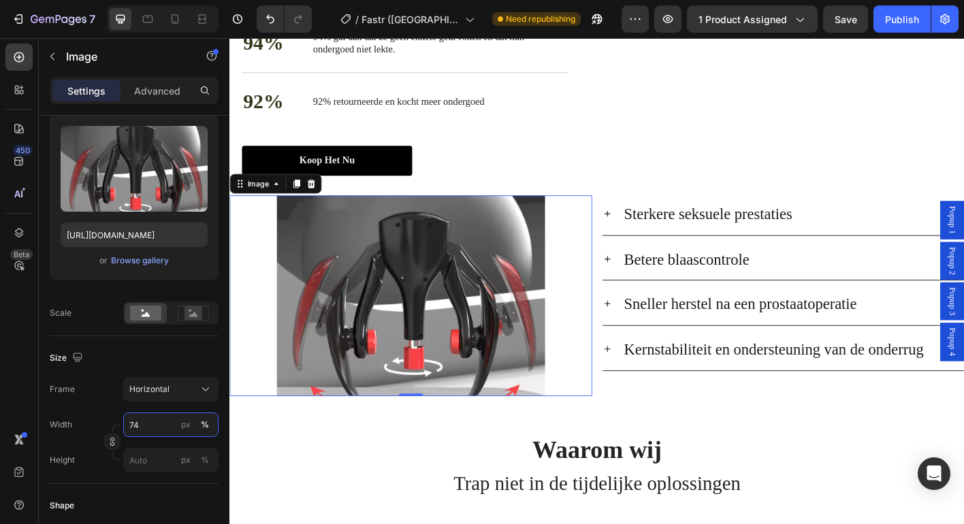
drag, startPoint x: 146, startPoint y: 423, endPoint x: 118, endPoint y: 423, distance: 27.9
click at [118, 423] on div "Width 74 px %" at bounding box center [134, 425] width 169 height 25
type input "7"
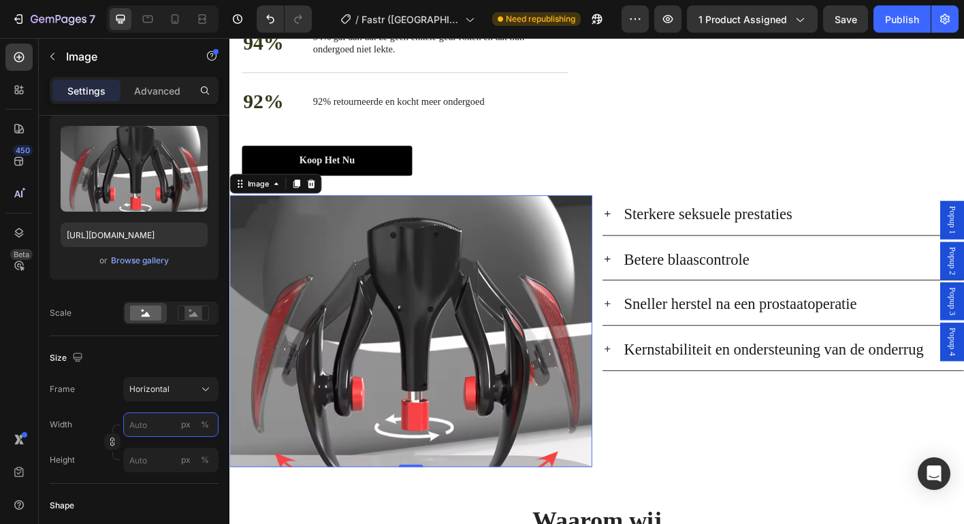
type input "1"
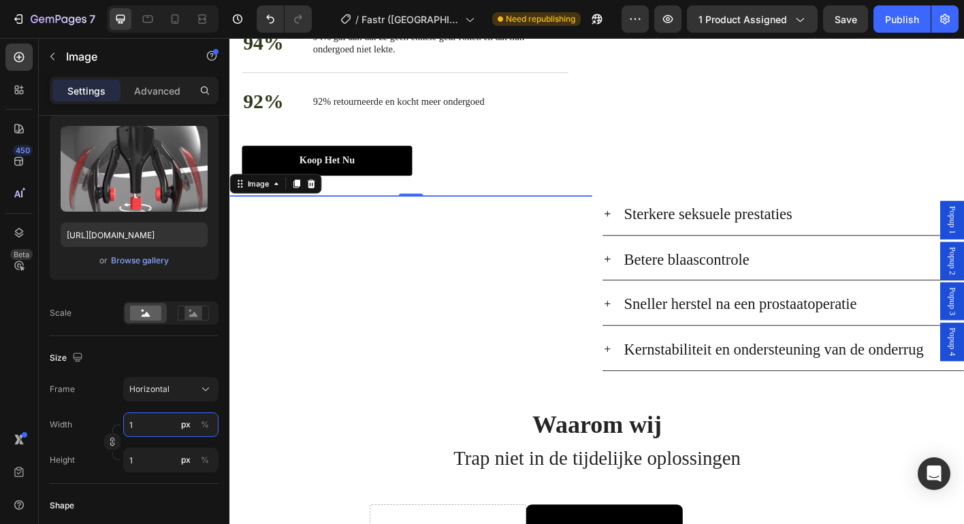
type input "10"
type input "8"
type input "100"
type input "75"
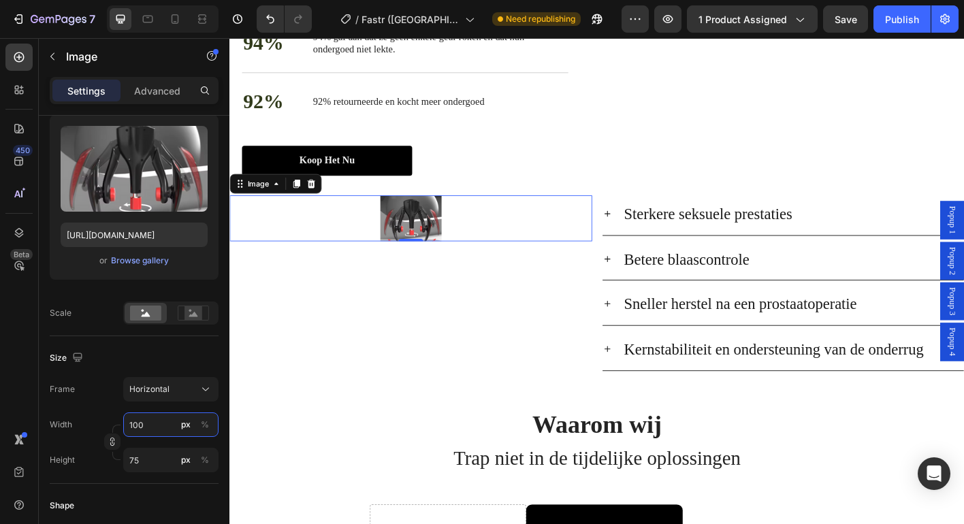
type input "101"
type input "76"
type input "102"
type input "77"
type input "104"
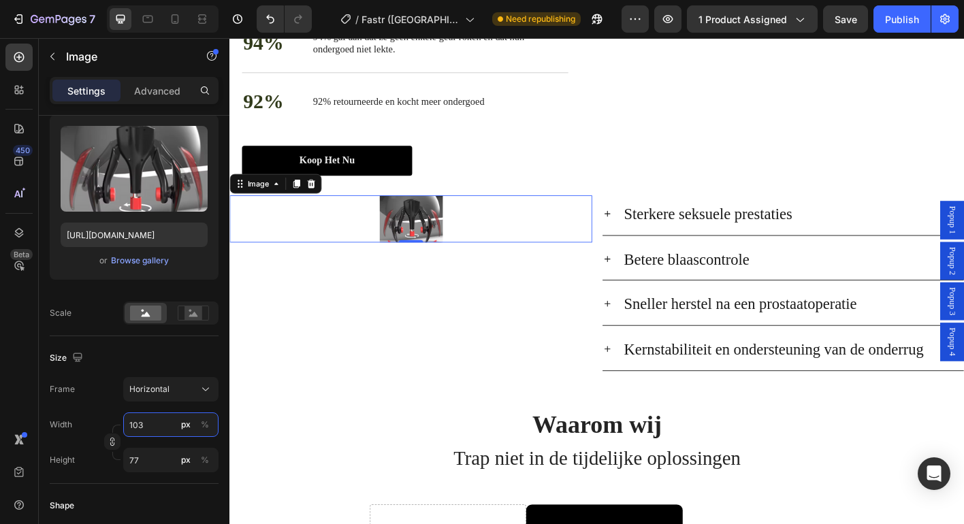
type input "78"
type input "105"
type input "79"
type input "106"
type input "80"
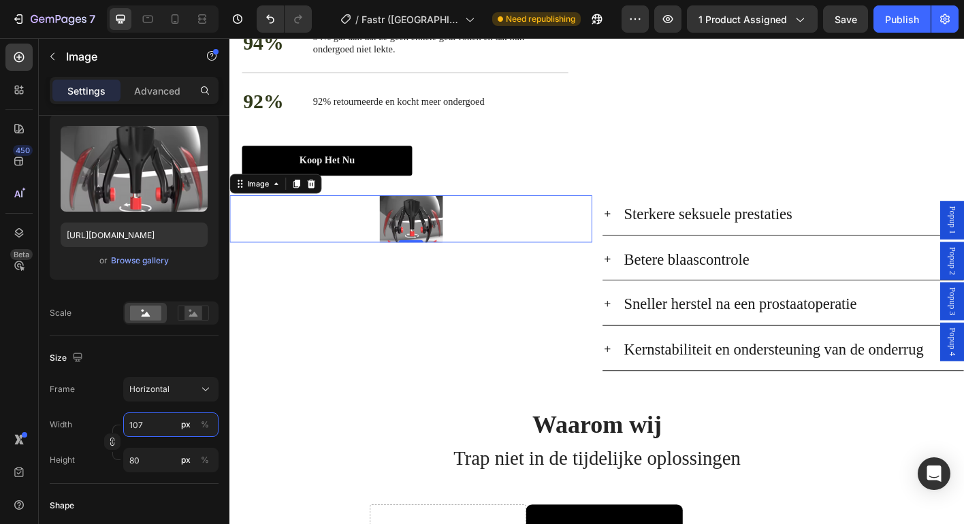
type input "108"
type input "81"
type input "109"
type input "82"
type input "110"
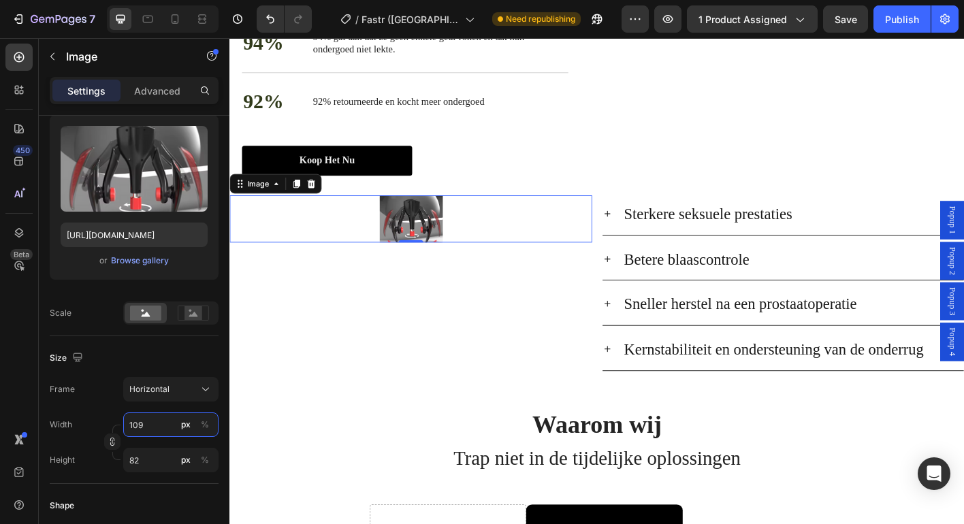
type input "83"
type input "112"
type input "84"
type input "113"
type input "85"
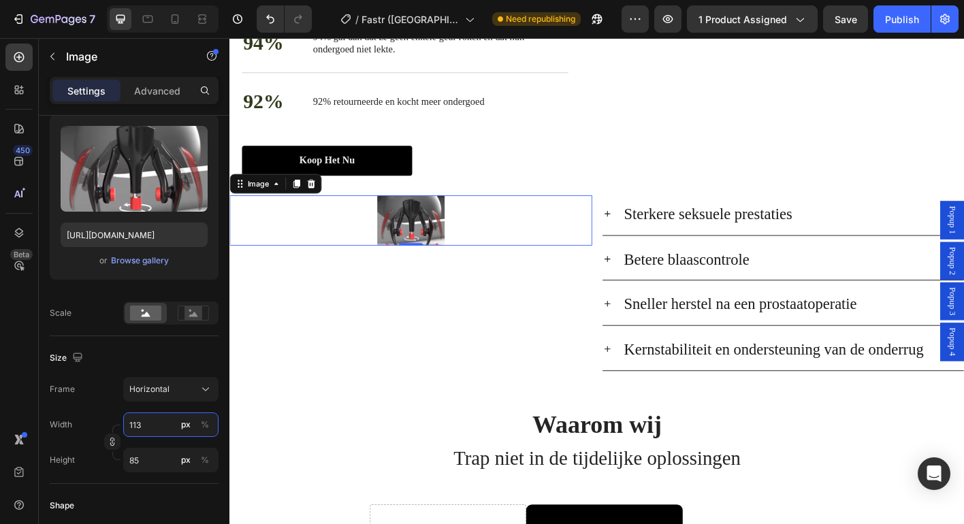
type input "114"
type input "86"
type input "116"
type input "87"
type input "117"
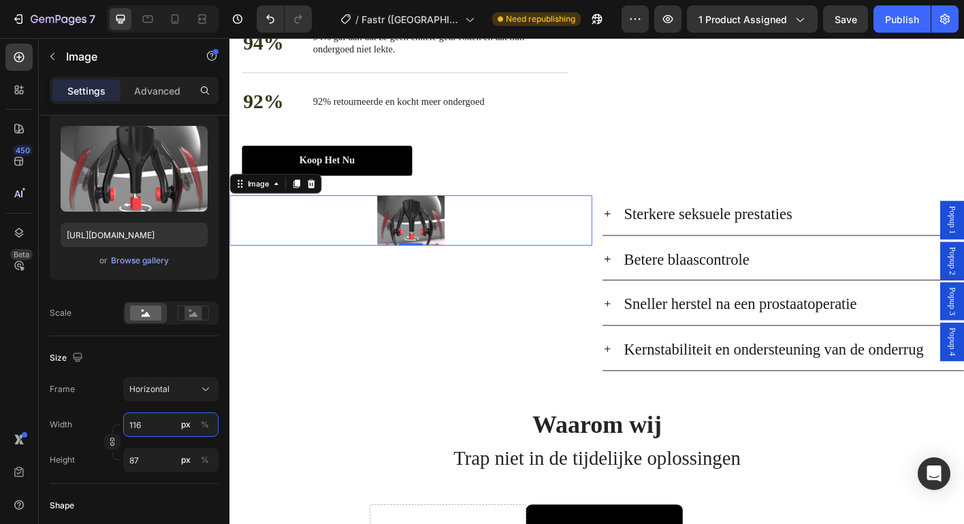
type input "88"
type input "118"
type input "89"
type input "120"
type input "90"
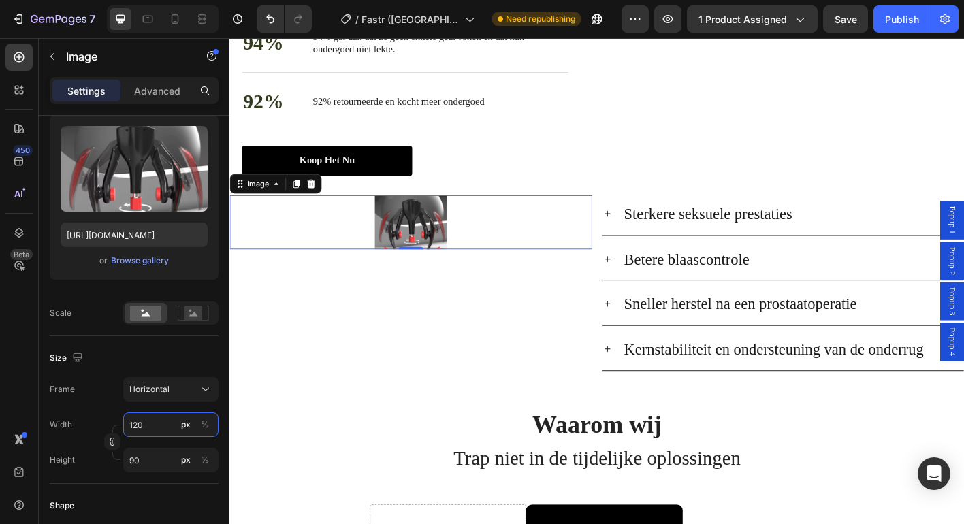
type input "121"
type input "91"
type input "122"
type input "92"
type input "124"
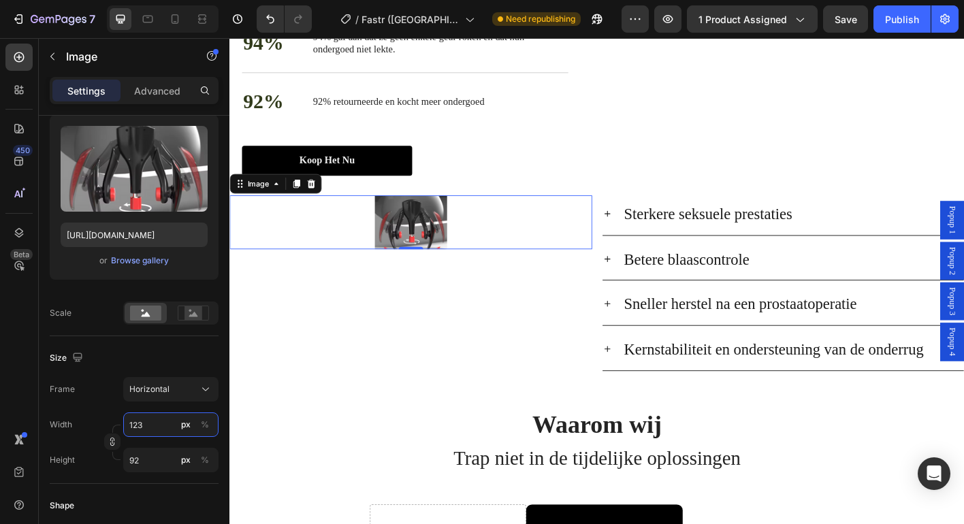
type input "93"
type input "125"
type input "94"
type input "126"
type input "95"
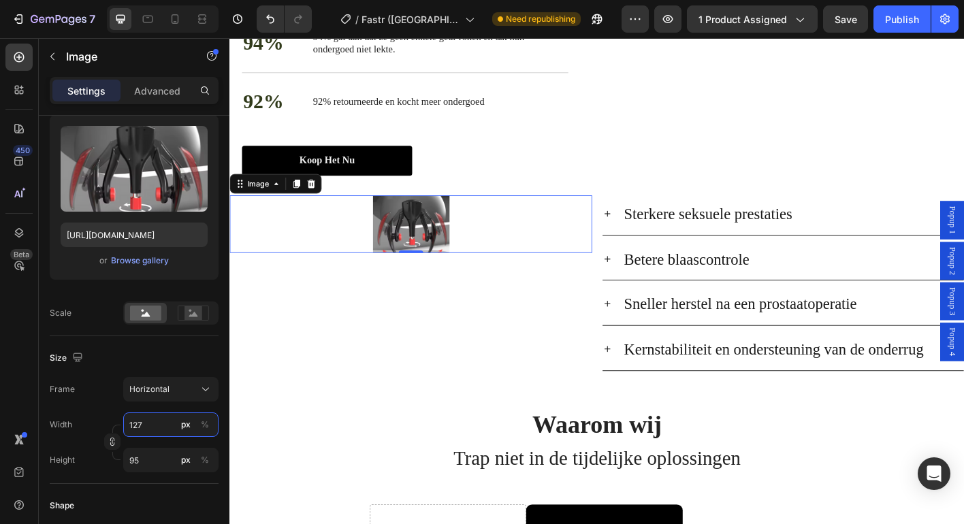
type input "128"
type input "96"
type input "129"
type input "97"
type input "130"
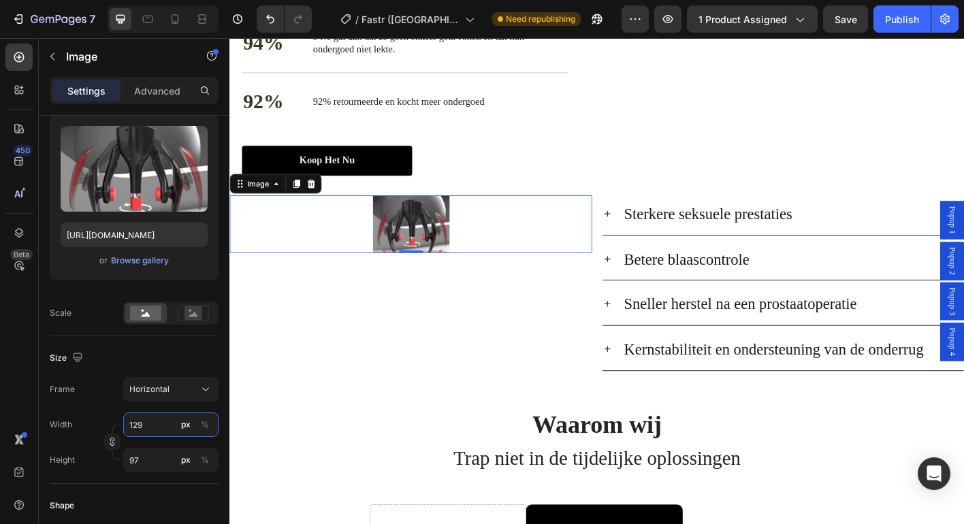
type input "98"
type input "132"
type input "99"
type input "133"
type input "100"
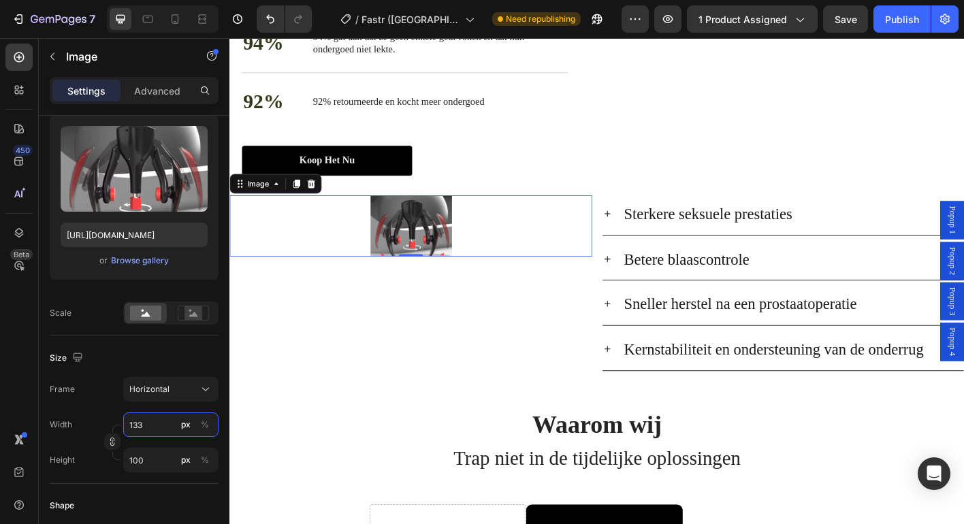
type input "134"
type input "101"
type input "136"
type input "102"
type input "137"
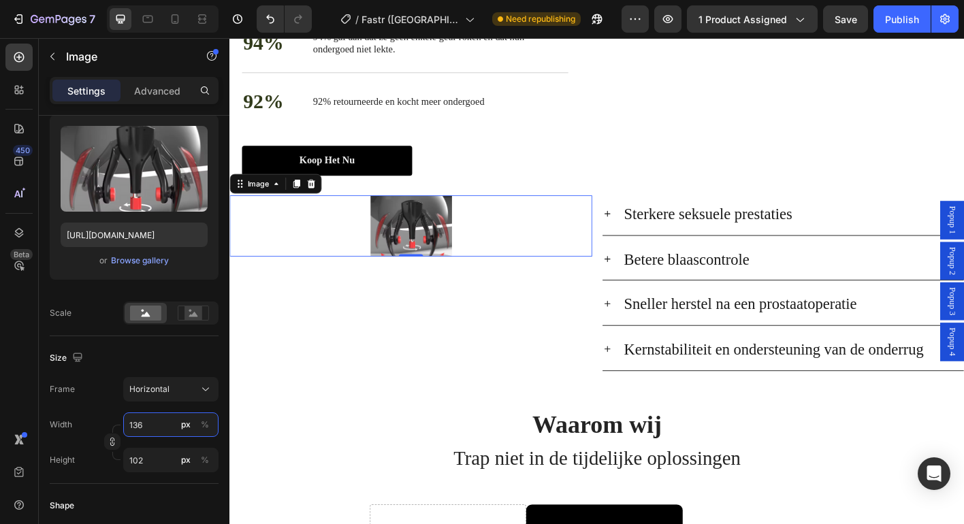
type input "103"
type input "138"
type input "104"
type input "140"
type input "105"
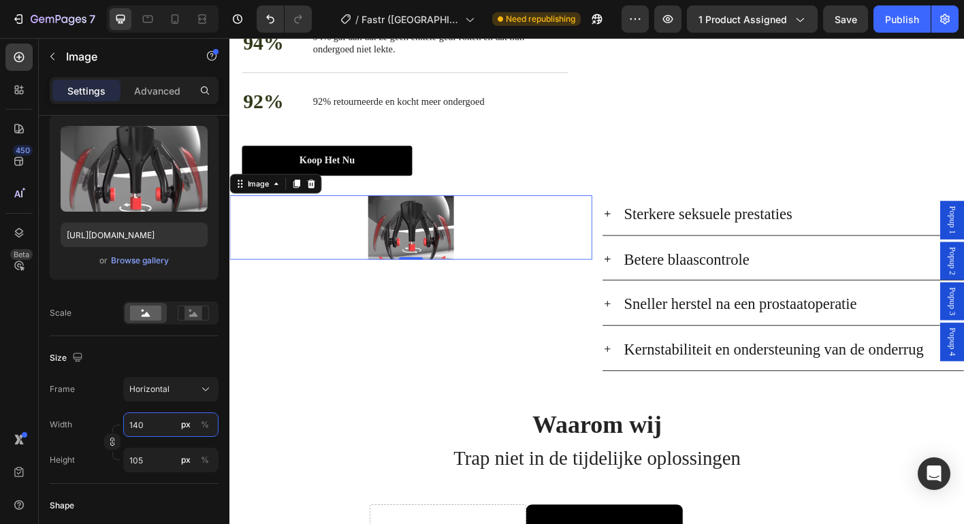
type input "141"
type input "106"
type input "142"
type input "107"
type input "144"
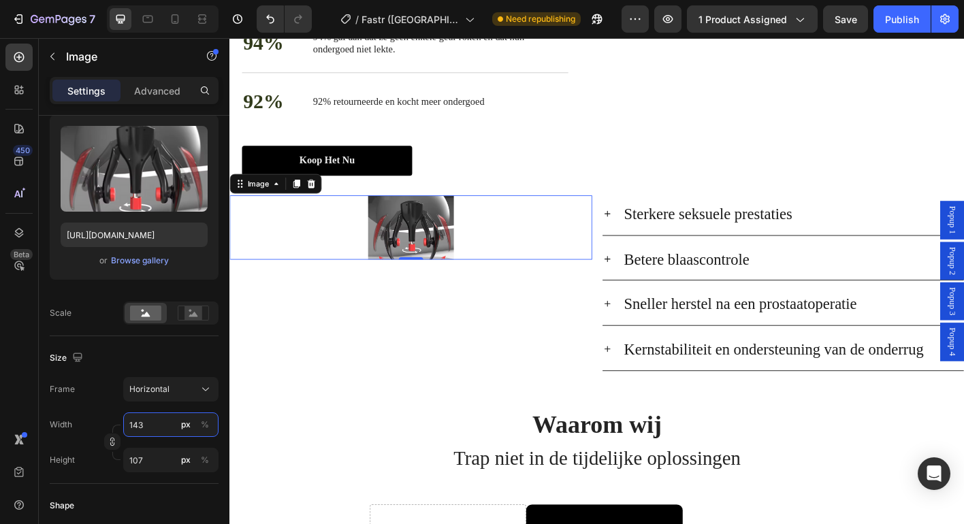
type input "108"
type input "145"
type input "109"
type input "146"
type input "110"
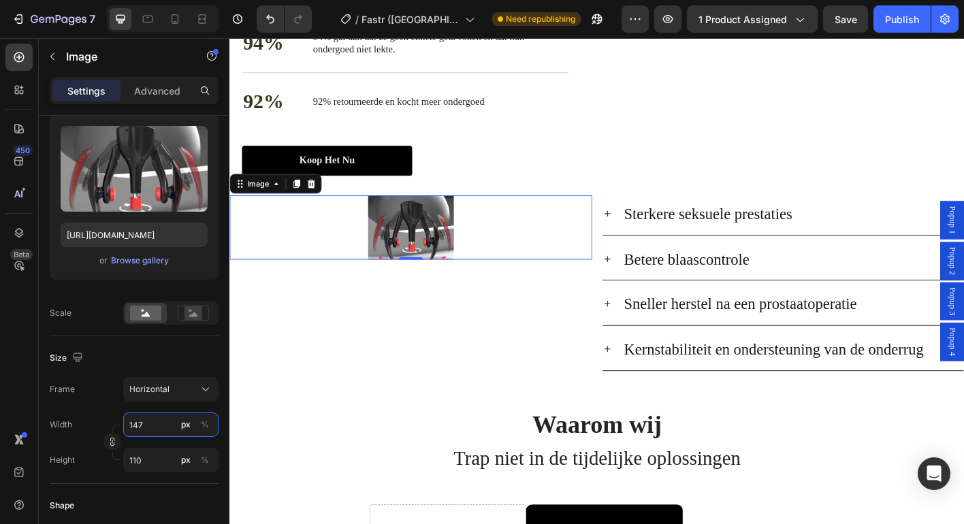
type input "148"
type input "111"
type input "149"
type input "112"
type input "150"
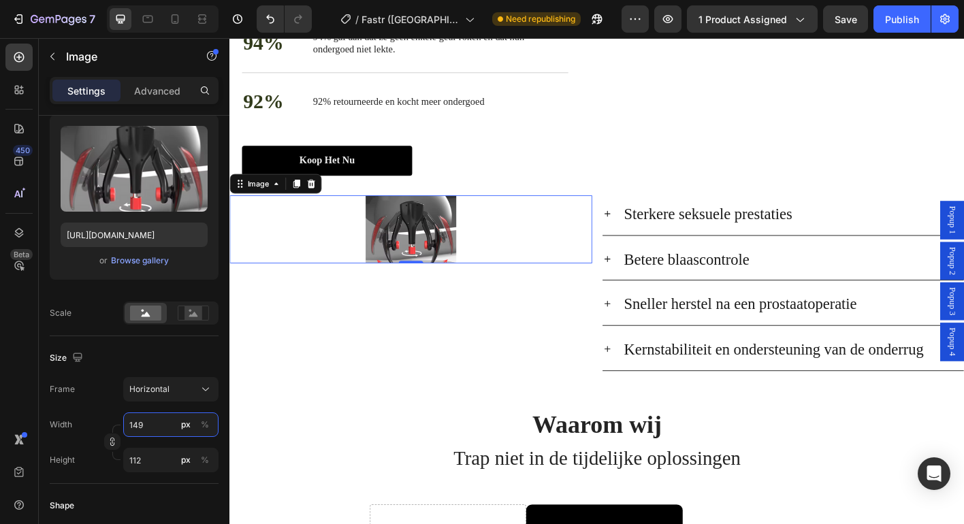
type input "113"
type input "152"
type input "114"
type input "153"
type input "115"
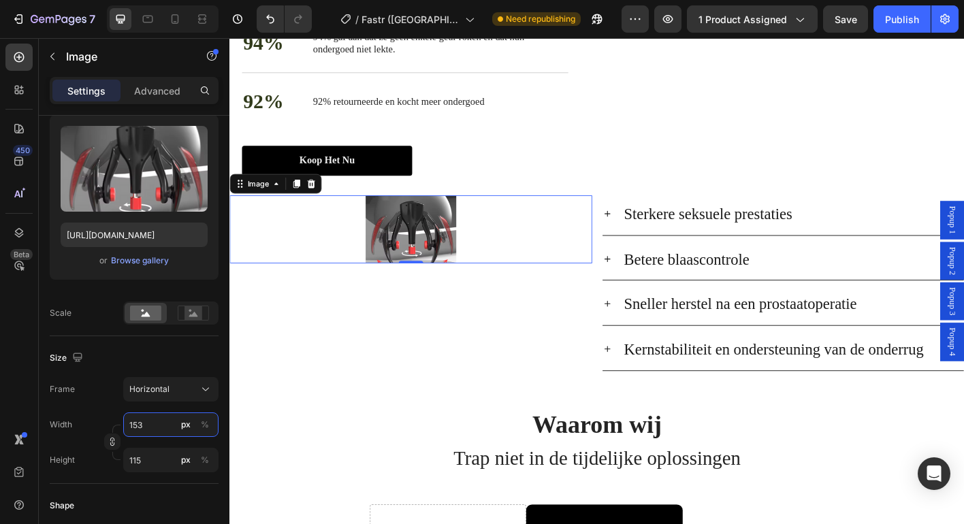
type input "154"
type input "116"
type input "156"
type input "117"
type input "157"
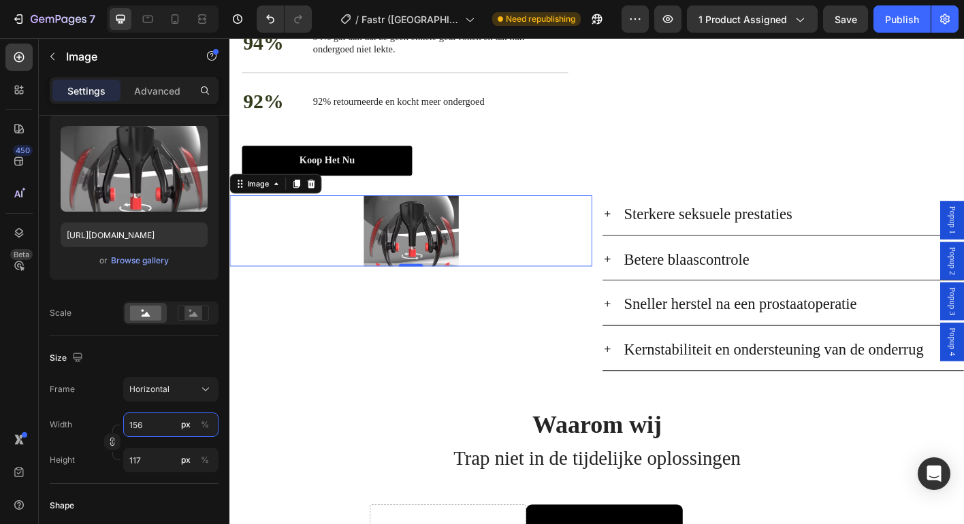
type input "118"
type input "158"
type input "119"
type input "160"
type input "120"
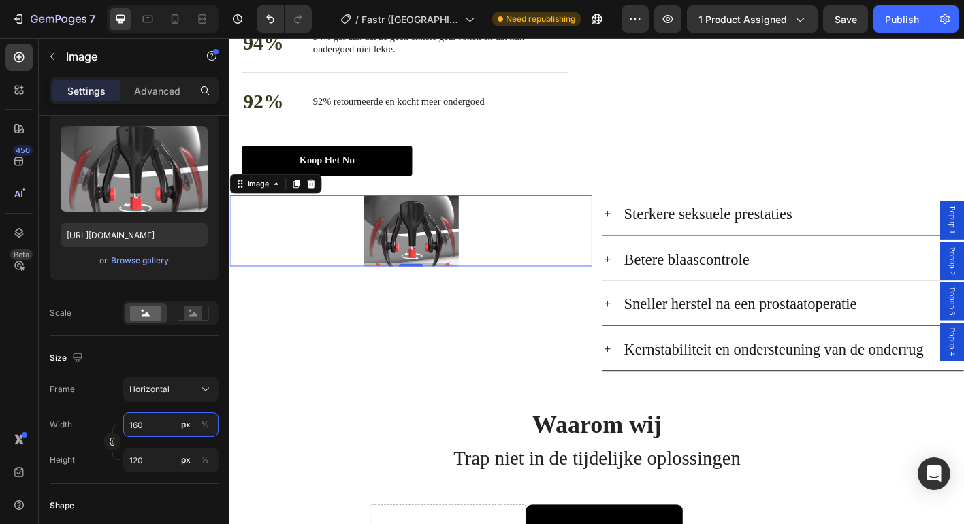
type input "161"
type input "121"
type input "162"
type input "122"
type input "164"
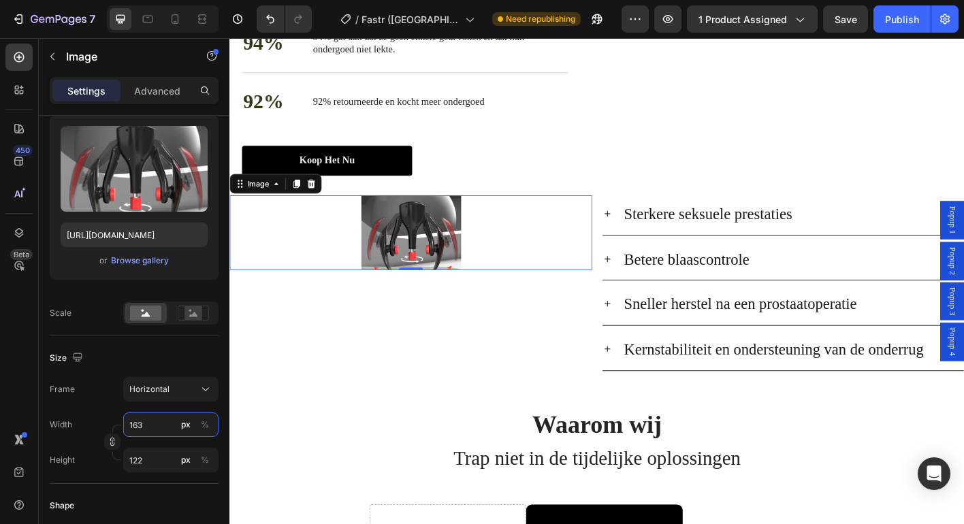
type input "123"
type input "165"
type input "124"
type input "166"
type input "125"
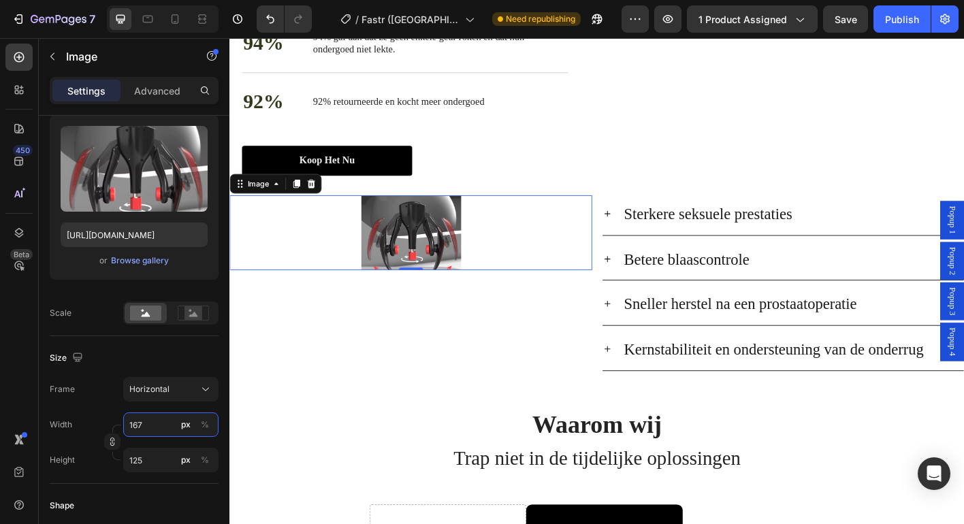
type input "168"
type input "126"
type input "169"
type input "127"
type input "170"
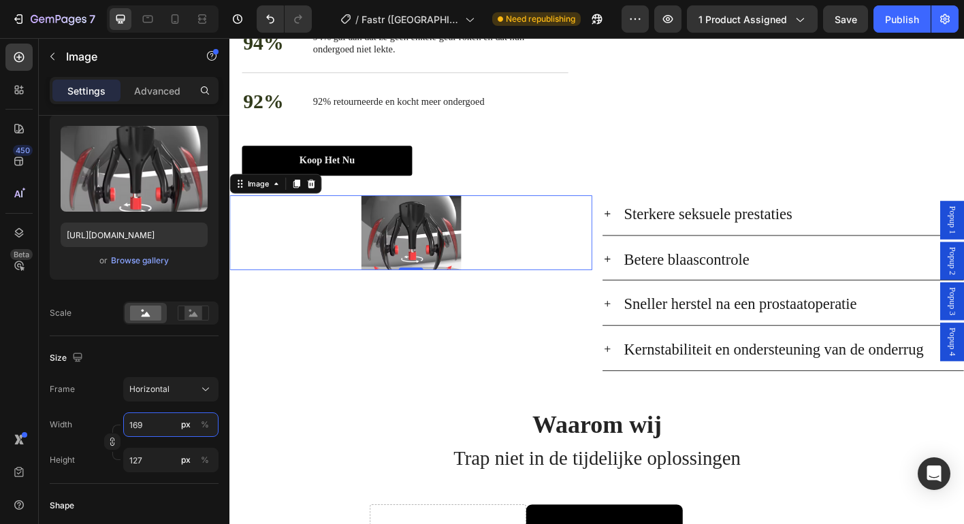
type input "128"
type input "172"
type input "129"
type input "173"
type input "130"
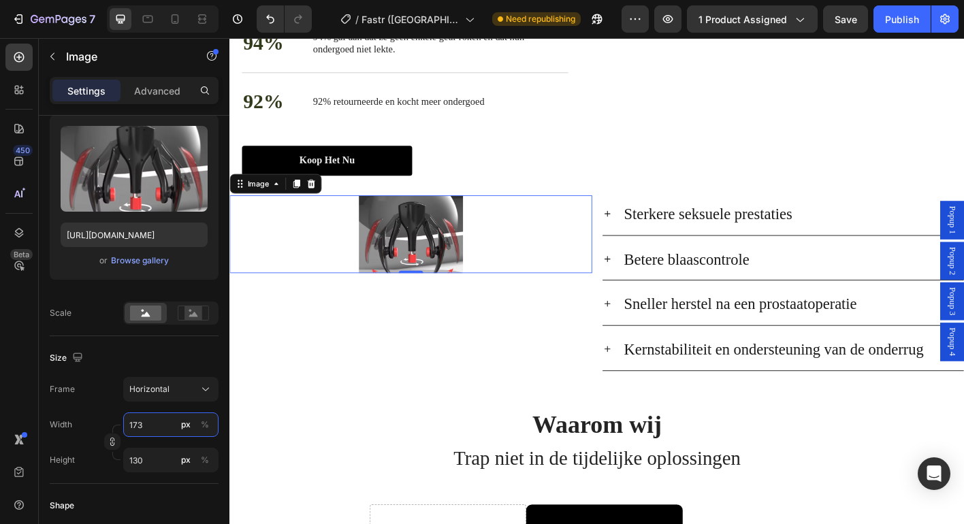
type input "174"
type input "131"
type input "176"
type input "132"
type input "177"
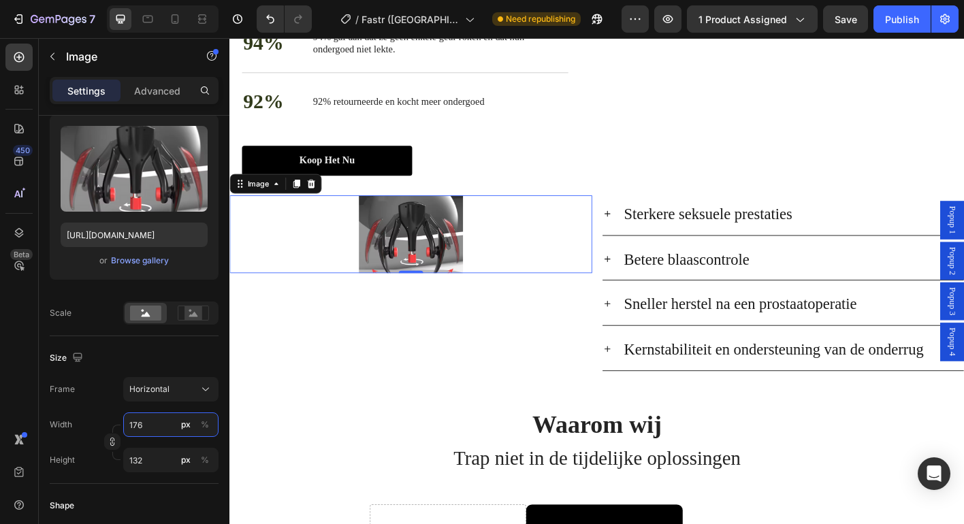
type input "133"
type input "178"
type input "134"
type input "180"
type input "135"
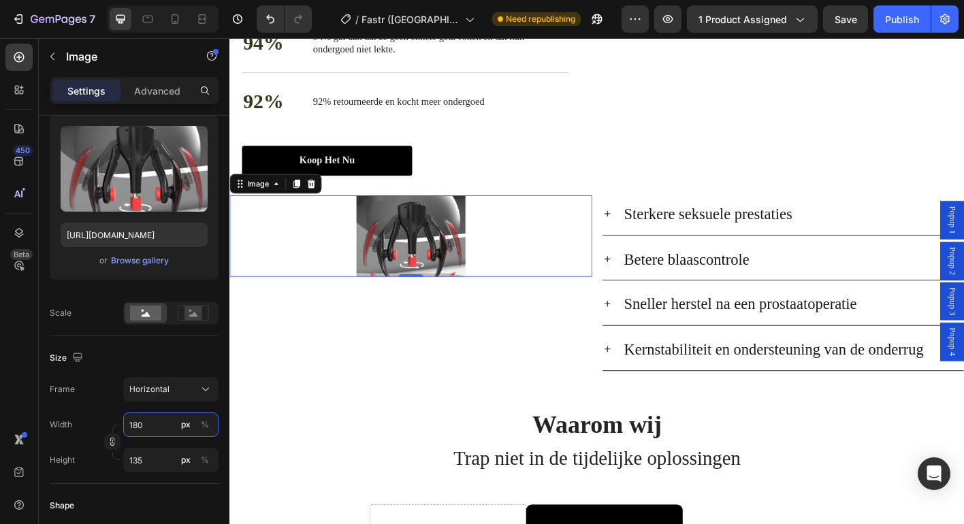
type input "181"
type input "136"
type input "182"
type input "137"
type input "184"
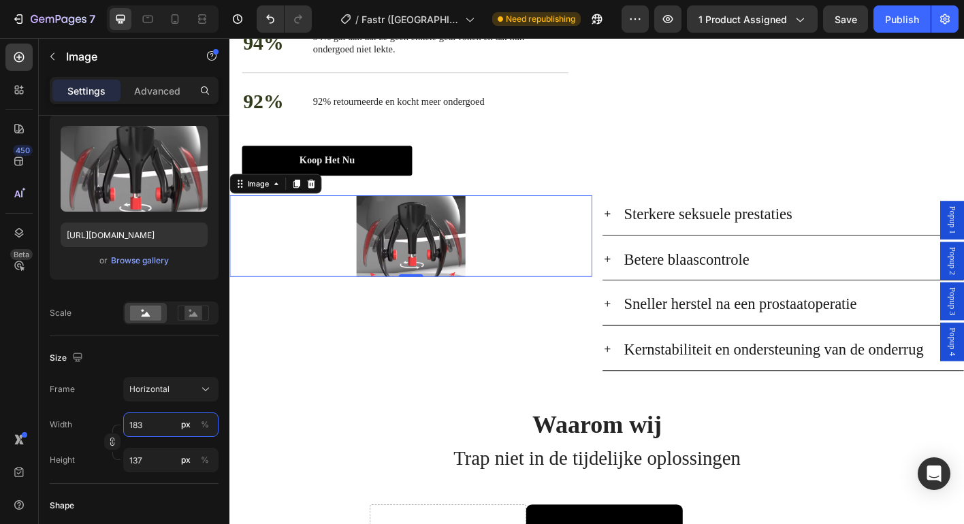
type input "138"
type input "185"
type input "139"
type input "186"
type input "140"
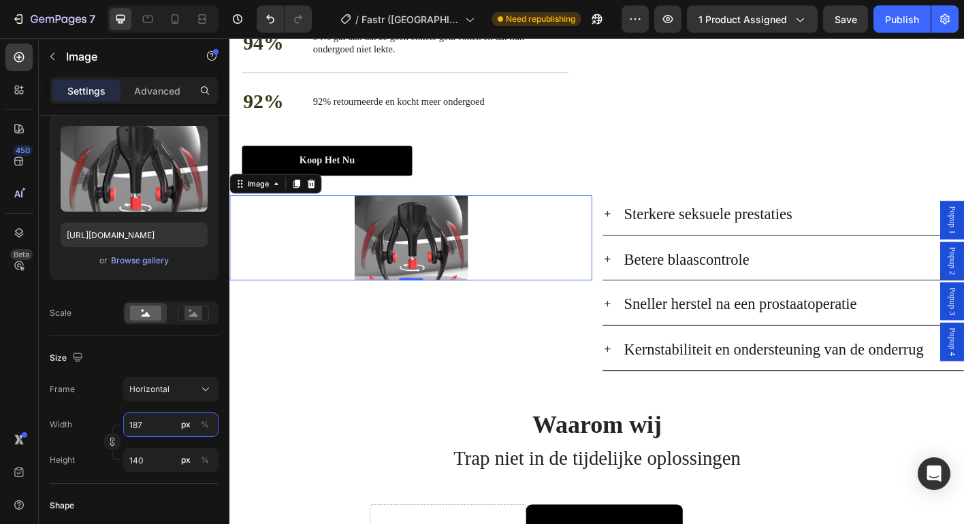
type input "188"
type input "141"
type input "189"
type input "142"
type input "190"
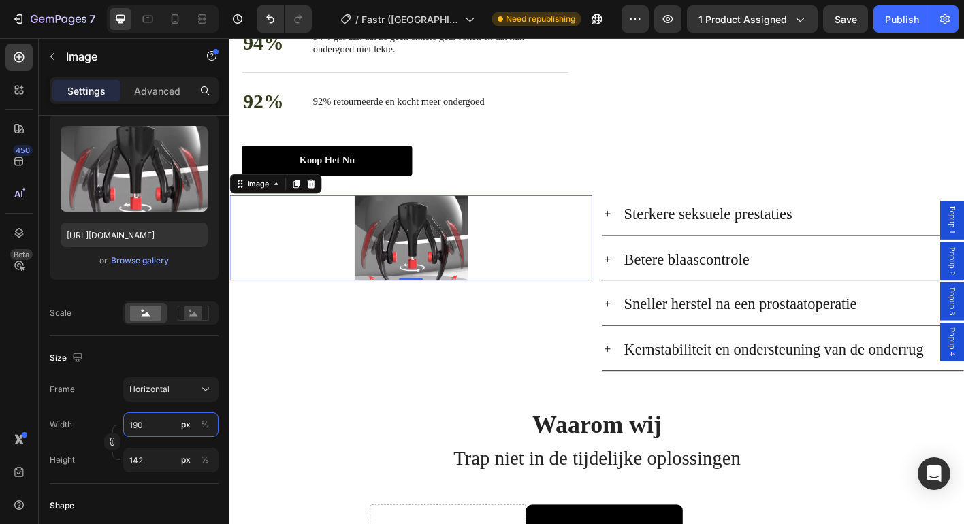
type input "143"
type input "192"
type input "144"
type input "193"
type input "145"
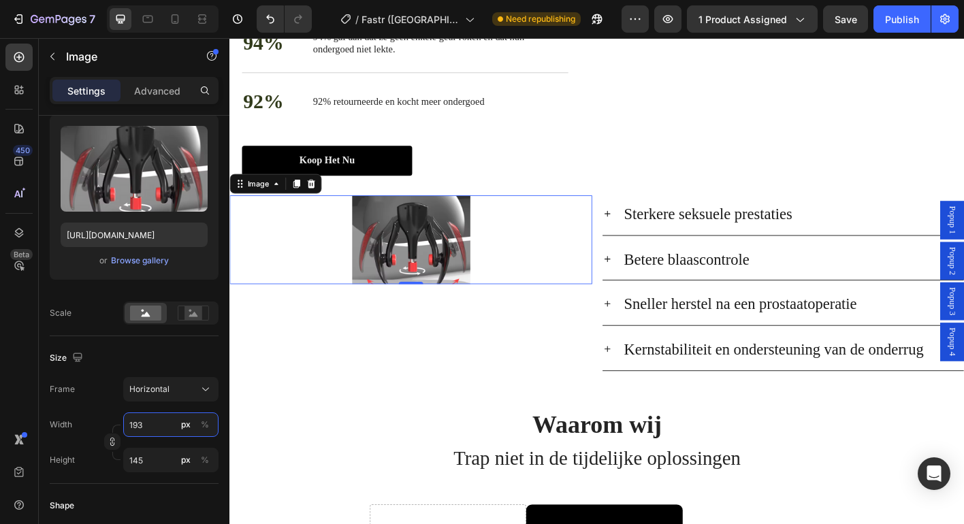
type input "194"
type input "146"
type input "196"
type input "147"
type input "197"
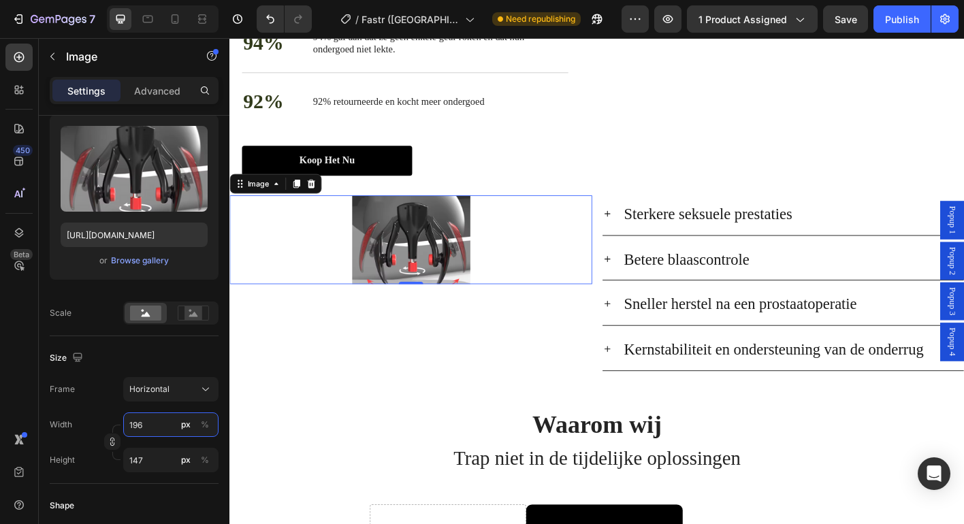
type input "148"
type input "198"
type input "149"
type input "200"
type input "150"
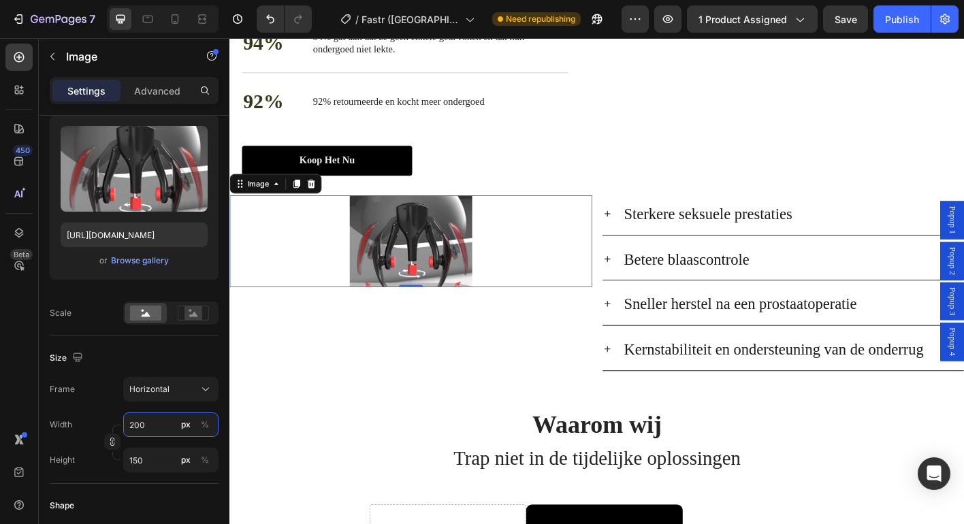
type input "201"
type input "151"
type input "202"
type input "152"
type input "204"
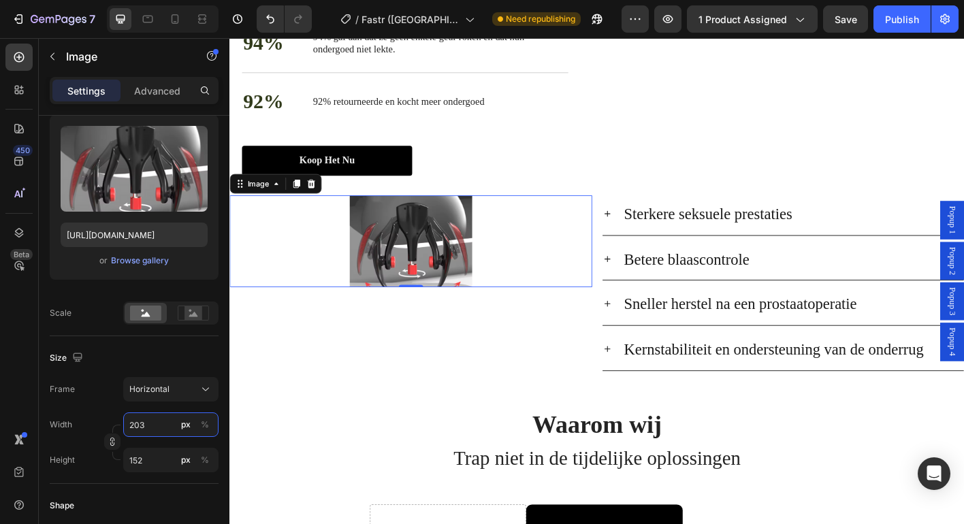
type input "153"
type input "205"
type input "154"
type input "206"
type input "155"
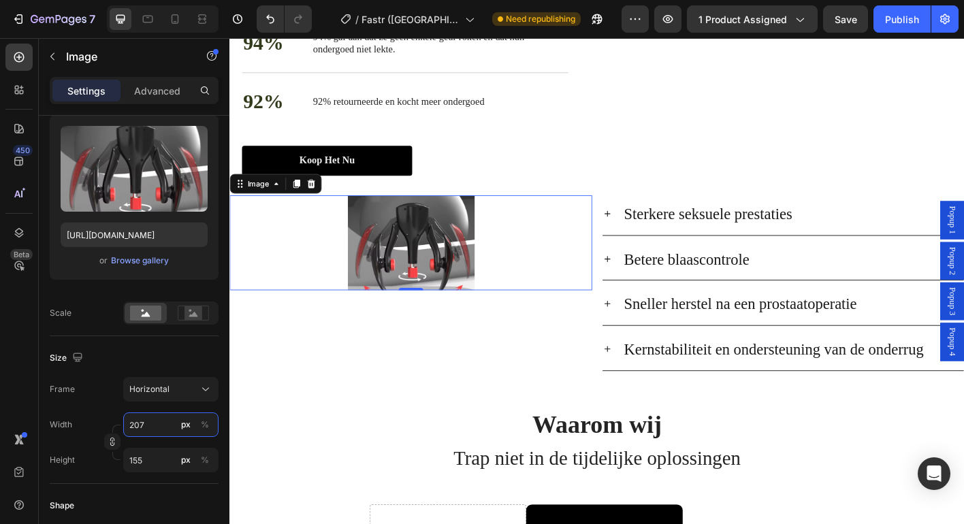
type input "208"
type input "156"
type input "209"
type input "157"
type input "210"
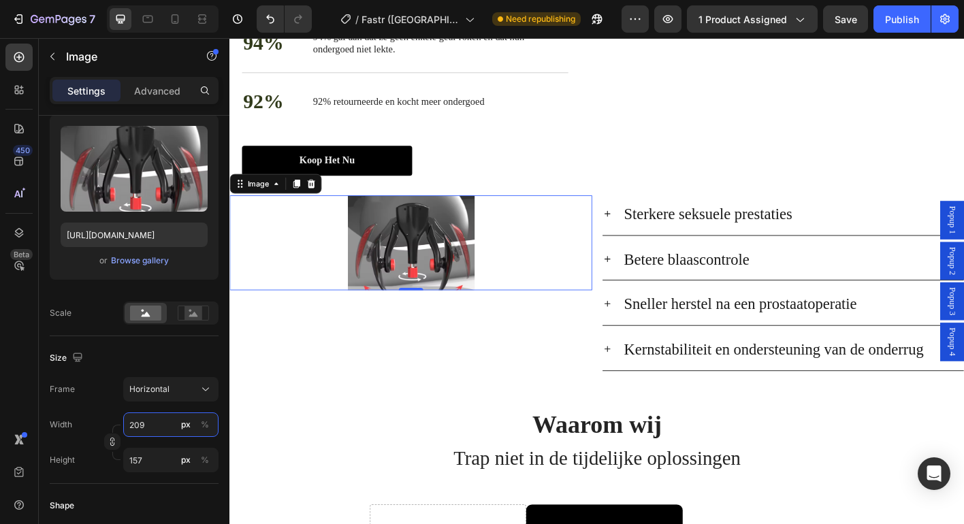
type input "158"
type input "212"
type input "159"
type input "213"
type input "160"
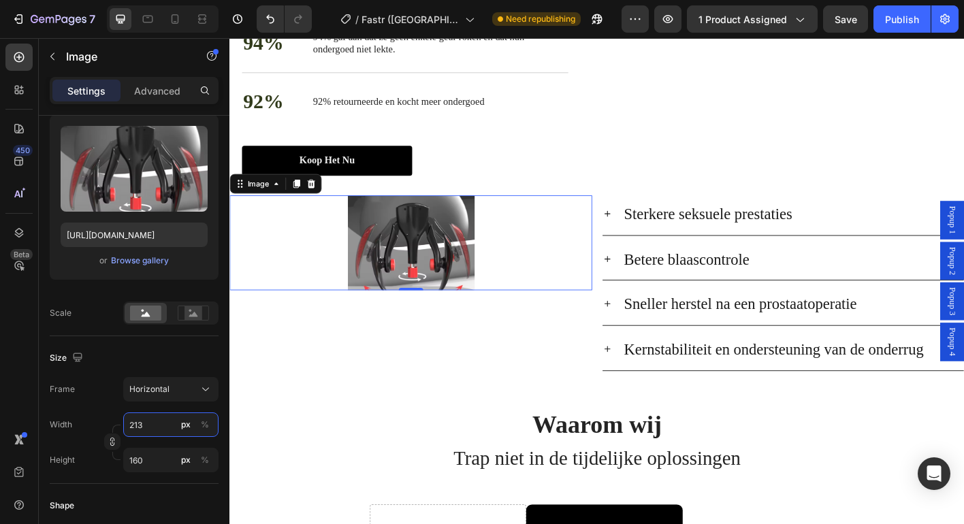
type input "214"
type input "161"
type input "216"
type input "162"
type input "217"
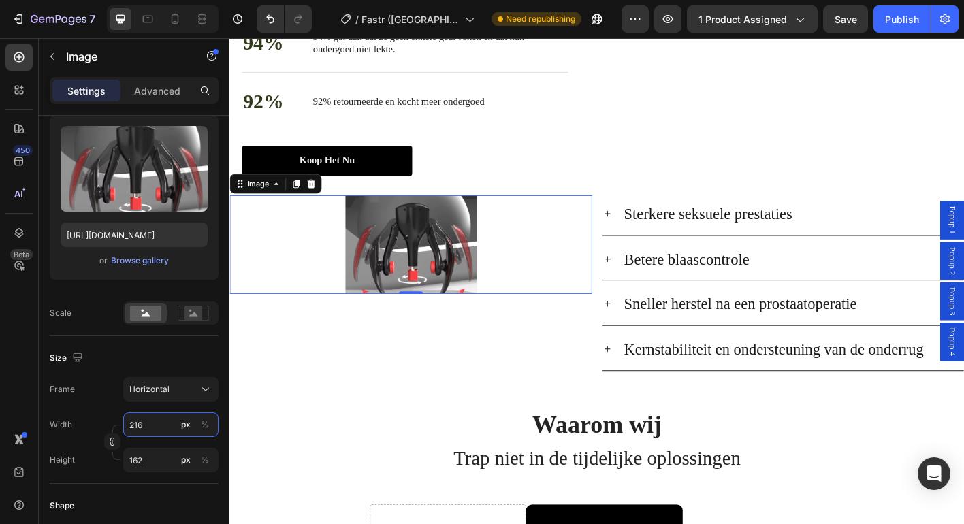
type input "163"
type input "218"
type input "164"
type input "220"
type input "165"
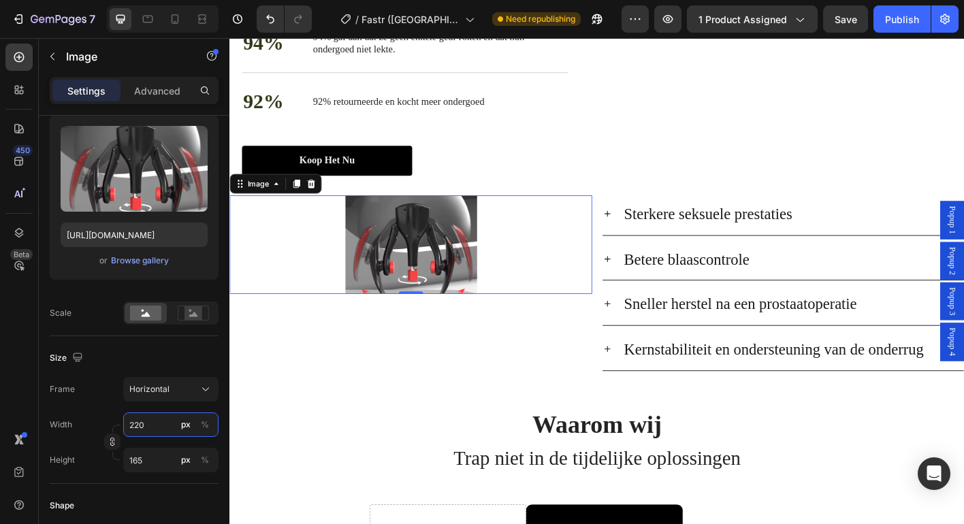
type input "221"
type input "166"
type input "222"
type input "167"
type input "224"
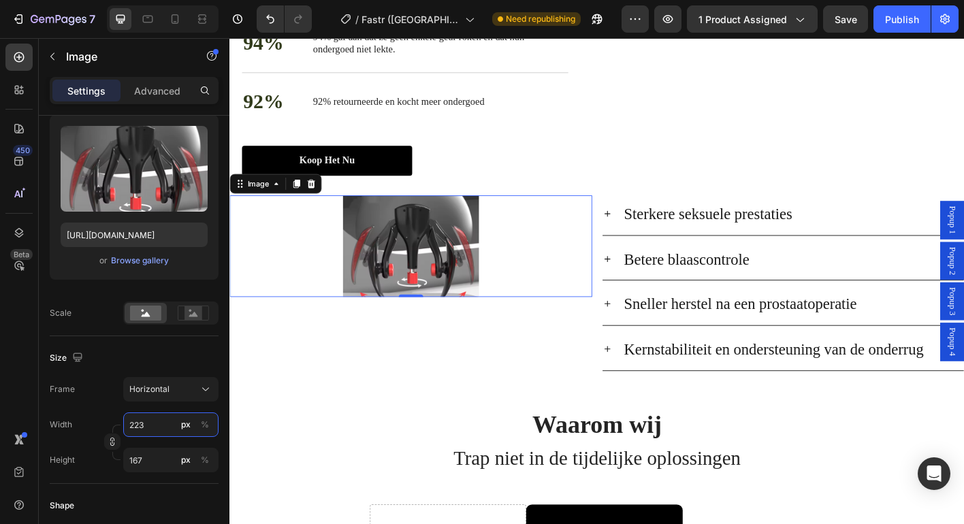
type input "168"
type input "225"
type input "169"
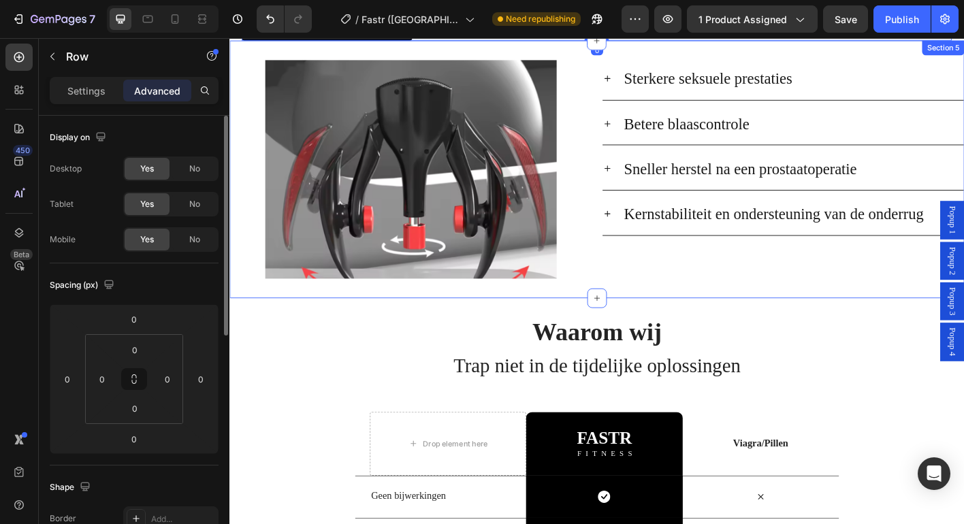
scroll to position [2221, 0]
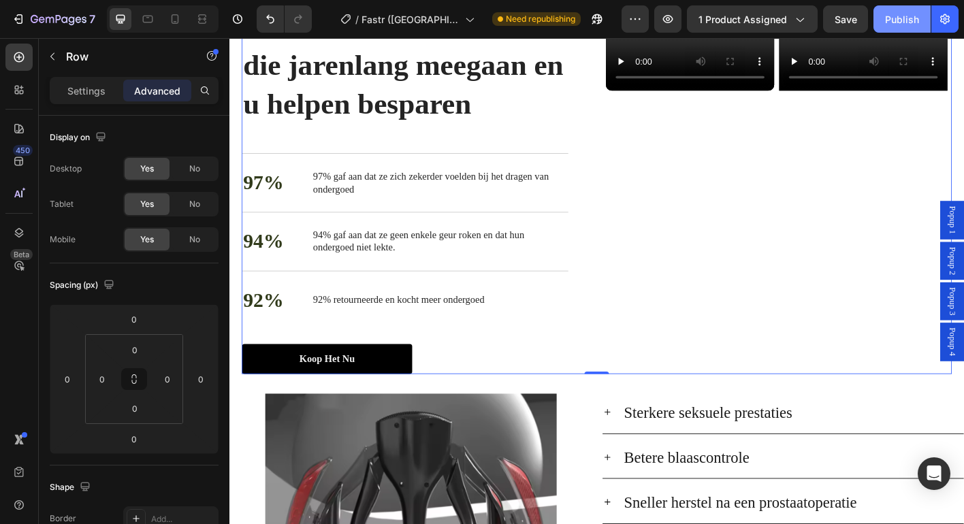
click at [843, 28] on button "Save" at bounding box center [845, 18] width 45 height 27
click at [897, 20] on div "Publish" at bounding box center [902, 19] width 34 height 14
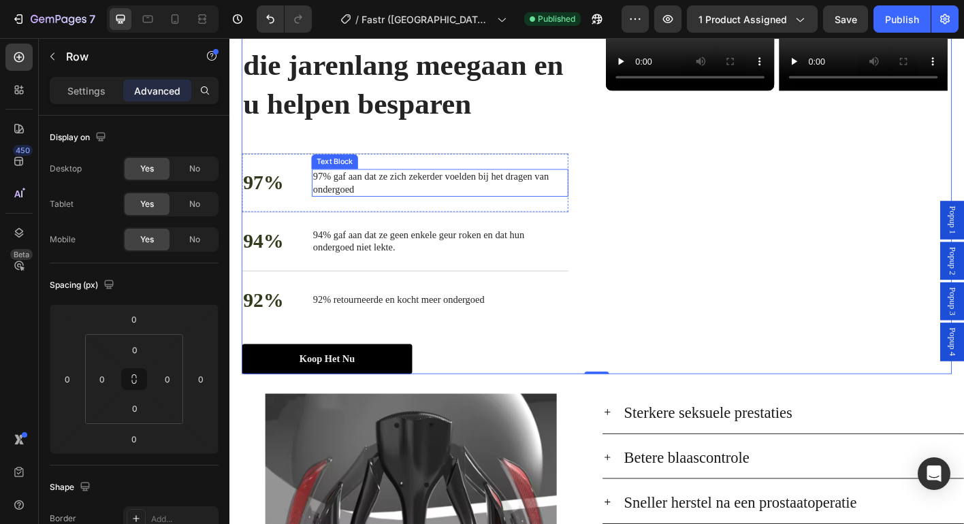
click at [385, 202] on p "97% gaf aan dat ze zich zekerder voelden bij het dragen van ondergoed" at bounding box center [463, 199] width 283 height 29
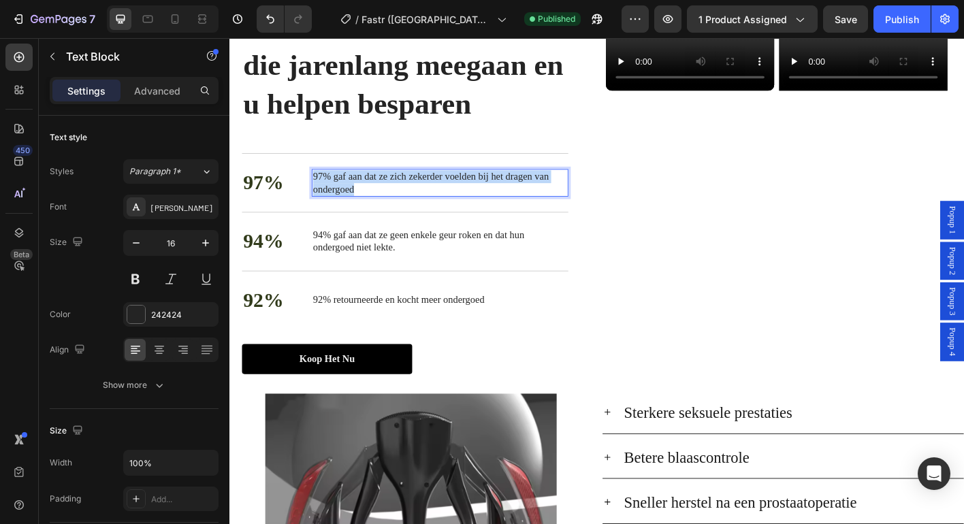
click at [385, 202] on p "97% gaf aan dat ze zich zekerder voelden bij het dragen van ondergoed" at bounding box center [463, 199] width 283 height 29
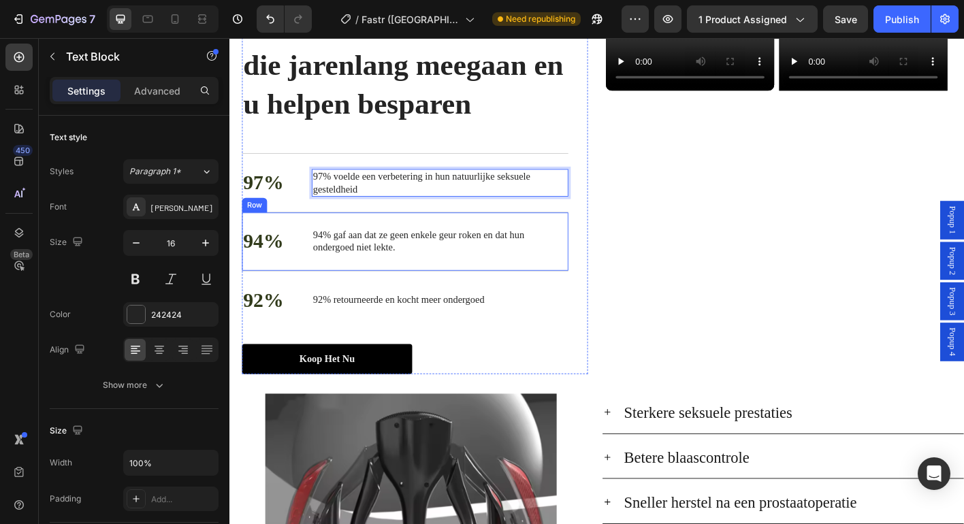
click at [374, 261] on span "94% gaf aan dat ze geen enkele geur roken en dat hun ondergoed niet lekte." at bounding box center [439, 264] width 235 height 26
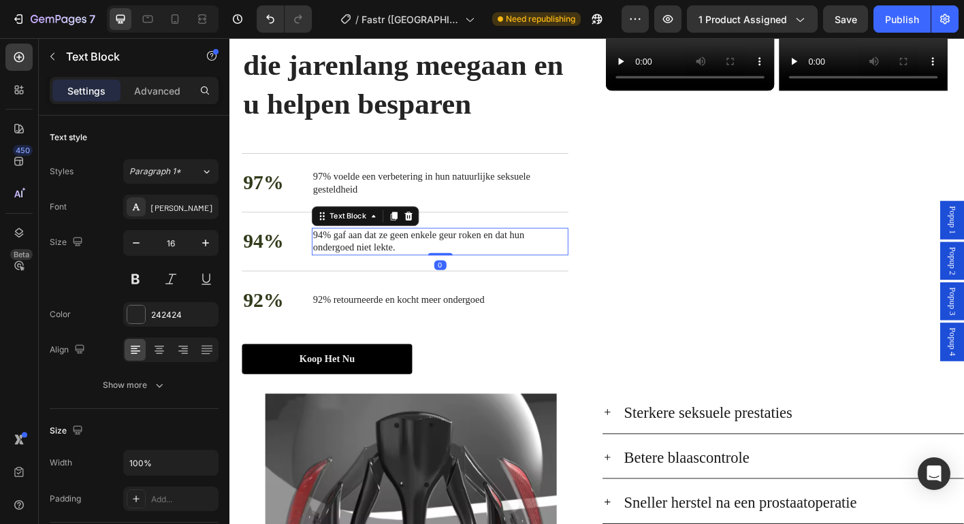
click at [374, 261] on span "94% gaf aan dat ze geen enkele geur roken en dat hun ondergoed niet lekte." at bounding box center [439, 264] width 235 height 26
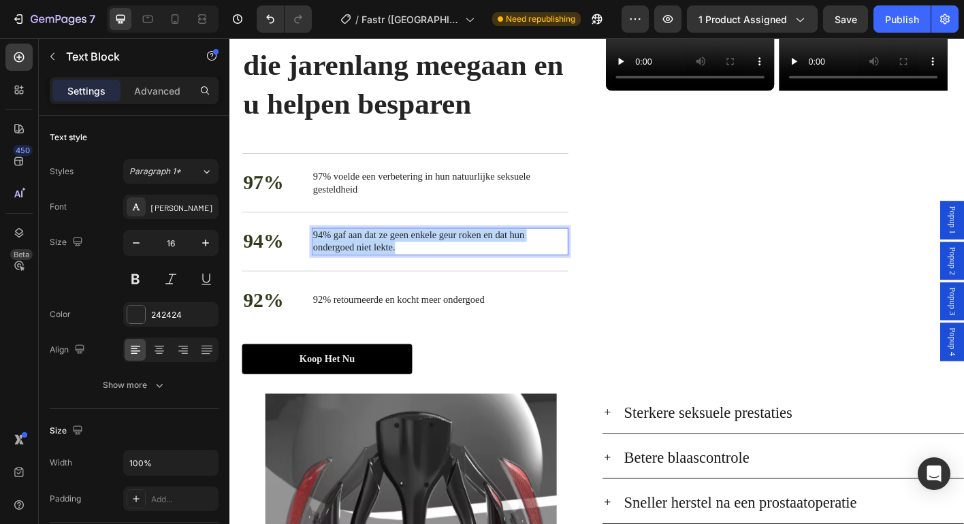
click at [374, 261] on span "94% gaf aan dat ze geen enkele geur roken en dat hun ondergoed niet lekte." at bounding box center [439, 264] width 235 height 26
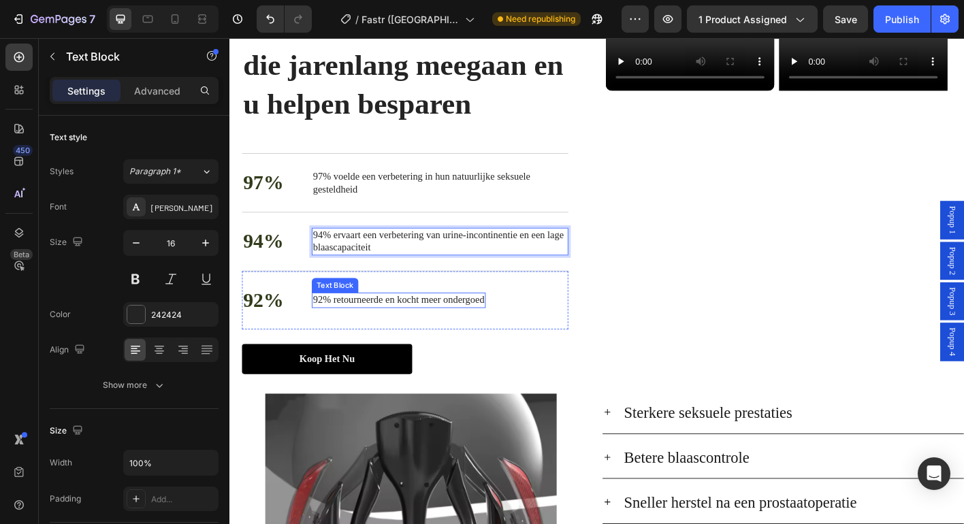
click at [433, 329] on p "92% retourneerde en kocht meer ondergoed" at bounding box center [417, 330] width 191 height 14
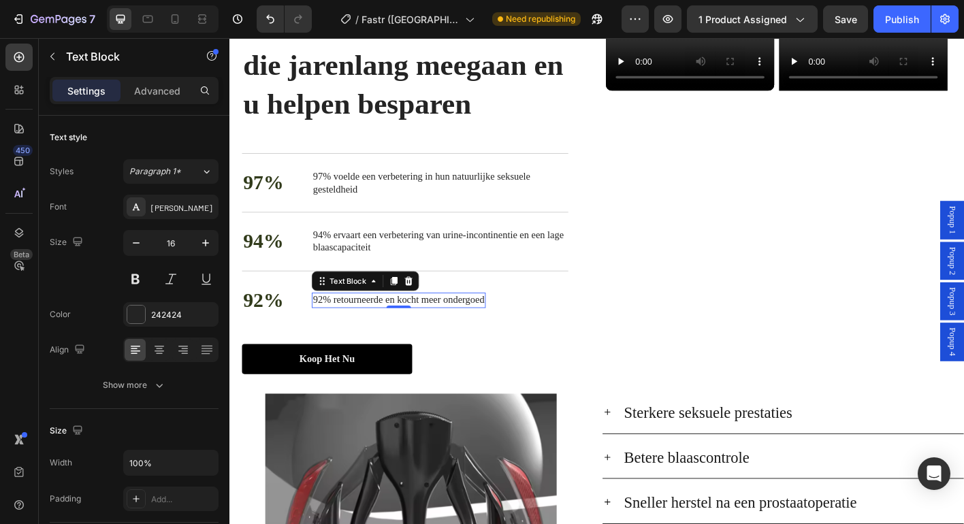
click at [383, 329] on p "92% retourneerde en kocht meer ondergoed" at bounding box center [417, 330] width 191 height 14
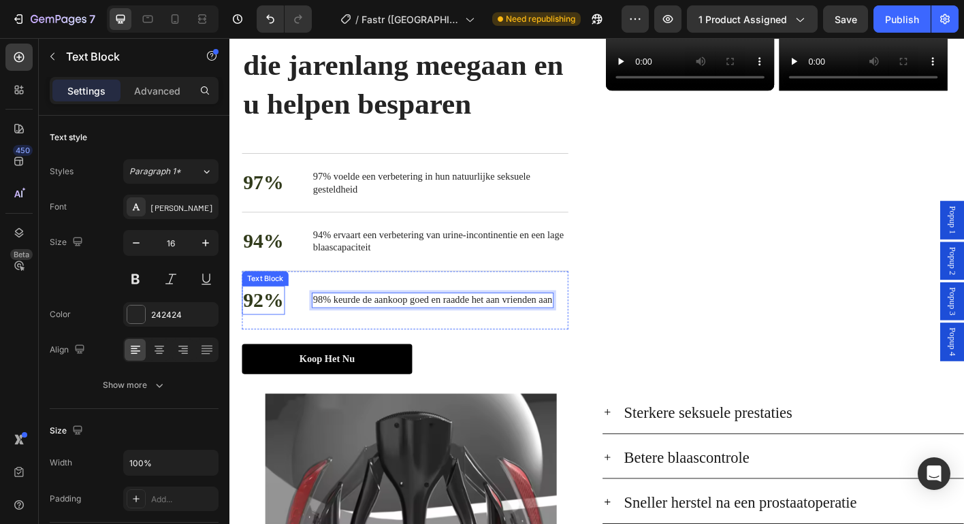
click at [261, 329] on p "92%" at bounding box center [266, 329] width 45 height 29
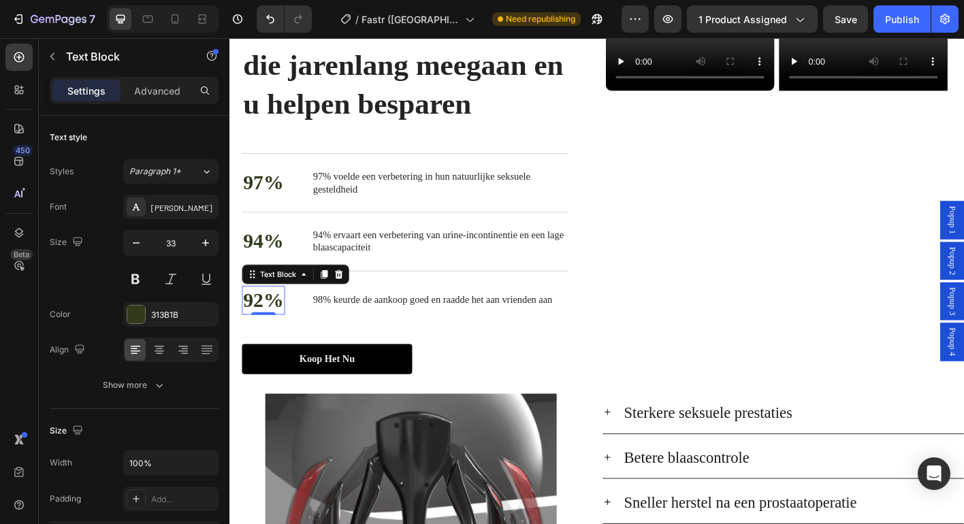
click at [261, 329] on p "92%" at bounding box center [266, 329] width 45 height 29
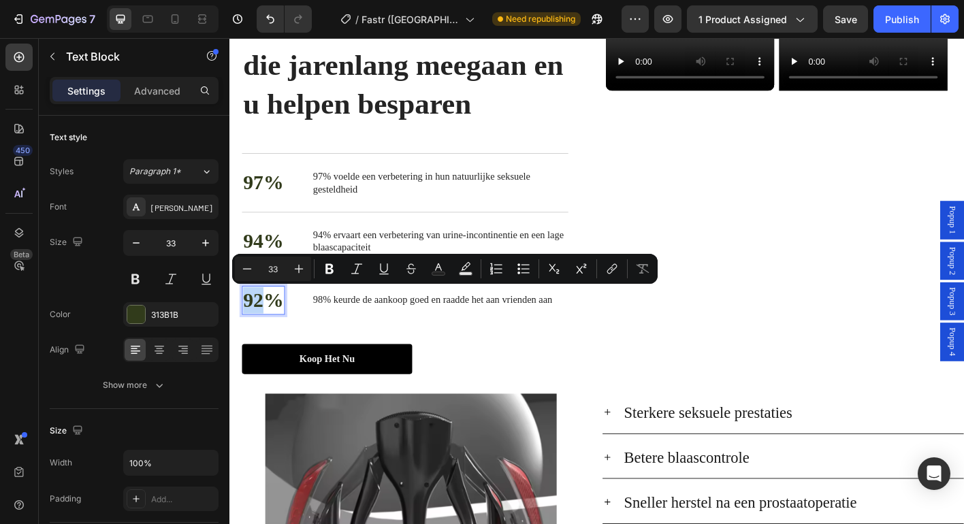
click at [263, 332] on p "92%" at bounding box center [266, 329] width 45 height 29
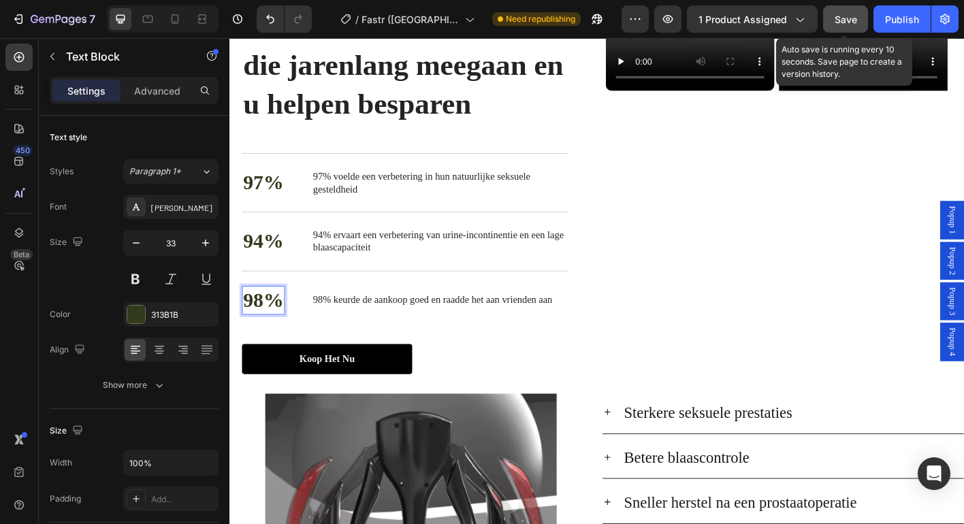
click at [842, 18] on span "Save" at bounding box center [846, 20] width 22 height 12
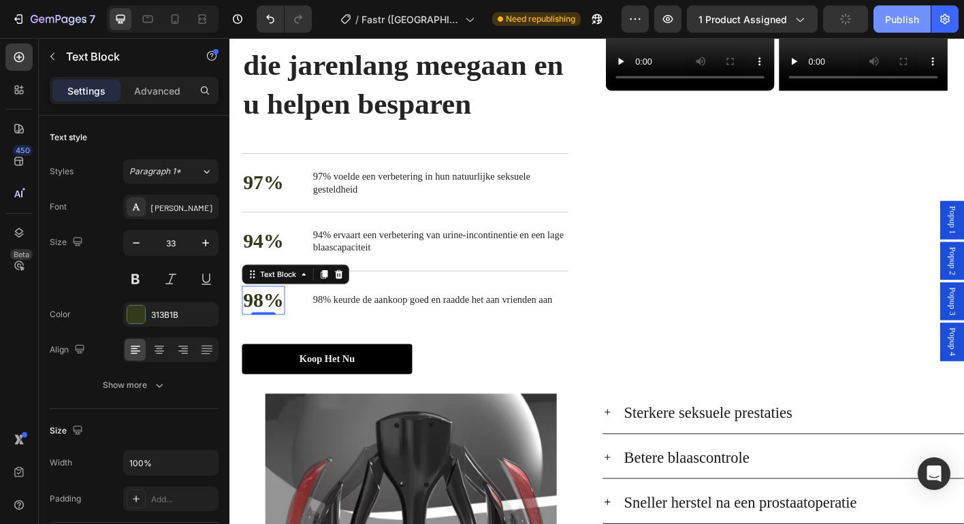
click at [884, 20] on button "Publish" at bounding box center [901, 18] width 57 height 27
click at [698, 97] on video at bounding box center [741, 49] width 187 height 93
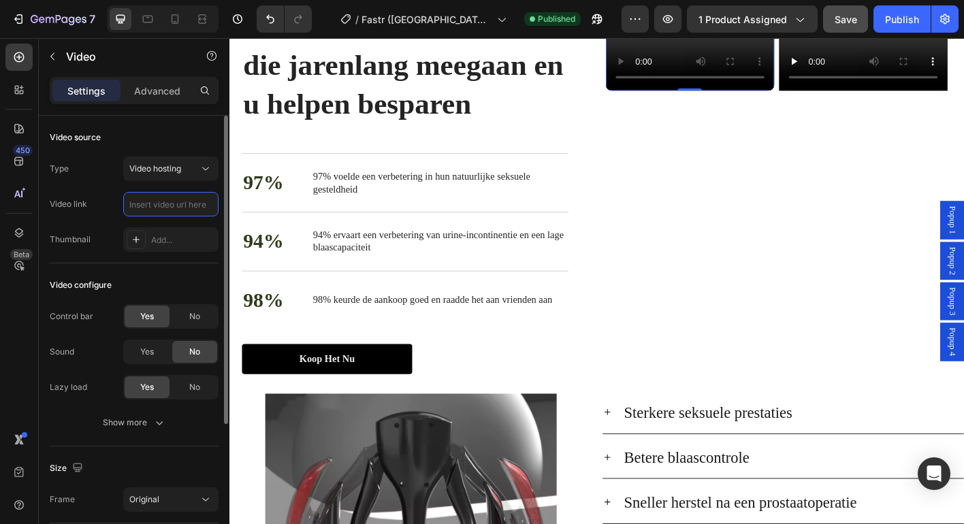
scroll to position [0, 0]
click at [157, 204] on input "text" at bounding box center [170, 204] width 95 height 25
click at [919, 97] on video at bounding box center [934, 49] width 187 height 93
click at [163, 206] on input "text" at bounding box center [170, 204] width 95 height 25
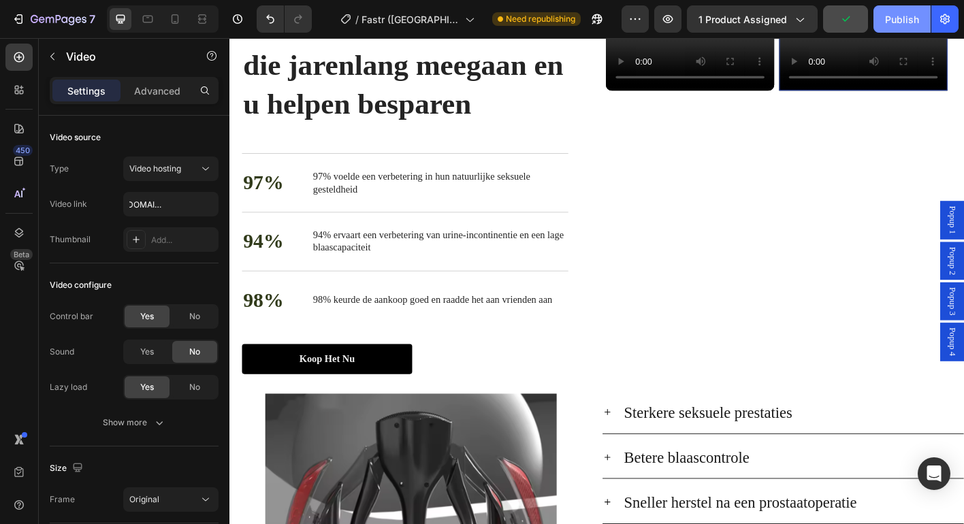
click at [890, 16] on div "Publish" at bounding box center [902, 19] width 34 height 14
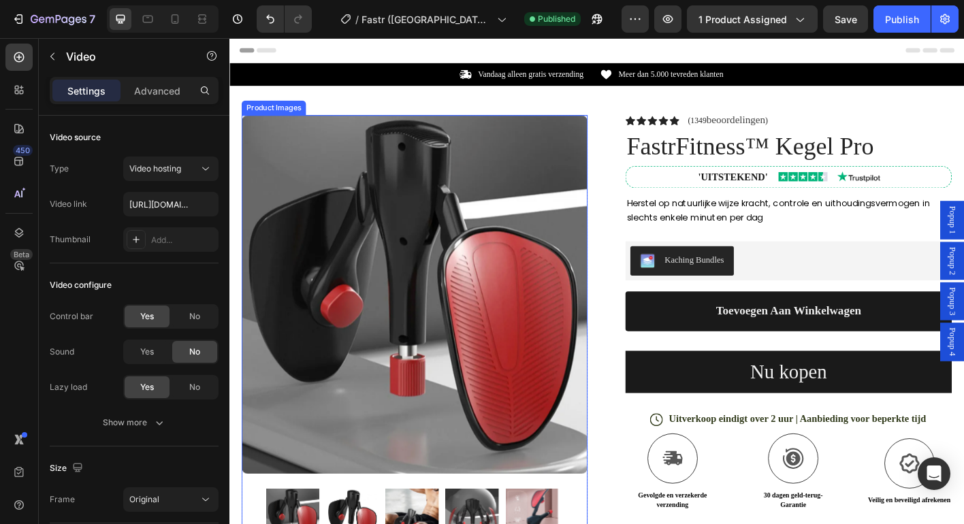
scroll to position [69, 0]
